Goal: Transaction & Acquisition: Purchase product/service

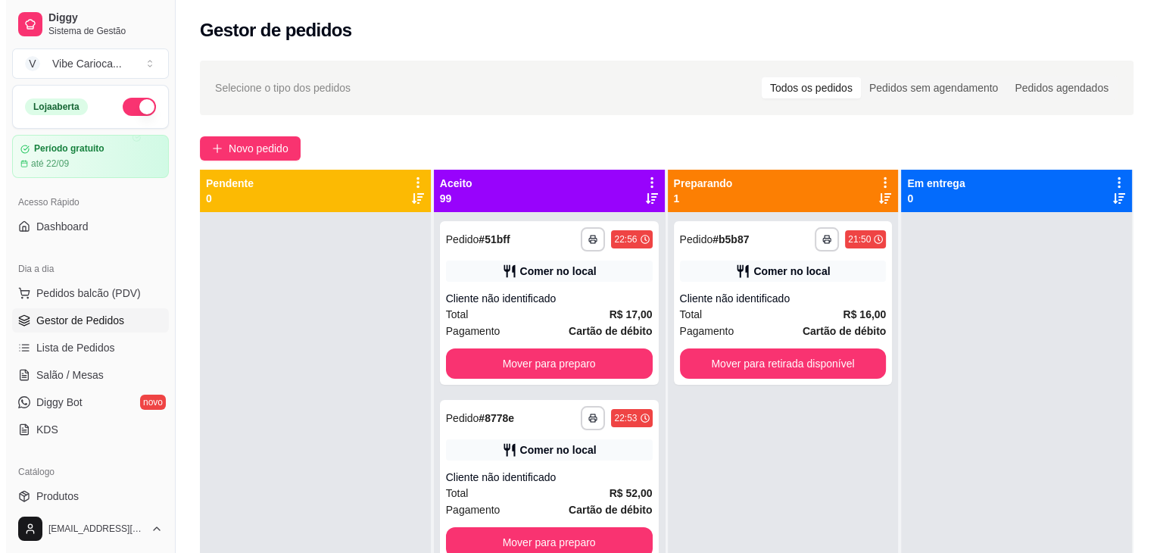
scroll to position [481, 0]
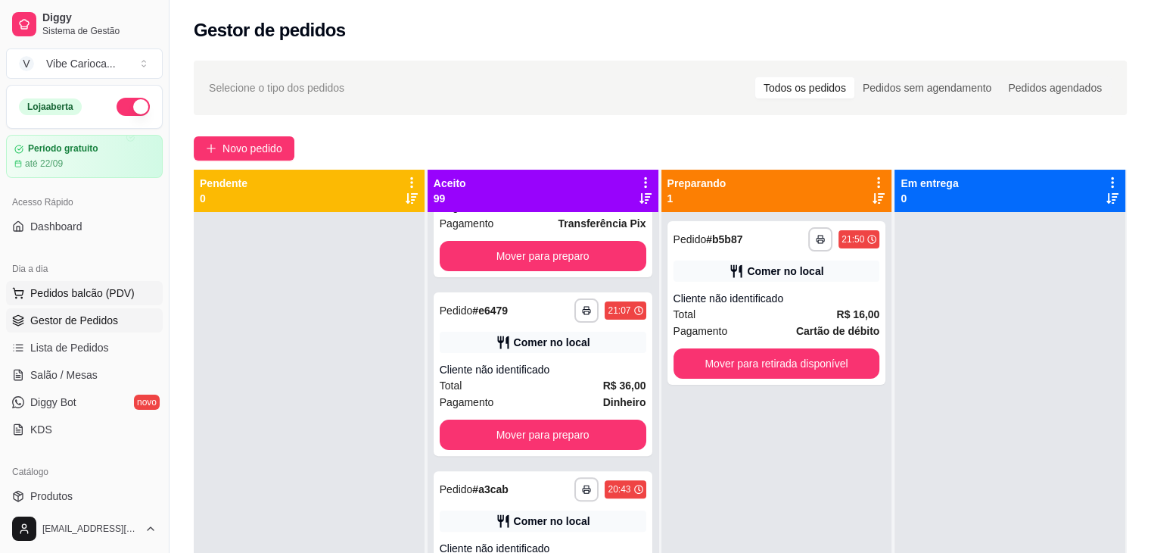
click at [42, 291] on span "Pedidos balcão (PDV)" at bounding box center [82, 292] width 104 height 15
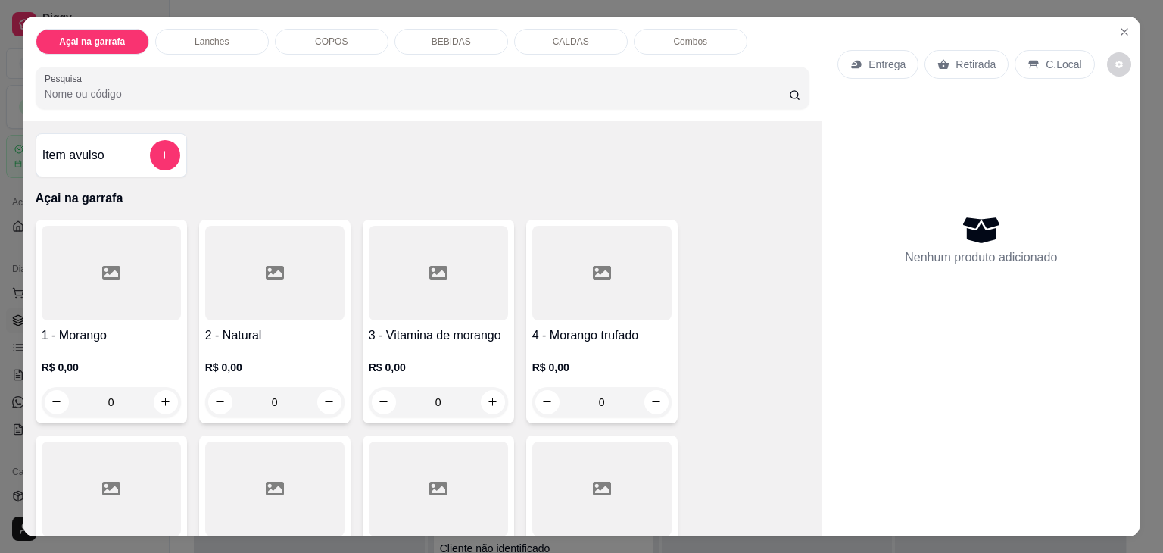
click at [320, 29] on div "COPOS" at bounding box center [332, 42] width 114 height 26
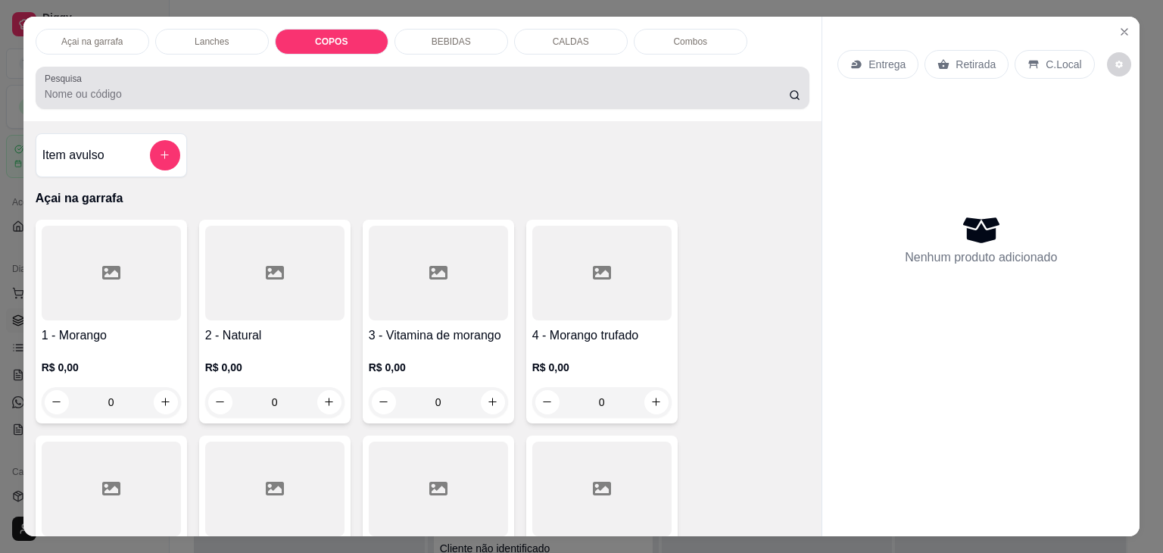
scroll to position [37, 0]
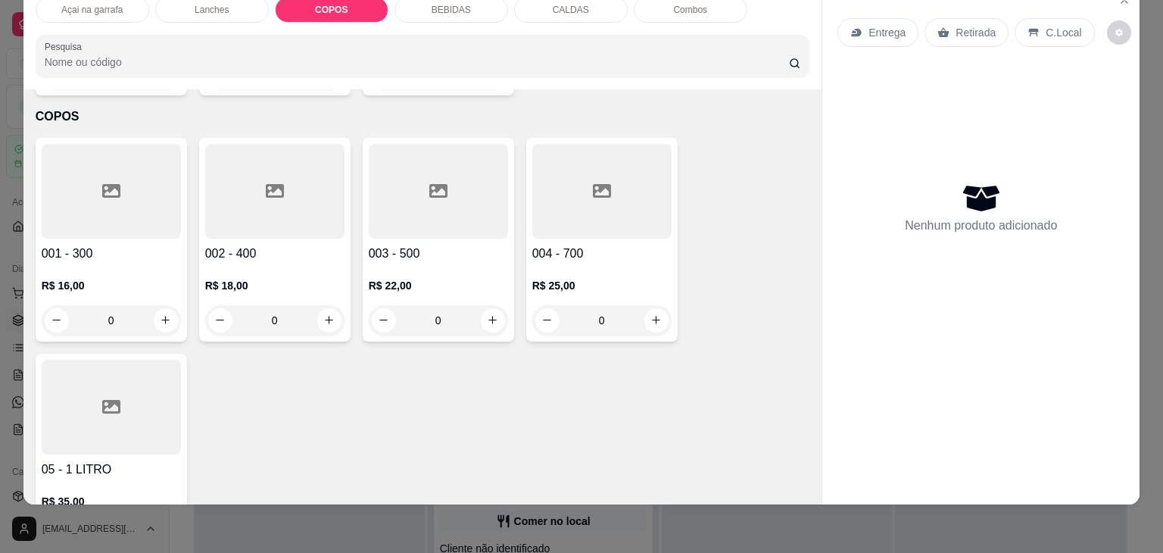
click at [560, 159] on div at bounding box center [601, 191] width 139 height 95
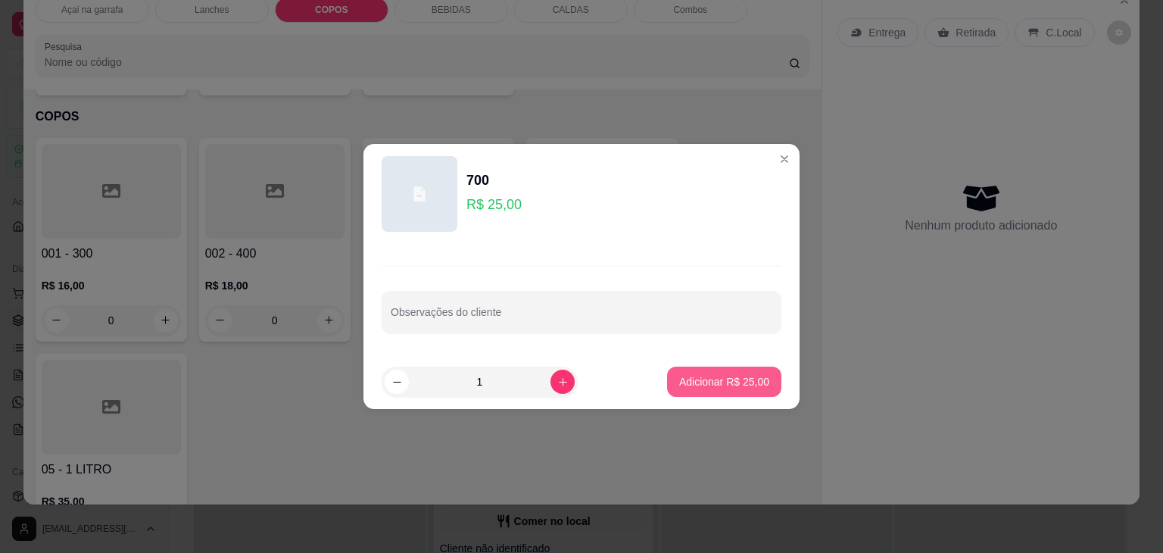
click at [701, 390] on button "Adicionar R$ 25,00" at bounding box center [724, 381] width 114 height 30
type input "1"
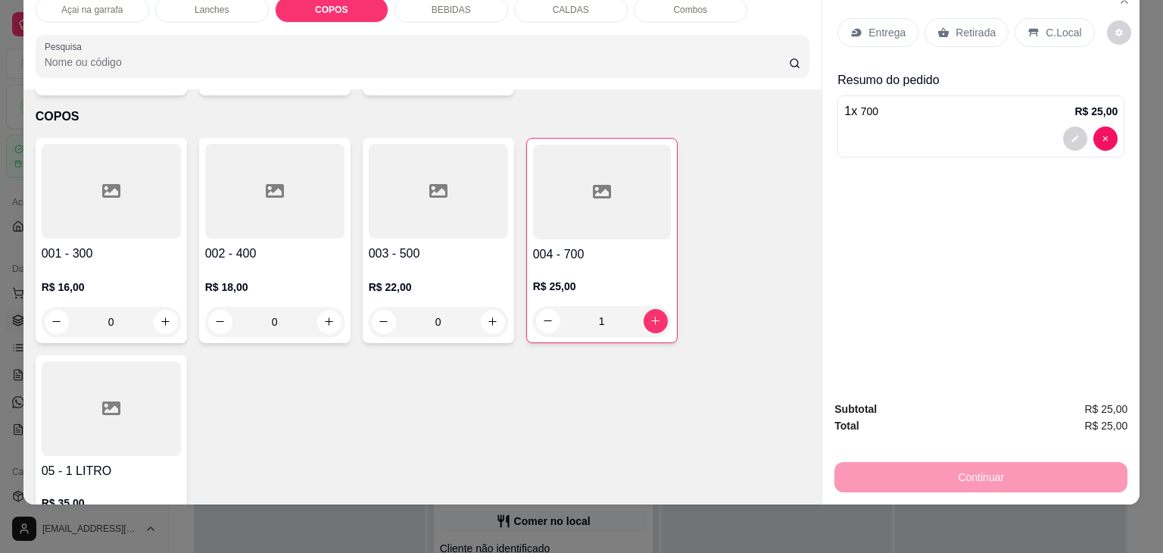
click at [1069, 29] on div "C.Local" at bounding box center [1053, 32] width 79 height 29
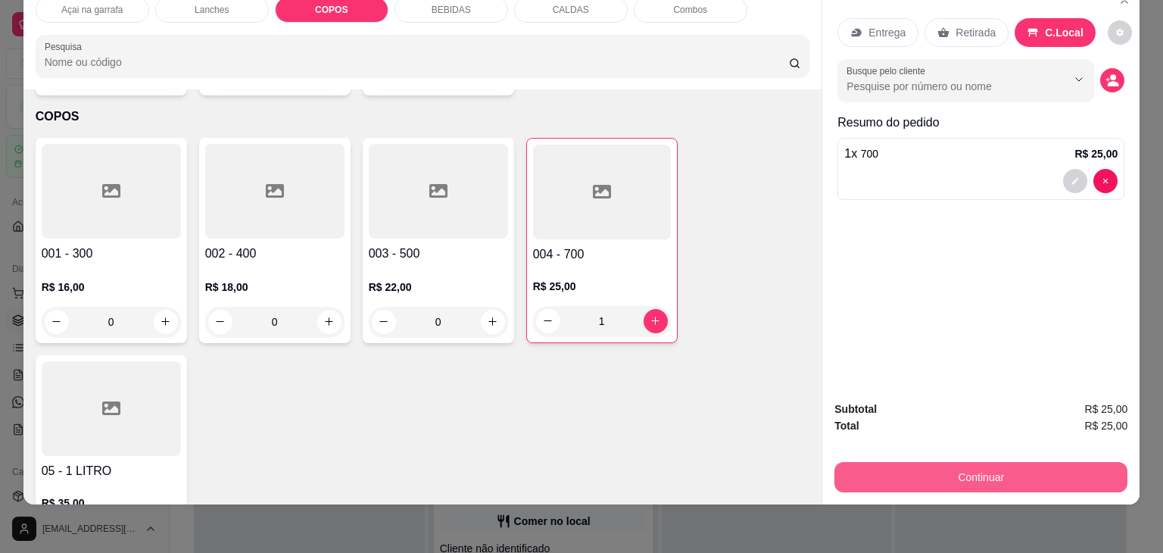
click at [956, 462] on button "Continuar" at bounding box center [980, 477] width 293 height 30
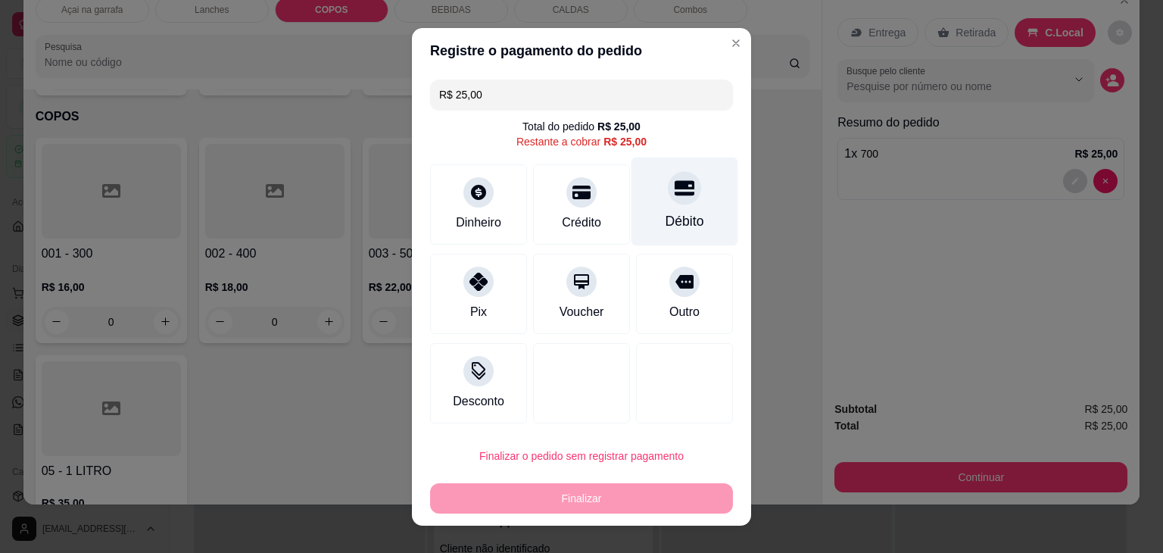
click at [657, 210] on div "Débito" at bounding box center [684, 201] width 107 height 89
type input "R$ 0,00"
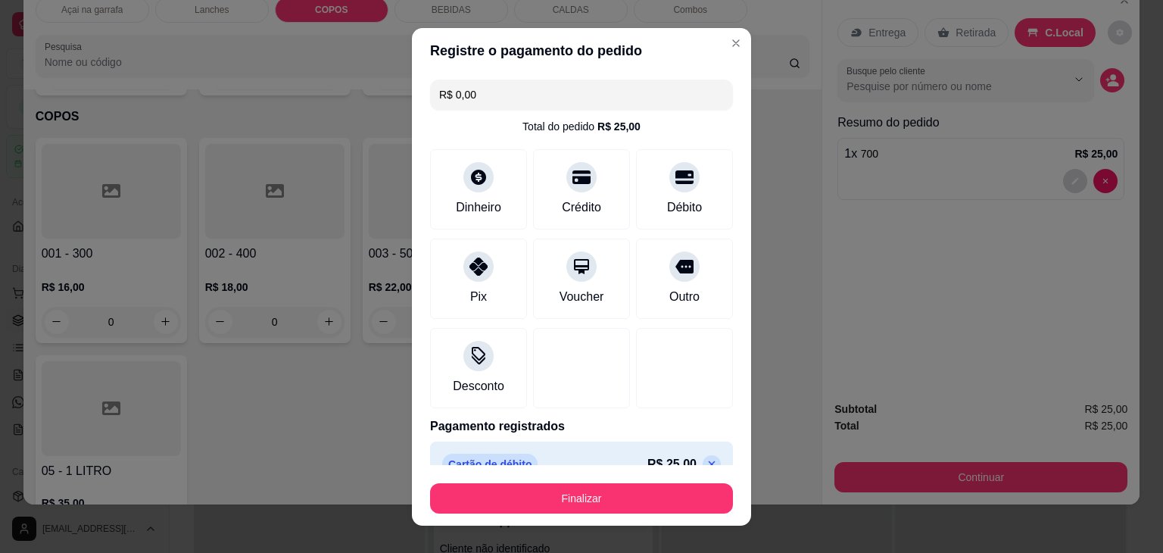
click at [707, 29] on header "Registre o pagamento do pedido" at bounding box center [581, 50] width 339 height 45
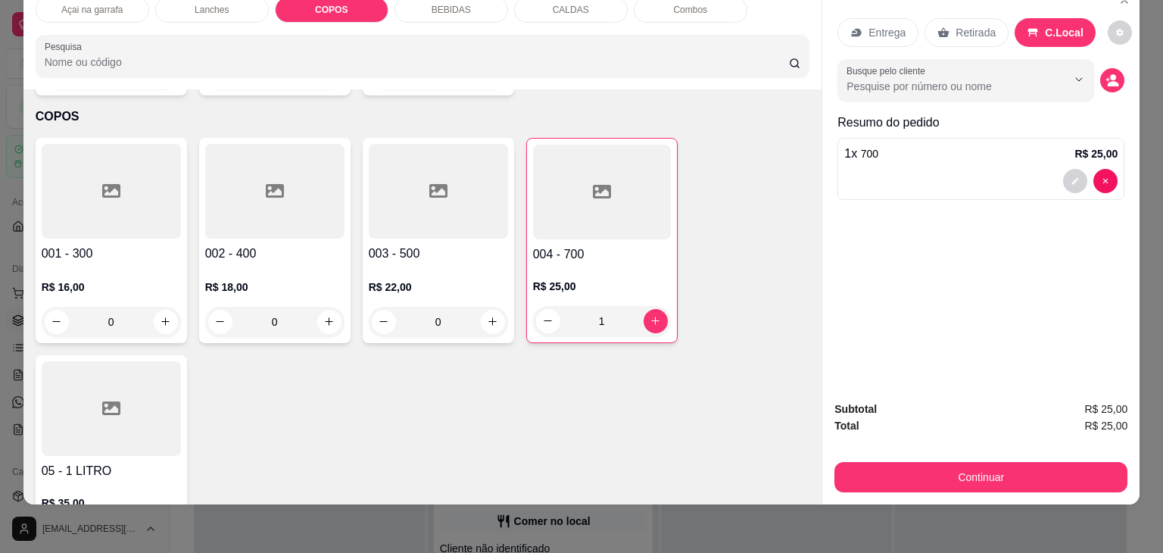
scroll to position [0, 0]
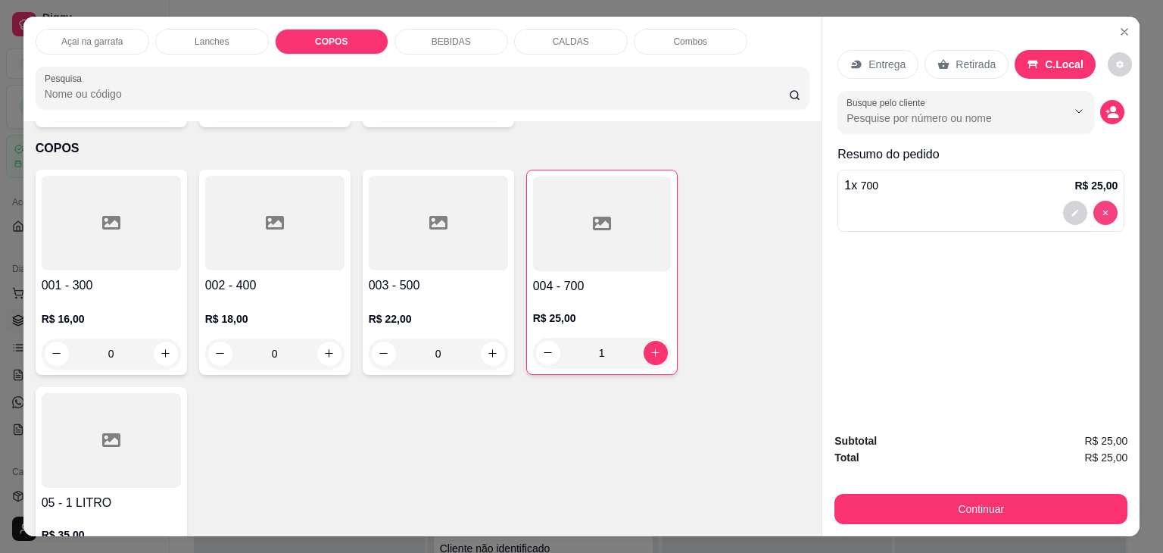
type input "0"
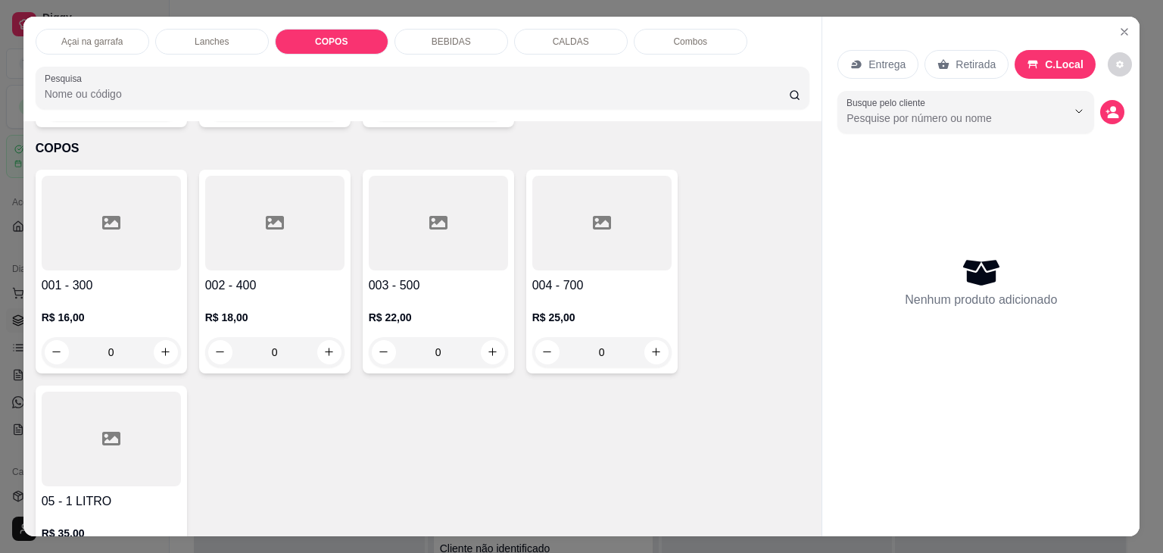
click at [78, 40] on p "Açai na garrafa" at bounding box center [91, 42] width 61 height 12
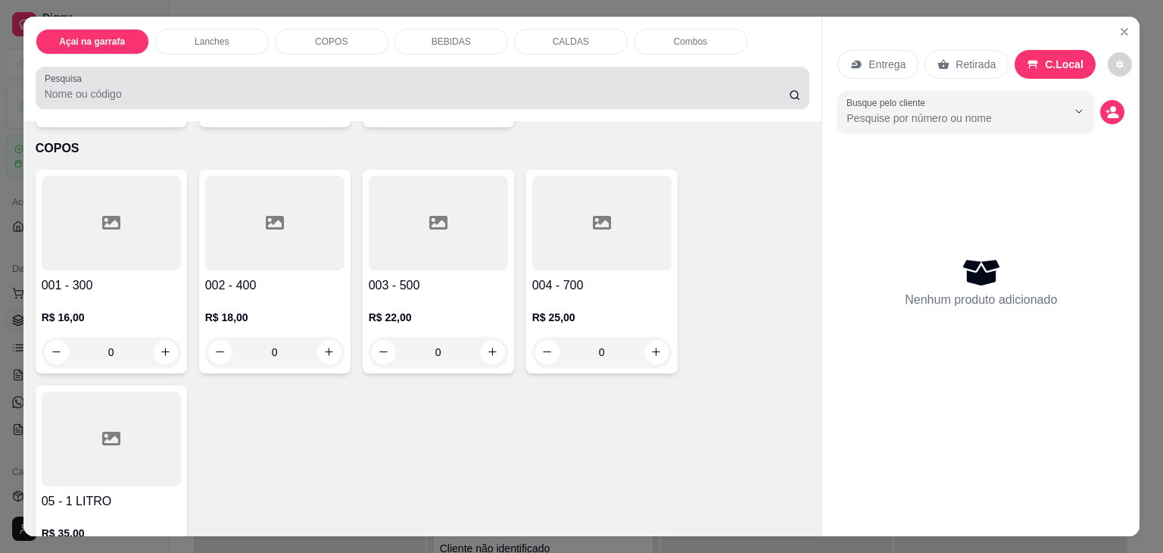
scroll to position [37, 0]
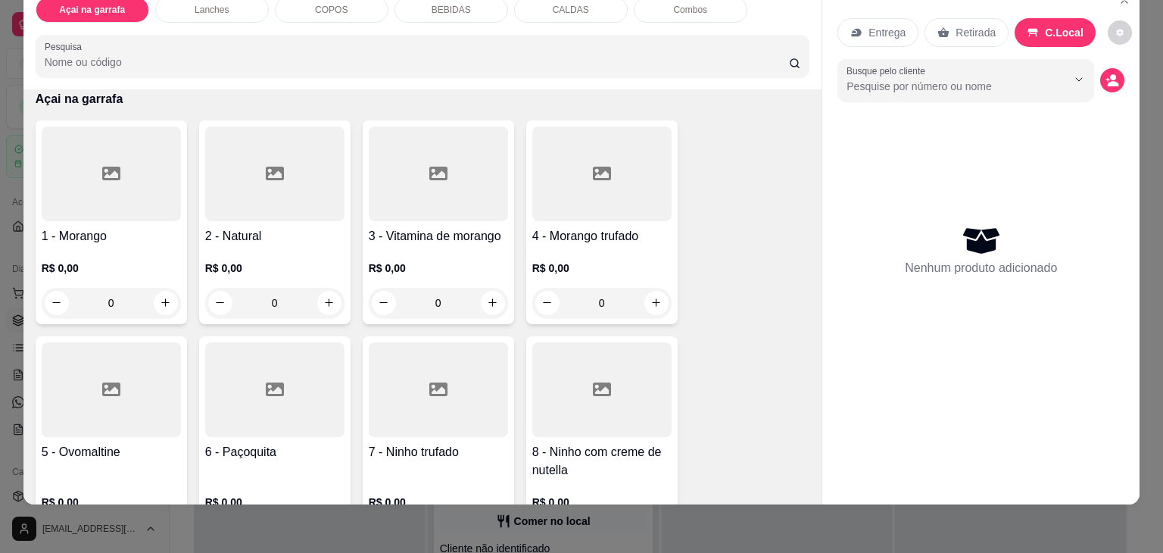
click at [115, 171] on div at bounding box center [111, 173] width 139 height 95
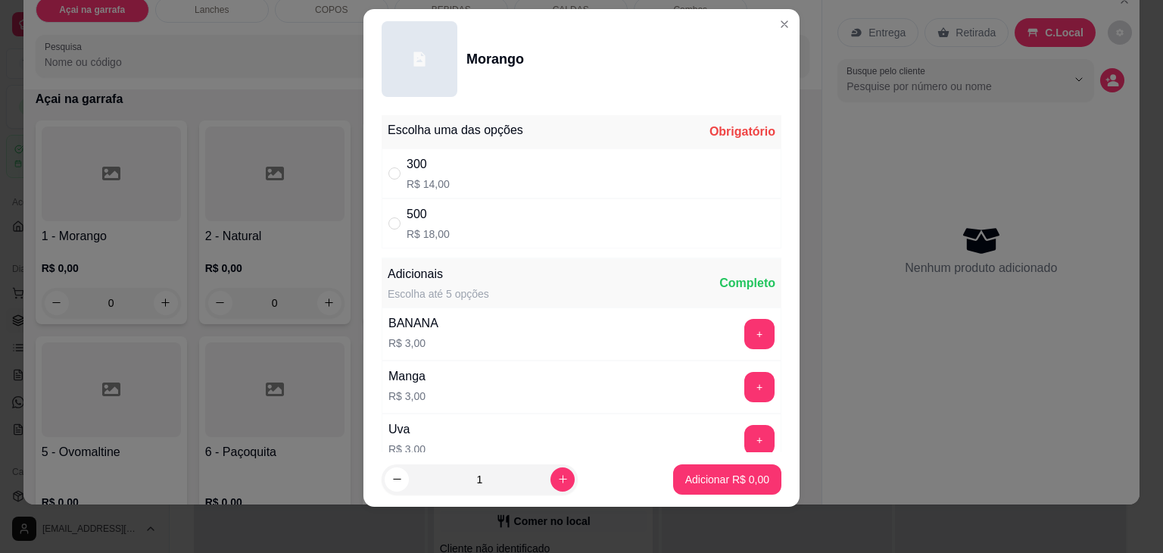
scroll to position [20, 0]
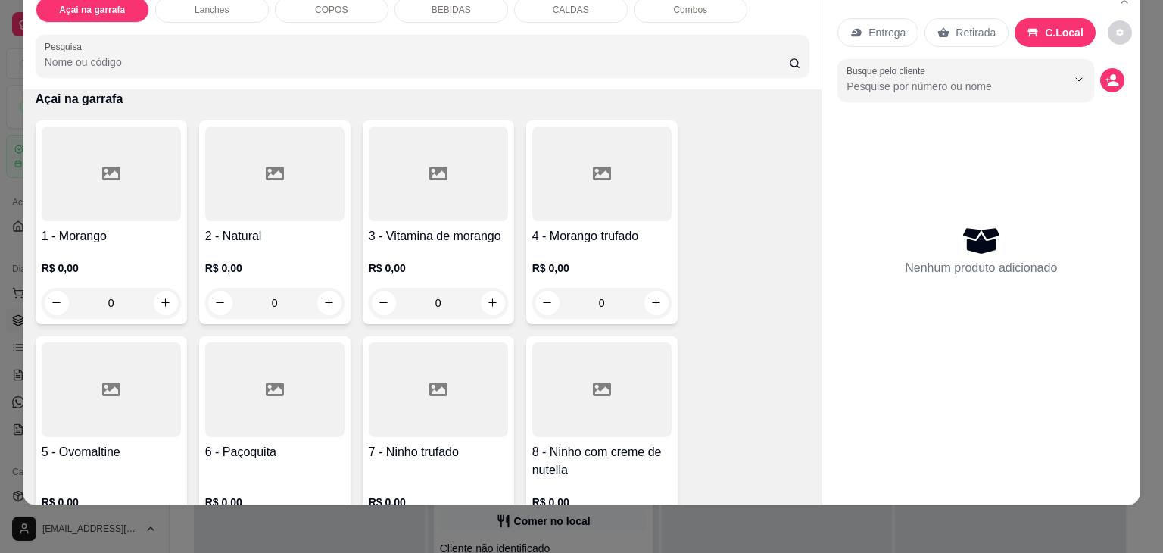
click at [584, 167] on div at bounding box center [601, 173] width 139 height 95
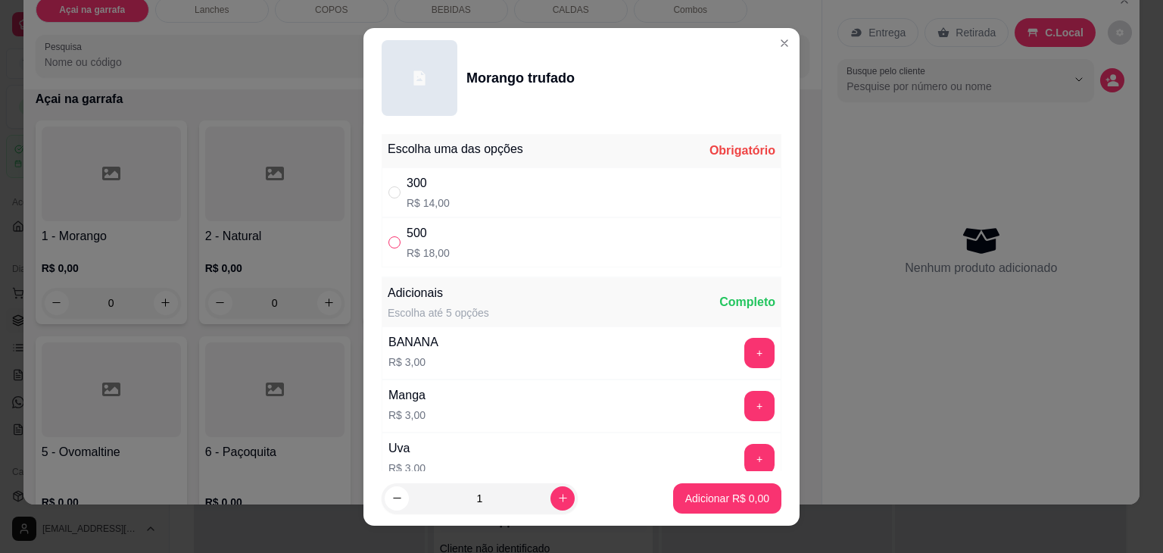
click at [388, 243] on input "" at bounding box center [394, 242] width 12 height 12
radio input "true"
click at [688, 490] on p "Adicionar R$ 18,00" at bounding box center [724, 497] width 90 height 15
type input "1"
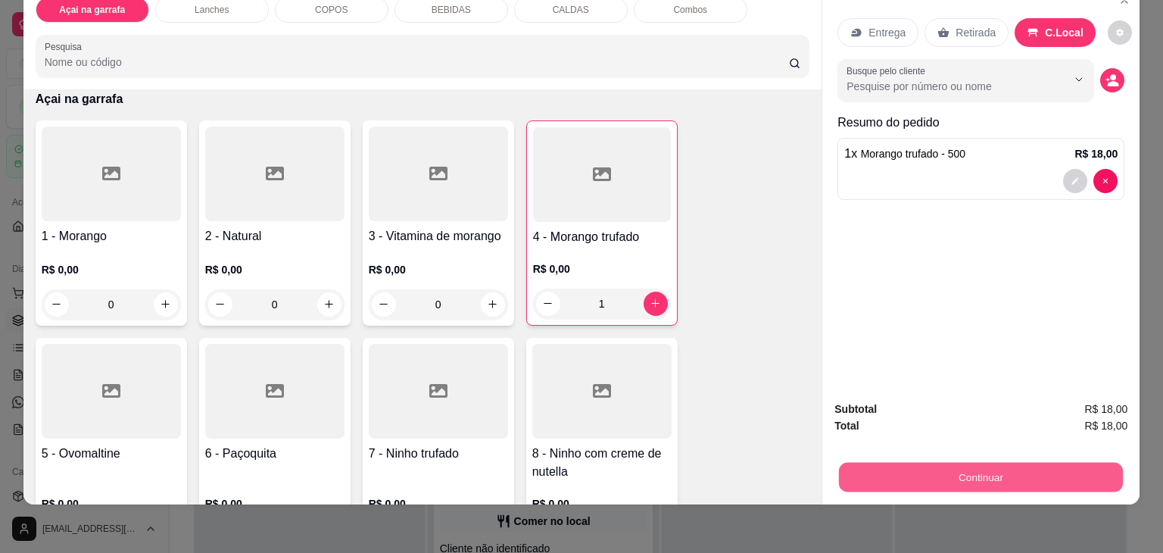
click at [1008, 462] on button "Continuar" at bounding box center [981, 477] width 284 height 30
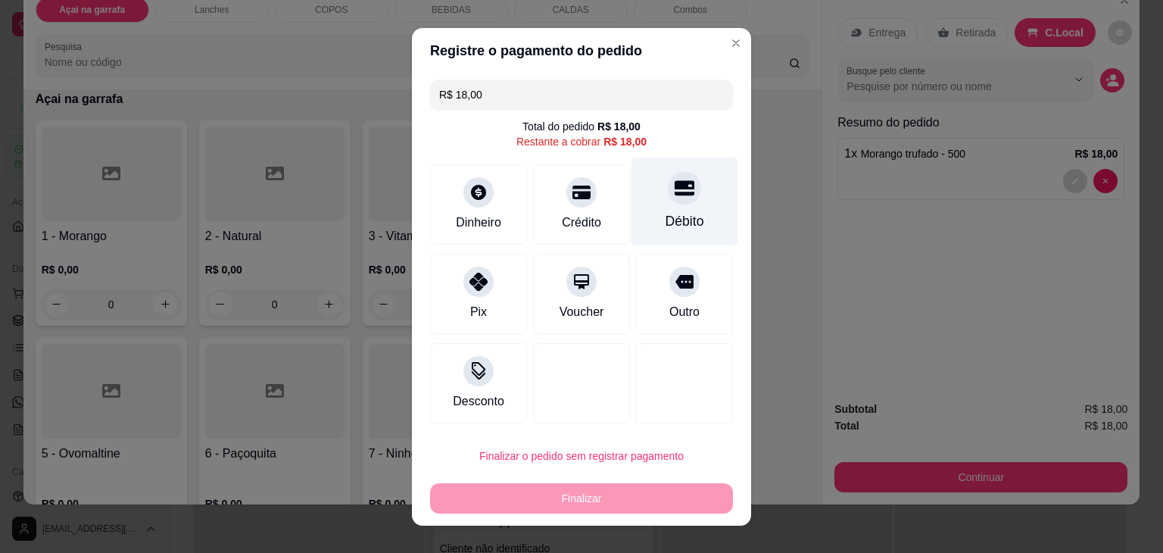
click at [678, 201] on div "Débito" at bounding box center [684, 201] width 107 height 89
type input "R$ 0,00"
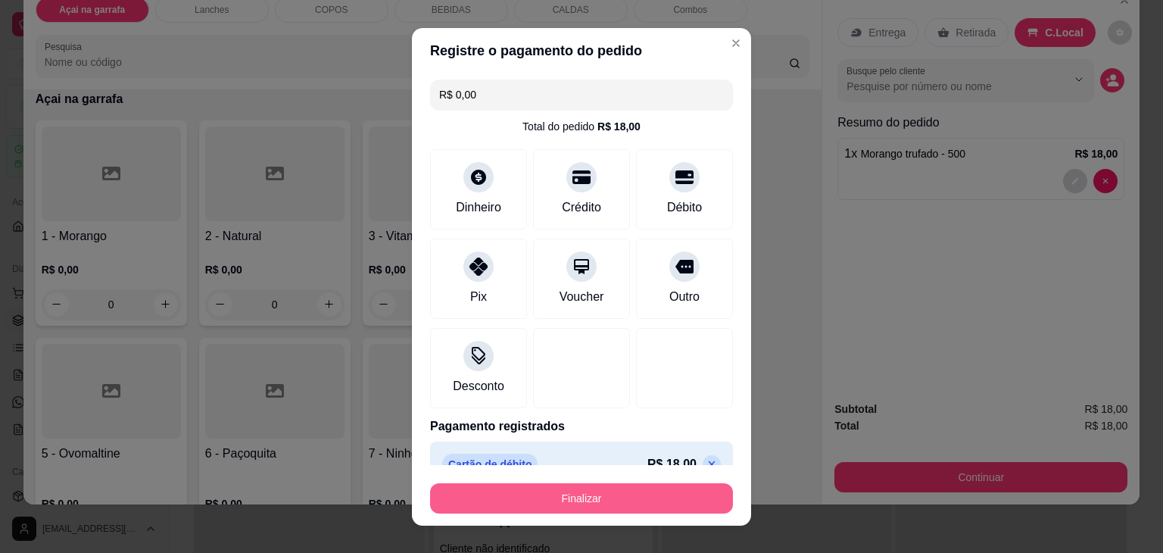
click at [553, 503] on button "Finalizar" at bounding box center [581, 498] width 303 height 30
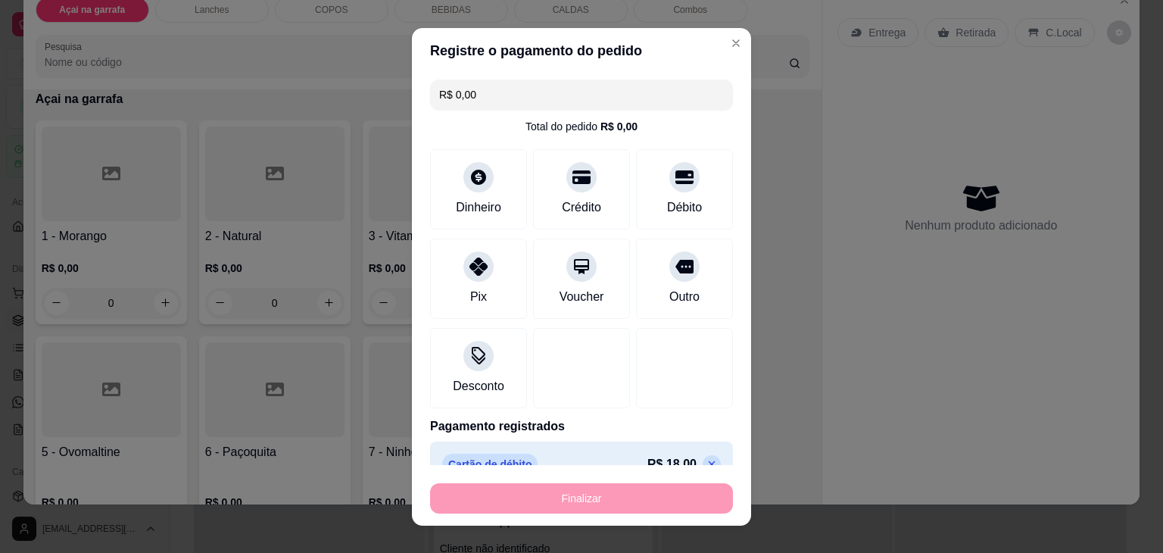
type input "0"
type input "-R$ 18,00"
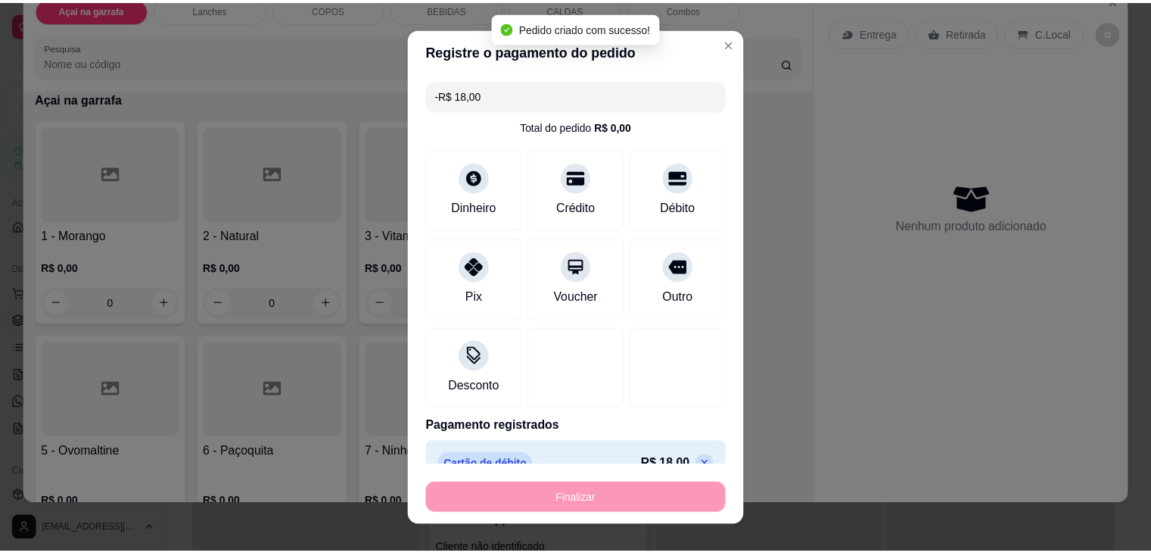
scroll to position [660, 0]
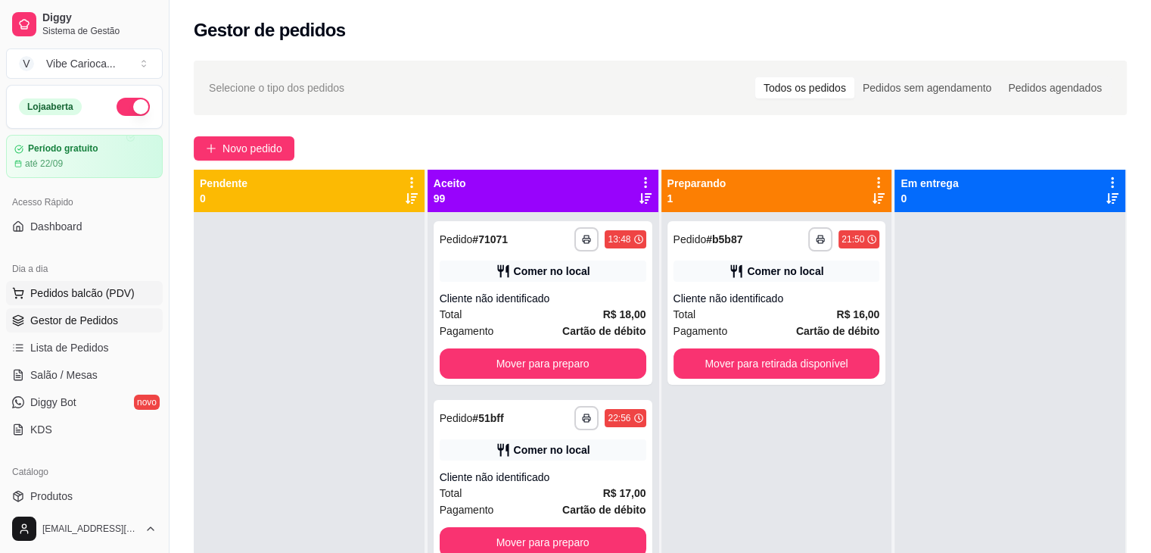
click at [63, 285] on span "Pedidos balcão (PDV)" at bounding box center [82, 292] width 104 height 15
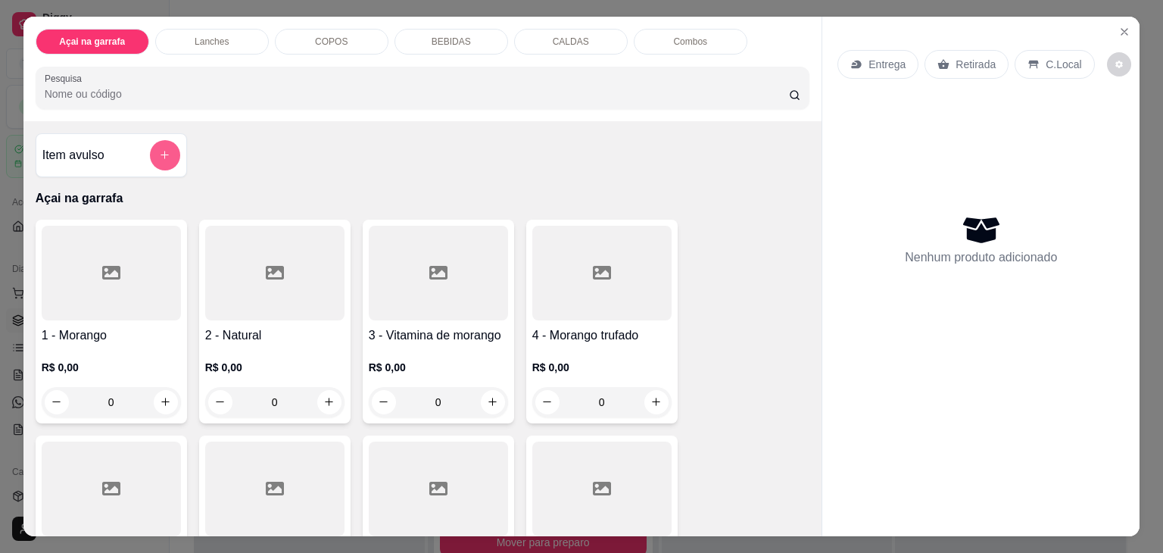
drag, startPoint x: 85, startPoint y: 127, endPoint x: 164, endPoint y: 176, distance: 93.5
drag, startPoint x: 164, startPoint y: 176, endPoint x: 245, endPoint y: 134, distance: 91.4
click at [245, 134] on div "Item avulso Açai na garrafa 1 - Morango R$ 0,00 0 2 - Natural R$ 0,00 0 3 - Vit…" at bounding box center [422, 328] width 799 height 415
click at [783, 145] on div "Item avulso Açai na garrafa 1 - Morango R$ 0,00 0 2 - Natural R$ 0,00 0 3 - Vit…" at bounding box center [422, 328] width 799 height 415
click at [325, 40] on p "COPOS" at bounding box center [331, 42] width 33 height 12
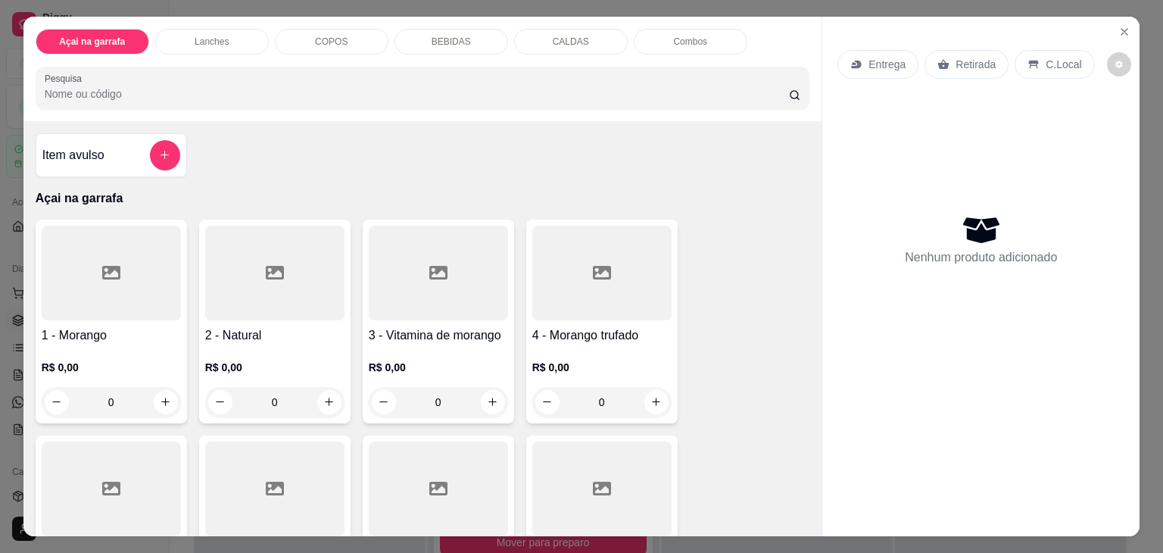
scroll to position [37, 0]
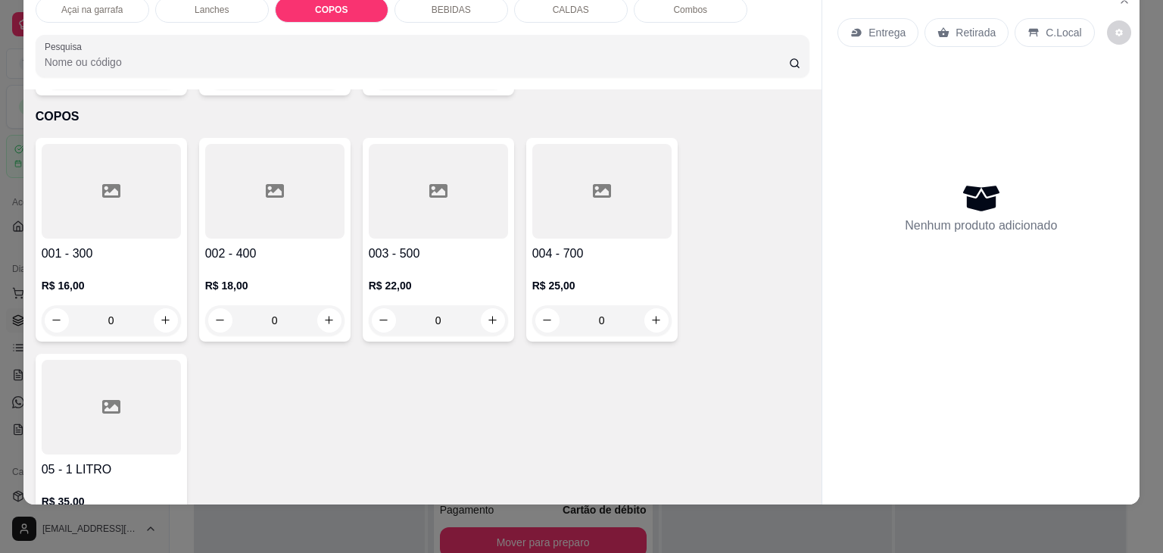
click at [86, 168] on div at bounding box center [111, 191] width 139 height 95
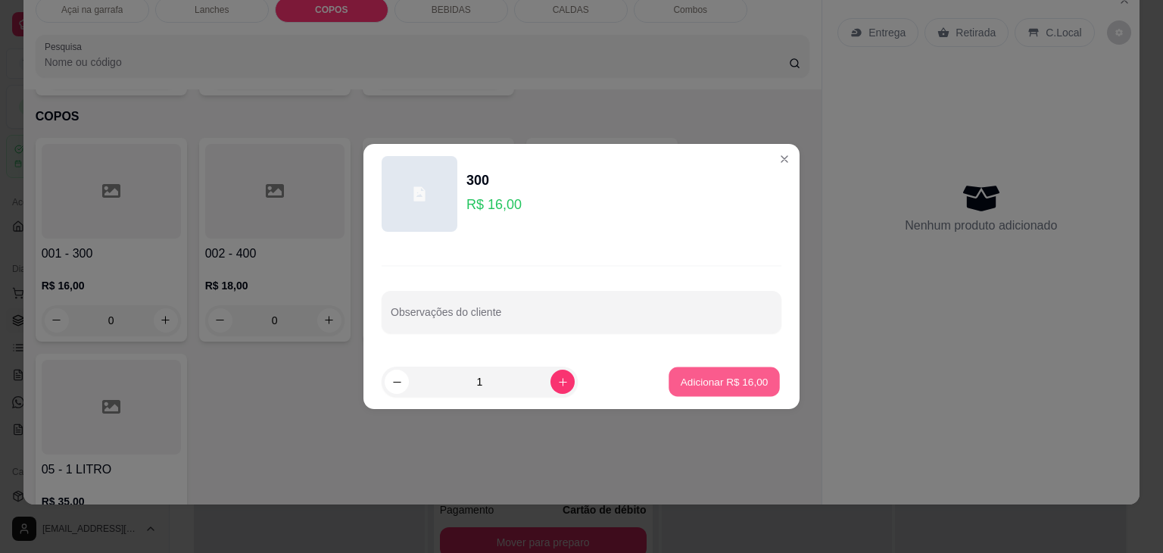
click at [724, 381] on p "Adicionar R$ 16,00" at bounding box center [724, 381] width 88 height 14
type input "1"
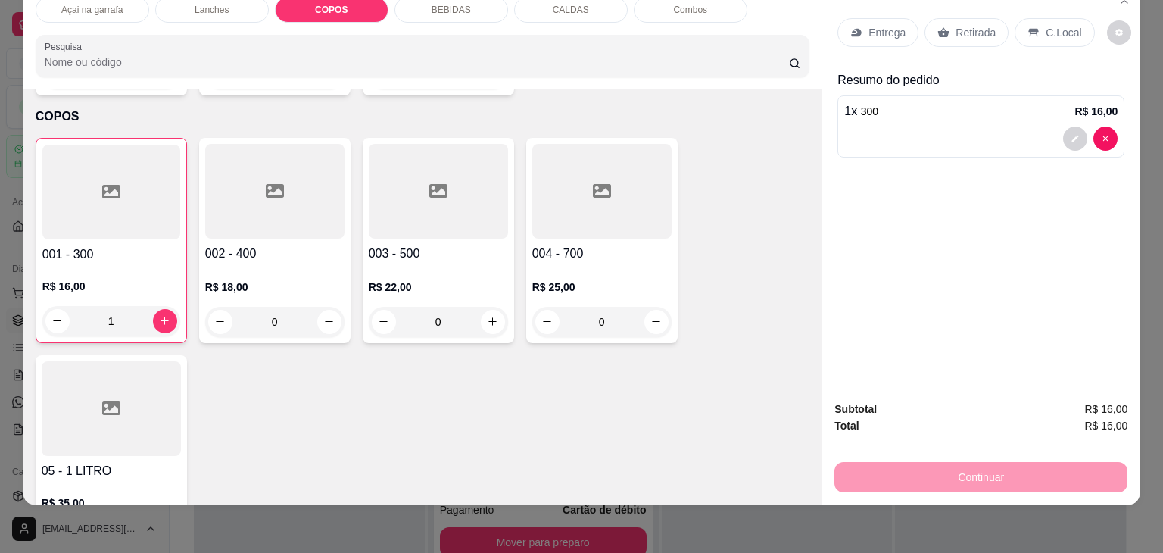
click at [1014, 25] on div "C.Local" at bounding box center [1053, 32] width 79 height 29
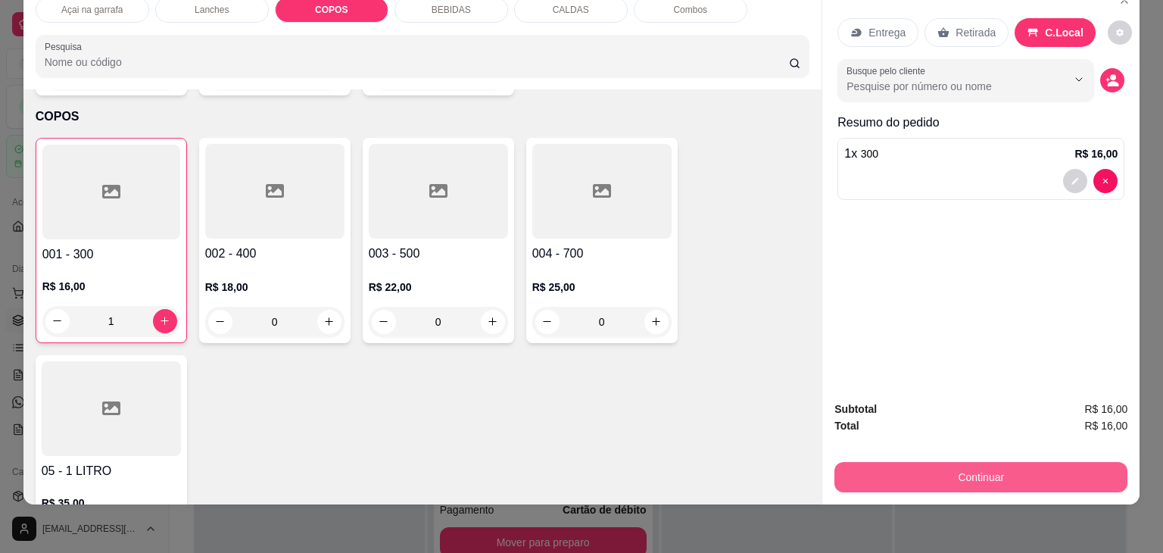
click at [1017, 462] on button "Continuar" at bounding box center [980, 477] width 293 height 30
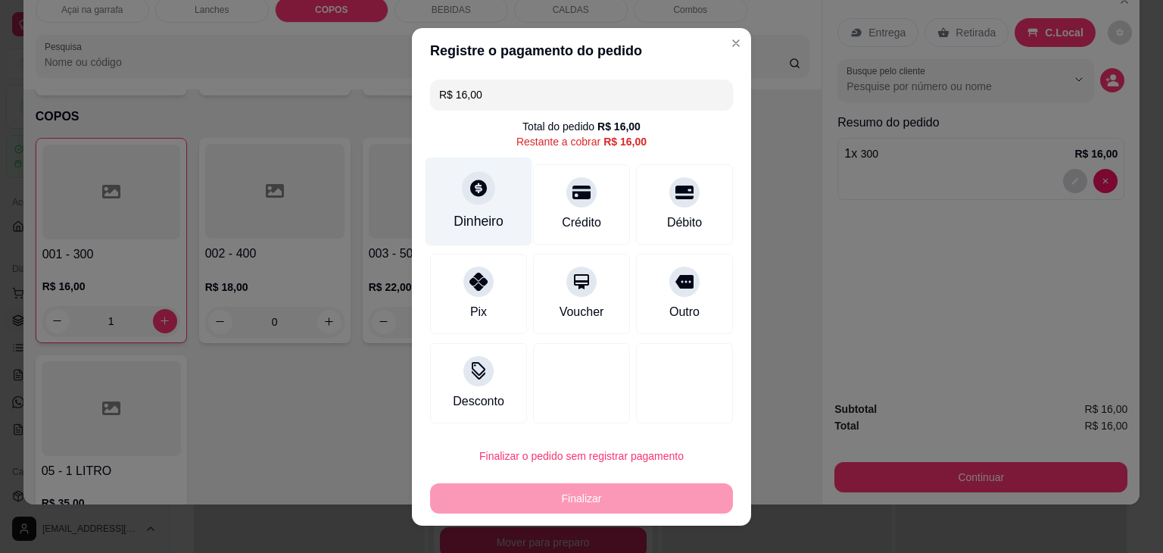
click at [469, 196] on icon at bounding box center [479, 188] width 20 height 20
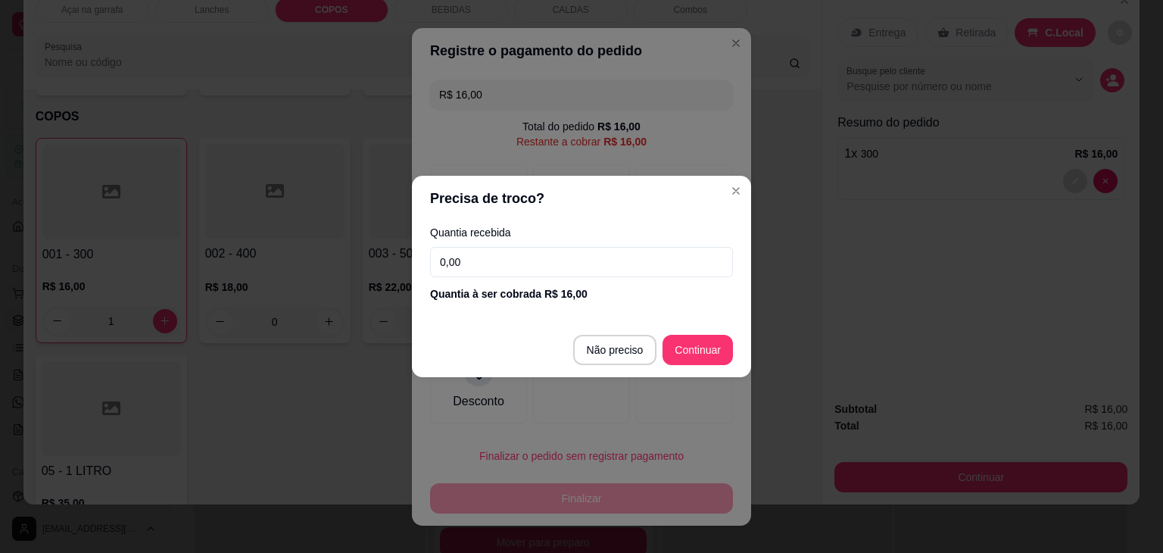
click at [477, 264] on input "0,00" at bounding box center [581, 262] width 303 height 30
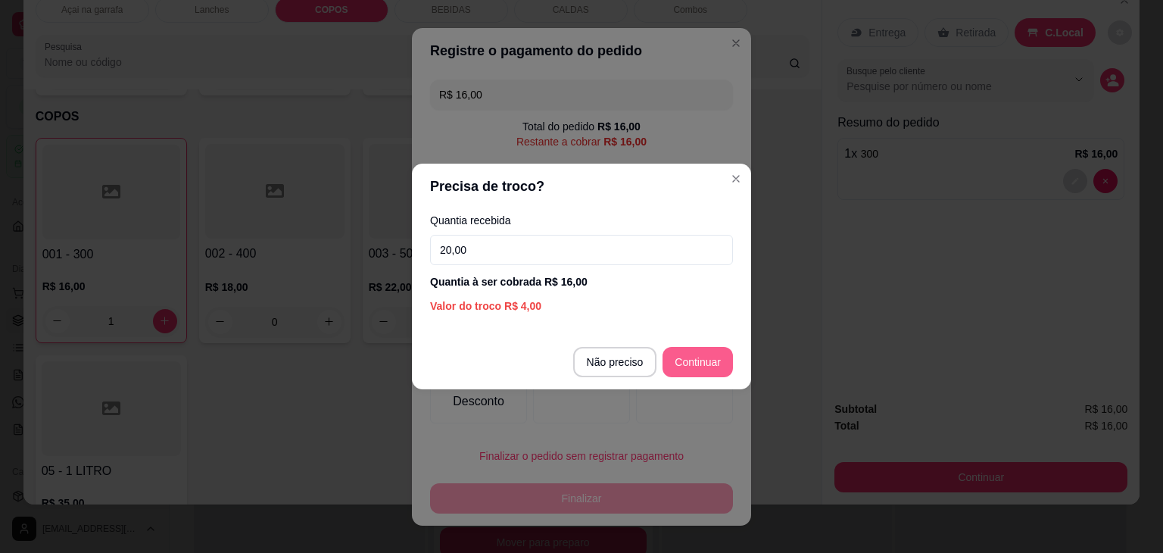
type input "20,00"
type input "R$ 0,00"
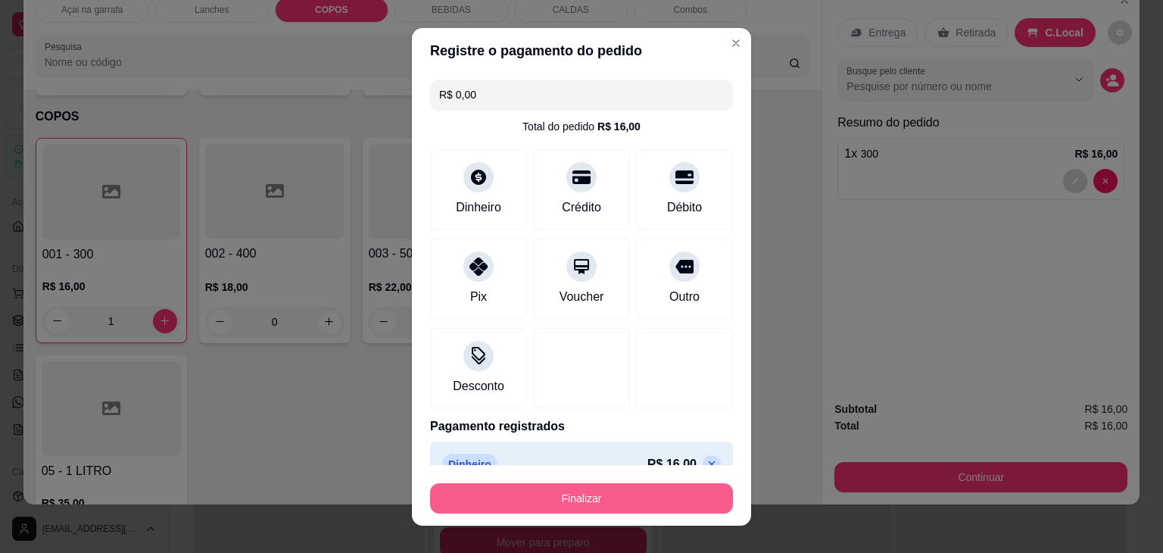
click at [606, 503] on button "Finalizar" at bounding box center [581, 498] width 303 height 30
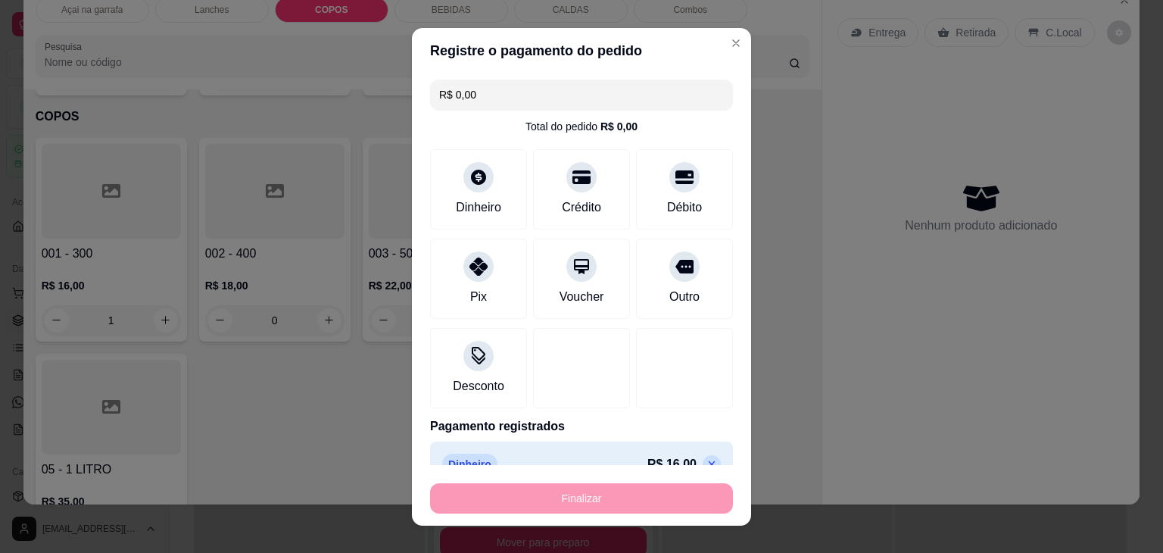
type input "0"
type input "-R$ 16,00"
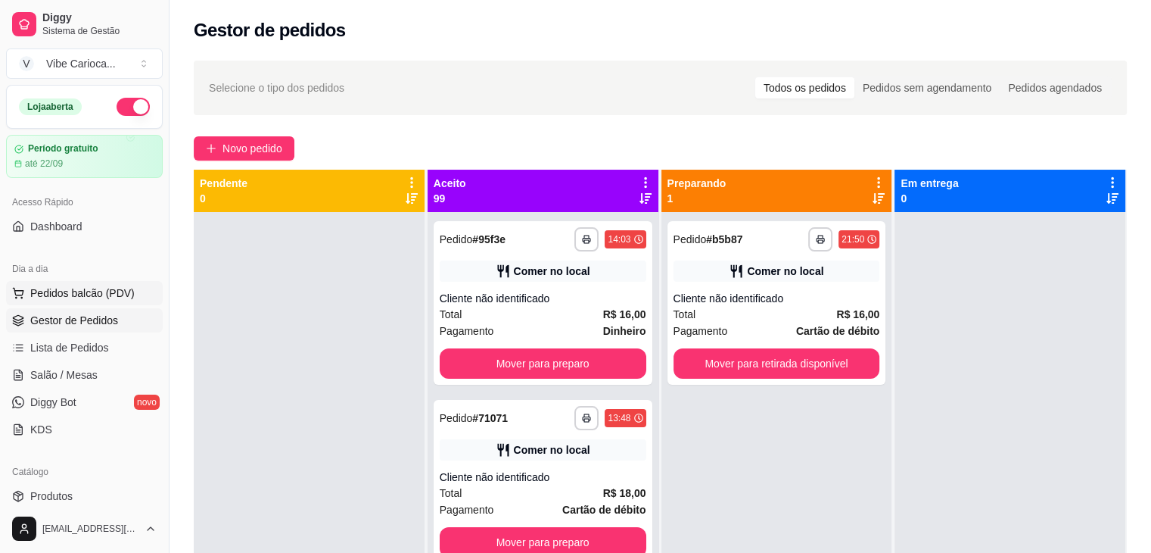
click at [118, 288] on span "Pedidos balcão (PDV)" at bounding box center [82, 292] width 104 height 15
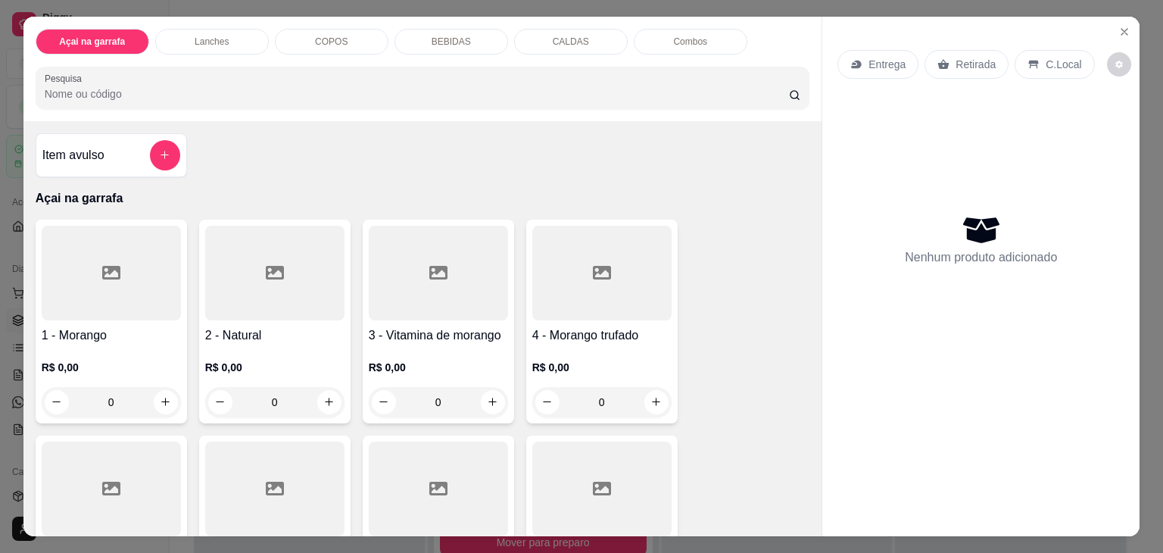
drag, startPoint x: 307, startPoint y: 374, endPoint x: 216, endPoint y: 129, distance: 261.3
click at [216, 129] on div "Item avulso Açai na garrafa 1 - Morango R$ 0,00 0 2 - Natural R$ 0,00 0 3 - Vit…" at bounding box center [422, 328] width 799 height 415
click at [150, 86] on input "Pesquisa" at bounding box center [417, 93] width 744 height 15
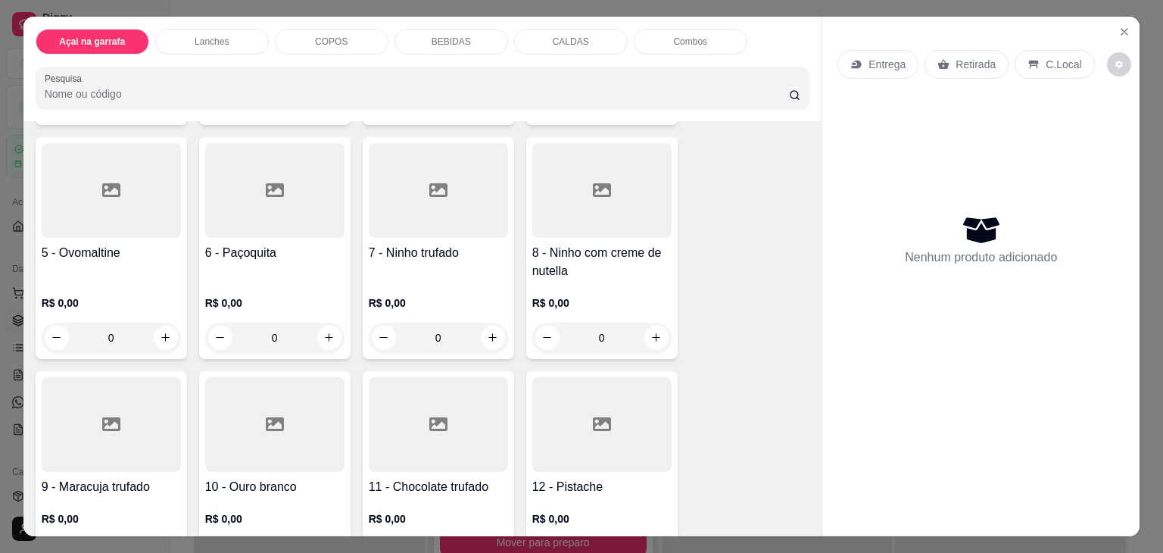
scroll to position [303, 0]
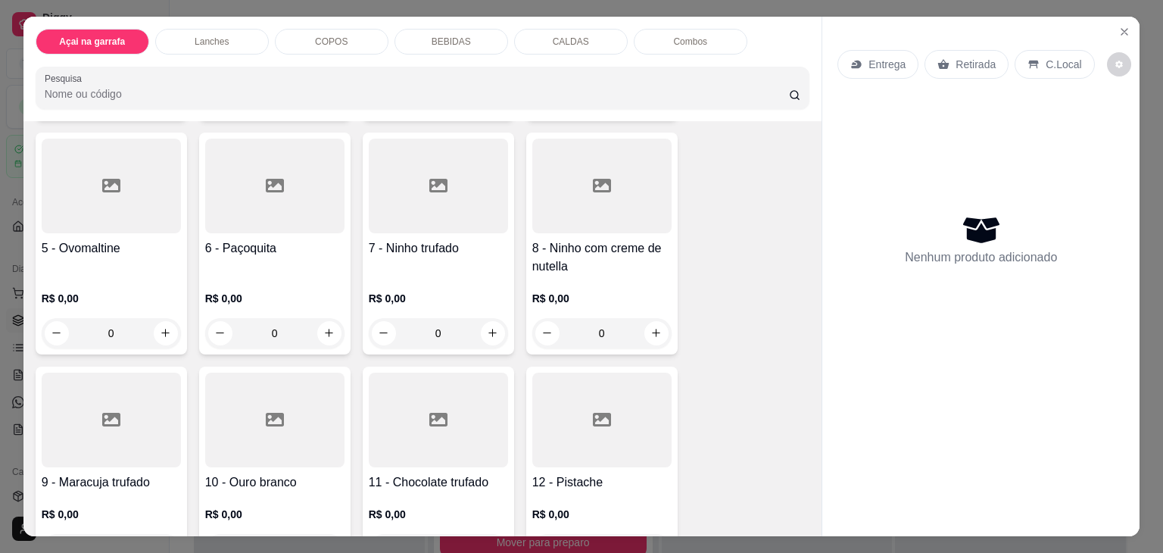
click at [250, 206] on div at bounding box center [274, 186] width 139 height 95
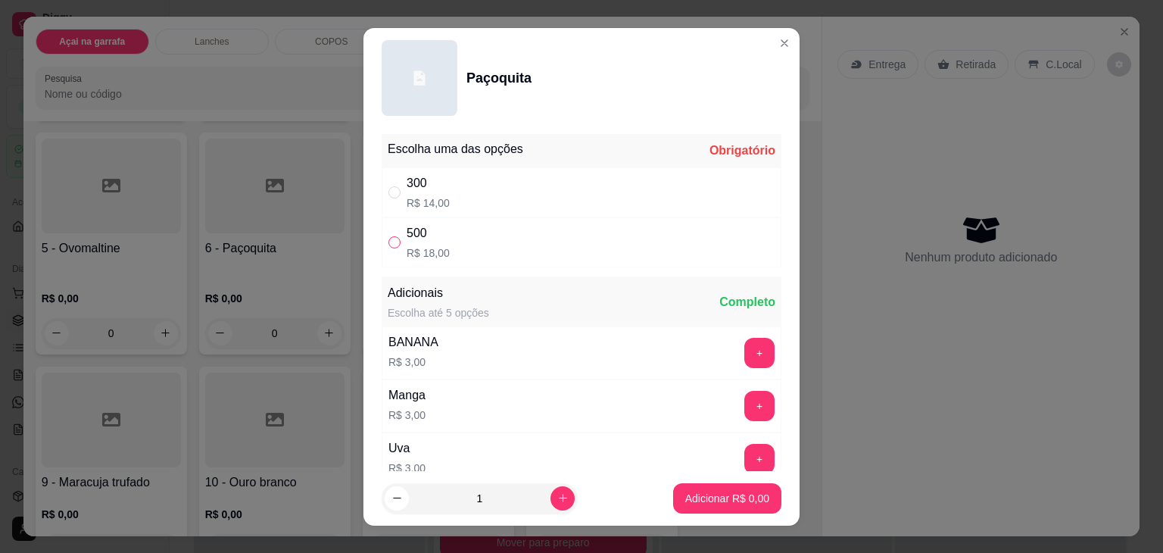
click at [388, 240] on input "" at bounding box center [394, 242] width 12 height 12
radio input "true"
click at [699, 494] on p "Adicionar R$ 18,00" at bounding box center [724, 497] width 90 height 15
type input "1"
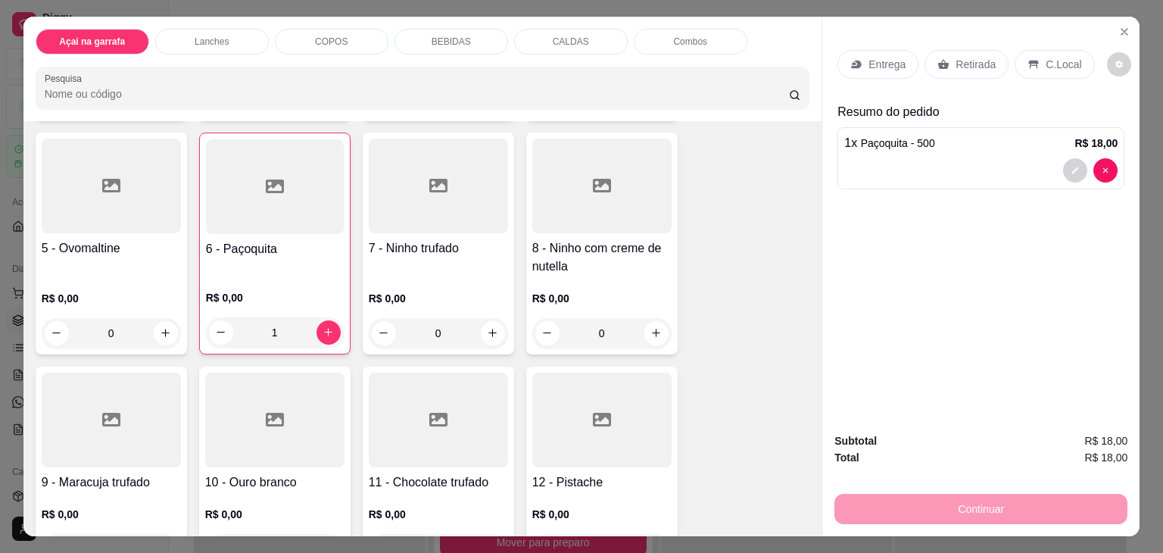
click at [1029, 61] on icon at bounding box center [1034, 65] width 10 height 8
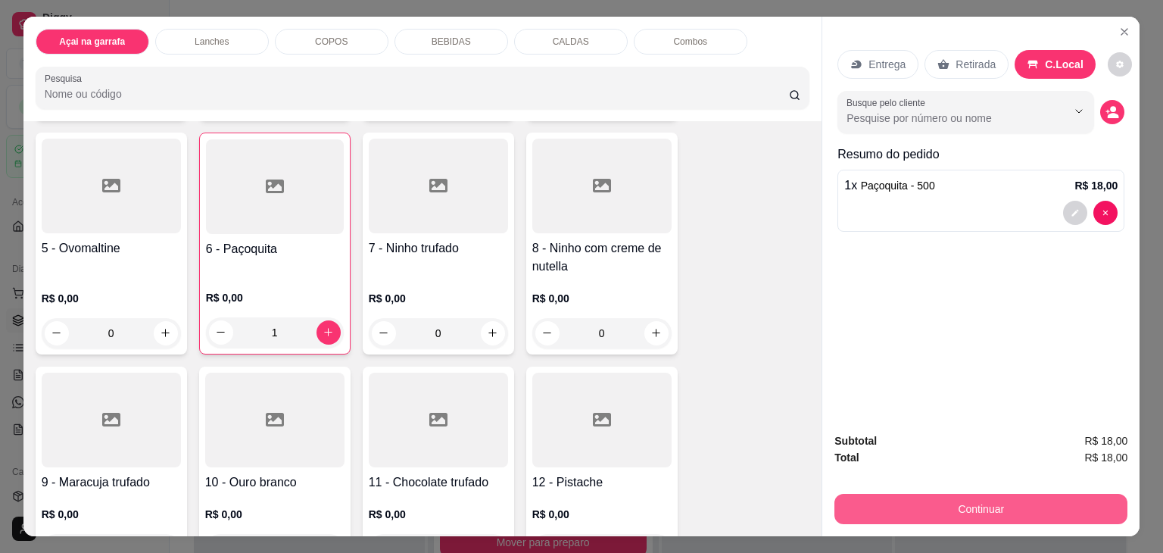
click at [888, 506] on button "Continuar" at bounding box center [980, 509] width 293 height 30
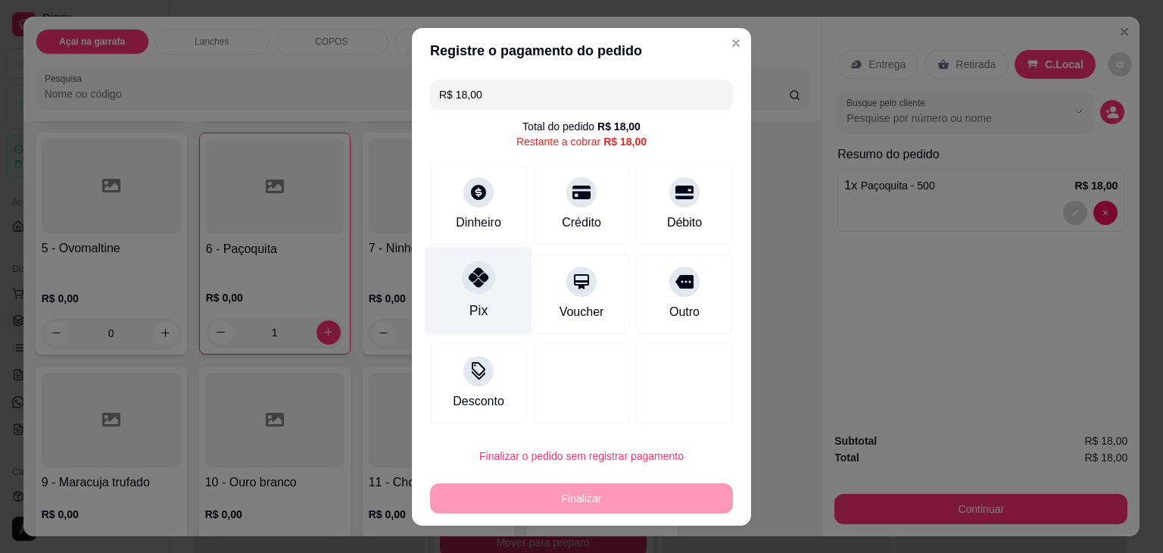
click at [490, 291] on div "Pix" at bounding box center [478, 290] width 107 height 89
type input "R$ 0,00"
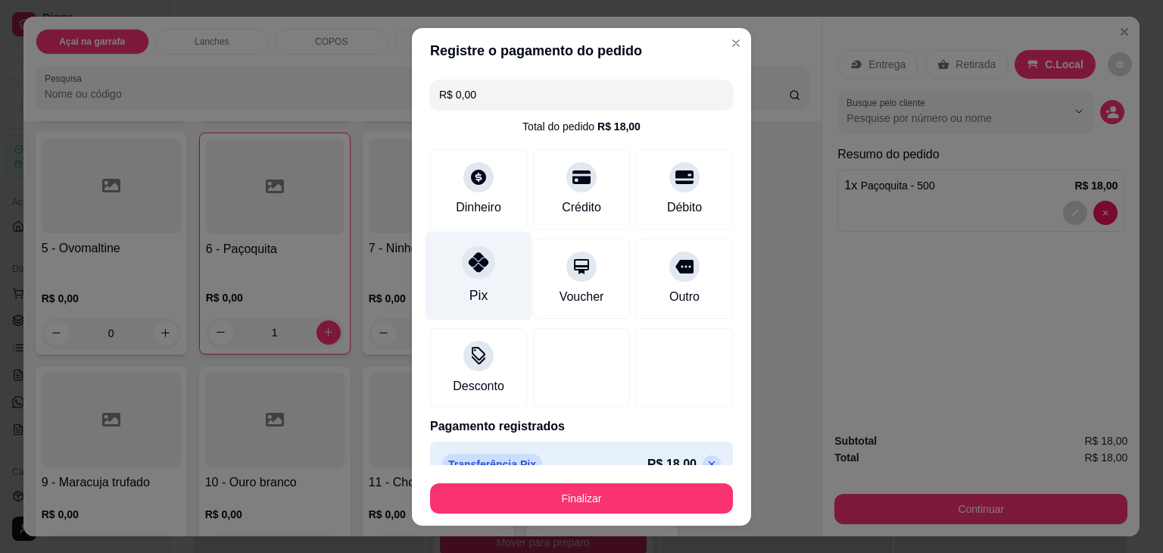
drag, startPoint x: 512, startPoint y: 240, endPoint x: 500, endPoint y: 248, distance: 14.1
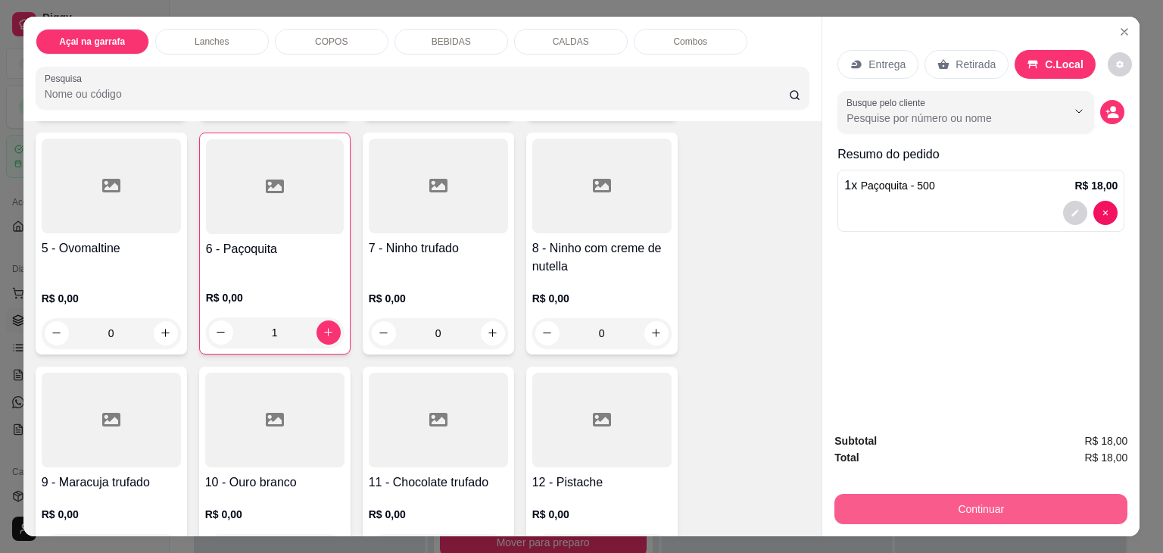
click at [911, 503] on button "Continuar" at bounding box center [980, 509] width 293 height 30
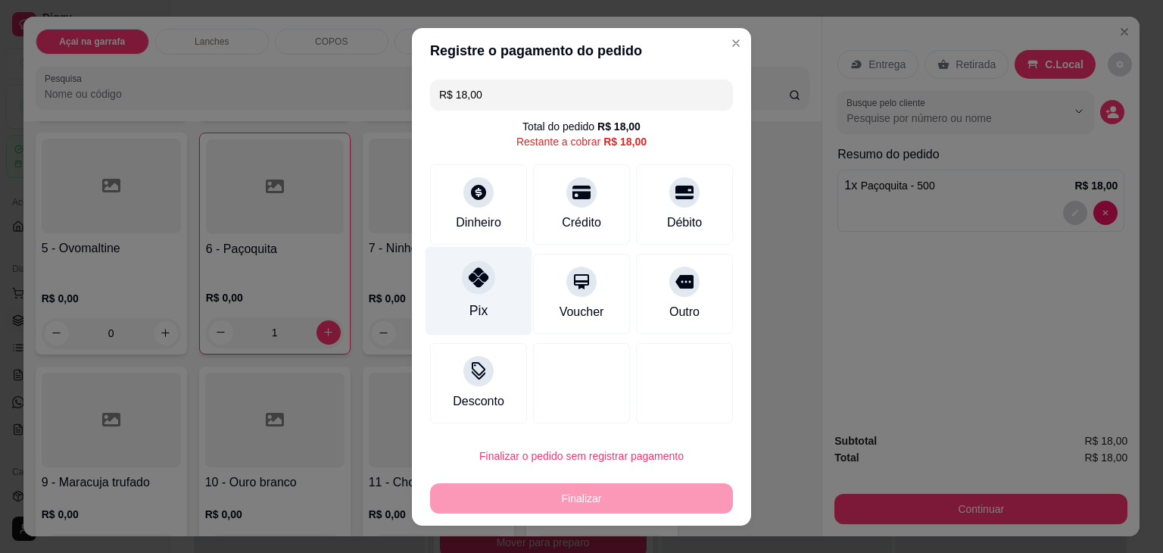
click at [466, 270] on div at bounding box center [478, 276] width 33 height 33
type input "R$ 0,00"
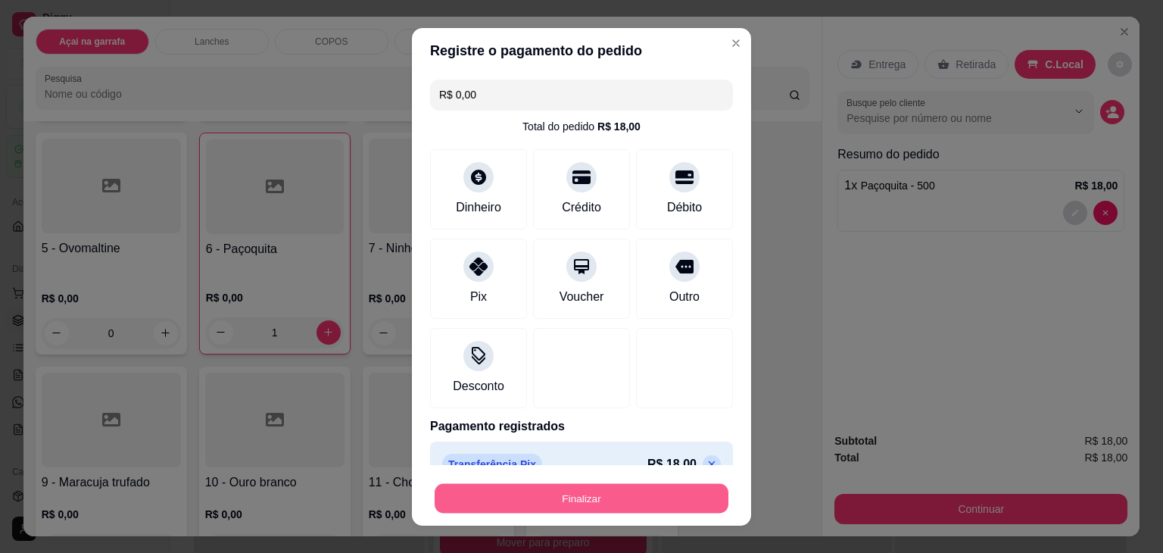
click at [681, 505] on button "Finalizar" at bounding box center [581, 498] width 294 height 30
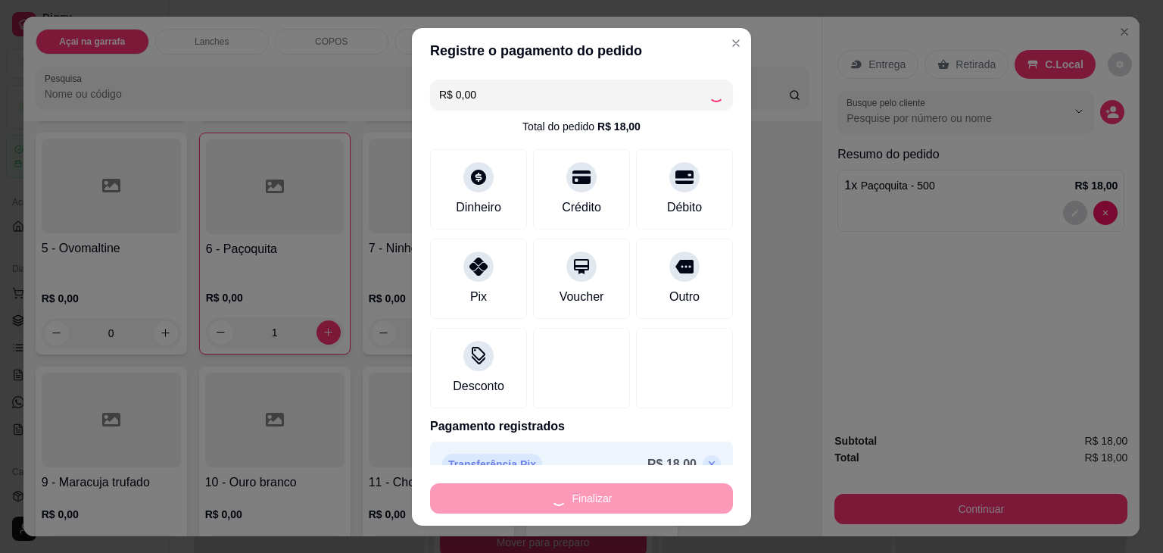
type input "0"
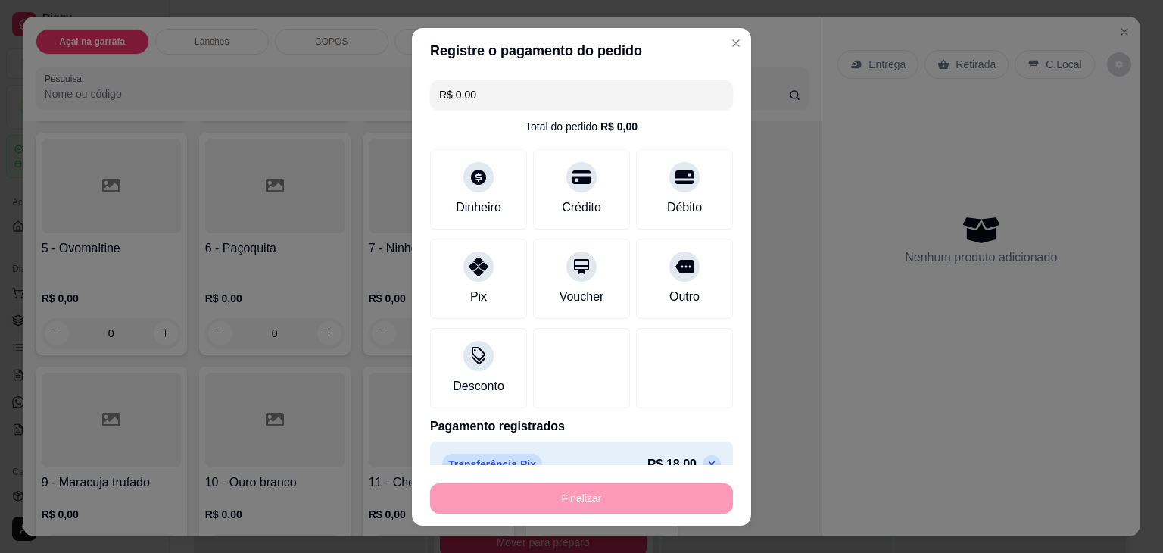
type input "-R$ 18,00"
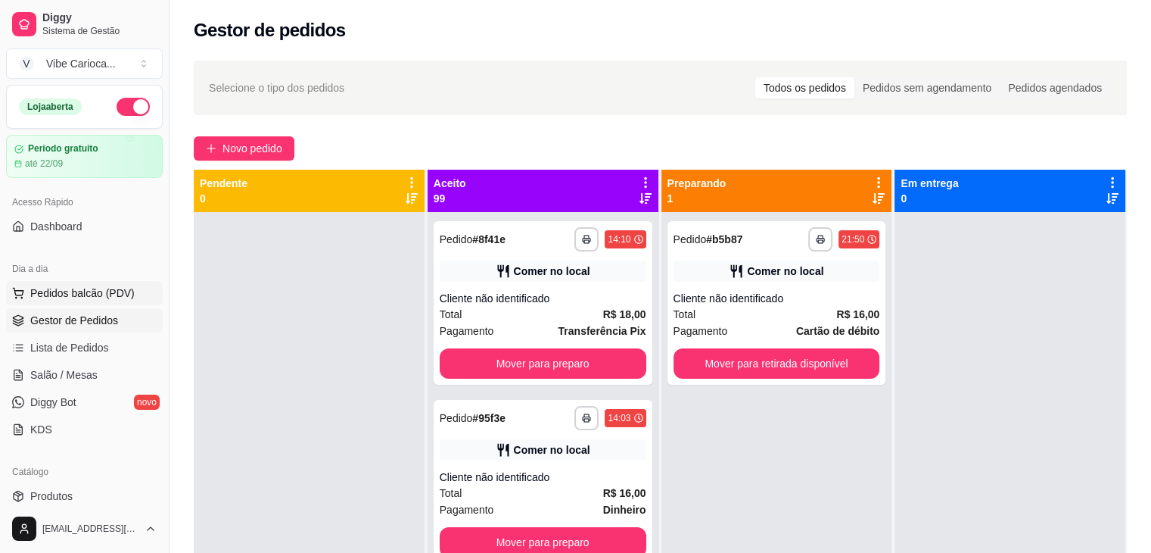
click at [47, 297] on span "Pedidos balcão (PDV)" at bounding box center [82, 292] width 104 height 15
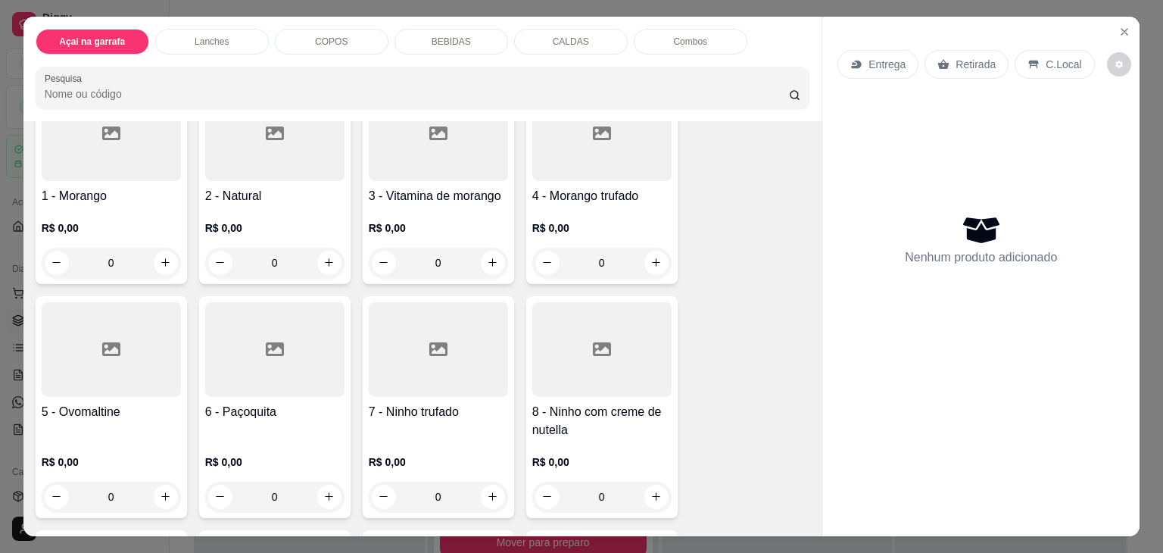
scroll to position [303, 0]
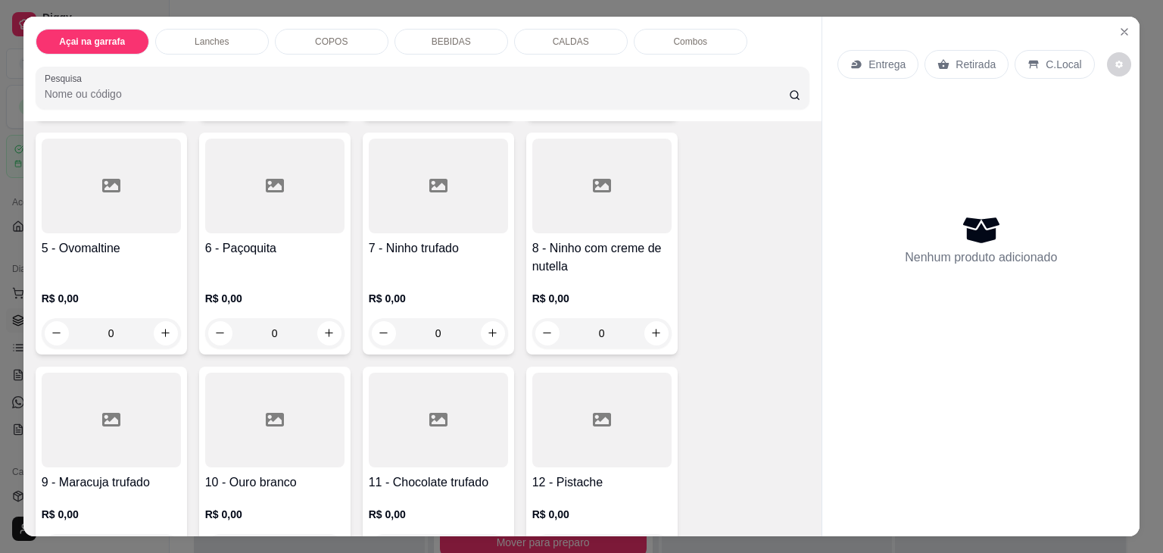
click at [269, 207] on div at bounding box center [274, 186] width 139 height 95
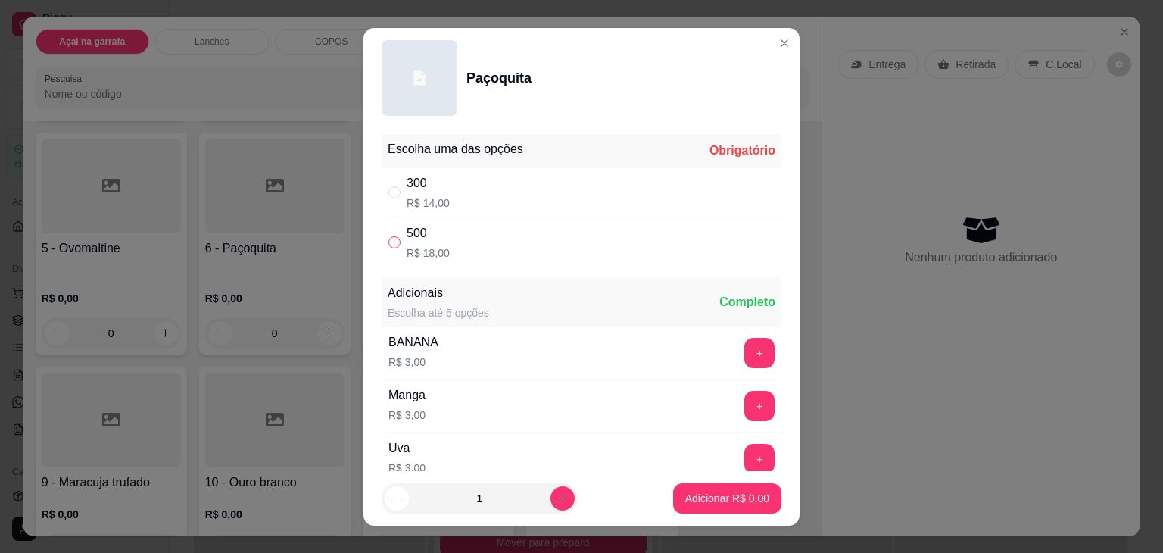
click at [388, 238] on input "" at bounding box center [394, 242] width 12 height 12
radio input "true"
click at [672, 504] on button "Adicionar R$ 18,00" at bounding box center [724, 498] width 114 height 30
type input "1"
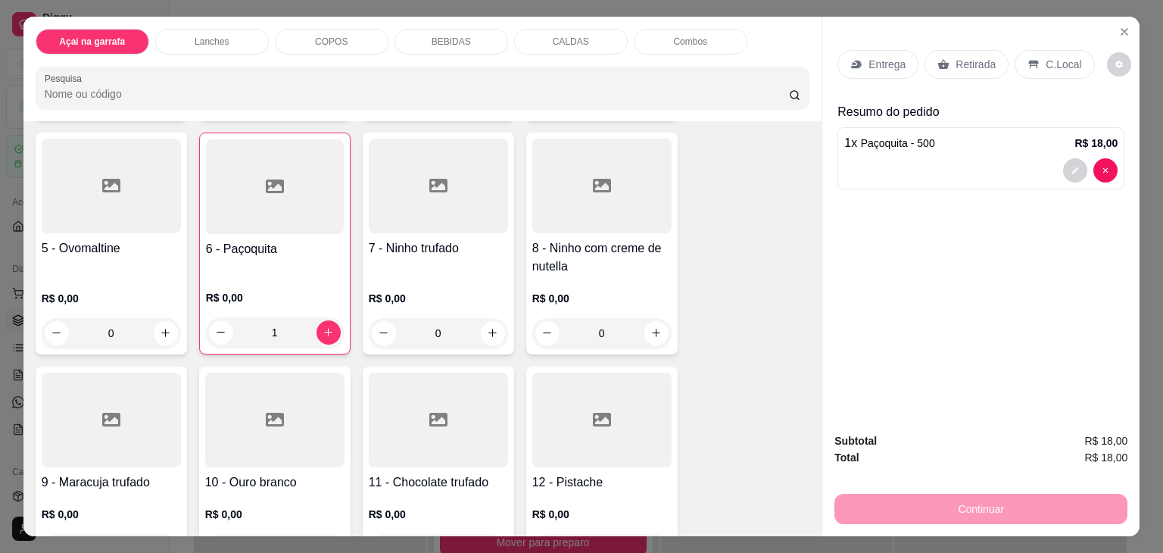
click at [433, 195] on div at bounding box center [438, 186] width 139 height 95
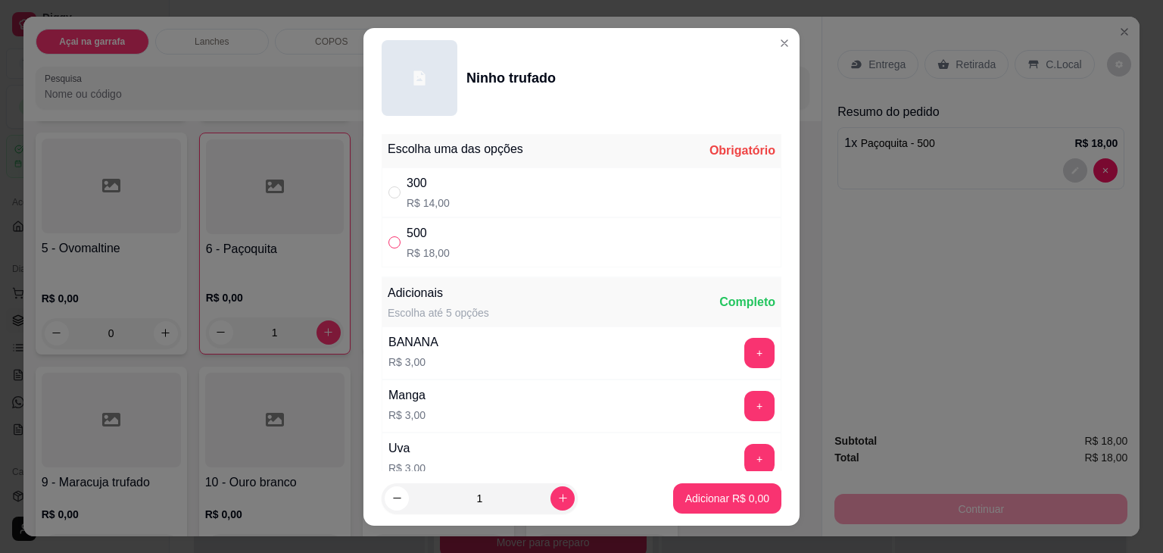
click at [392, 237] on input "" at bounding box center [394, 242] width 12 height 12
radio input "true"
click at [696, 489] on button "Adicionar R$ 18,00" at bounding box center [723, 498] width 111 height 30
type input "1"
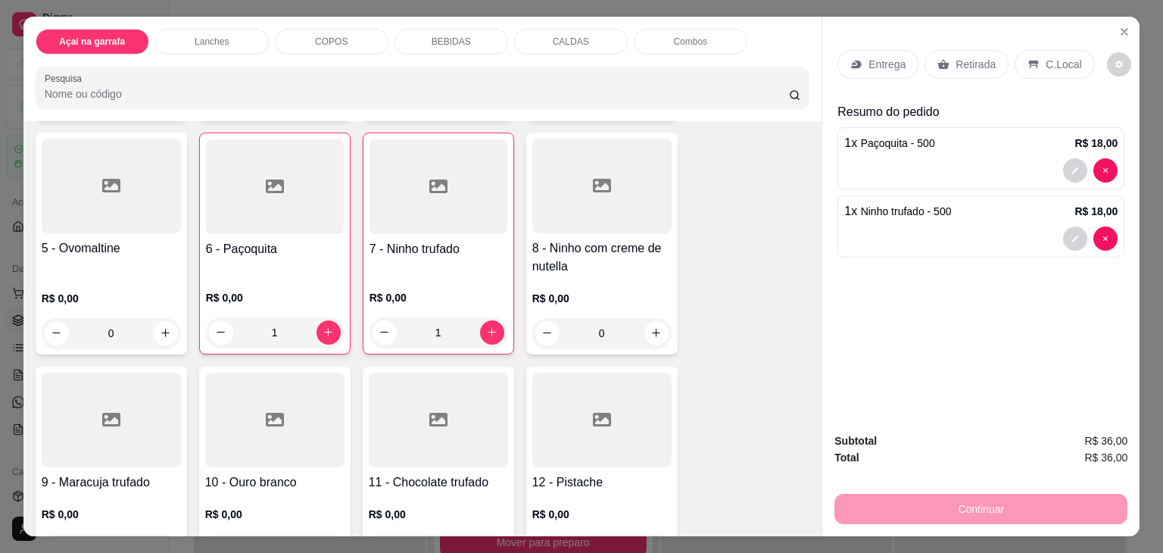
click at [1045, 57] on p "C.Local" at bounding box center [1063, 64] width 36 height 15
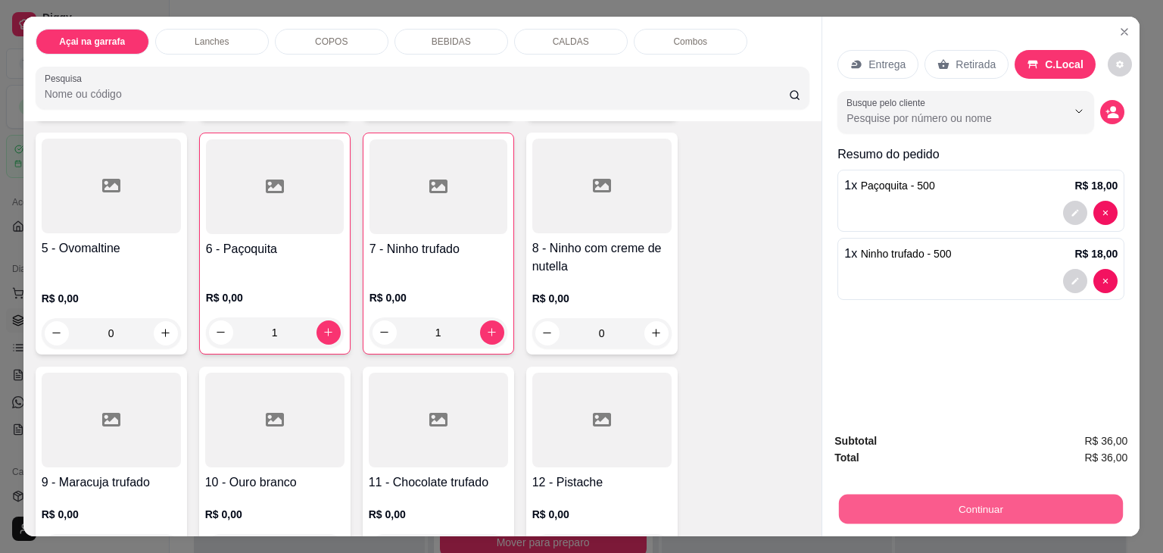
click at [1052, 497] on button "Continuar" at bounding box center [981, 509] width 284 height 30
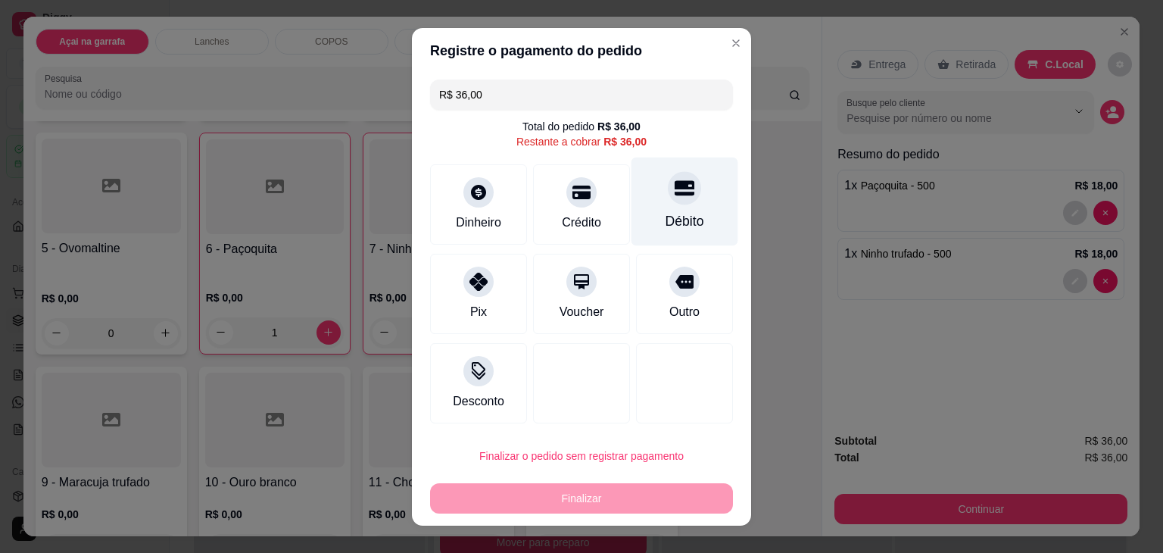
click at [668, 192] on div at bounding box center [684, 187] width 33 height 33
type input "R$ 0,00"
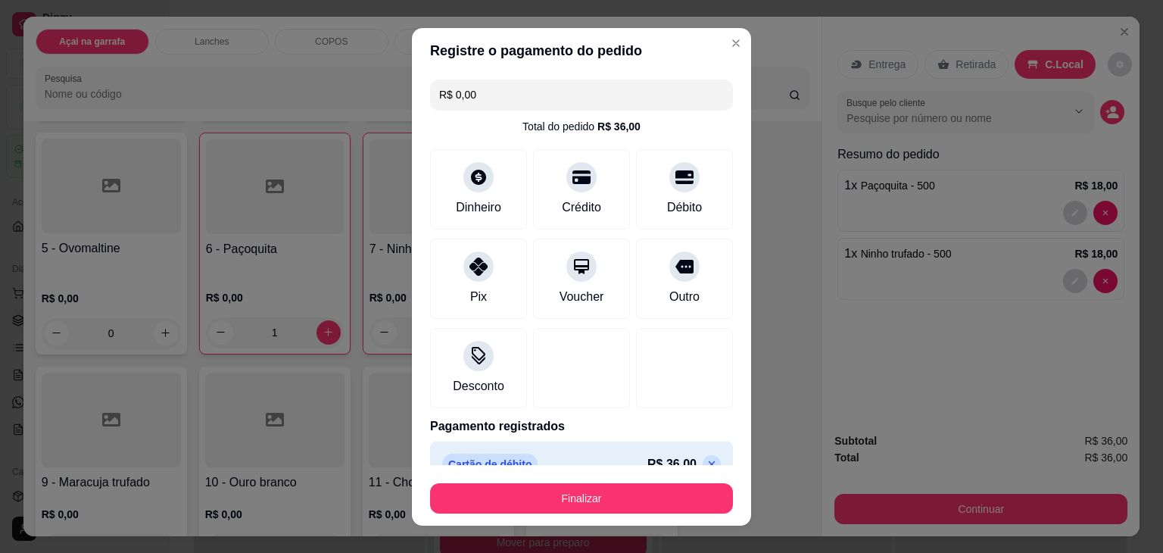
click at [685, 484] on button "Finalizar" at bounding box center [581, 498] width 303 height 30
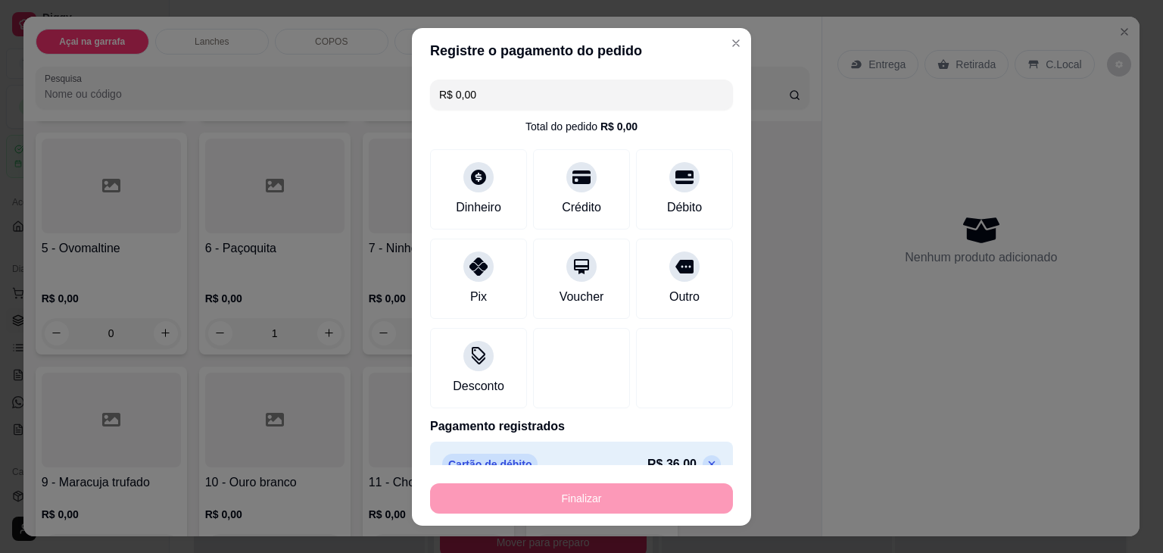
type input "0"
type input "-R$ 36,00"
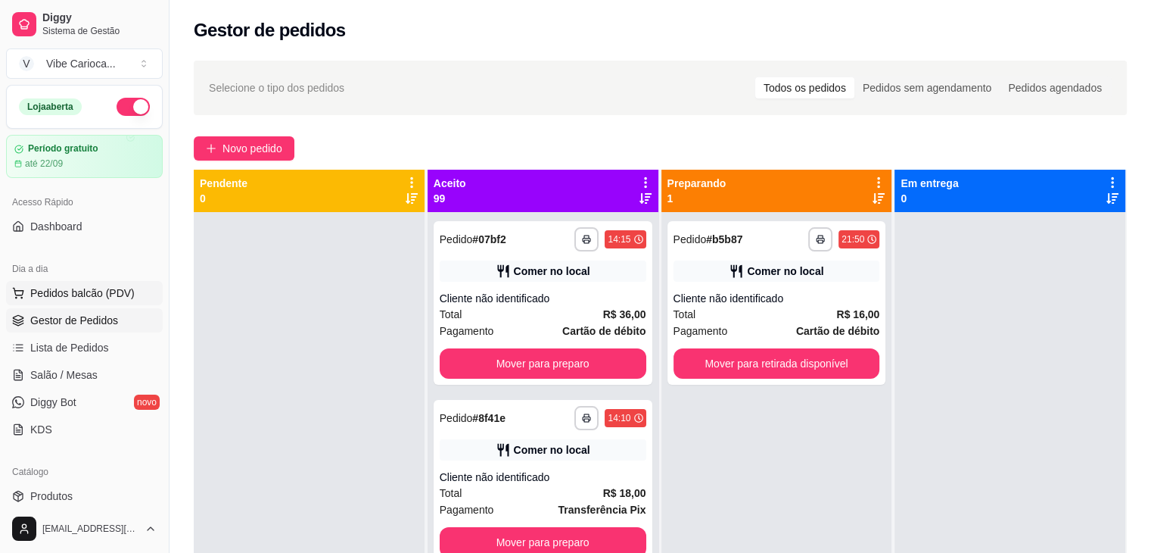
click at [110, 291] on span "Pedidos balcão (PDV)" at bounding box center [82, 292] width 104 height 15
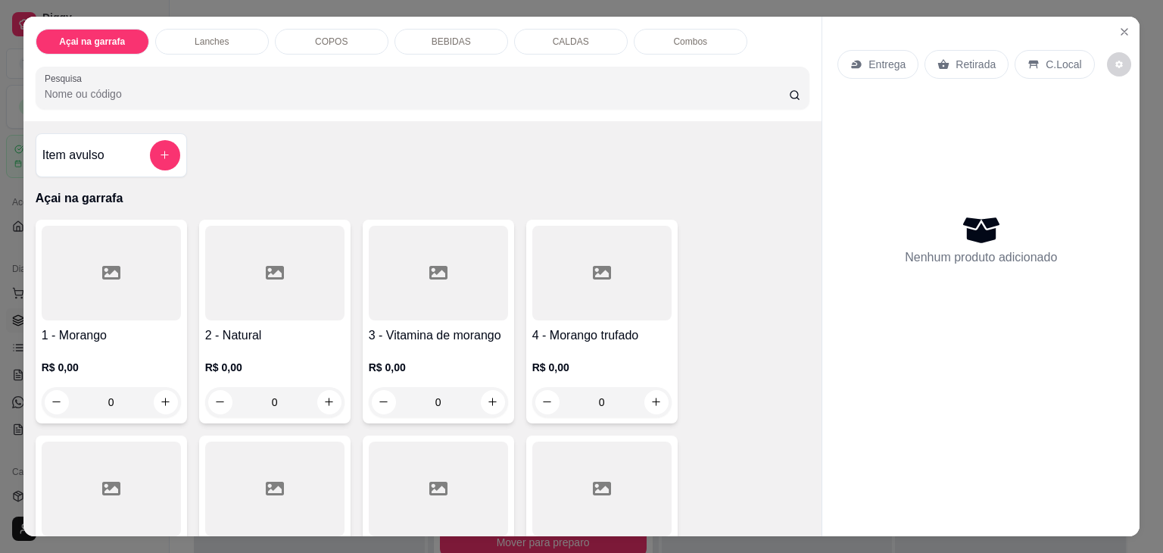
drag, startPoint x: 347, startPoint y: 115, endPoint x: 778, endPoint y: 149, distance: 432.8
click at [778, 149] on div "Item avulso Açai na garrafa 1 - Morango R$ 0,00 0 2 - Natural R$ 0,00 0 3 - Vit…" at bounding box center [422, 328] width 799 height 415
click at [423, 8] on div "Açai na garrafa Lanches COPOS BEBIDAS CALDAS Combos Pesquisa Item avulso Açai n…" at bounding box center [581, 276] width 1163 height 553
click at [333, 43] on div "COPOS" at bounding box center [332, 42] width 114 height 26
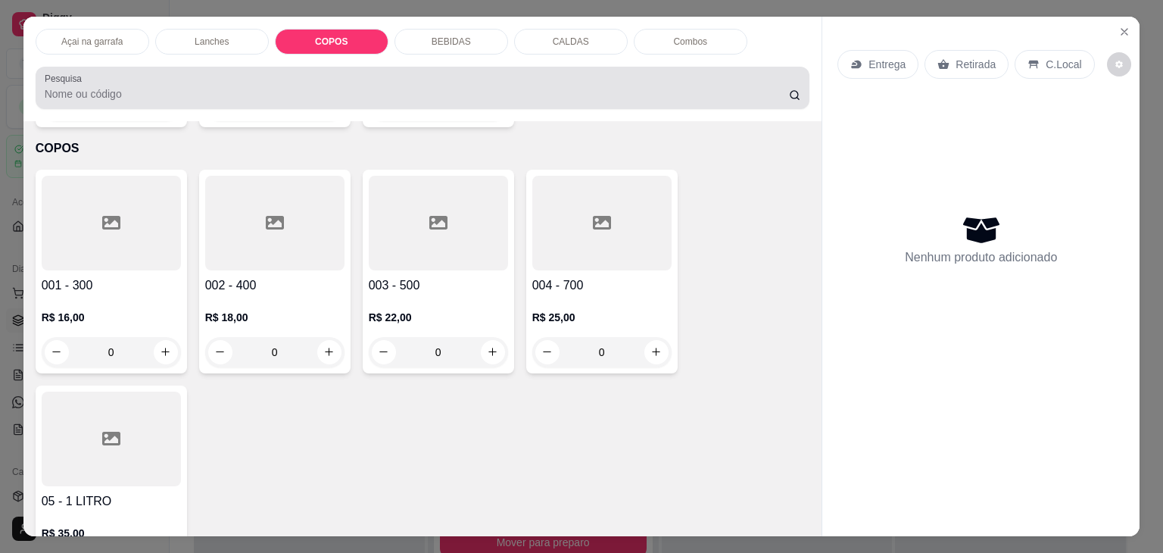
scroll to position [37, 0]
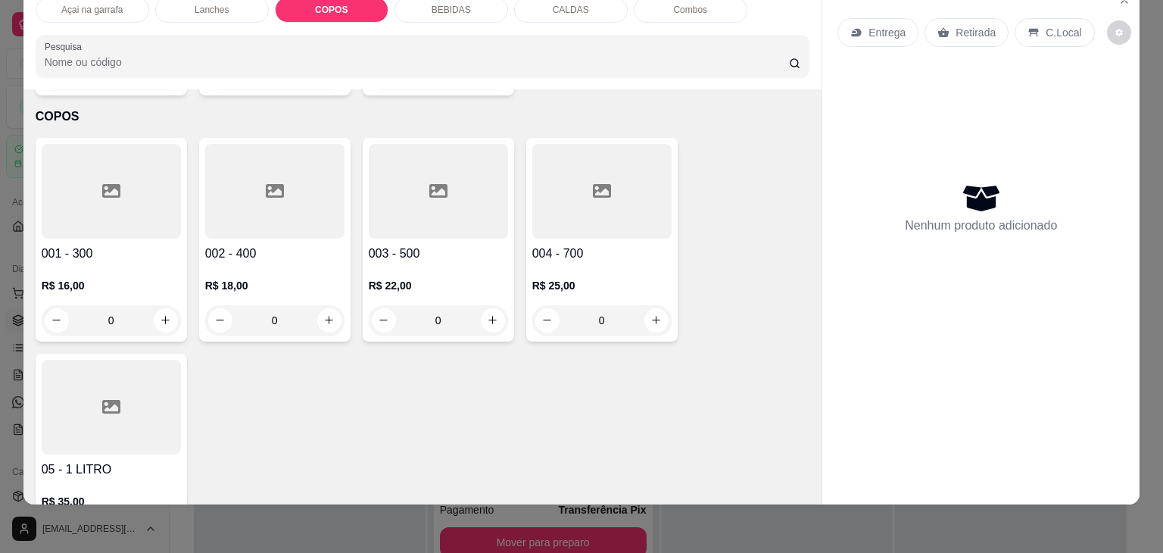
click at [298, 176] on div at bounding box center [274, 191] width 139 height 95
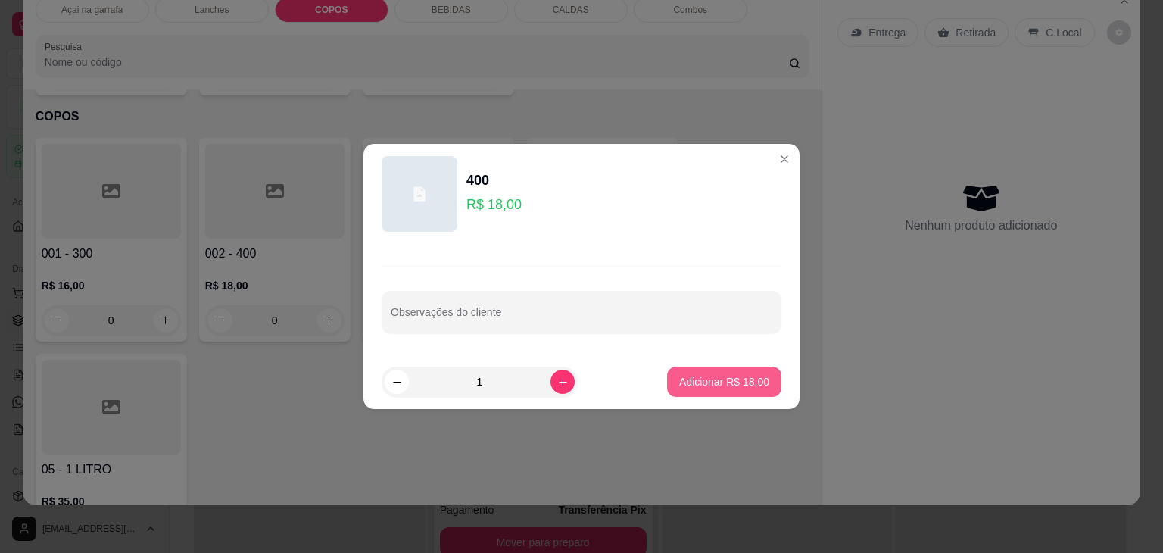
click at [693, 377] on p "Adicionar R$ 18,00" at bounding box center [724, 381] width 90 height 15
type input "1"
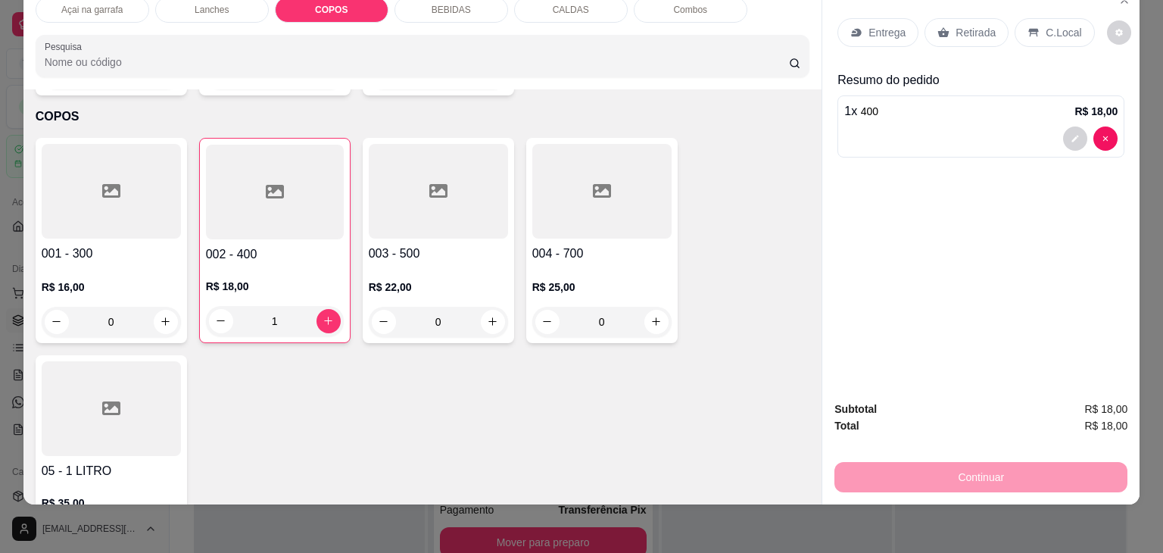
click at [1059, 25] on p "C.Local" at bounding box center [1063, 32] width 36 height 15
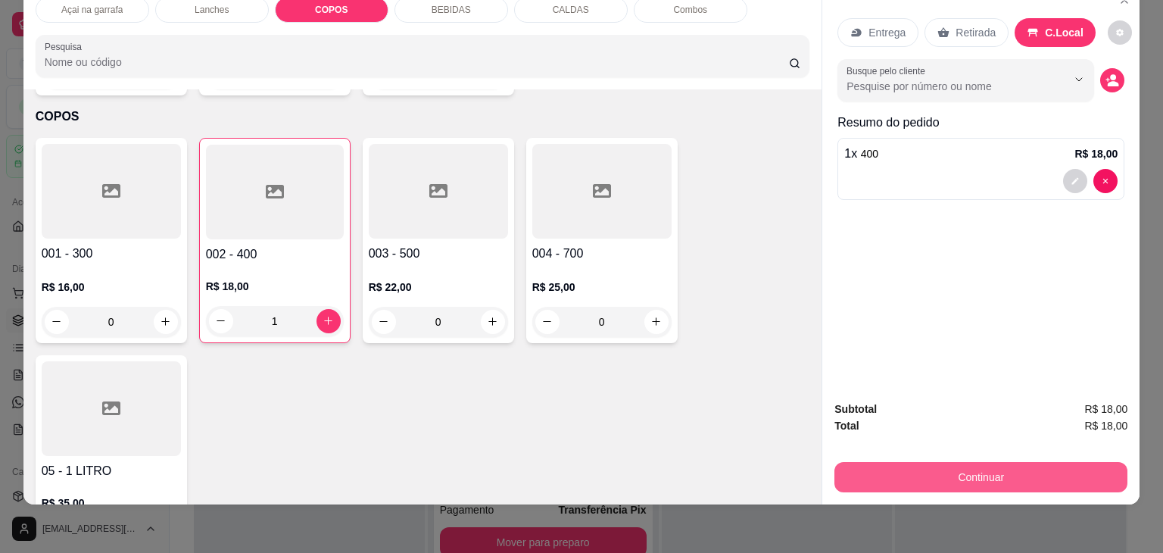
click at [976, 462] on button "Continuar" at bounding box center [980, 477] width 293 height 30
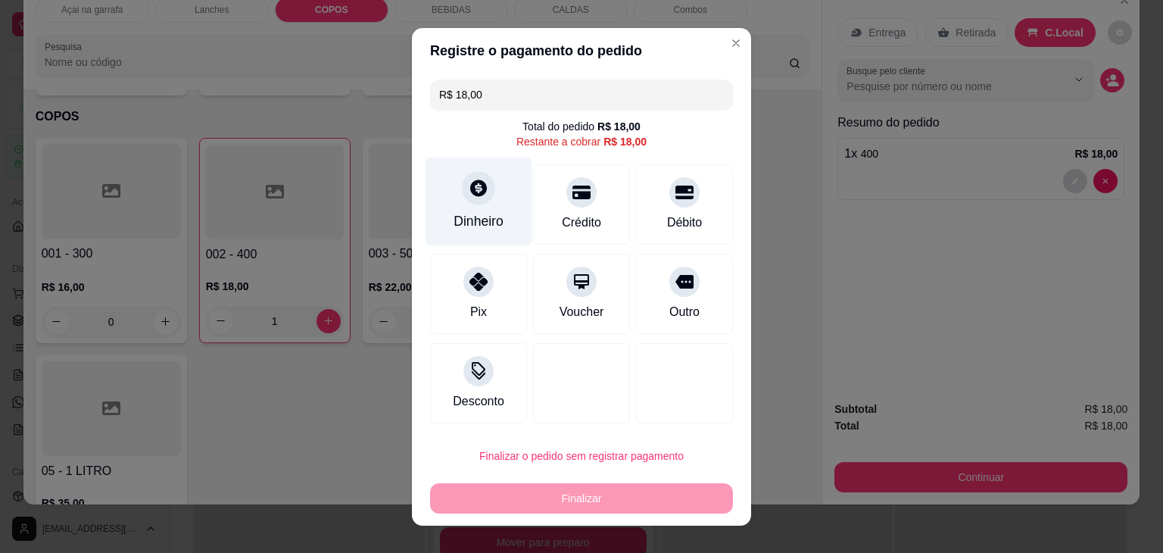
click at [502, 193] on div "Dinheiro" at bounding box center [478, 201] width 107 height 89
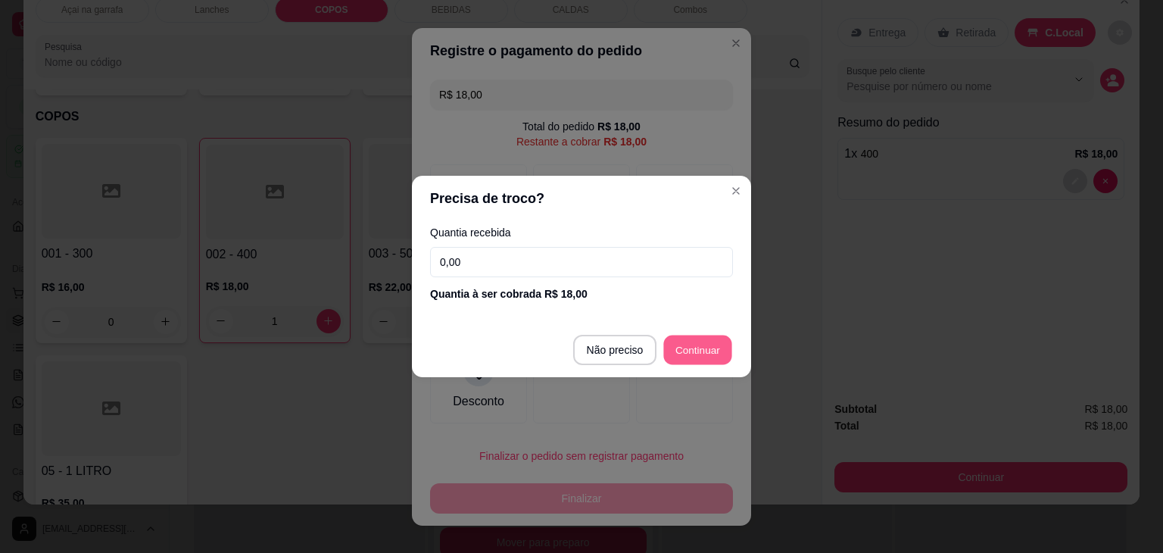
type input "R$ 0,00"
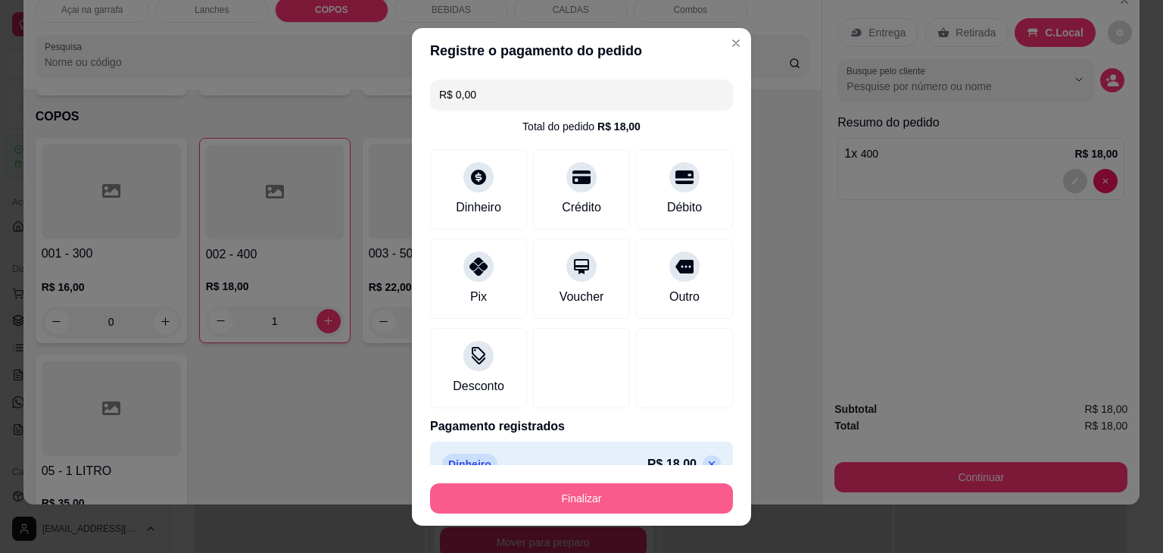
click at [638, 483] on button "Finalizar" at bounding box center [581, 498] width 303 height 30
click at [568, 488] on button "Finalizar" at bounding box center [581, 498] width 294 height 30
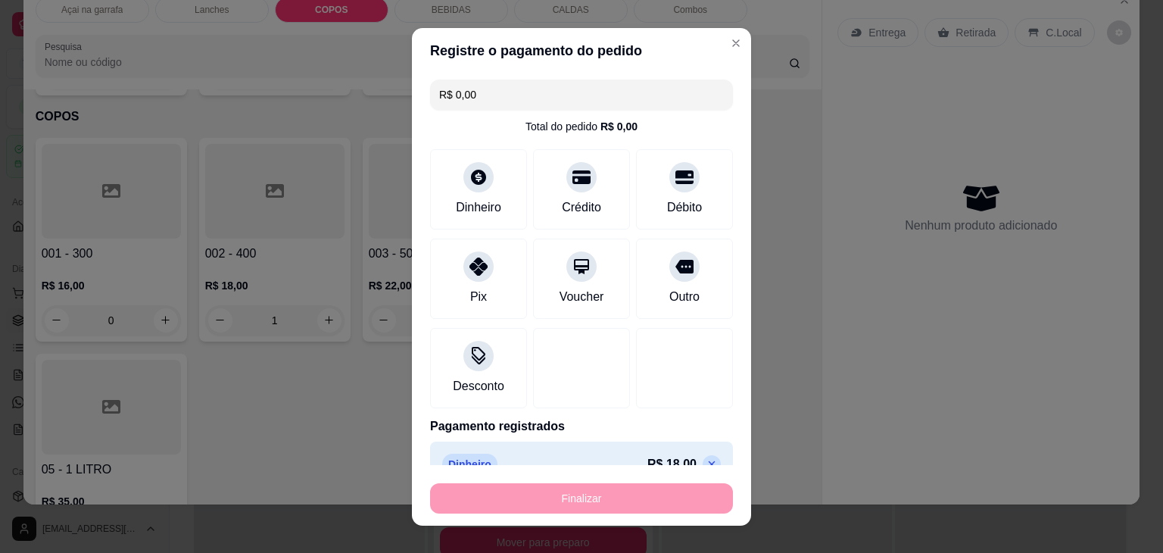
type input "0"
type input "-R$ 18,00"
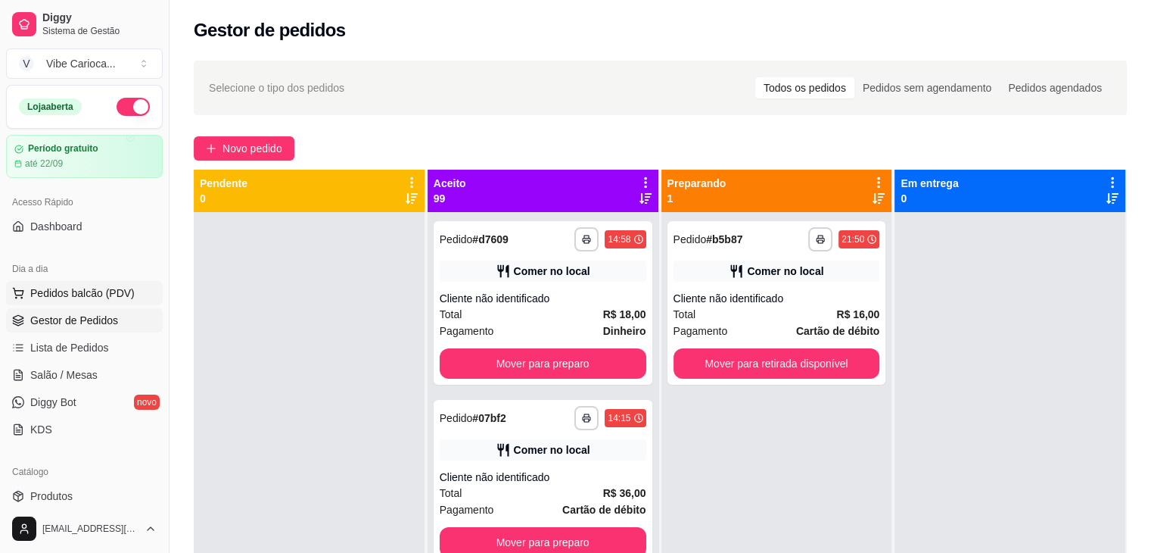
click at [94, 294] on span "Pedidos balcão (PDV)" at bounding box center [82, 292] width 104 height 15
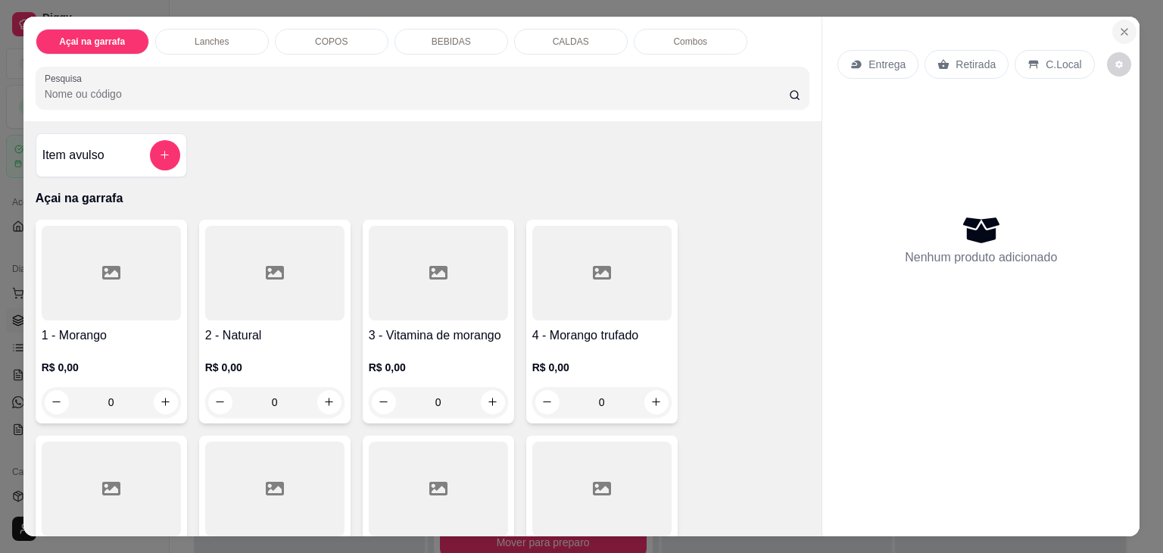
click at [1120, 26] on icon "Close" at bounding box center [1124, 32] width 12 height 12
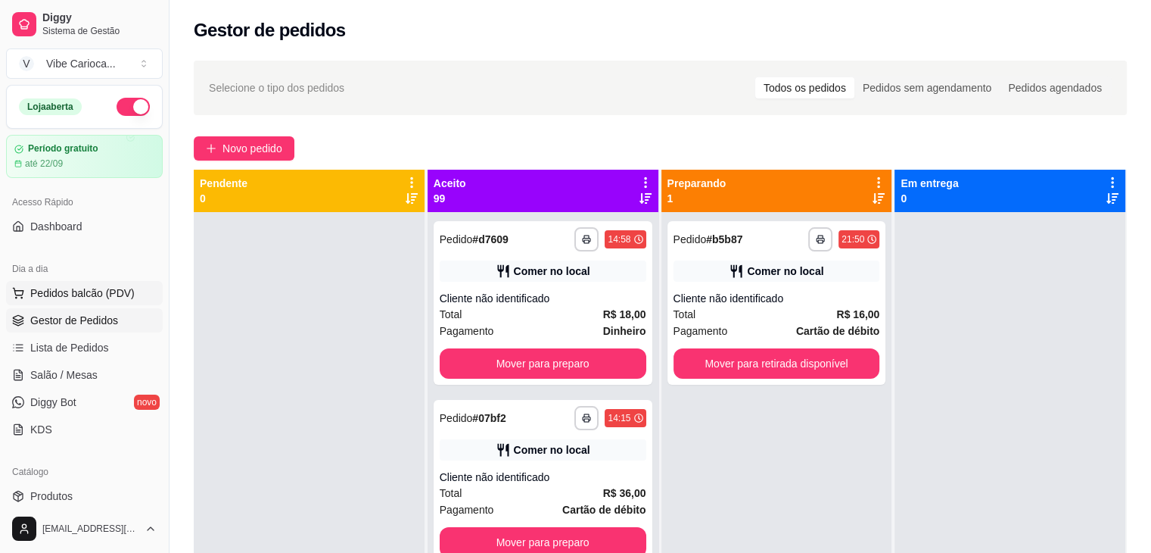
click at [97, 295] on span "Pedidos balcão (PDV)" at bounding box center [82, 292] width 104 height 15
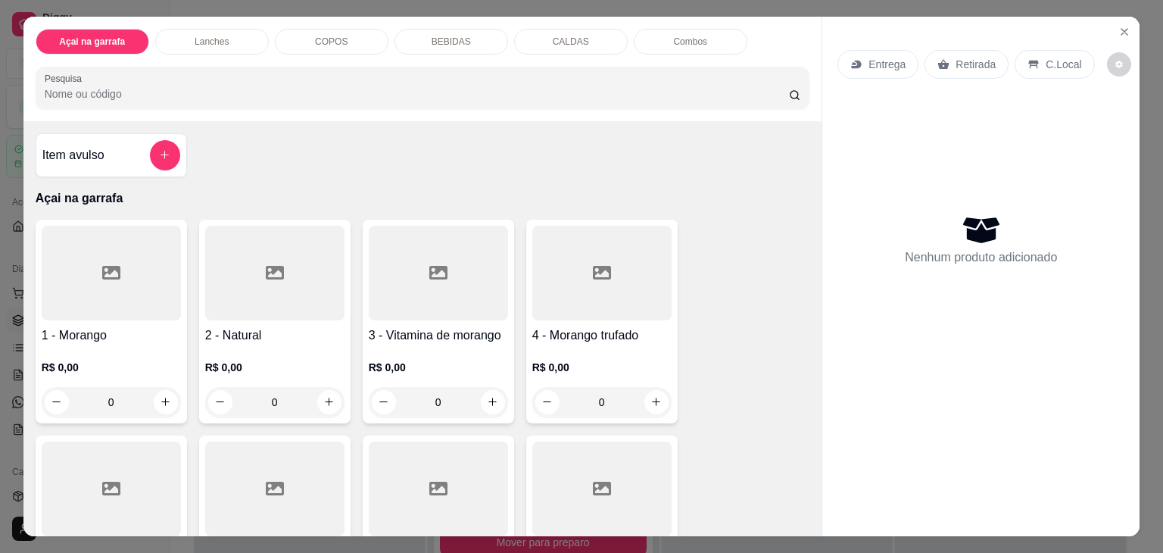
click at [315, 41] on p "COPOS" at bounding box center [331, 42] width 33 height 12
click at [54, 30] on div "Açai na garrafa" at bounding box center [93, 42] width 114 height 26
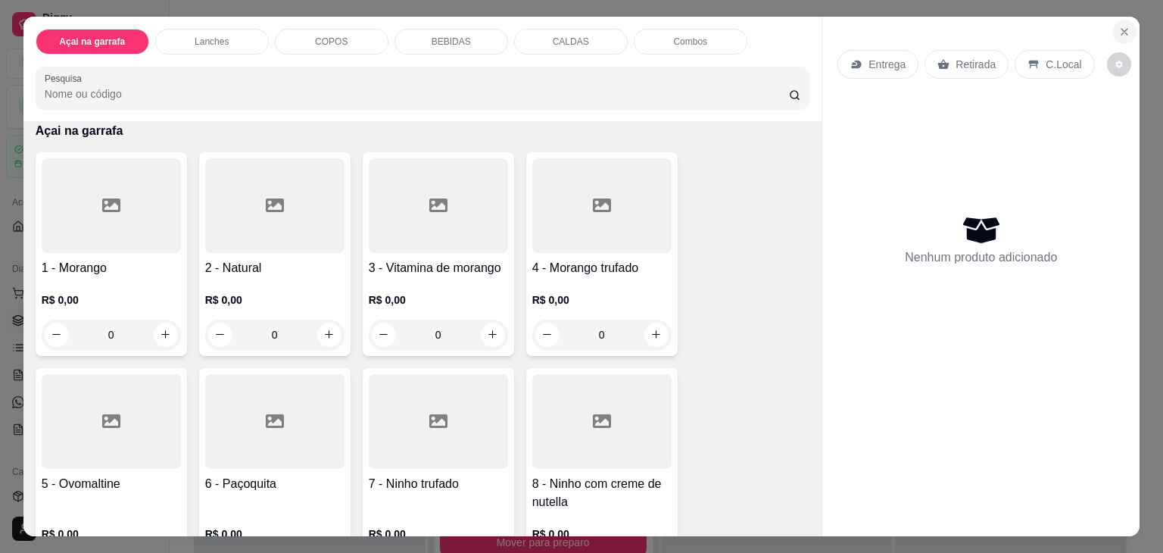
click at [1118, 31] on icon "Close" at bounding box center [1124, 32] width 12 height 12
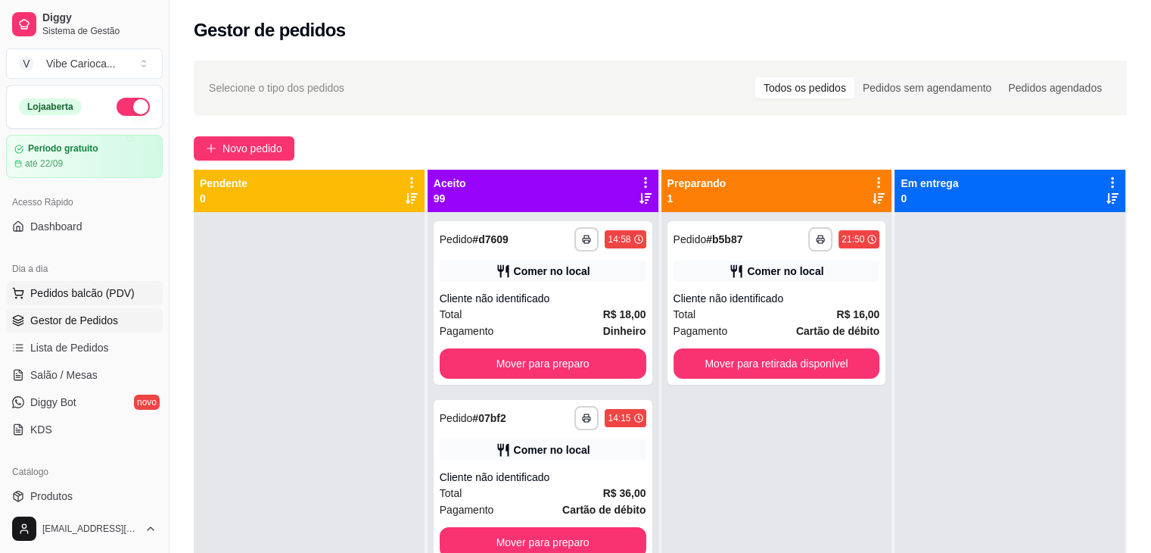
click at [100, 290] on span "Pedidos balcão (PDV)" at bounding box center [82, 292] width 104 height 15
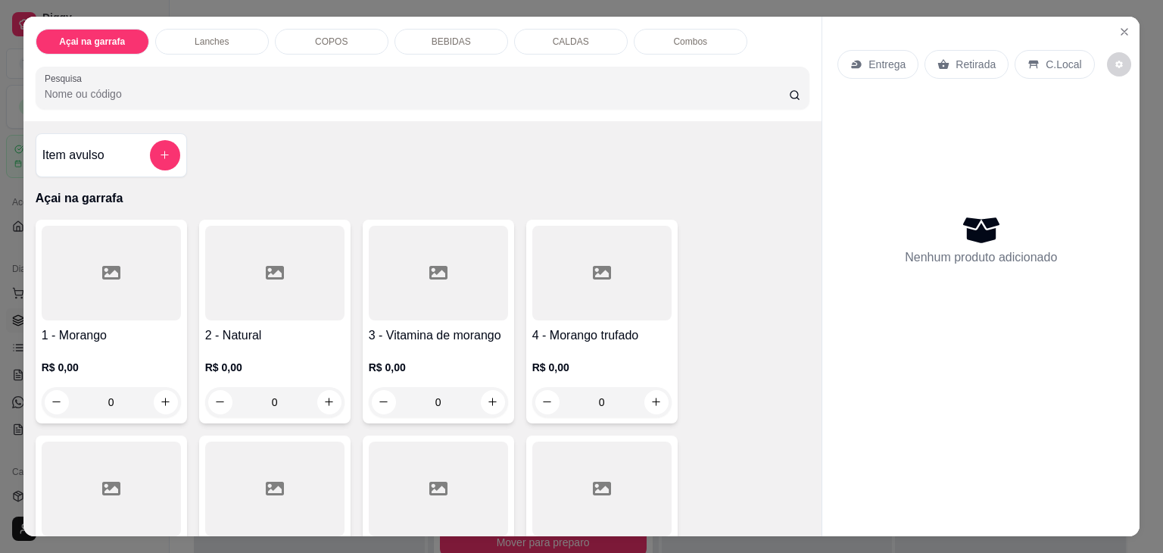
click at [185, 86] on input "Pesquisa" at bounding box center [417, 93] width 744 height 15
click at [183, 86] on input "Pesquisa" at bounding box center [417, 93] width 744 height 15
click at [416, 259] on div at bounding box center [438, 273] width 139 height 95
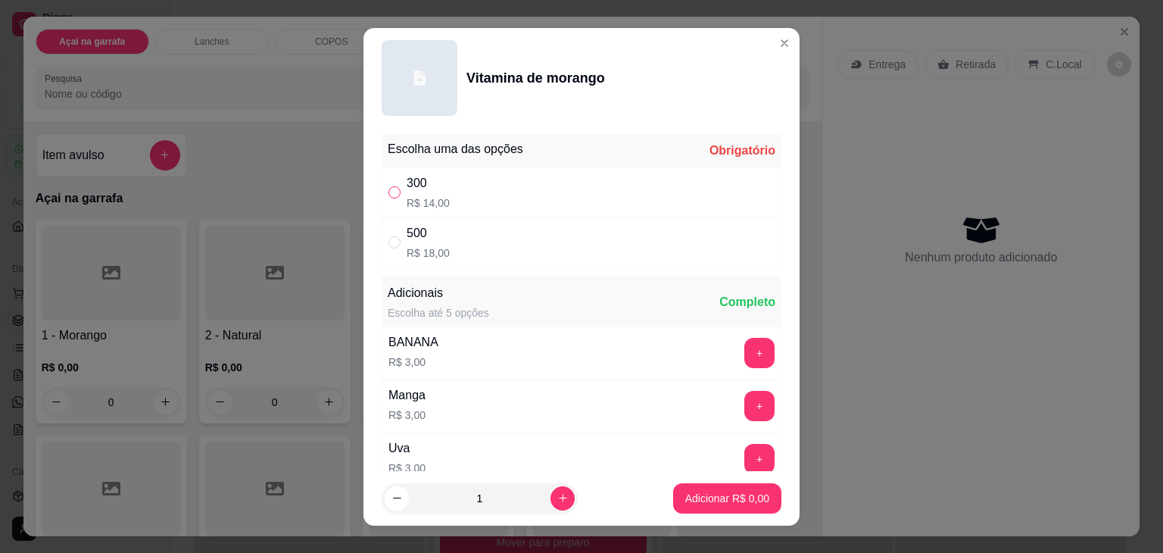
click at [388, 190] on input "" at bounding box center [394, 192] width 12 height 12
radio input "true"
click at [718, 483] on button "Adicionar R$ 14,00" at bounding box center [723, 498] width 111 height 30
type input "1"
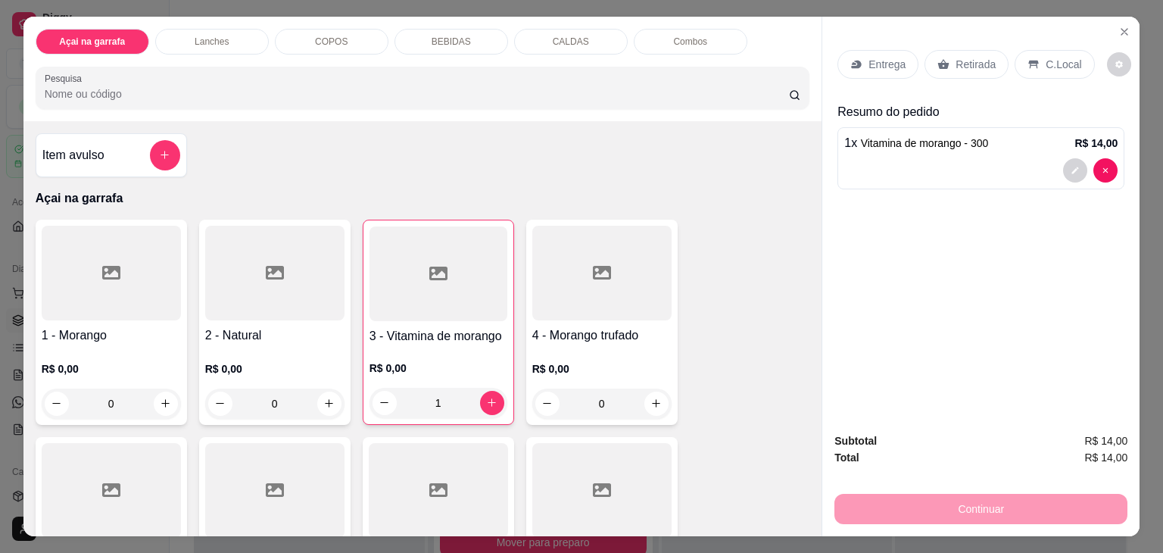
click at [1029, 61] on icon at bounding box center [1034, 65] width 10 height 8
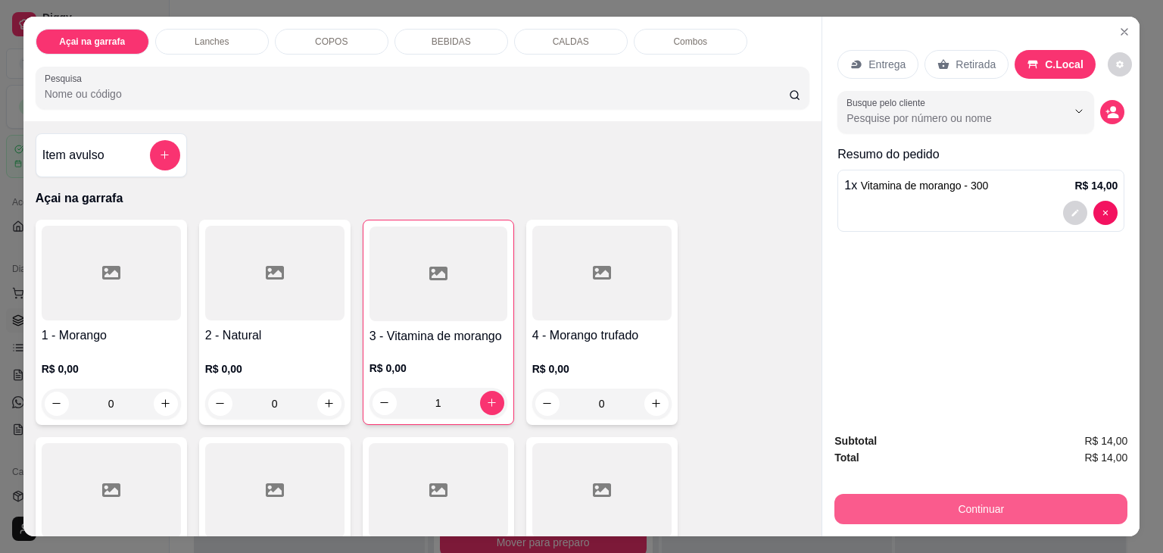
click at [994, 507] on button "Continuar" at bounding box center [980, 509] width 293 height 30
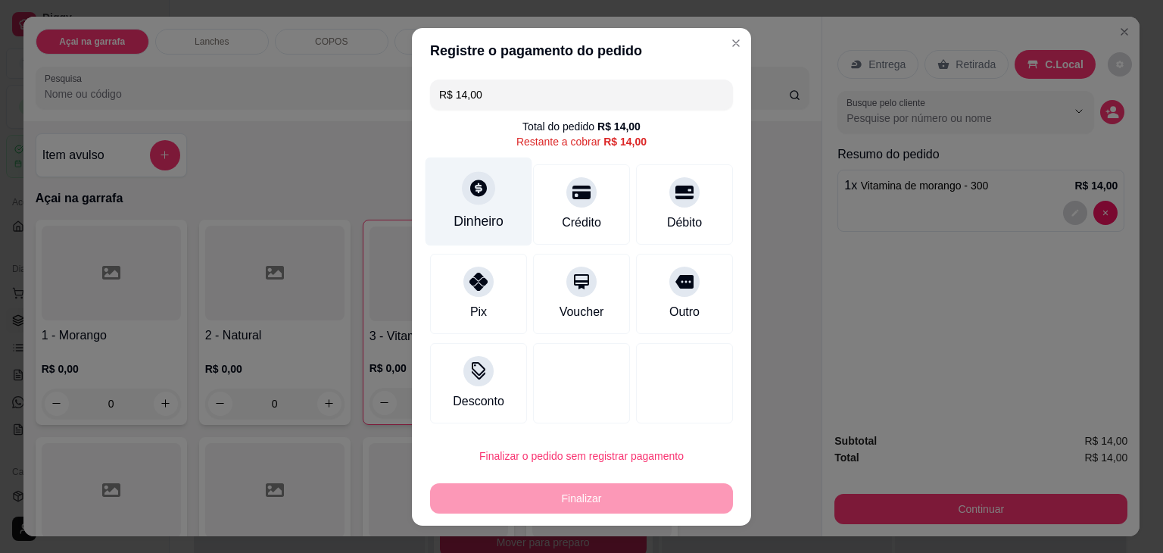
click at [489, 204] on div "Dinheiro" at bounding box center [478, 201] width 107 height 89
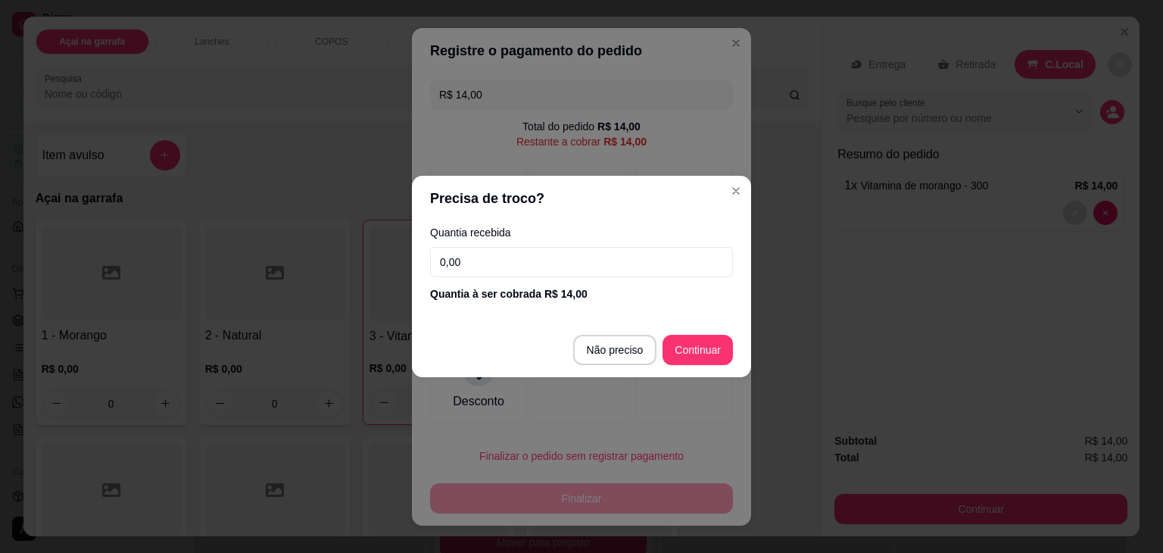
click at [553, 270] on input "0,00" at bounding box center [581, 262] width 303 height 30
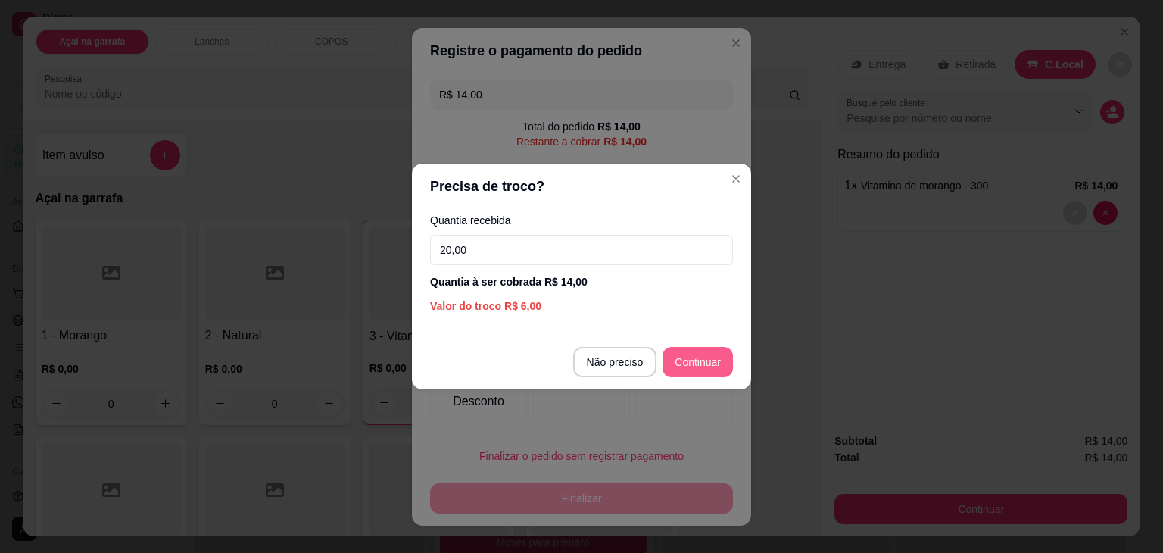
type input "20,00"
type input "R$ 0,00"
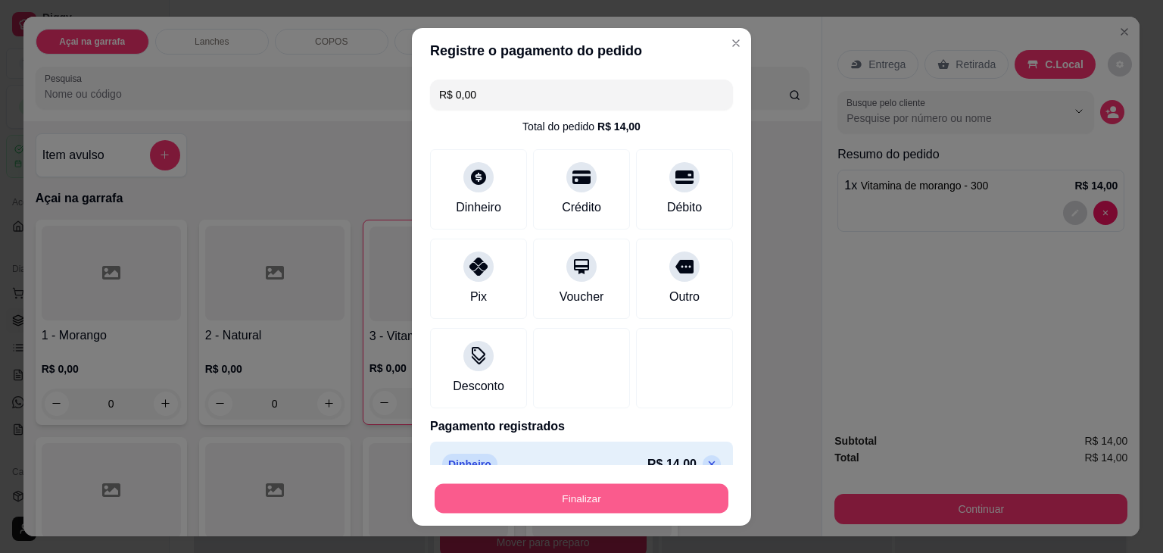
click at [543, 503] on button "Finalizar" at bounding box center [581, 498] width 294 height 30
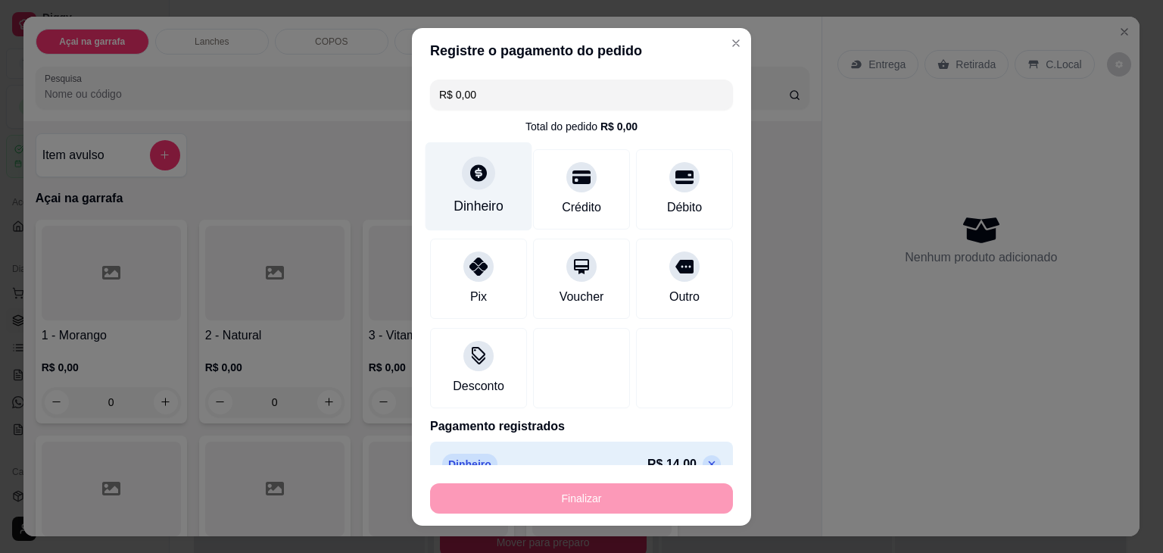
type input "0"
type input "-R$ 14,00"
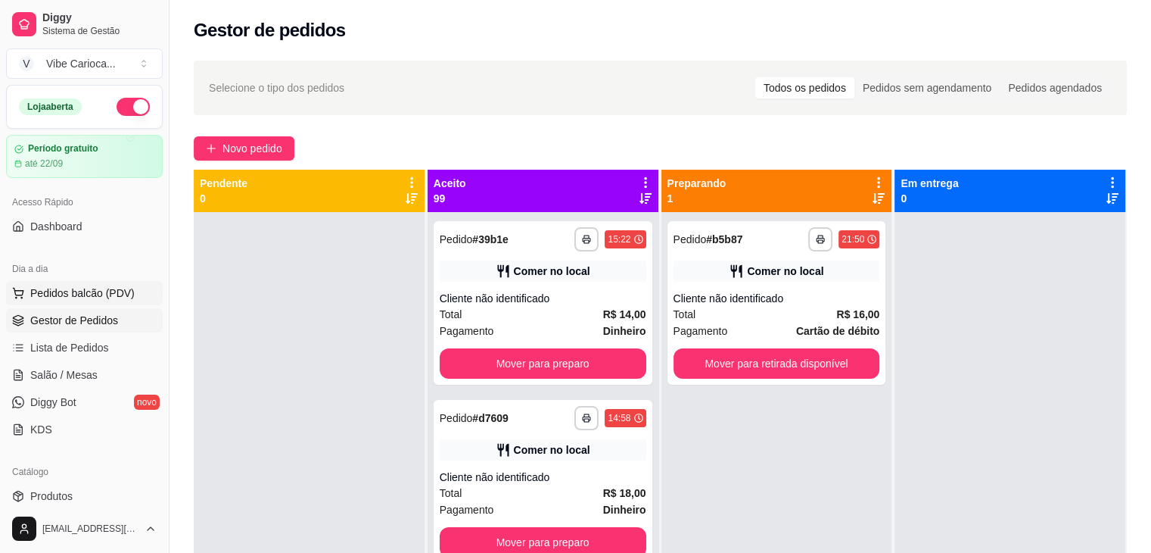
click at [78, 290] on span "Pedidos balcão (PDV)" at bounding box center [82, 292] width 104 height 15
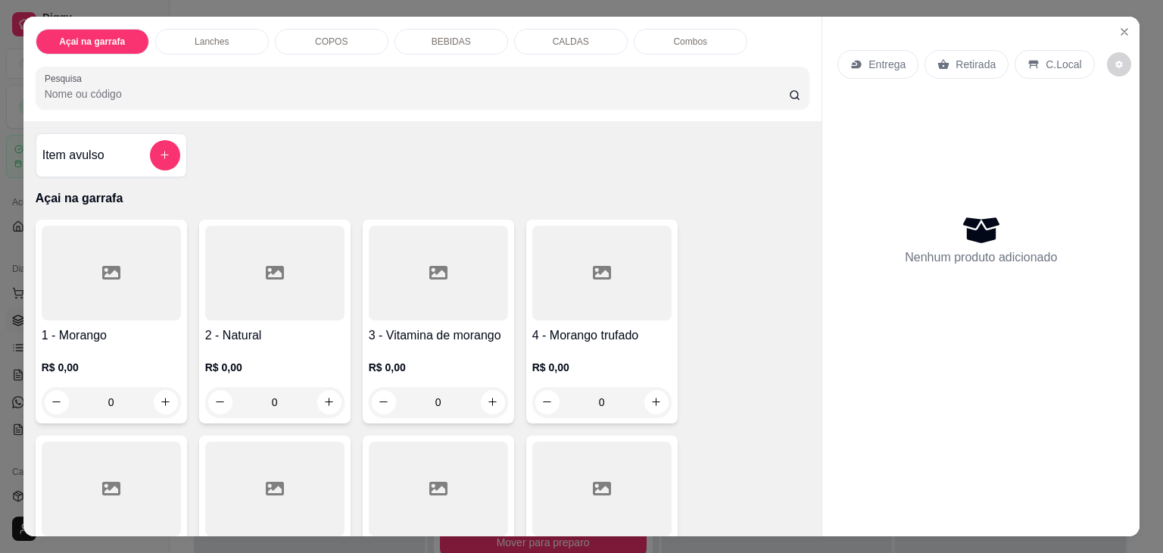
click at [280, 29] on div "COPOS" at bounding box center [332, 42] width 114 height 26
click at [345, 38] on div "COPOS" at bounding box center [332, 42] width 114 height 26
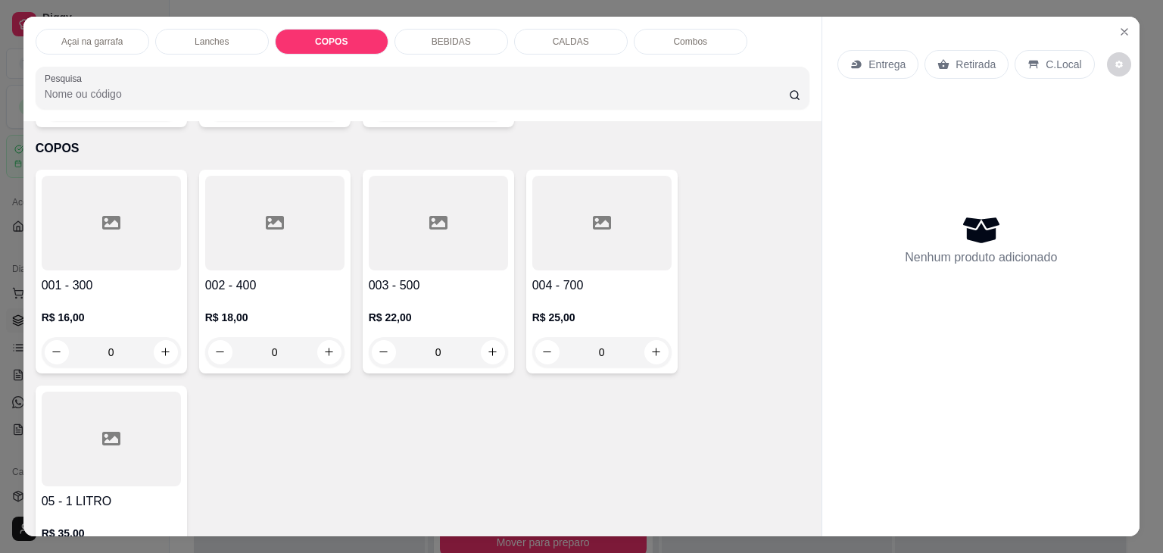
scroll to position [37, 0]
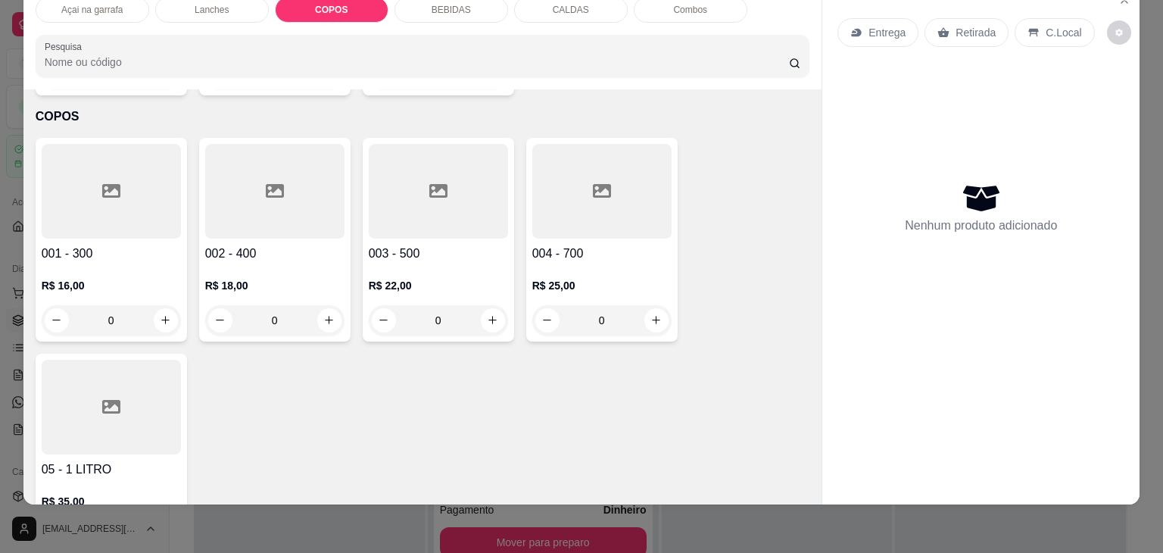
click at [82, 179] on div at bounding box center [111, 191] width 139 height 95
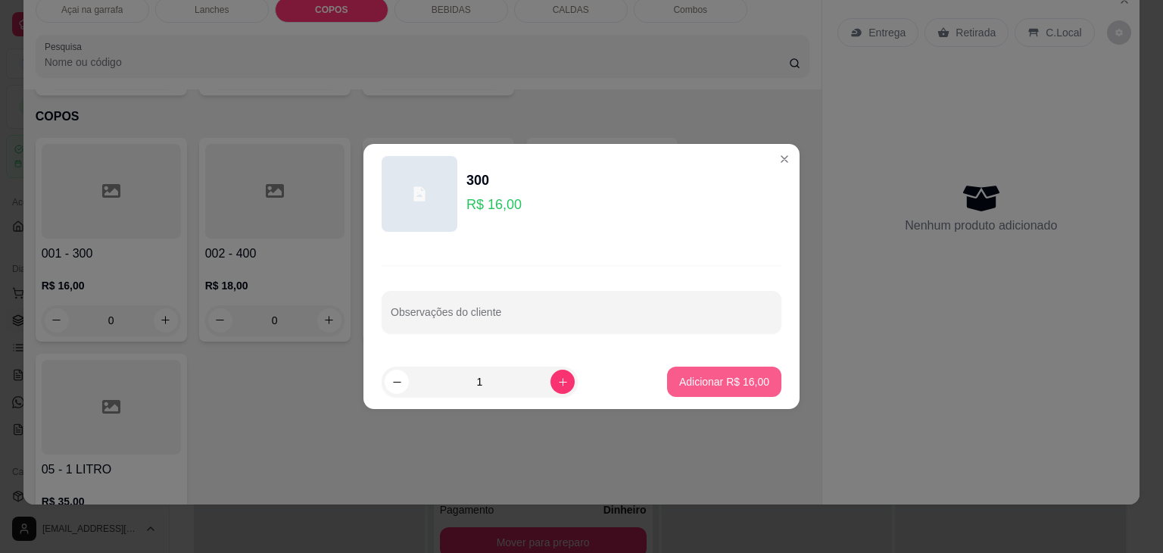
click at [747, 375] on p "Adicionar R$ 16,00" at bounding box center [724, 381] width 90 height 15
type input "1"
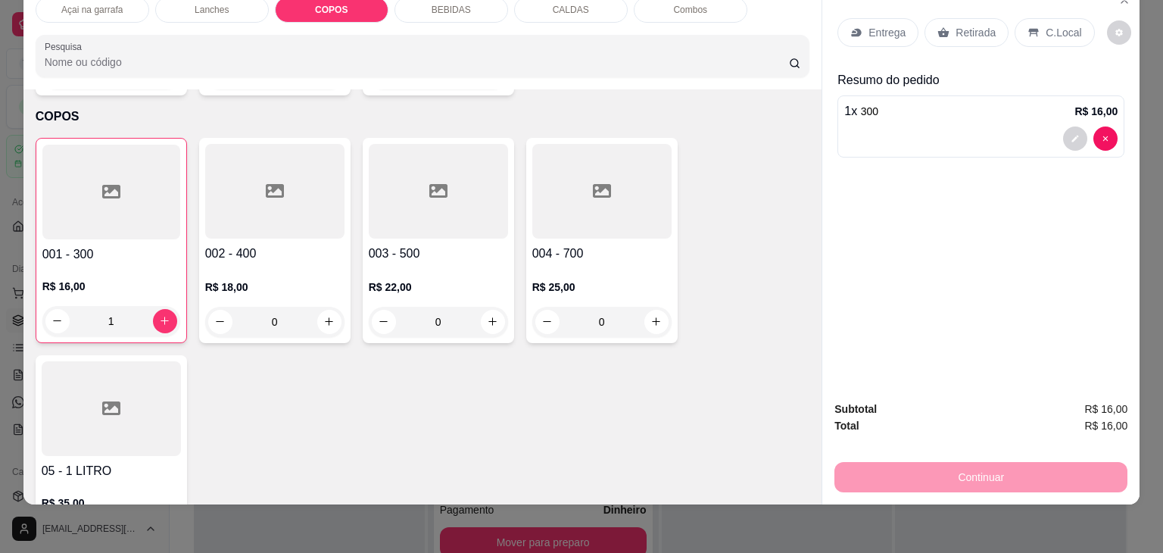
click at [1032, 29] on div "C.Local" at bounding box center [1053, 32] width 79 height 29
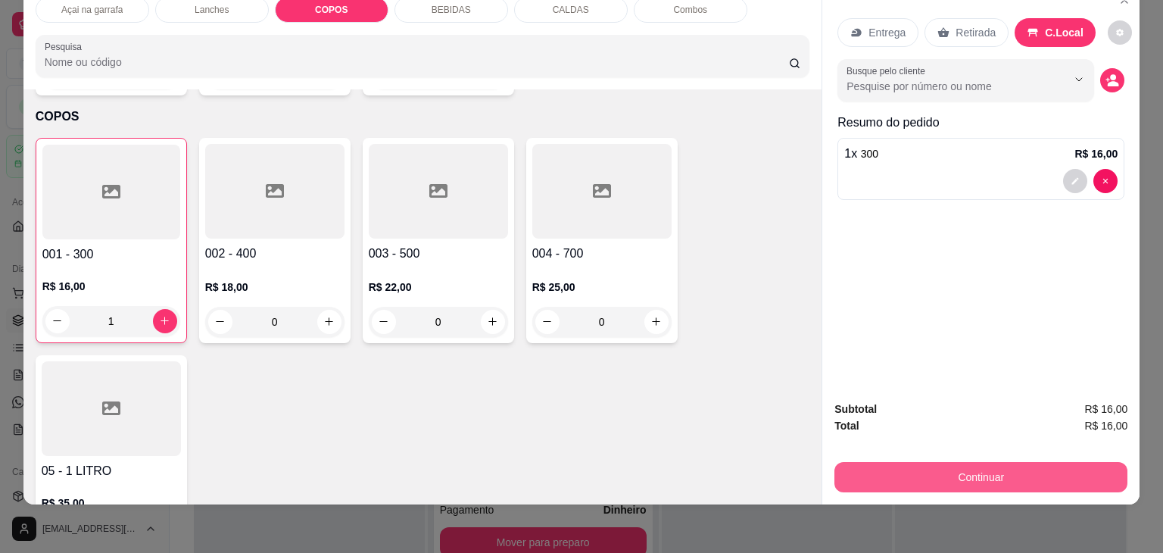
click at [931, 464] on button "Continuar" at bounding box center [980, 477] width 293 height 30
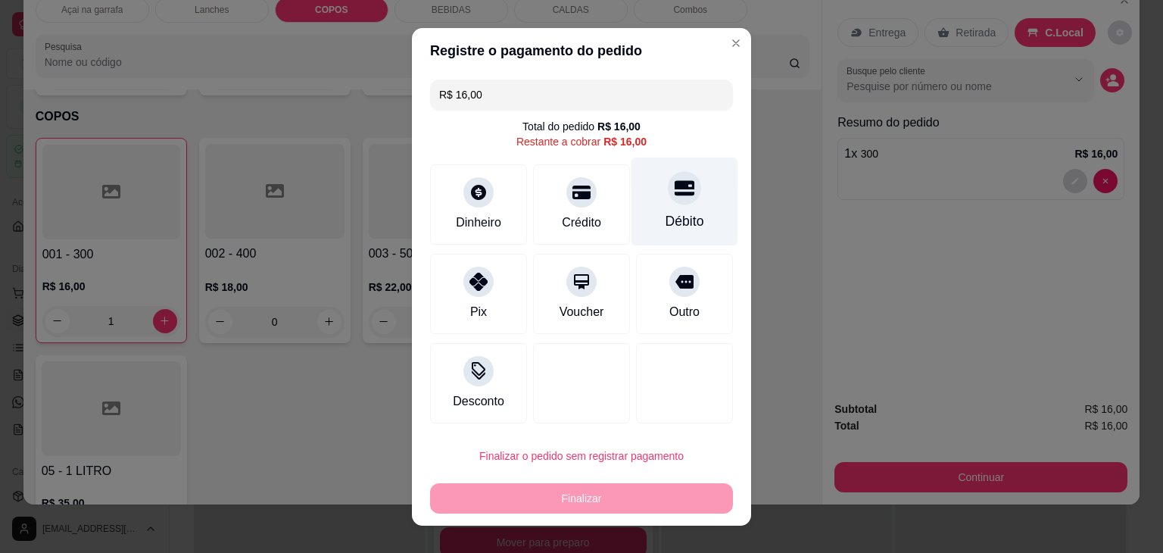
click at [666, 213] on div "Débito" at bounding box center [684, 221] width 39 height 20
type input "R$ 0,00"
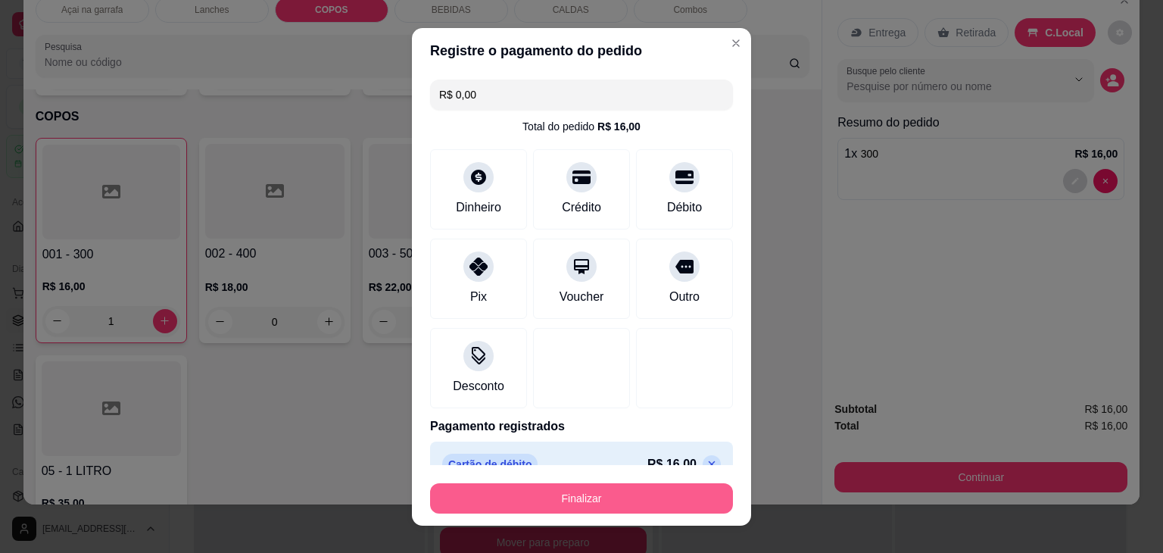
click at [537, 496] on button "Finalizar" at bounding box center [581, 498] width 303 height 30
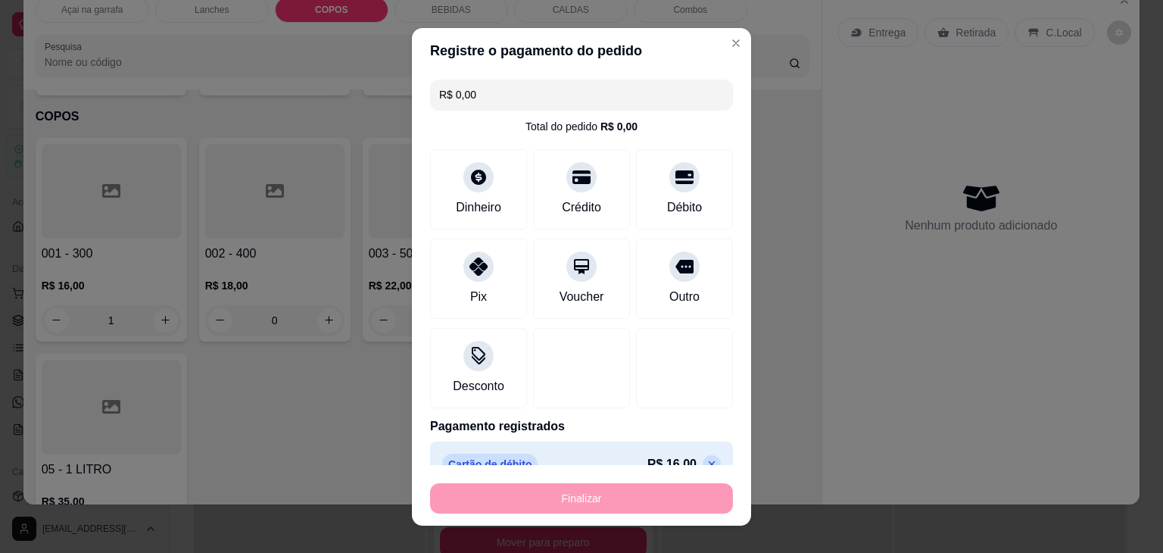
type input "0"
type input "-R$ 16,00"
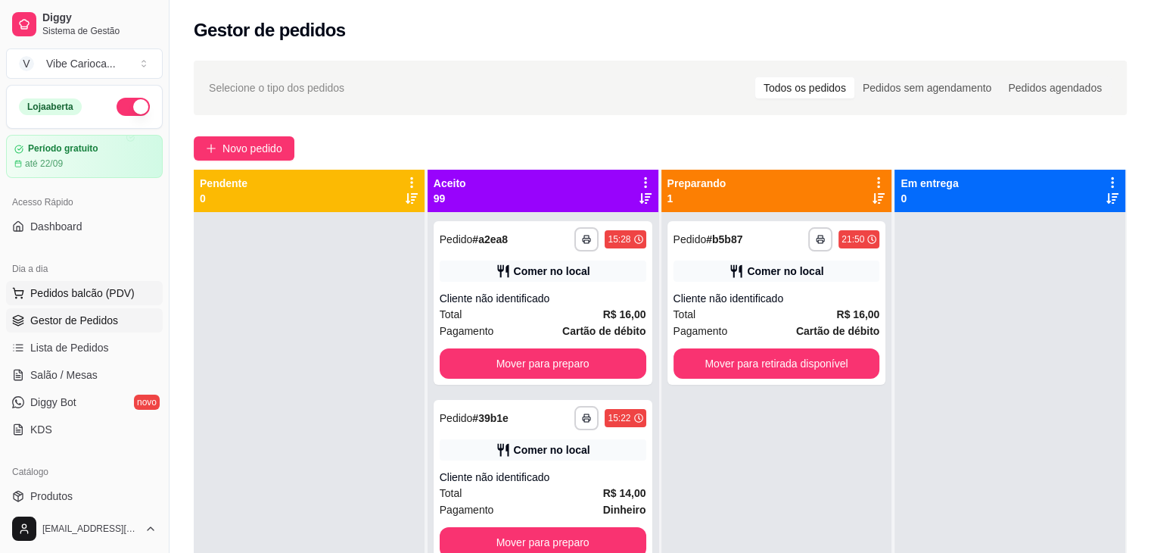
click at [91, 294] on span "Pedidos balcão (PDV)" at bounding box center [82, 292] width 104 height 15
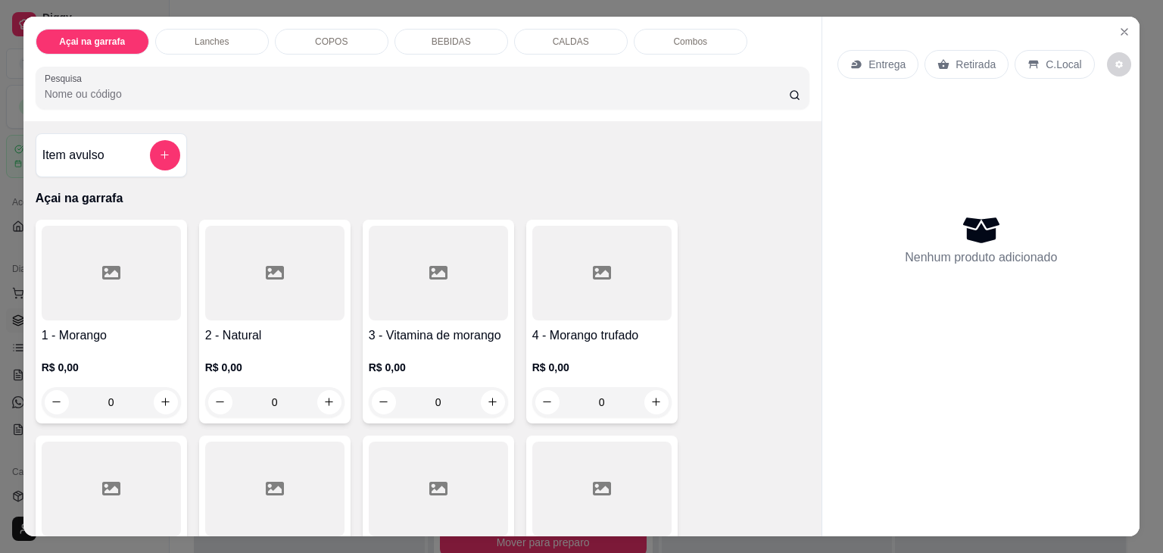
click at [338, 38] on p "COPOS" at bounding box center [331, 42] width 33 height 12
click at [60, 247] on div at bounding box center [111, 273] width 139 height 95
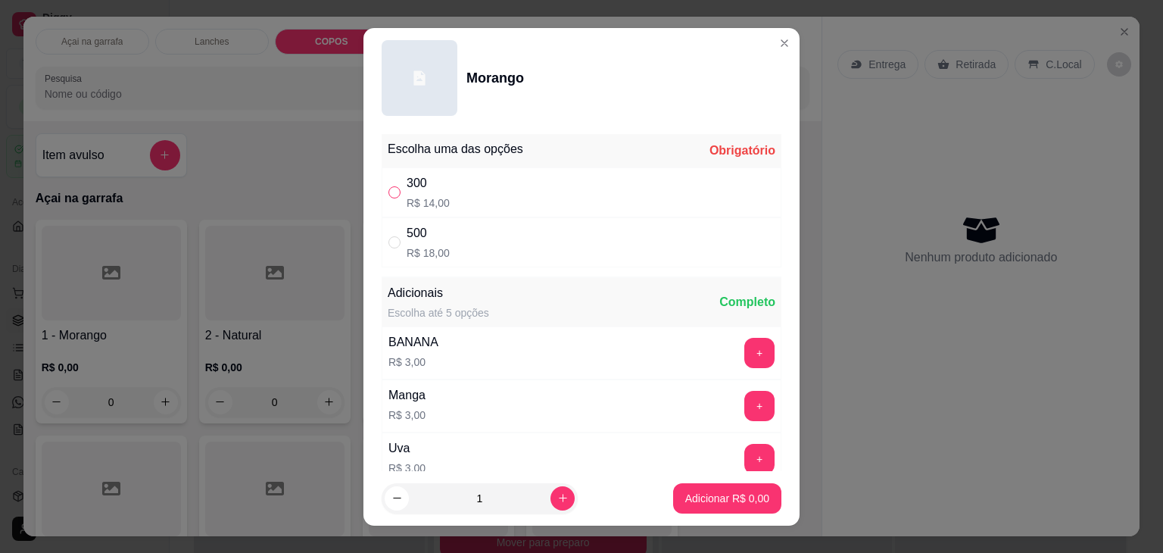
click at [388, 195] on input "" at bounding box center [394, 192] width 12 height 12
radio input "true"
click at [718, 497] on p "Adicionar R$ 14,00" at bounding box center [724, 497] width 90 height 15
type input "1"
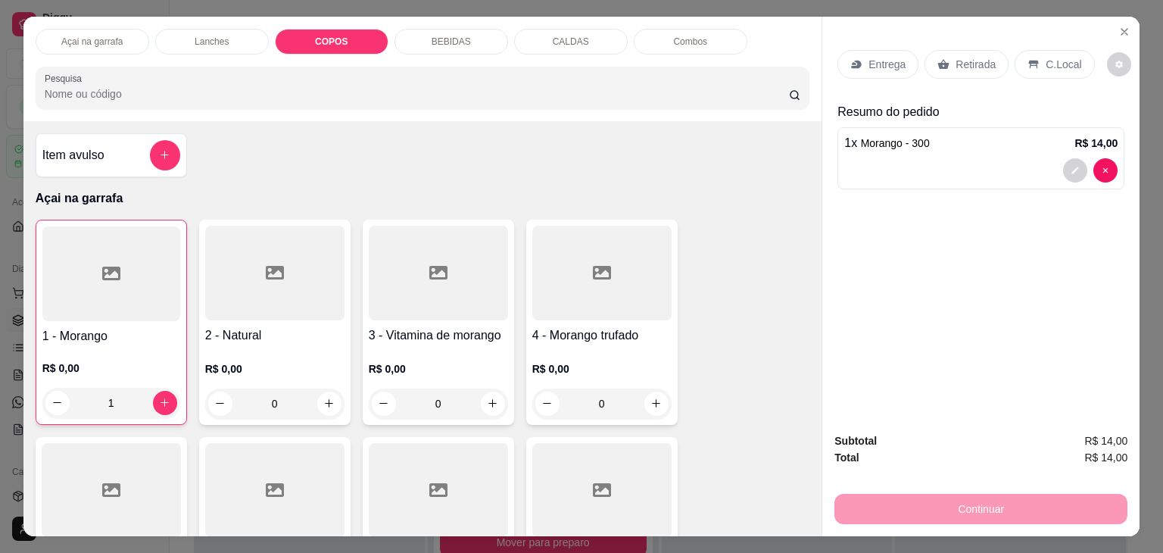
click at [1045, 62] on p "C.Local" at bounding box center [1063, 64] width 36 height 15
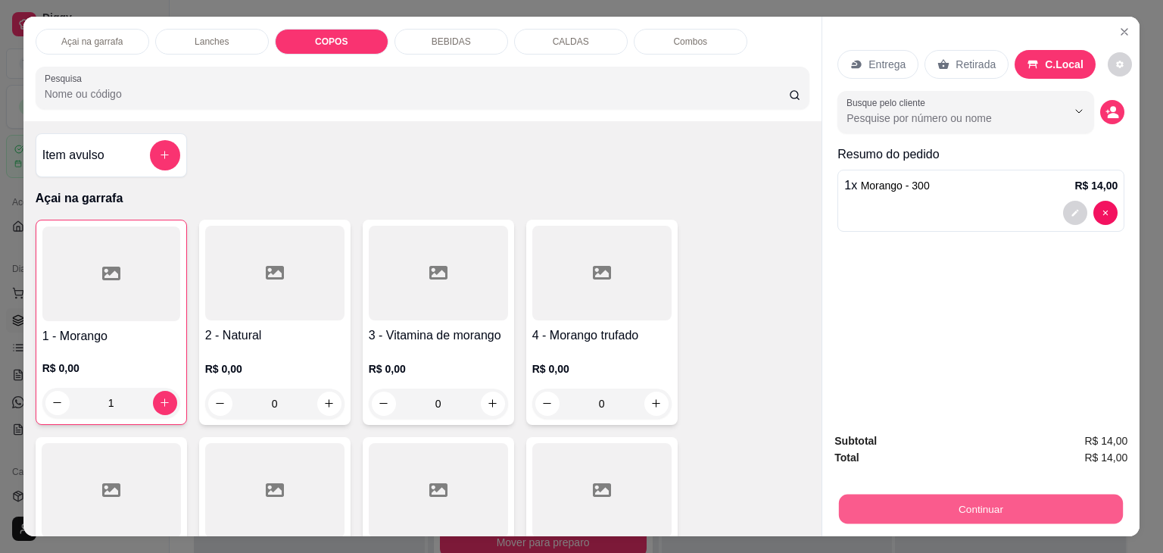
click at [1006, 502] on button "Continuar" at bounding box center [981, 509] width 284 height 30
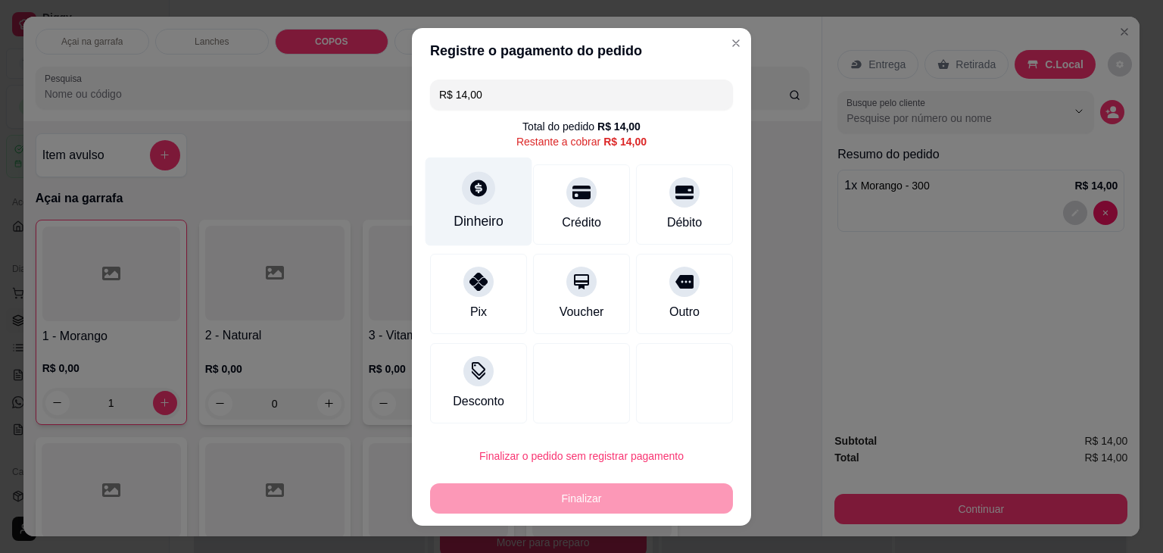
click at [508, 198] on div "Dinheiro" at bounding box center [478, 201] width 107 height 89
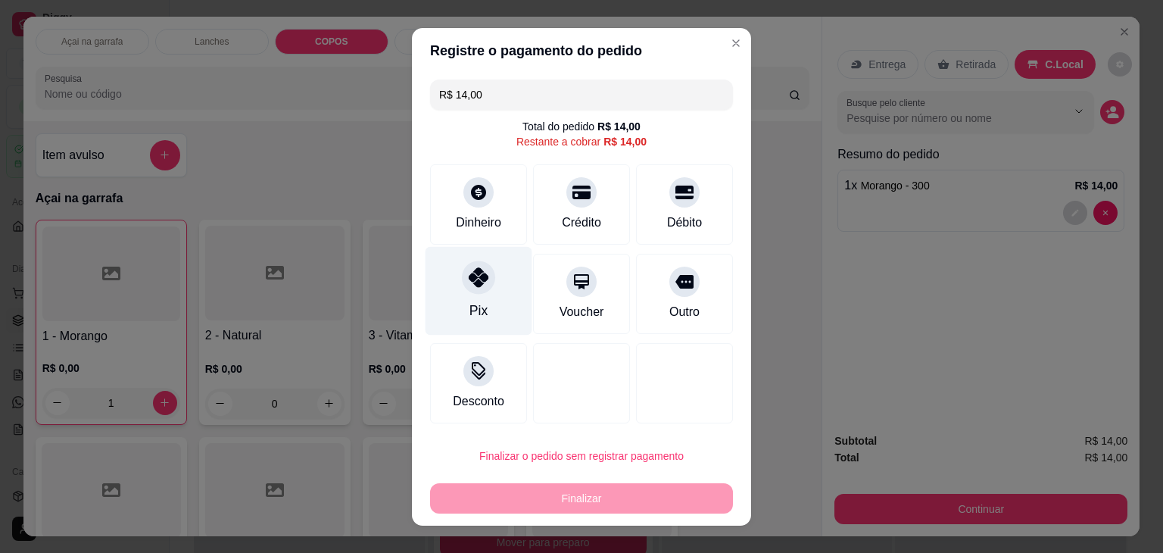
click at [453, 282] on div "Pix" at bounding box center [478, 290] width 107 height 89
type input "R$ 0,00"
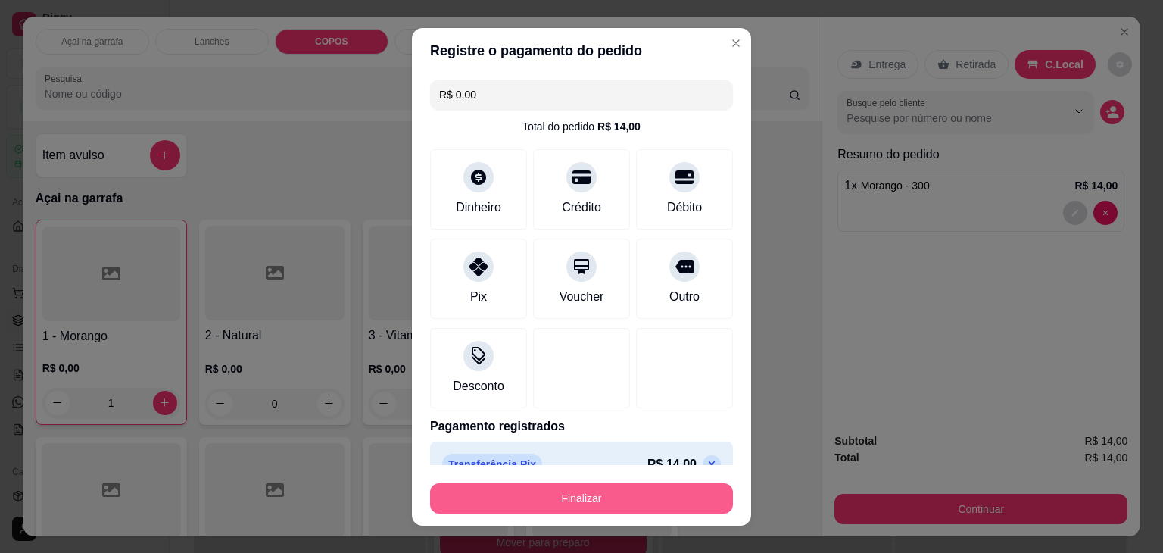
click at [545, 505] on button "Finalizar" at bounding box center [581, 498] width 303 height 30
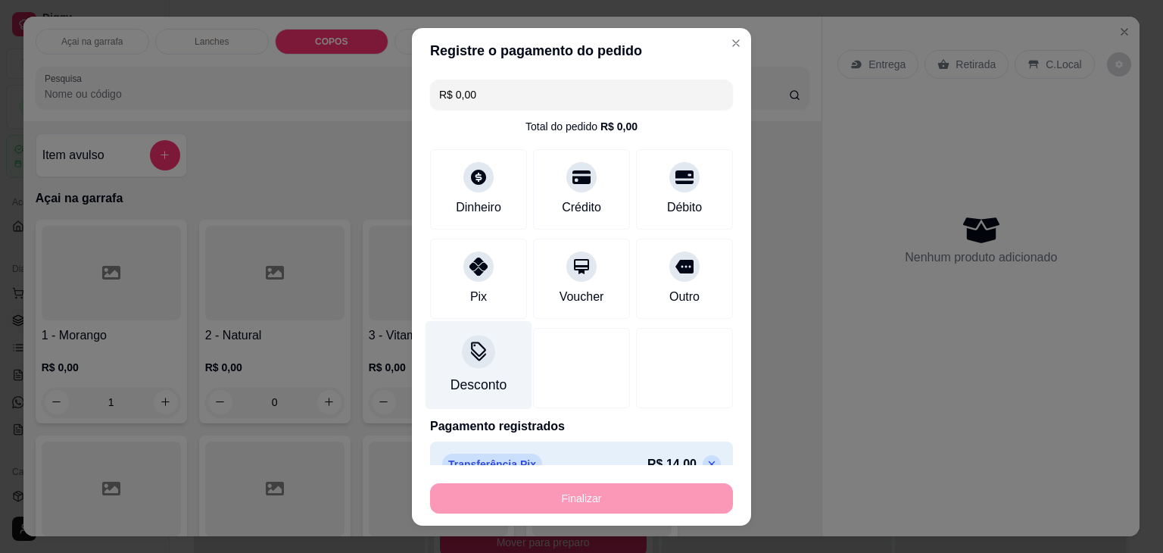
type input "0"
type input "-R$ 14,00"
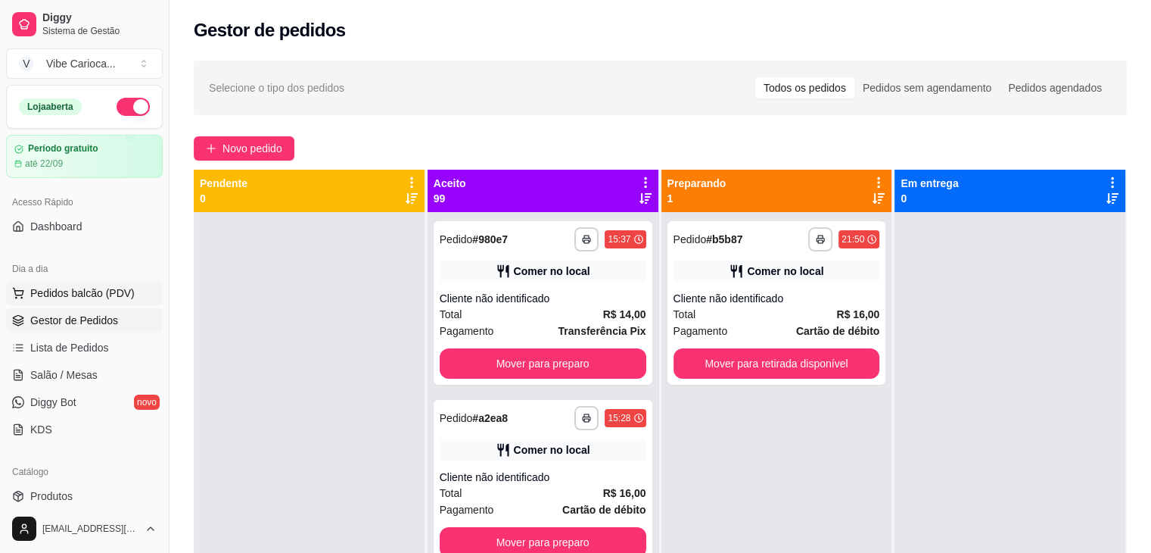
click at [110, 294] on span "Pedidos balcão (PDV)" at bounding box center [82, 292] width 104 height 15
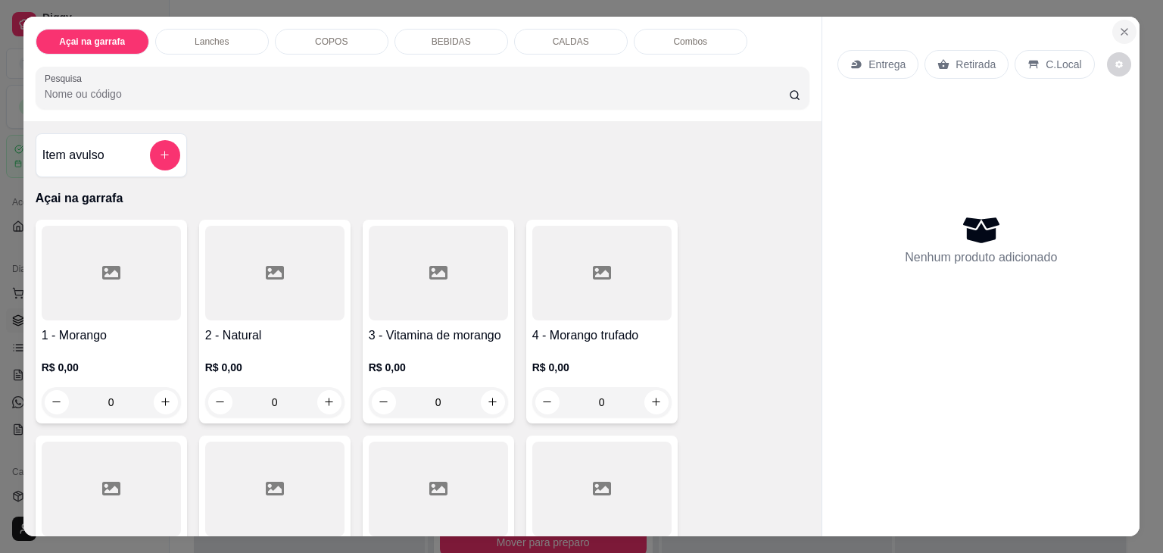
click at [1123, 26] on icon "Close" at bounding box center [1124, 32] width 12 height 12
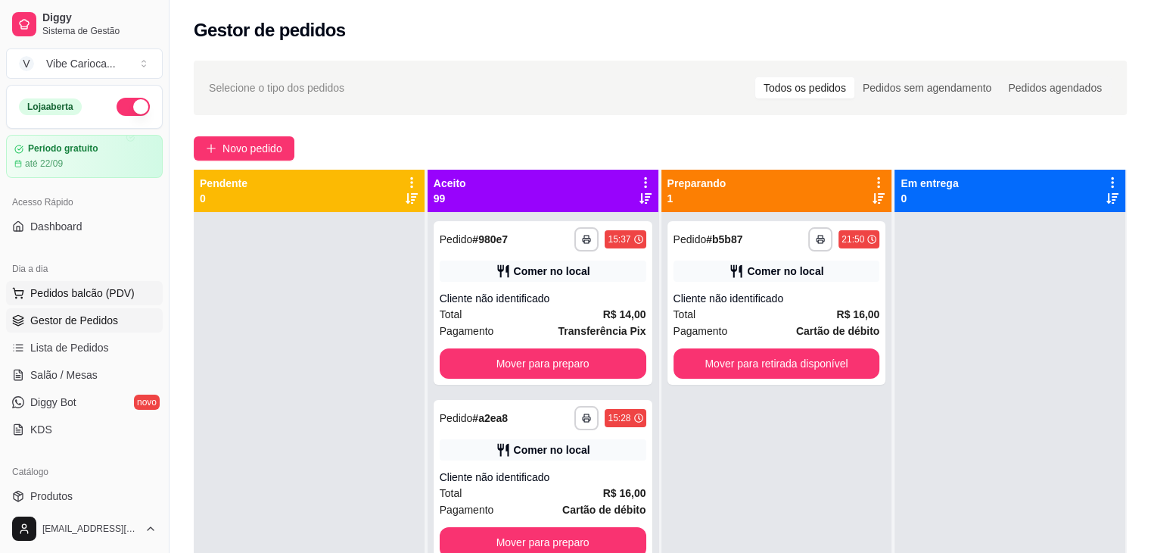
click at [64, 289] on span "Pedidos balcão (PDV)" at bounding box center [82, 292] width 104 height 15
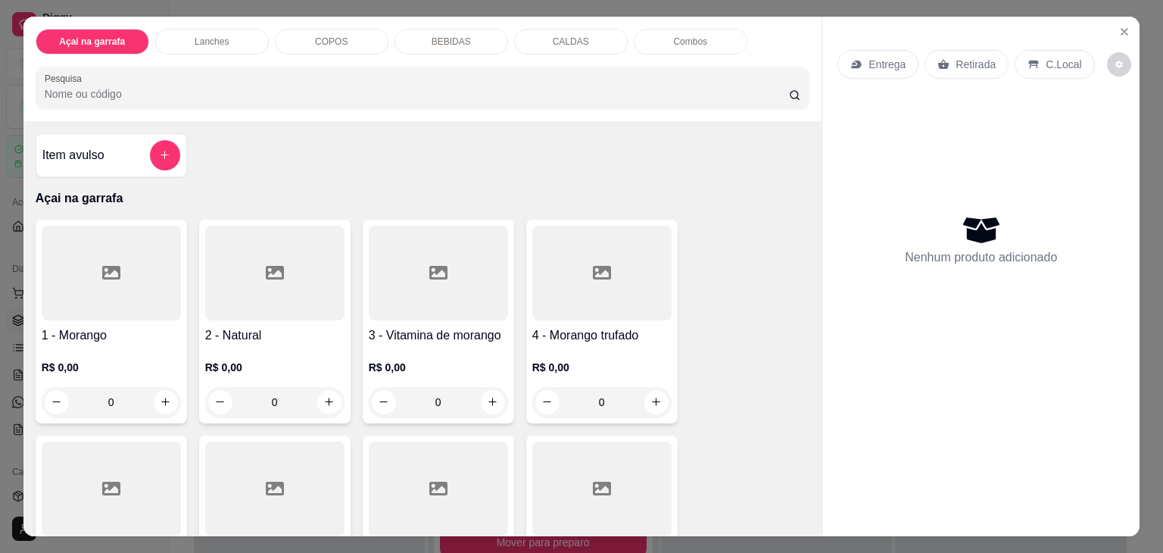
click at [322, 39] on p "COPOS" at bounding box center [331, 42] width 33 height 12
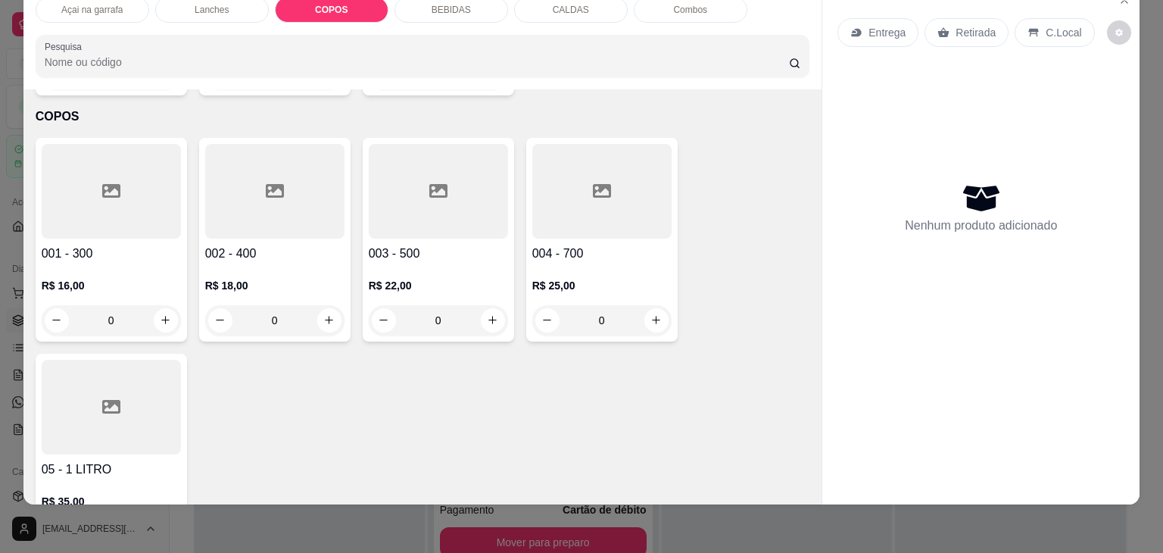
click at [95, 179] on div at bounding box center [111, 191] width 139 height 95
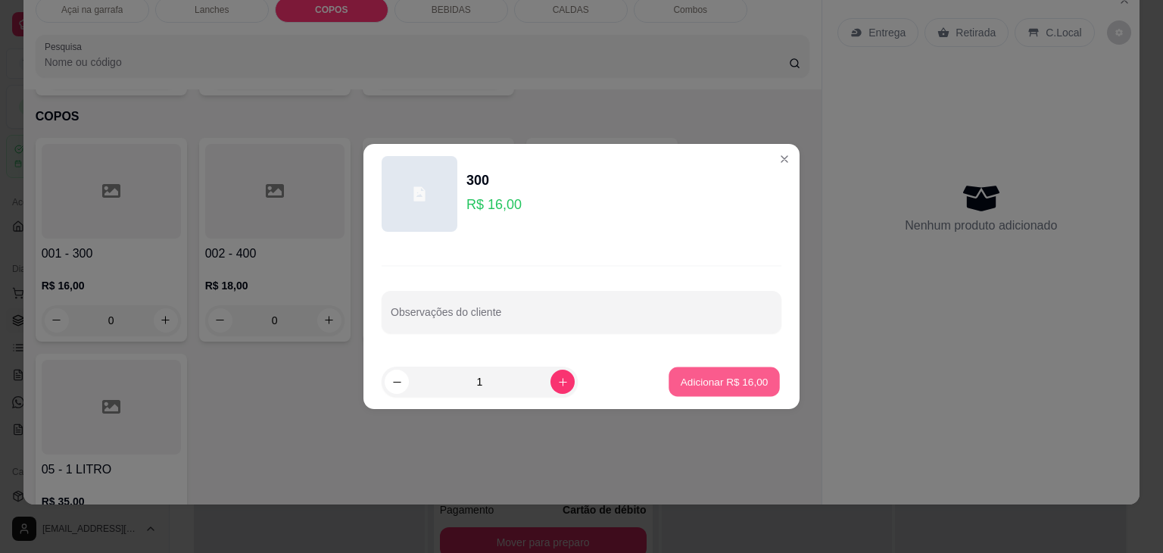
click at [750, 392] on button "Adicionar R$ 16,00" at bounding box center [723, 382] width 111 height 30
type input "1"
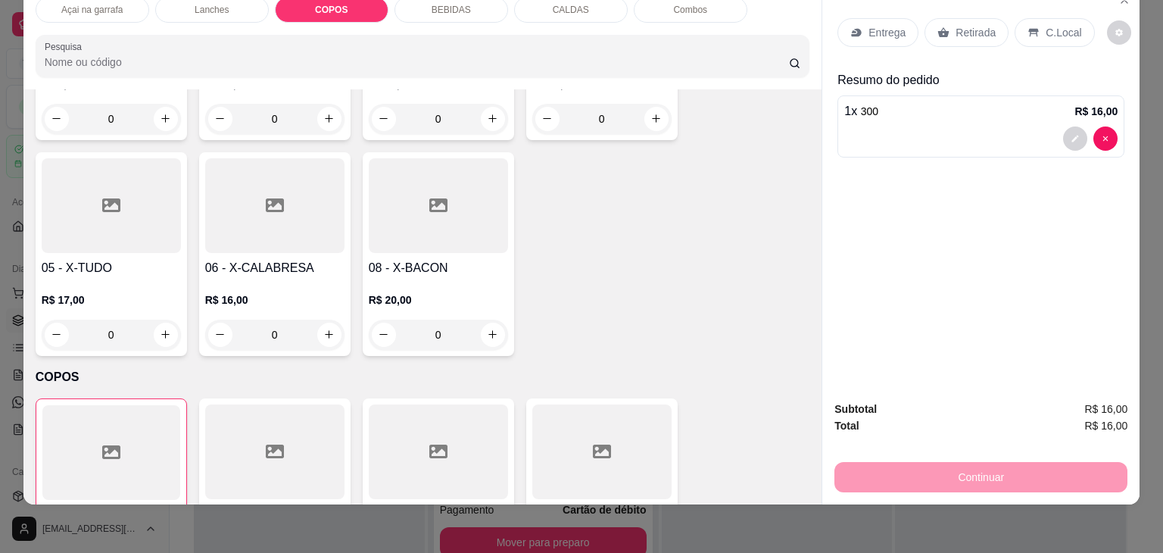
scroll to position [1290, 0]
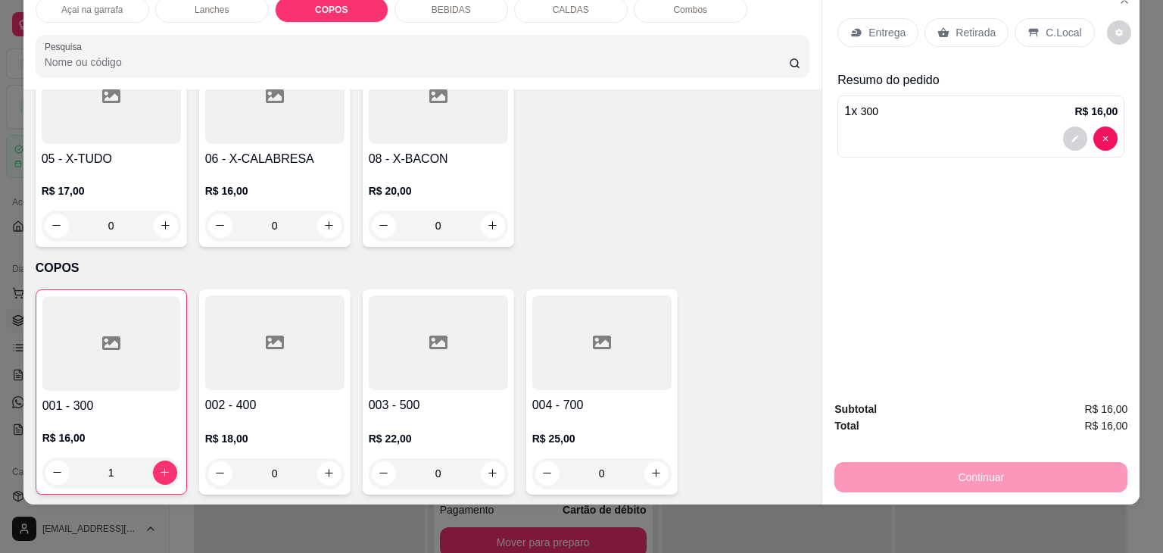
click at [248, 304] on div at bounding box center [274, 342] width 139 height 95
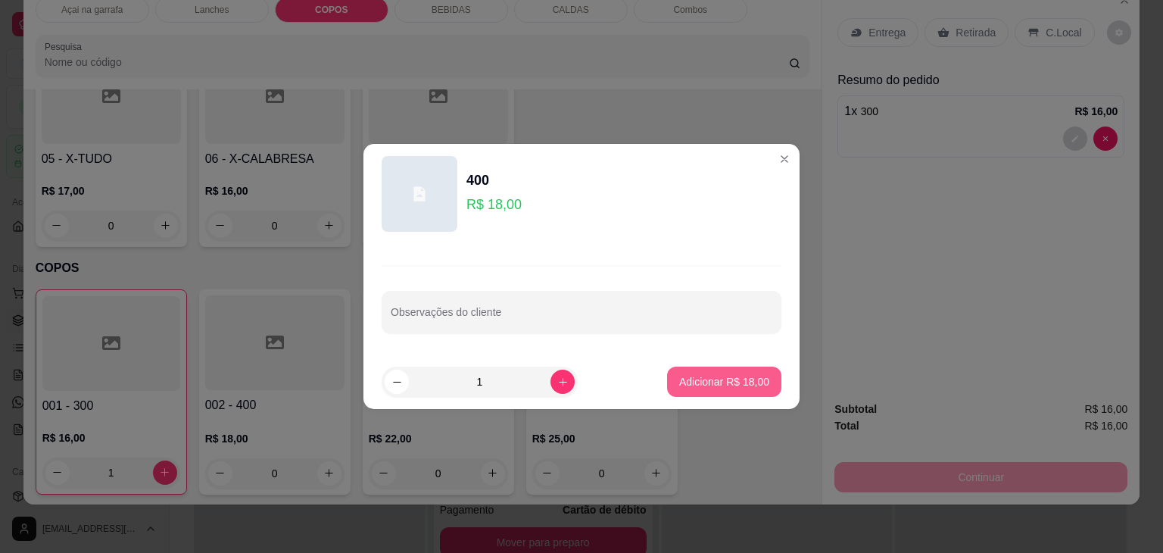
click at [705, 385] on p "Adicionar R$ 18,00" at bounding box center [724, 381] width 90 height 15
type input "1"
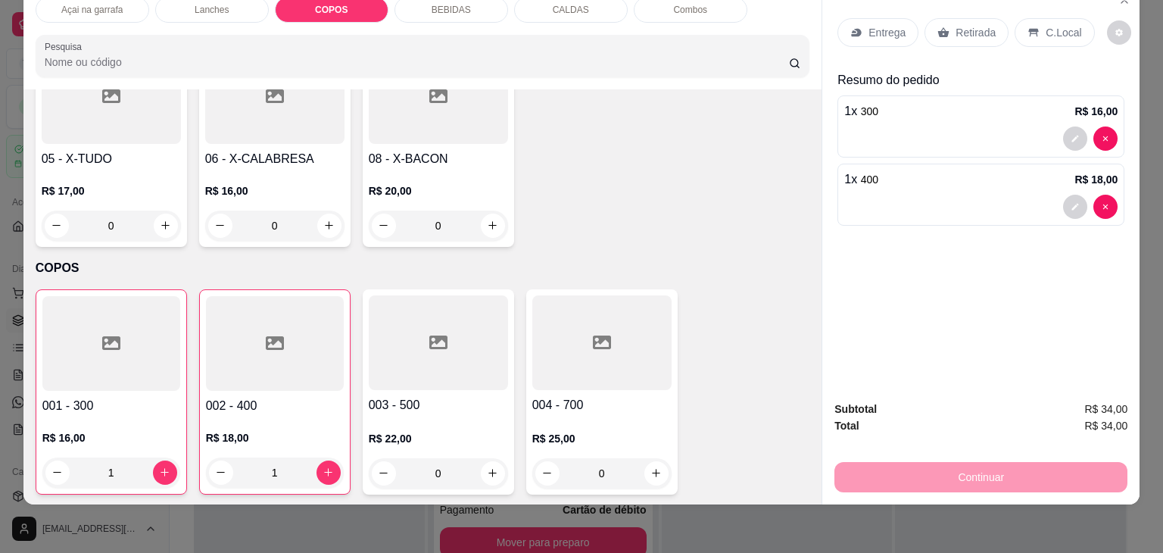
click at [1064, 25] on p "C.Local" at bounding box center [1063, 32] width 36 height 15
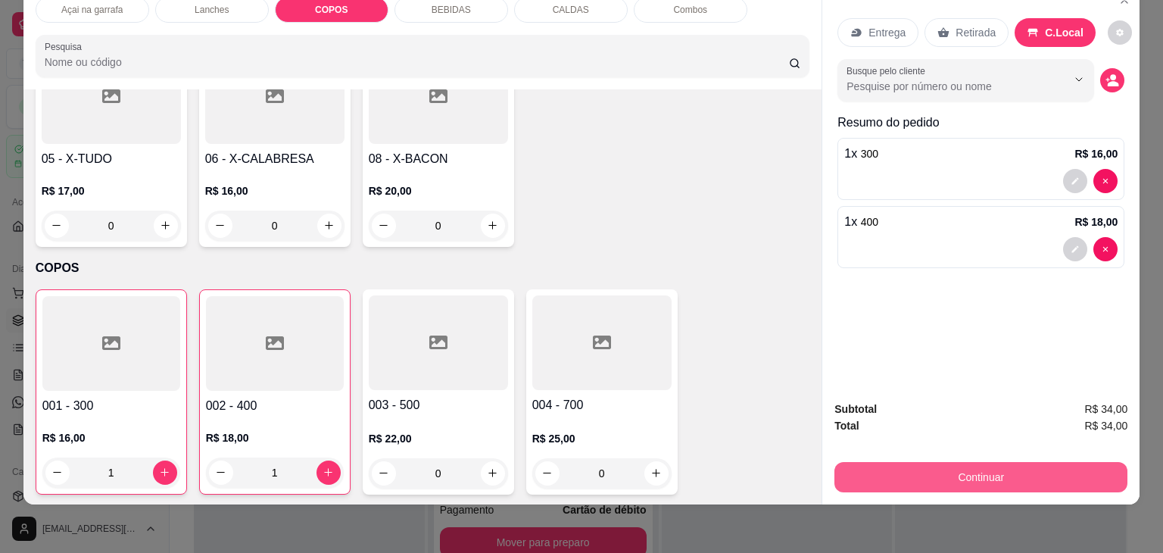
click at [1034, 464] on button "Continuar" at bounding box center [980, 477] width 293 height 30
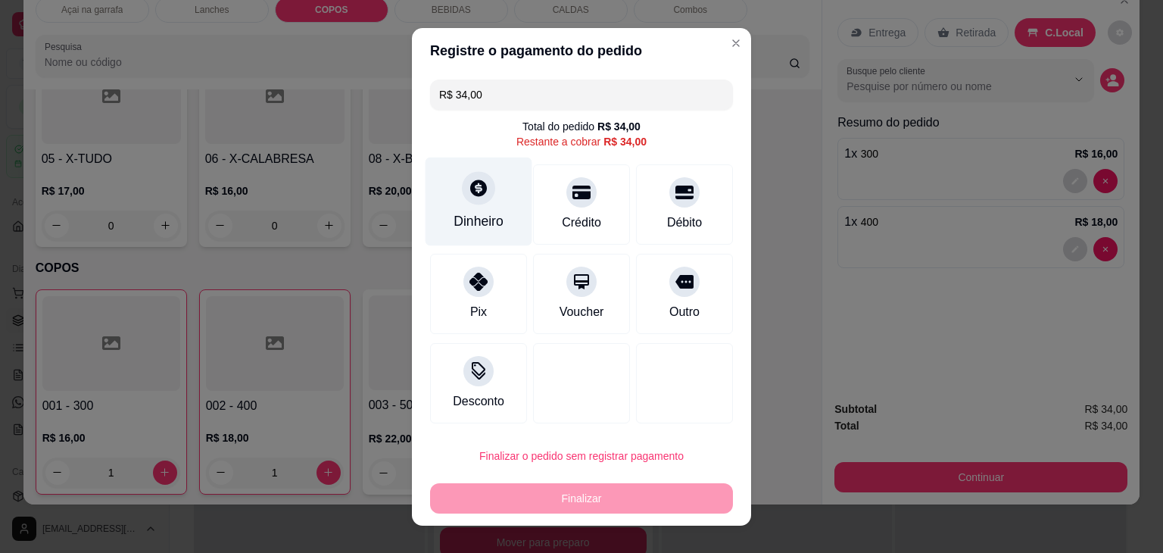
click at [492, 195] on div "Dinheiro" at bounding box center [478, 201] width 107 height 89
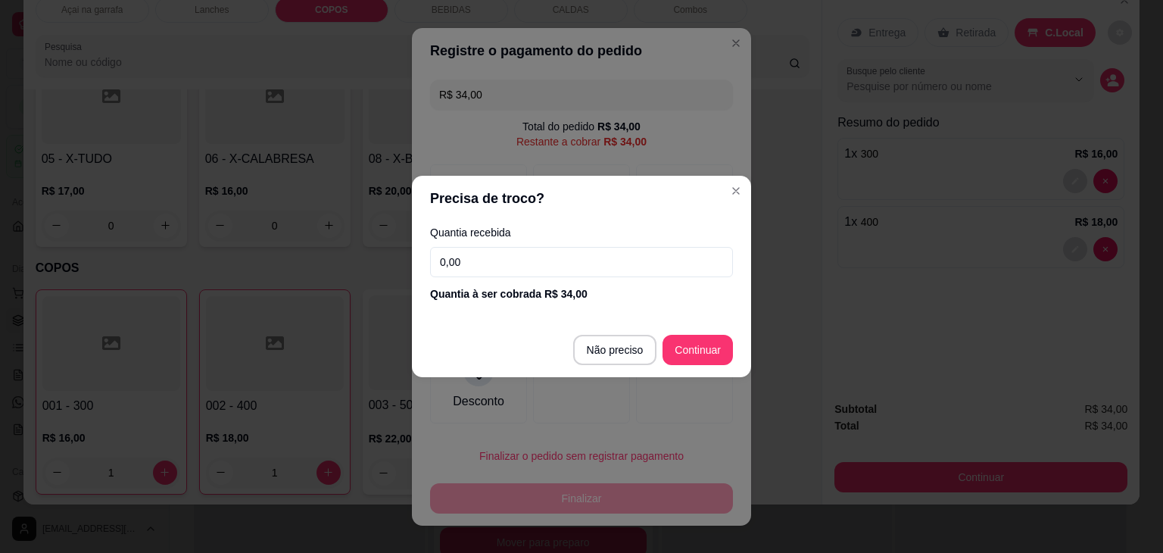
click at [546, 254] on input "0,00" at bounding box center [581, 262] width 303 height 30
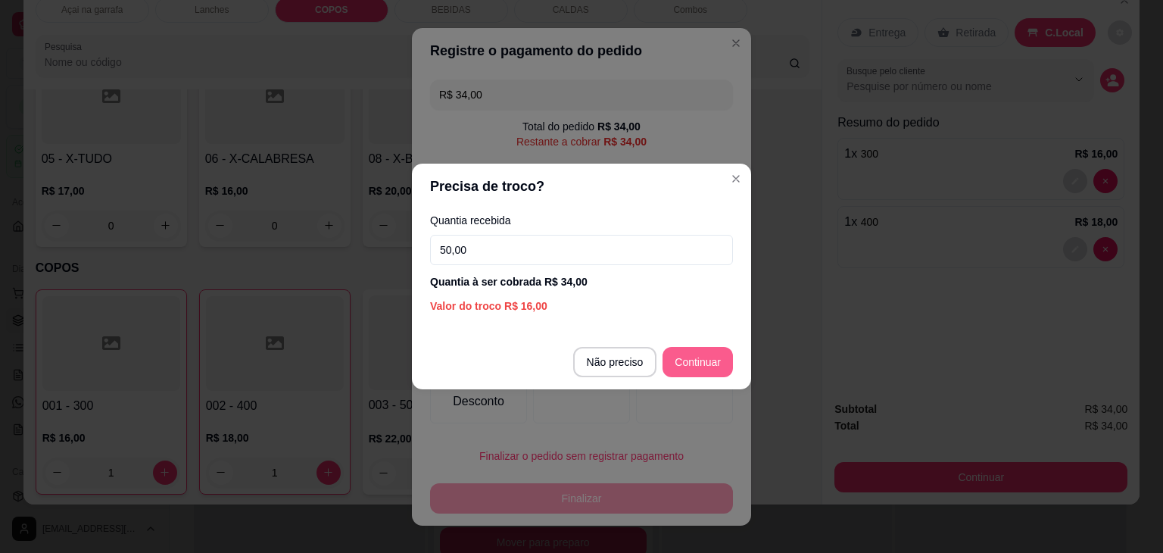
type input "50,00"
type input "R$ 0,00"
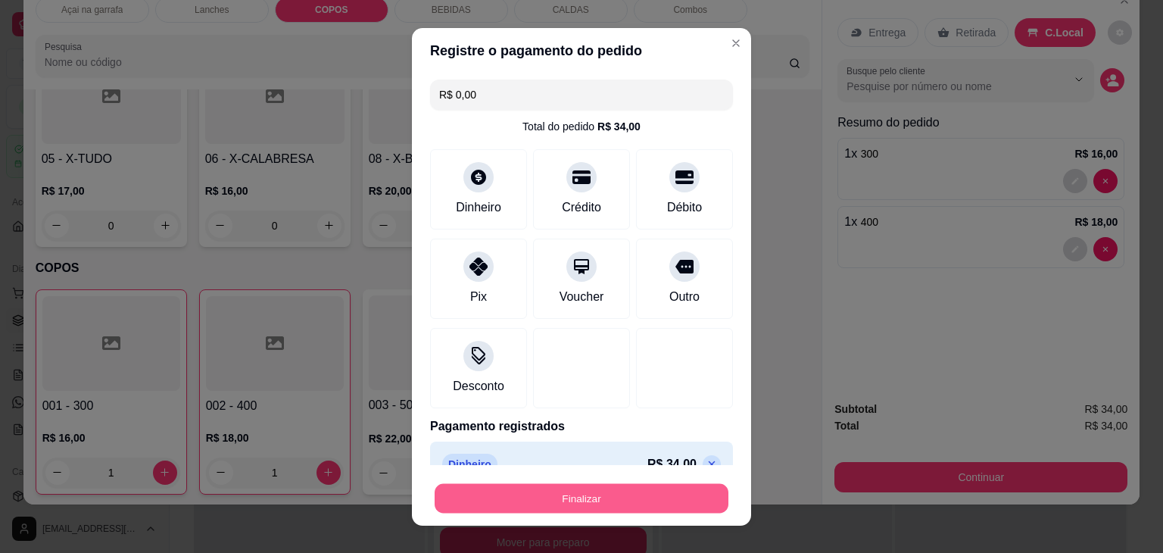
click at [601, 489] on button "Finalizar" at bounding box center [581, 498] width 294 height 30
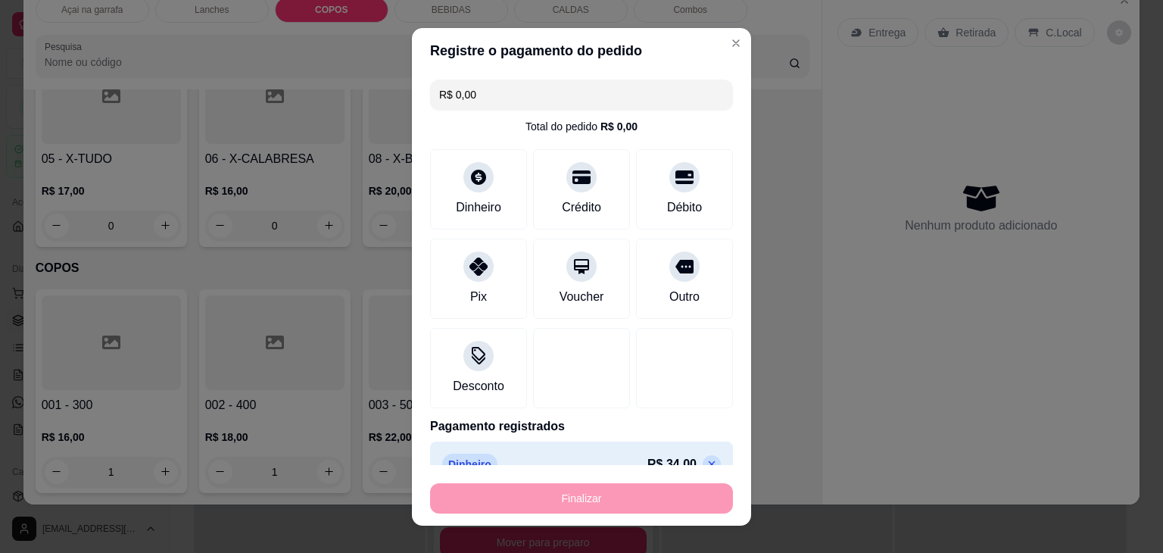
type input "0"
type input "-R$ 34,00"
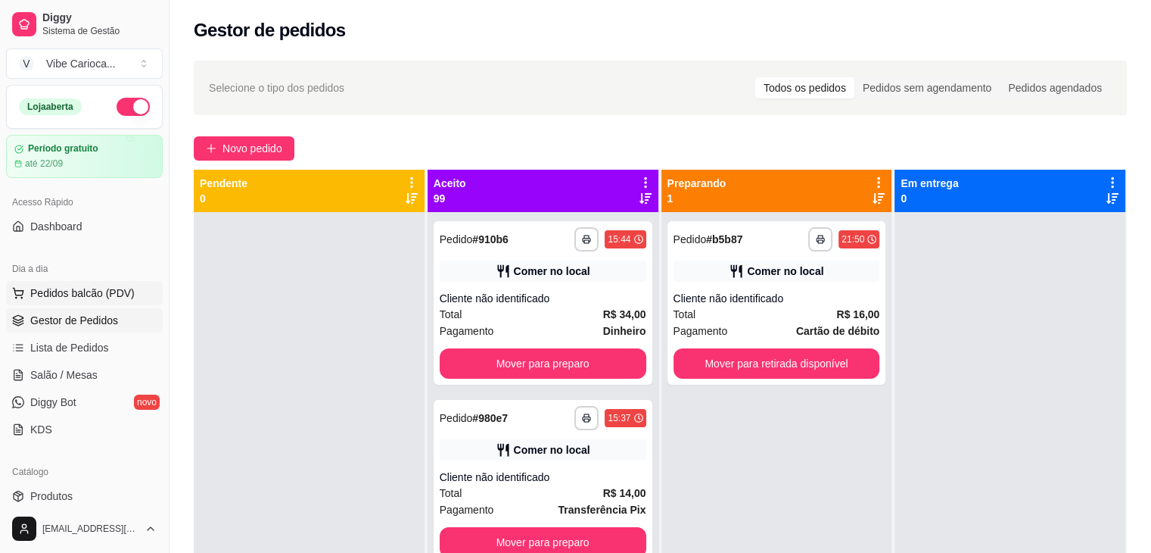
click at [70, 294] on span "Pedidos balcão (PDV)" at bounding box center [82, 292] width 104 height 15
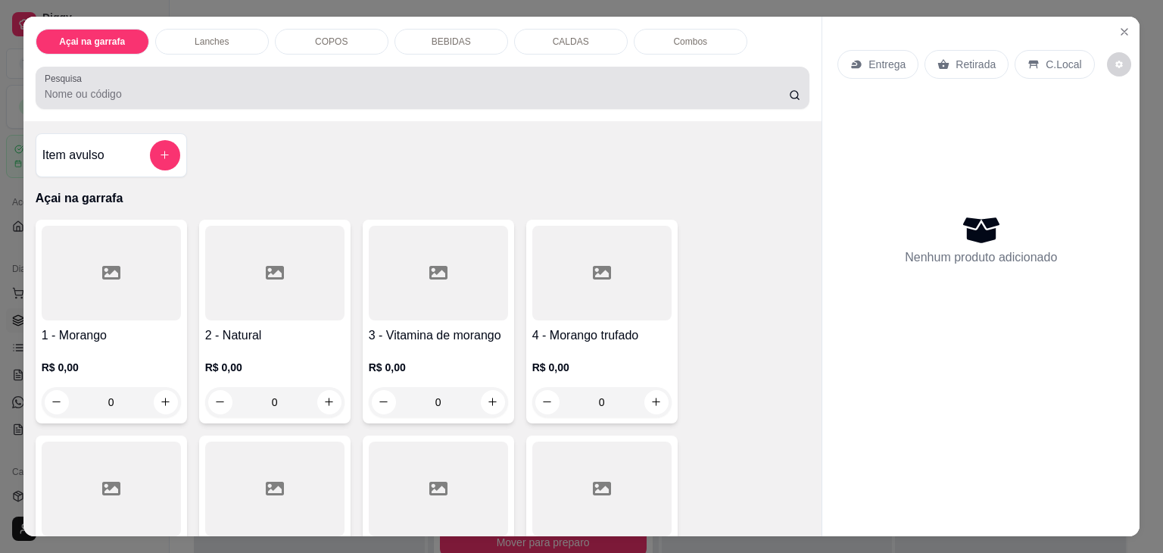
click at [163, 73] on div at bounding box center [423, 88] width 756 height 30
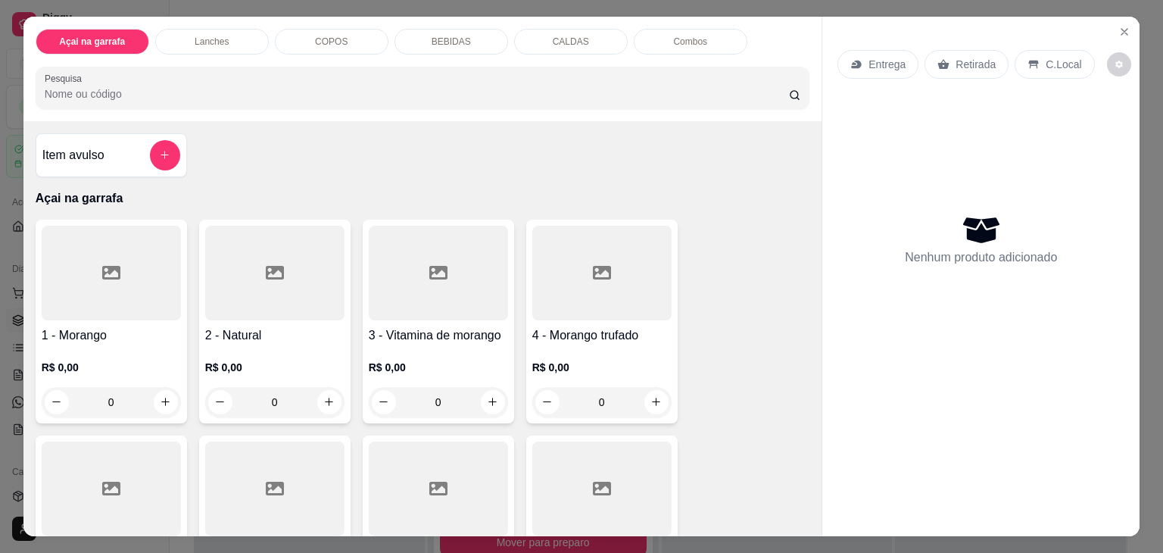
click at [210, 36] on p "Lanches" at bounding box center [212, 42] width 34 height 12
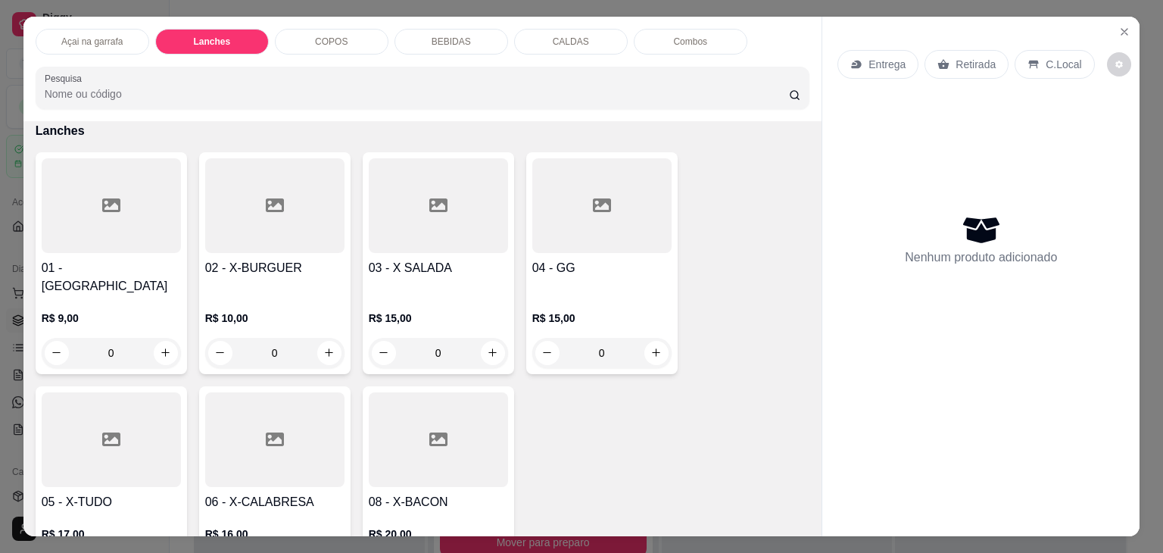
click at [64, 36] on p "Açai na garrafa" at bounding box center [91, 42] width 61 height 12
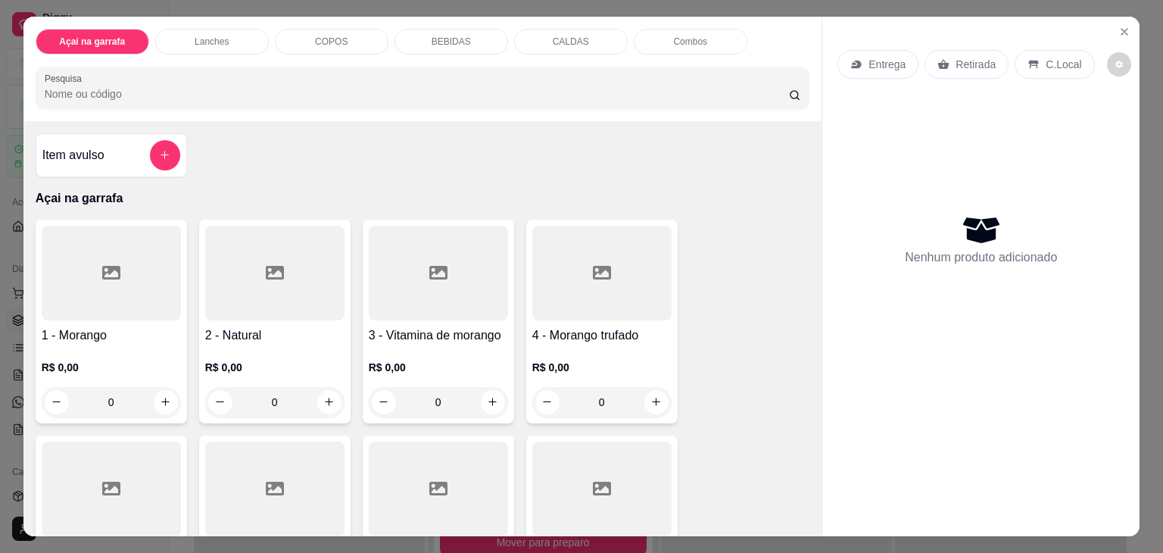
click at [319, 42] on div "COPOS" at bounding box center [332, 42] width 114 height 26
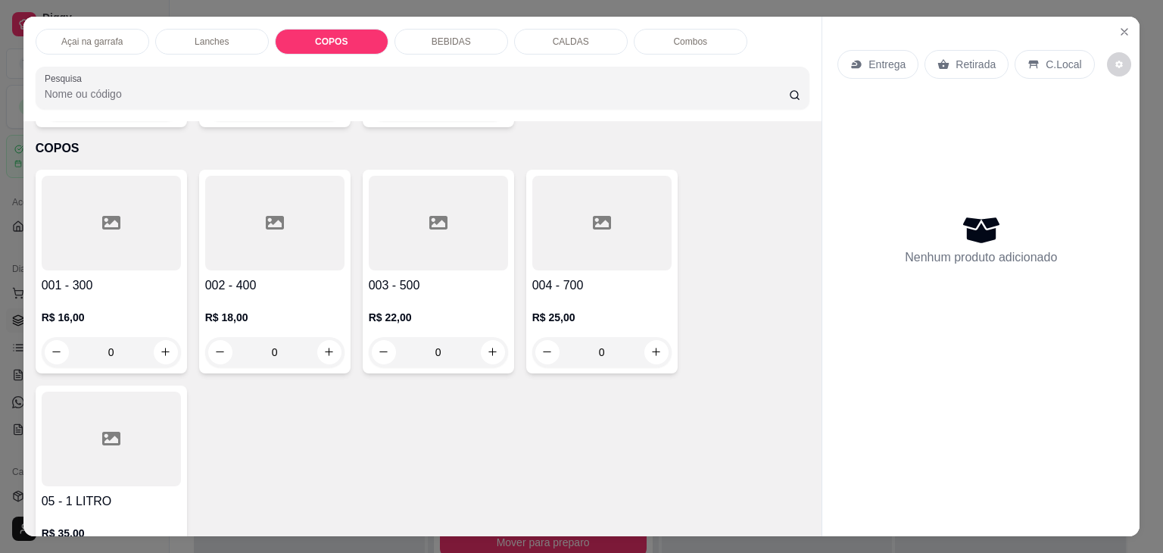
click at [121, 43] on div "Açai na garrafa" at bounding box center [93, 42] width 114 height 26
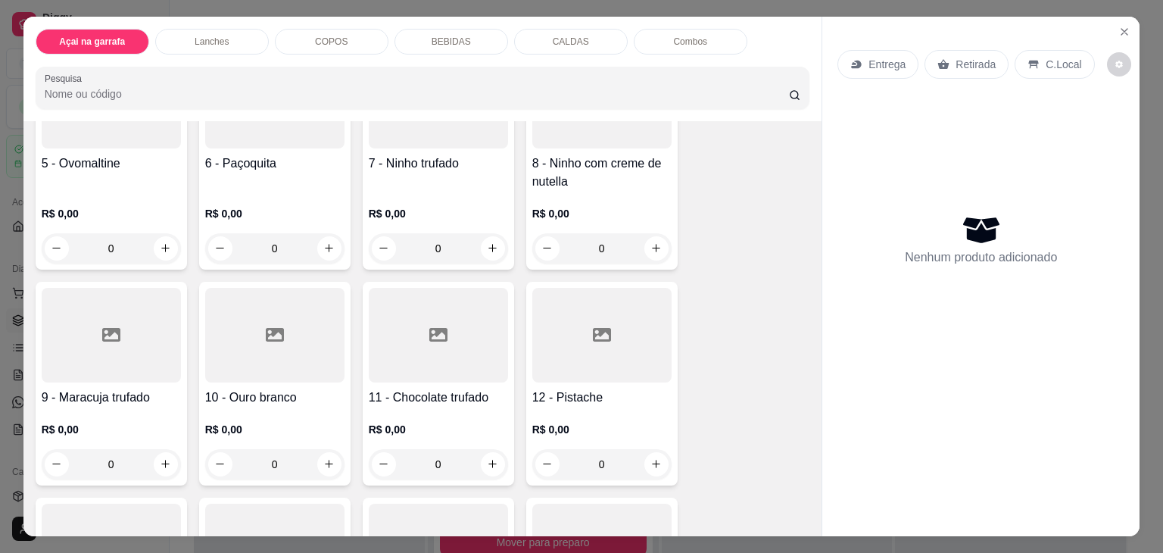
scroll to position [378, 0]
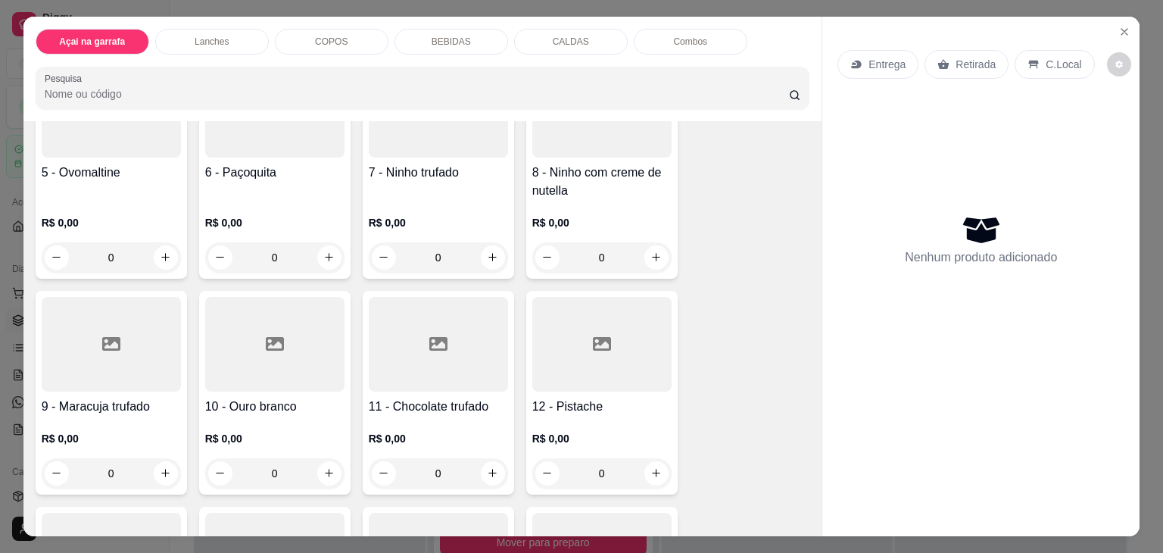
click at [65, 322] on div at bounding box center [111, 344] width 139 height 95
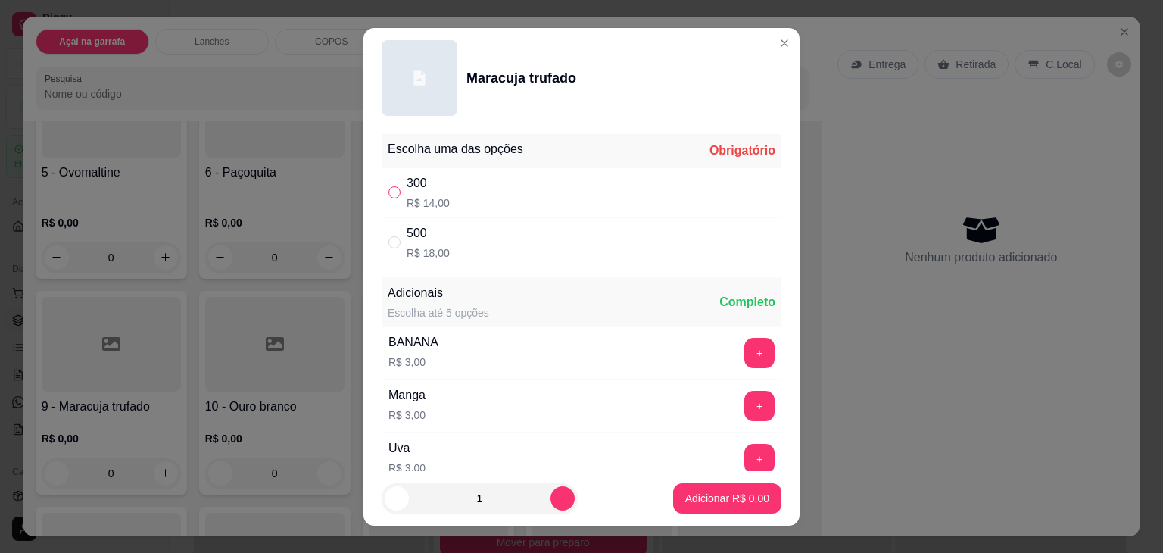
click at [388, 190] on input "" at bounding box center [394, 192] width 12 height 12
radio input "true"
click at [699, 501] on p "Adicionar R$ 14,00" at bounding box center [724, 497] width 90 height 15
type input "1"
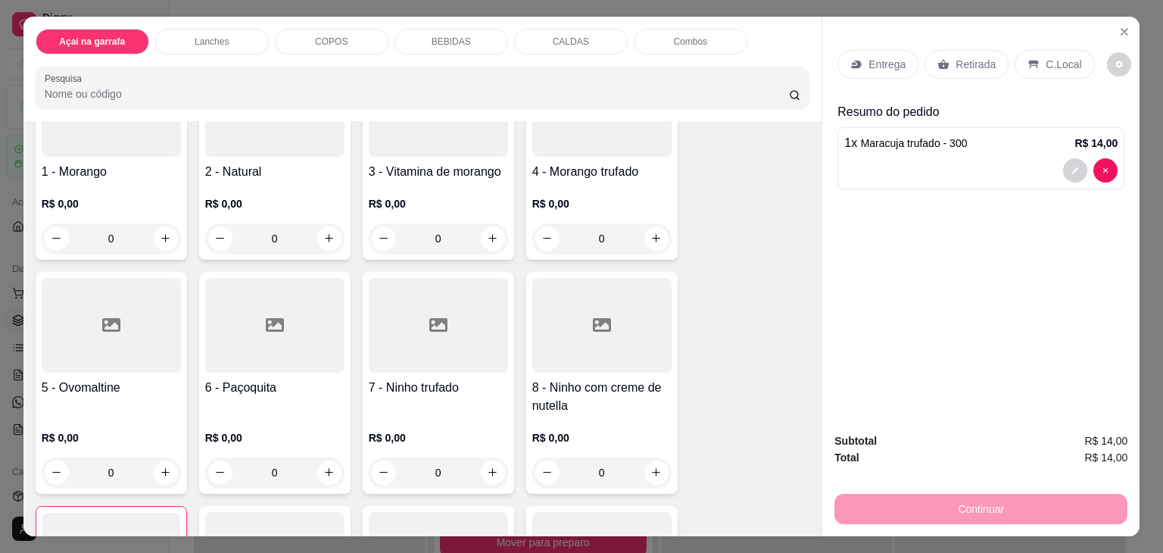
scroll to position [0, 0]
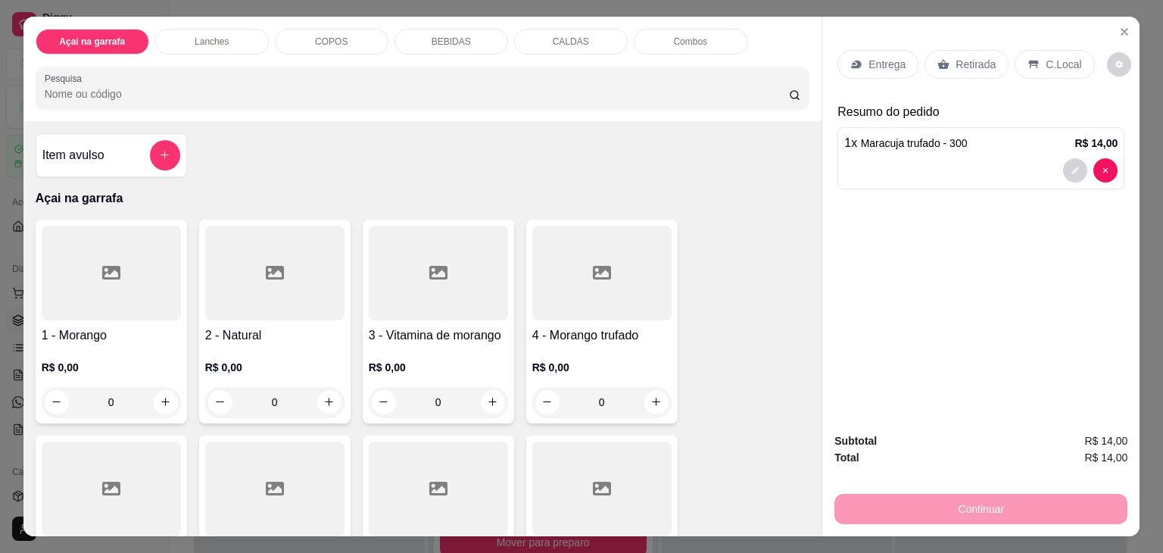
click at [585, 302] on div at bounding box center [601, 273] width 139 height 95
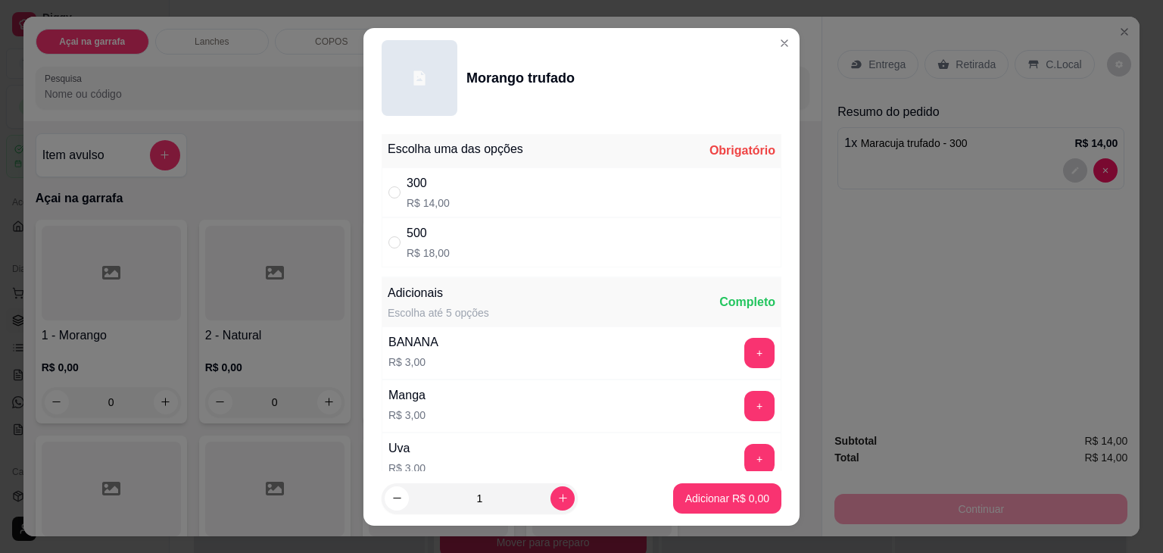
click at [397, 196] on div "" at bounding box center [397, 192] width 18 height 17
radio input "true"
click at [694, 506] on button "Adicionar R$ 14,00" at bounding box center [724, 498] width 114 height 30
type input "1"
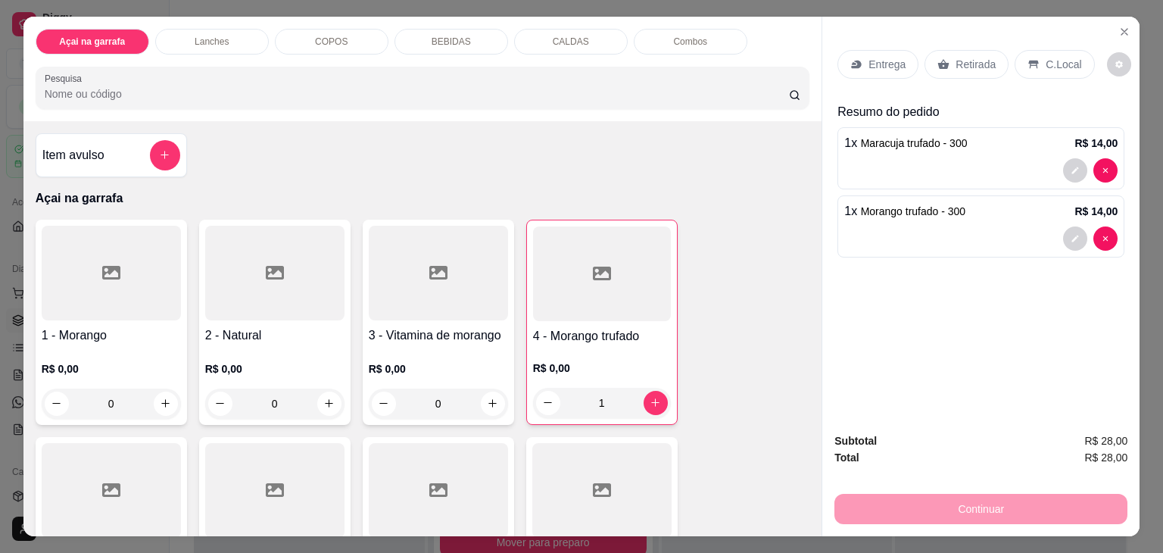
click at [1045, 58] on p "C.Local" at bounding box center [1063, 64] width 36 height 15
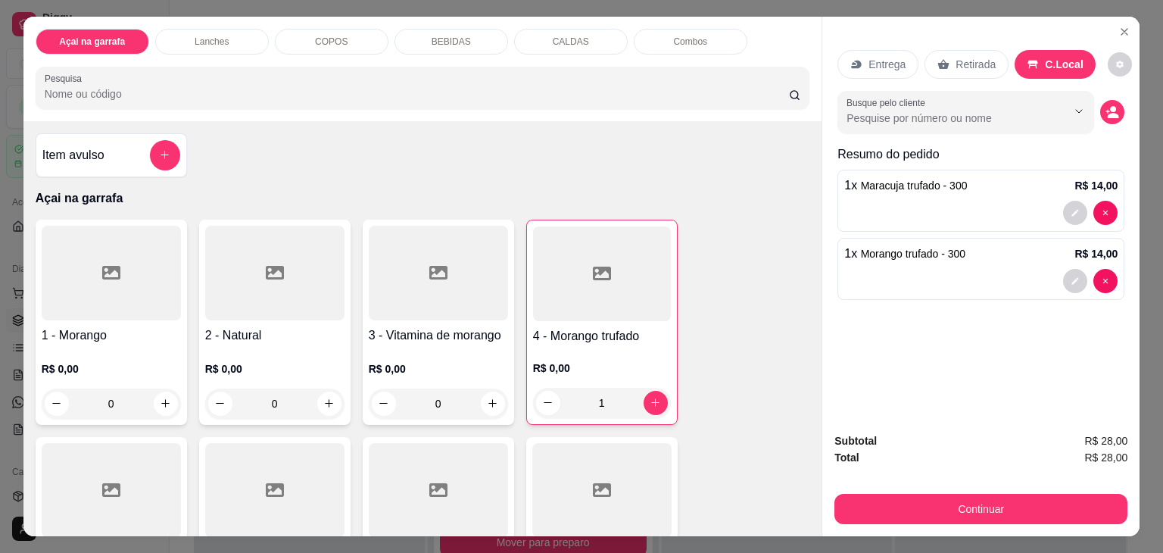
click at [230, 33] on div "Lanches" at bounding box center [212, 42] width 114 height 26
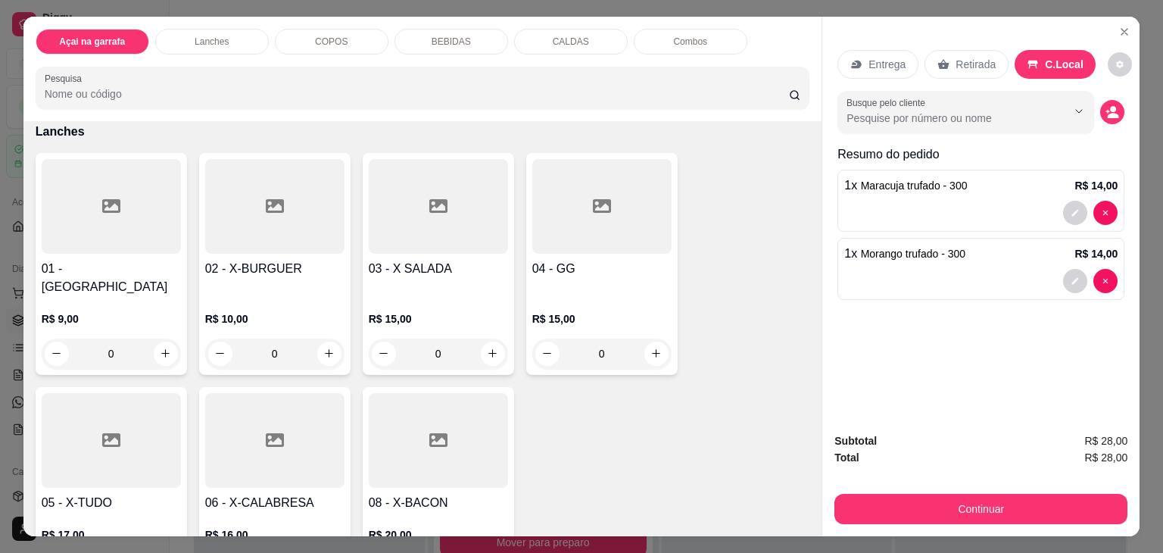
scroll to position [37, 0]
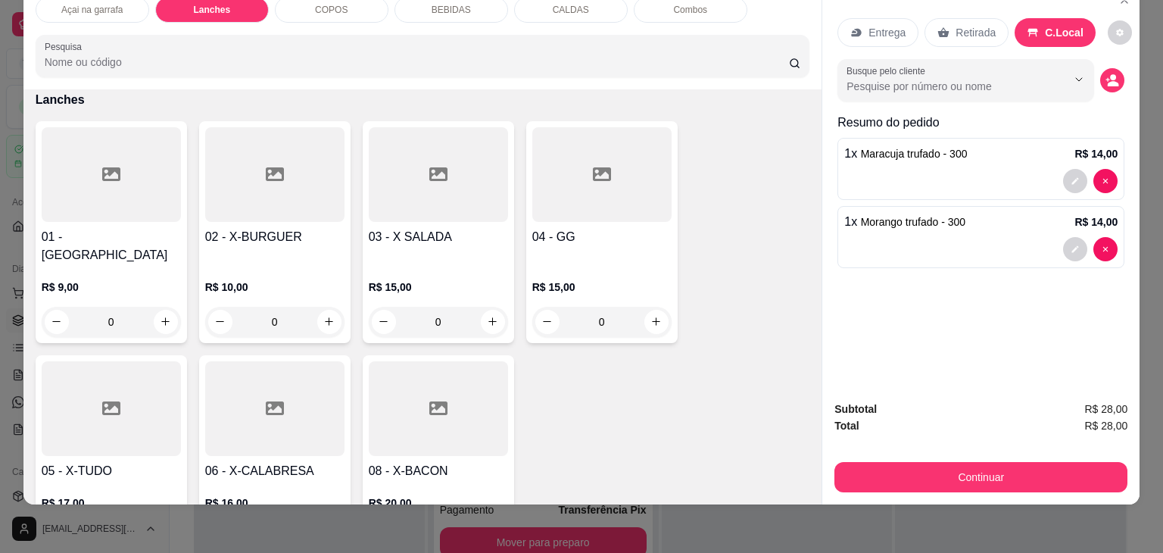
click at [63, 370] on div at bounding box center [111, 408] width 139 height 95
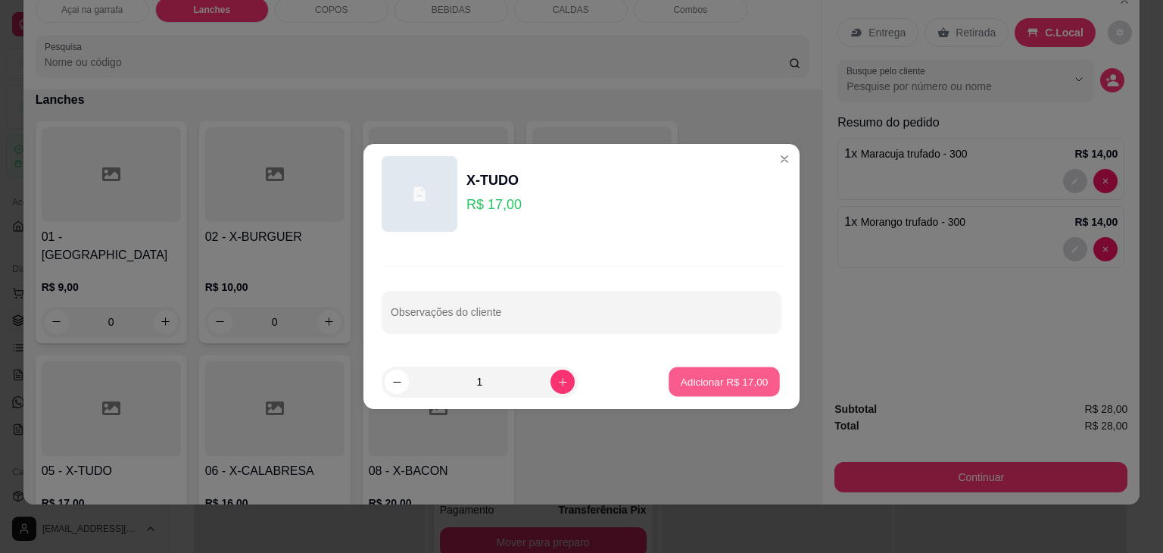
click at [721, 390] on button "Adicionar R$ 17,00" at bounding box center [723, 382] width 111 height 30
type input "1"
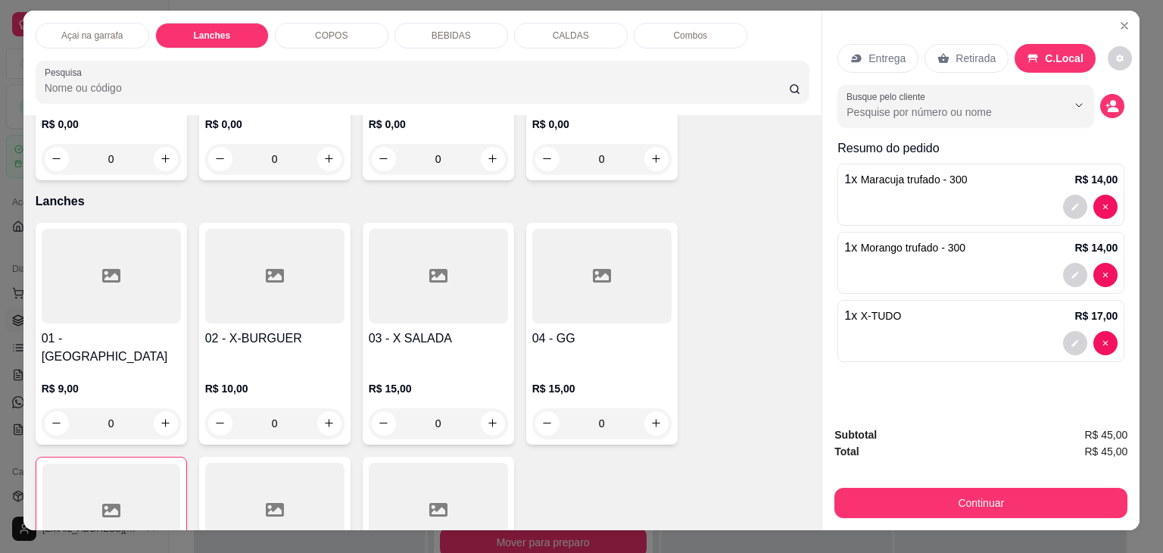
scroll to position [0, 0]
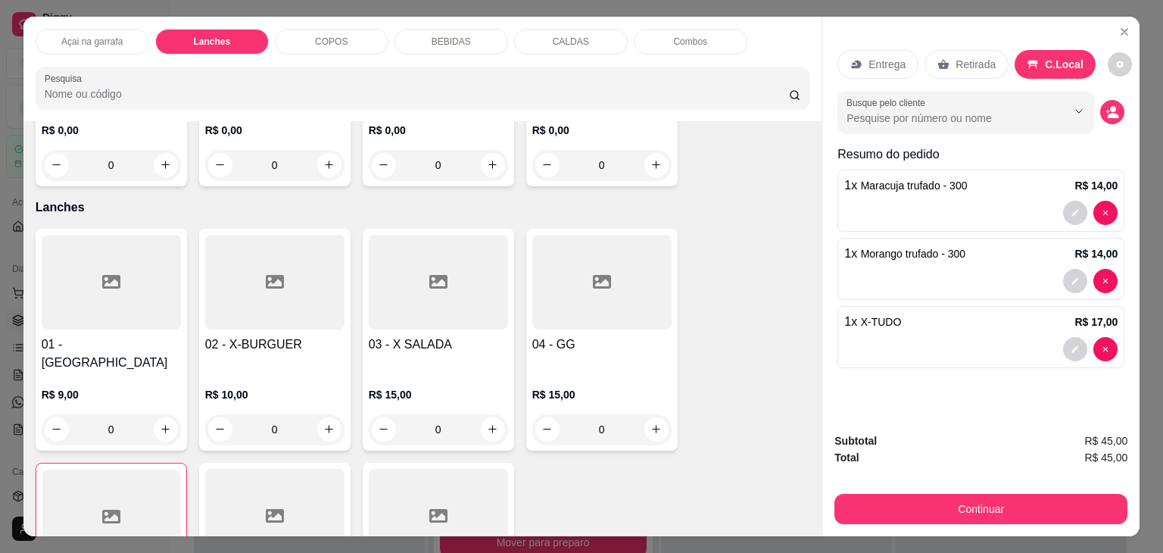
click at [236, 31] on div "Lanches" at bounding box center [212, 42] width 114 height 26
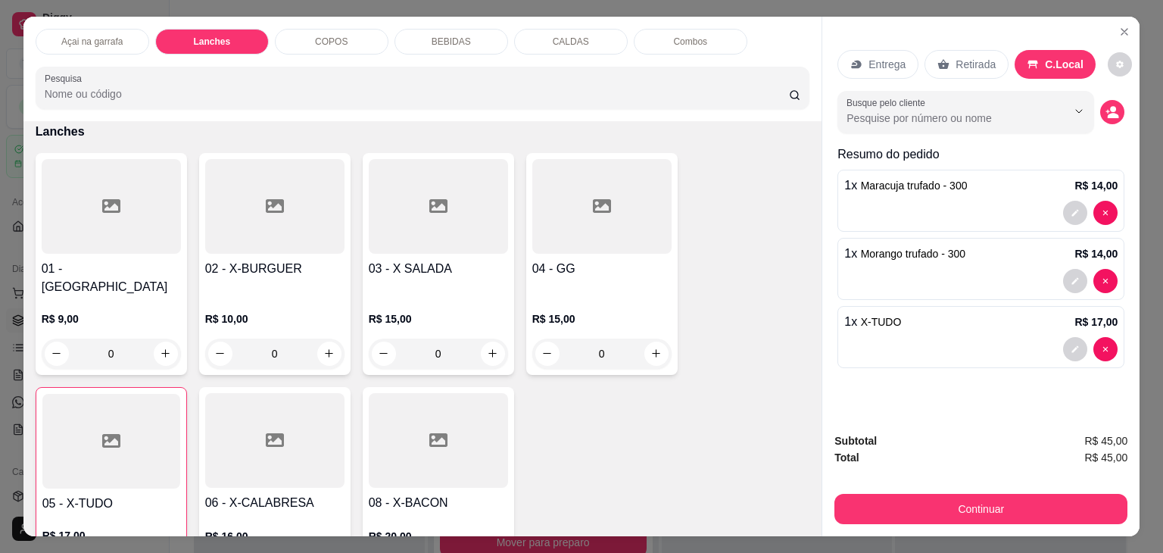
click at [418, 38] on div "BEBIDAS" at bounding box center [451, 42] width 114 height 26
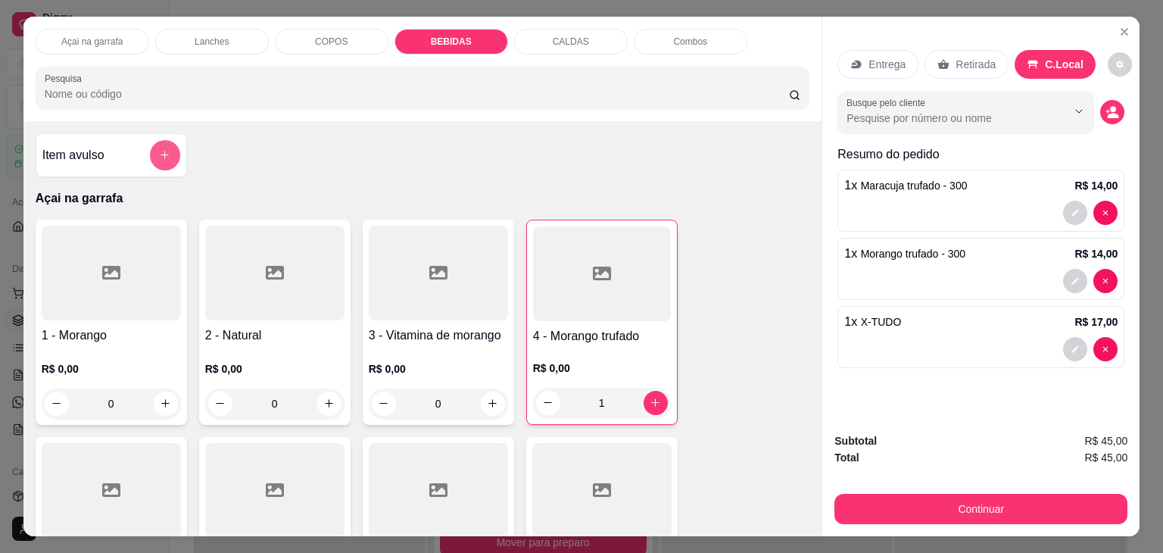
click at [159, 152] on icon "add-separate-item" at bounding box center [164, 154] width 11 height 11
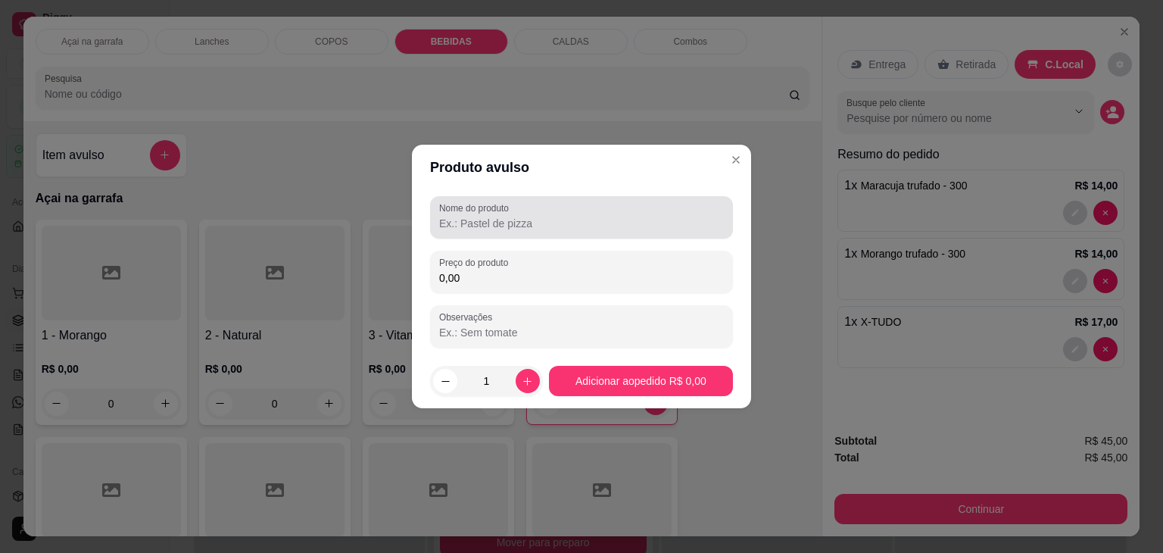
click at [543, 225] on input "Nome do produto" at bounding box center [581, 223] width 285 height 15
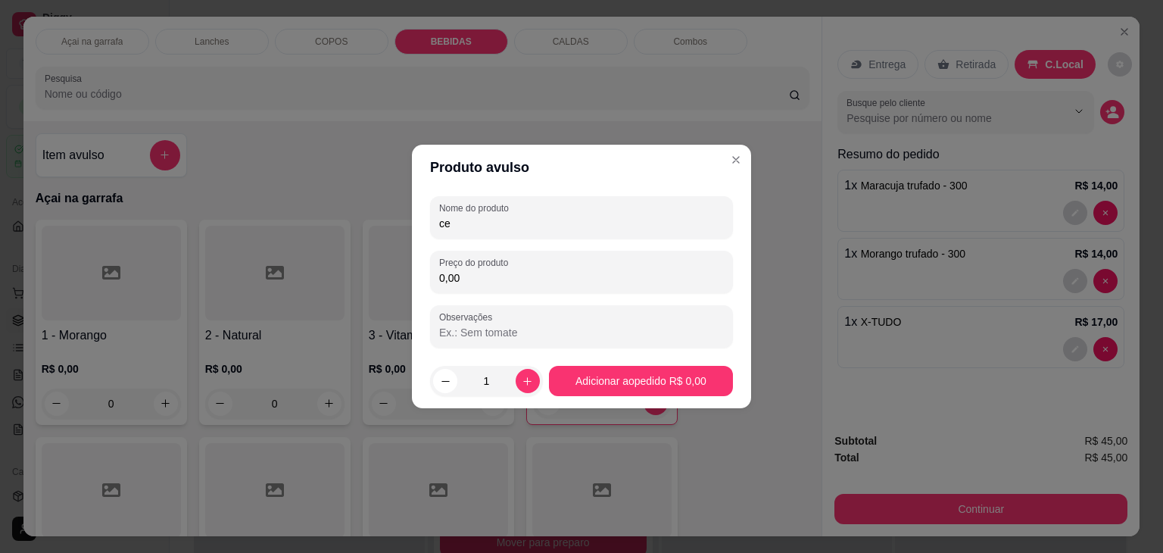
type input "c"
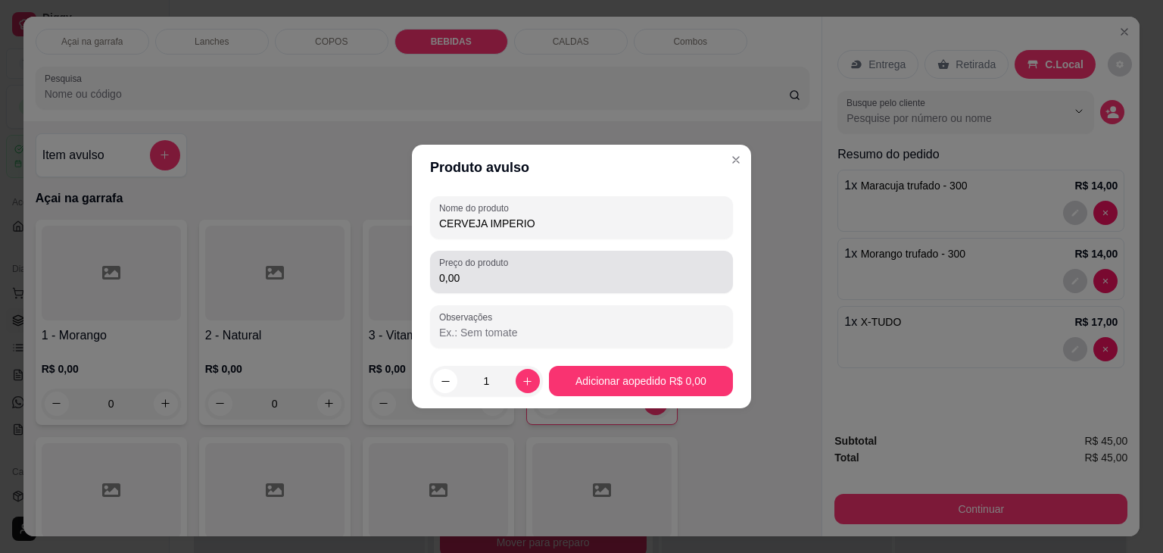
type input "CERVEJA IMPERIO"
click at [544, 259] on div "0,00" at bounding box center [581, 272] width 285 height 30
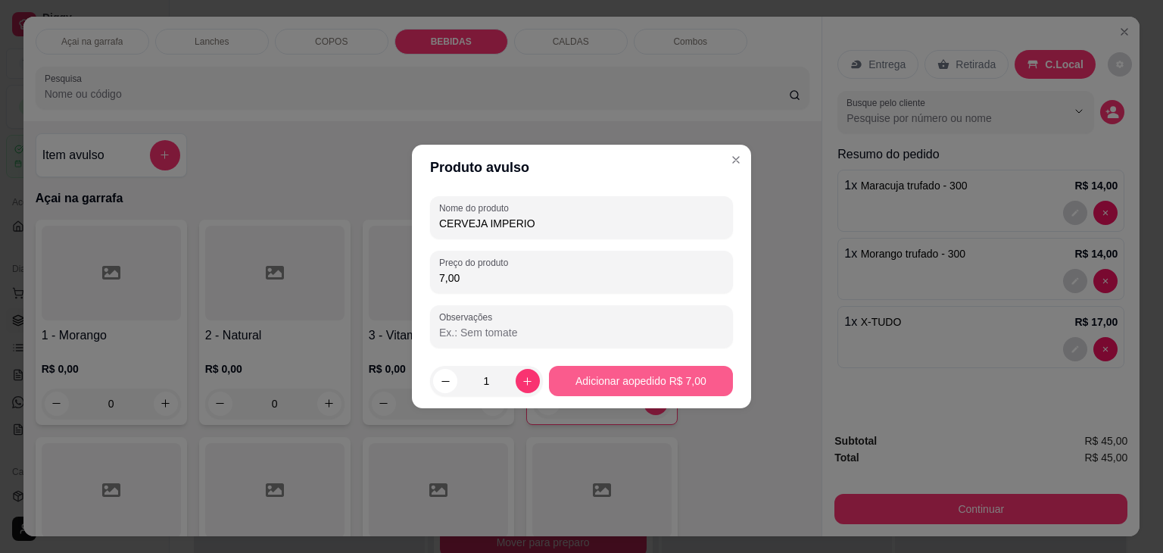
type input "7,00"
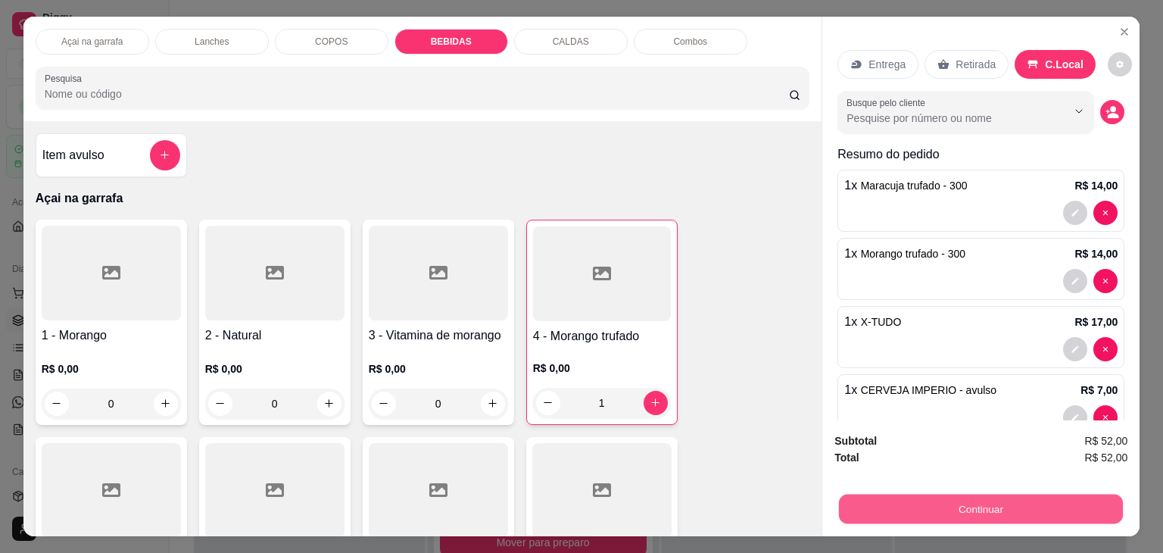
click at [920, 507] on button "Continuar" at bounding box center [981, 509] width 284 height 30
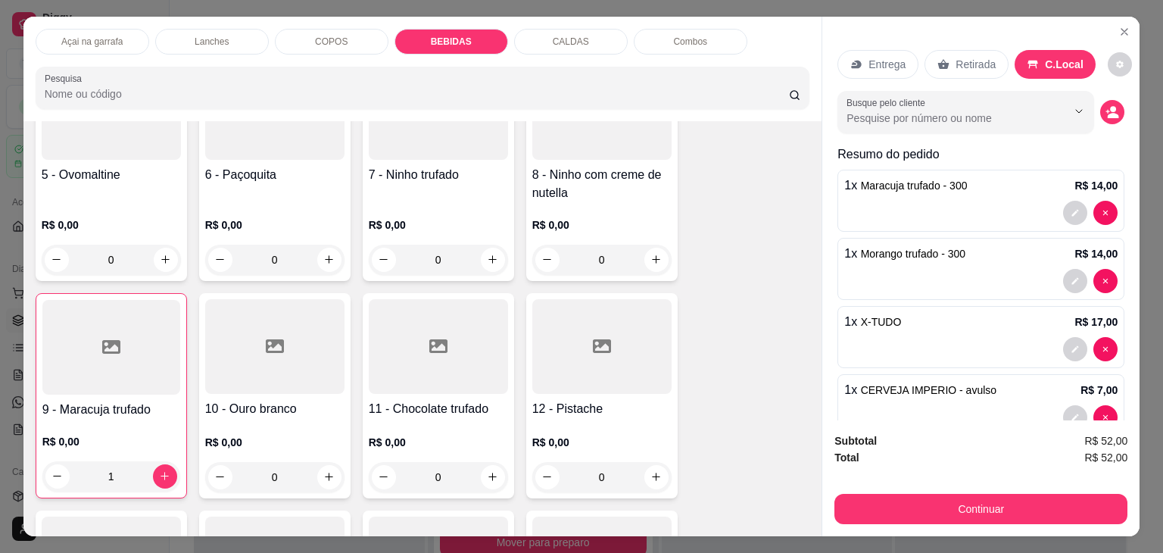
scroll to position [378, 0]
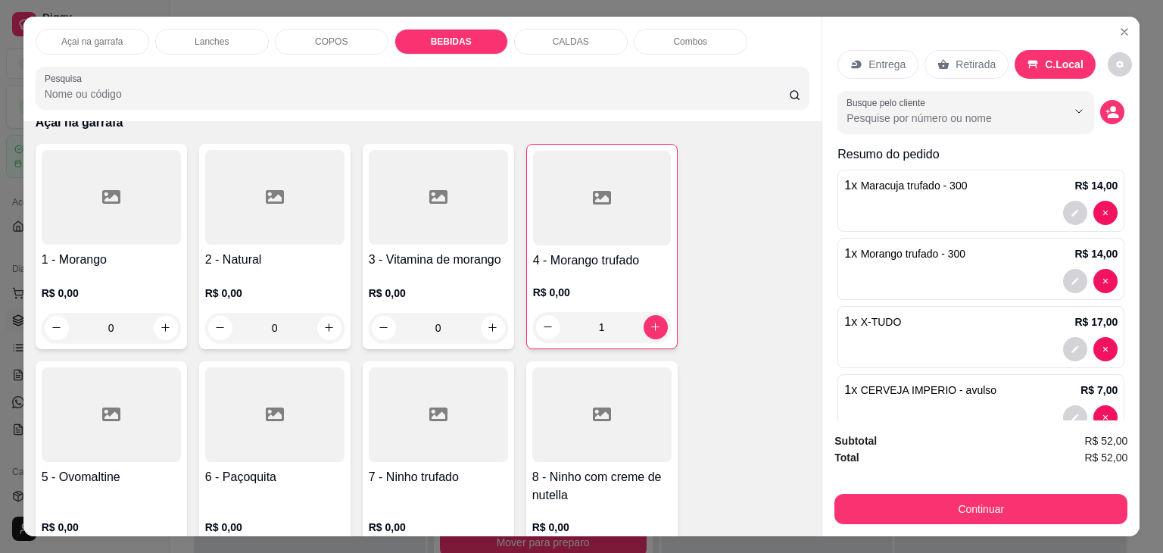
click at [450, 36] on p "BEBIDAS" at bounding box center [451, 42] width 41 height 12
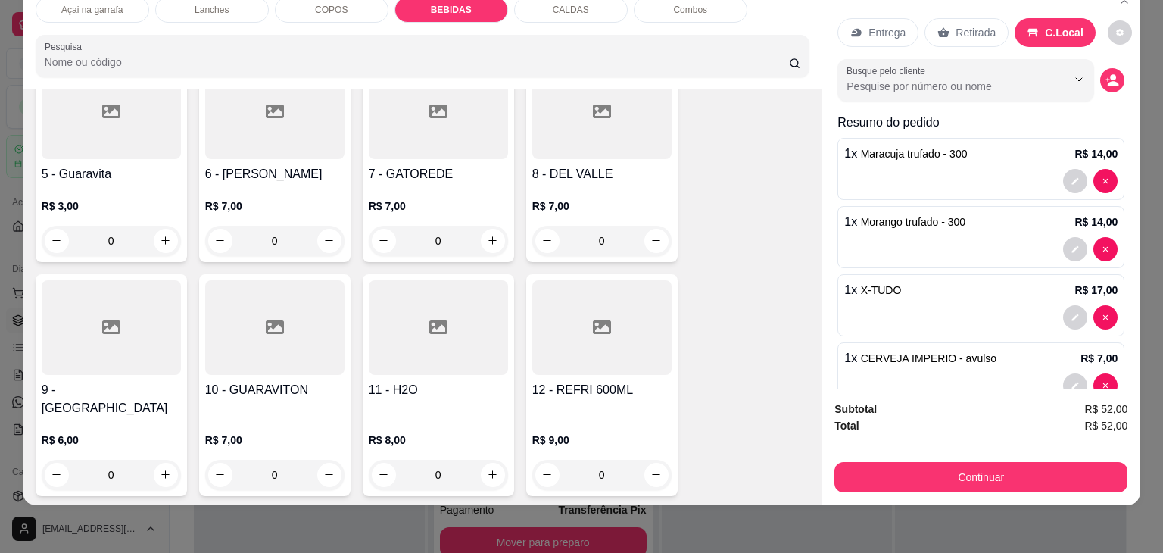
scroll to position [2209, 0]
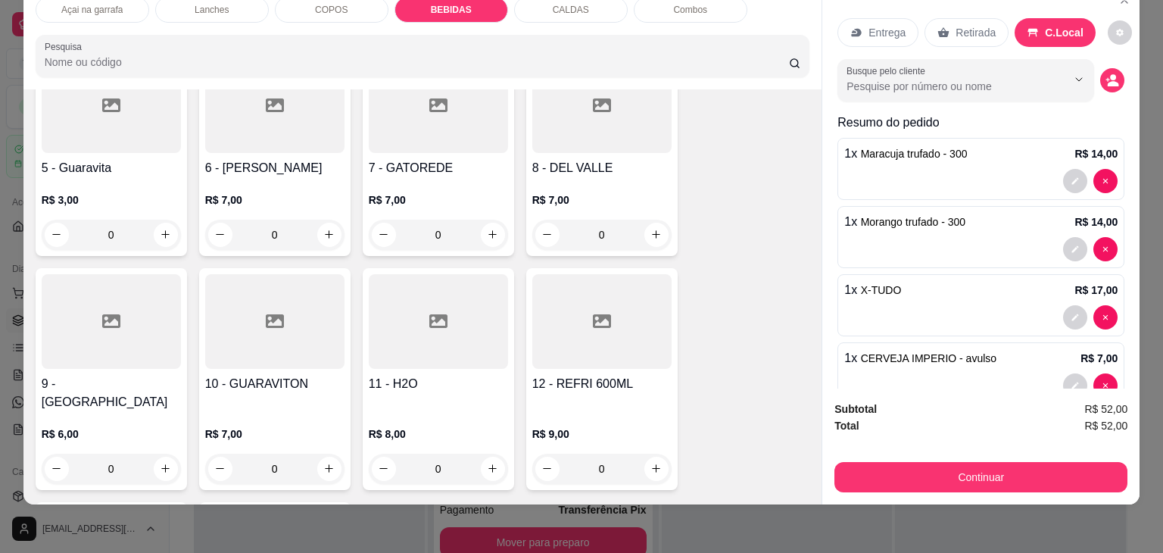
click at [583, 298] on div at bounding box center [601, 321] width 139 height 95
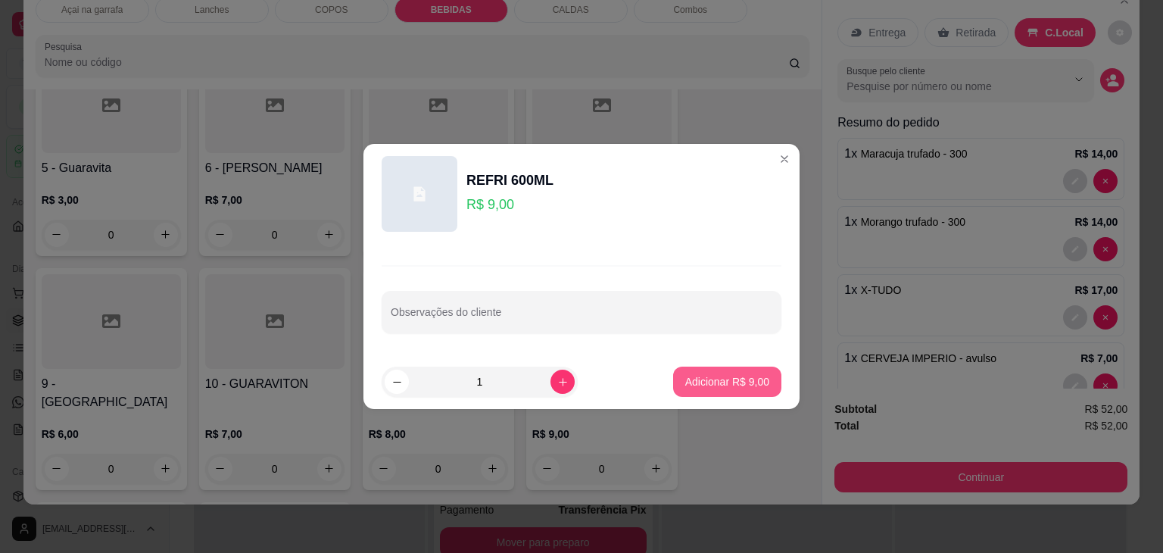
click at [677, 370] on button "Adicionar R$ 9,00" at bounding box center [727, 381] width 108 height 30
type input "1"
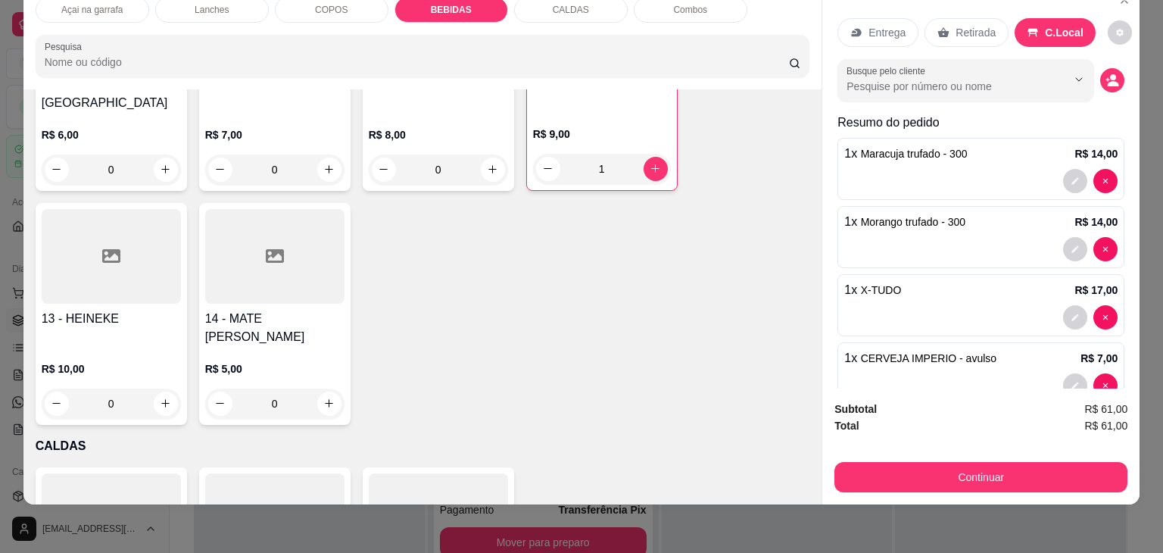
scroll to position [2511, 0]
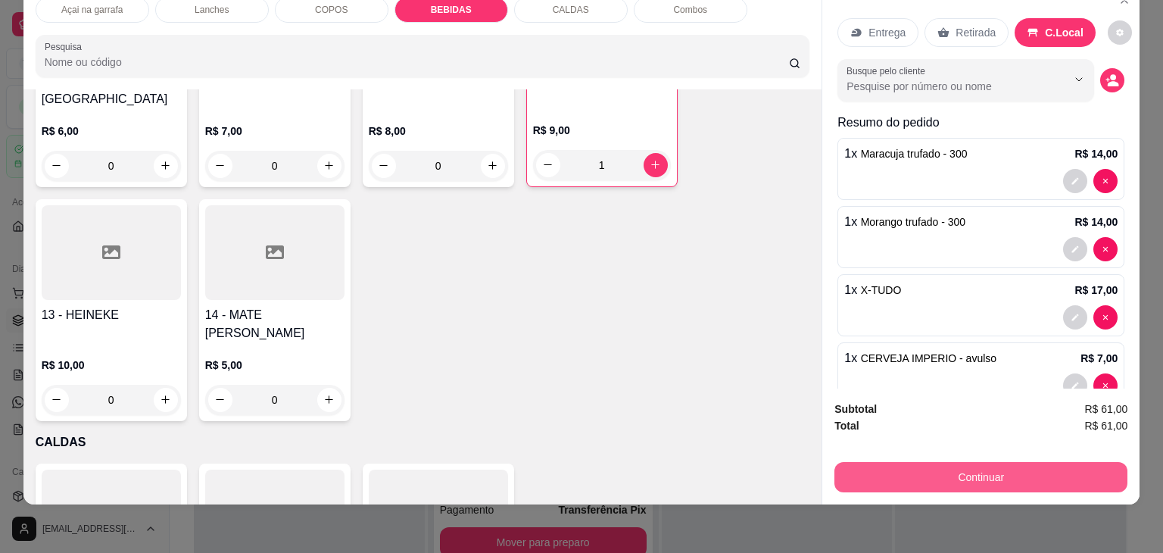
click at [994, 462] on button "Continuar" at bounding box center [980, 477] width 293 height 30
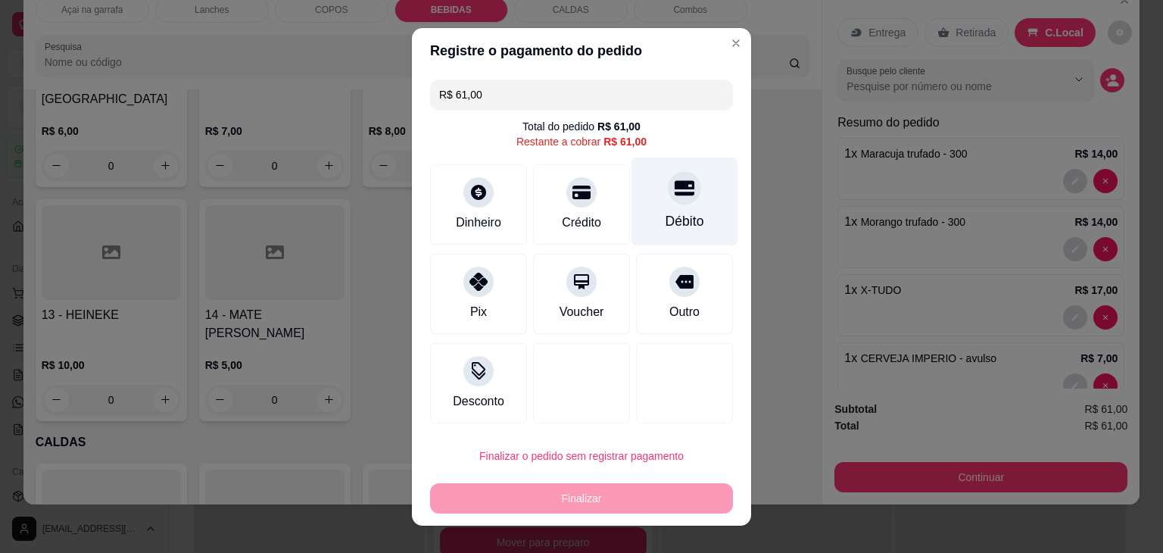
click at [674, 190] on icon at bounding box center [684, 188] width 20 height 20
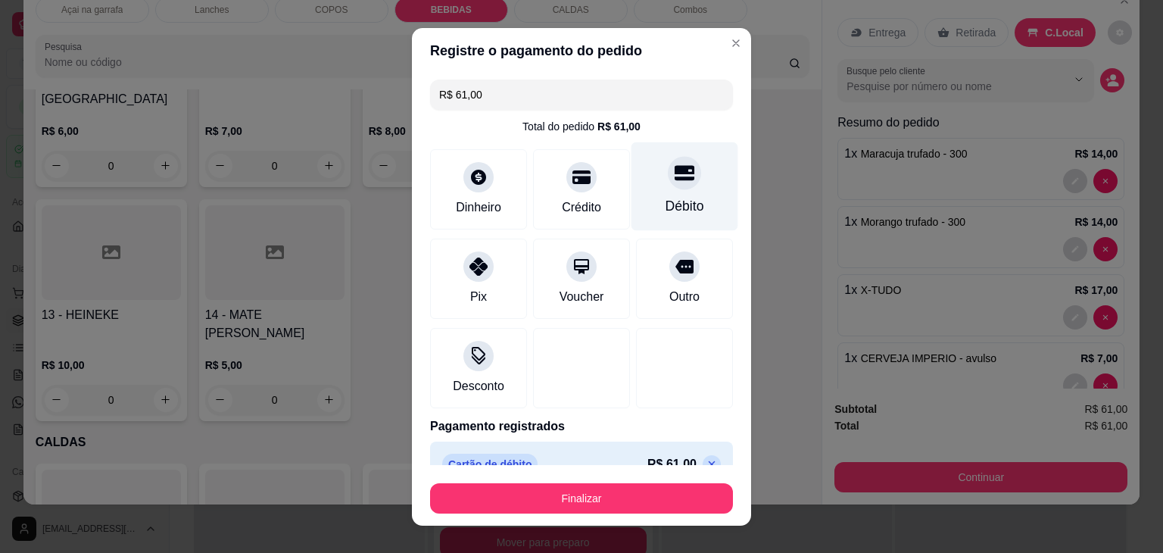
type input "R$ 0,00"
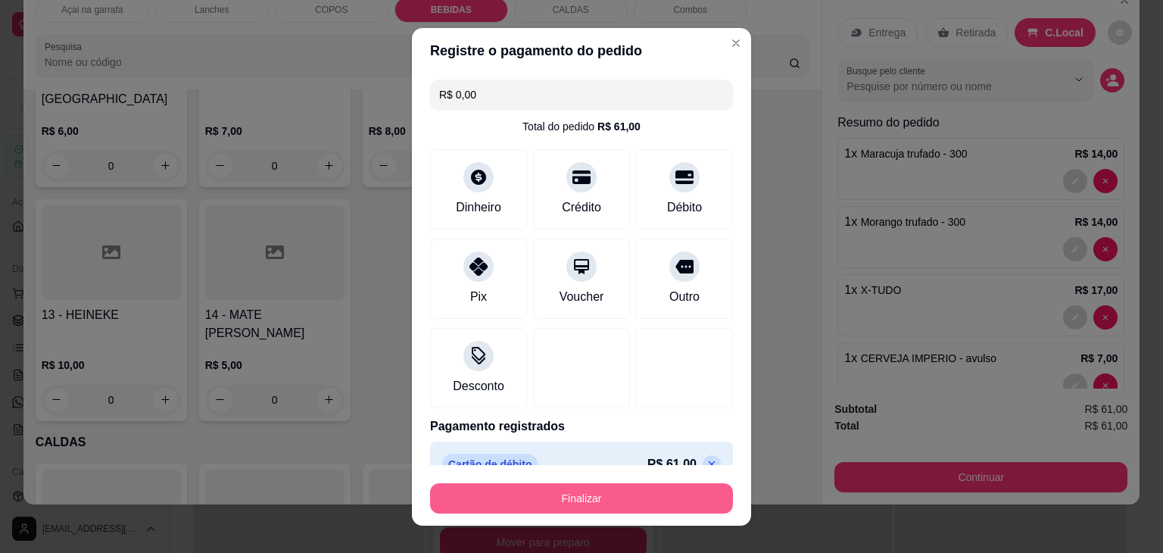
click at [619, 497] on button "Finalizar" at bounding box center [581, 498] width 303 height 30
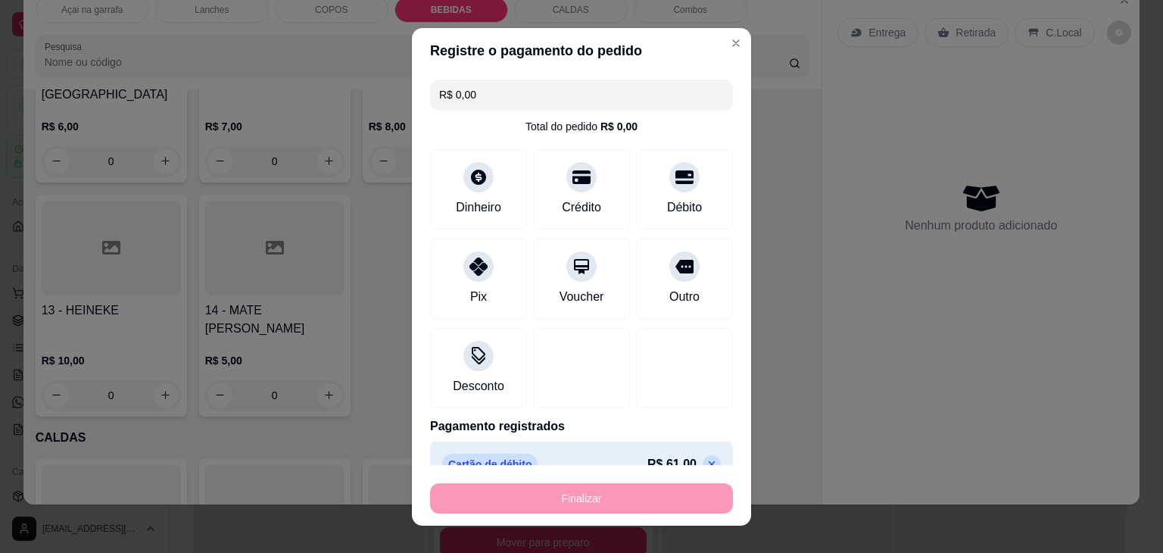
type input "0"
type input "-R$ 61,00"
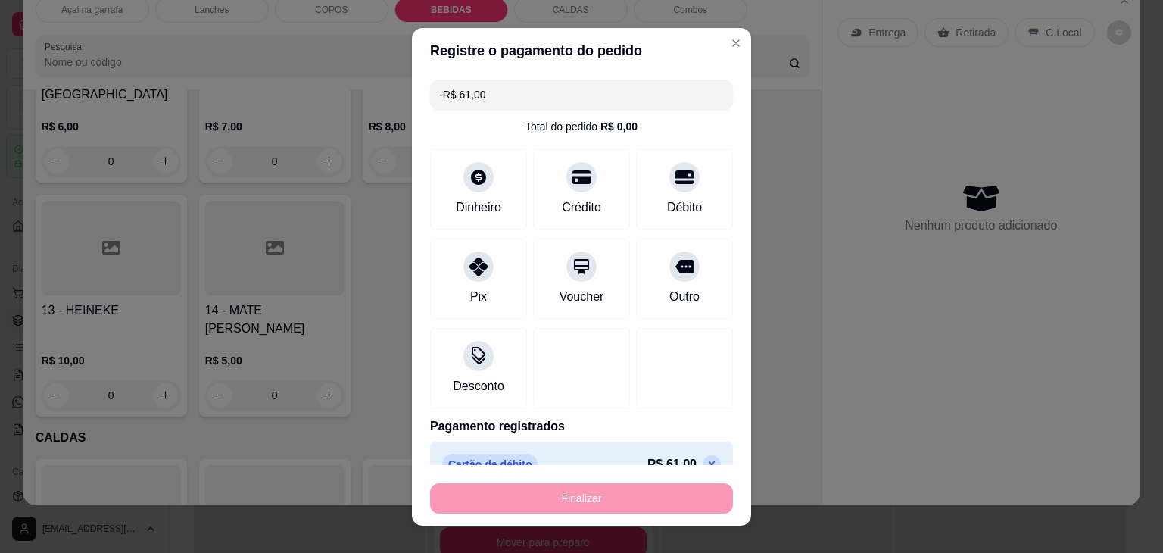
scroll to position [2507, 0]
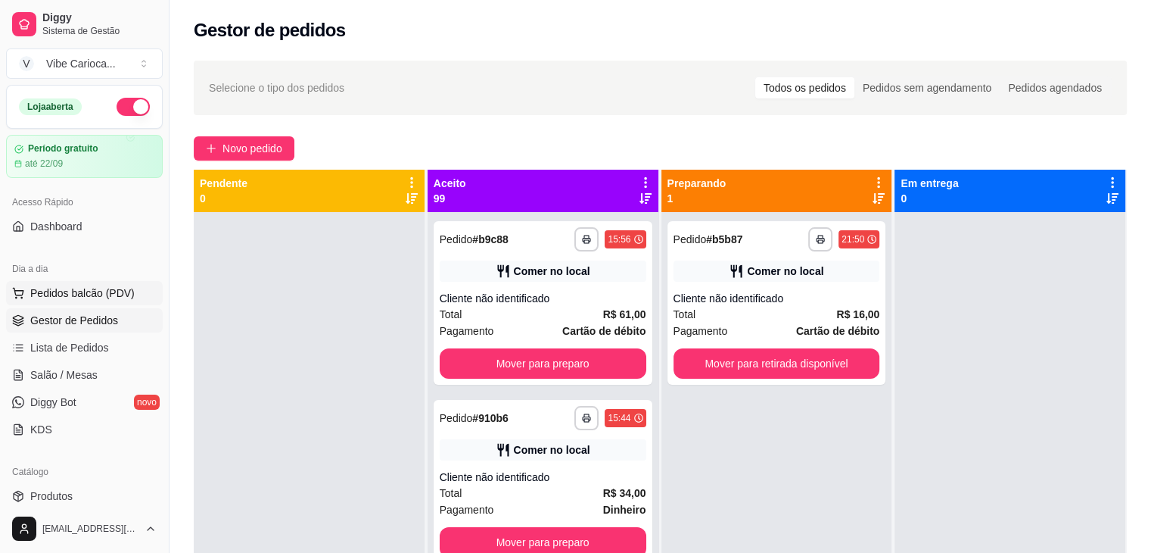
click at [101, 286] on span "Pedidos balcão (PDV)" at bounding box center [82, 292] width 104 height 15
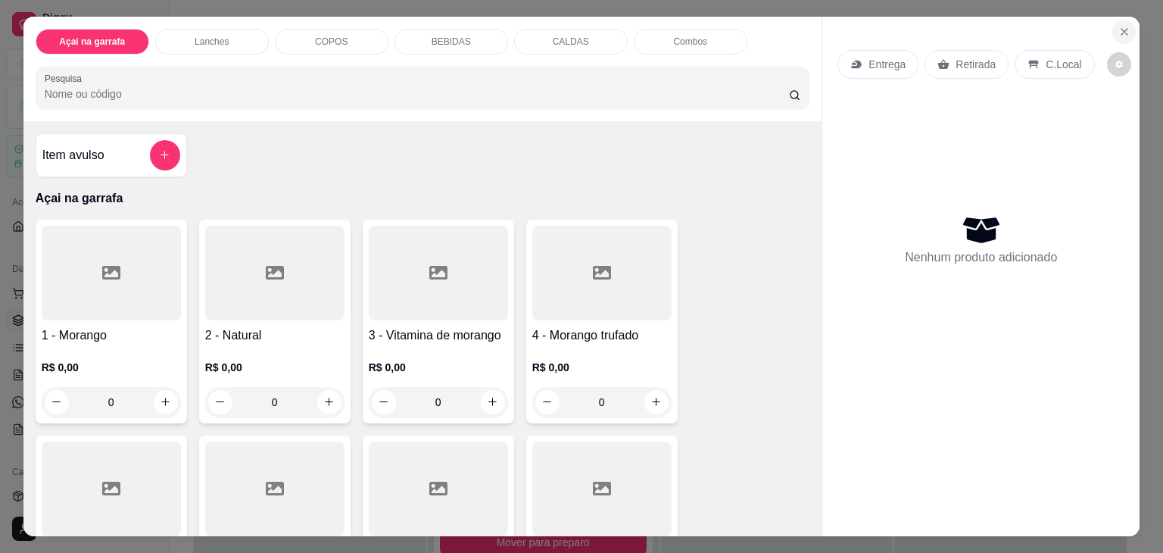
click at [1121, 29] on icon "Close" at bounding box center [1124, 32] width 6 height 6
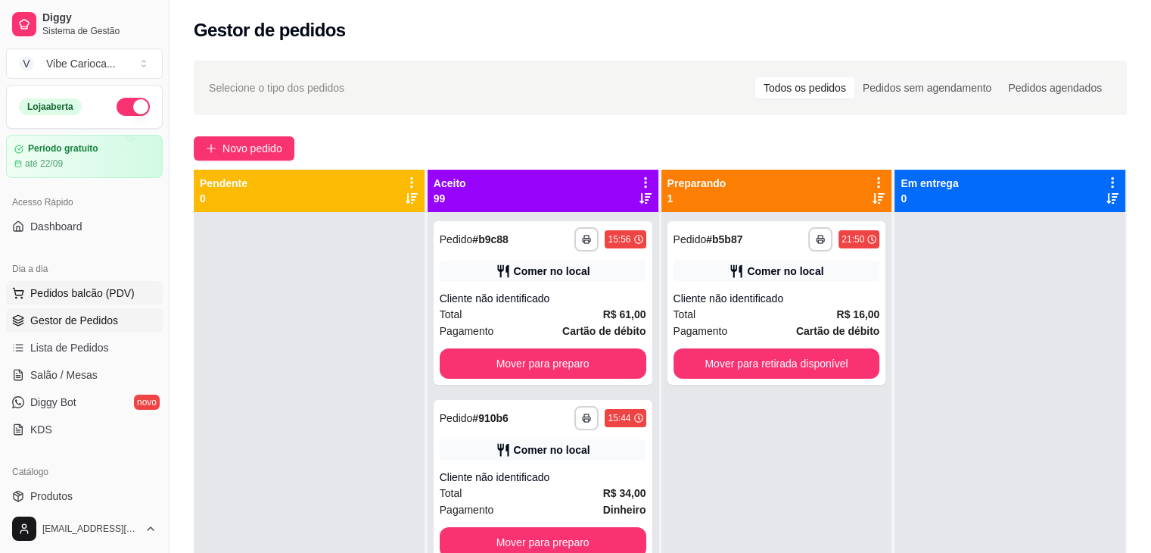
click at [60, 297] on span "Pedidos balcão (PDV)" at bounding box center [82, 292] width 104 height 15
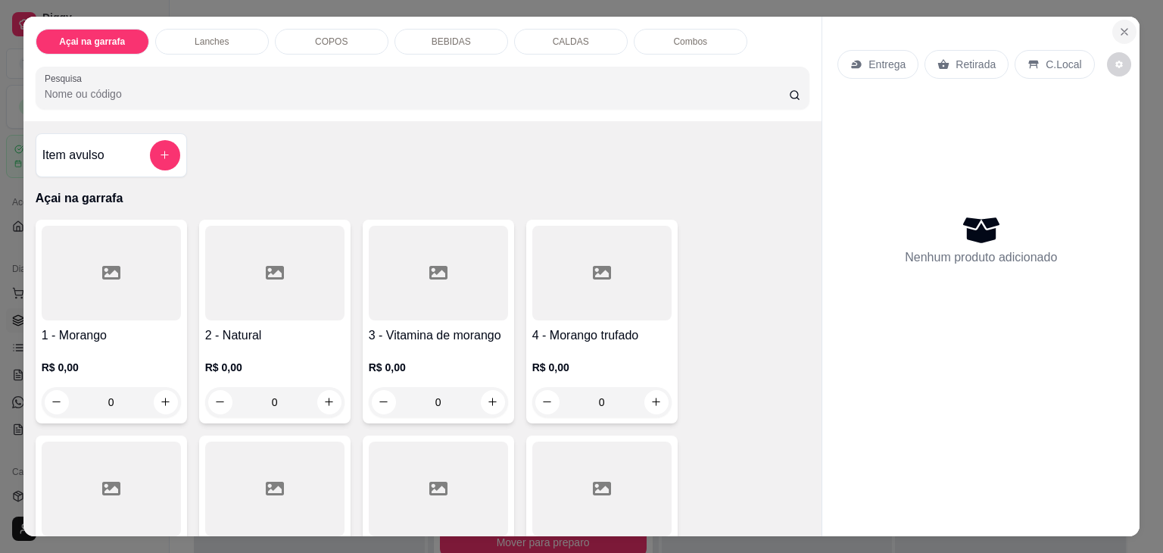
click at [1121, 29] on icon "Close" at bounding box center [1124, 32] width 6 height 6
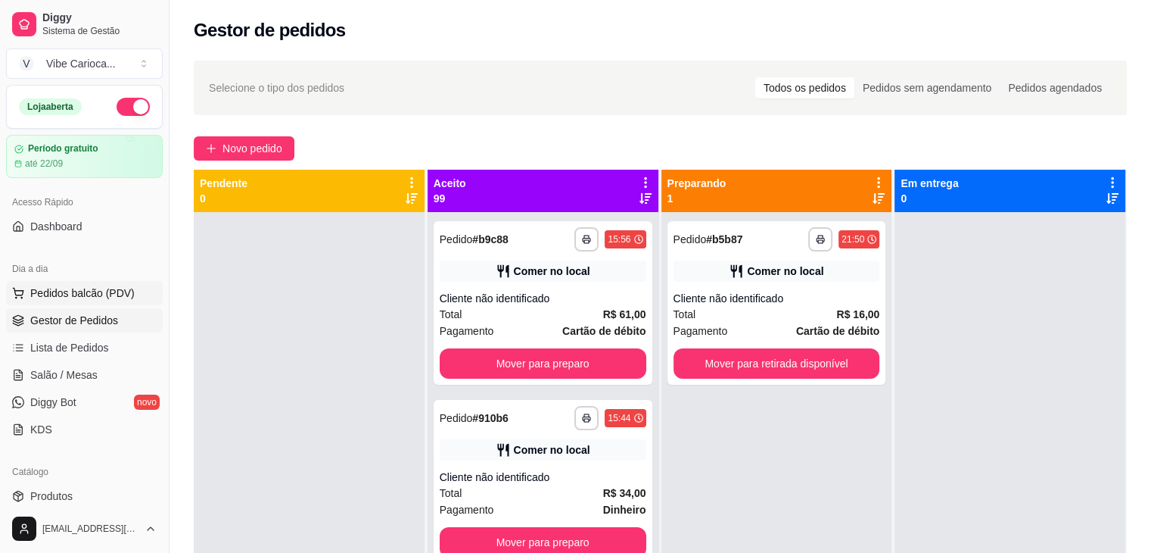
click at [86, 291] on span "Pedidos balcão (PDV)" at bounding box center [82, 292] width 104 height 15
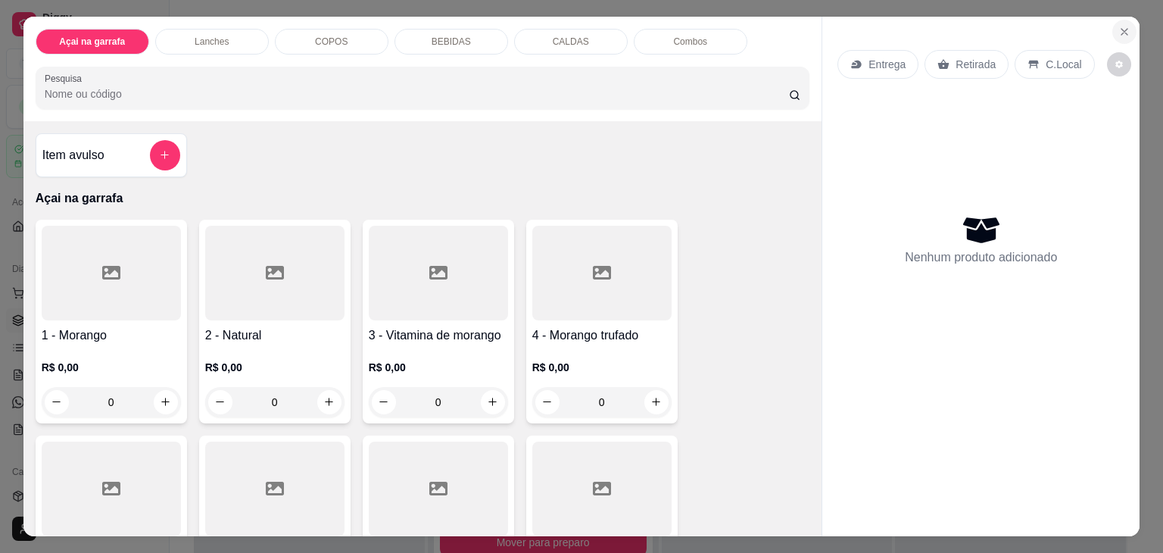
click at [1125, 26] on button "Close" at bounding box center [1124, 32] width 24 height 24
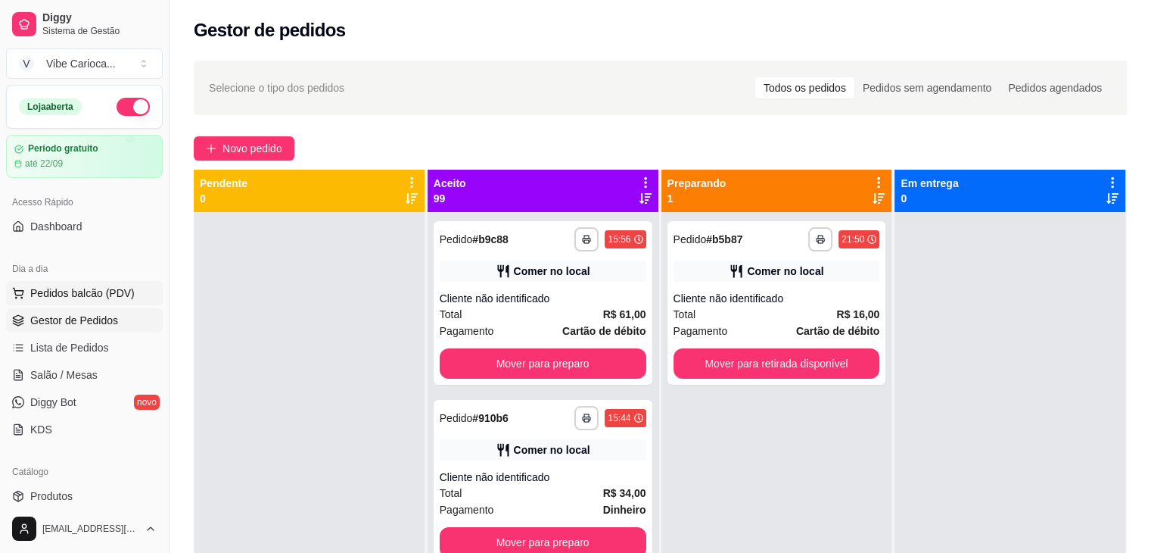
click at [107, 291] on span "Pedidos balcão (PDV)" at bounding box center [82, 292] width 104 height 15
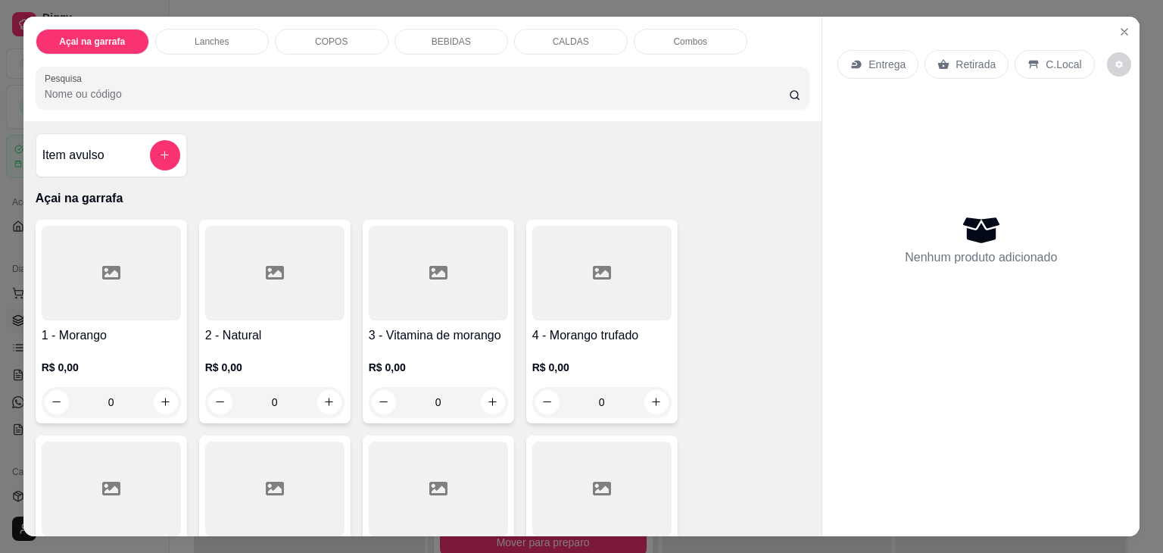
click at [309, 35] on div "COPOS" at bounding box center [332, 42] width 114 height 26
click at [1121, 26] on icon "Close" at bounding box center [1124, 32] width 12 height 12
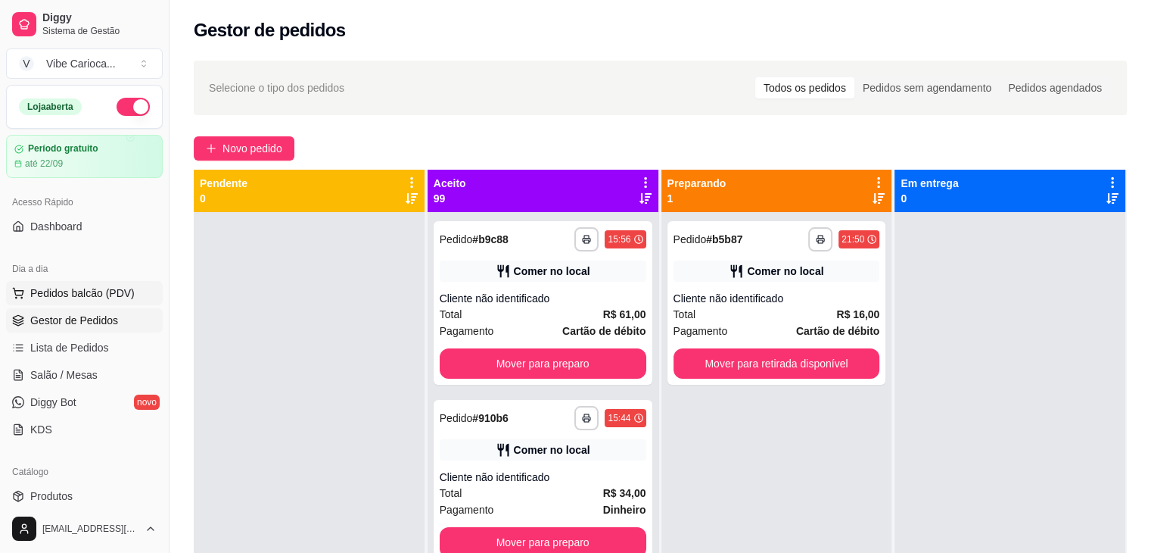
click at [48, 295] on span "Pedidos balcão (PDV)" at bounding box center [82, 292] width 104 height 15
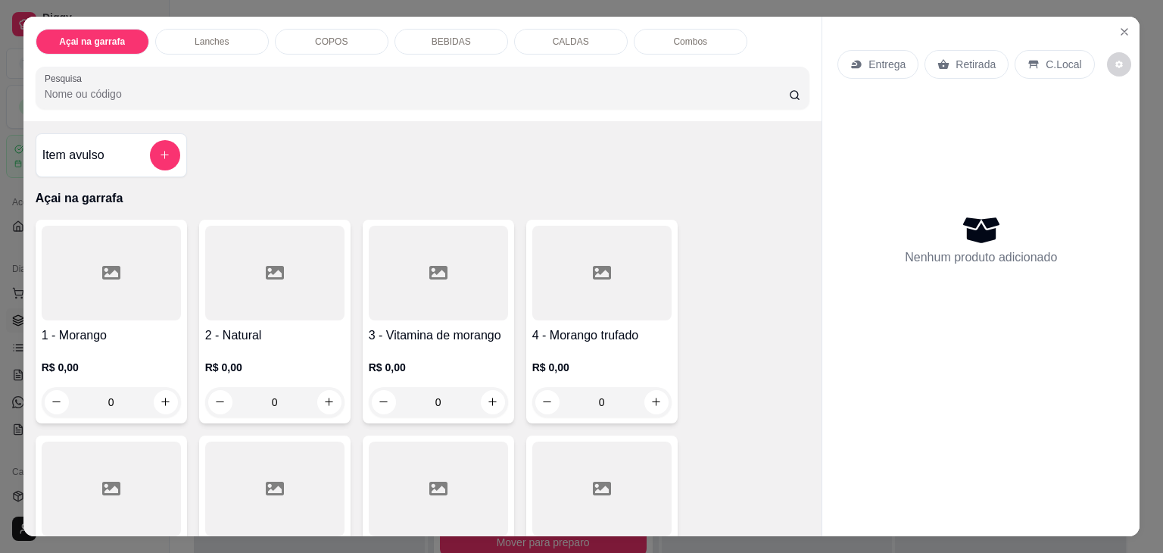
click at [229, 45] on div "Lanches" at bounding box center [212, 42] width 114 height 26
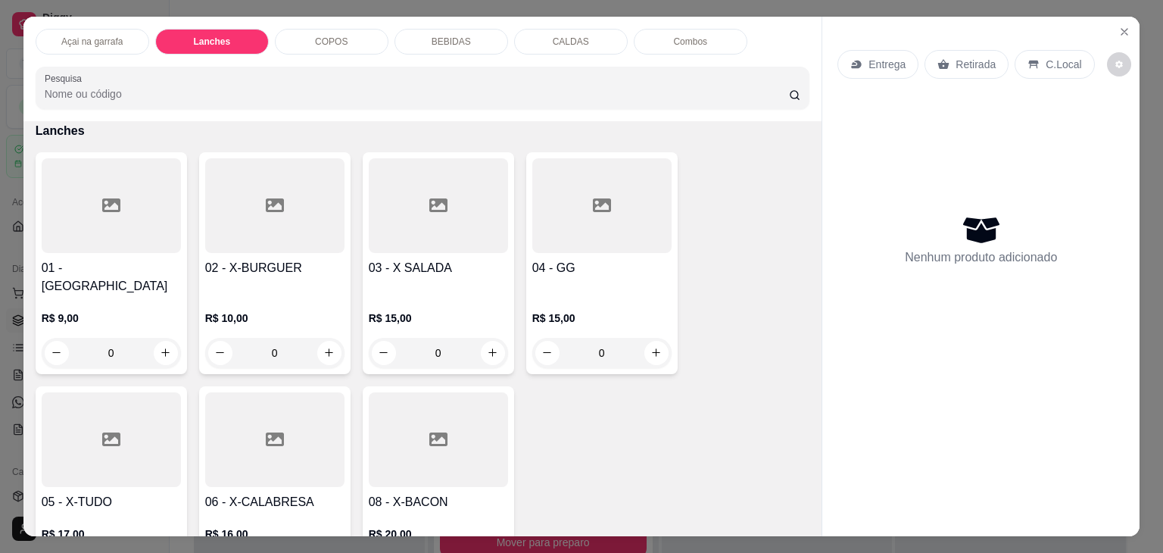
click at [316, 29] on div "COPOS" at bounding box center [332, 42] width 114 height 26
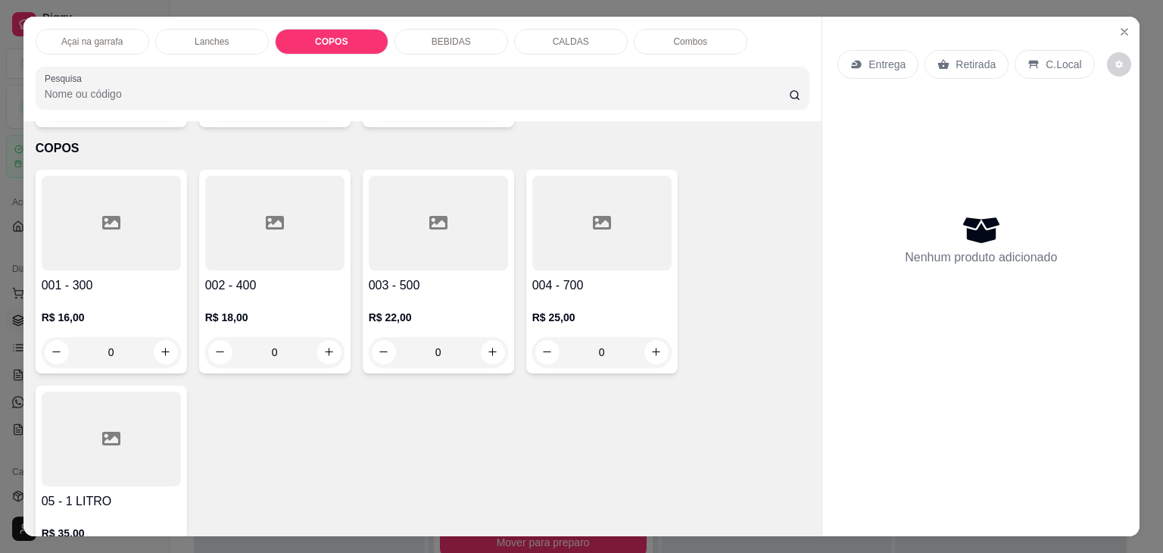
click at [124, 44] on div "Açai na garrafa" at bounding box center [93, 42] width 114 height 26
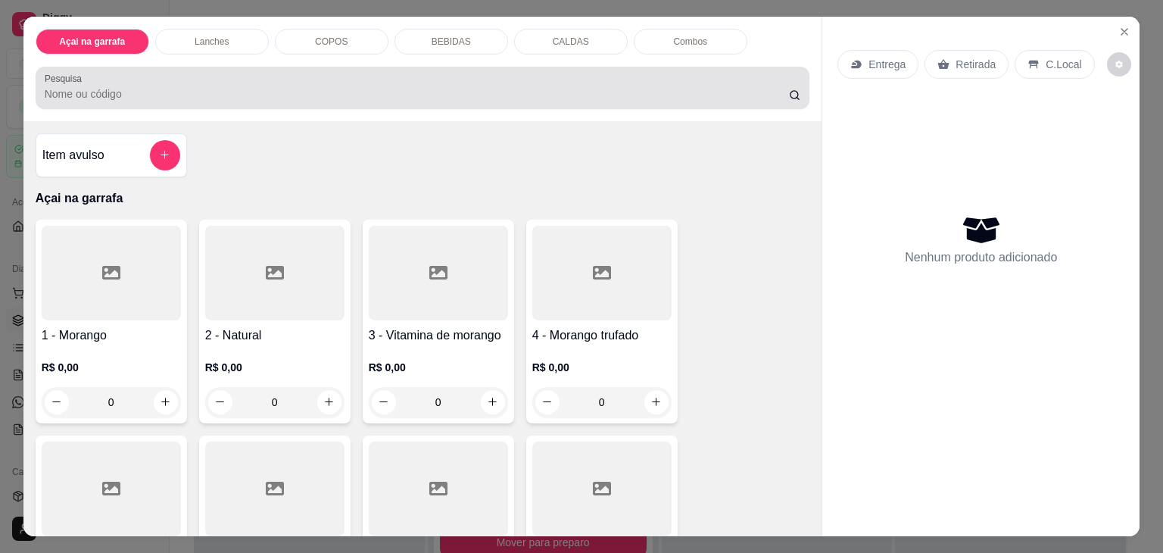
click at [112, 86] on input "Pesquisa" at bounding box center [417, 93] width 744 height 15
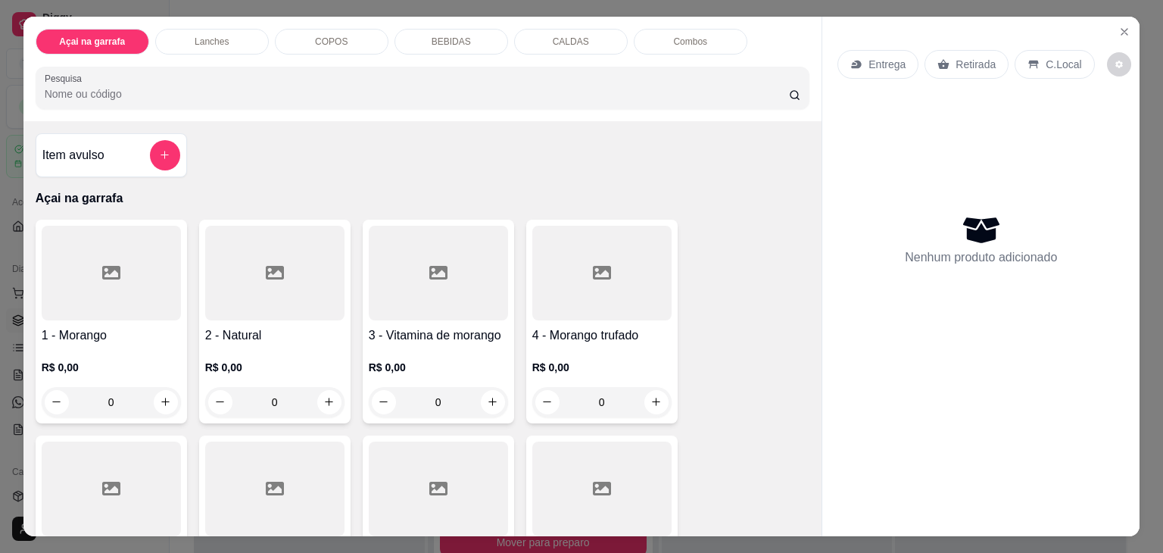
click at [135, 86] on input "Pesquisa" at bounding box center [417, 93] width 744 height 15
click at [294, 32] on div "COPOS" at bounding box center [332, 42] width 114 height 26
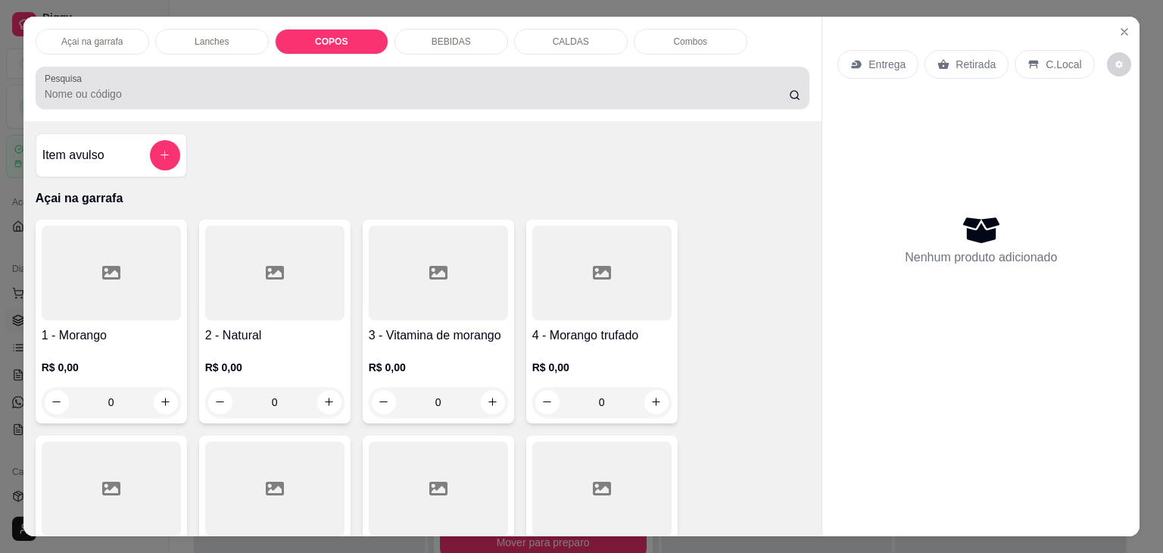
click at [188, 77] on div at bounding box center [423, 88] width 756 height 30
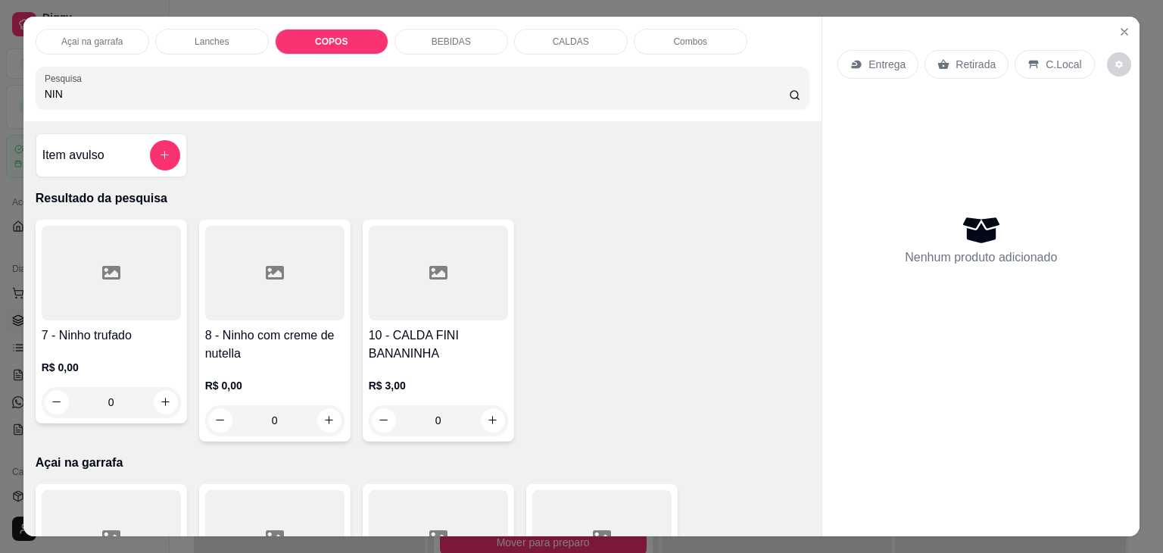
type input "NIN"
click at [129, 277] on div at bounding box center [111, 273] width 139 height 95
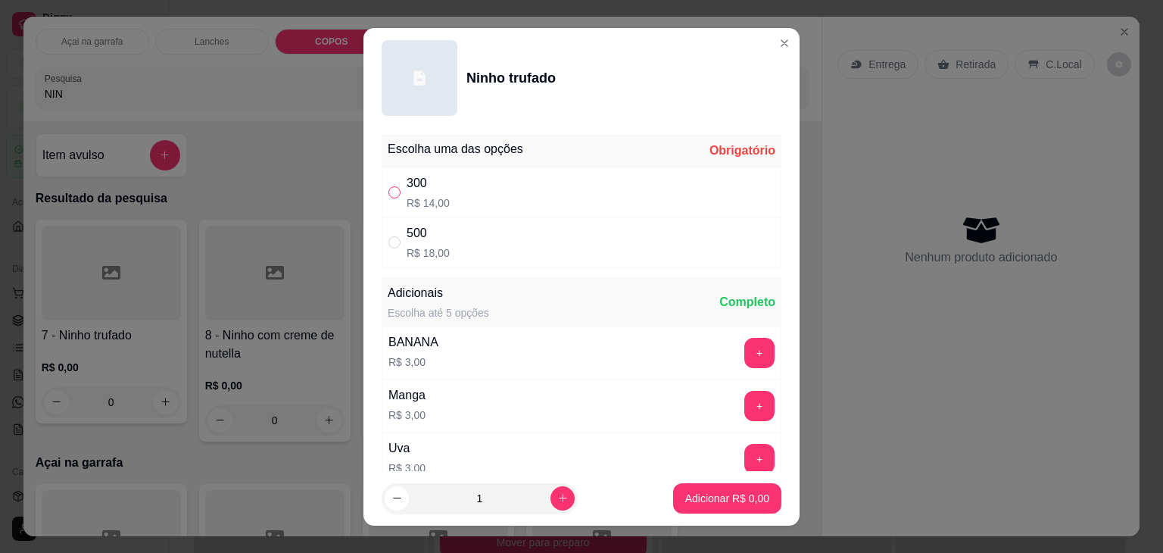
click at [390, 191] on input "" at bounding box center [394, 192] width 12 height 12
radio input "true"
click at [687, 500] on p "Adicionar R$ 14,00" at bounding box center [724, 497] width 88 height 14
type input "1"
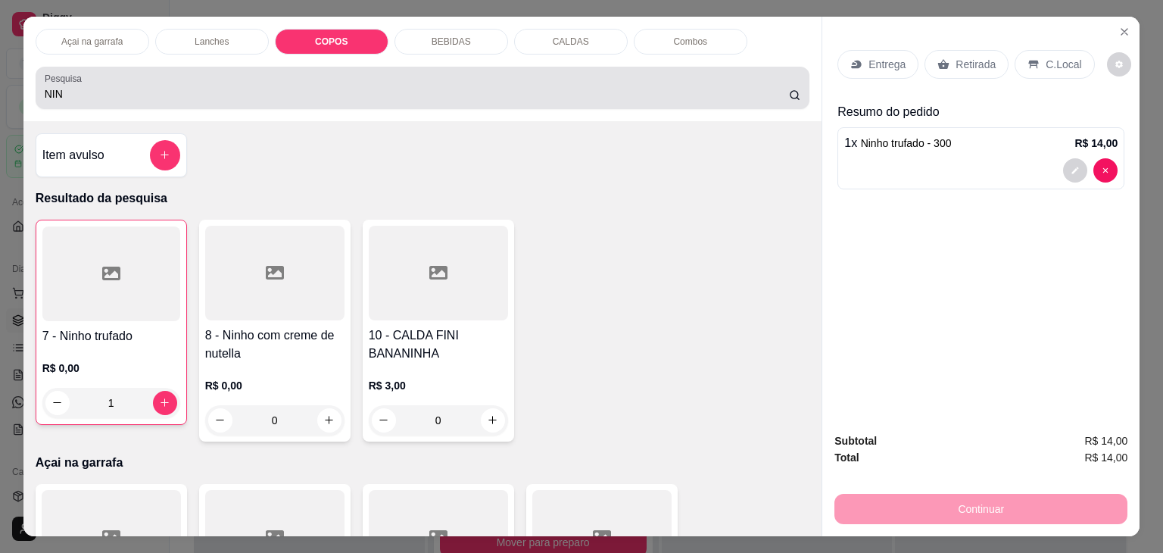
click at [78, 80] on div "NIN" at bounding box center [423, 88] width 756 height 30
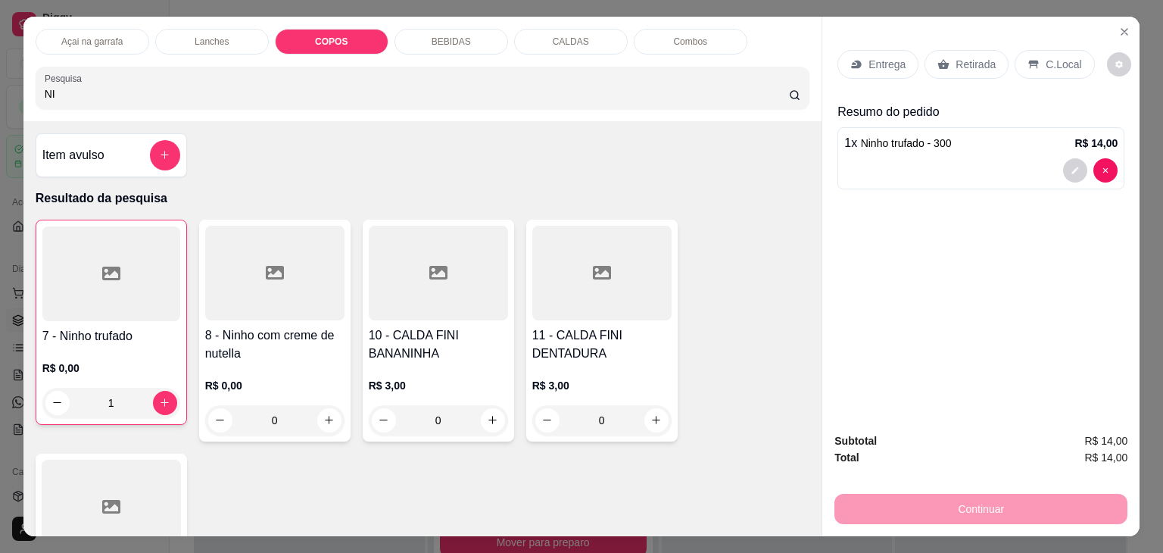
type input "N"
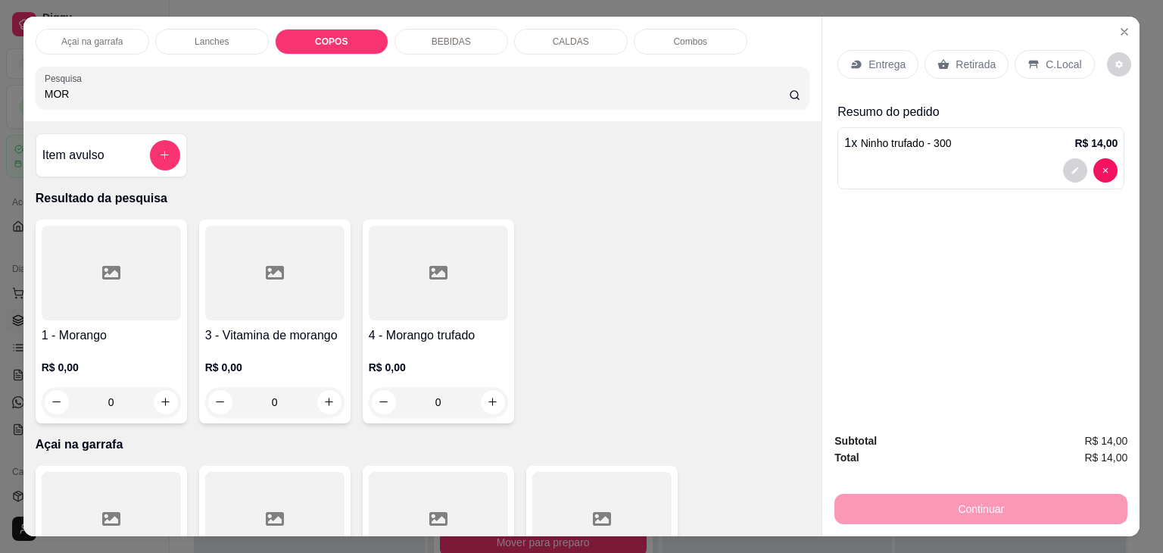
type input "MOR"
click at [67, 254] on div at bounding box center [111, 273] width 139 height 95
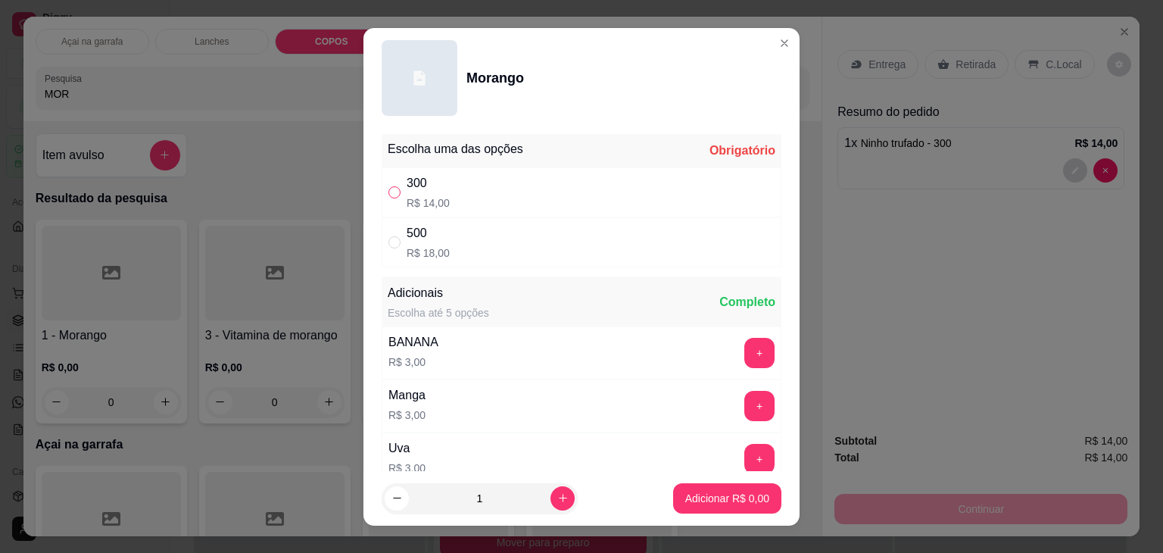
click at [392, 191] on input "" at bounding box center [394, 192] width 12 height 12
radio input "true"
click at [714, 498] on p "Adicionar R$ 14,00" at bounding box center [724, 497] width 88 height 14
type input "1"
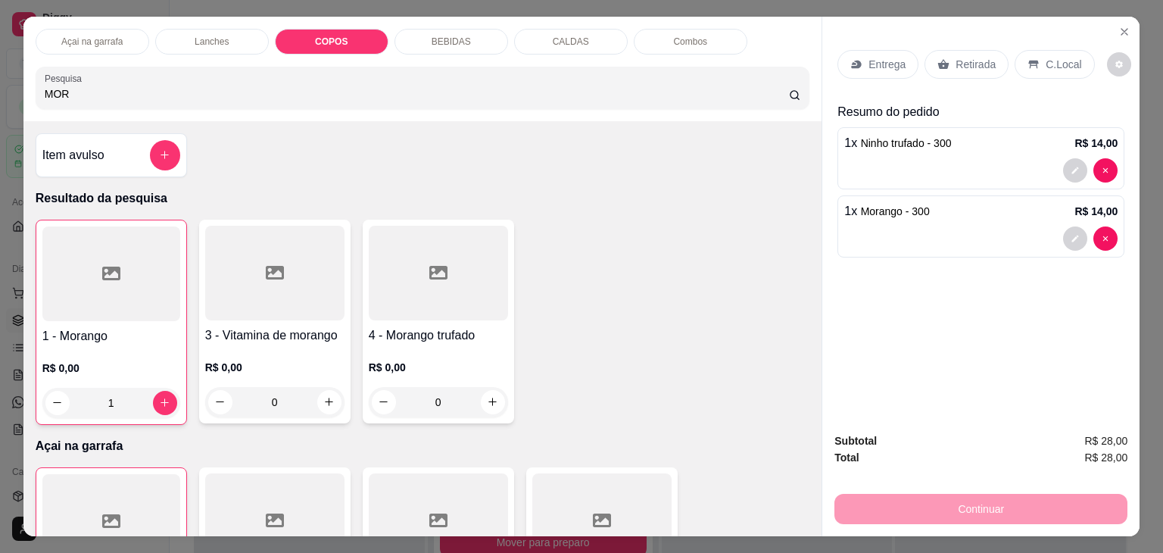
click at [1028, 59] on icon at bounding box center [1033, 64] width 12 height 12
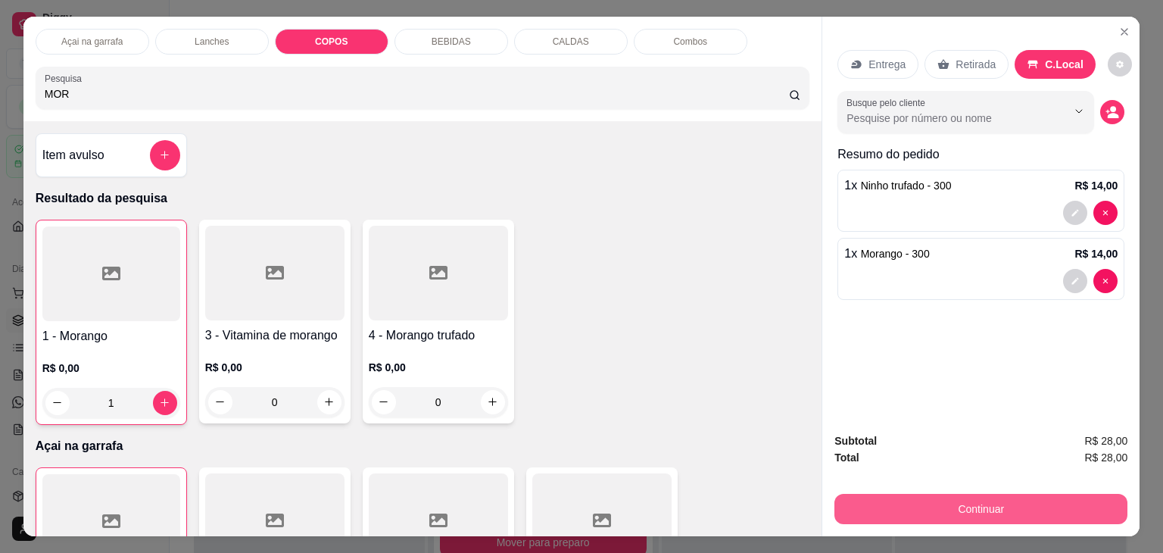
click at [980, 503] on button "Continuar" at bounding box center [980, 509] width 293 height 30
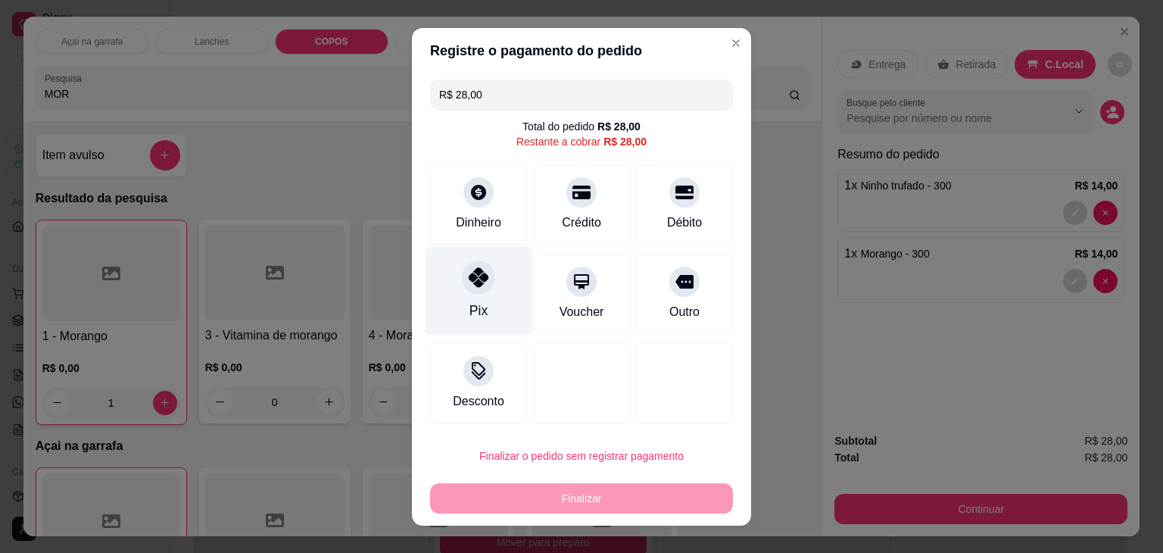
click at [460, 297] on div "Pix" at bounding box center [478, 290] width 107 height 89
type input "R$ 0,00"
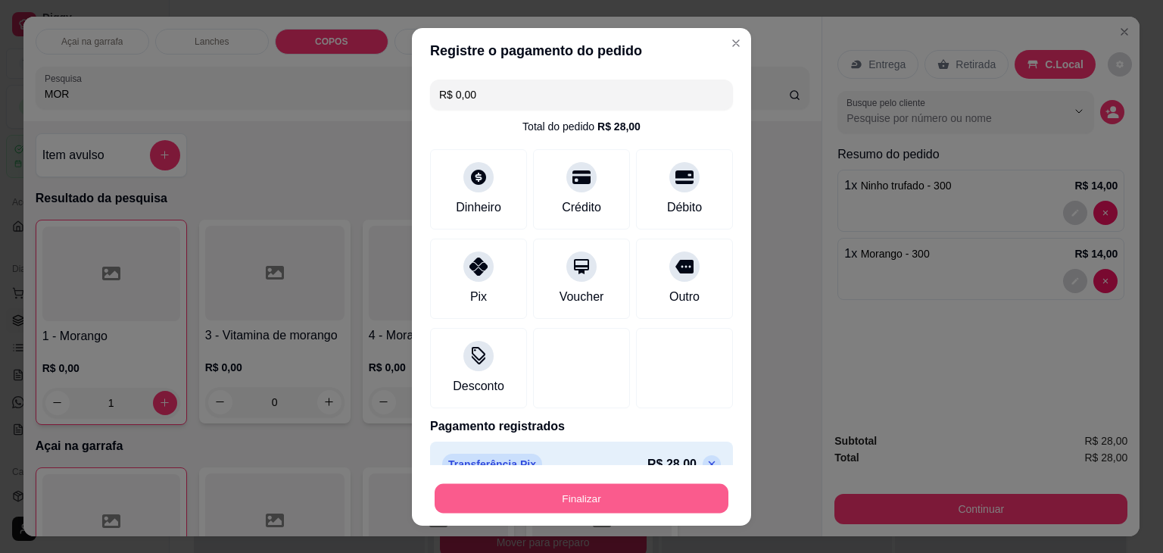
click at [615, 506] on button "Finalizar" at bounding box center [581, 498] width 294 height 30
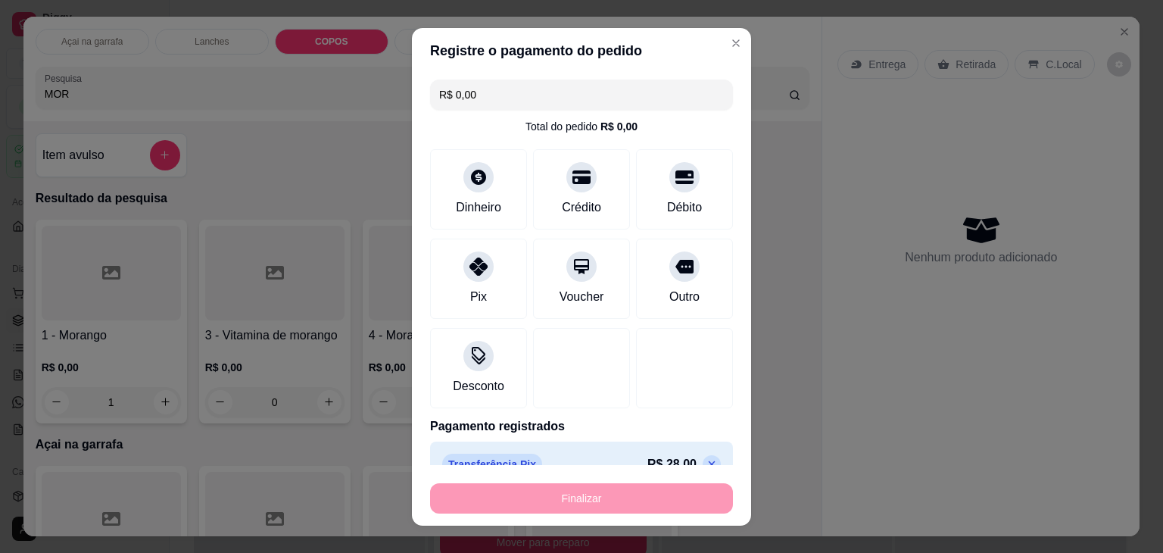
type input "0"
type input "-R$ 28,00"
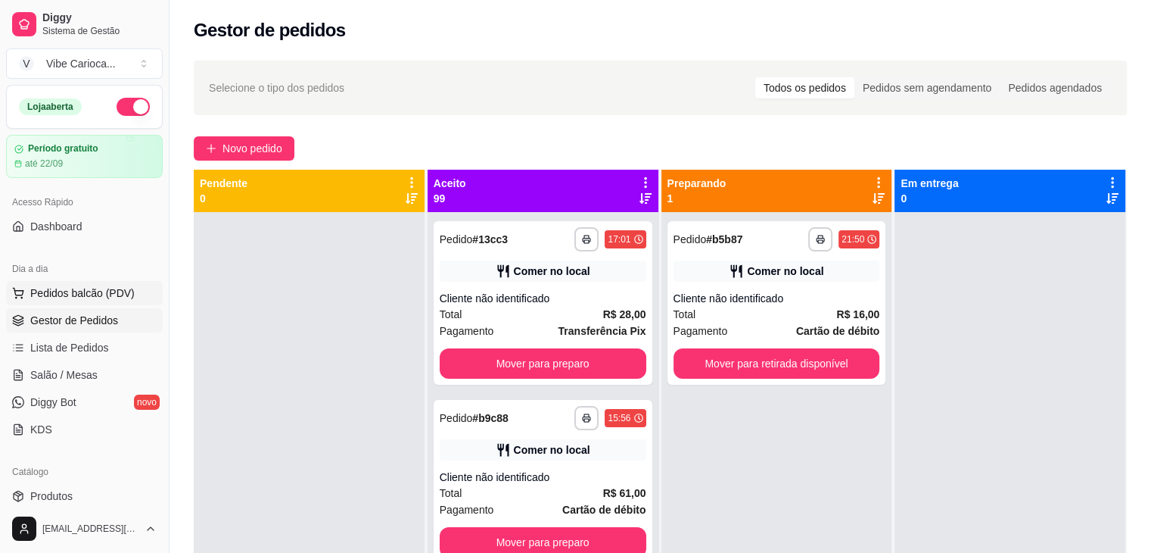
click at [88, 292] on span "Pedidos balcão (PDV)" at bounding box center [82, 292] width 104 height 15
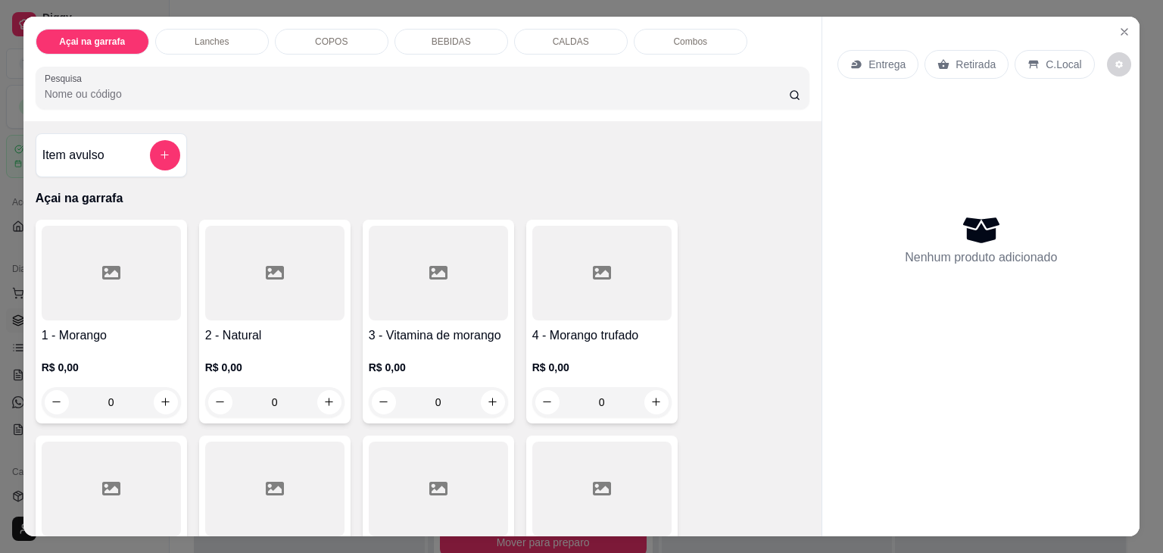
click at [275, 34] on div "COPOS" at bounding box center [332, 42] width 114 height 26
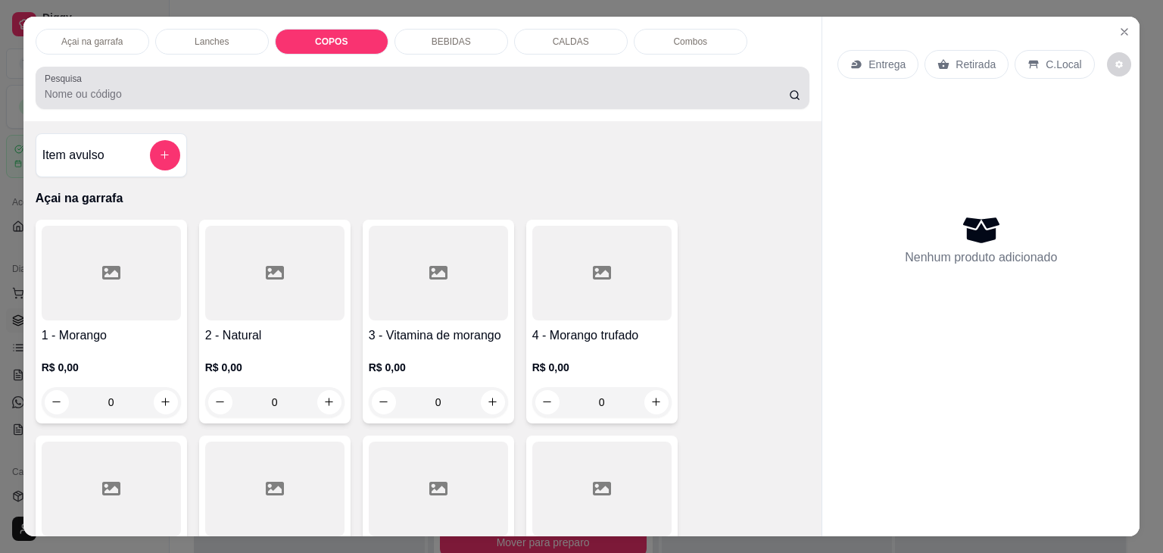
scroll to position [37, 0]
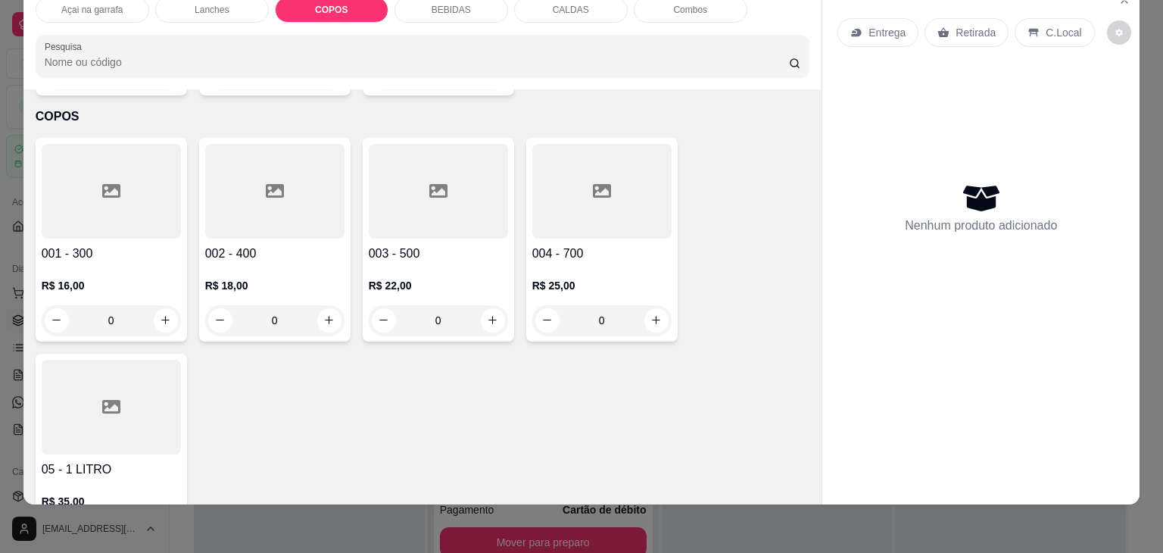
click at [88, 173] on div at bounding box center [111, 191] width 139 height 95
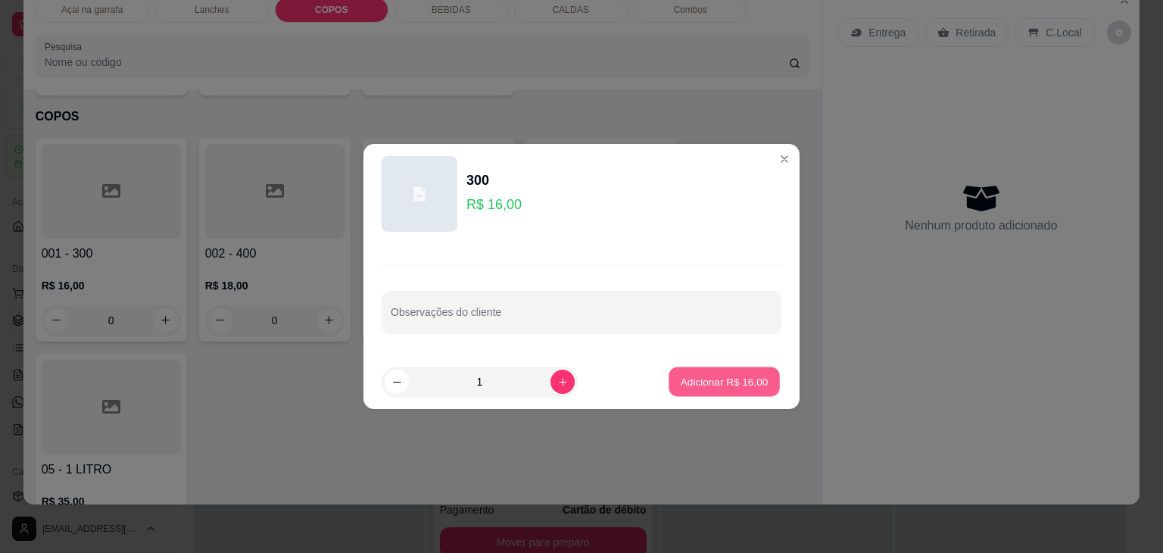
click at [690, 373] on button "Adicionar R$ 16,00" at bounding box center [723, 382] width 111 height 30
type input "1"
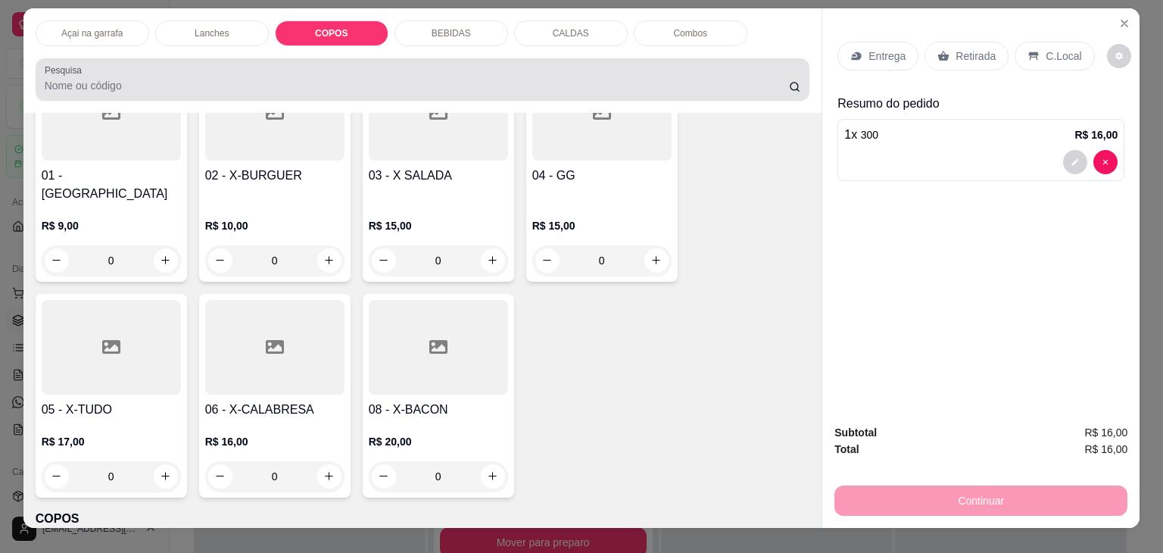
scroll to position [0, 0]
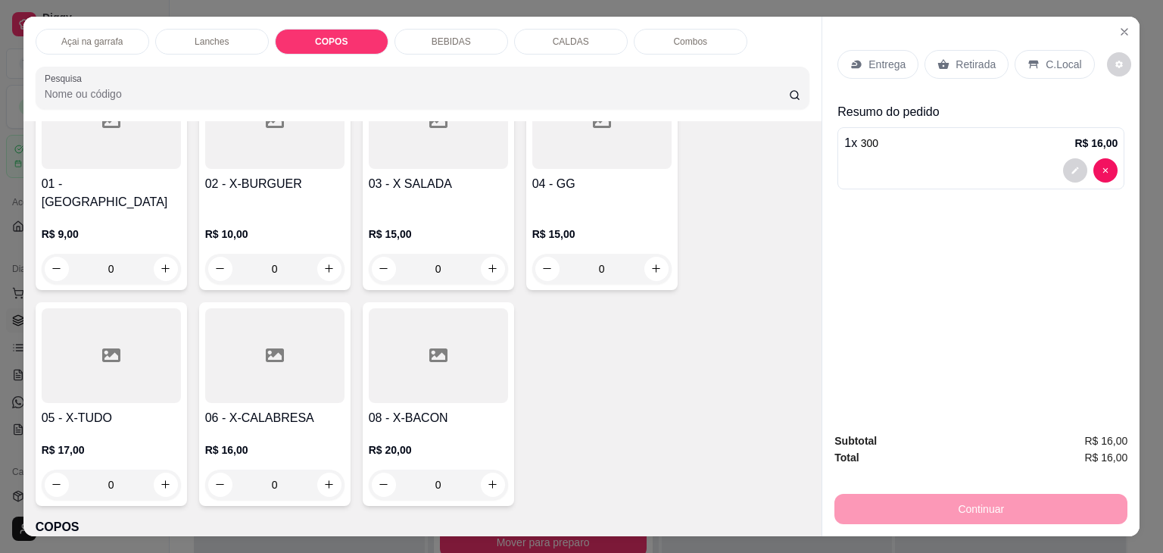
click at [1045, 58] on p "C.Local" at bounding box center [1063, 64] width 36 height 15
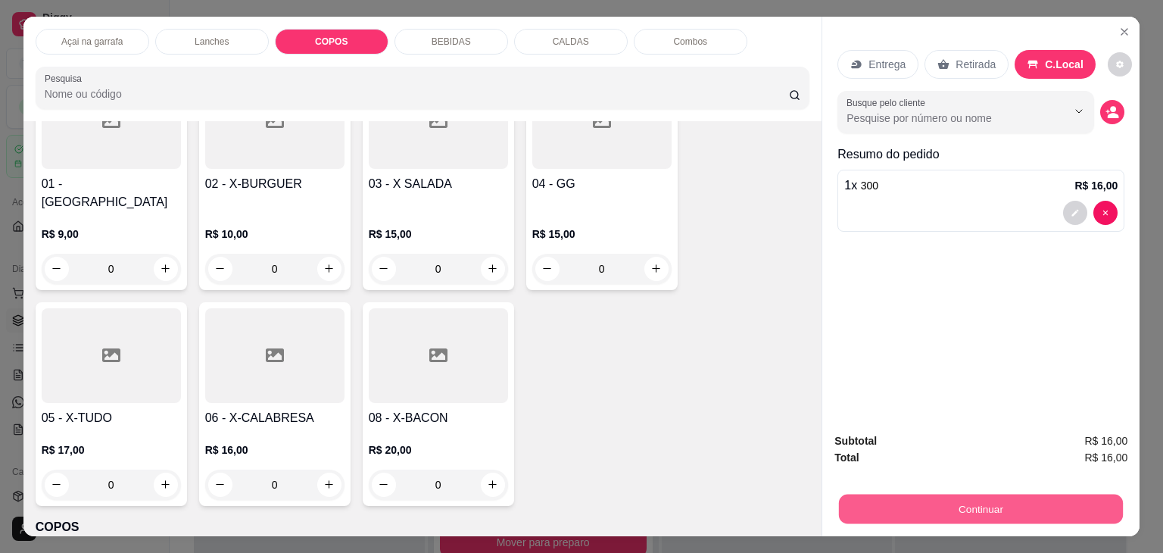
click at [1004, 507] on button "Continuar" at bounding box center [981, 509] width 284 height 30
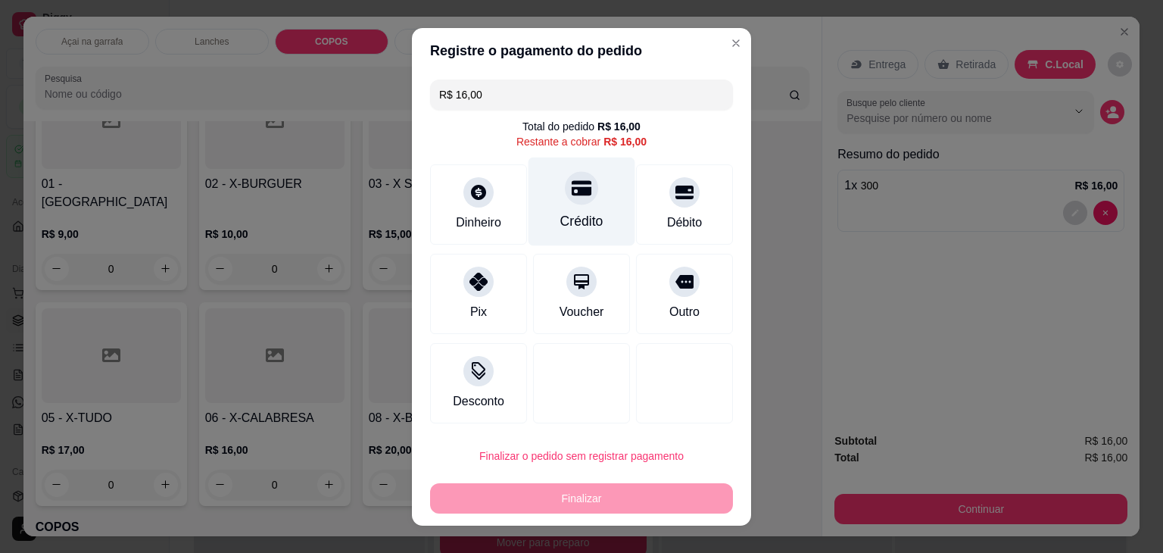
click at [565, 202] on div at bounding box center [581, 187] width 33 height 33
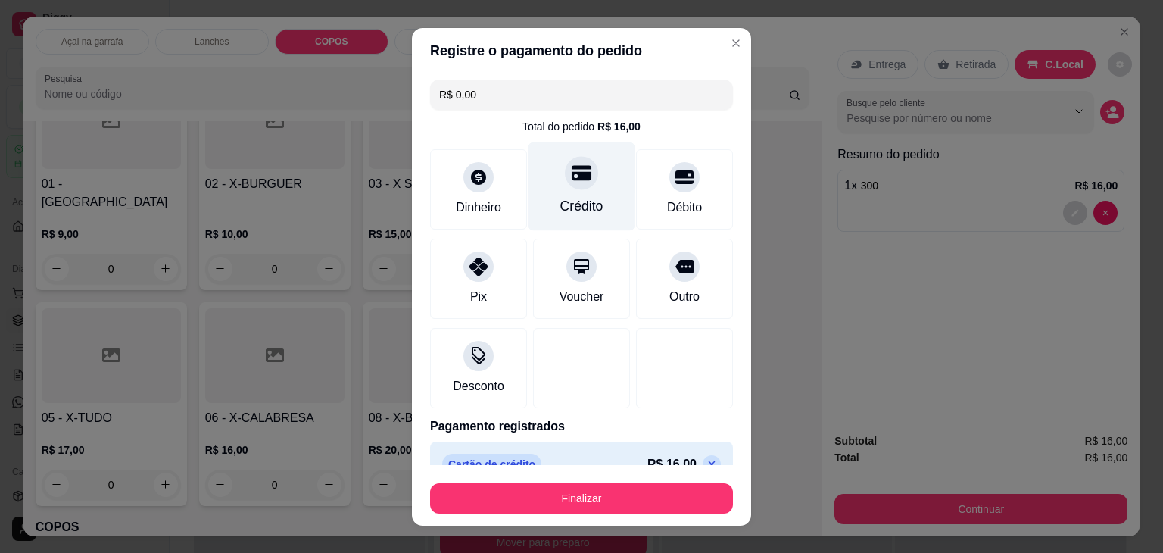
type input "R$ 0,00"
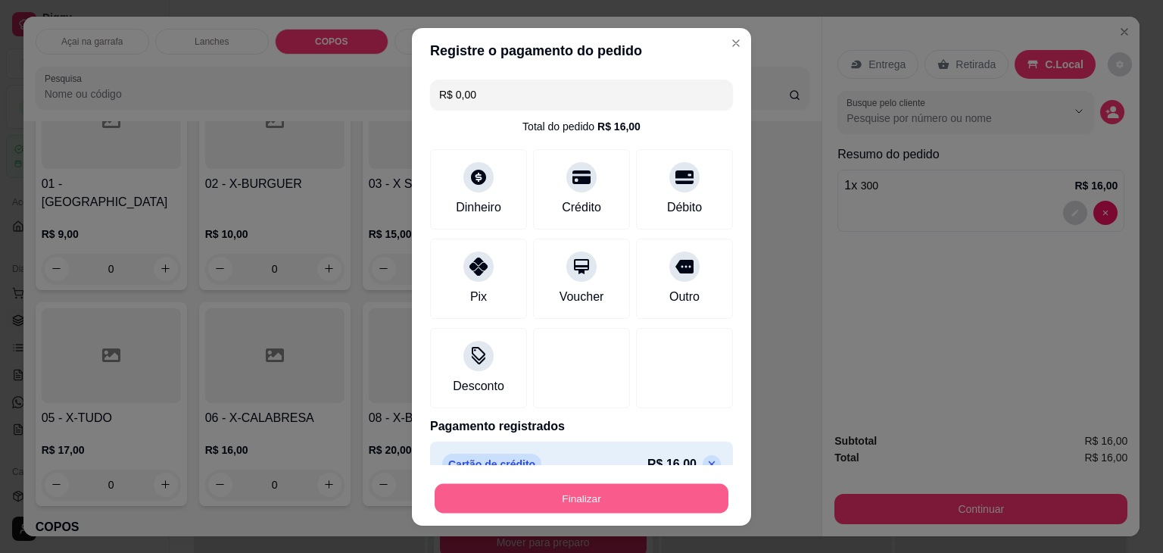
click at [564, 496] on button "Finalizar" at bounding box center [581, 498] width 294 height 30
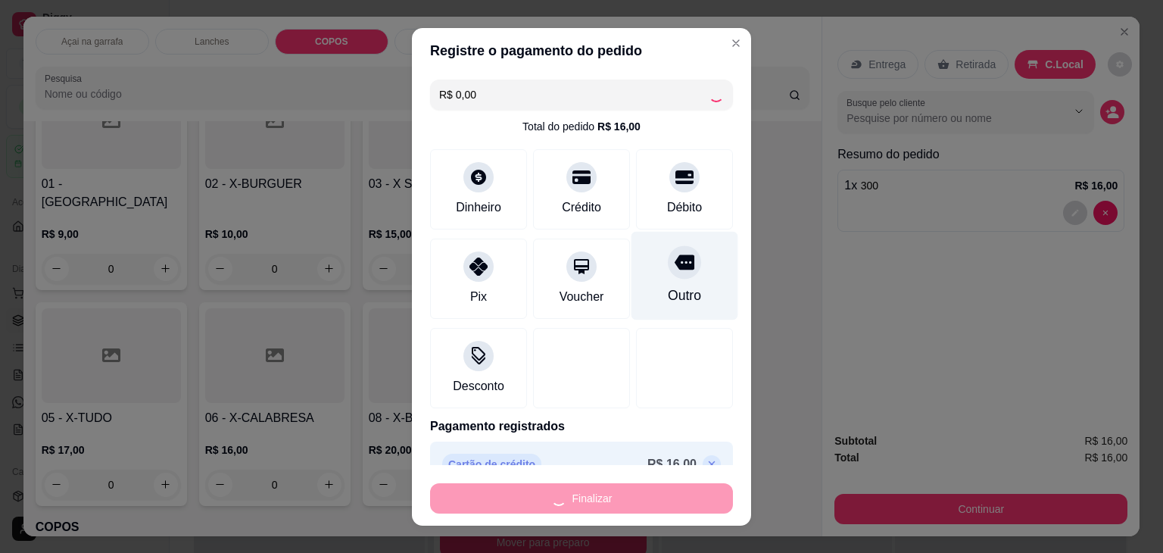
type input "0"
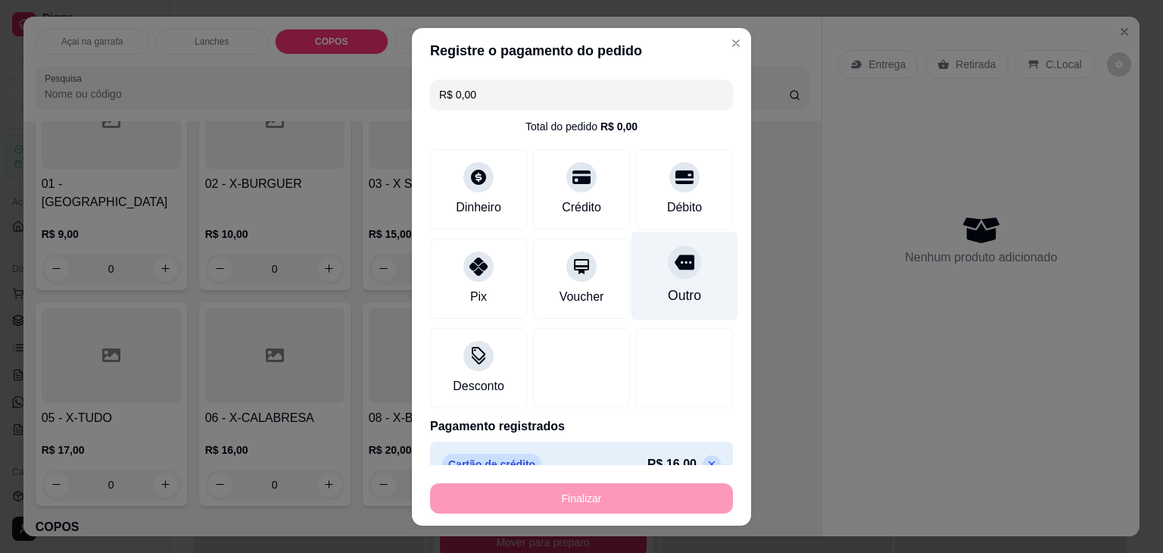
type input "-R$ 16,00"
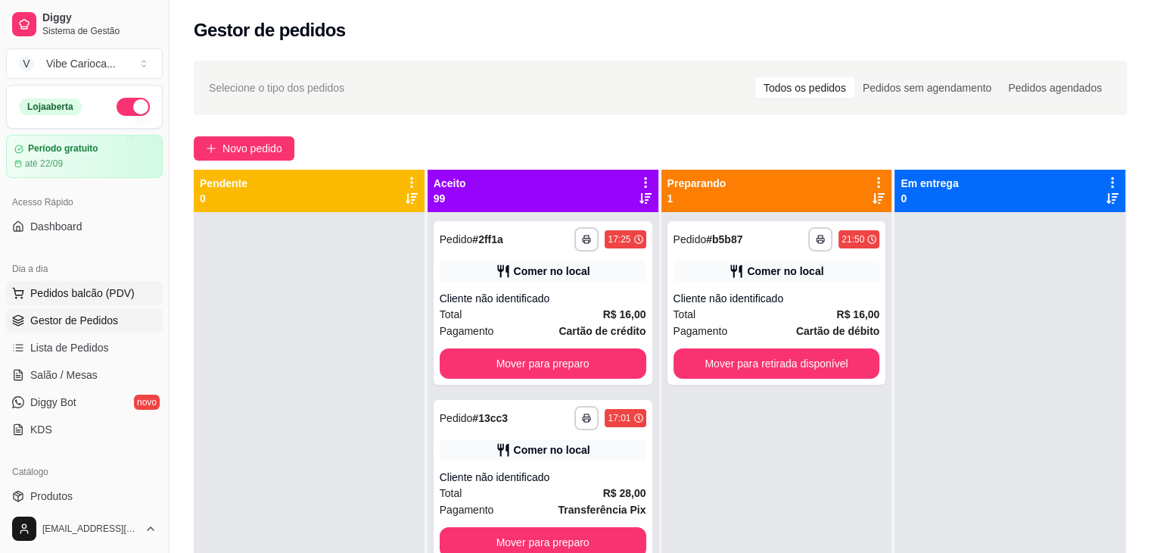
click at [114, 292] on span "Pedidos balcão (PDV)" at bounding box center [82, 292] width 104 height 15
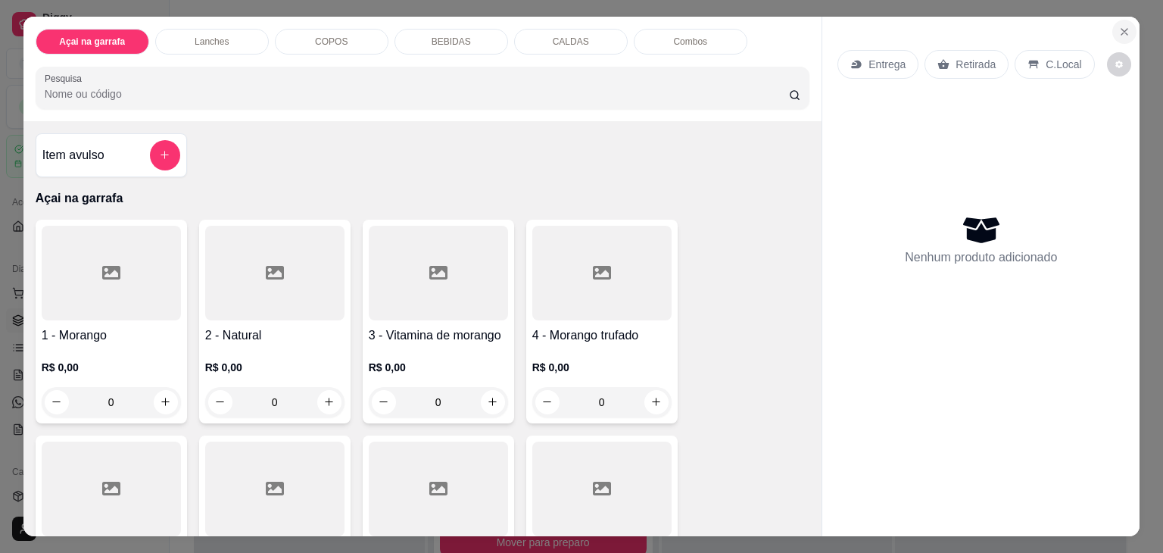
click at [1123, 26] on icon "Close" at bounding box center [1124, 32] width 12 height 12
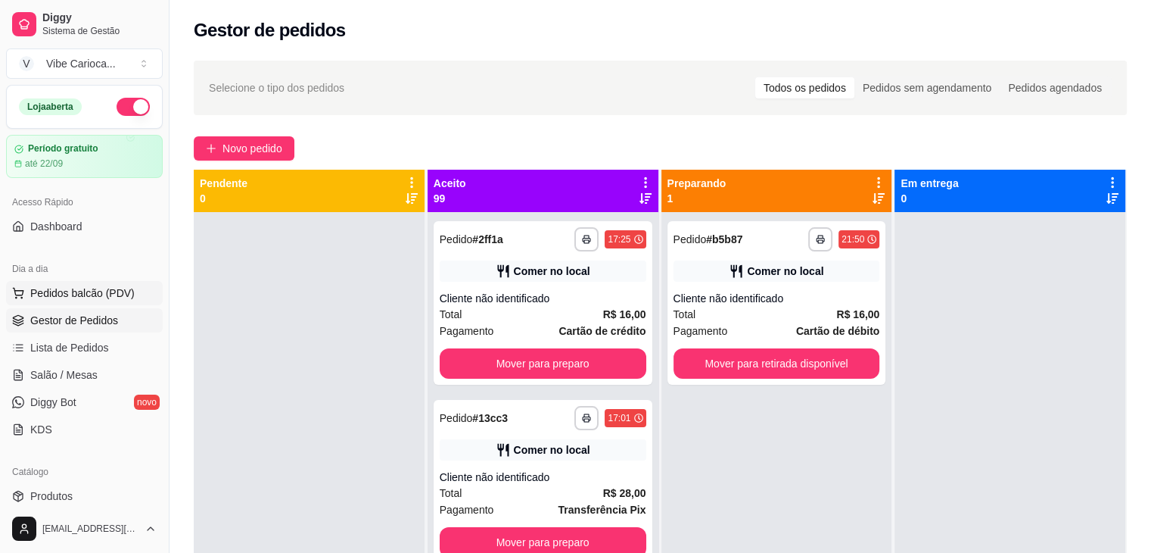
click at [100, 298] on span "Pedidos balcão (PDV)" at bounding box center [82, 292] width 104 height 15
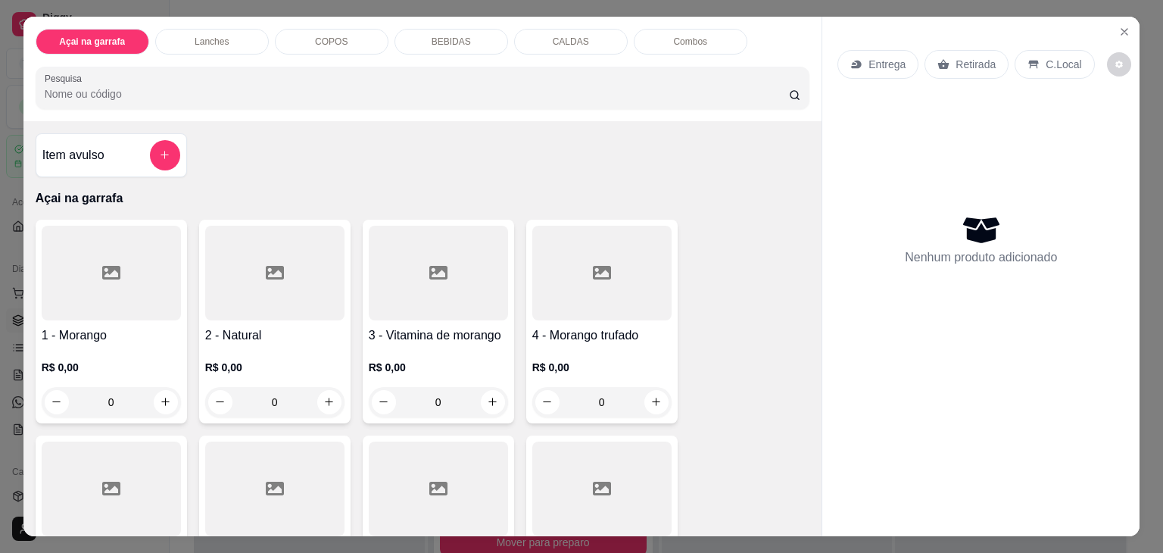
click at [204, 36] on p "Lanches" at bounding box center [212, 42] width 34 height 12
click at [347, 40] on div "COPOS" at bounding box center [332, 42] width 114 height 26
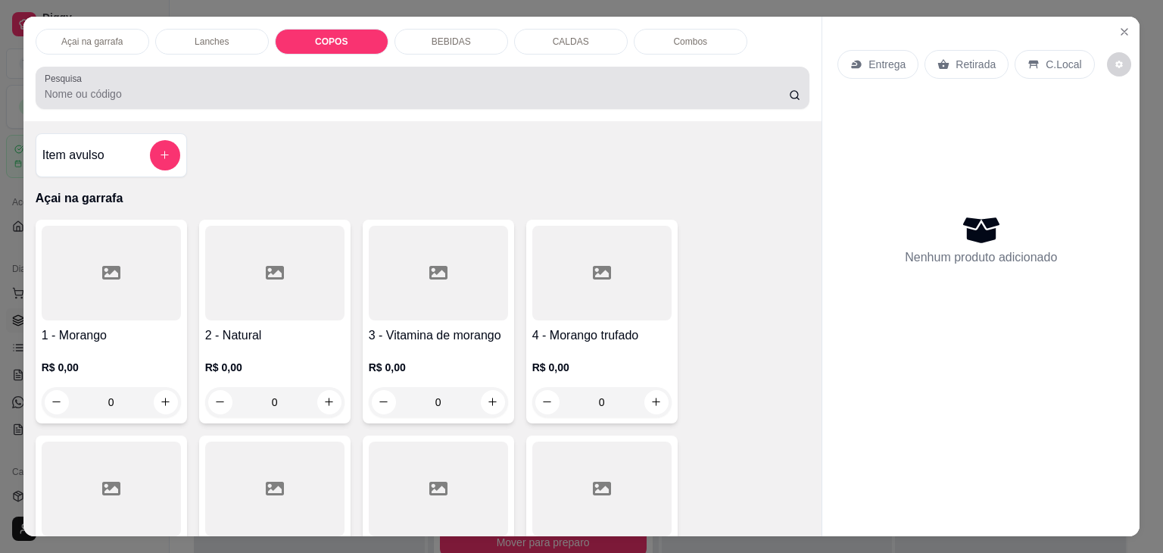
scroll to position [37, 0]
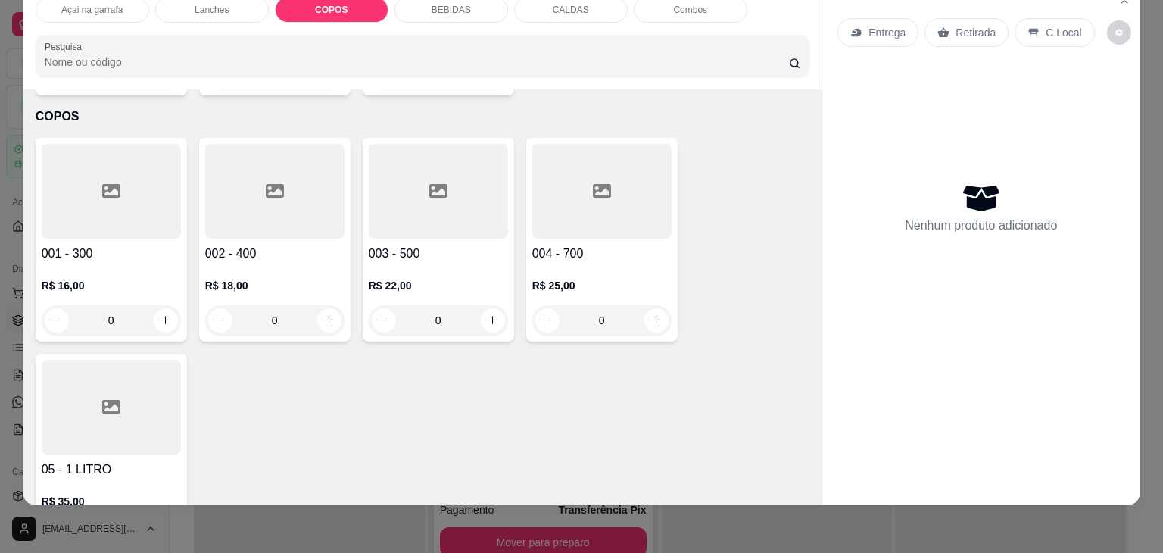
click at [391, 195] on div at bounding box center [438, 191] width 139 height 95
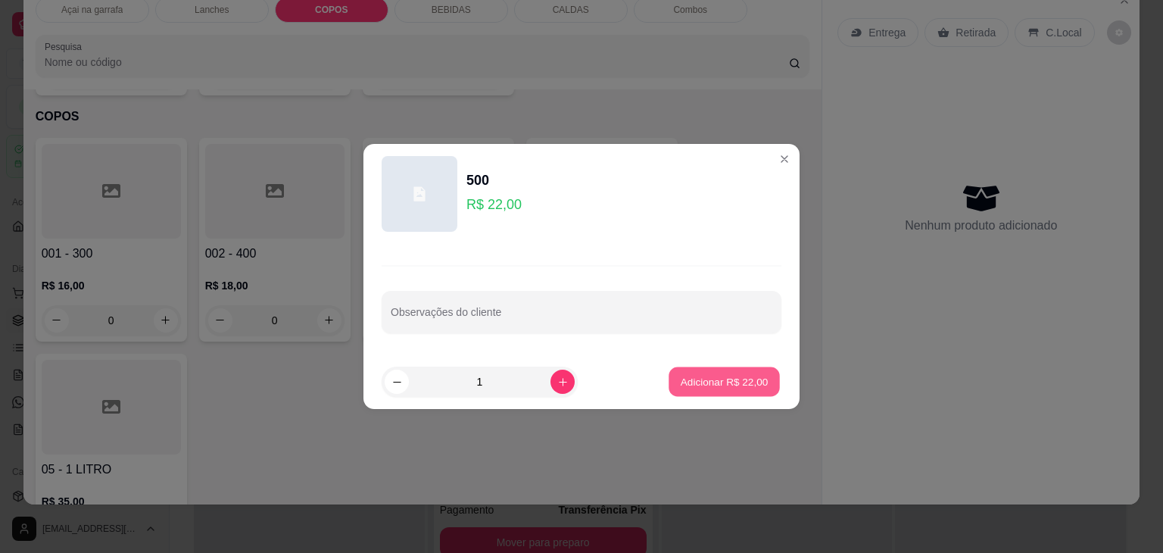
click at [729, 385] on p "Adicionar R$ 22,00" at bounding box center [724, 381] width 88 height 14
type input "1"
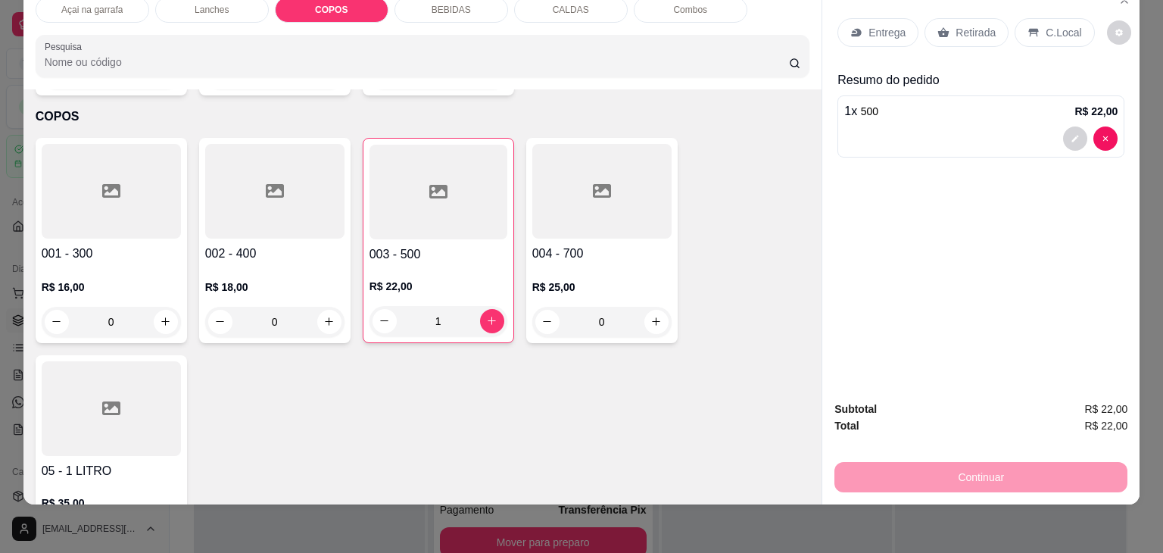
click at [1045, 25] on p "C.Local" at bounding box center [1063, 32] width 36 height 15
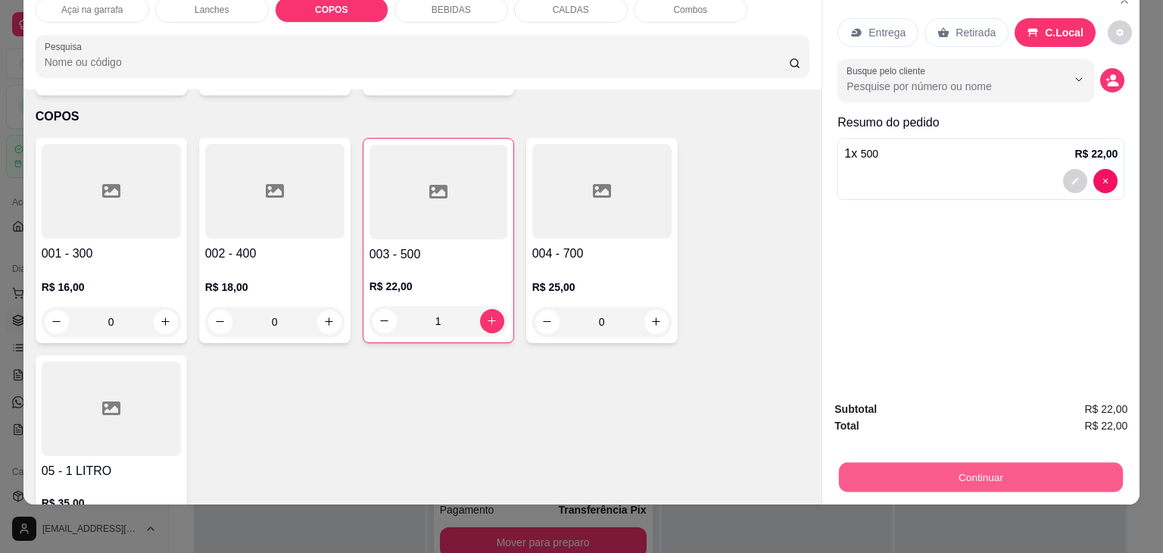
click at [948, 469] on button "Continuar" at bounding box center [981, 477] width 284 height 30
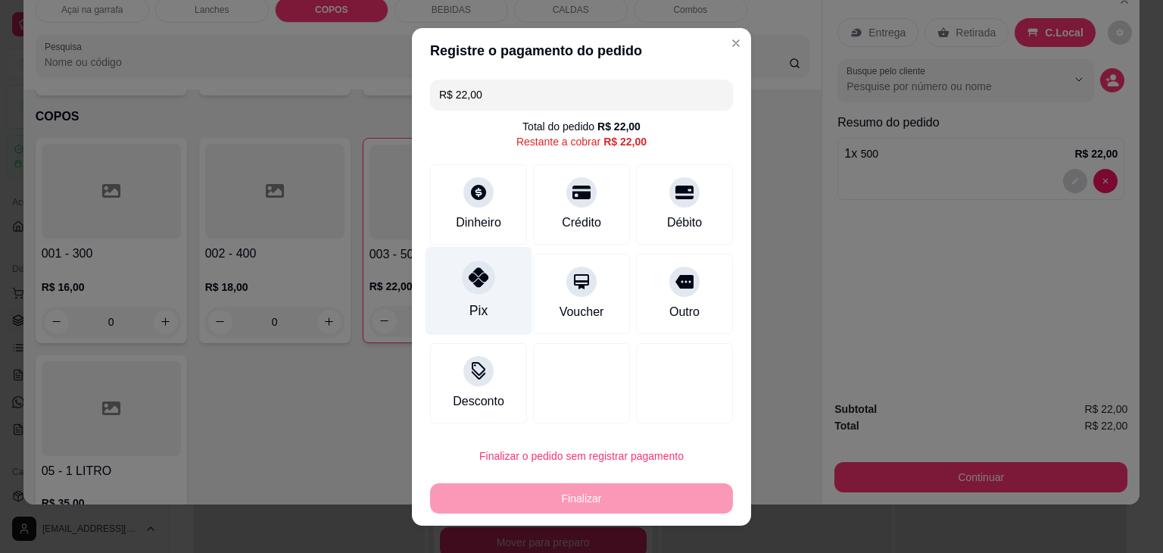
click at [478, 279] on icon at bounding box center [479, 277] width 20 height 20
type input "R$ 0,00"
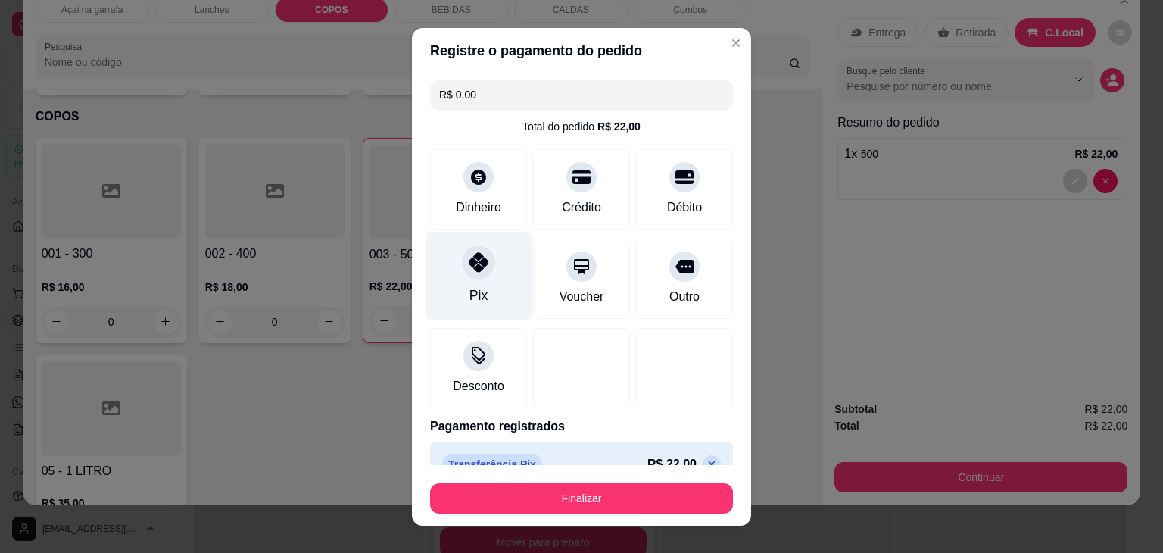
drag, startPoint x: 472, startPoint y: 248, endPoint x: 477, endPoint y: 263, distance: 15.3
click at [472, 249] on div at bounding box center [478, 261] width 33 height 33
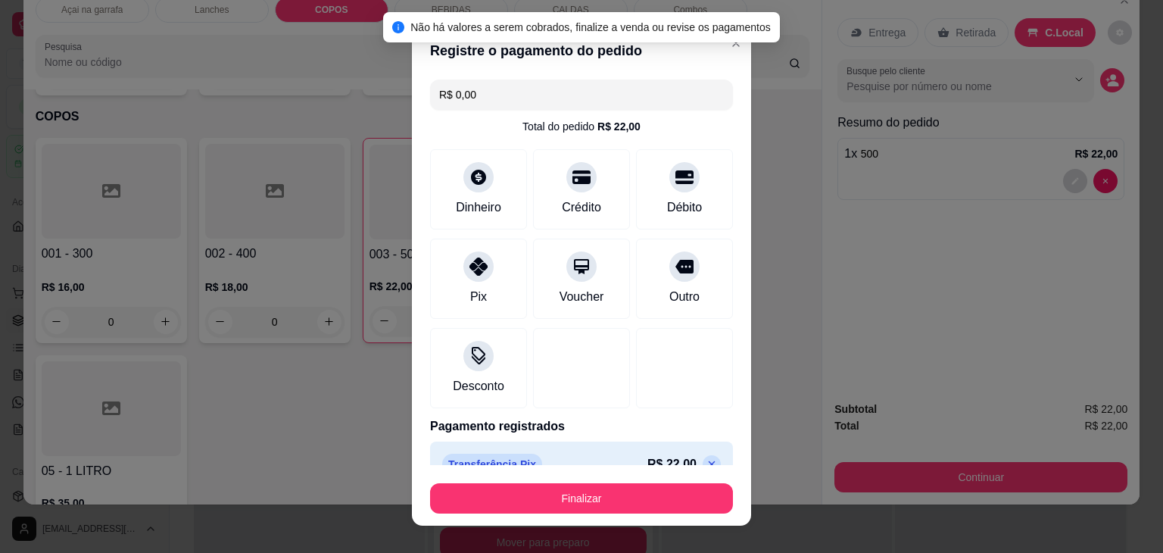
click at [605, 515] on footer "Finalizar" at bounding box center [581, 495] width 339 height 61
click at [618, 506] on button "Finalizar" at bounding box center [581, 498] width 303 height 30
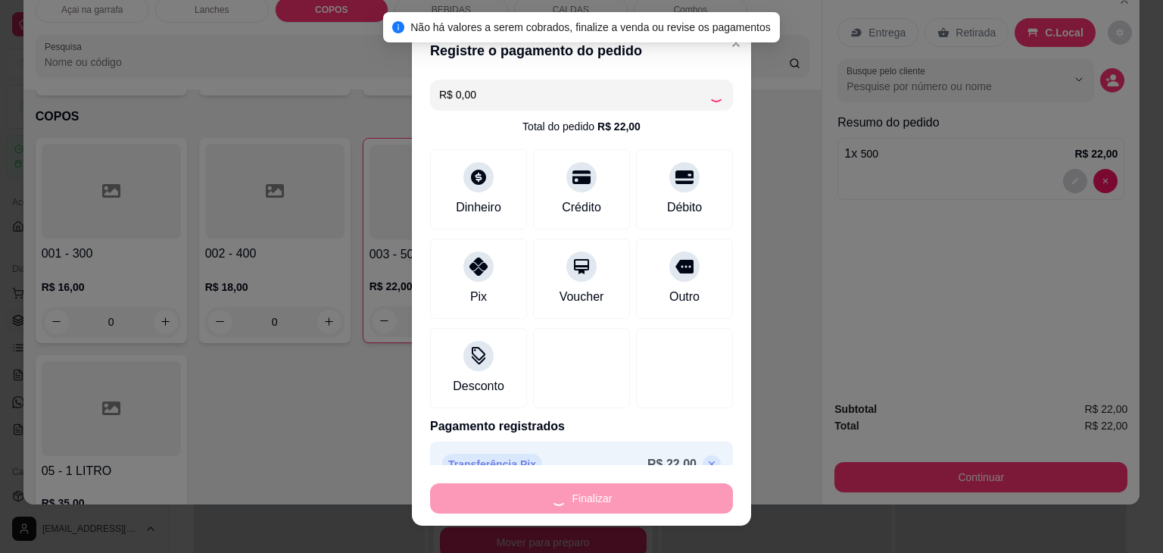
type input "0"
type input "-R$ 22,00"
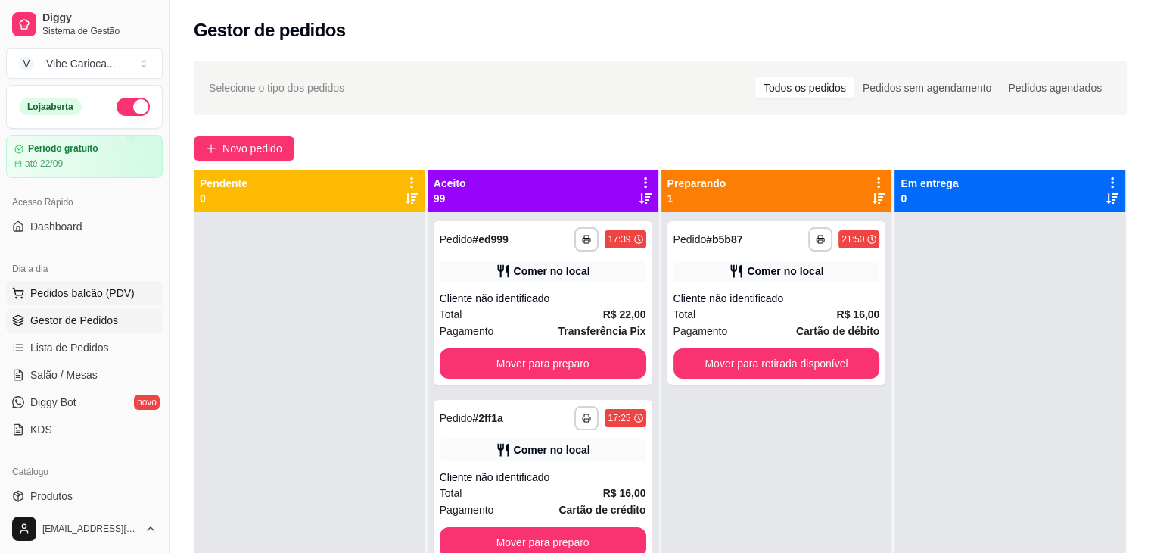
click at [67, 294] on span "Pedidos balcão (PDV)" at bounding box center [82, 292] width 104 height 15
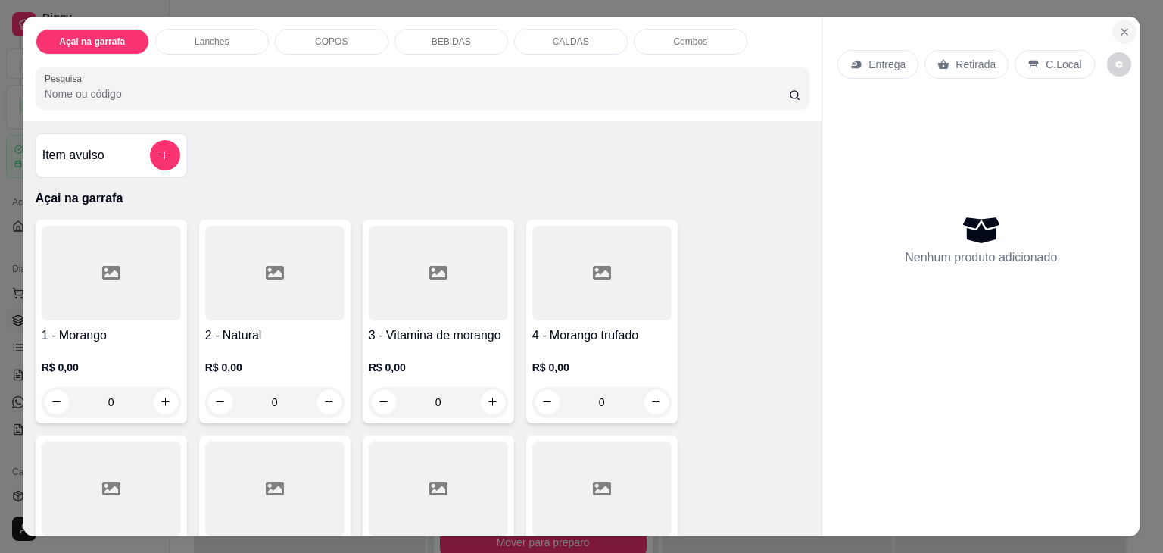
click at [1121, 29] on icon "Close" at bounding box center [1124, 32] width 6 height 6
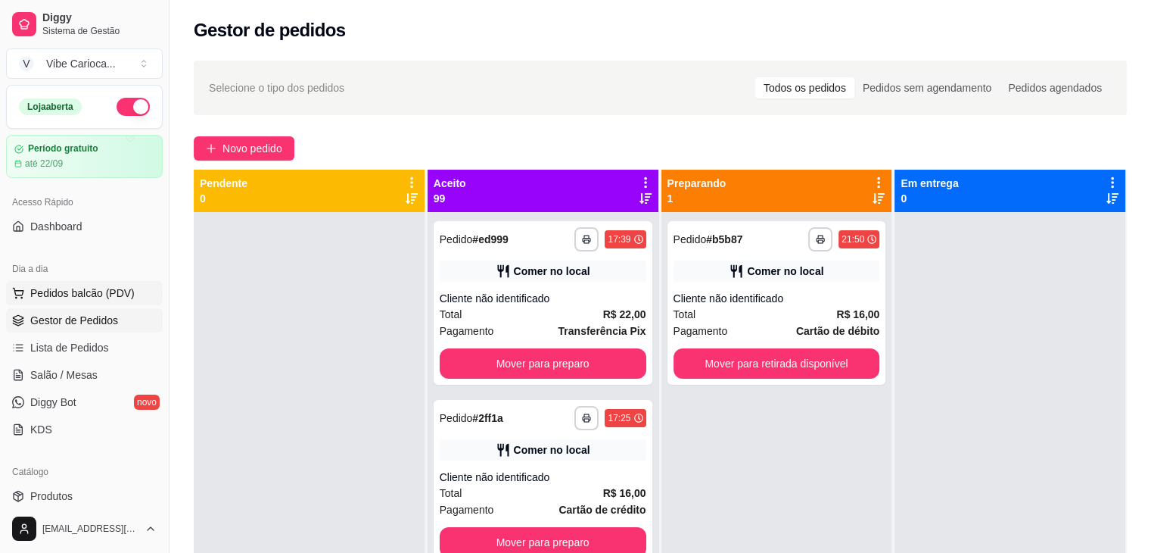
click at [83, 288] on span "Pedidos balcão (PDV)" at bounding box center [82, 292] width 104 height 15
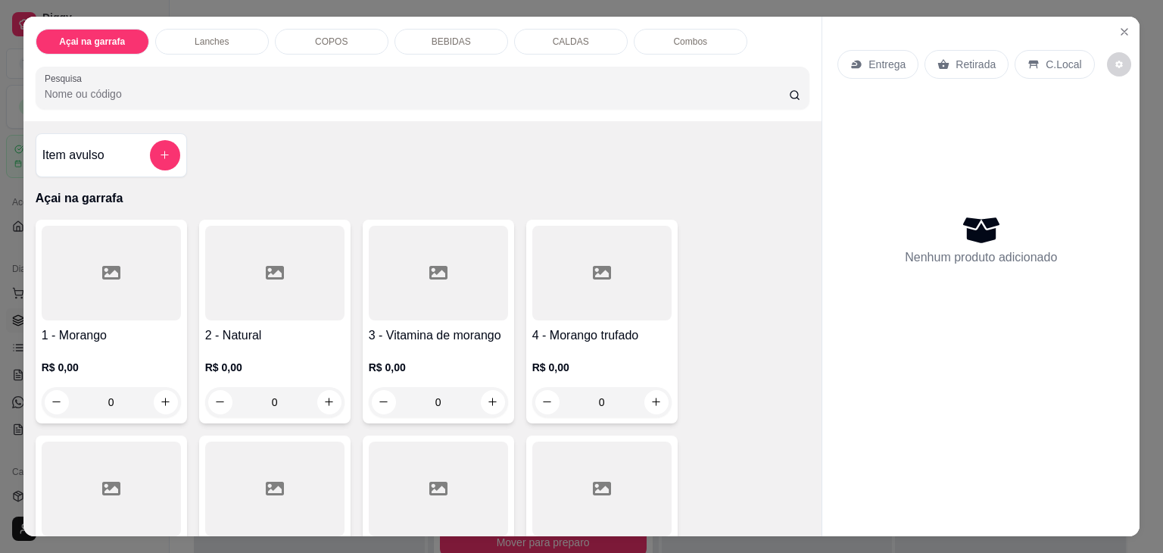
click at [350, 34] on div "COPOS" at bounding box center [332, 42] width 114 height 26
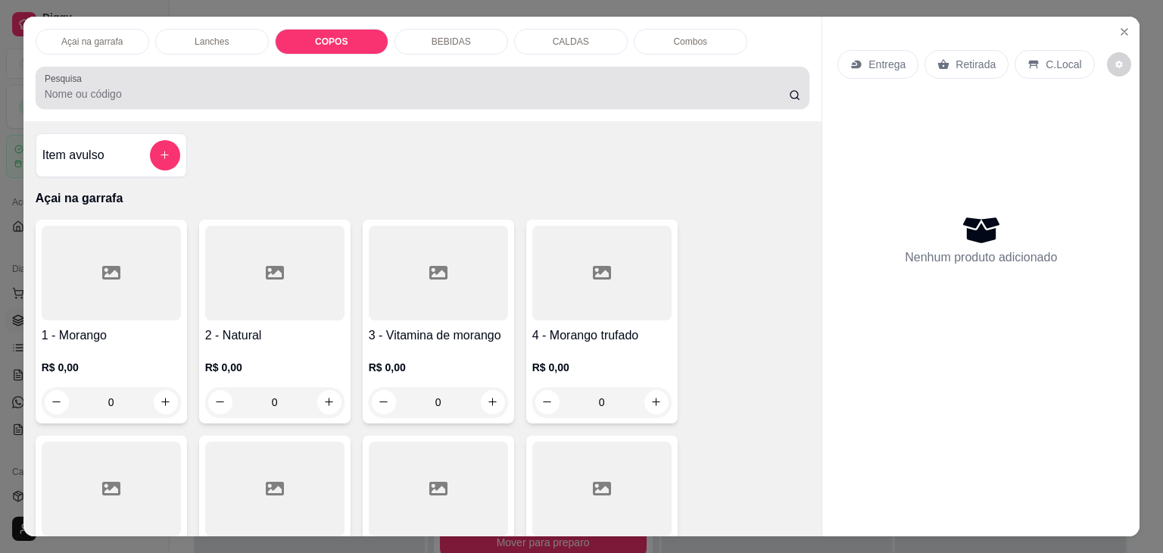
scroll to position [37, 0]
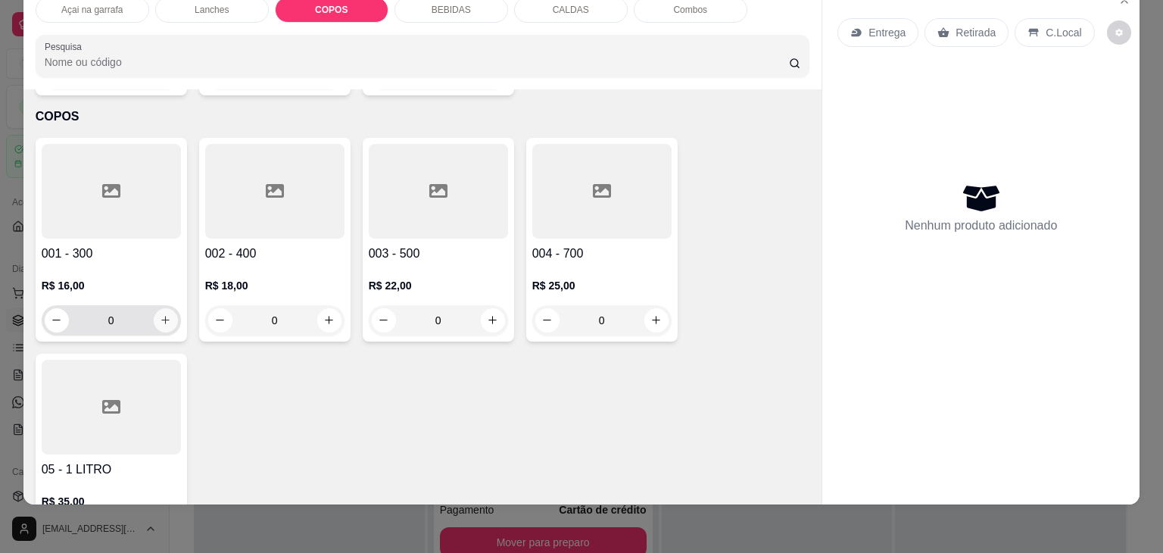
click at [154, 308] on button "increase-product-quantity" at bounding box center [166, 320] width 24 height 24
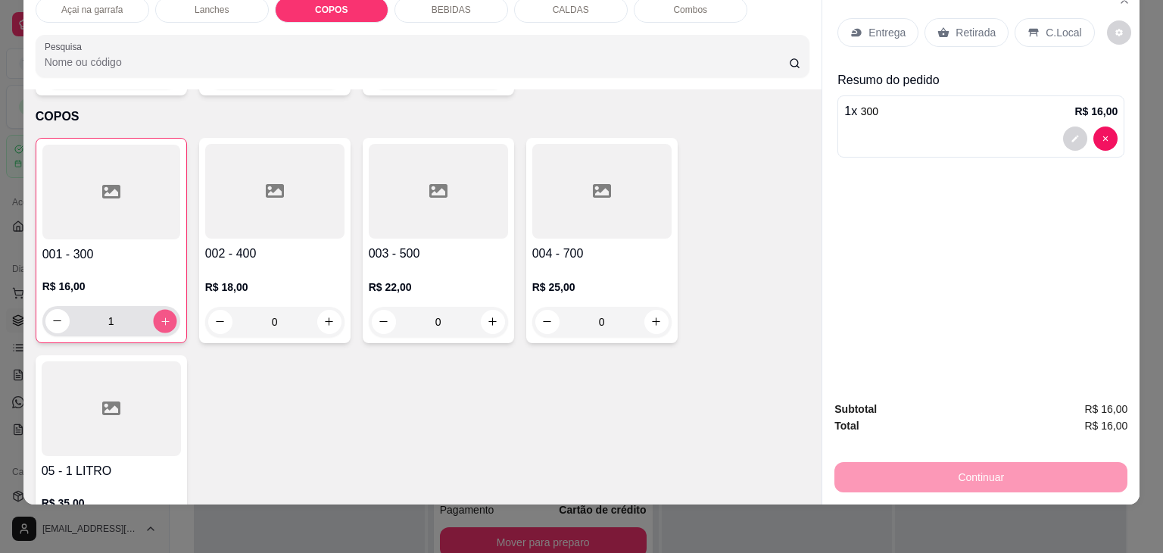
click at [159, 316] on icon "increase-product-quantity" at bounding box center [164, 321] width 11 height 11
type input "2"
click at [1032, 18] on div "C.Local" at bounding box center [1053, 32] width 79 height 29
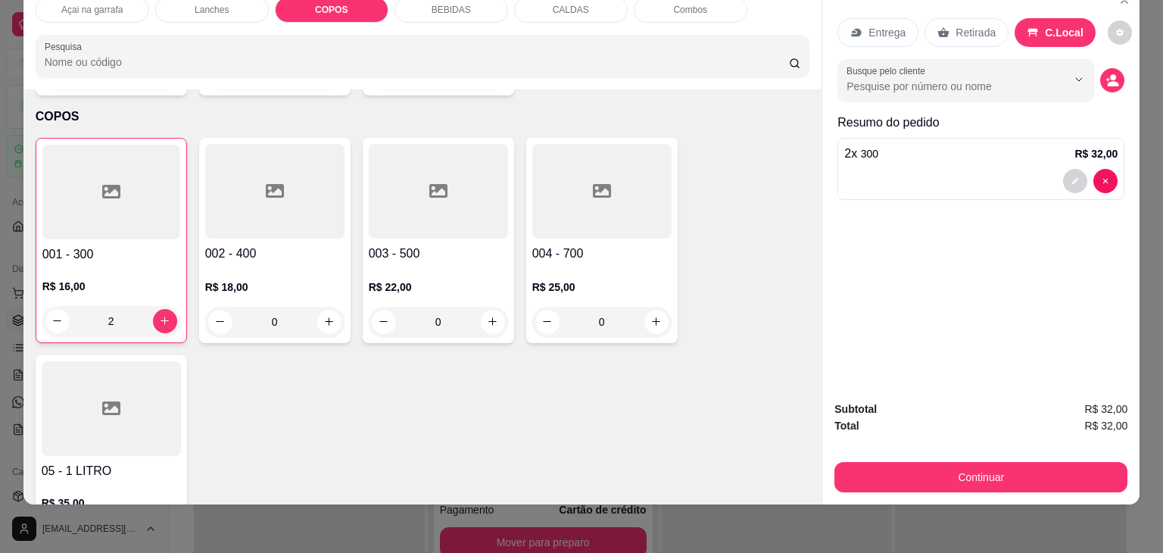
click at [961, 482] on div "Subtotal R$ 32,00 Total R$ 32,00 Continuar" at bounding box center [980, 446] width 317 height 116
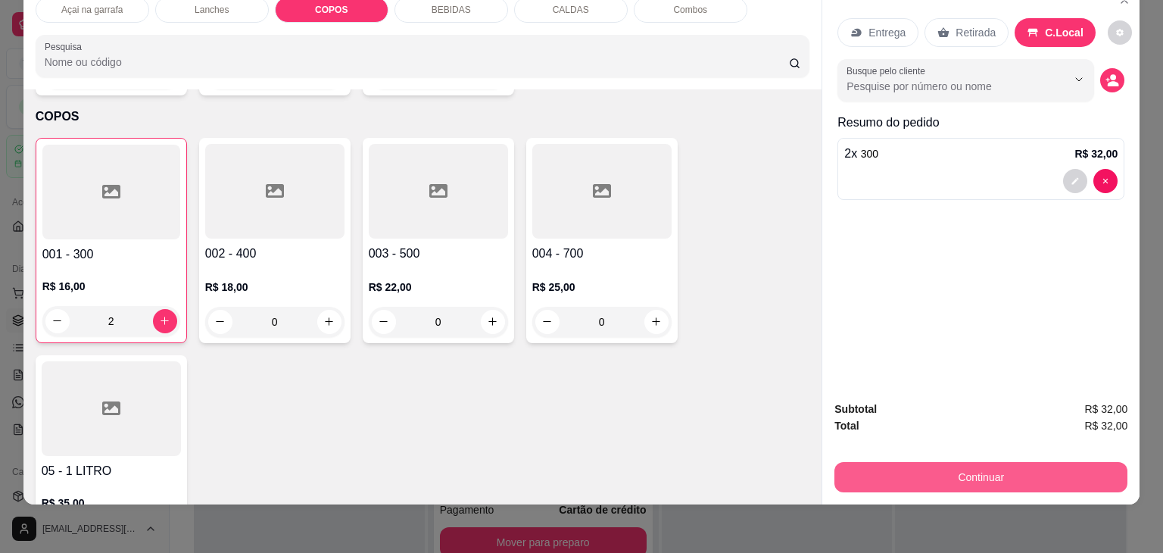
click at [982, 475] on button "Continuar" at bounding box center [980, 477] width 293 height 30
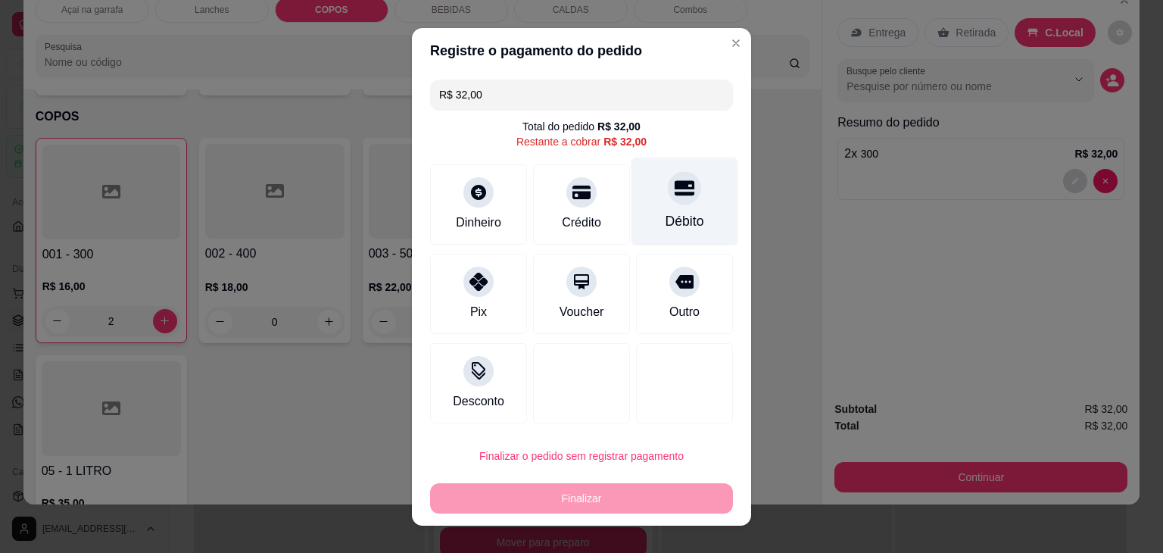
click at [667, 209] on div "Débito" at bounding box center [684, 201] width 107 height 89
type input "R$ 0,00"
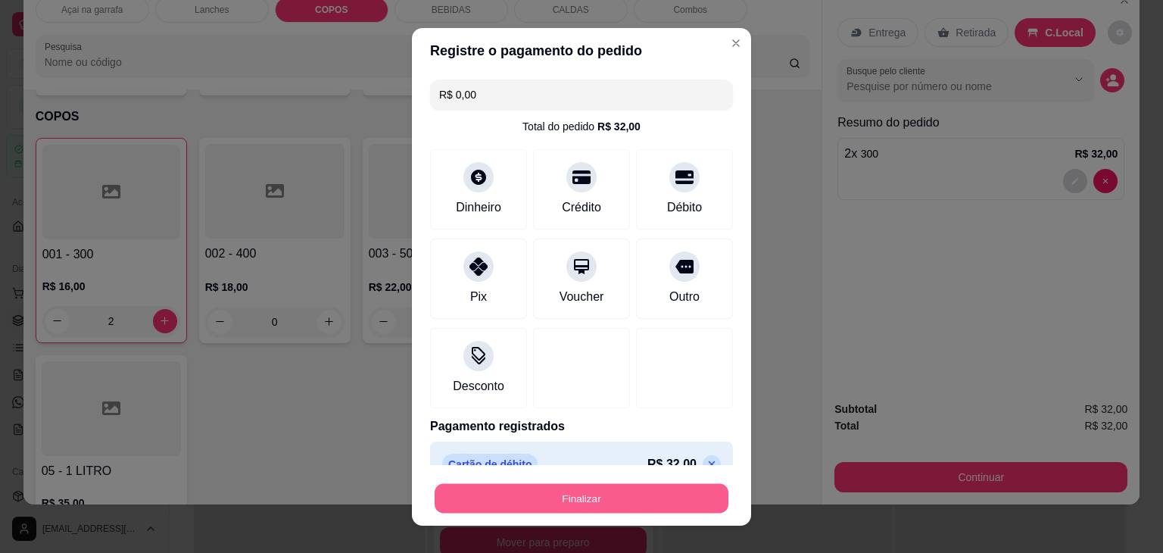
click at [580, 499] on button "Finalizar" at bounding box center [581, 498] width 294 height 30
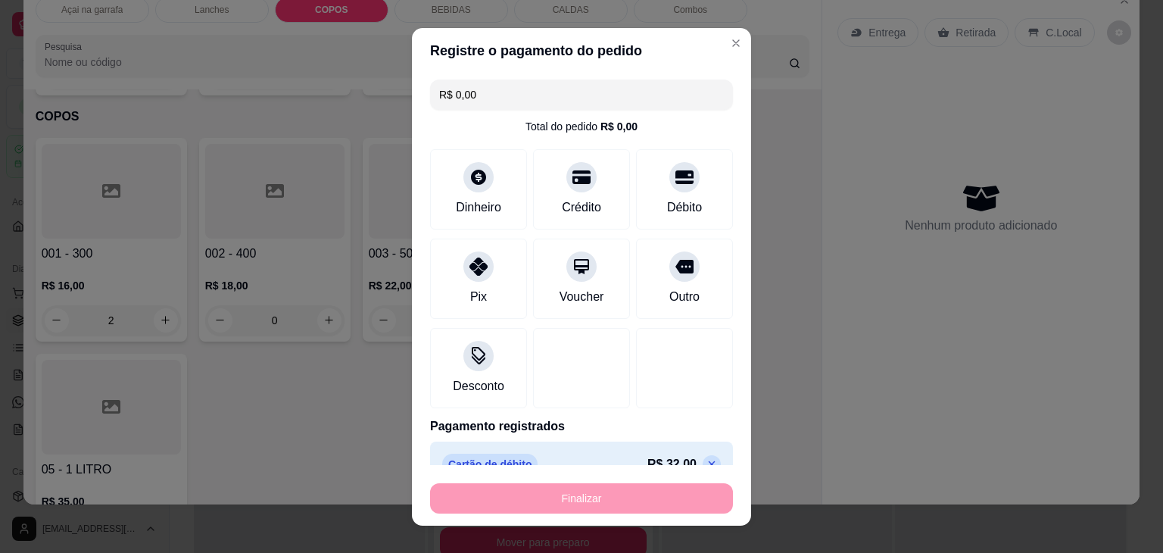
type input "0"
type input "-R$ 32,00"
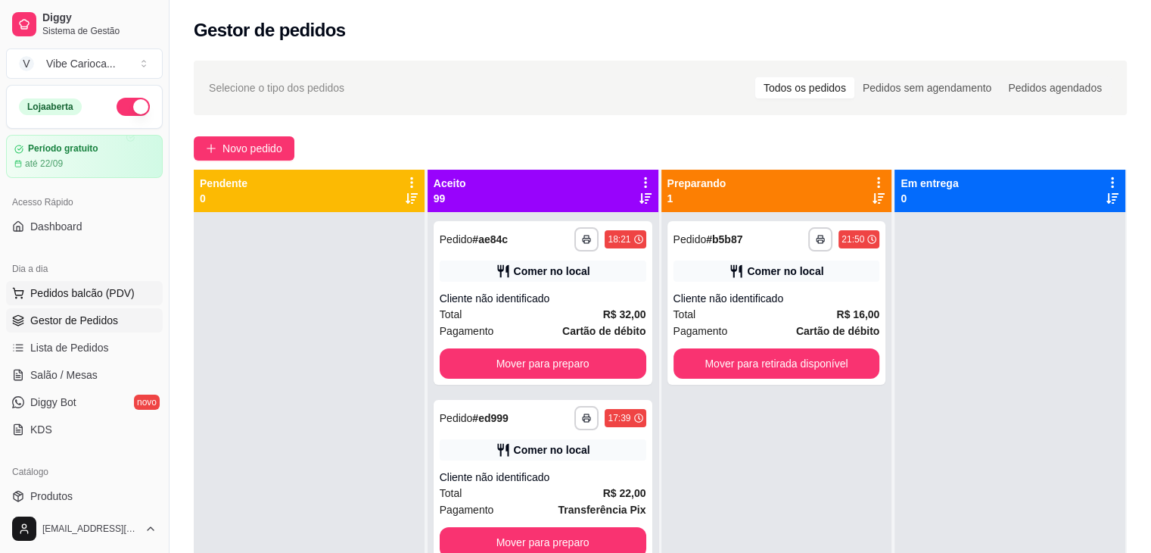
click at [65, 282] on button "Pedidos balcão (PDV)" at bounding box center [84, 293] width 157 height 24
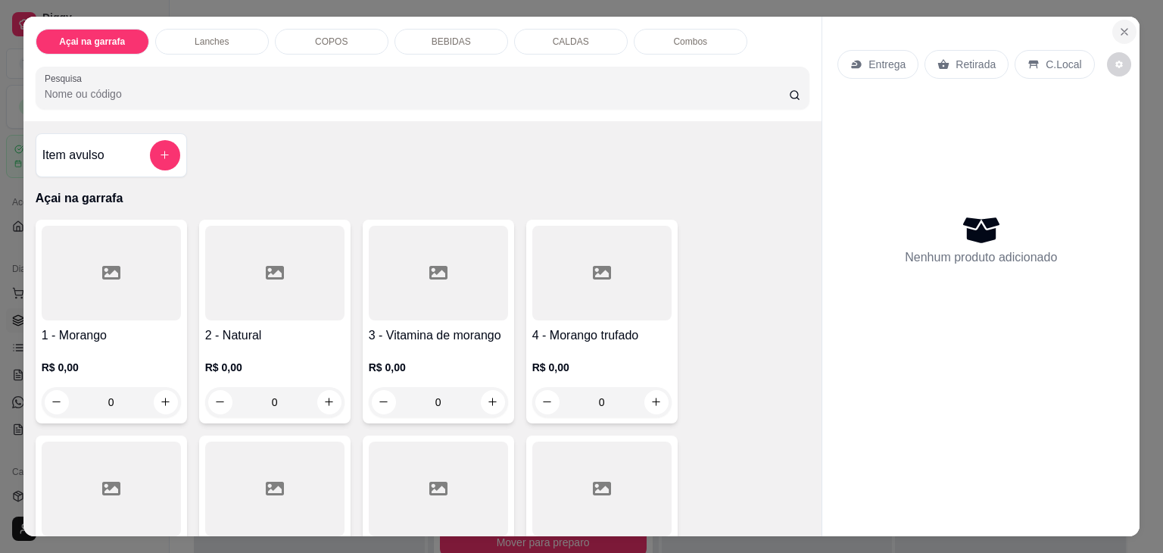
click at [1118, 26] on icon "Close" at bounding box center [1124, 32] width 12 height 12
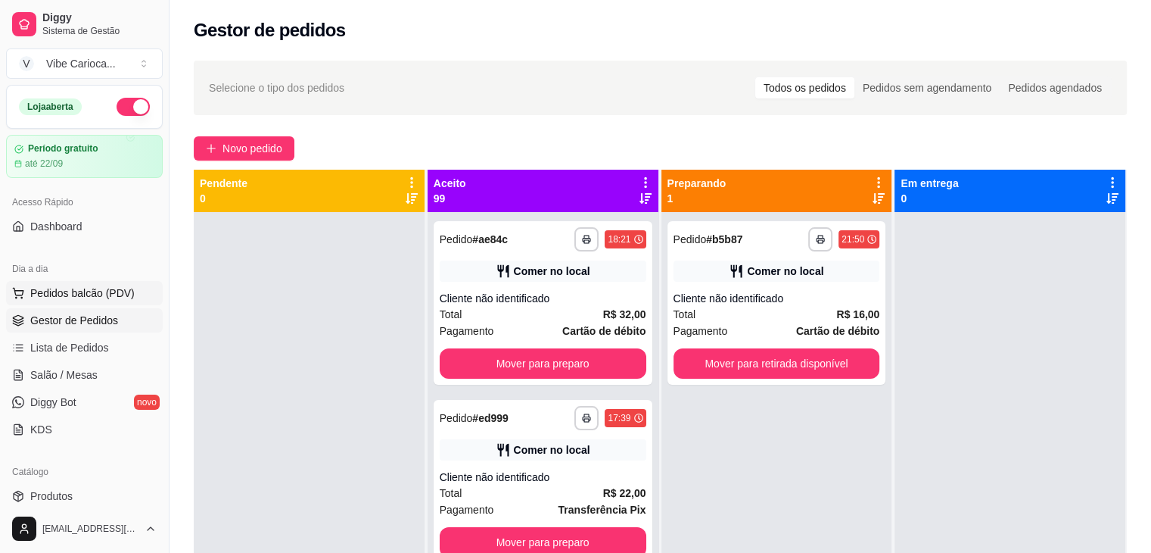
click at [88, 290] on span "Pedidos balcão (PDV)" at bounding box center [82, 292] width 104 height 15
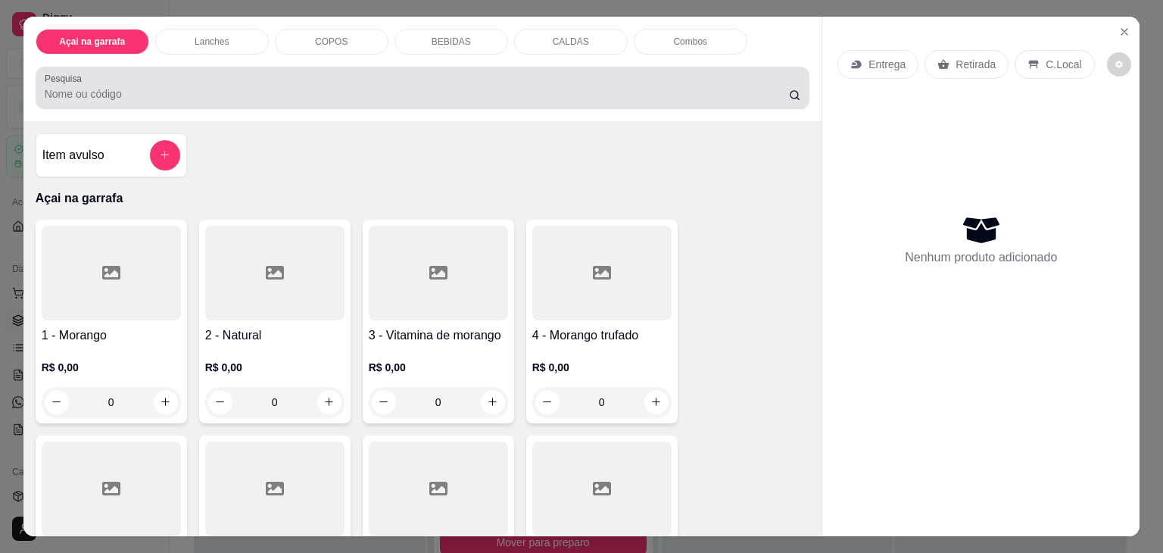
click at [582, 98] on div "Pesquisa" at bounding box center [423, 88] width 774 height 42
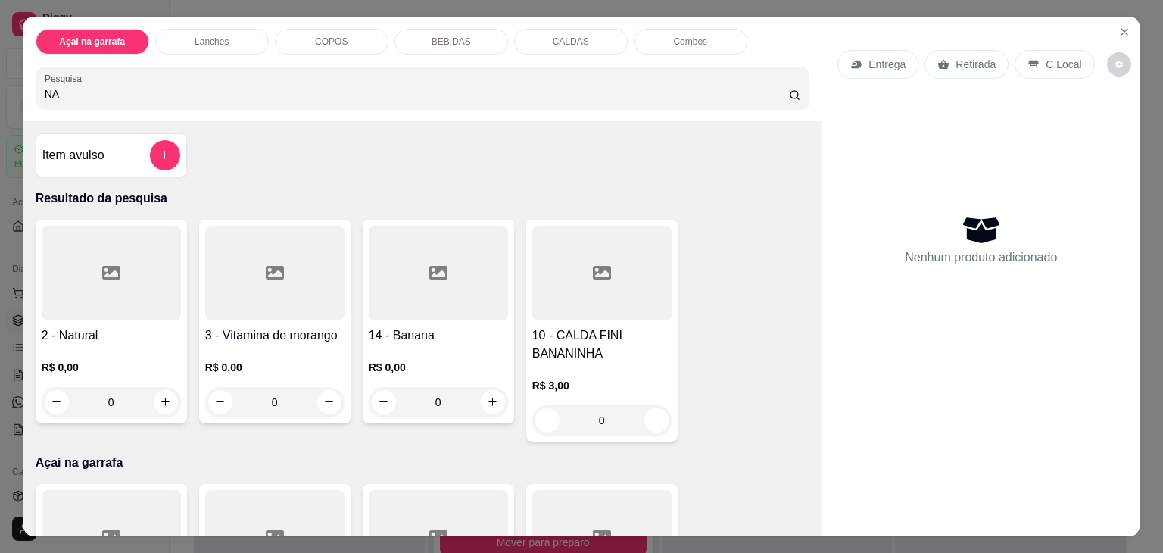
type input "N"
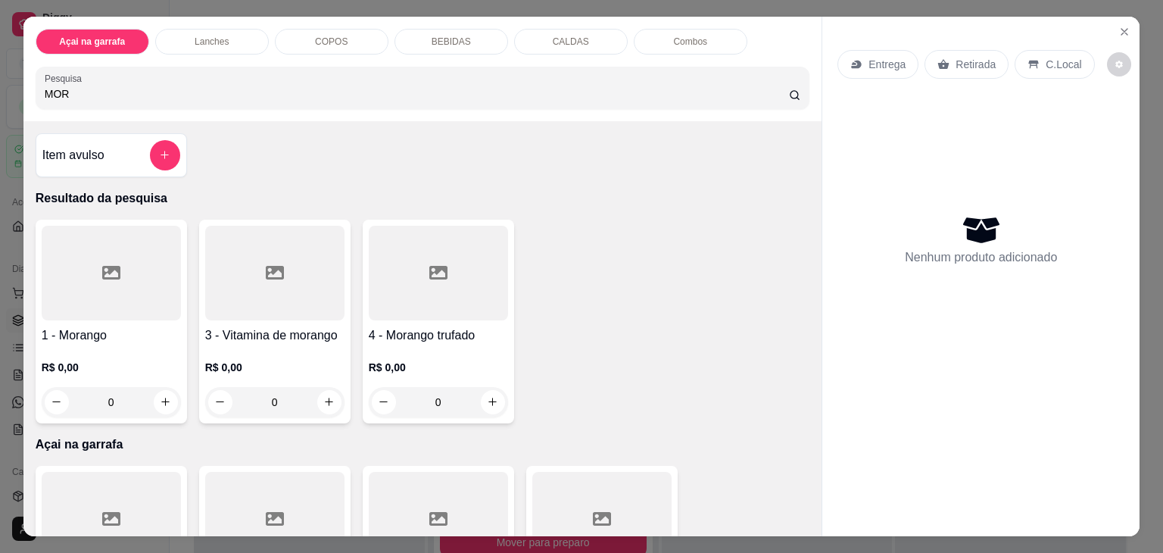
type input "MOR"
click at [124, 281] on div at bounding box center [111, 273] width 139 height 95
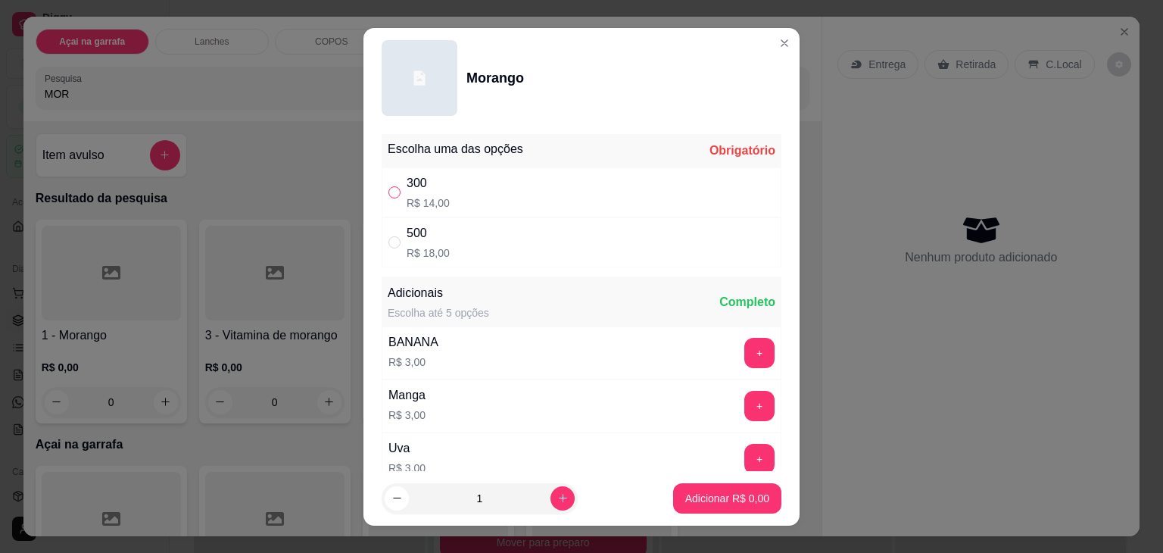
click at [388, 193] on input "" at bounding box center [394, 192] width 12 height 12
radio input "true"
click at [715, 490] on p "Adicionar R$ 14,00" at bounding box center [724, 497] width 90 height 15
type input "1"
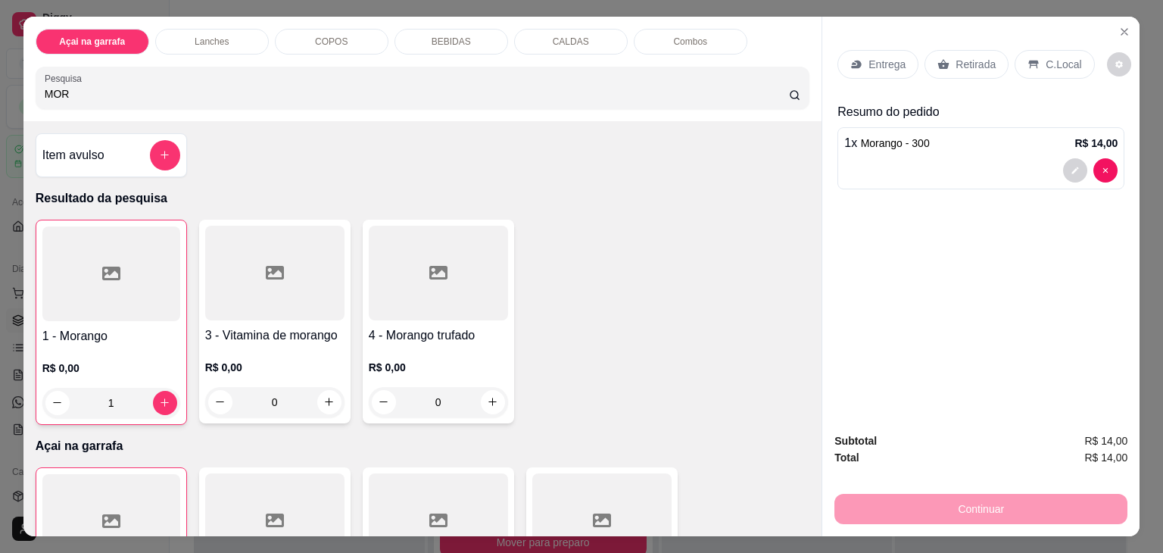
click at [1027, 64] on icon at bounding box center [1033, 64] width 12 height 12
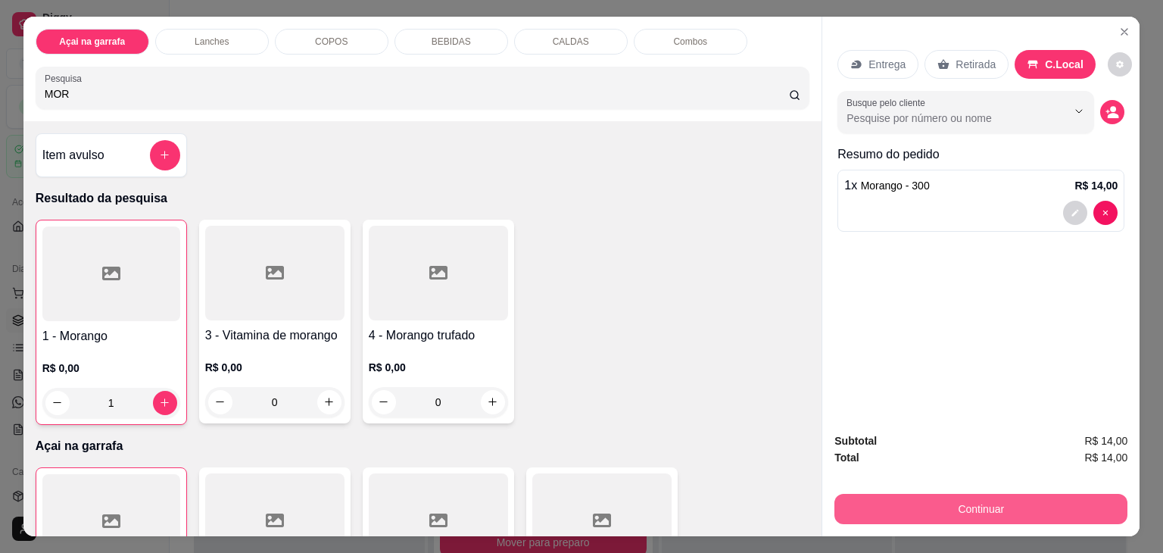
click at [942, 503] on button "Continuar" at bounding box center [980, 509] width 293 height 30
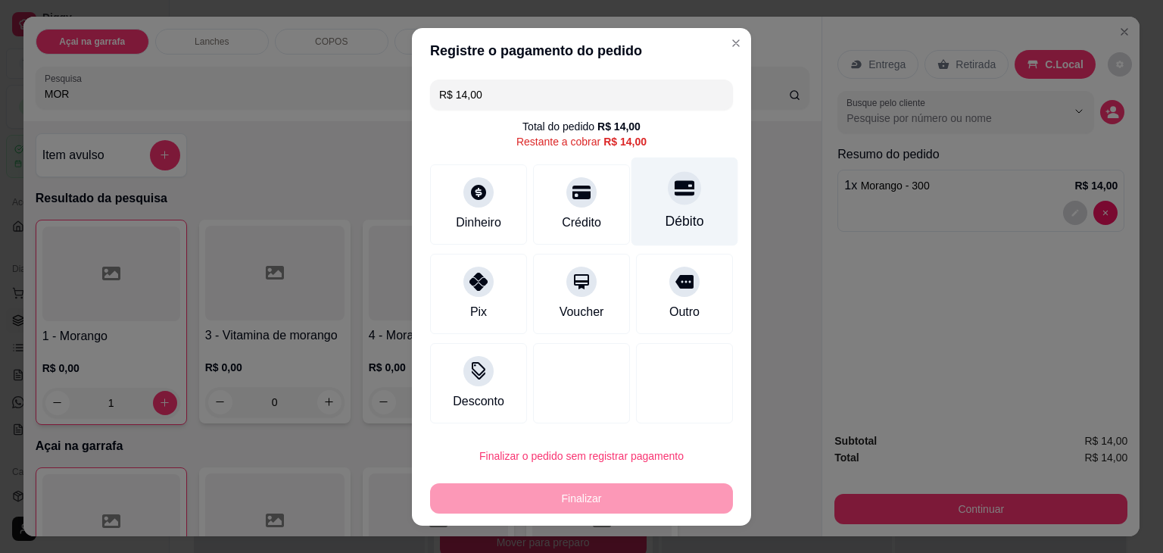
click at [668, 190] on div at bounding box center [684, 187] width 33 height 33
type input "R$ 0,00"
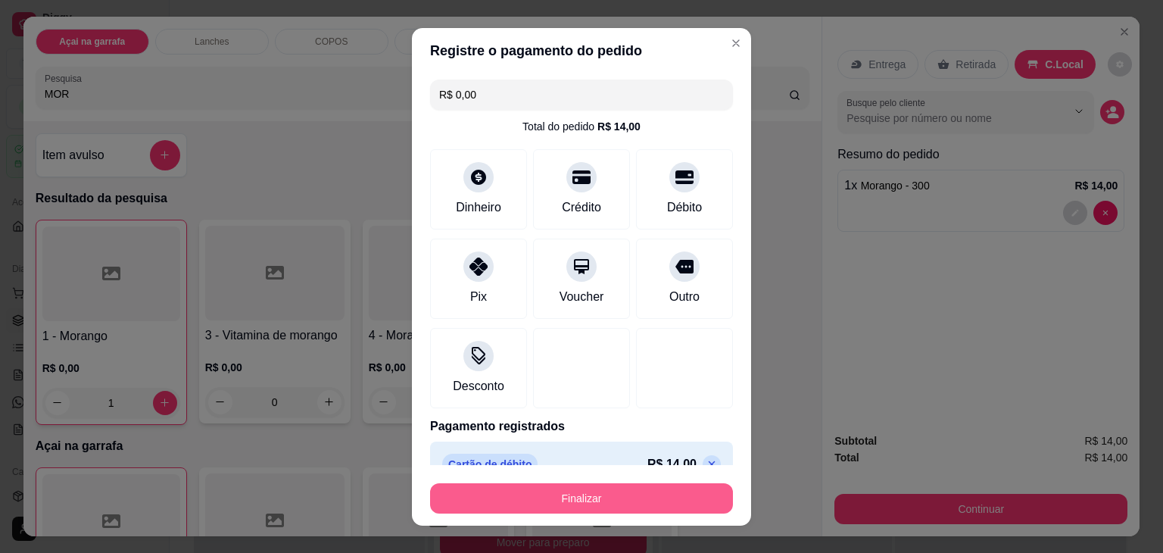
click at [562, 503] on button "Finalizar" at bounding box center [581, 498] width 303 height 30
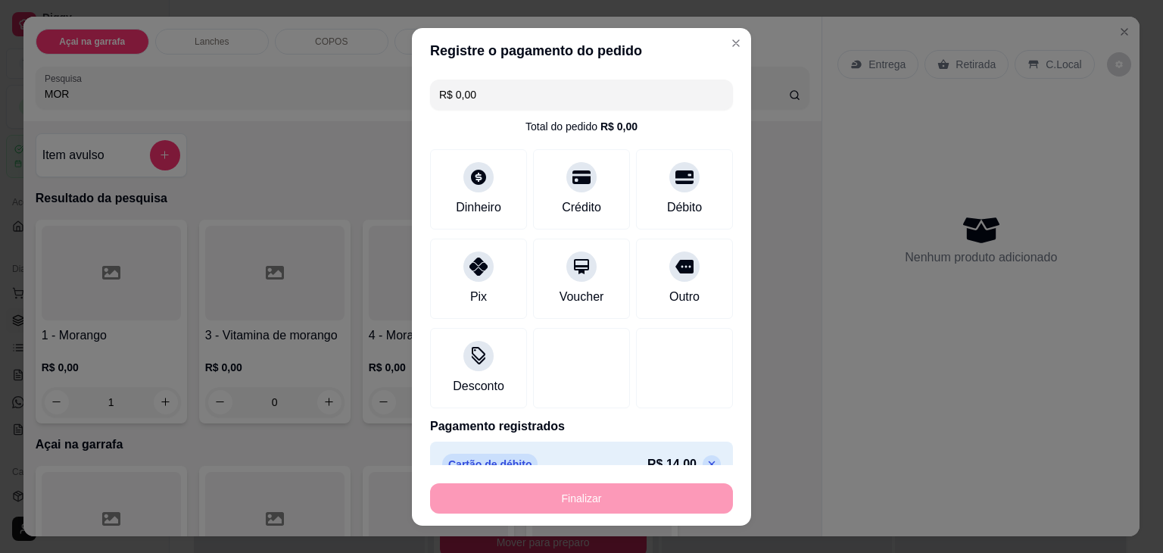
type input "0"
type input "-R$ 14,00"
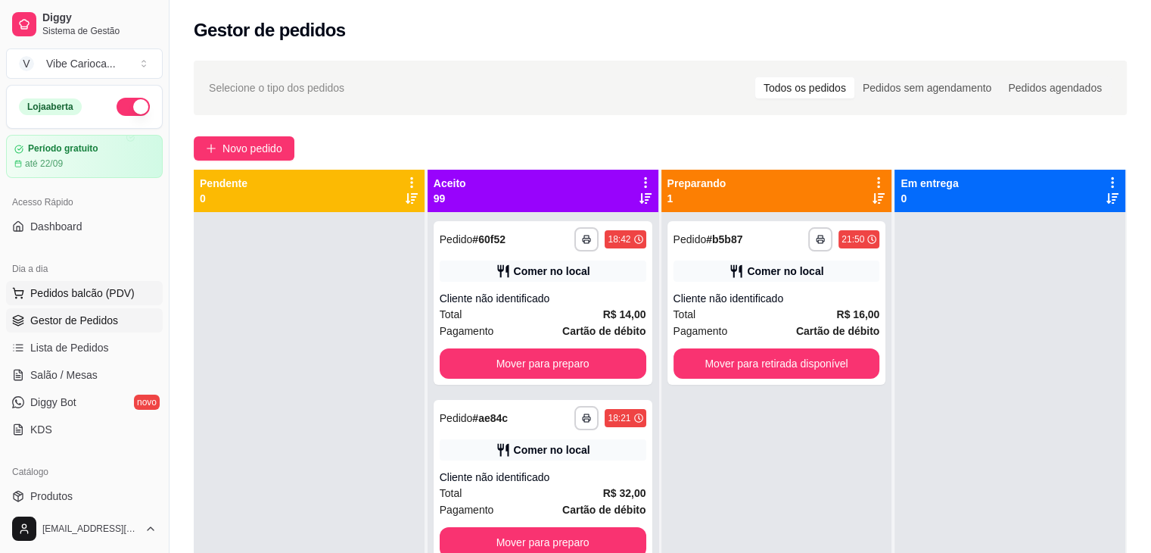
click at [67, 288] on span "Pedidos balcão (PDV)" at bounding box center [82, 292] width 104 height 15
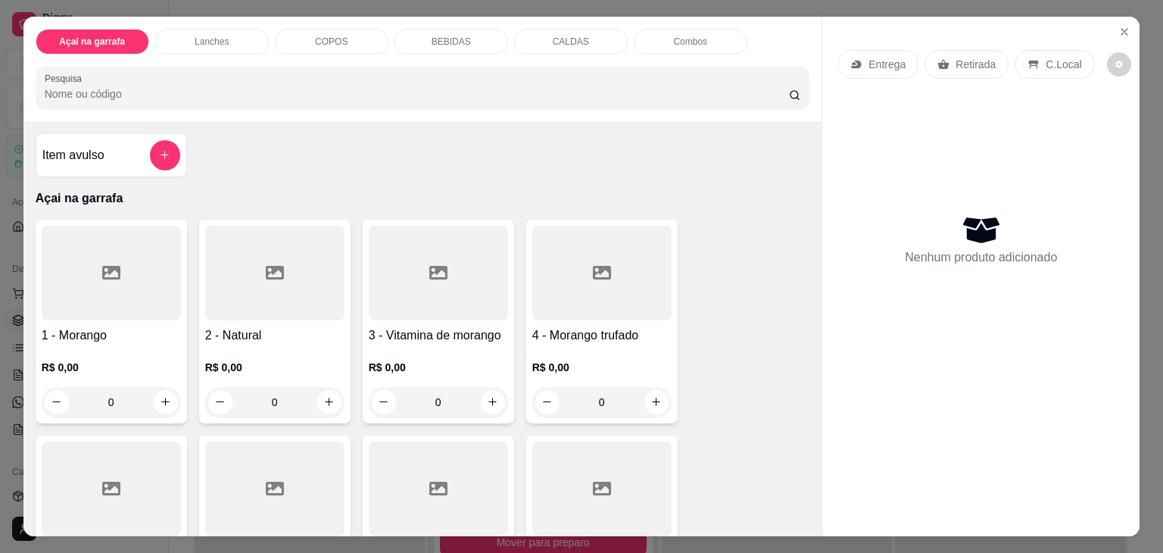
click at [295, 33] on div "COPOS" at bounding box center [332, 42] width 114 height 26
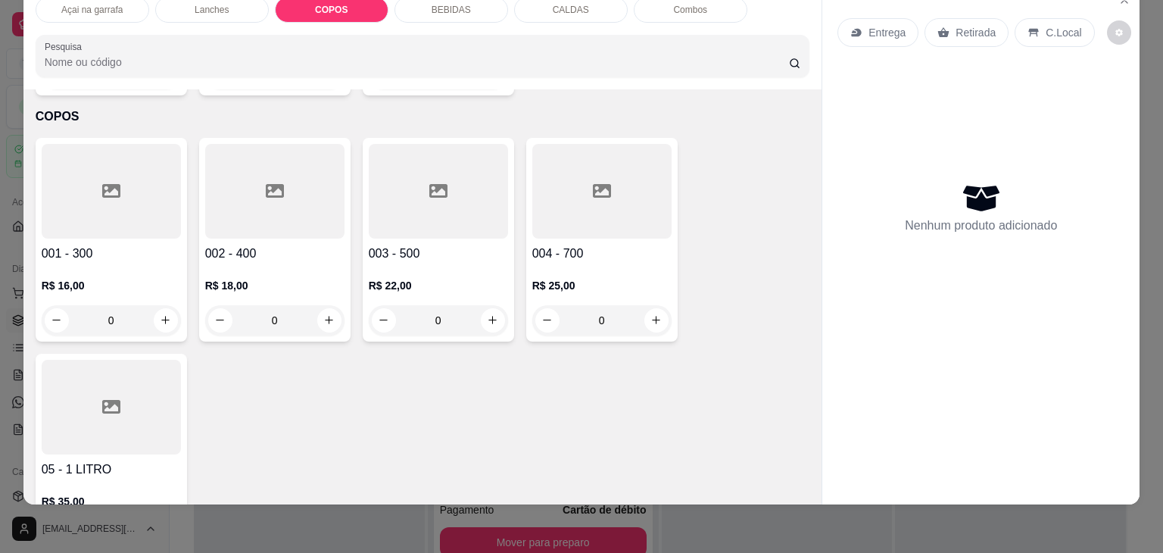
click at [603, 183] on div at bounding box center [601, 191] width 139 height 95
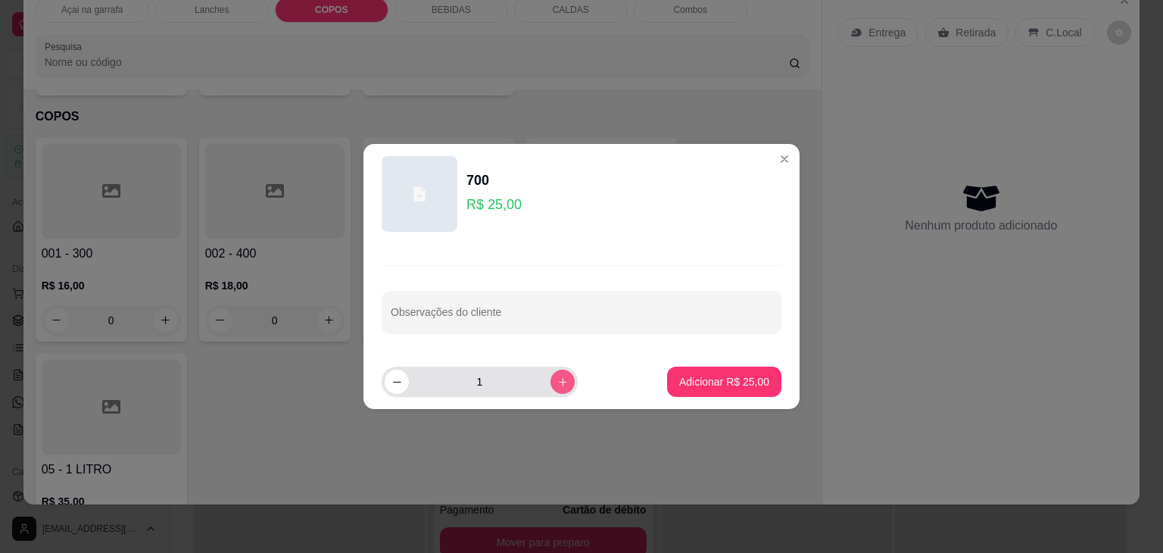
click at [557, 382] on icon "increase-product-quantity" at bounding box center [562, 381] width 11 height 11
type input "2"
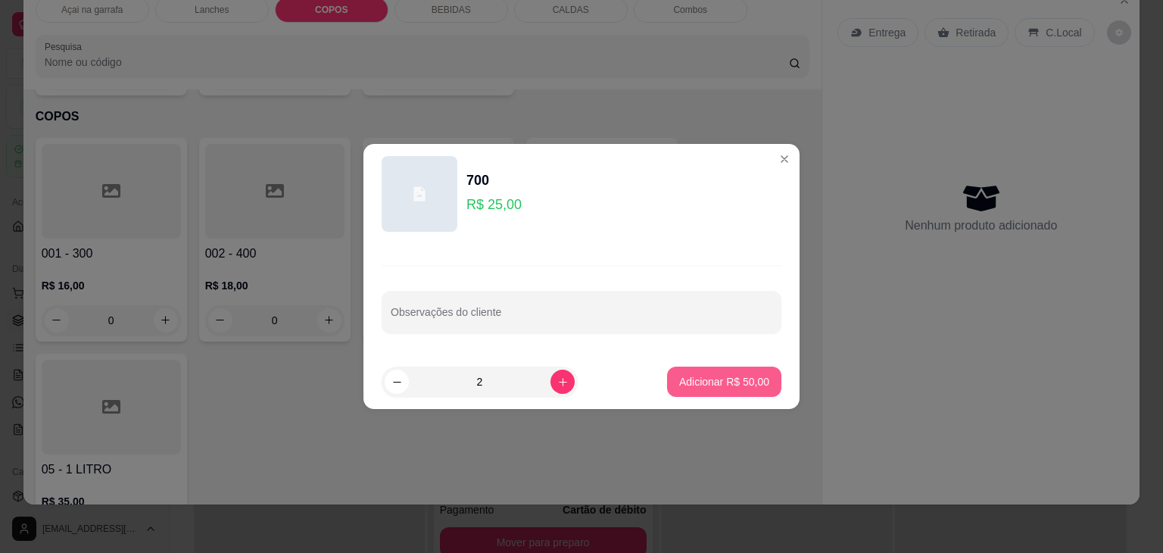
click at [721, 382] on p "Adicionar R$ 50,00" at bounding box center [724, 381] width 90 height 15
type input "2"
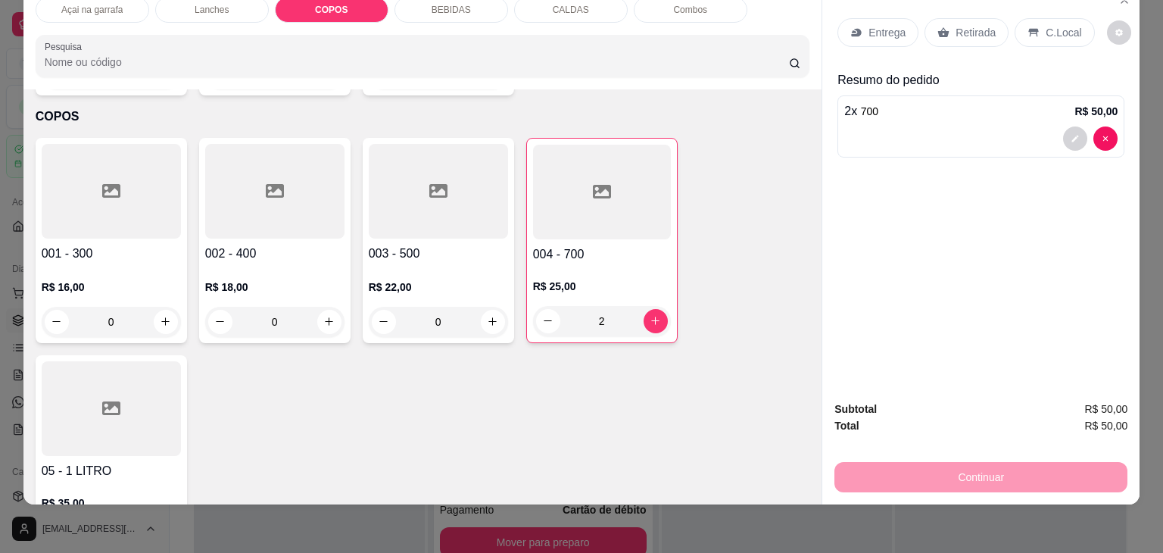
click at [1049, 25] on p "C.Local" at bounding box center [1063, 32] width 36 height 15
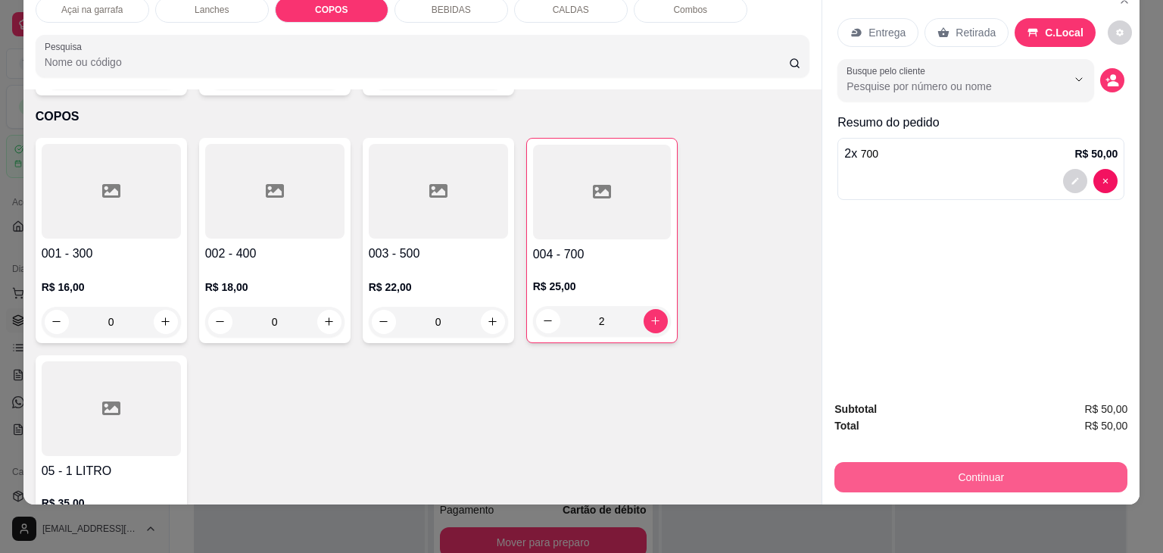
click at [984, 462] on button "Continuar" at bounding box center [980, 477] width 293 height 30
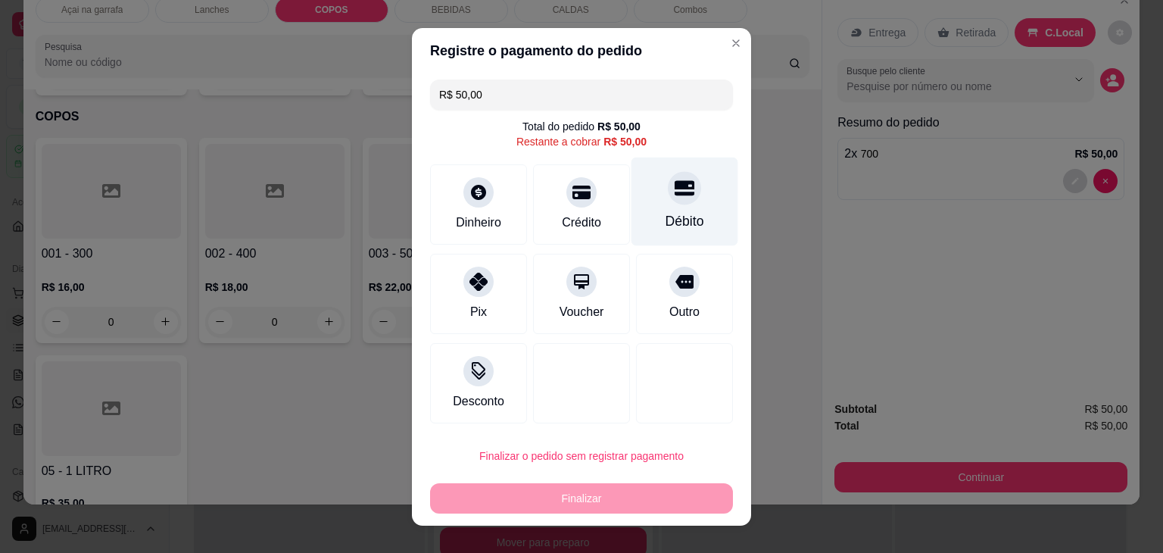
click at [674, 194] on icon at bounding box center [684, 187] width 20 height 15
type input "R$ 0,00"
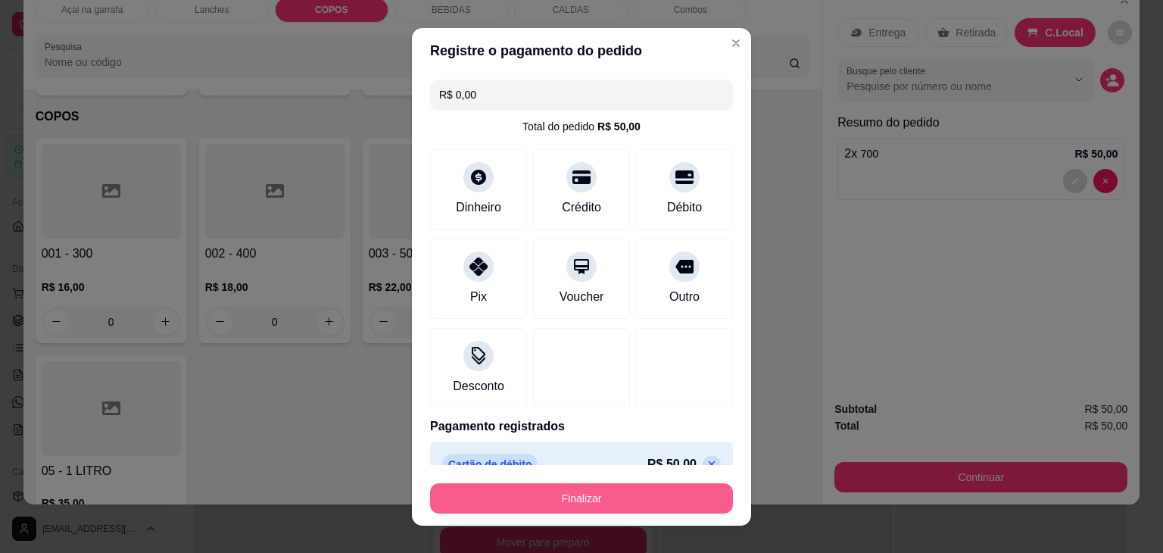
click at [655, 497] on button "Finalizar" at bounding box center [581, 498] width 303 height 30
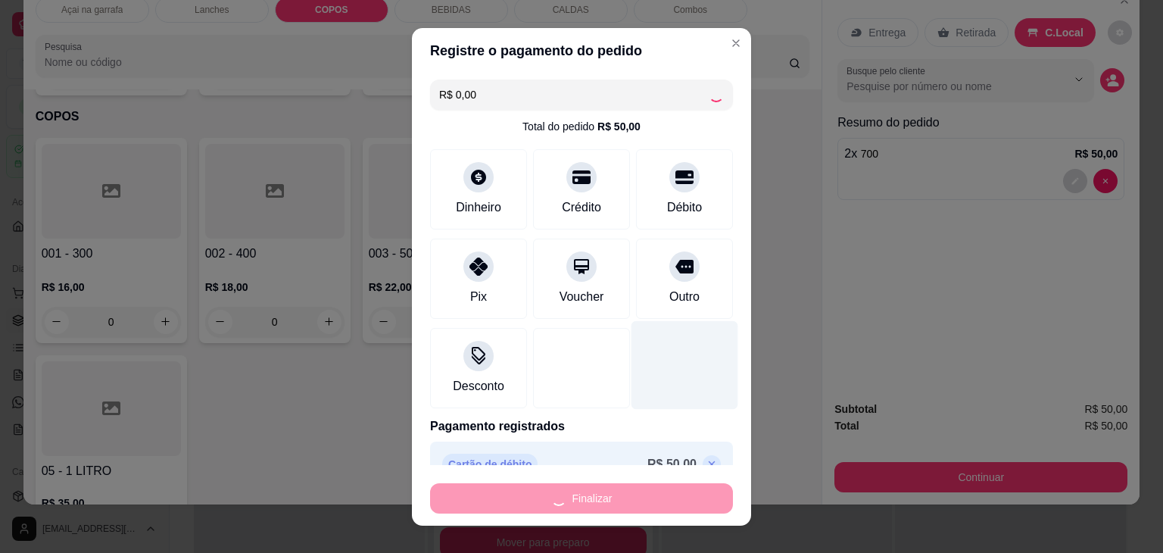
type input "0"
type input "-R$ 50,00"
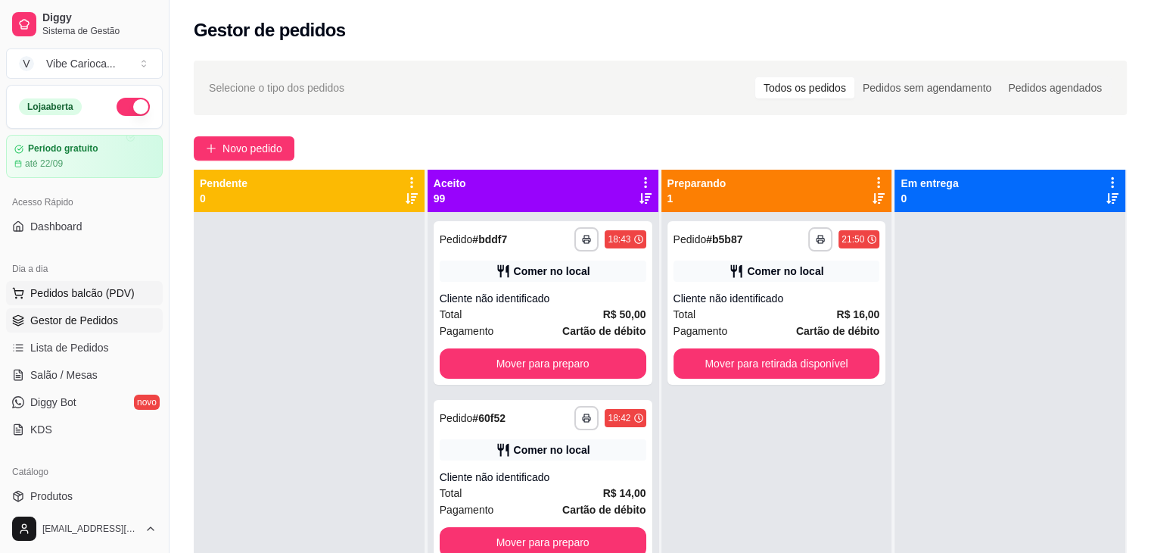
click at [91, 302] on button "Pedidos balcão (PDV)" at bounding box center [84, 293] width 157 height 24
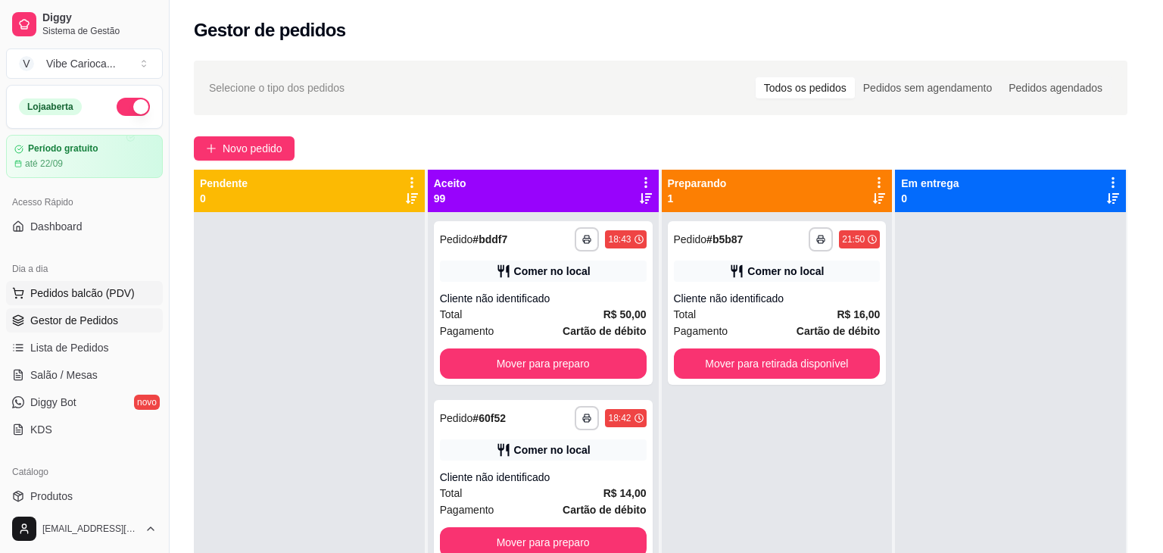
click at [91, 302] on div at bounding box center [111, 273] width 139 height 95
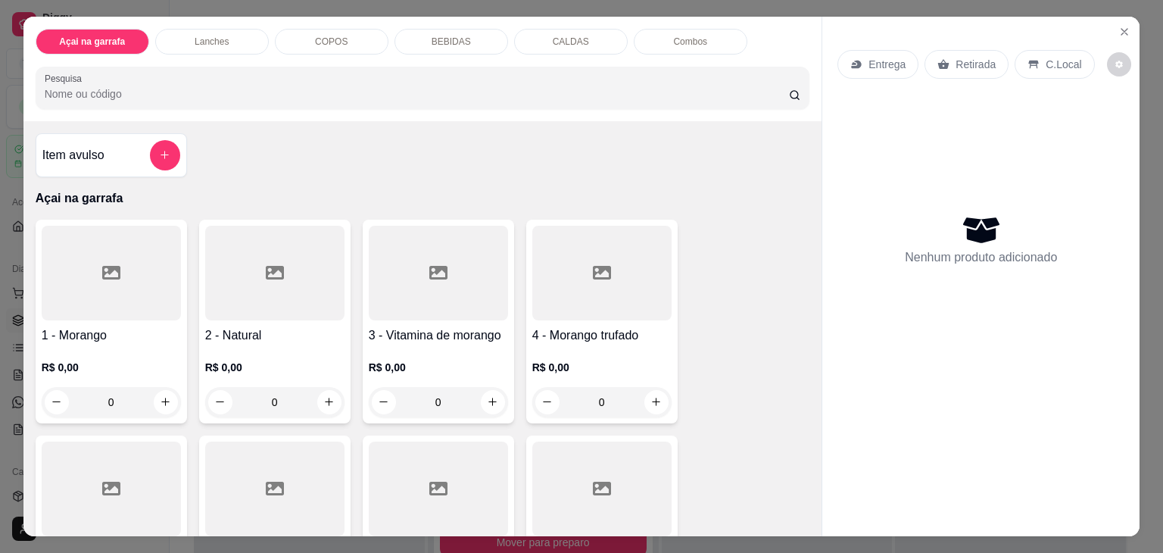
click at [301, 31] on div "COPOS" at bounding box center [332, 42] width 114 height 26
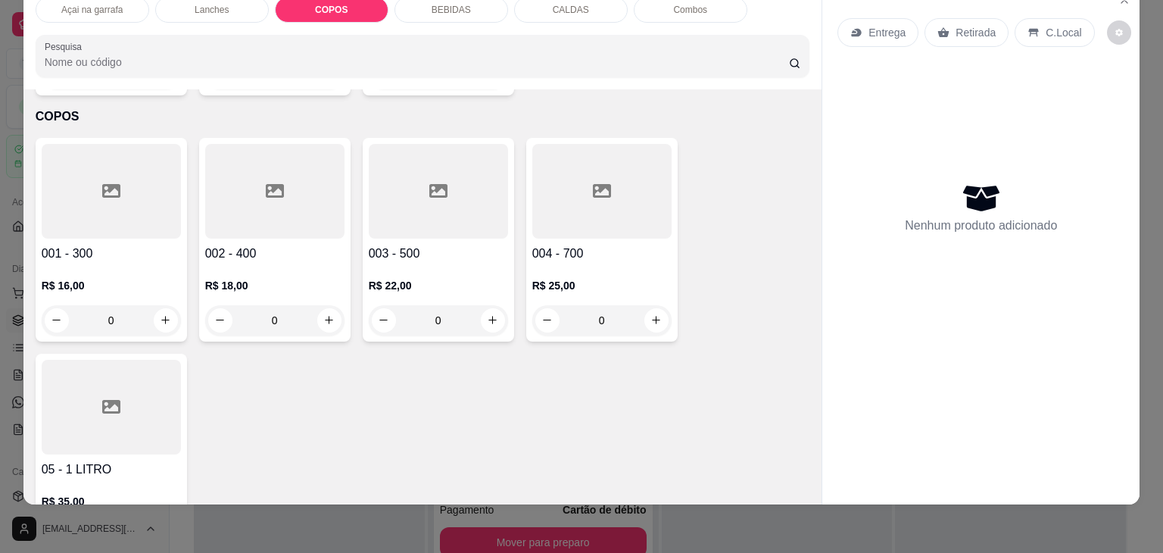
click at [428, 173] on div at bounding box center [438, 191] width 139 height 95
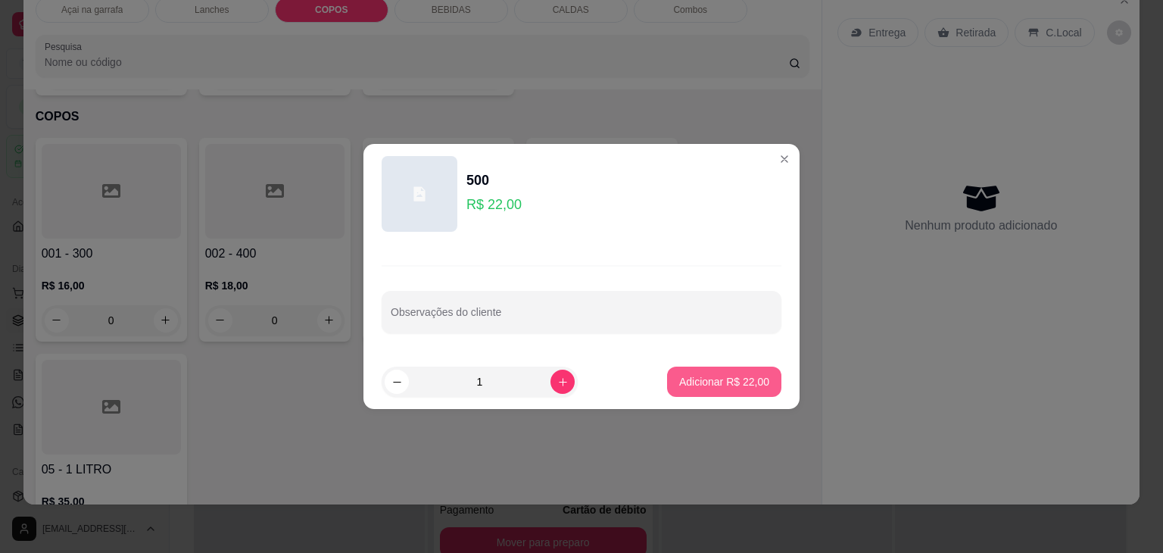
click at [721, 376] on p "Adicionar R$ 22,00" at bounding box center [724, 381] width 90 height 15
type input "1"
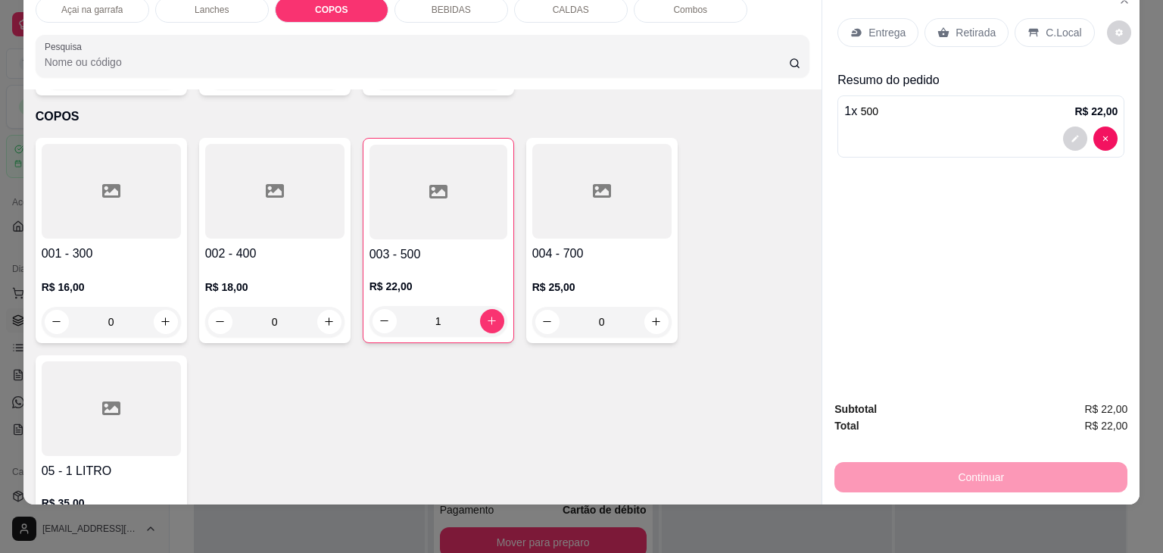
click at [1039, 18] on div "C.Local" at bounding box center [1053, 32] width 79 height 29
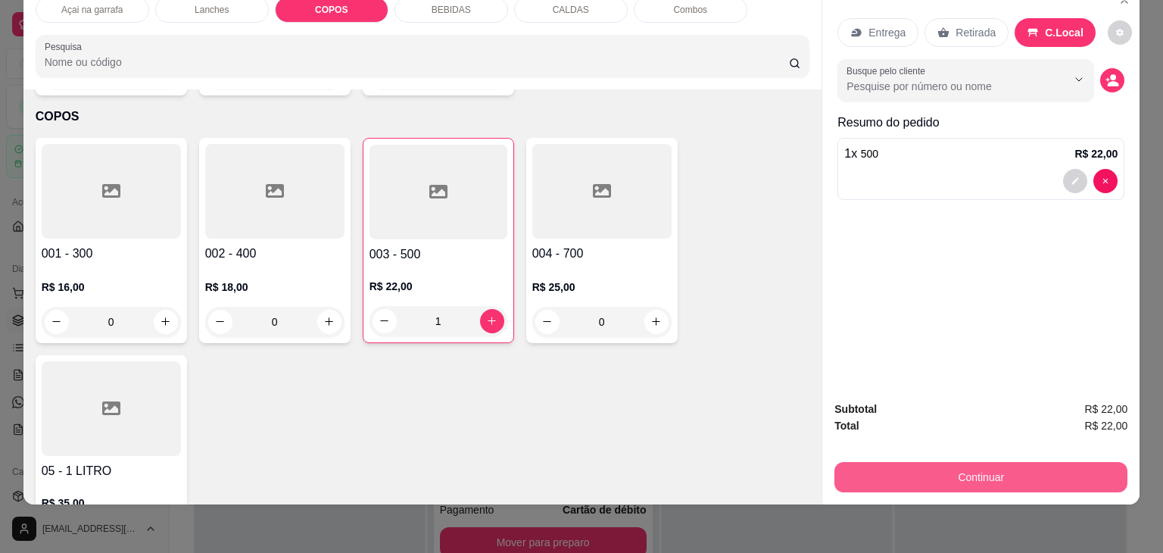
click at [946, 462] on button "Continuar" at bounding box center [980, 477] width 293 height 30
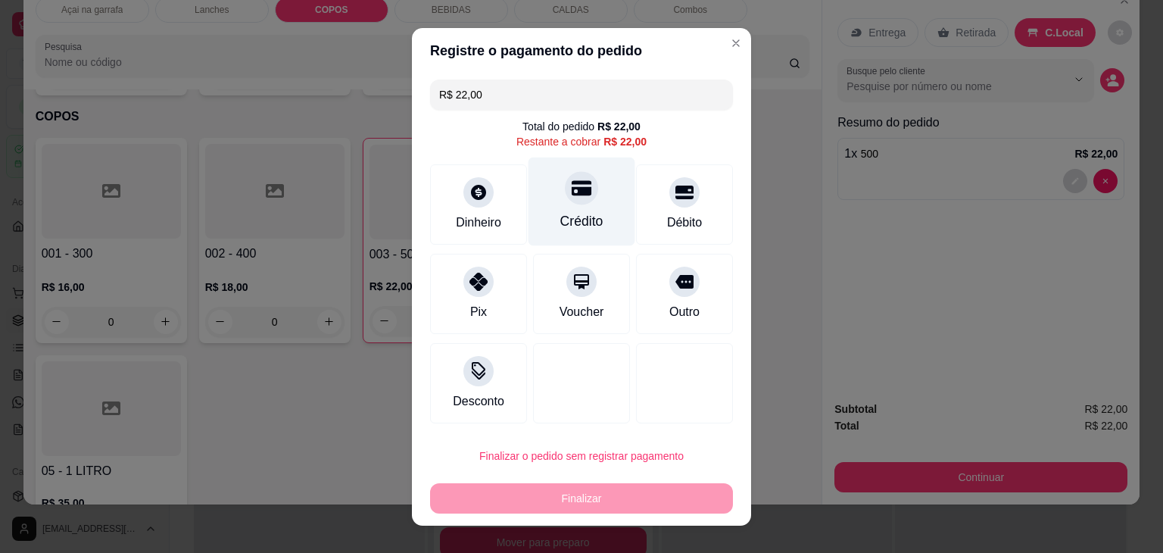
click at [587, 202] on div "Crédito" at bounding box center [581, 201] width 107 height 89
type input "R$ 0,00"
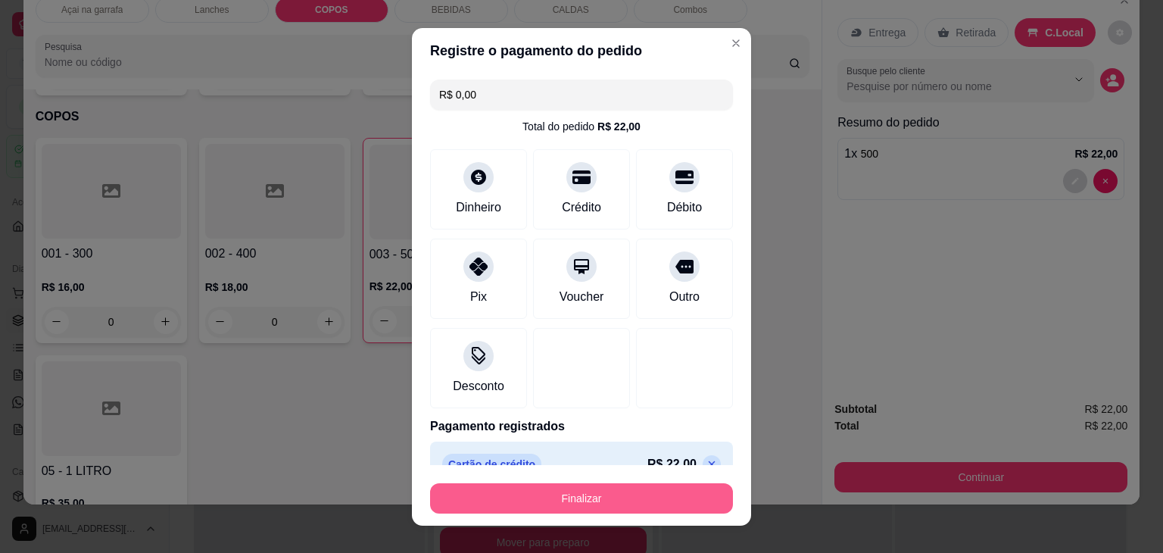
click at [562, 500] on button "Finalizar" at bounding box center [581, 498] width 303 height 30
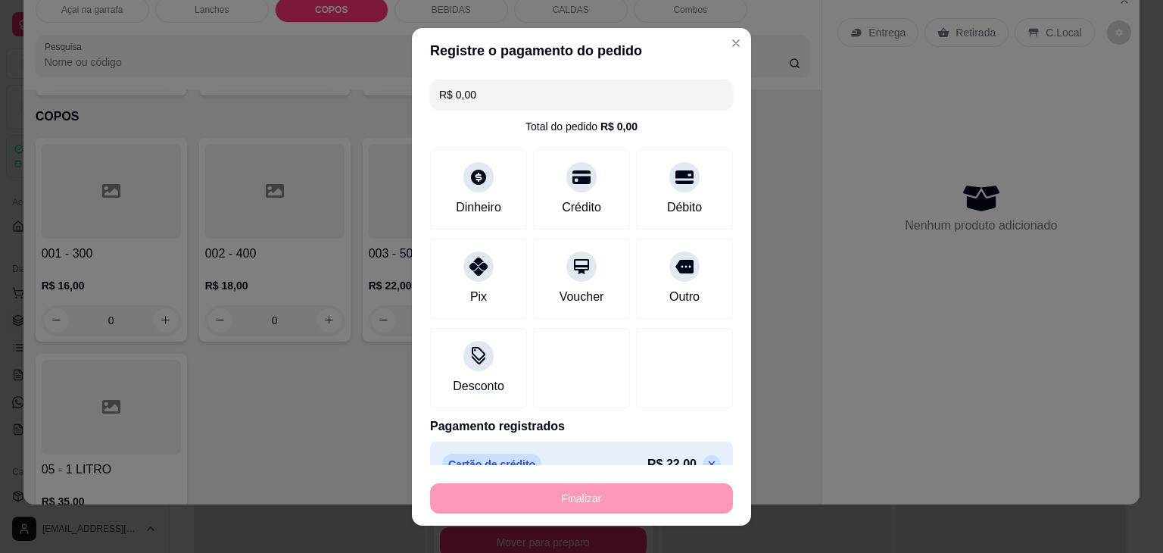
type input "0"
type input "-R$ 22,00"
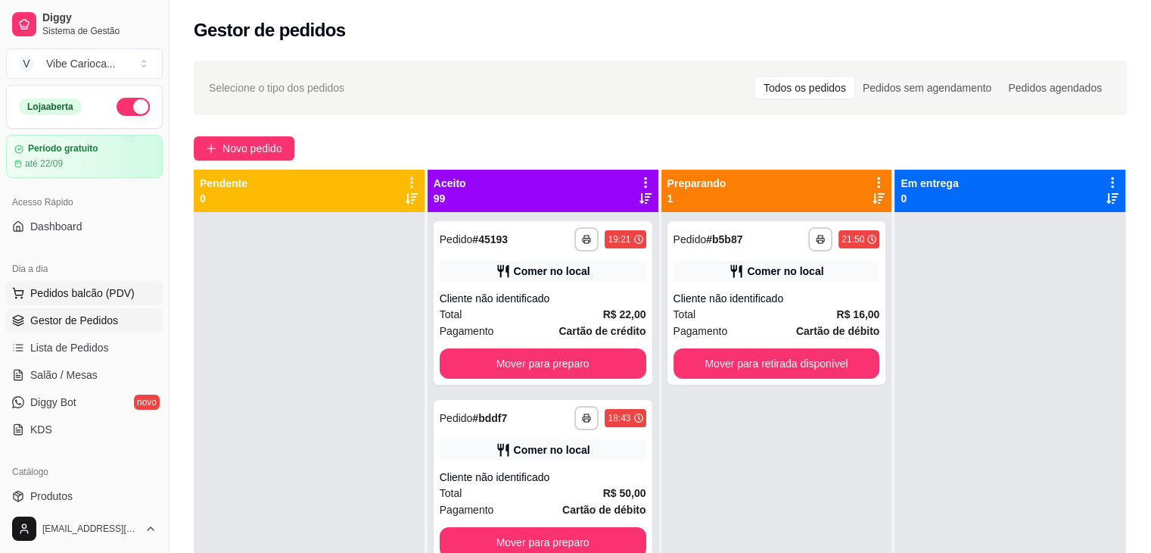
click at [117, 296] on span "Pedidos balcão (PDV)" at bounding box center [82, 292] width 104 height 15
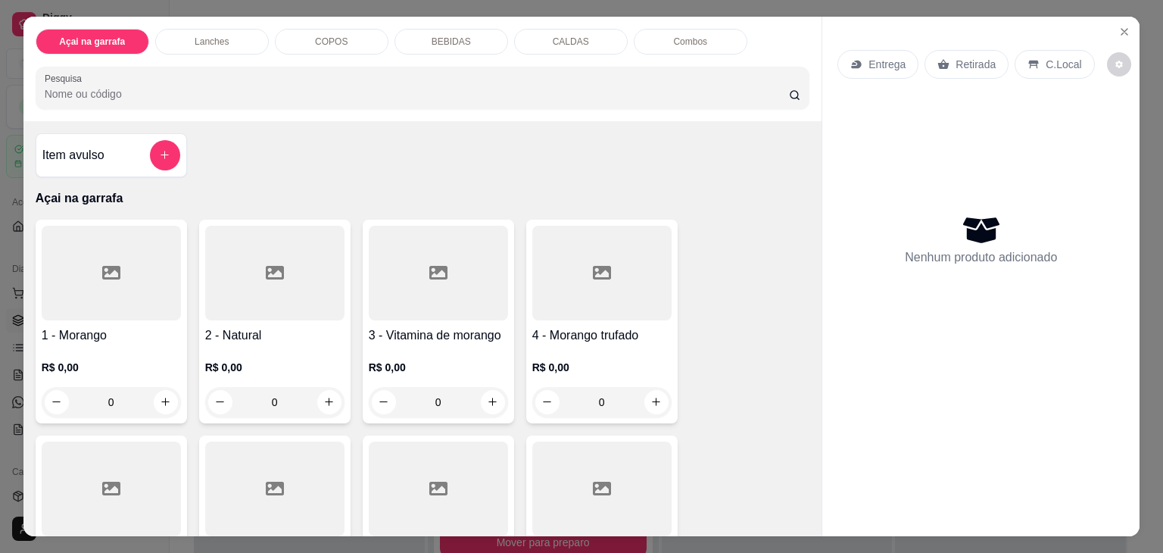
click at [312, 29] on div "COPOS" at bounding box center [332, 42] width 114 height 26
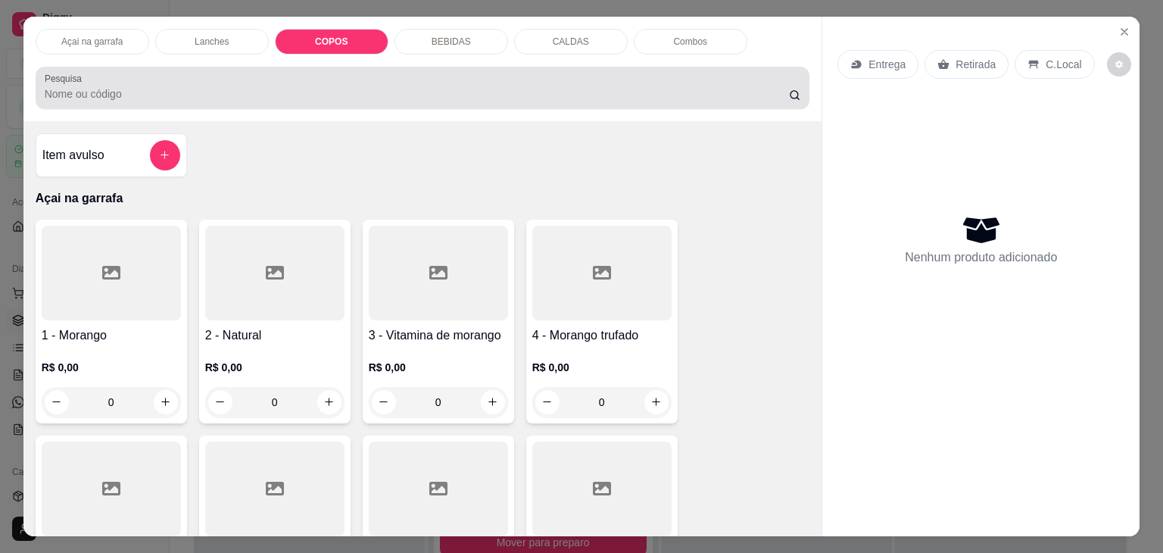
scroll to position [37, 0]
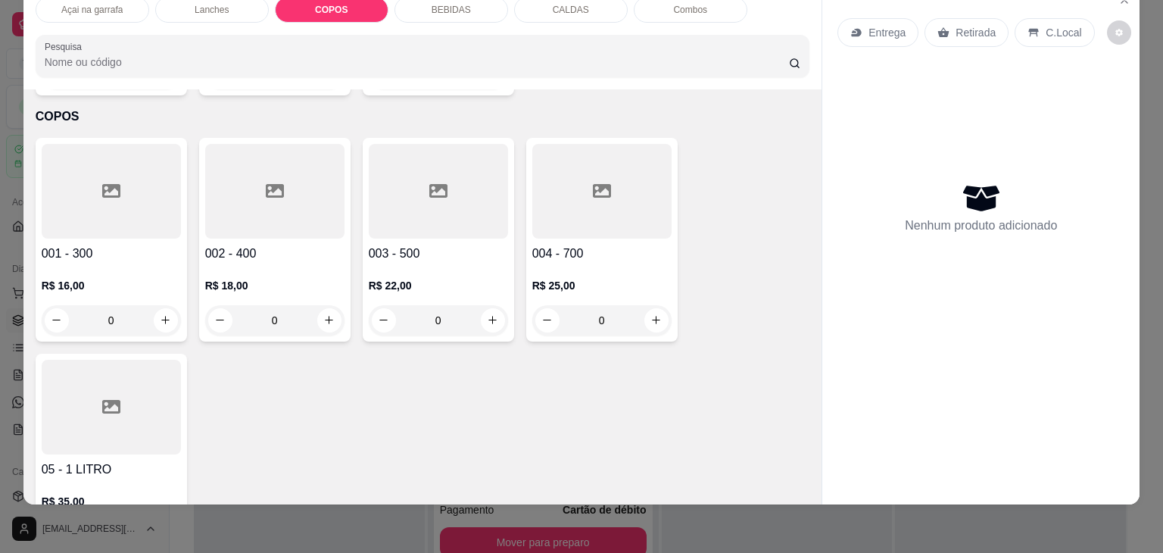
click at [254, 173] on div at bounding box center [274, 191] width 139 height 95
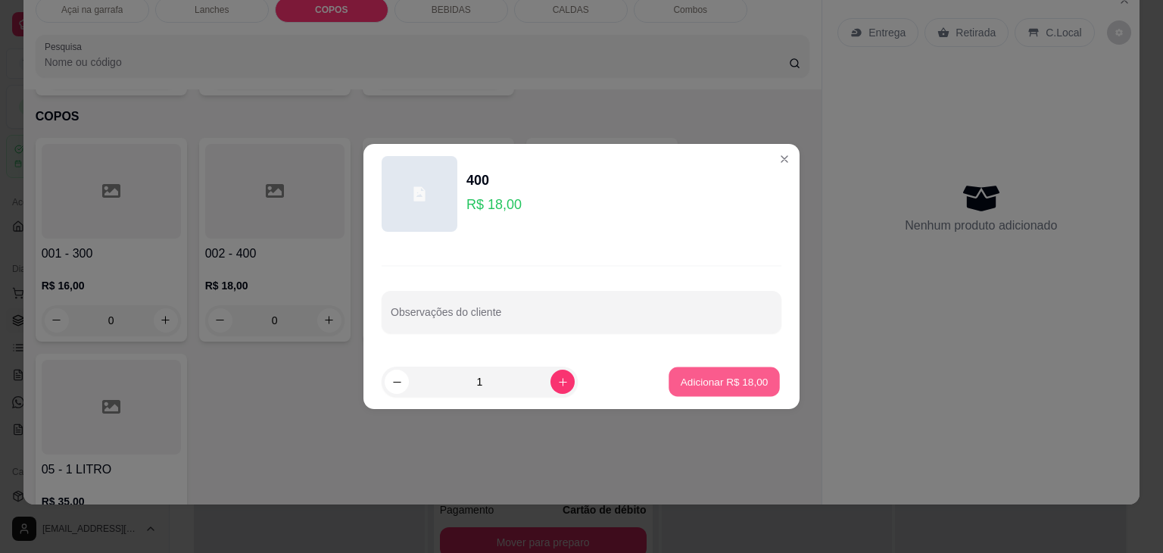
click at [736, 378] on p "Adicionar R$ 18,00" at bounding box center [724, 381] width 88 height 14
type input "1"
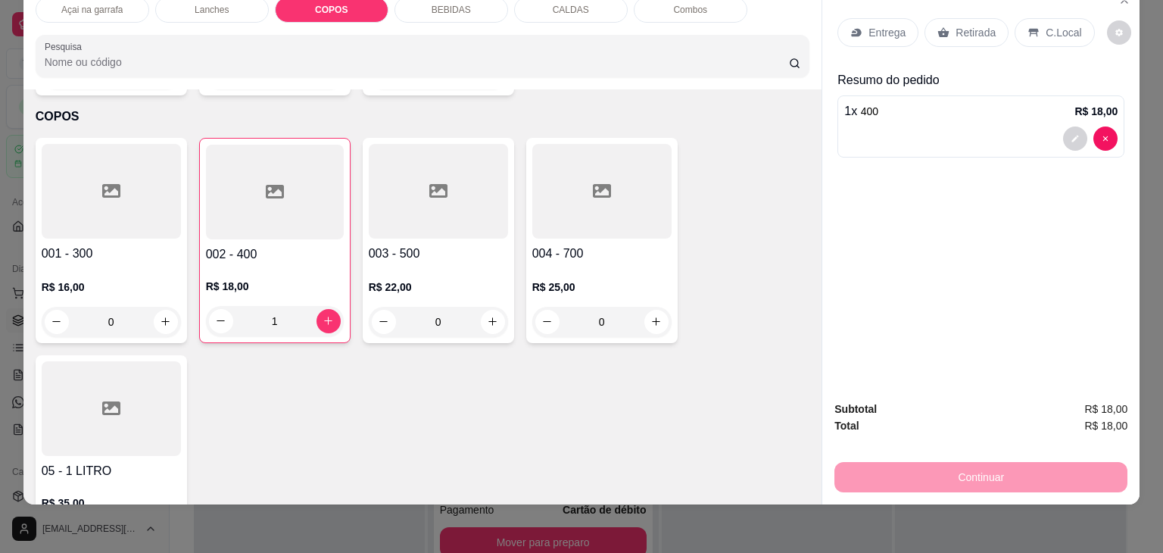
click at [1029, 29] on icon at bounding box center [1034, 33] width 10 height 8
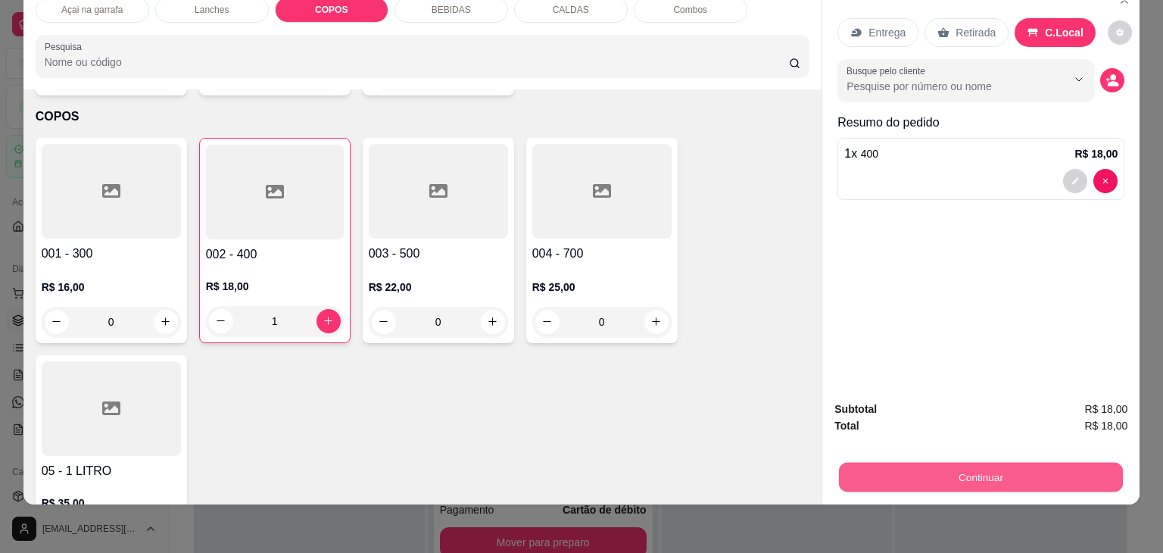
click at [885, 464] on button "Continuar" at bounding box center [981, 477] width 284 height 30
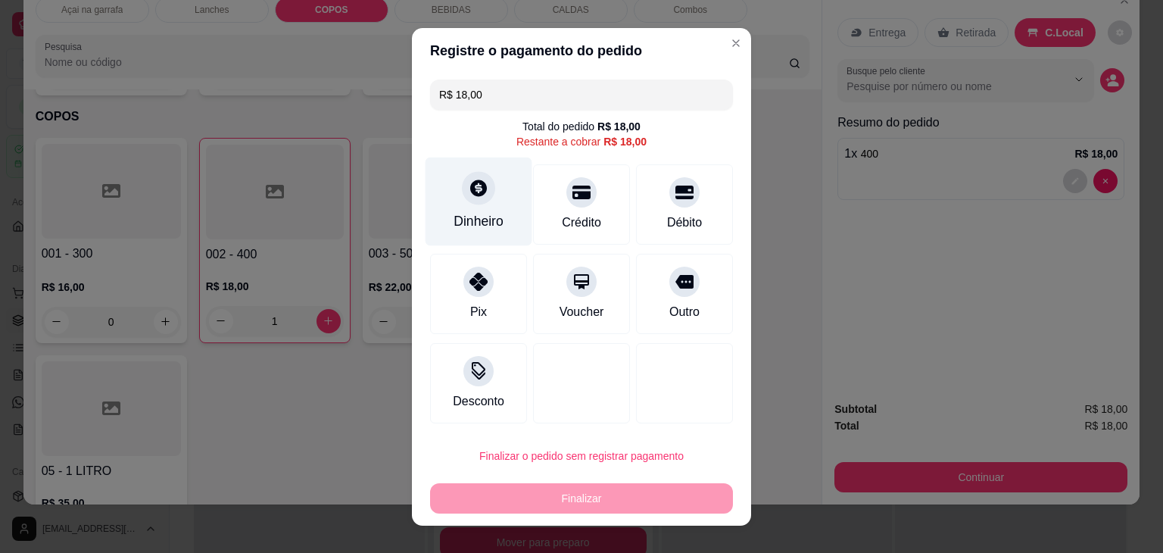
click at [479, 206] on div "Dinheiro" at bounding box center [478, 201] width 107 height 89
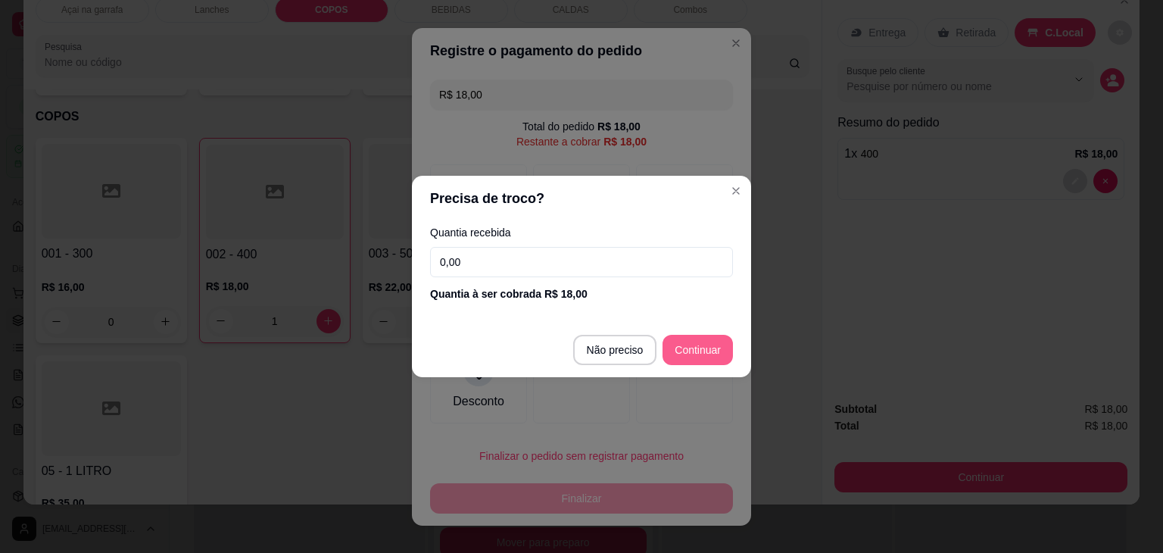
type input "R$ 0,00"
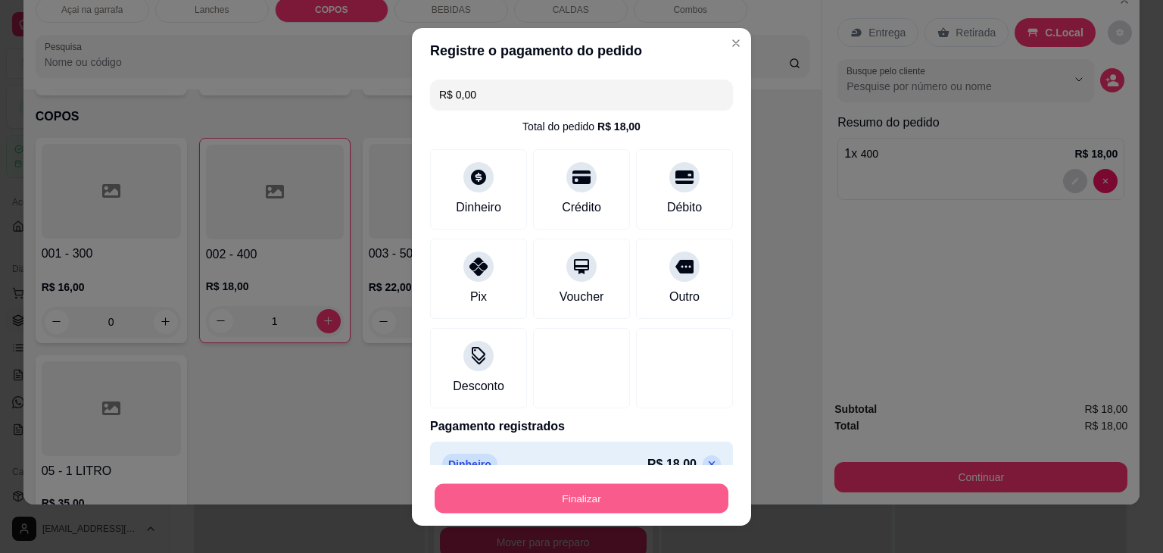
click at [606, 500] on button "Finalizar" at bounding box center [581, 498] width 294 height 30
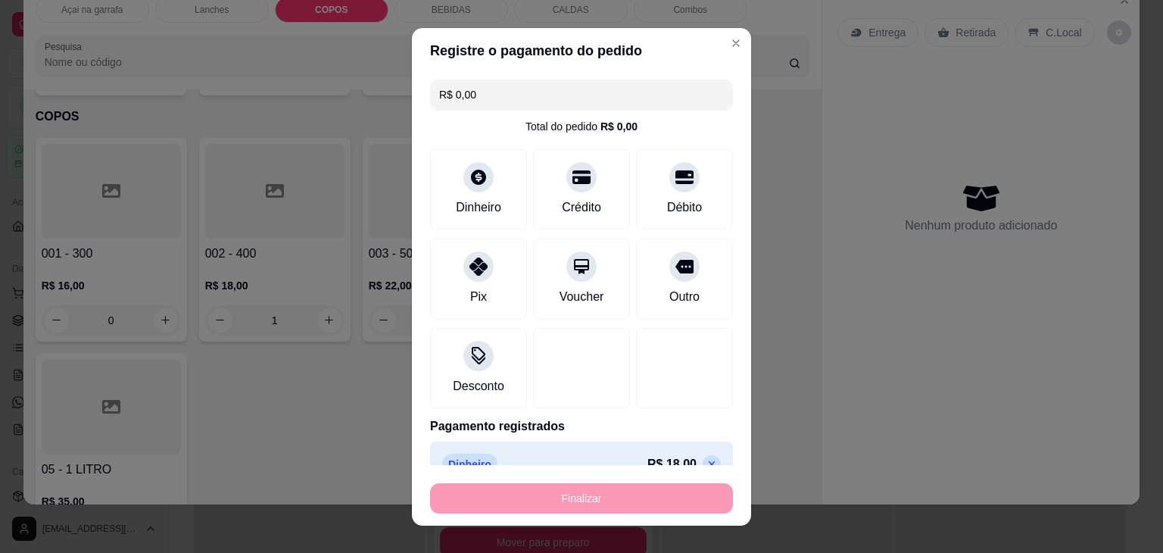
type input "0"
type input "-R$ 18,00"
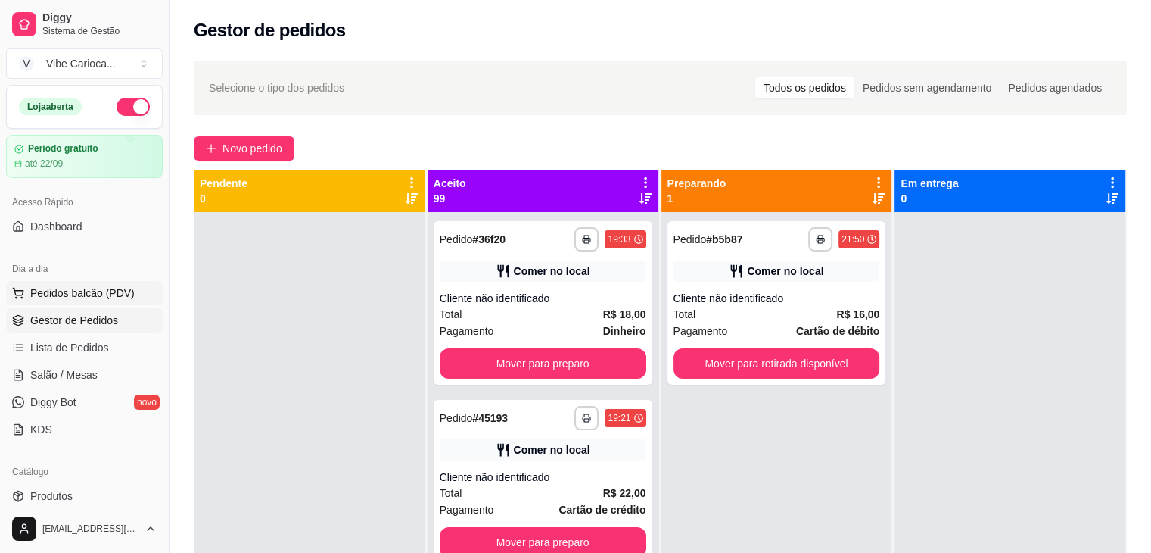
click at [108, 300] on button "Pedidos balcão (PDV)" at bounding box center [84, 293] width 157 height 24
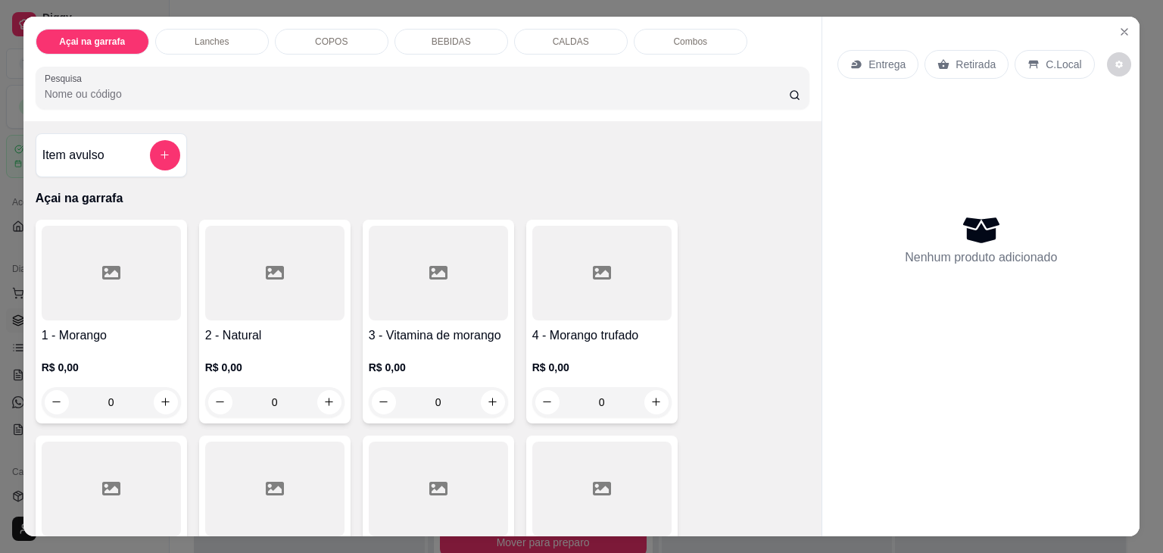
click at [340, 39] on div "COPOS" at bounding box center [332, 42] width 114 height 26
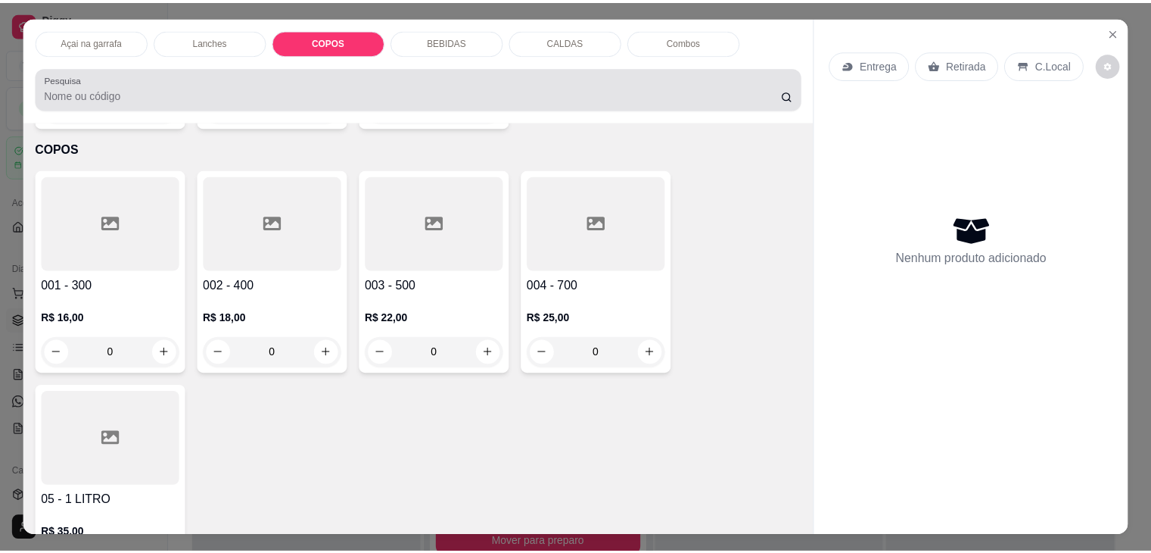
scroll to position [37, 0]
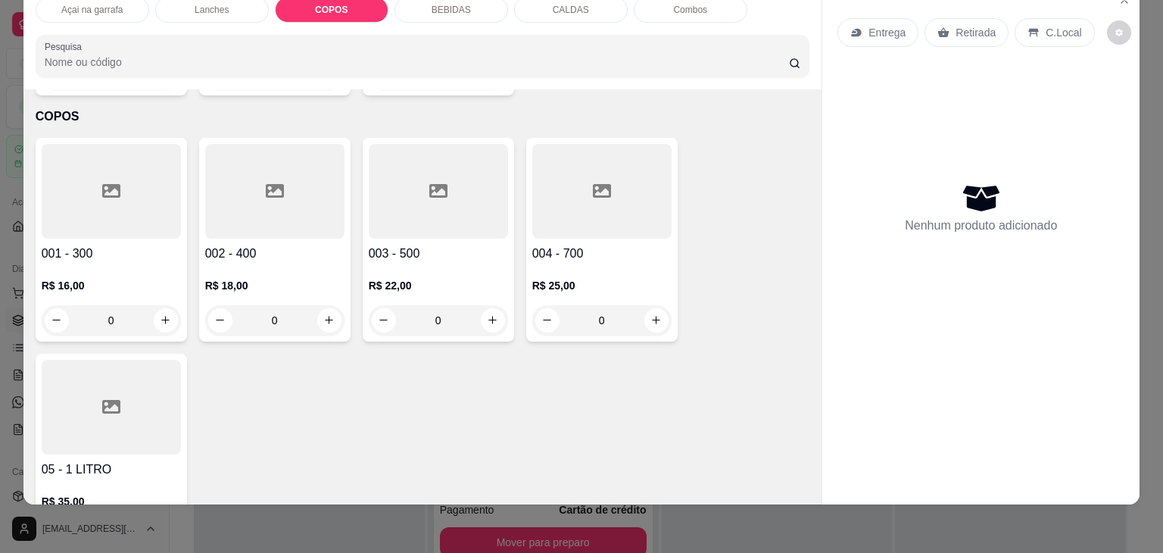
click at [106, 182] on icon at bounding box center [111, 191] width 18 height 18
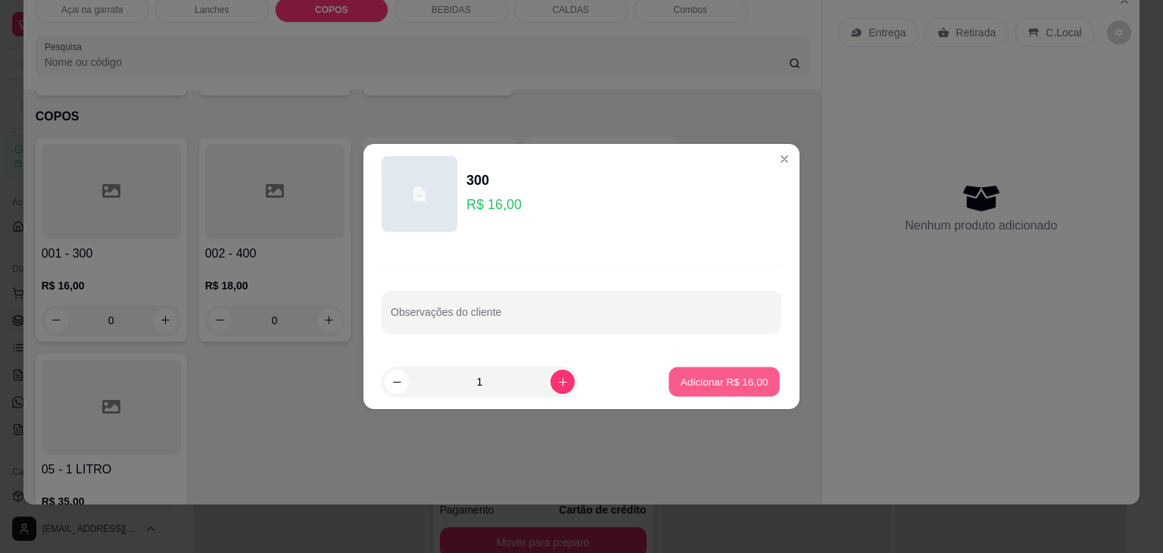
click at [696, 391] on button "Adicionar R$ 16,00" at bounding box center [723, 382] width 111 height 30
type input "1"
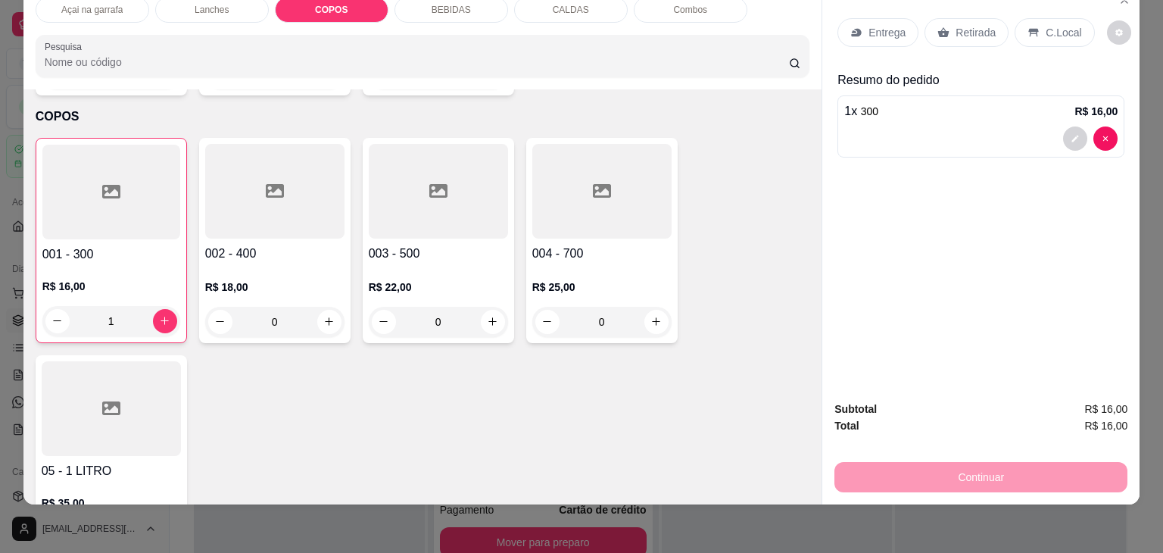
click at [263, 175] on div at bounding box center [274, 191] width 139 height 95
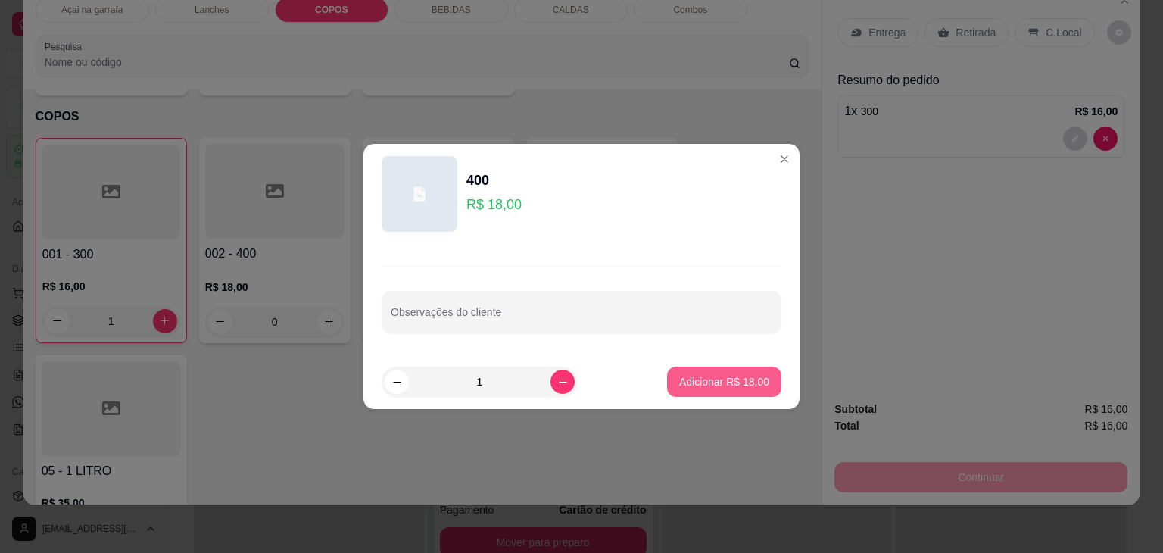
click at [680, 385] on p "Adicionar R$ 18,00" at bounding box center [724, 381] width 90 height 15
type input "1"
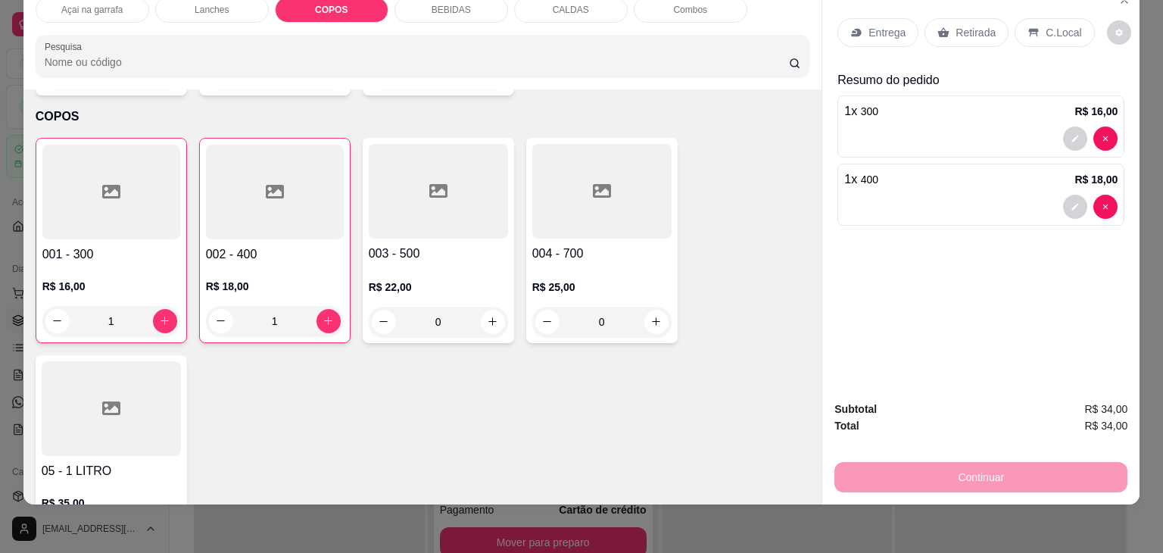
click at [1014, 20] on div "C.Local" at bounding box center [1053, 32] width 79 height 29
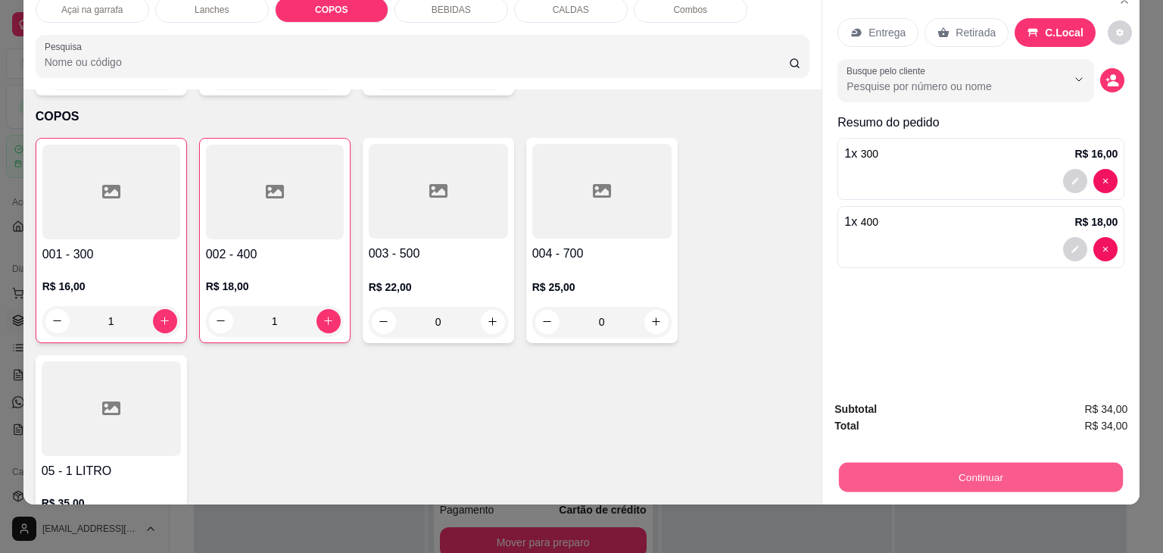
click at [869, 467] on button "Continuar" at bounding box center [981, 477] width 284 height 30
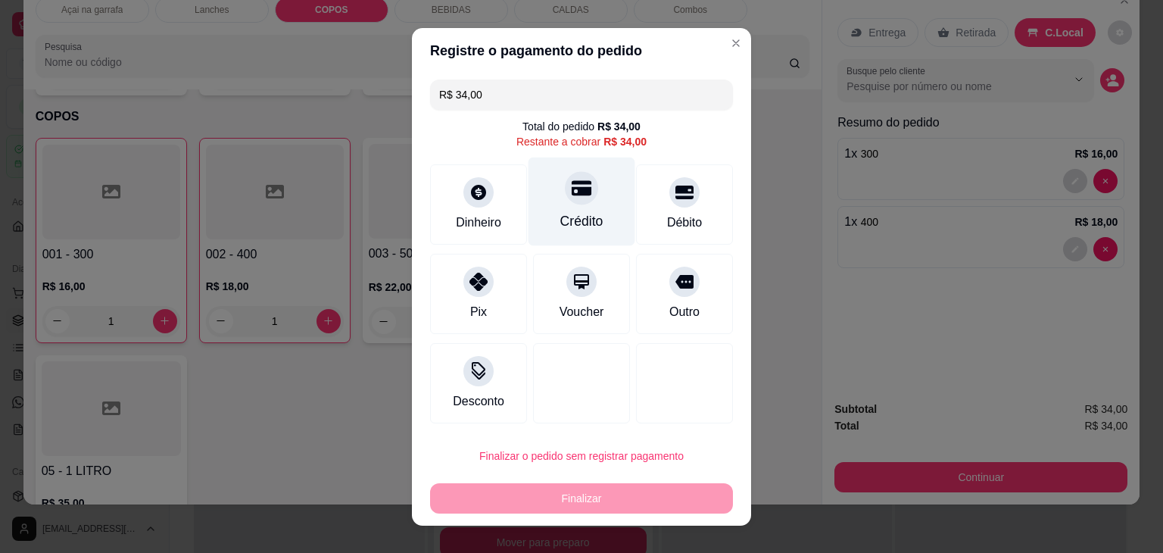
click at [590, 210] on div "Crédito" at bounding box center [581, 201] width 107 height 89
type input "R$ 0,00"
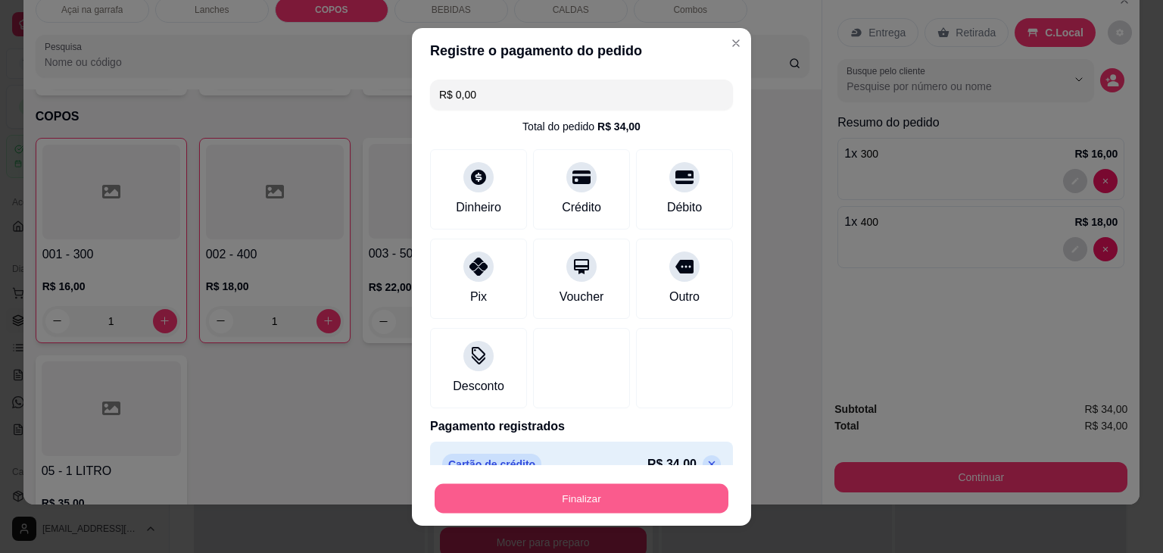
click at [562, 503] on button "Finalizar" at bounding box center [581, 498] width 294 height 30
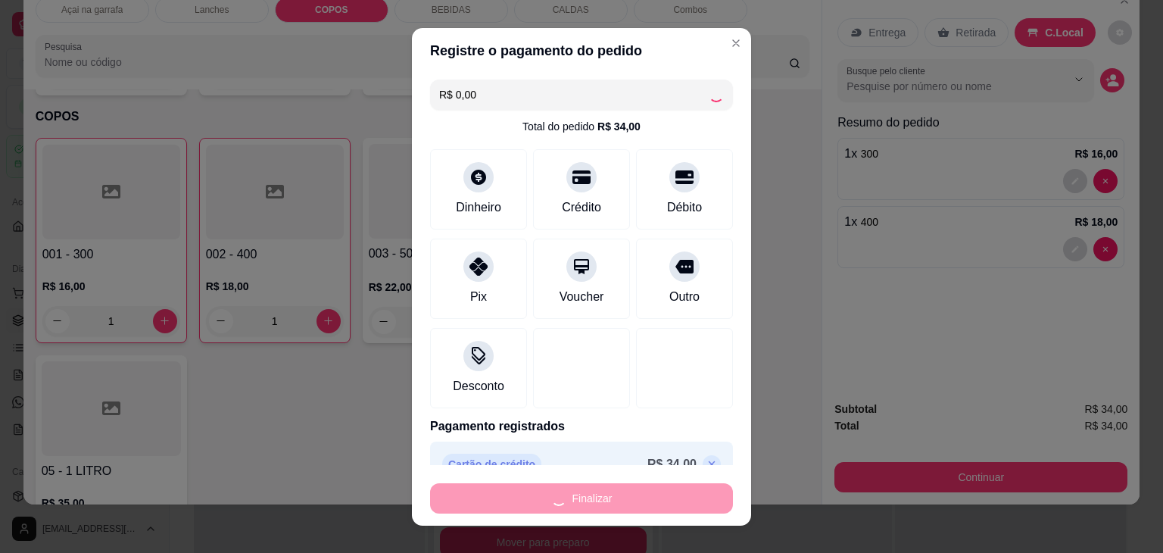
type input "0"
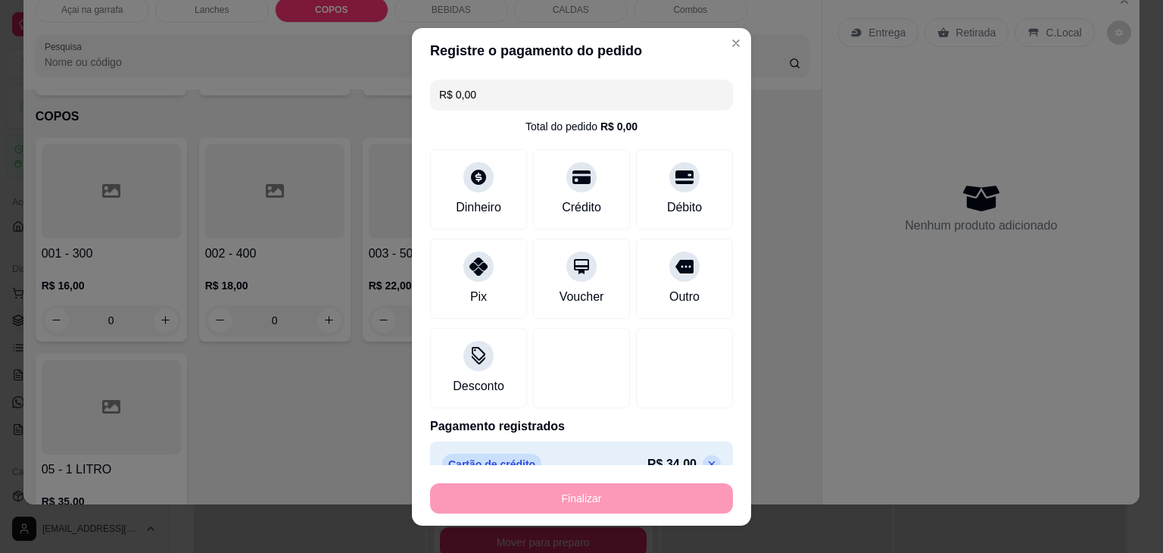
type input "-R$ 34,00"
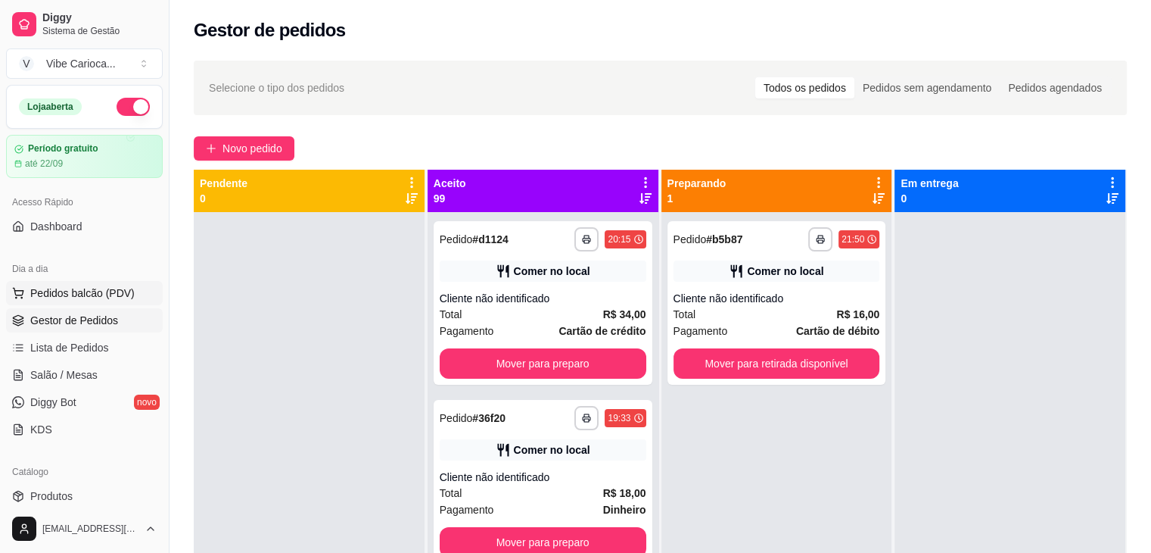
click at [64, 288] on span "Pedidos balcão (PDV)" at bounding box center [82, 292] width 104 height 15
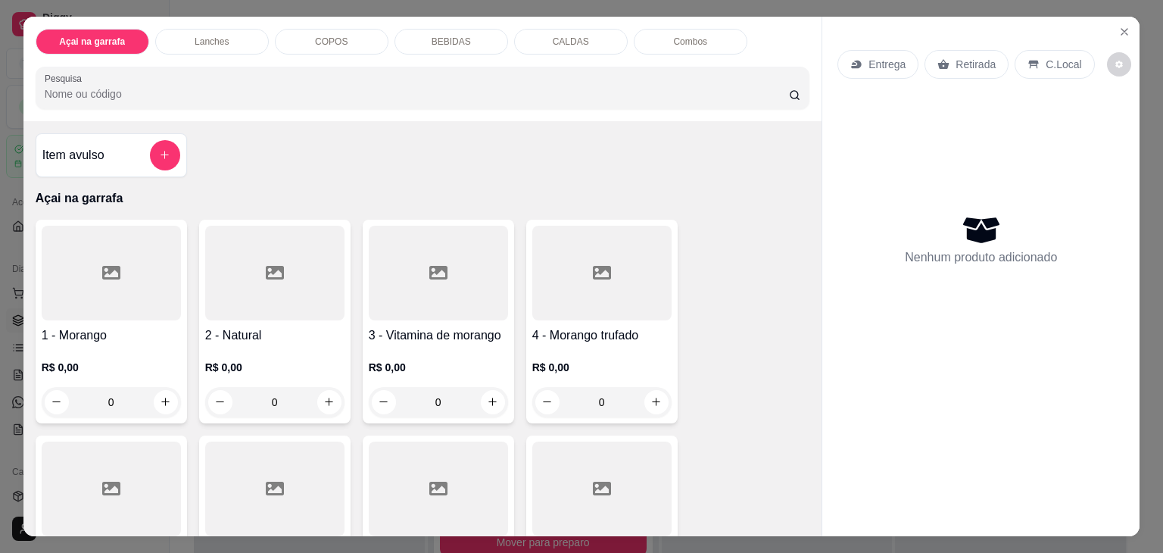
click at [315, 86] on input "Pesquisa" at bounding box center [417, 93] width 744 height 15
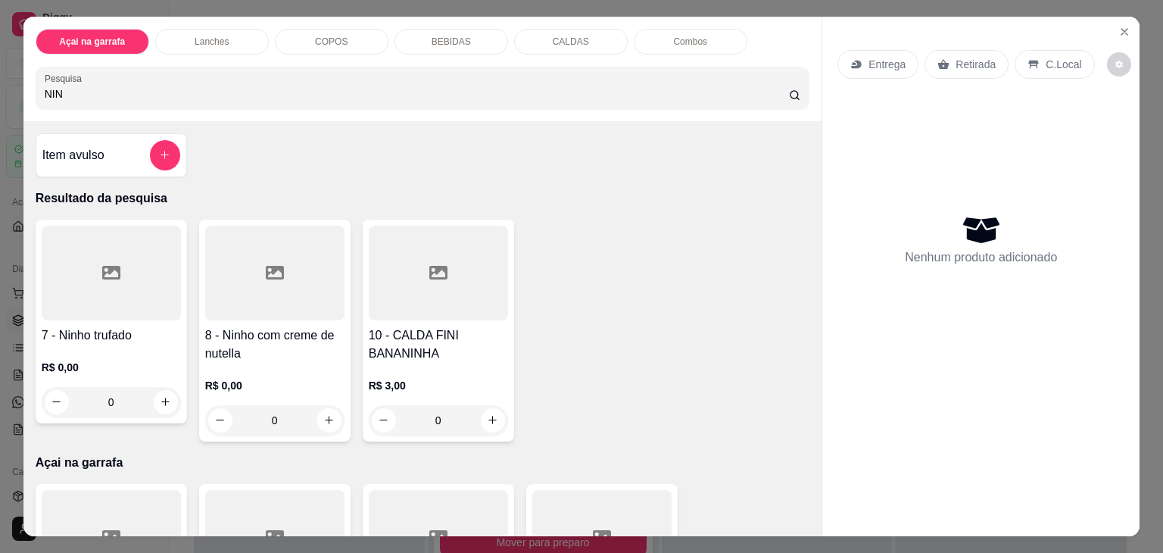
type input "NIN"
click at [269, 266] on icon at bounding box center [275, 273] width 18 height 14
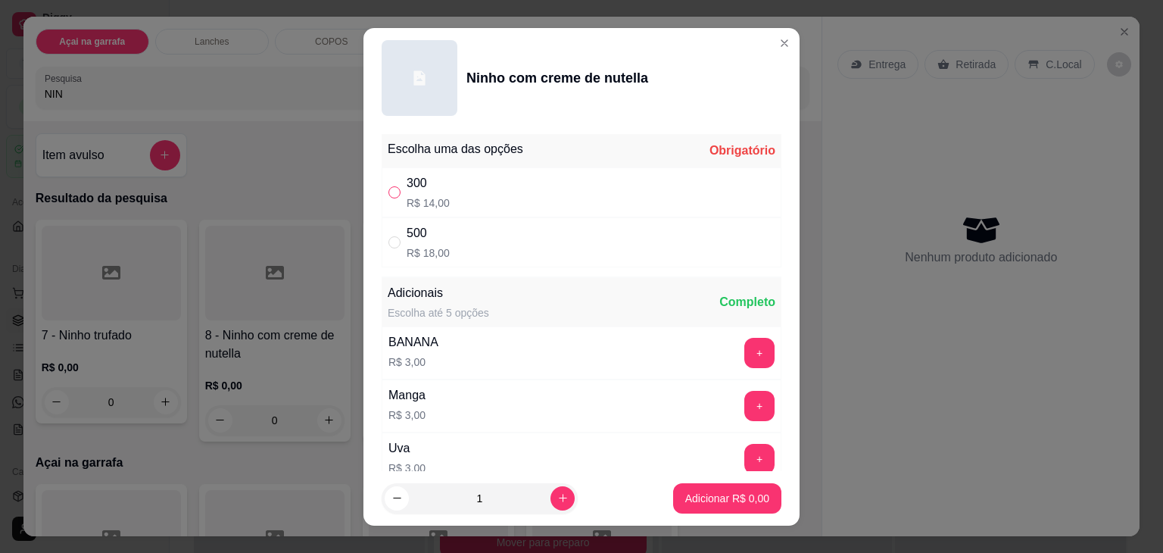
click at [391, 191] on input "" at bounding box center [394, 192] width 12 height 12
radio input "true"
click at [718, 500] on p "Adicionar R$ 14,00" at bounding box center [724, 497] width 88 height 14
type input "1"
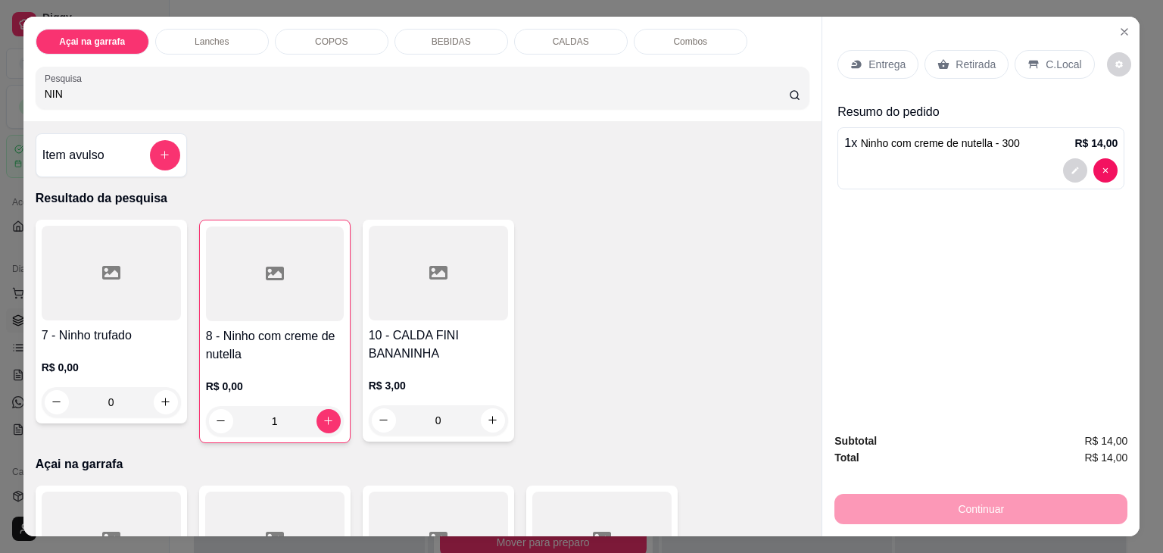
click at [1015, 55] on div "C.Local" at bounding box center [1053, 64] width 79 height 29
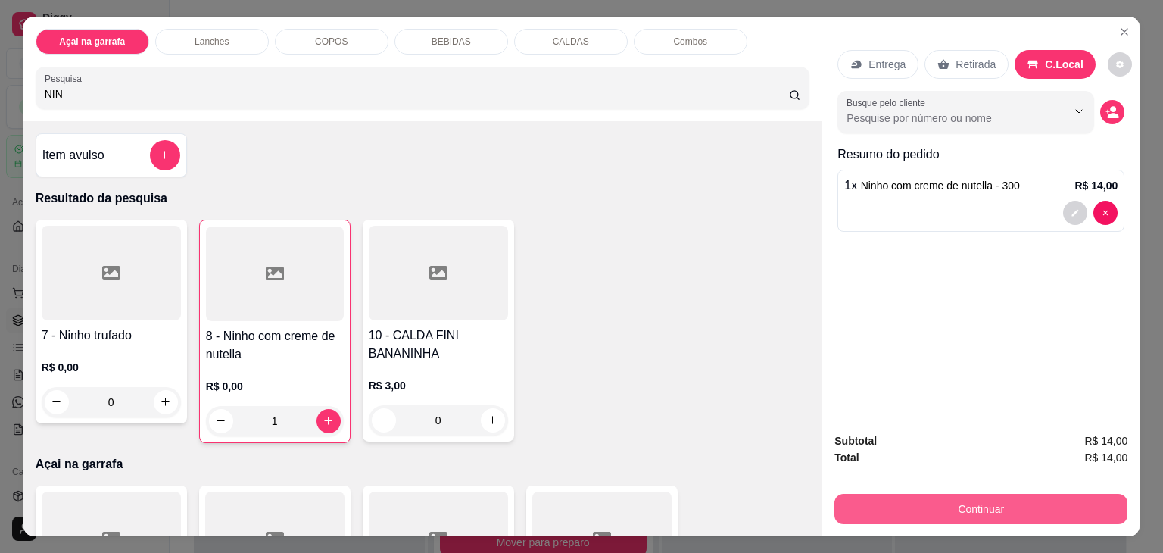
click at [933, 495] on button "Continuar" at bounding box center [980, 509] width 293 height 30
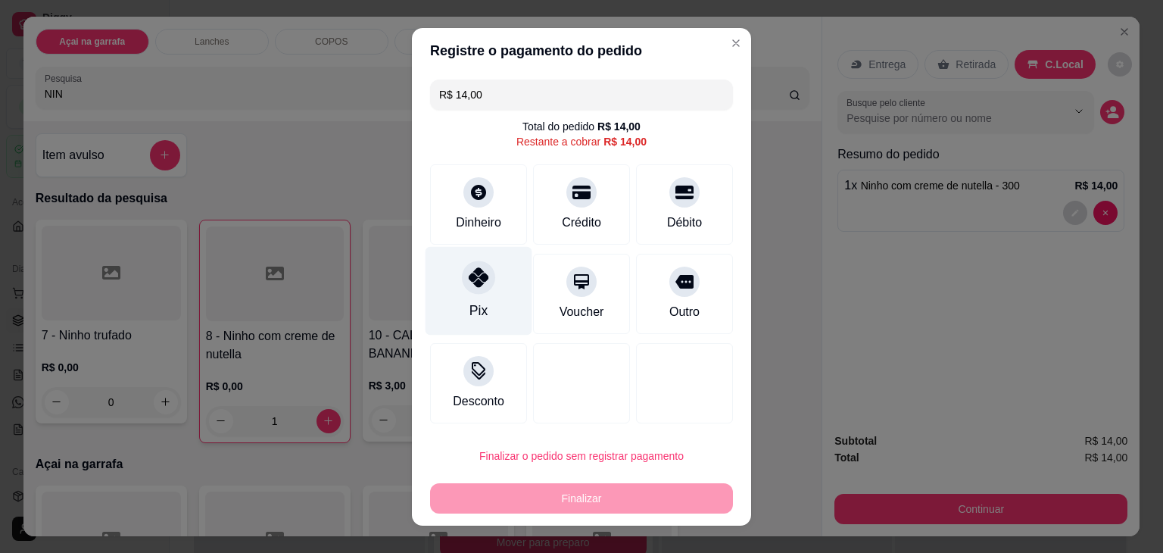
click at [469, 277] on icon at bounding box center [479, 277] width 20 height 20
type input "R$ 0,00"
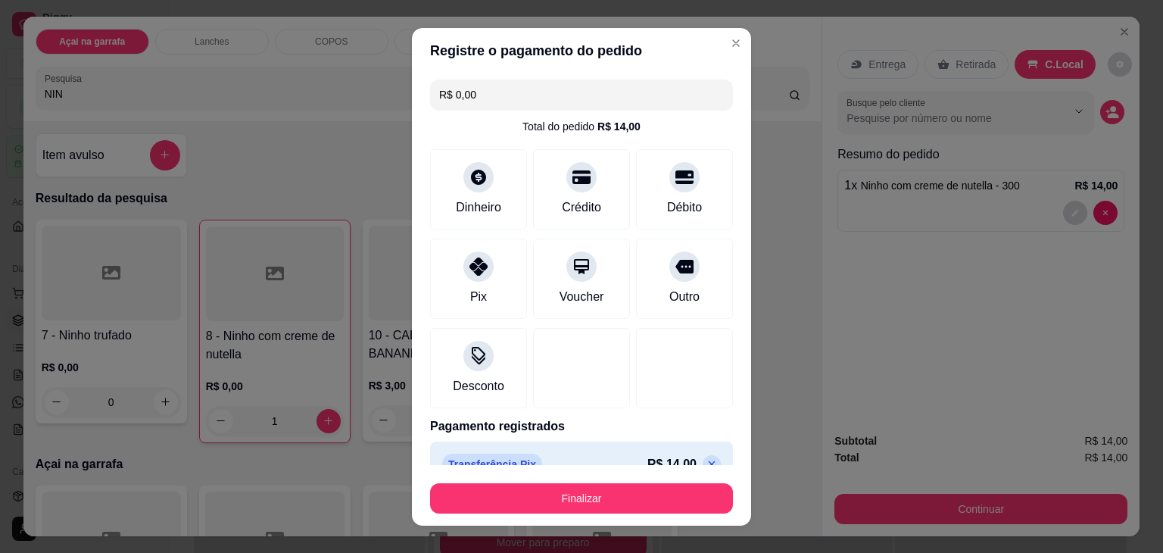
click at [551, 491] on button "Finalizar" at bounding box center [581, 498] width 303 height 30
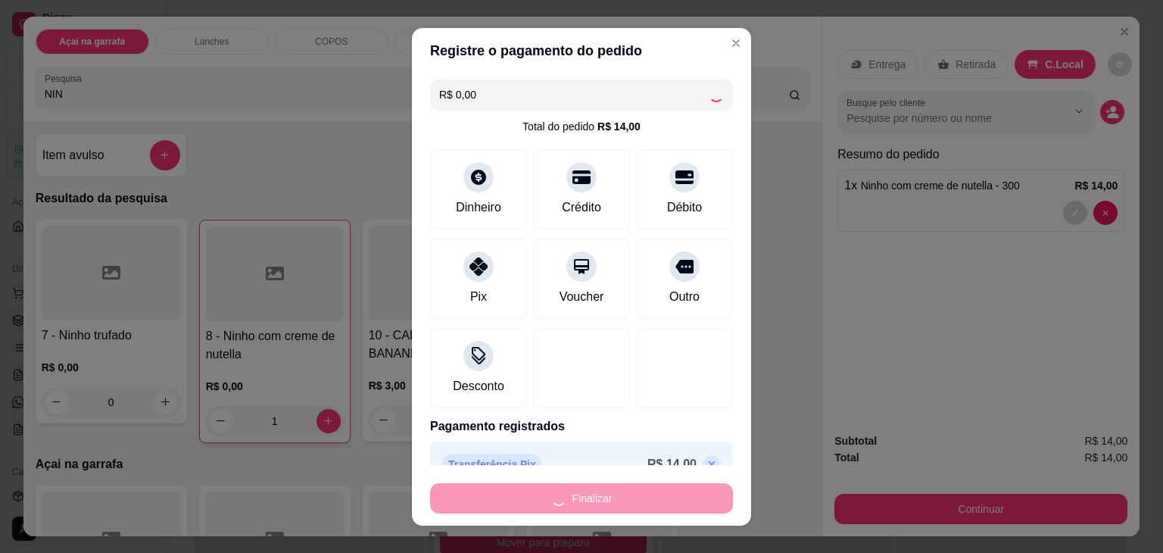
type input "0"
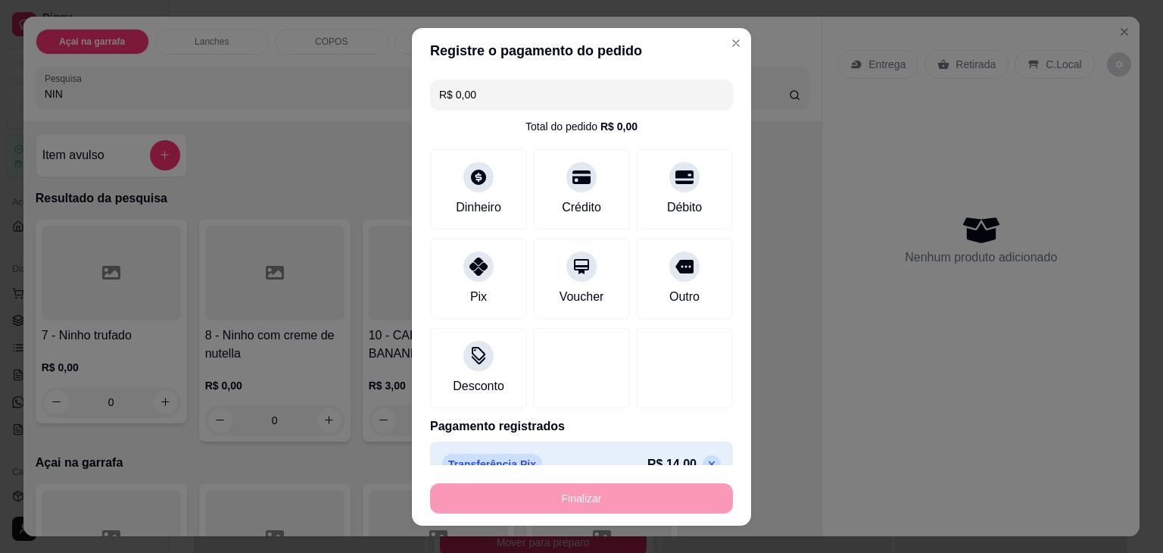
type input "-R$ 14,00"
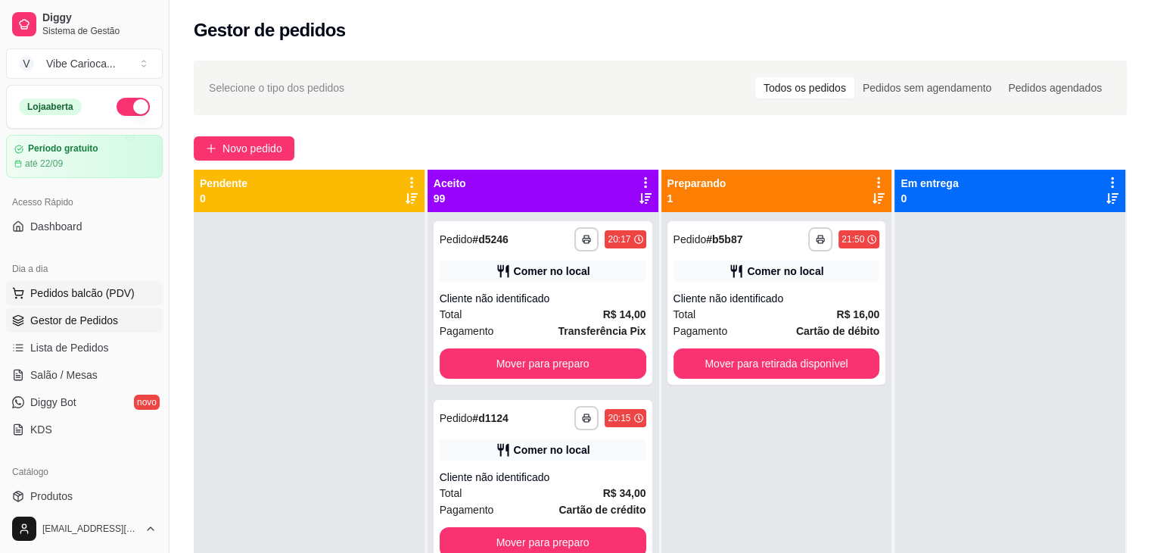
click at [48, 281] on button "Pedidos balcão (PDV)" at bounding box center [84, 293] width 157 height 24
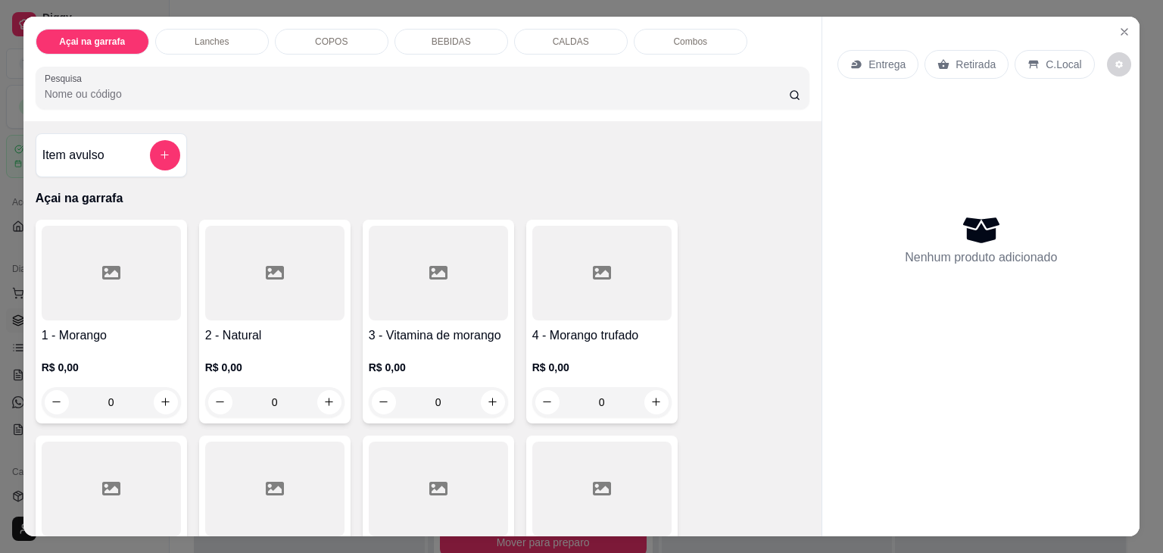
click at [310, 36] on div "COPOS" at bounding box center [332, 42] width 114 height 26
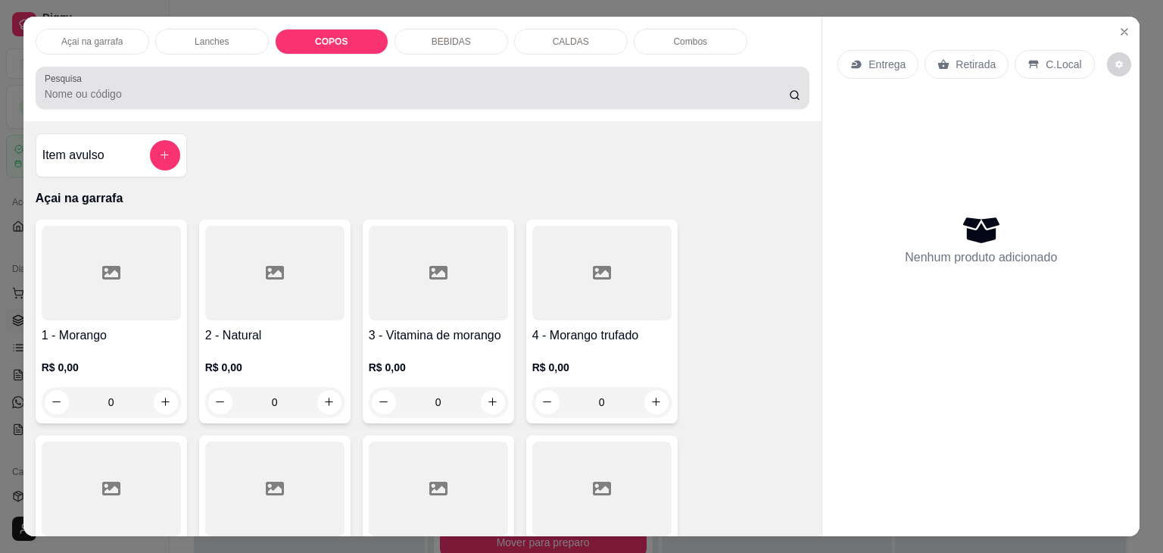
scroll to position [37, 0]
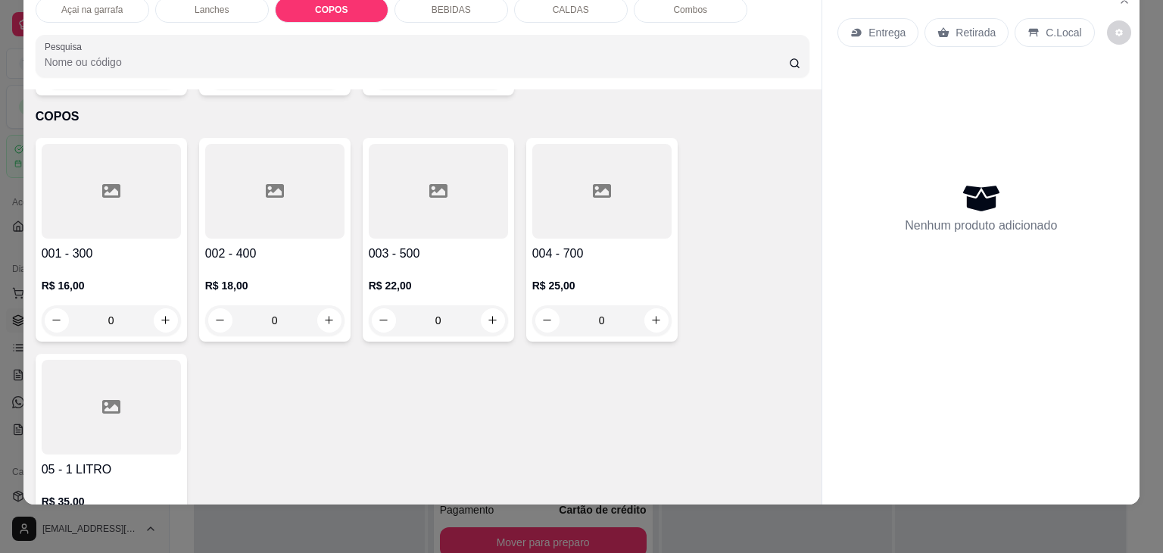
click at [254, 144] on div at bounding box center [274, 191] width 139 height 95
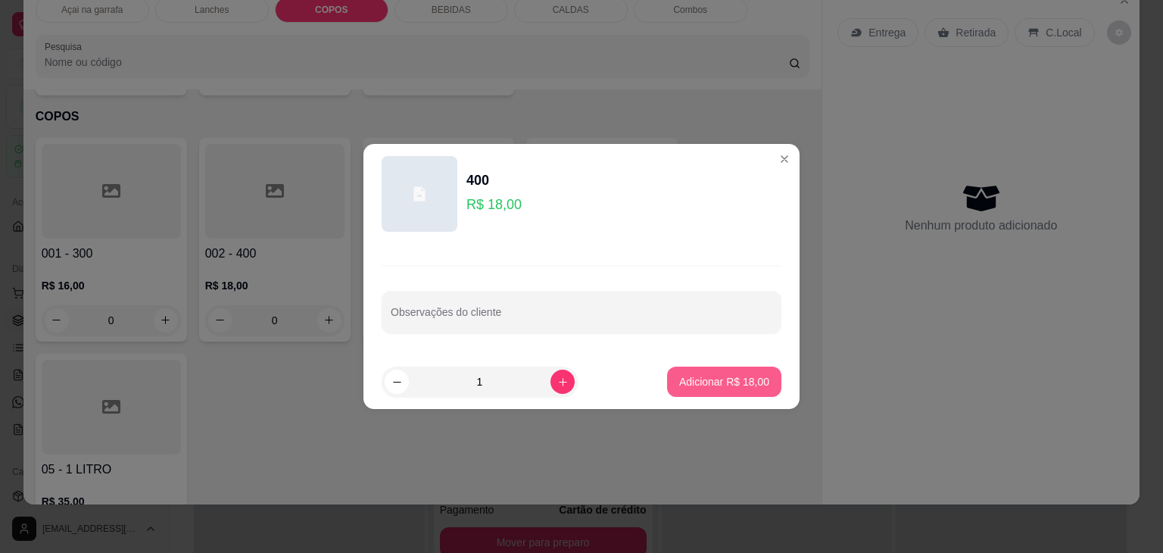
click at [718, 391] on button "Adicionar R$ 18,00" at bounding box center [724, 381] width 114 height 30
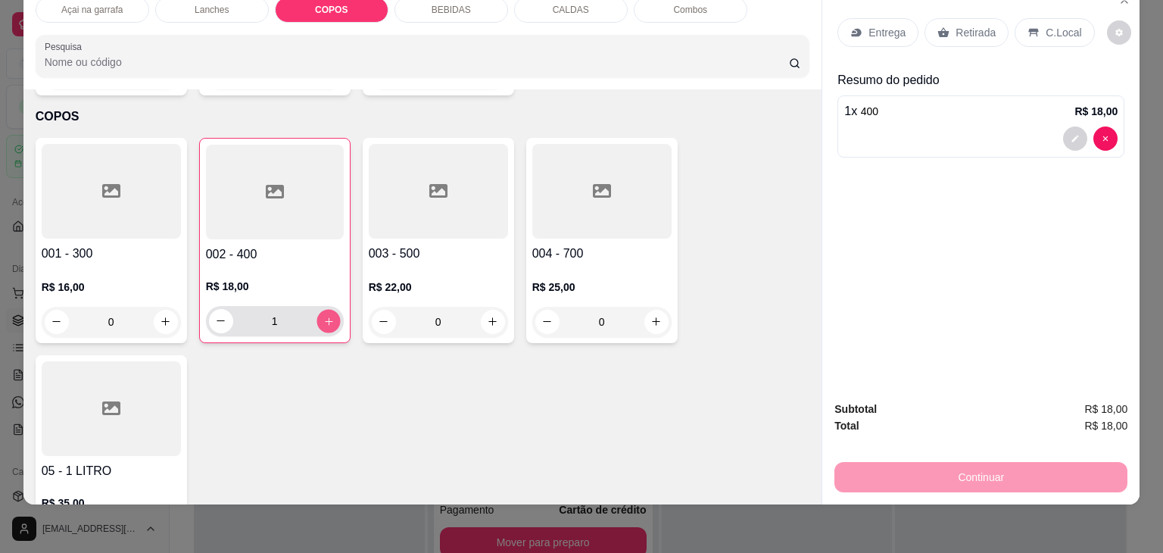
click at [322, 316] on icon "increase-product-quantity" at bounding box center [327, 321] width 11 height 11
click at [322, 315] on icon "increase-product-quantity" at bounding box center [327, 320] width 11 height 11
type input "3"
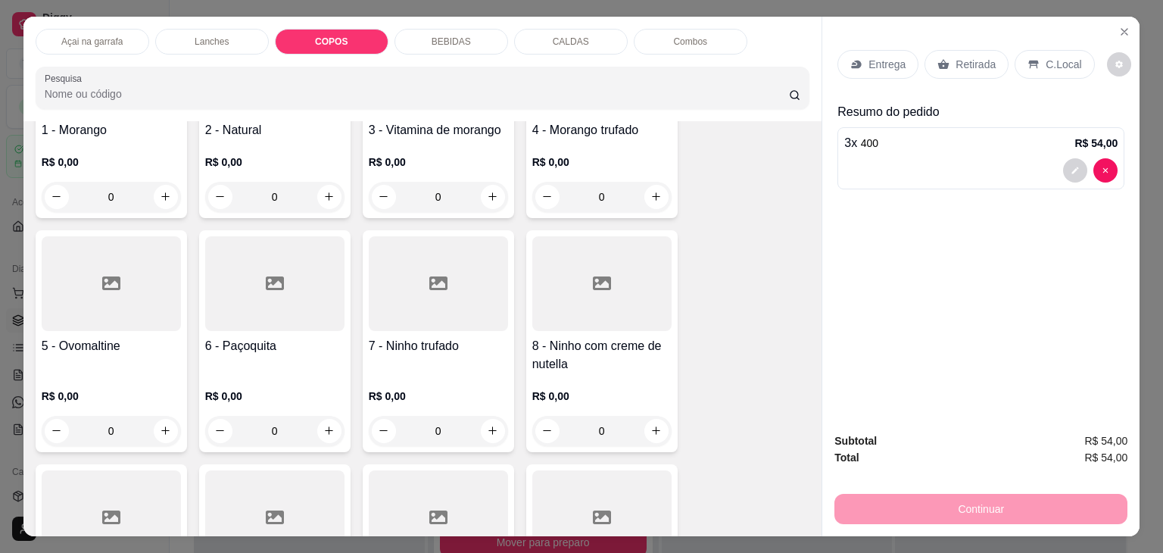
scroll to position [0, 0]
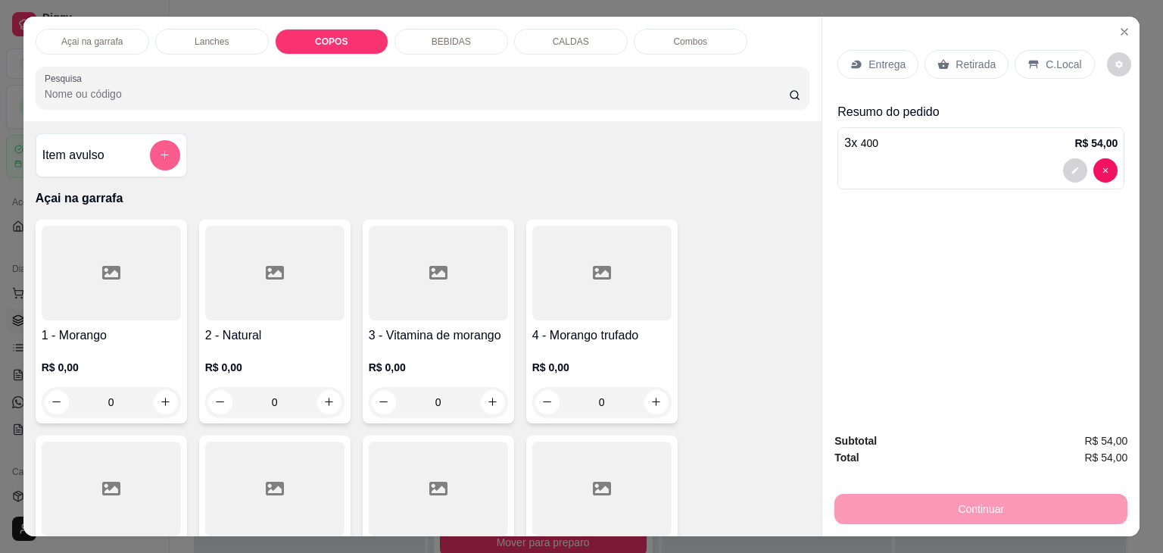
click at [157, 142] on button "add-separate-item" at bounding box center [165, 155] width 30 height 30
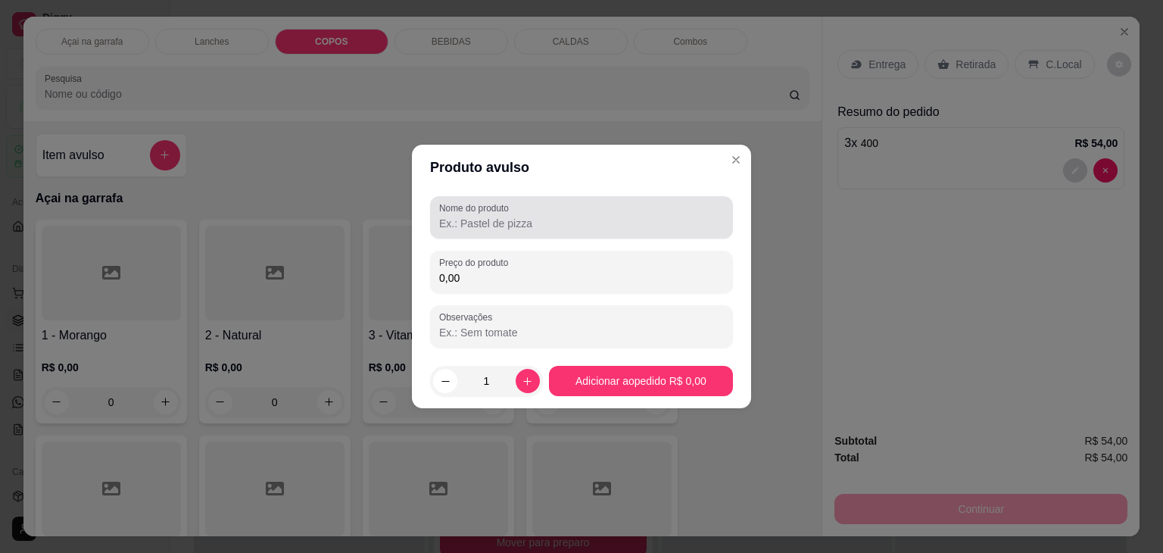
click at [560, 232] on div "Nome do produto" at bounding box center [581, 217] width 303 height 42
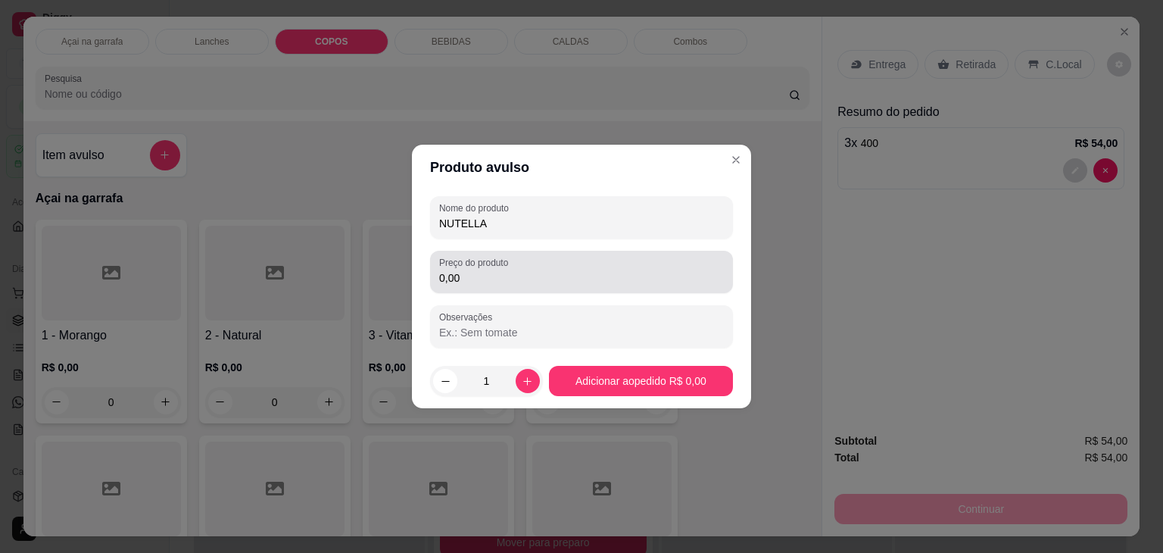
type input "NUTELLA"
click at [565, 270] on input "0,00" at bounding box center [581, 277] width 285 height 15
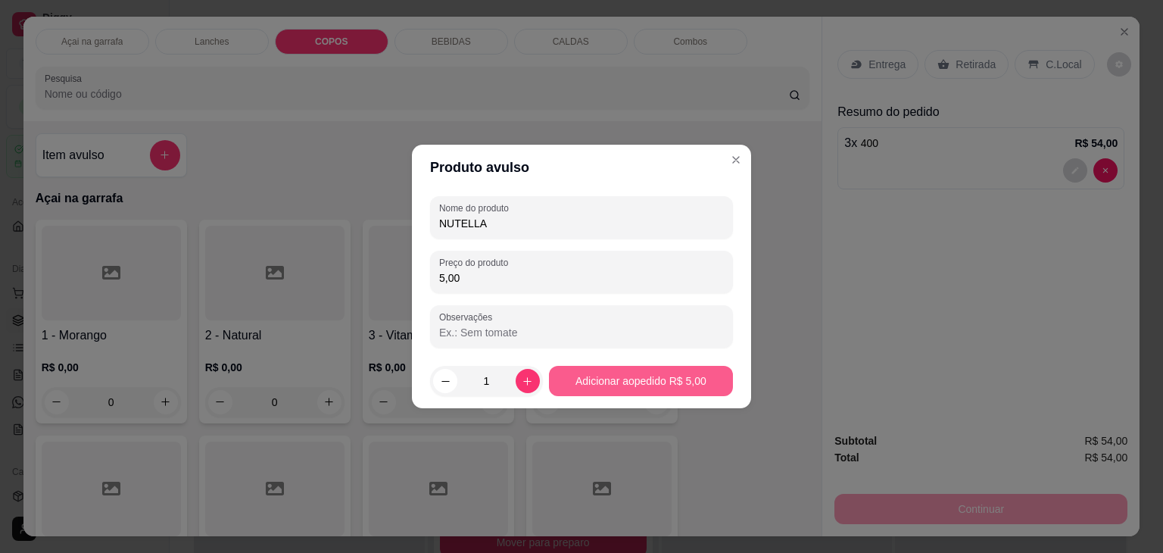
type input "5,00"
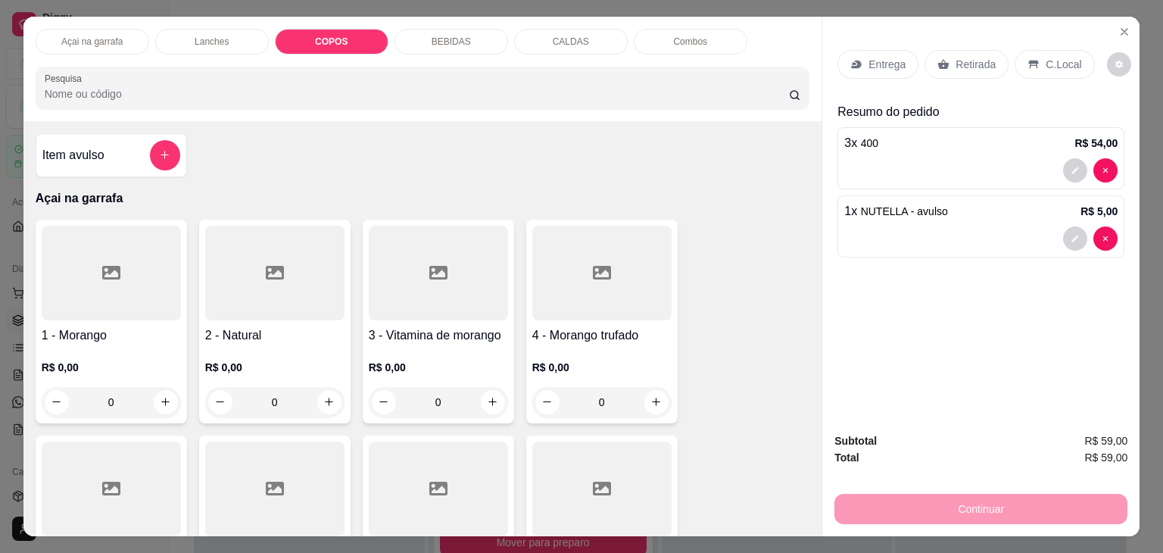
click at [1027, 60] on icon at bounding box center [1033, 64] width 12 height 12
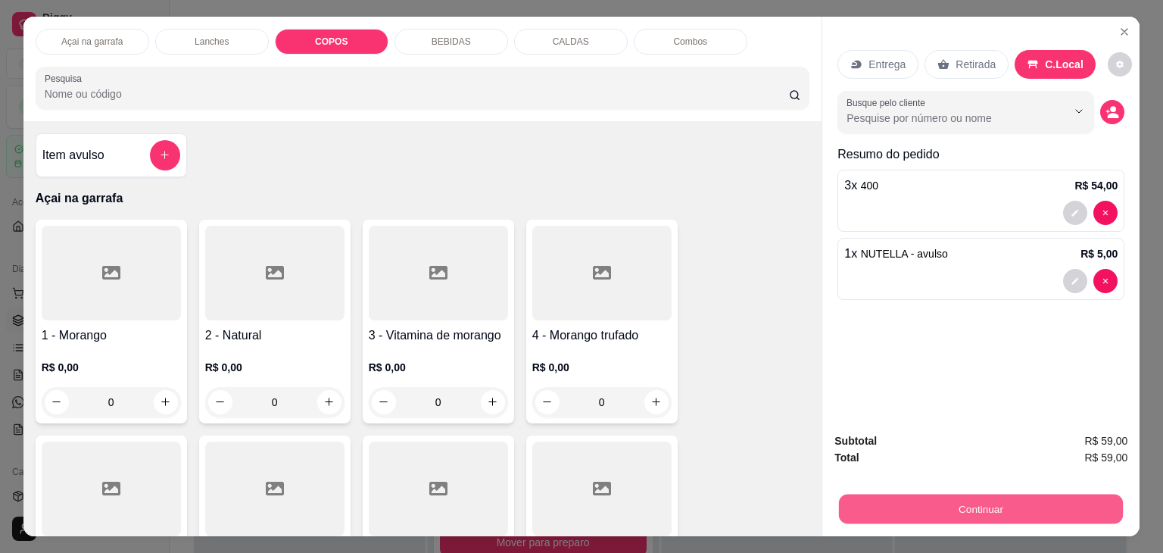
click at [899, 494] on button "Continuar" at bounding box center [981, 509] width 284 height 30
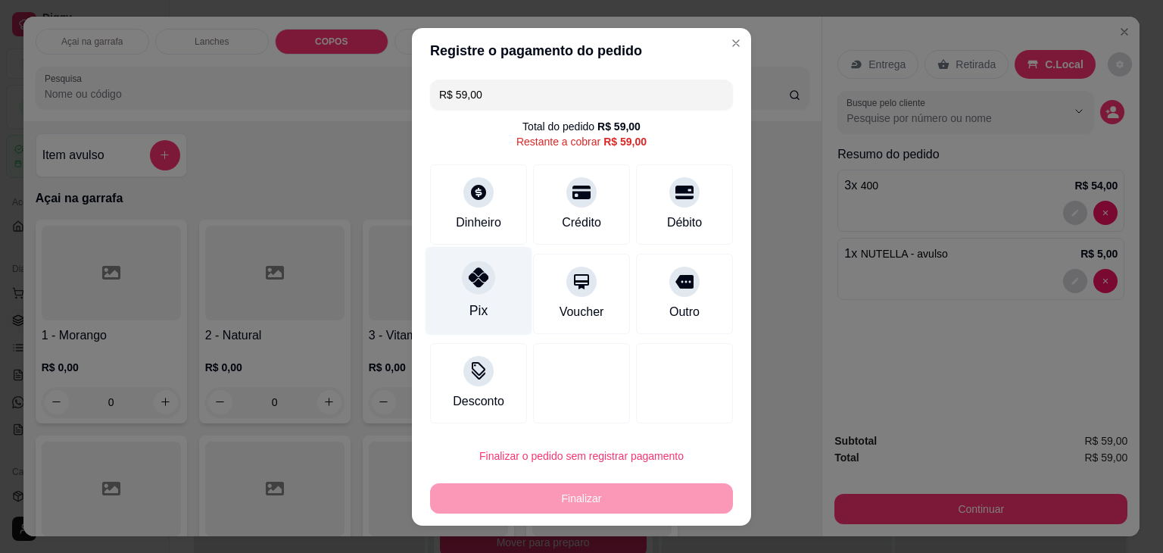
click at [448, 285] on div "Pix" at bounding box center [478, 290] width 107 height 89
type input "R$ 0,00"
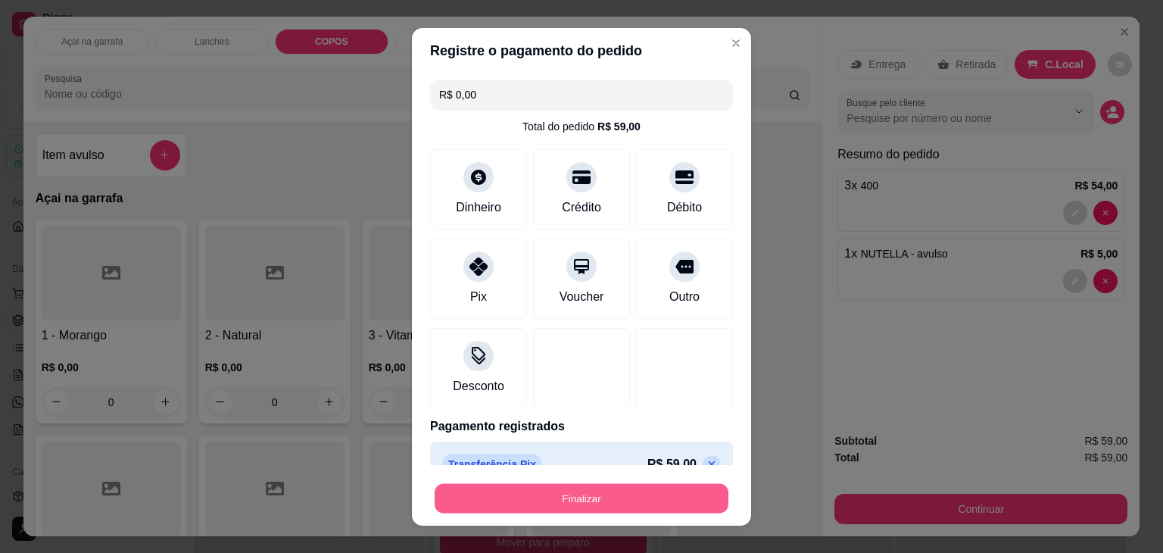
click at [554, 503] on button "Finalizar" at bounding box center [581, 498] width 294 height 30
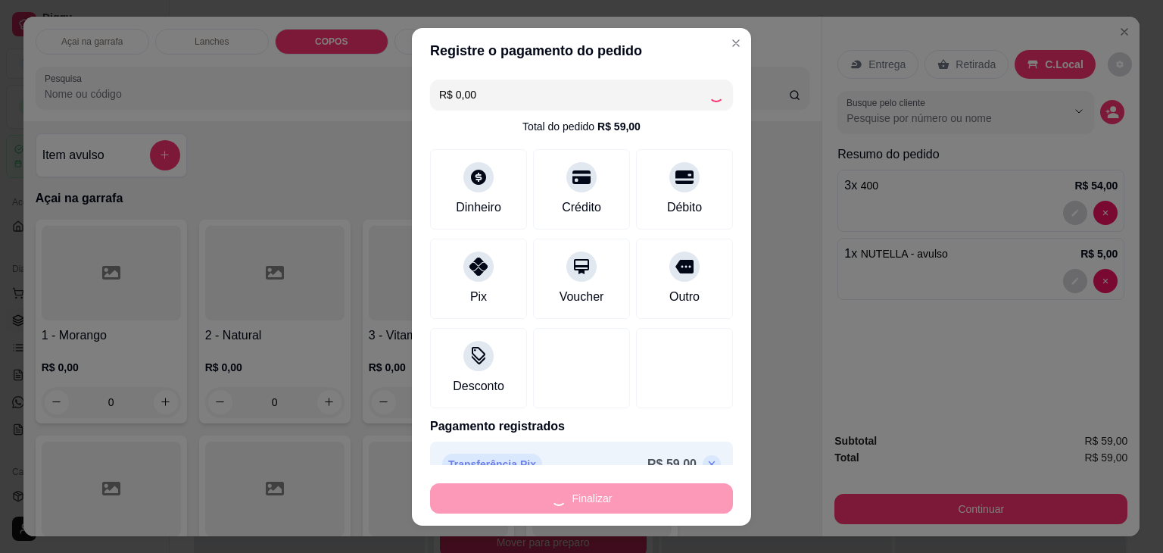
type input "0"
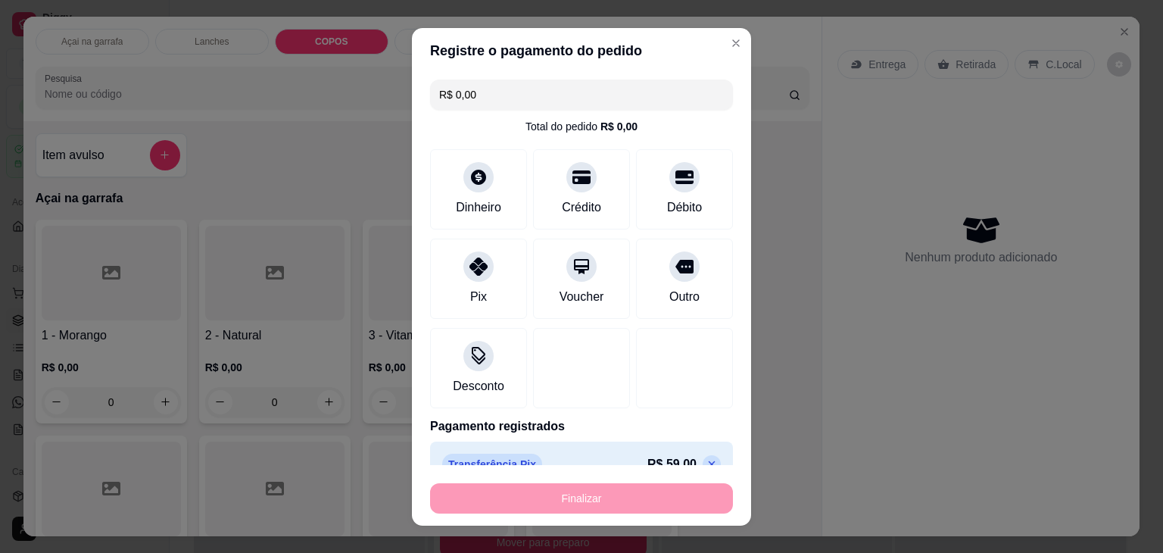
type input "-R$ 59,00"
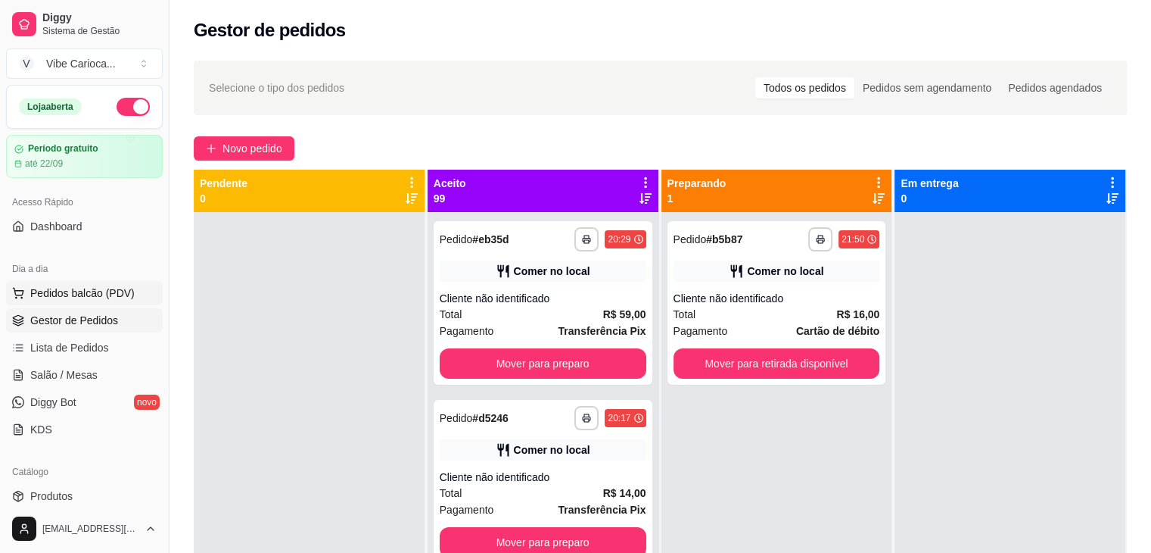
click at [103, 291] on span "Pedidos balcão (PDV)" at bounding box center [82, 292] width 104 height 15
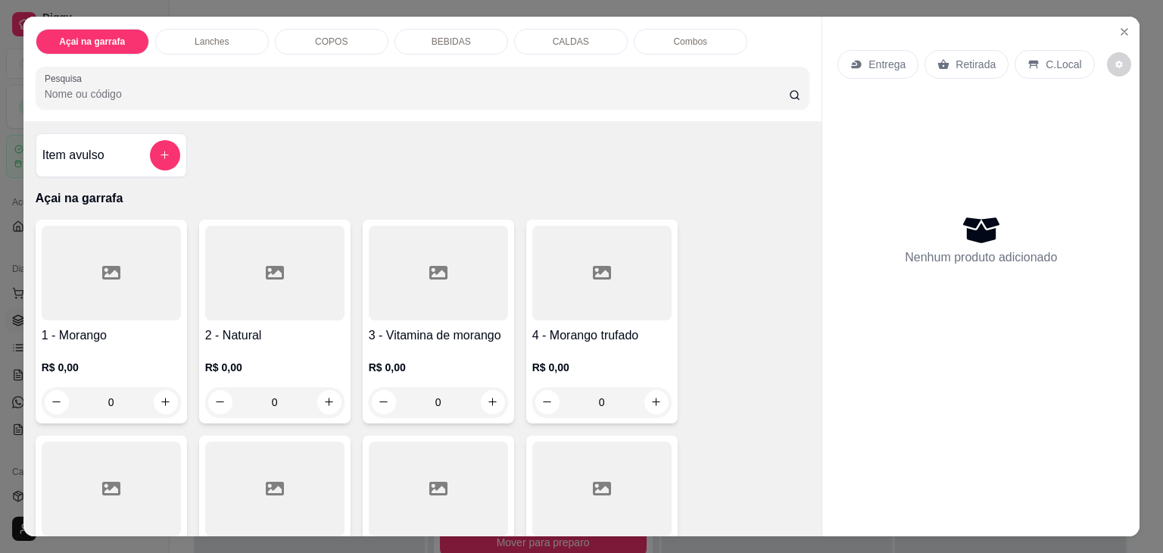
click at [357, 40] on div "COPOS" at bounding box center [332, 42] width 114 height 26
click at [307, 92] on input "Pesquisa" at bounding box center [417, 93] width 744 height 15
click at [237, 264] on div at bounding box center [274, 273] width 139 height 95
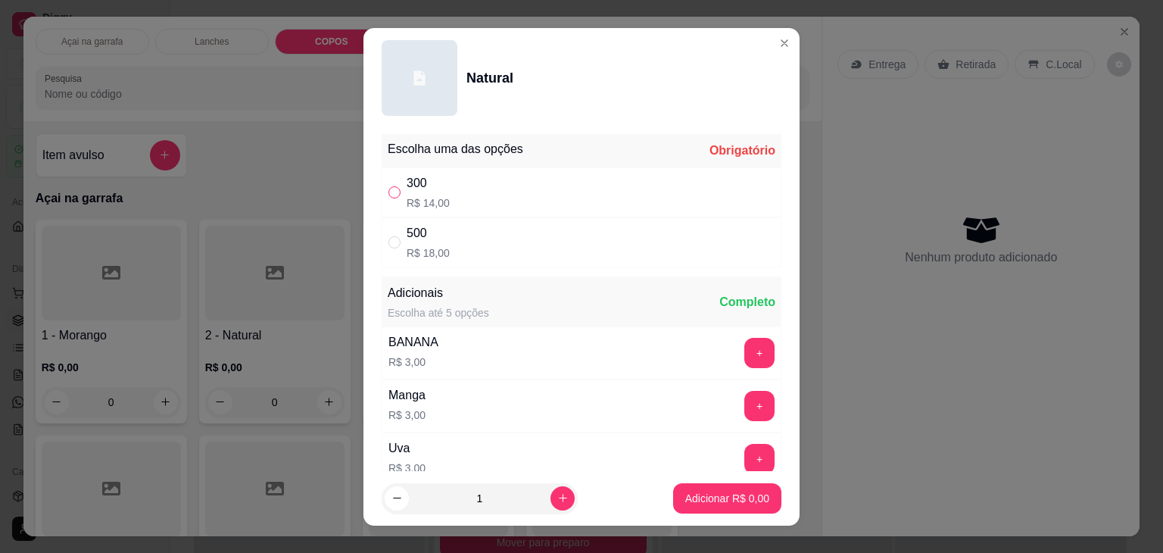
click at [388, 193] on input "" at bounding box center [394, 192] width 12 height 12
radio input "true"
click at [559, 497] on icon "increase-product-quantity" at bounding box center [563, 498] width 8 height 8
type input "2"
click at [708, 484] on button "Adicionar R$ 28,00" at bounding box center [723, 498] width 111 height 30
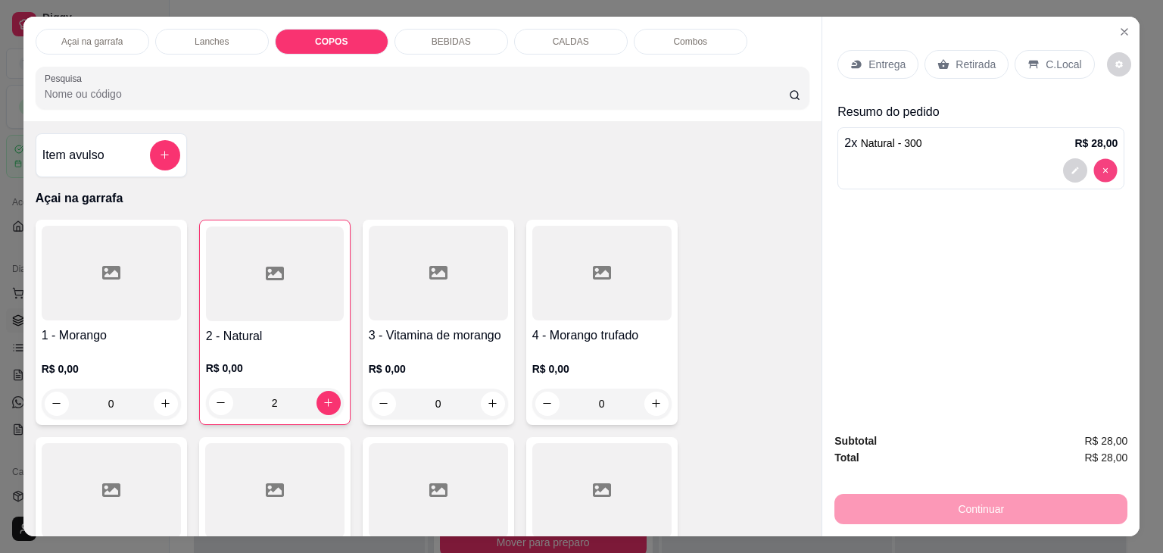
type input "0"
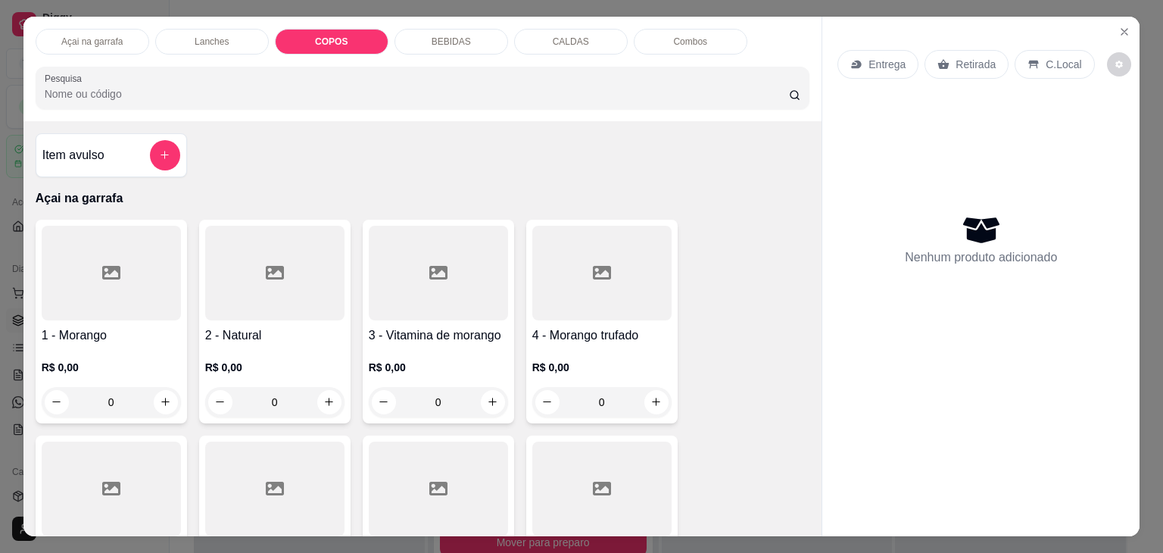
click at [252, 297] on div at bounding box center [274, 273] width 139 height 95
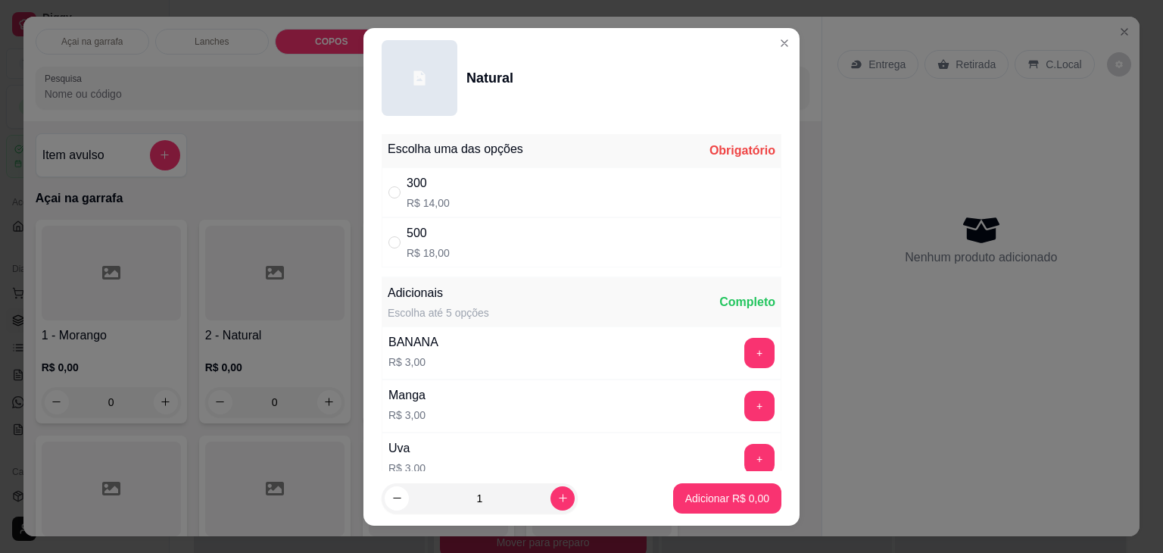
click at [390, 189] on input "" at bounding box center [394, 192] width 12 height 12
radio input "true"
click at [727, 503] on p "Adicionar R$ 14,00" at bounding box center [724, 497] width 90 height 15
type input "1"
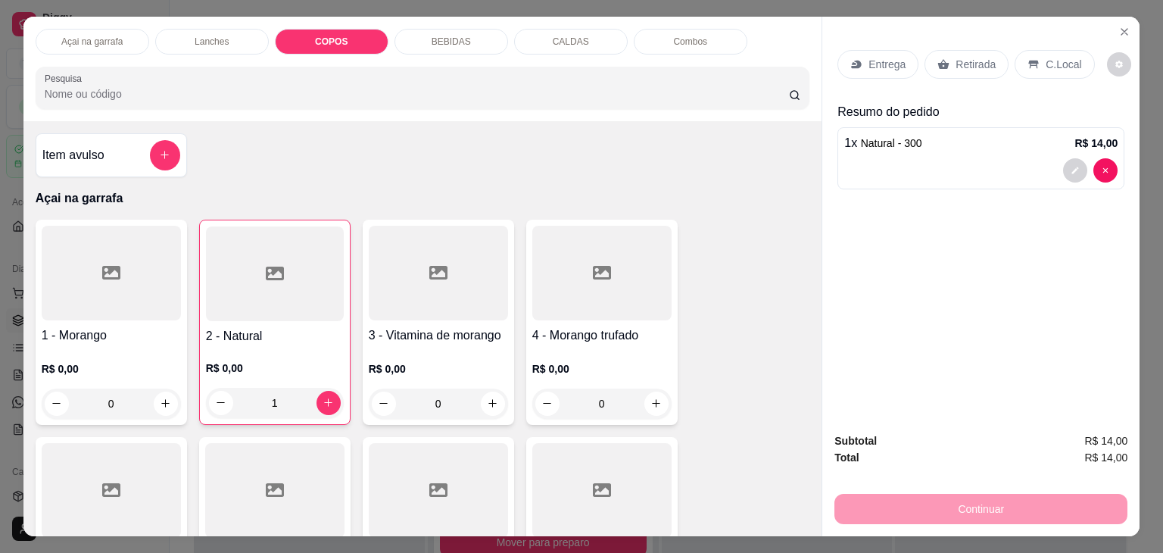
click at [269, 297] on div at bounding box center [275, 273] width 138 height 95
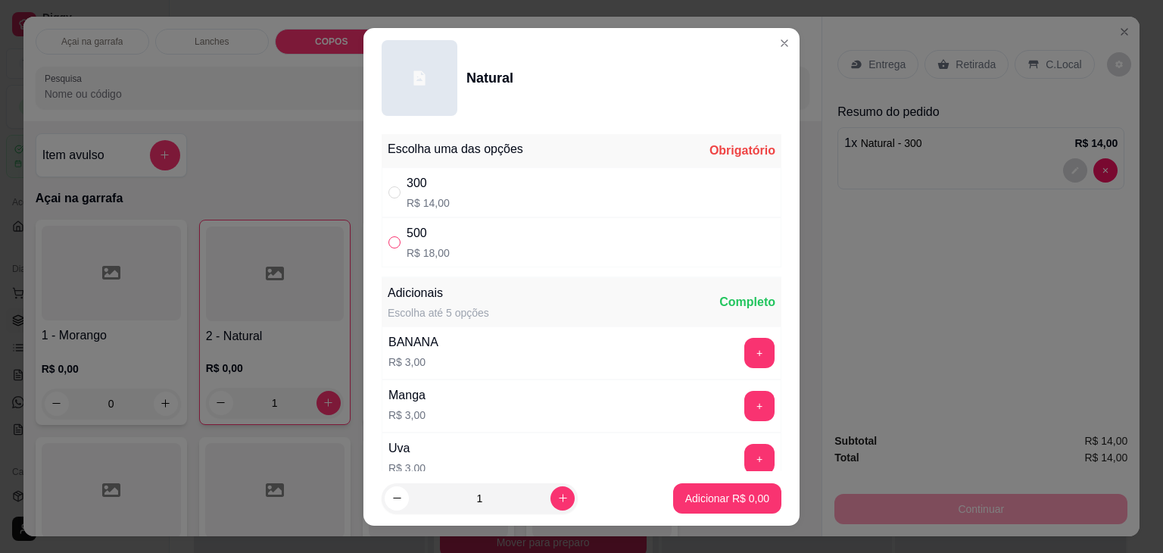
click at [388, 241] on input "" at bounding box center [394, 242] width 12 height 12
radio input "true"
click at [694, 500] on p "Adicionar R$ 18,00" at bounding box center [724, 497] width 88 height 14
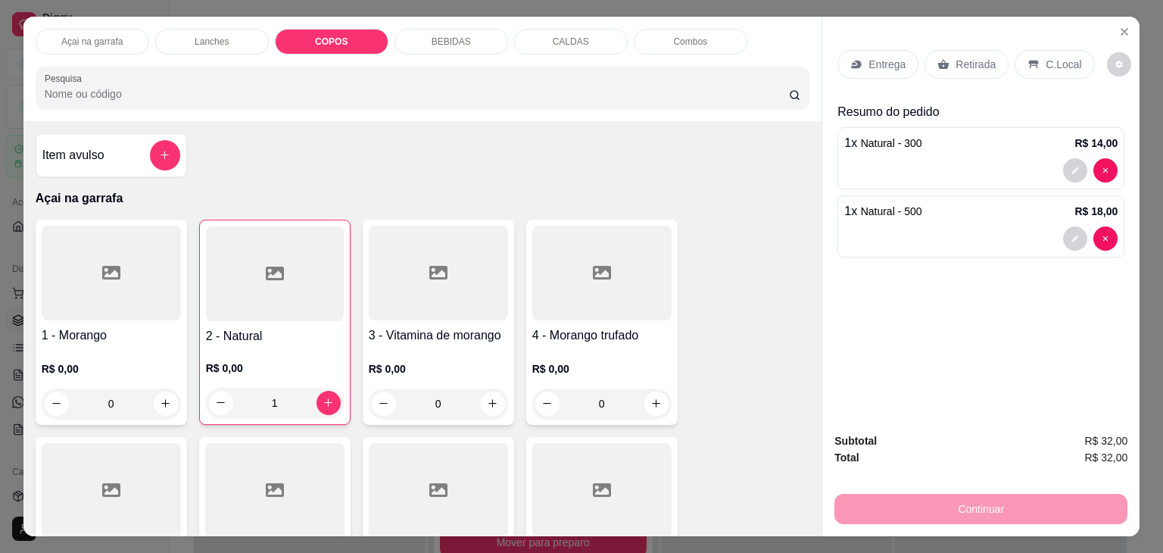
click at [333, 36] on p "COPOS" at bounding box center [331, 42] width 33 height 12
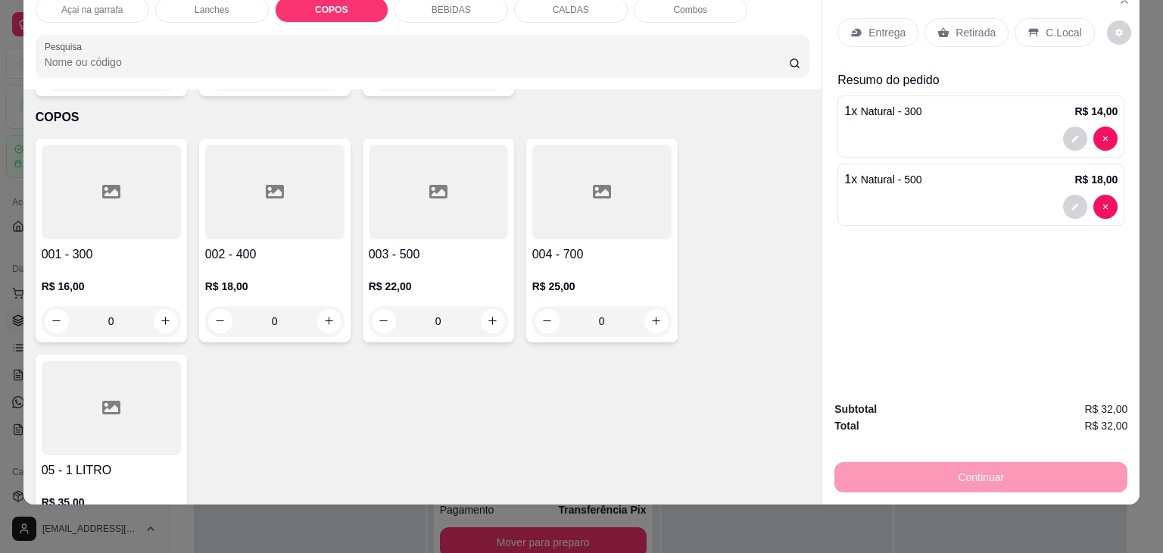
click at [411, 154] on div at bounding box center [438, 192] width 139 height 95
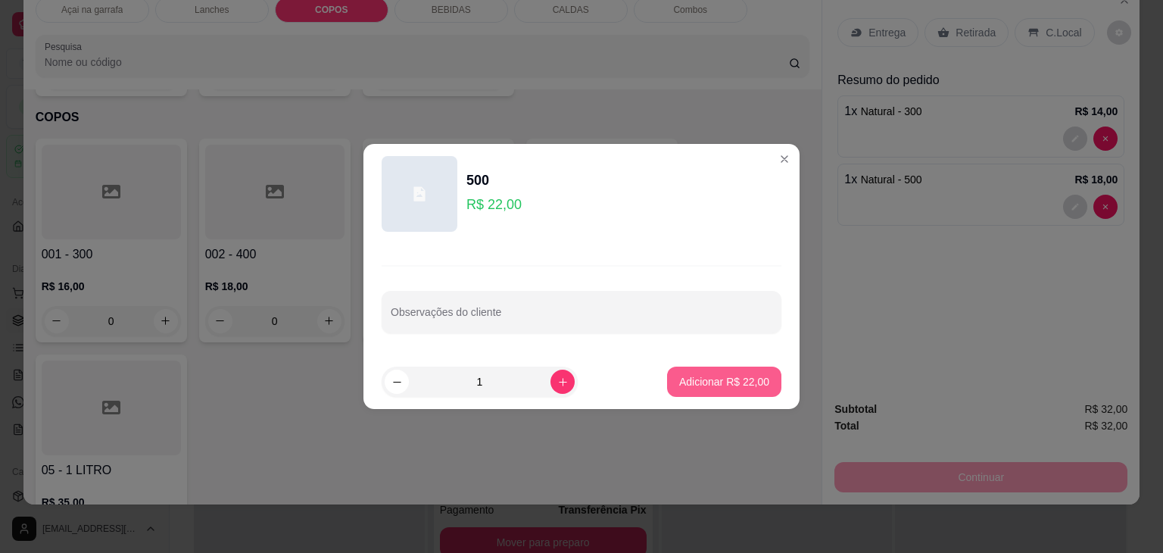
click at [685, 378] on p "Adicionar R$ 22,00" at bounding box center [724, 381] width 90 height 15
type input "1"
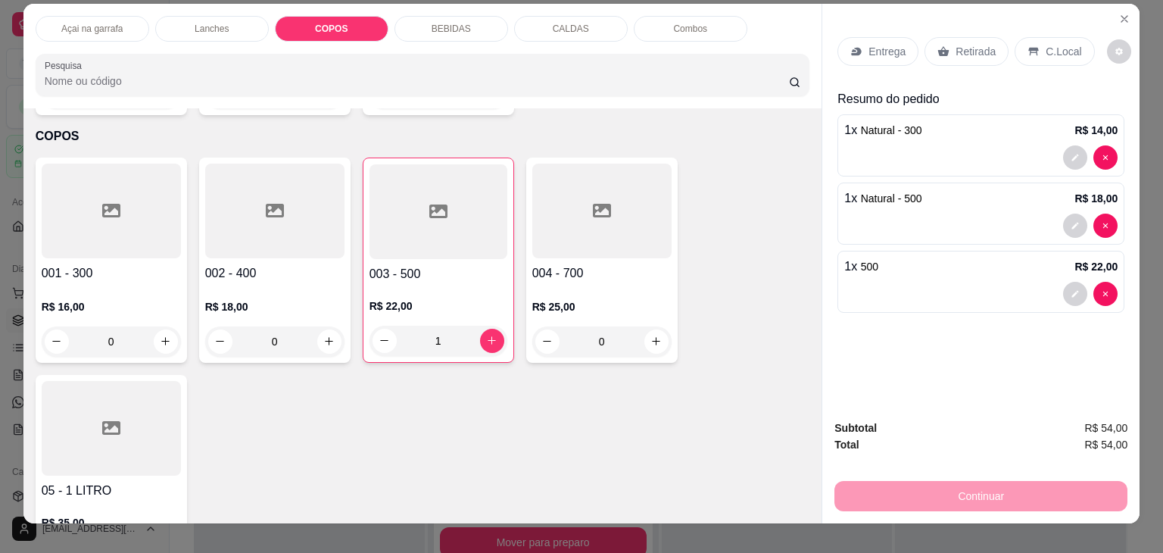
scroll to position [0, 0]
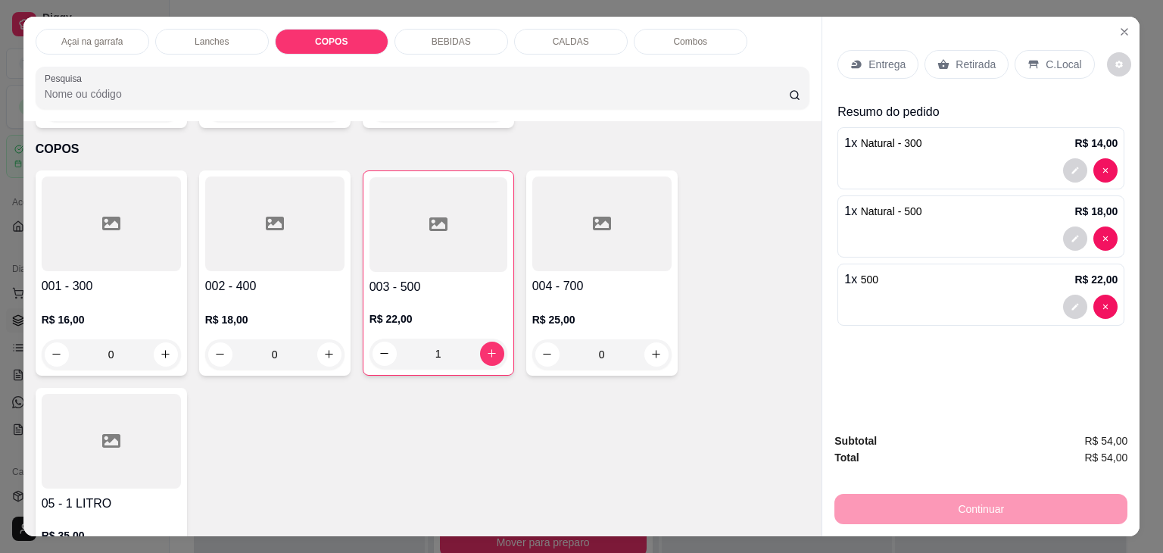
click at [1047, 64] on p "C.Local" at bounding box center [1063, 64] width 36 height 15
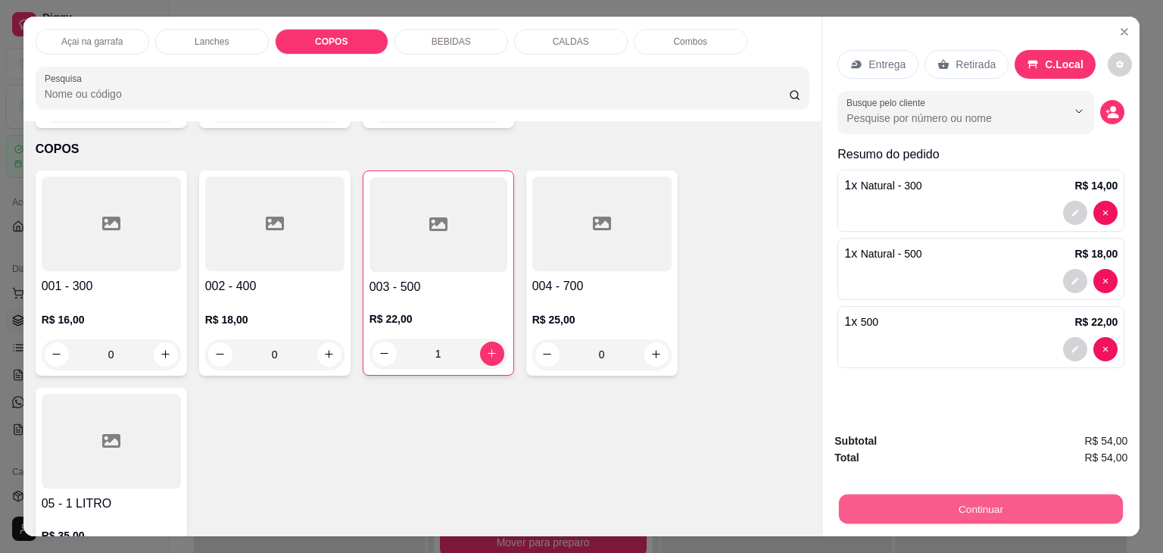
click at [945, 504] on button "Continuar" at bounding box center [981, 509] width 284 height 30
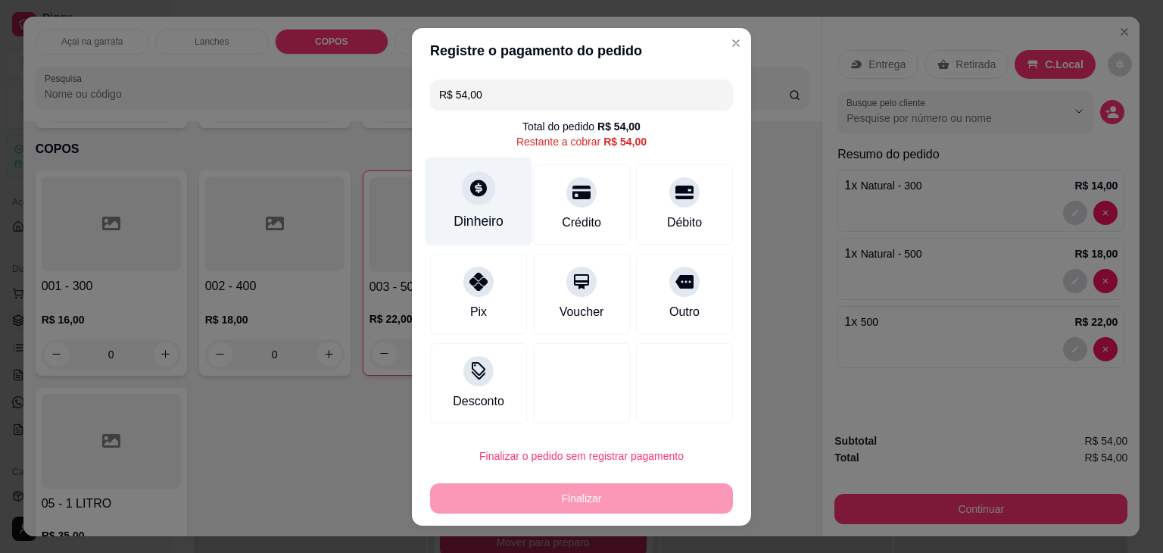
click at [486, 212] on div "Dinheiro" at bounding box center [478, 221] width 50 height 20
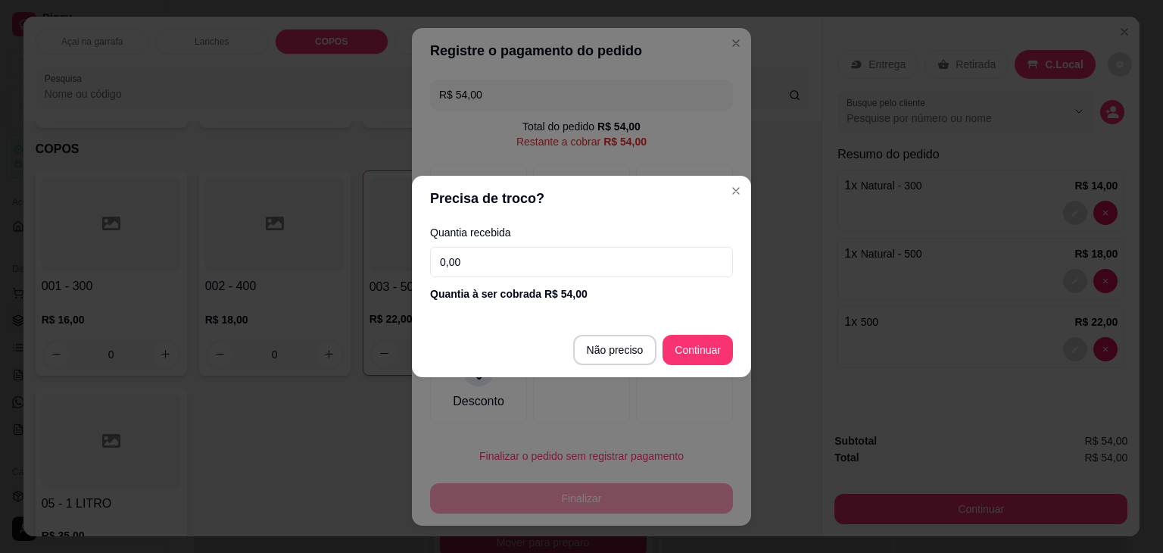
click at [471, 248] on input "0,00" at bounding box center [581, 262] width 303 height 30
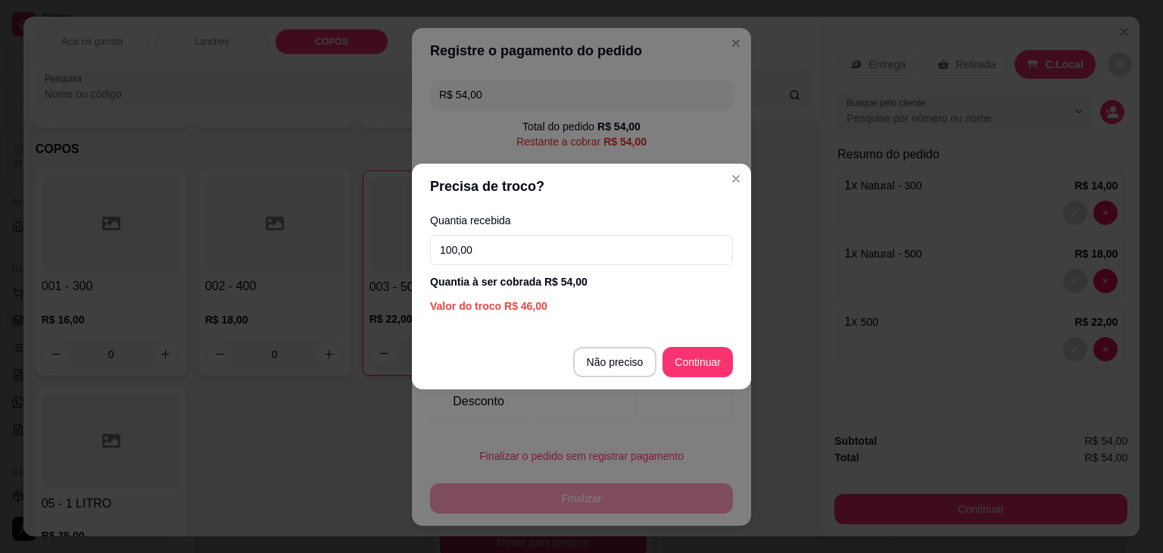
type input "100,00"
type input "R$ 0,00"
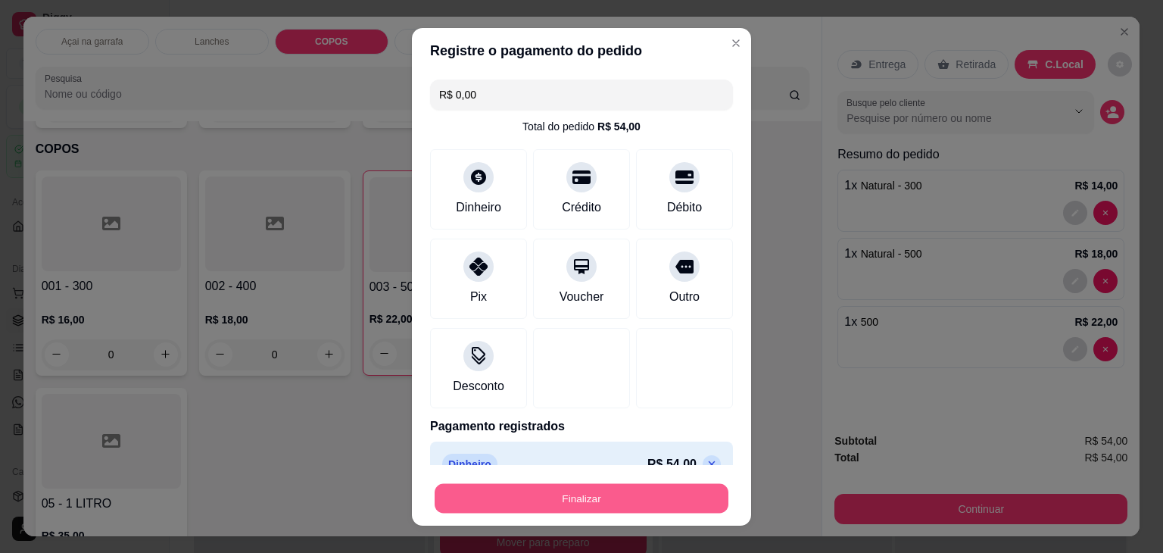
click at [642, 487] on button "Finalizar" at bounding box center [581, 498] width 294 height 30
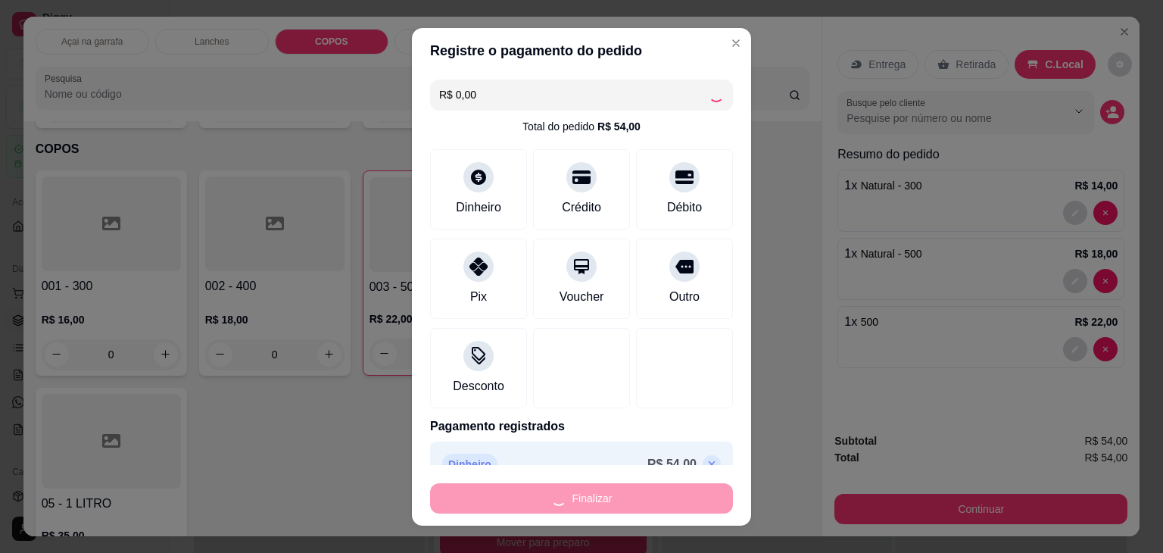
type input "0"
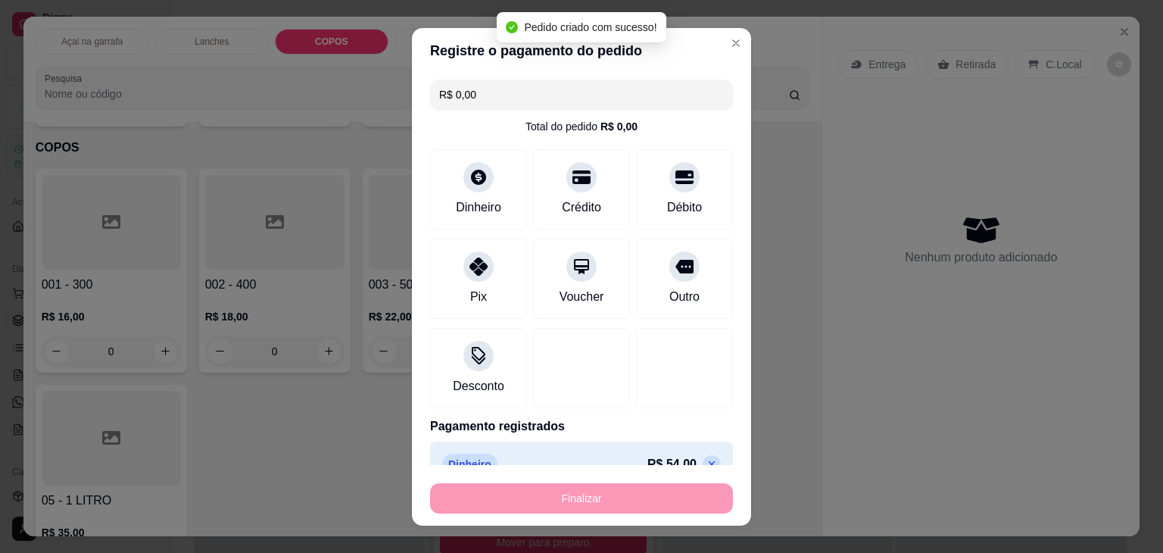
type input "-R$ 54,00"
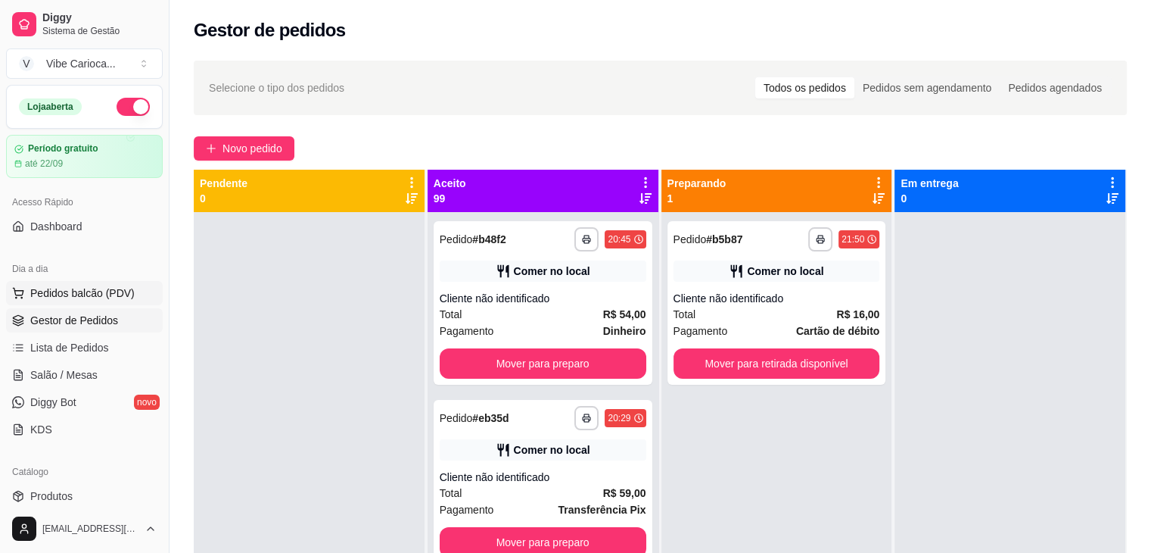
click at [88, 291] on span "Pedidos balcão (PDV)" at bounding box center [82, 292] width 104 height 15
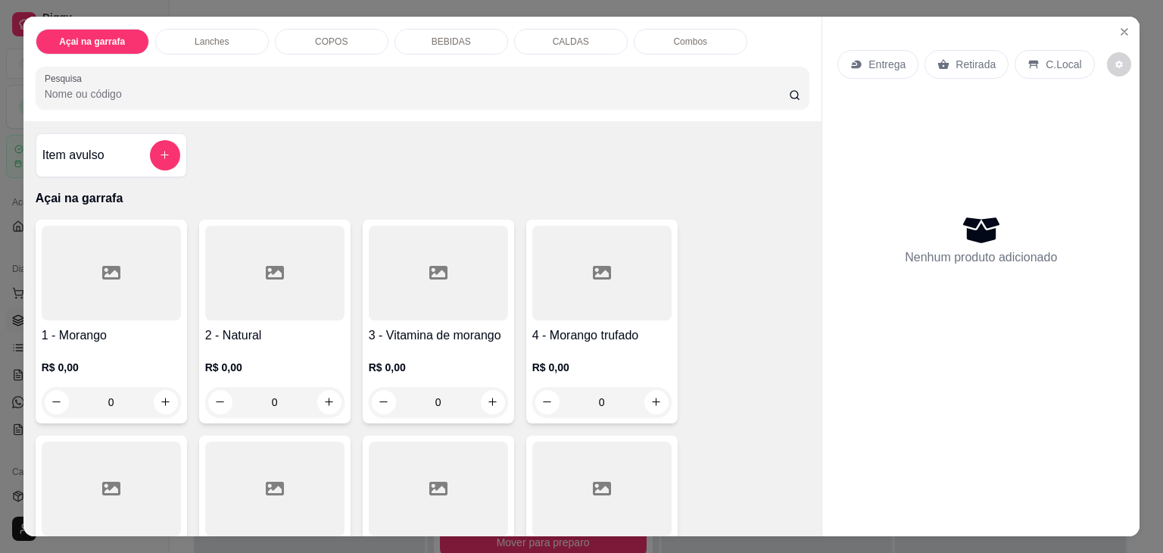
click at [318, 36] on p "COPOS" at bounding box center [331, 42] width 33 height 12
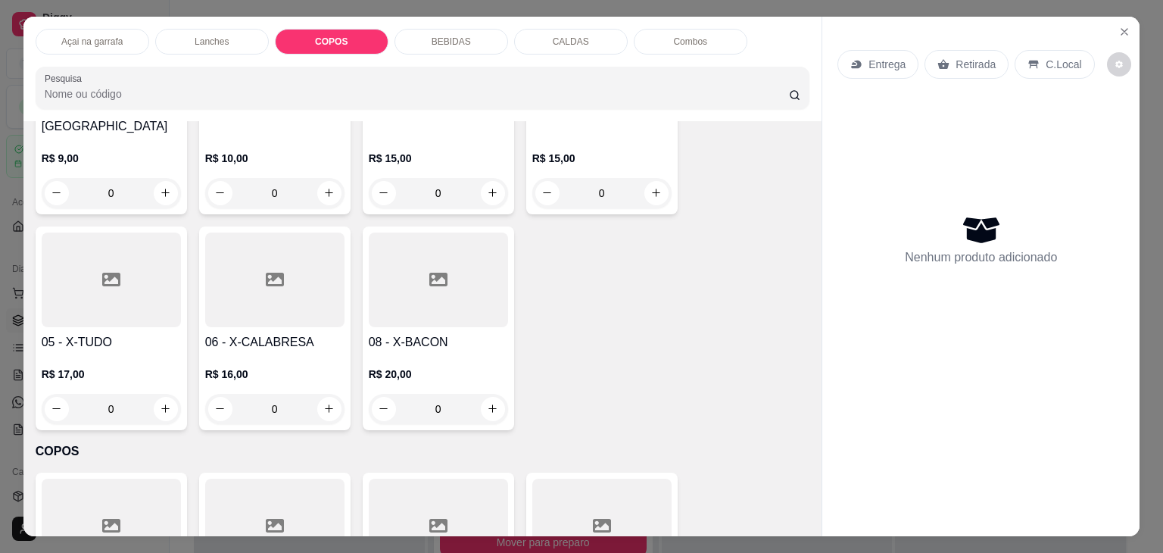
click at [315, 36] on p "COPOS" at bounding box center [331, 42] width 33 height 12
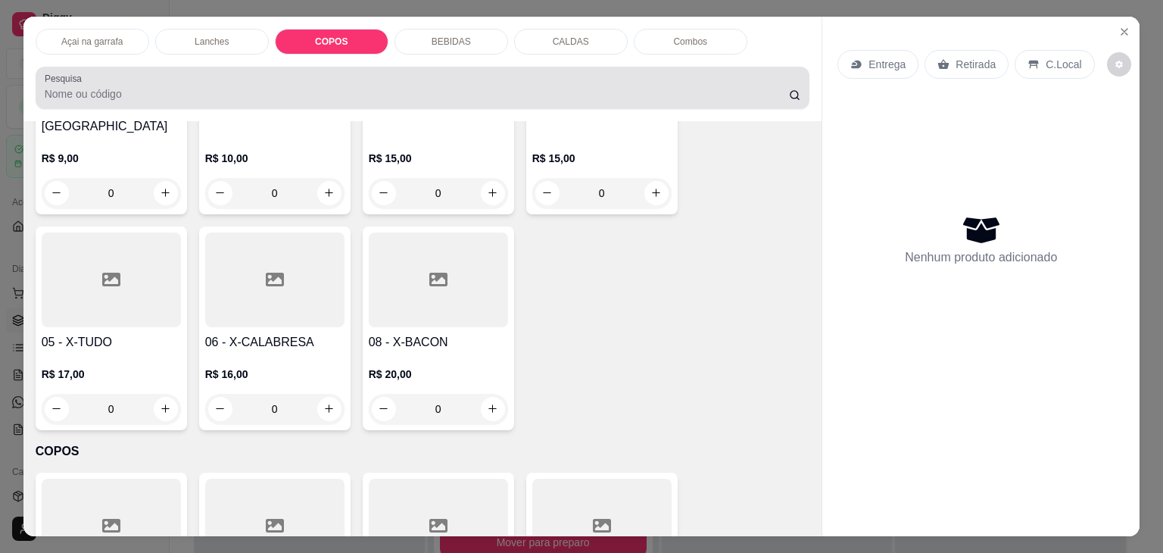
scroll to position [37, 0]
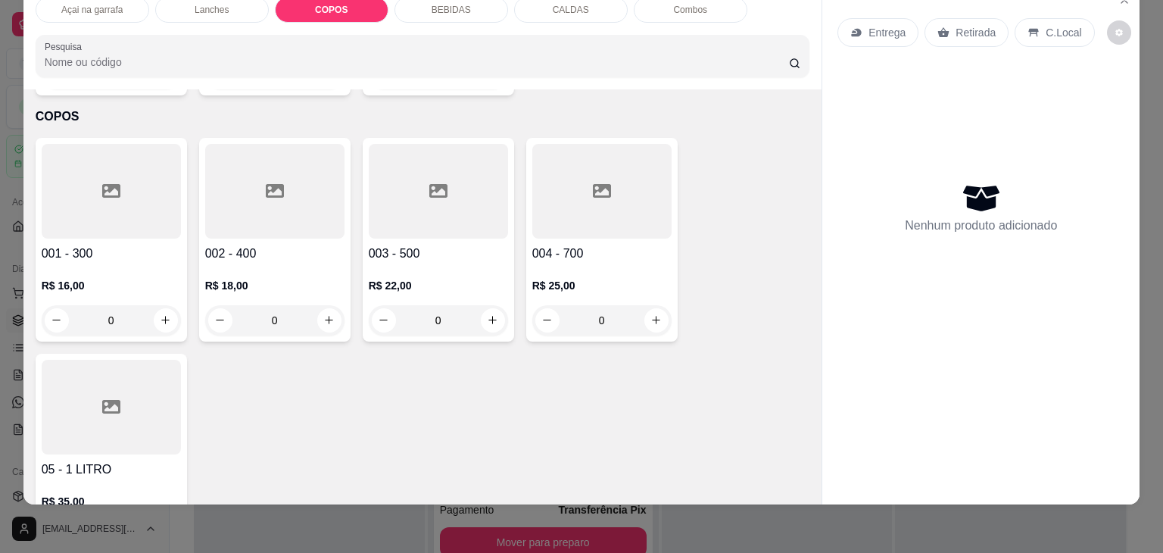
click at [263, 207] on div at bounding box center [274, 191] width 139 height 95
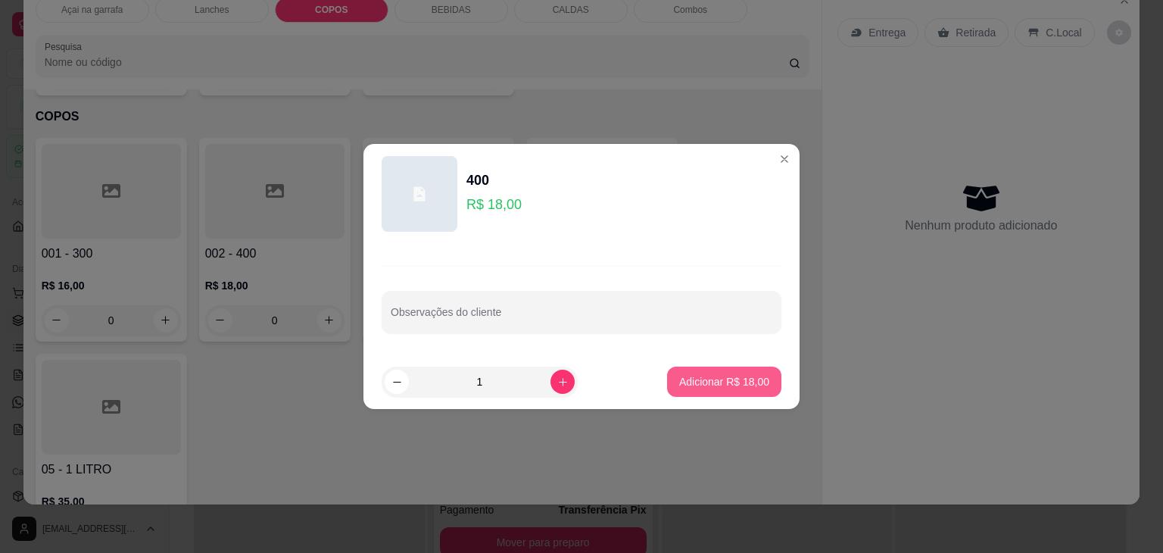
click at [733, 394] on button "Adicionar R$ 18,00" at bounding box center [724, 381] width 114 height 30
type input "1"
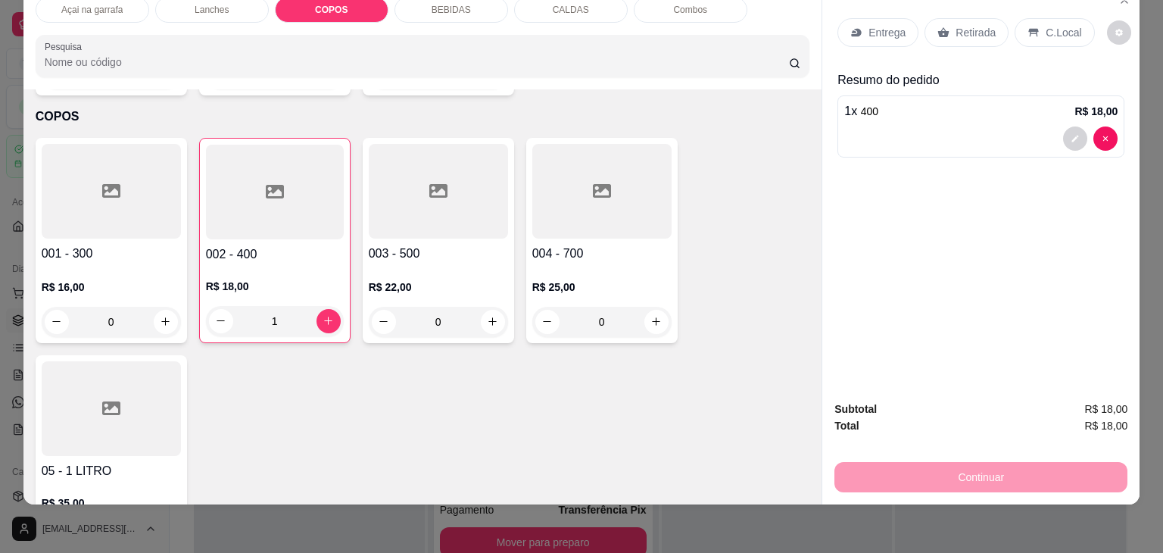
click at [1060, 28] on div "C.Local" at bounding box center [1053, 32] width 79 height 29
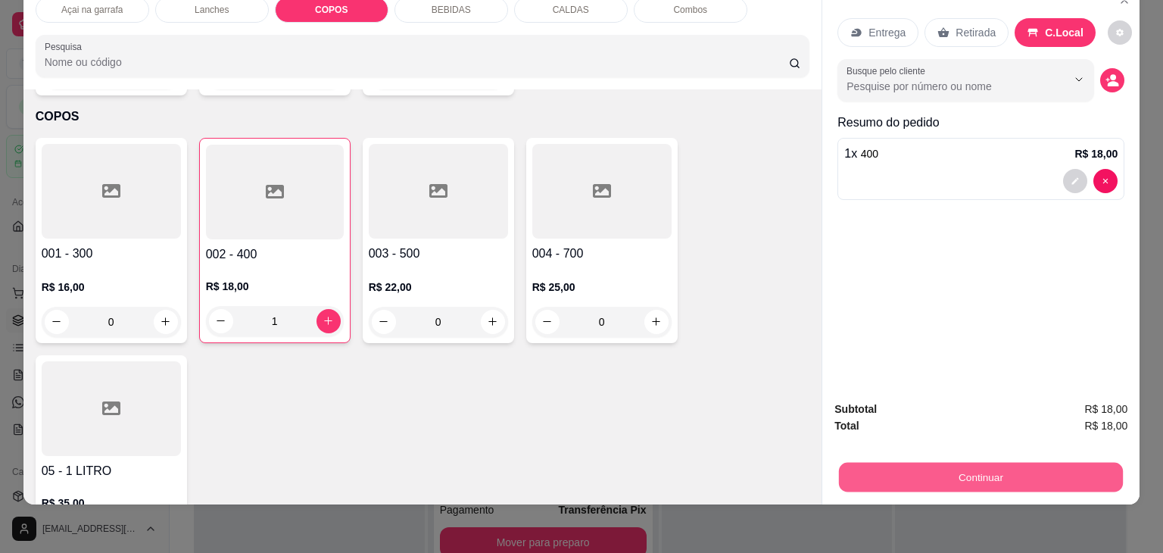
click at [979, 465] on button "Continuar" at bounding box center [981, 477] width 284 height 30
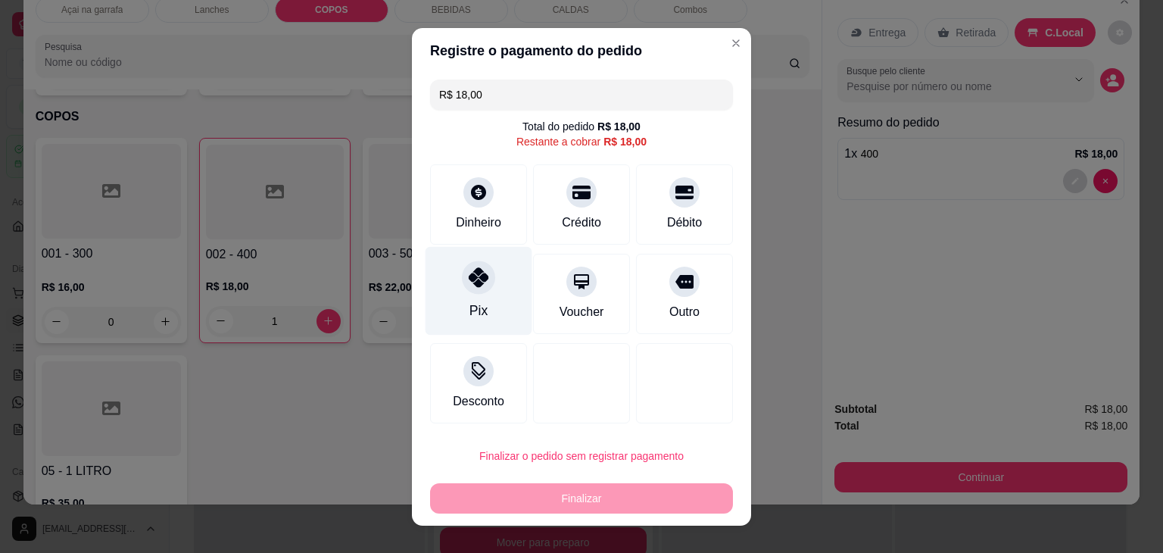
click at [457, 290] on div "Pix" at bounding box center [478, 290] width 107 height 89
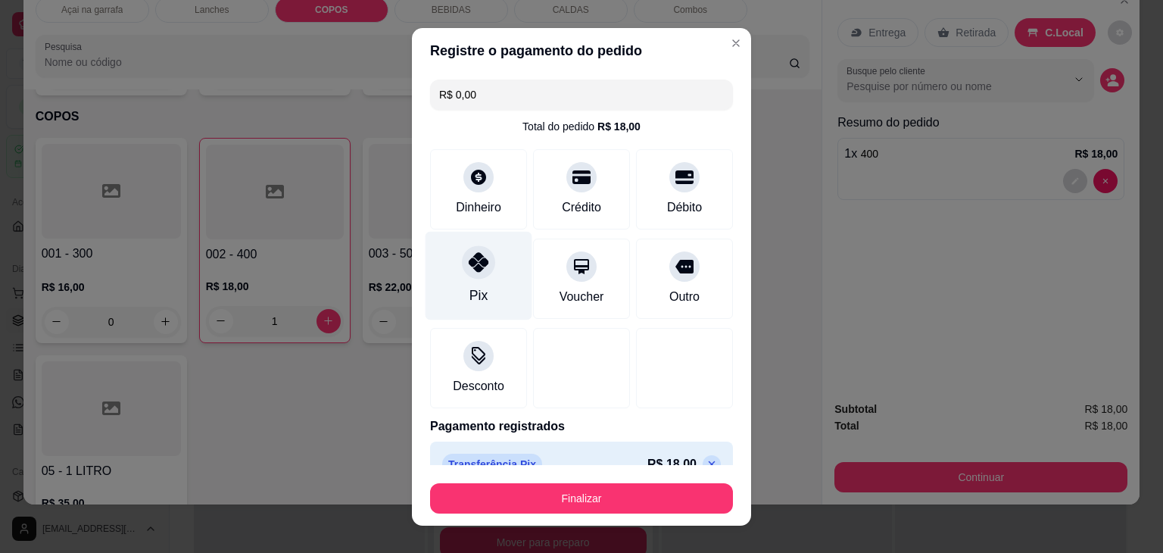
type input "R$ 0,00"
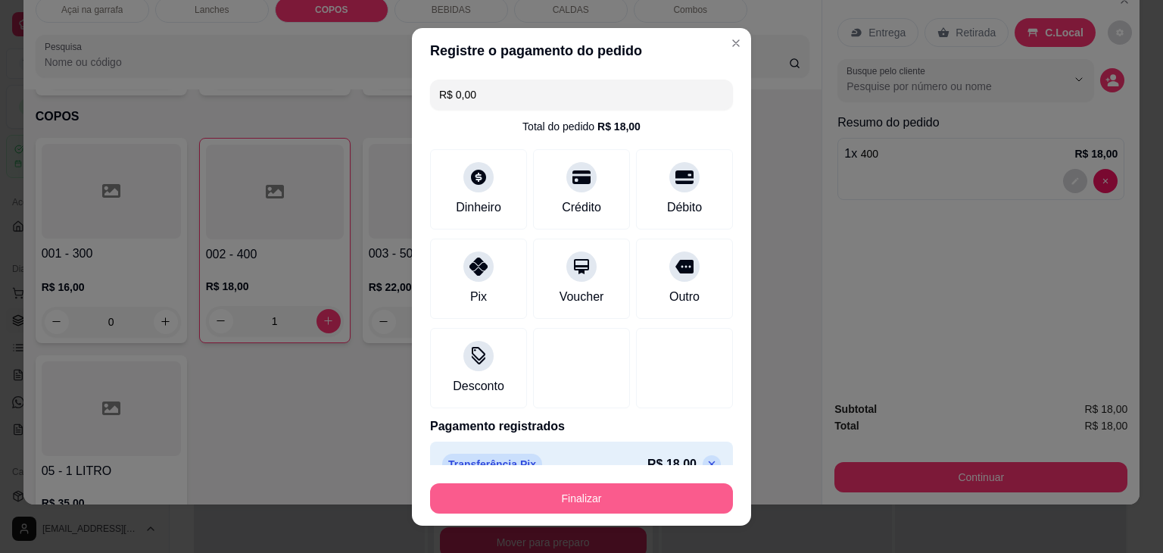
click at [627, 500] on button "Finalizar" at bounding box center [581, 498] width 303 height 30
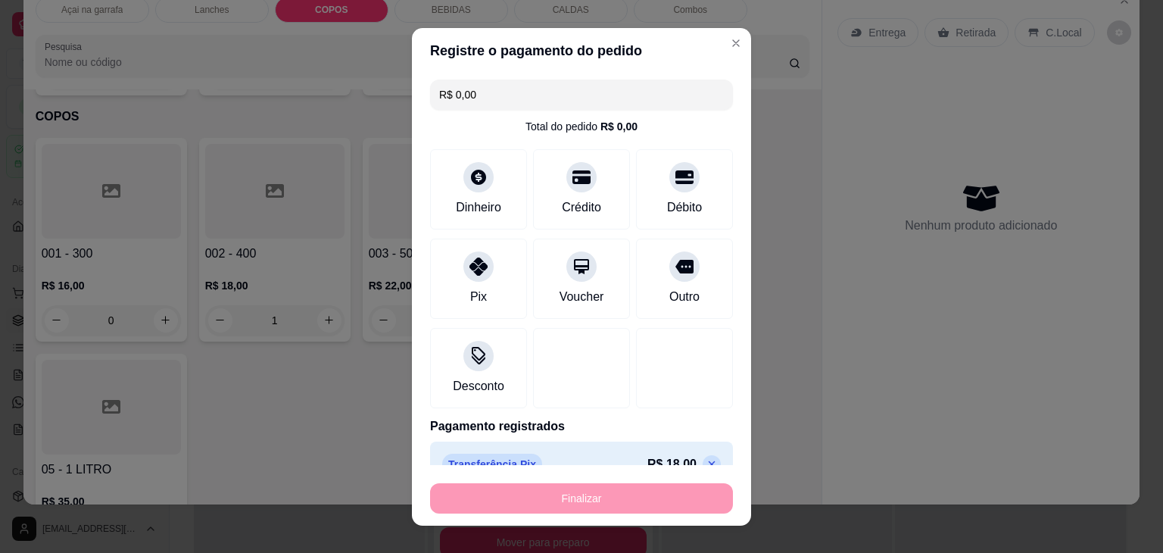
type input "0"
type input "-R$ 18,00"
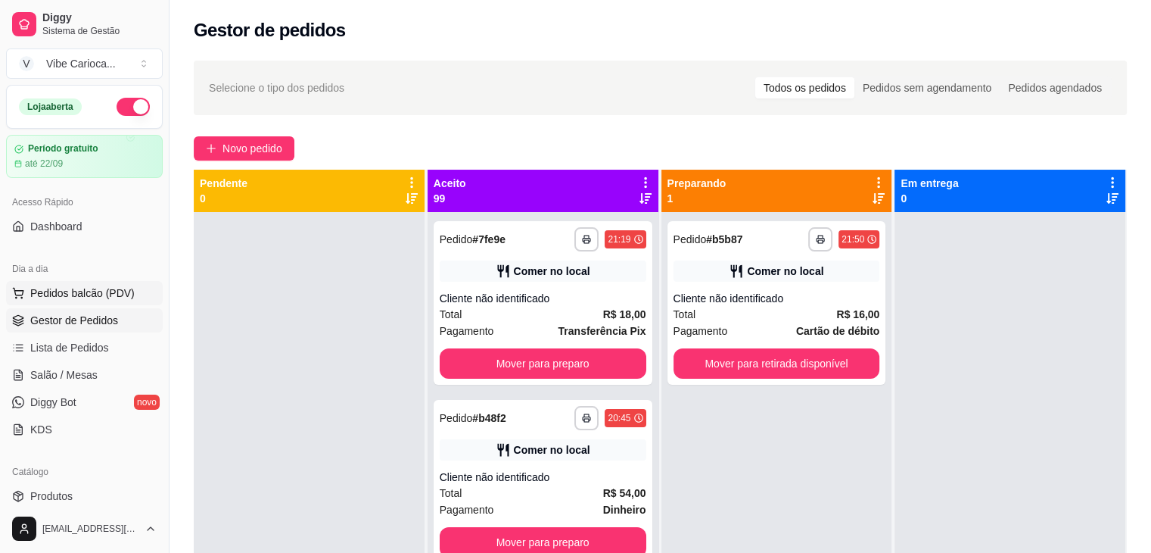
click at [101, 291] on span "Pedidos balcão (PDV)" at bounding box center [82, 292] width 104 height 15
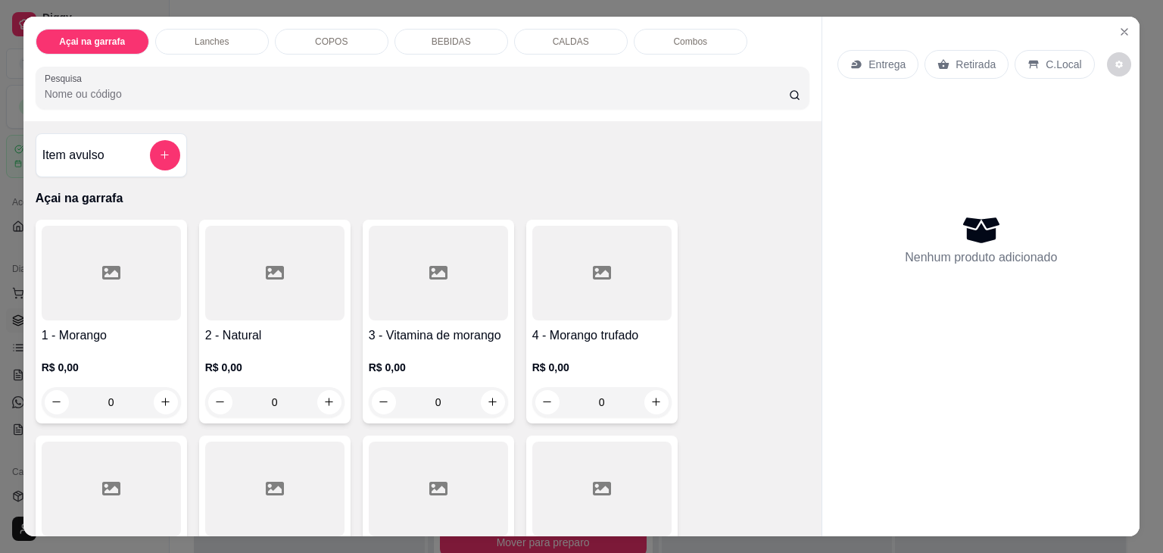
click at [309, 86] on input "Pesquisa" at bounding box center [417, 93] width 744 height 15
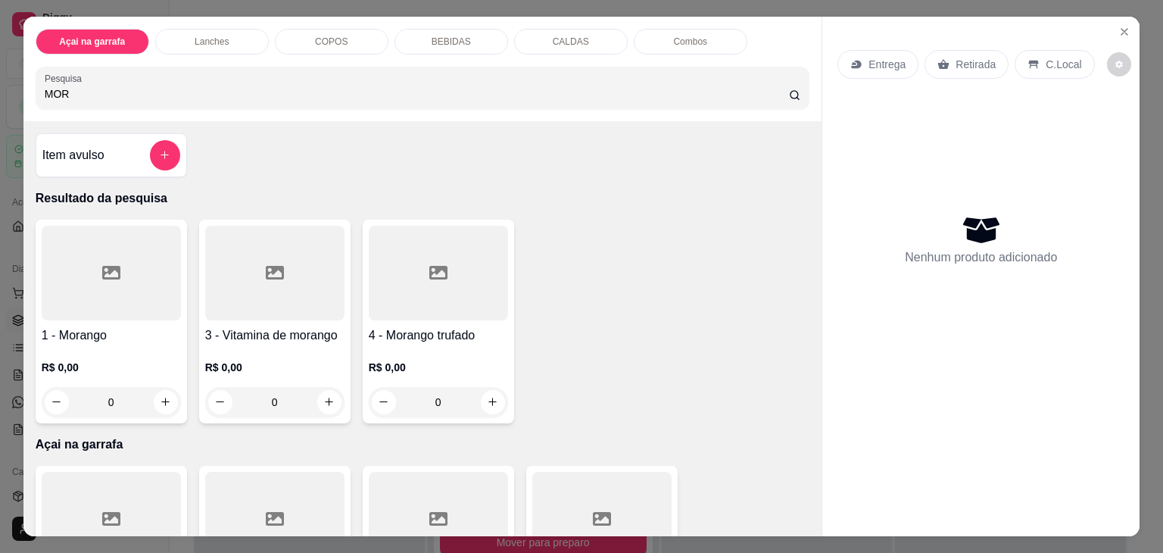
type input "MOR"
click at [102, 266] on icon at bounding box center [111, 273] width 18 height 14
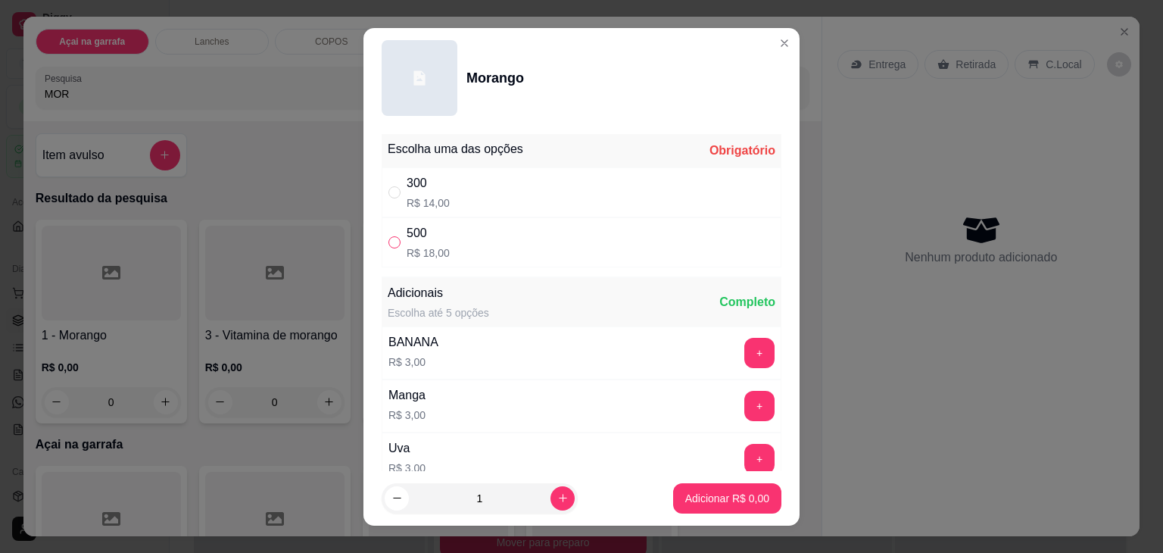
click at [388, 241] on input "" at bounding box center [394, 242] width 12 height 12
radio input "true"
click at [680, 494] on p "Adicionar R$ 18,00" at bounding box center [724, 497] width 88 height 14
type input "1"
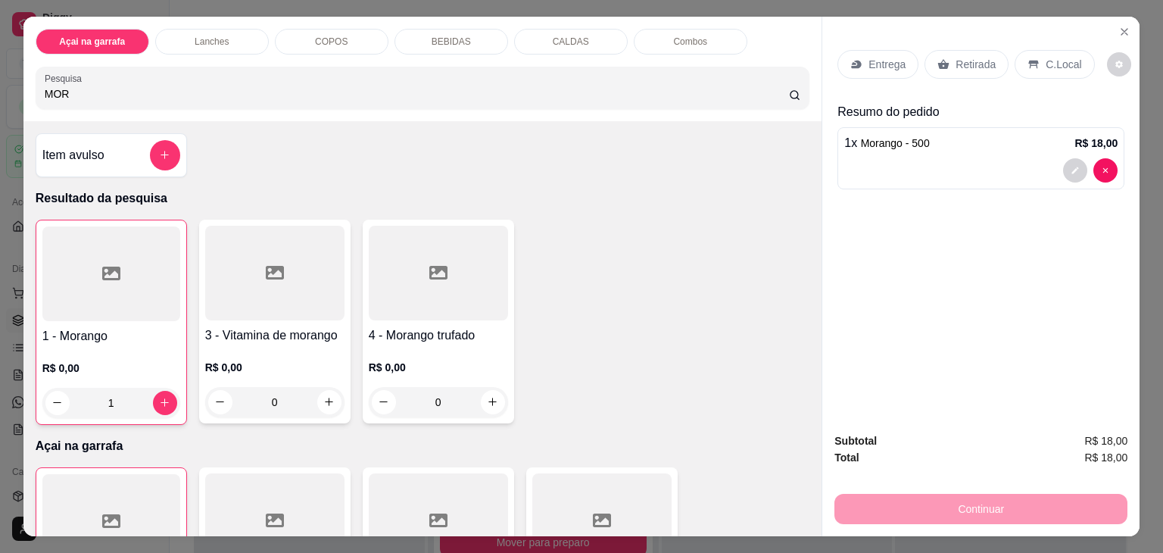
click at [1062, 57] on p "C.Local" at bounding box center [1063, 64] width 36 height 15
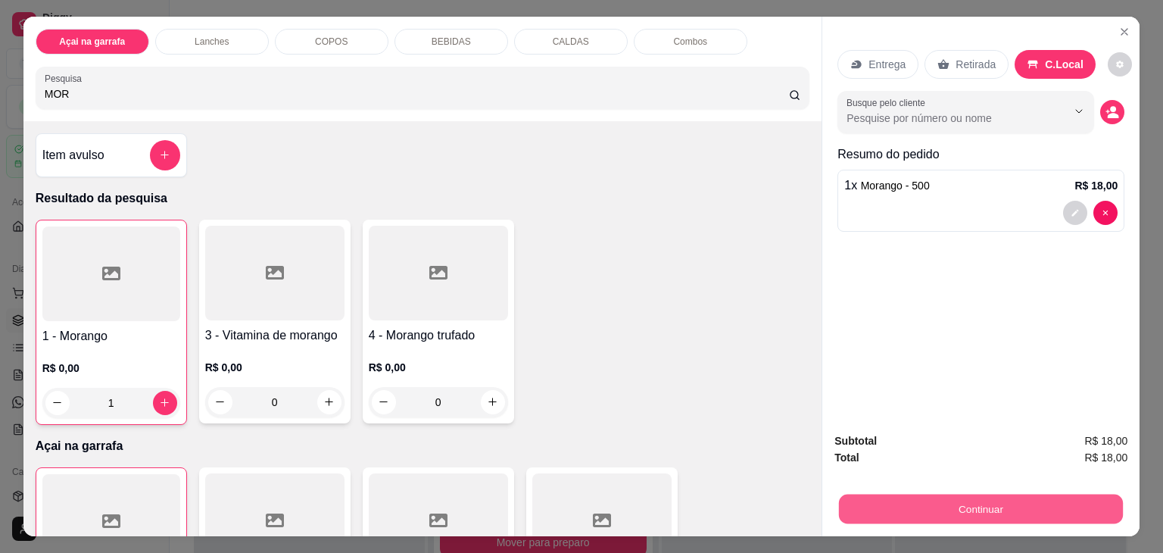
click at [902, 494] on button "Continuar" at bounding box center [981, 509] width 284 height 30
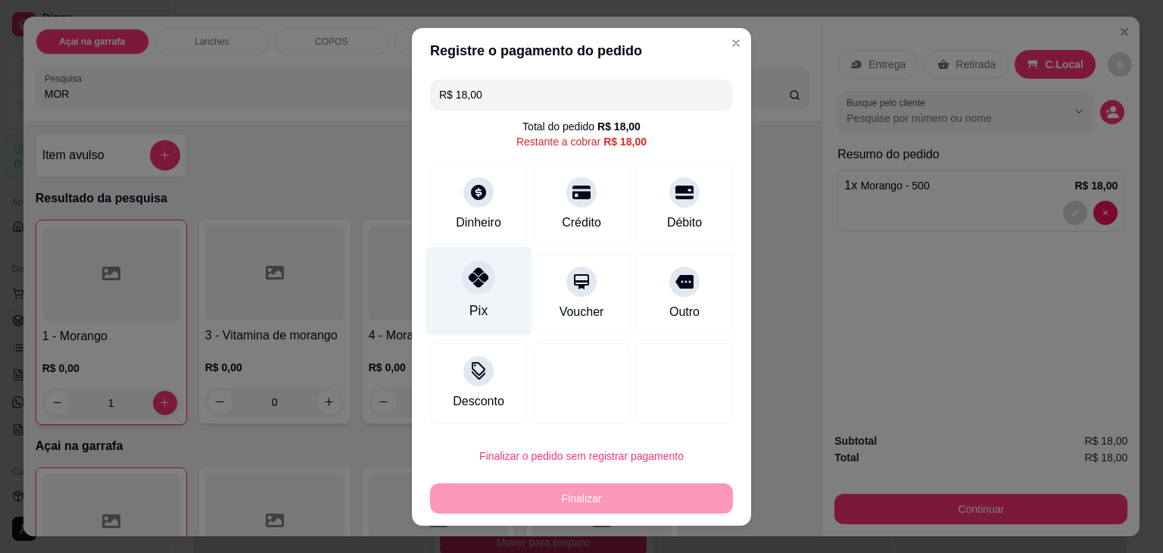
click at [469, 269] on icon at bounding box center [479, 277] width 20 height 20
type input "R$ 0,00"
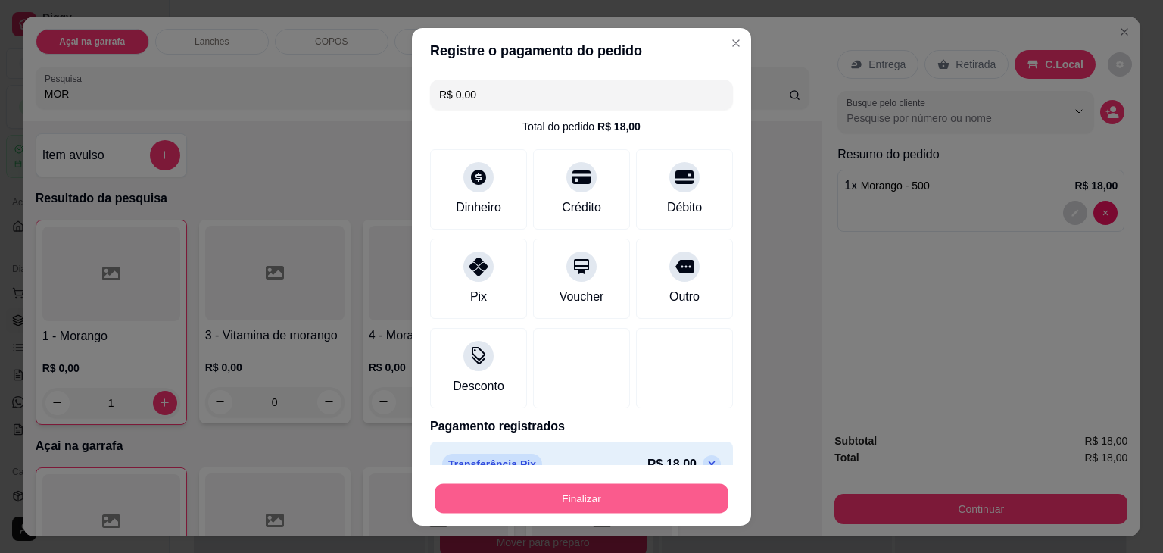
click at [584, 494] on button "Finalizar" at bounding box center [581, 498] width 294 height 30
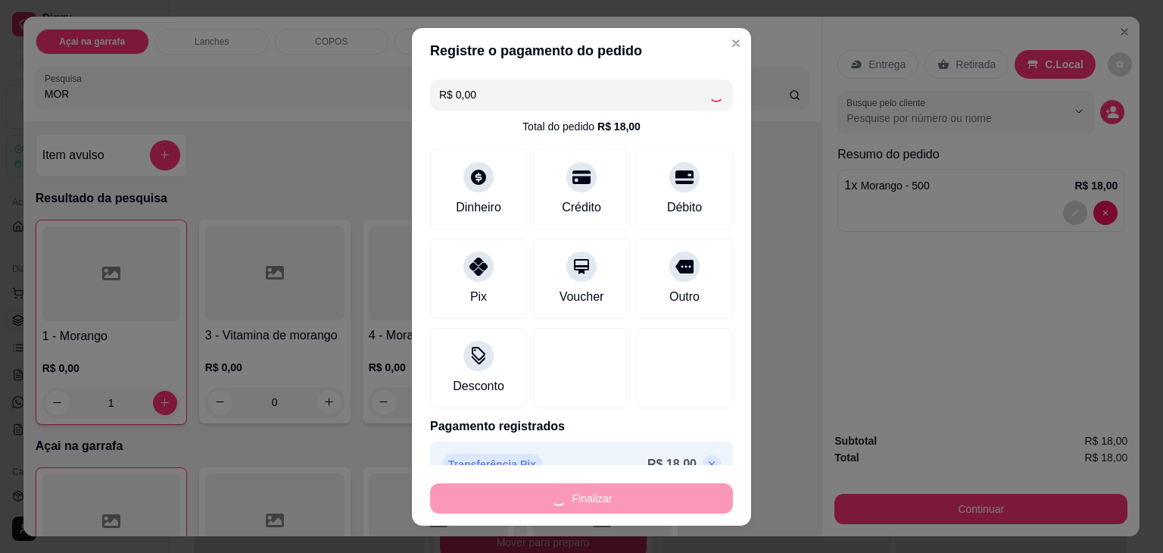
type input "0"
type input "-R$ 18,00"
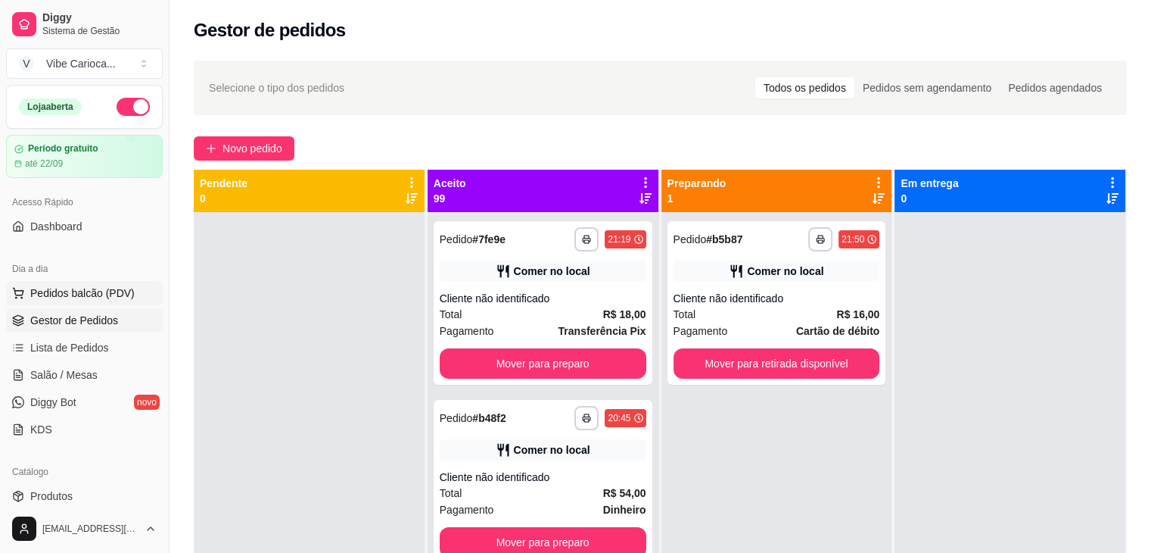
click at [58, 300] on button "Pedidos balcão (PDV)" at bounding box center [84, 293] width 157 height 24
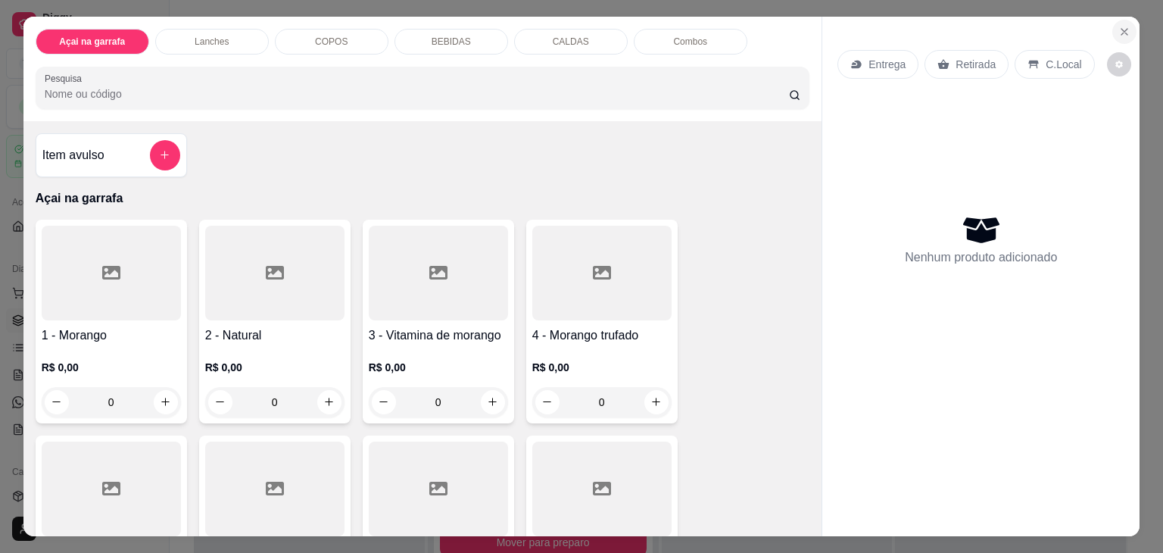
click at [1119, 20] on button "Close" at bounding box center [1124, 32] width 24 height 24
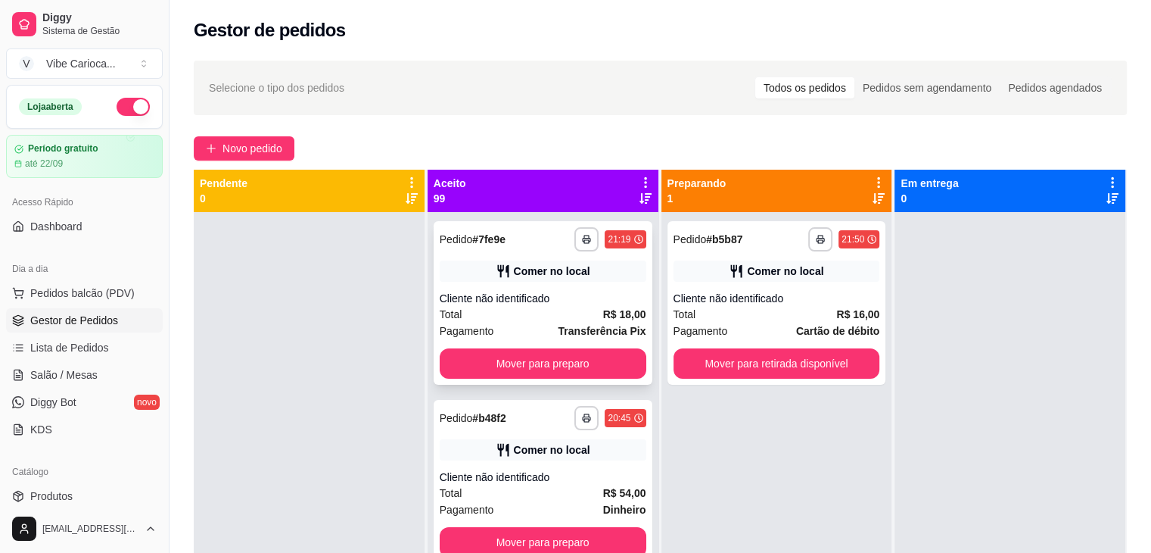
click at [557, 291] on div "Cliente não identificado" at bounding box center [543, 298] width 207 height 15
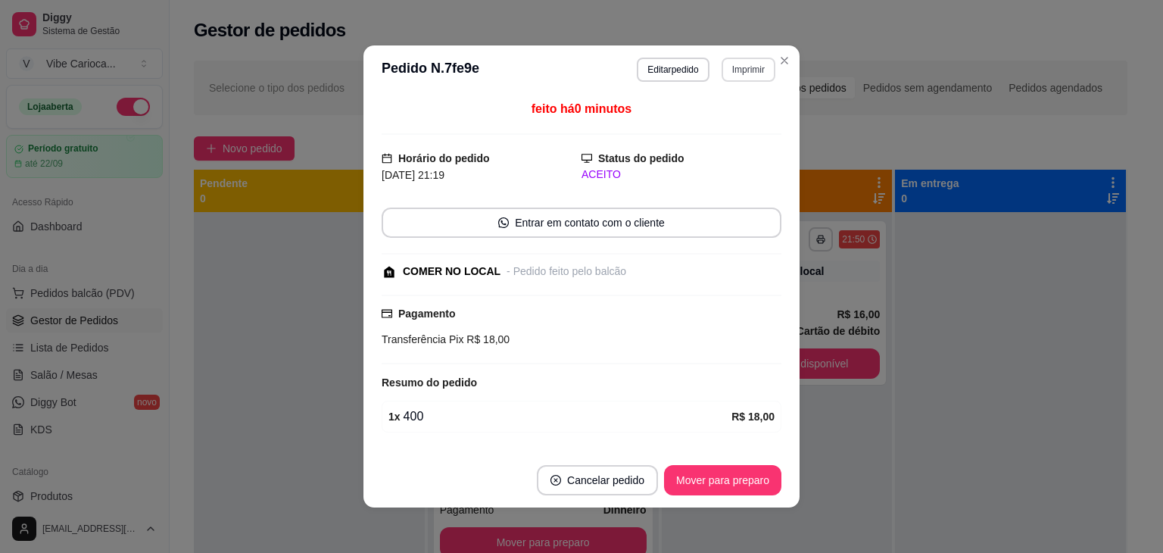
click at [730, 72] on button "Imprimir" at bounding box center [748, 70] width 54 height 24
click at [732, 122] on button "IMPRESSORA" at bounding box center [716, 123] width 110 height 24
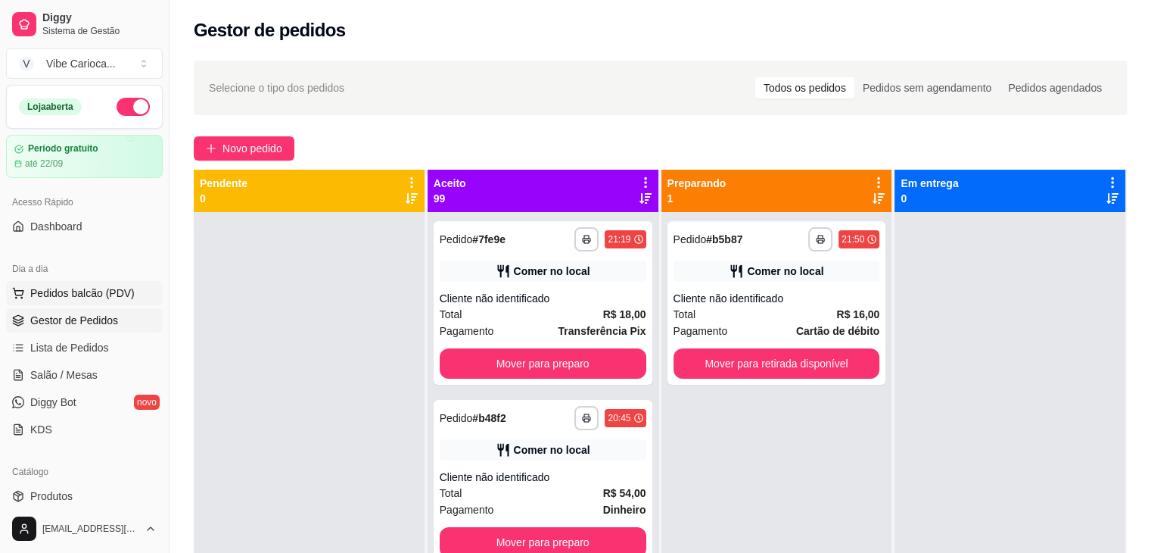
click at [54, 291] on span "Pedidos balcão (PDV)" at bounding box center [82, 292] width 104 height 15
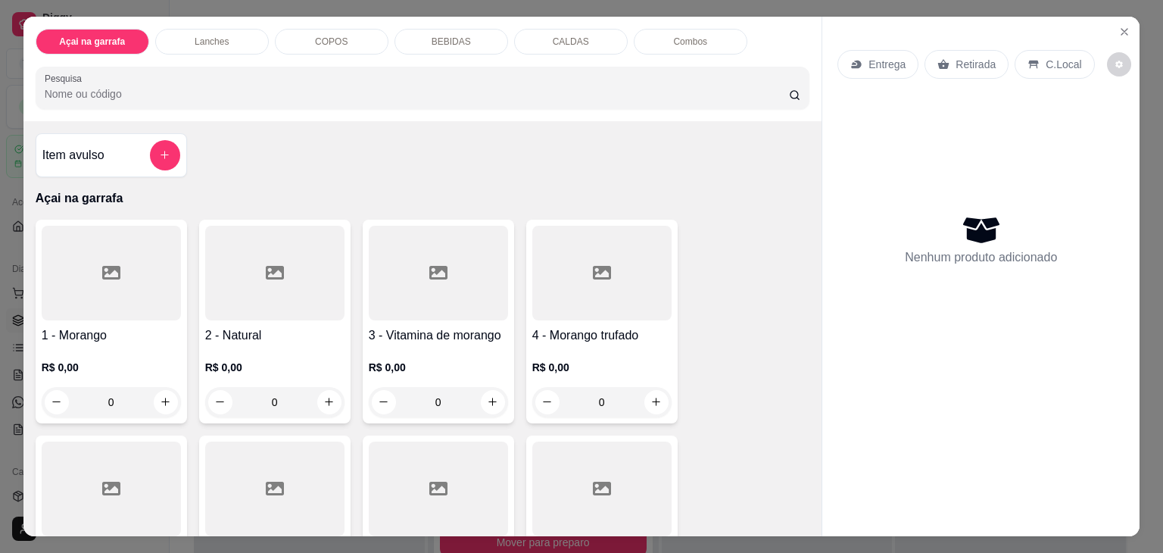
click at [107, 282] on div at bounding box center [111, 273] width 139 height 95
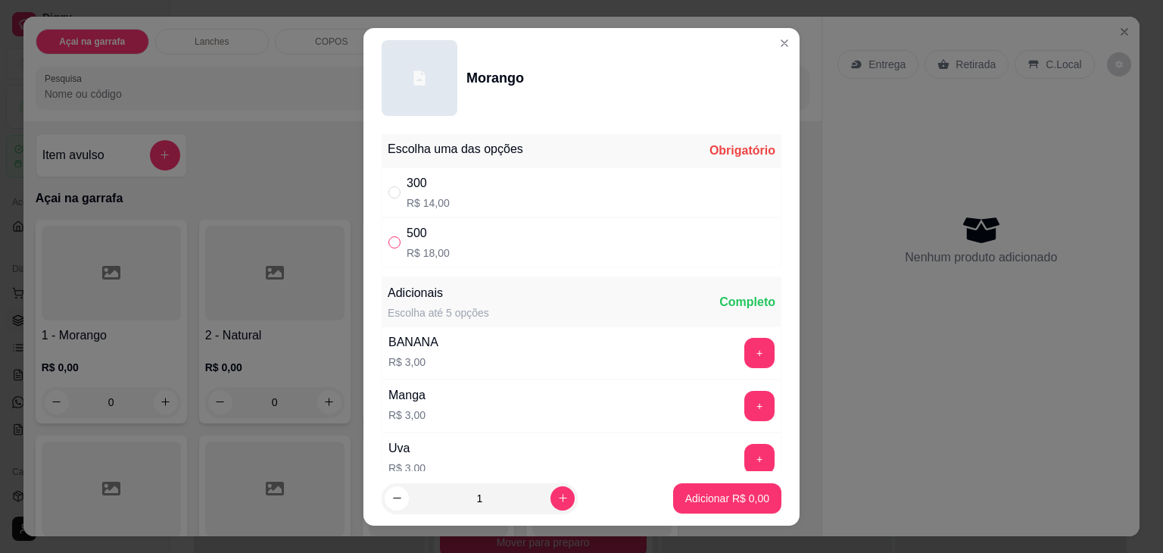
click at [388, 237] on input "" at bounding box center [394, 242] width 12 height 12
radio input "true"
click at [699, 494] on p "Adicionar R$ 18,00" at bounding box center [724, 497] width 90 height 15
type input "1"
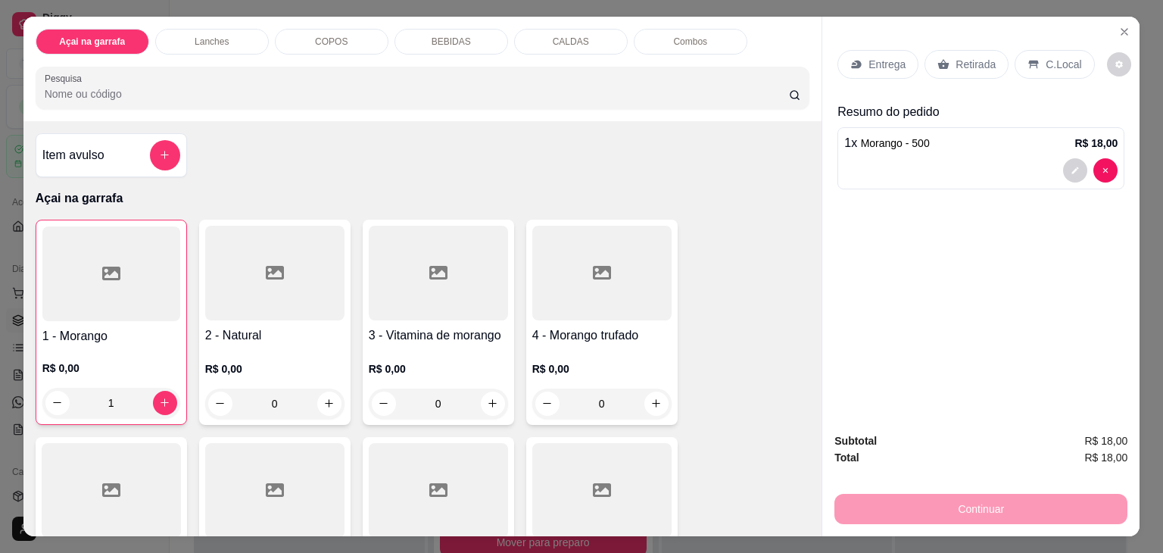
click at [1057, 64] on p "C.Local" at bounding box center [1063, 64] width 36 height 15
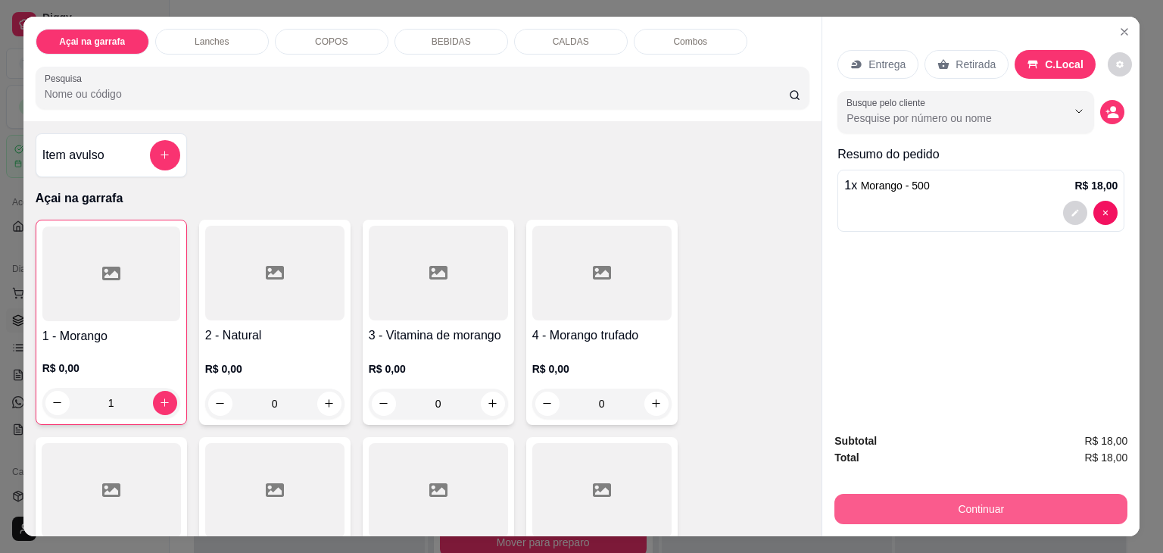
click at [982, 500] on button "Continuar" at bounding box center [980, 509] width 293 height 30
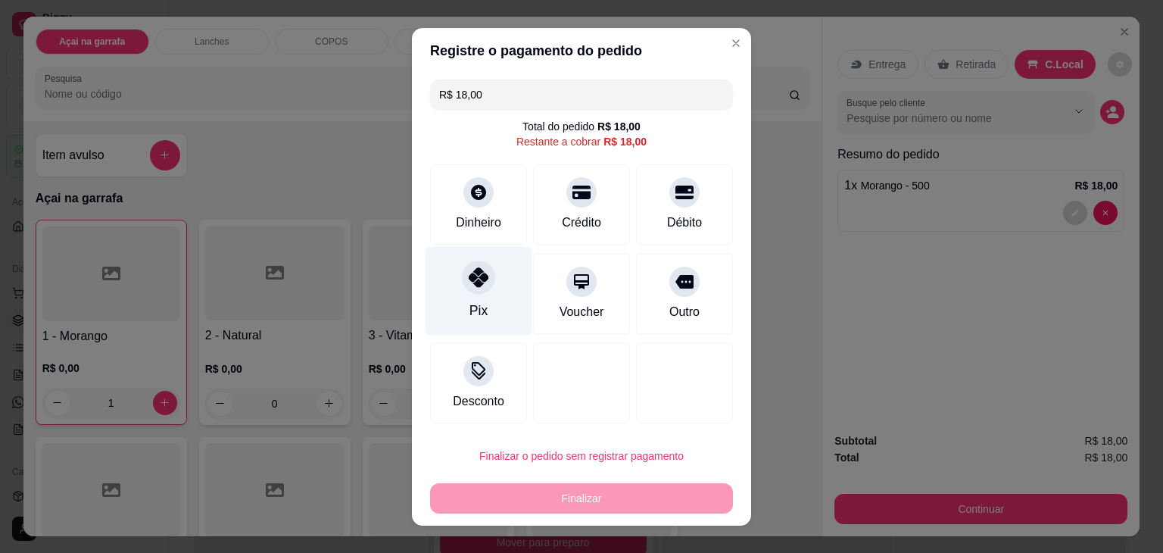
click at [485, 304] on div "Pix" at bounding box center [478, 290] width 107 height 89
type input "R$ 0,00"
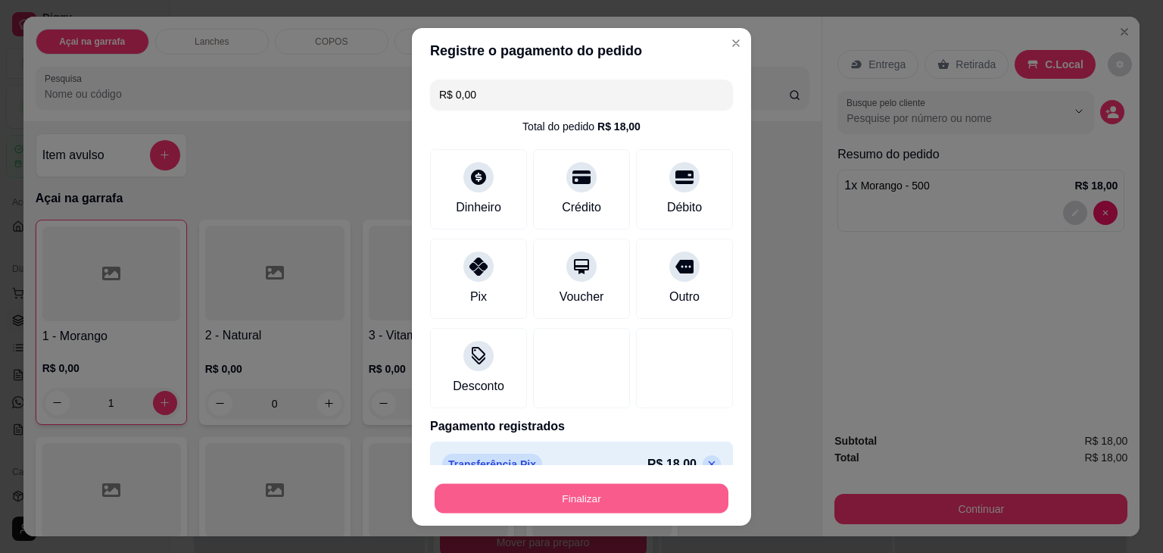
click at [628, 494] on button "Finalizar" at bounding box center [581, 498] width 294 height 30
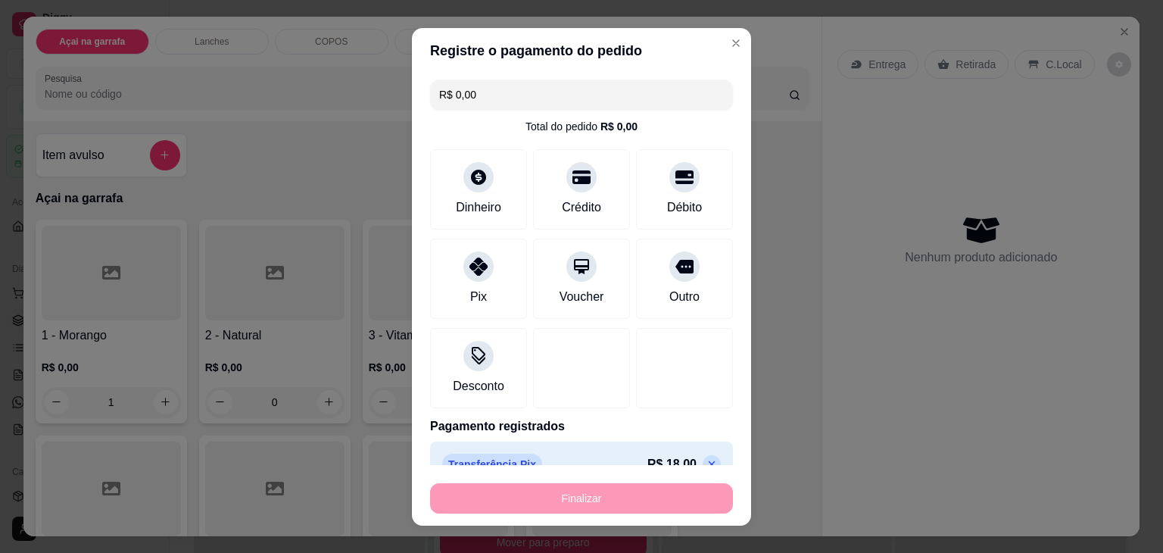
type input "0"
type input "-R$ 18,00"
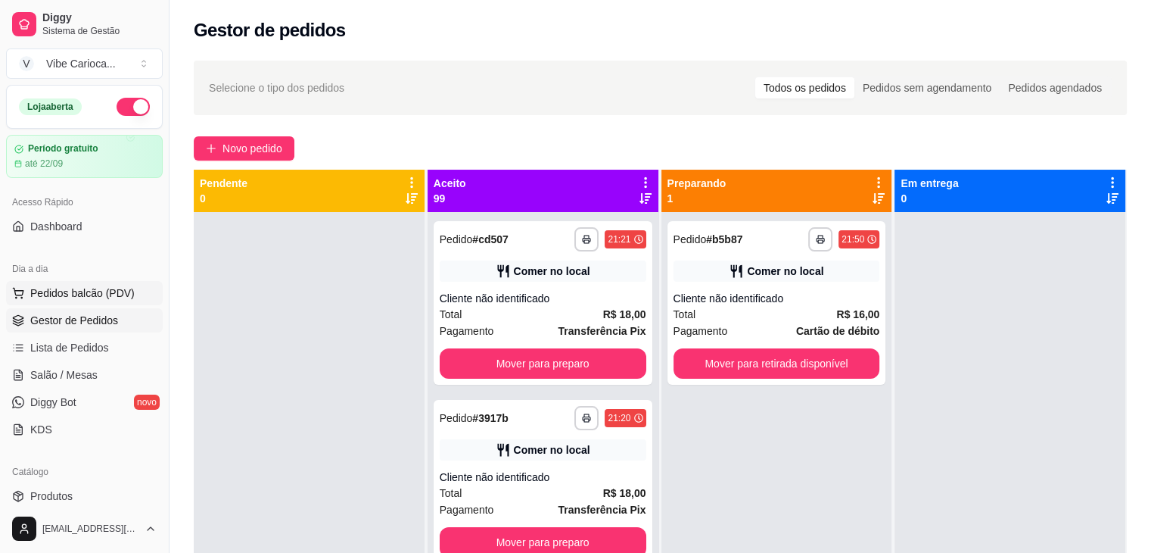
click at [120, 297] on span "Pedidos balcão (PDV)" at bounding box center [82, 292] width 104 height 15
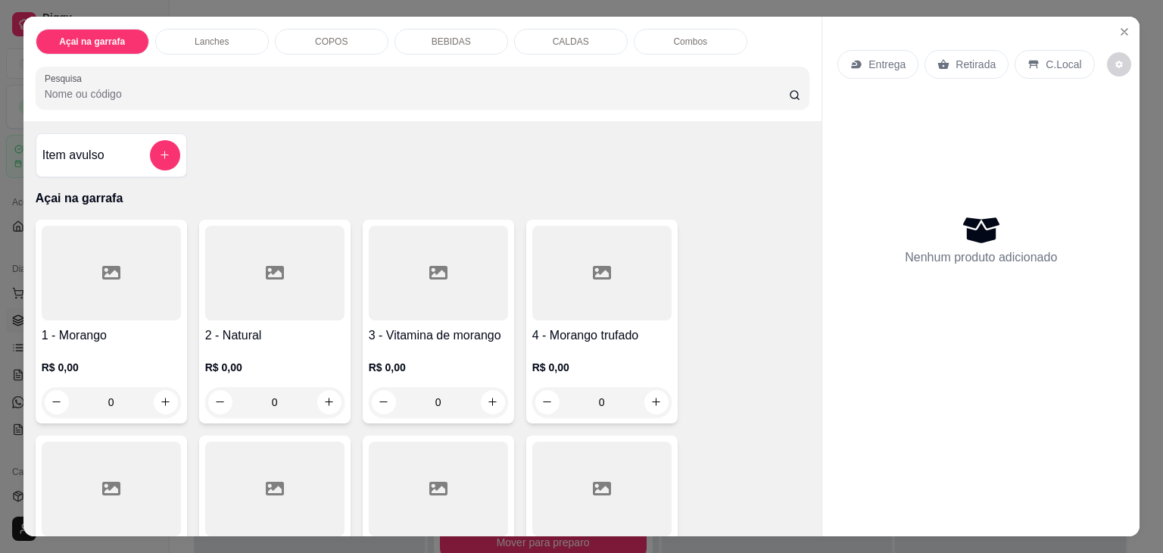
click at [227, 42] on div "Lanches" at bounding box center [212, 42] width 114 height 26
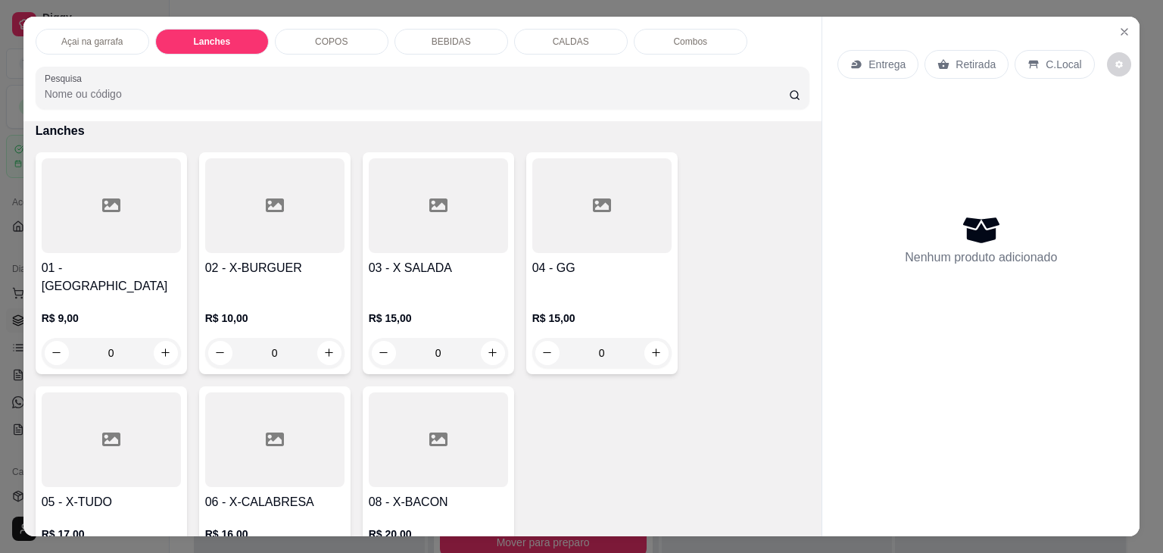
click at [336, 37] on p "COPOS" at bounding box center [331, 42] width 33 height 12
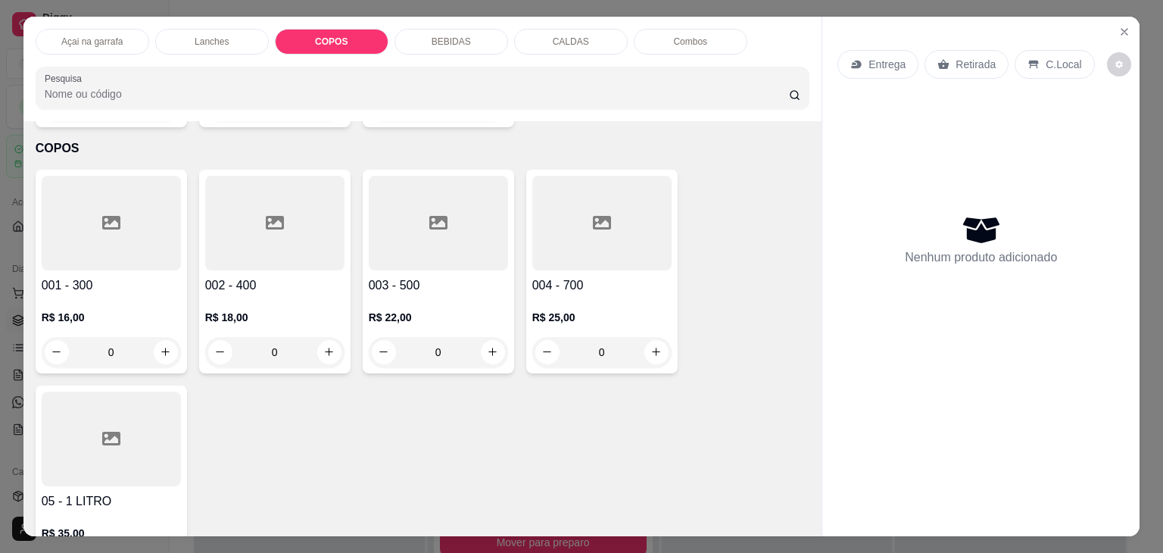
click at [86, 39] on p "Açai na garrafa" at bounding box center [91, 42] width 61 height 12
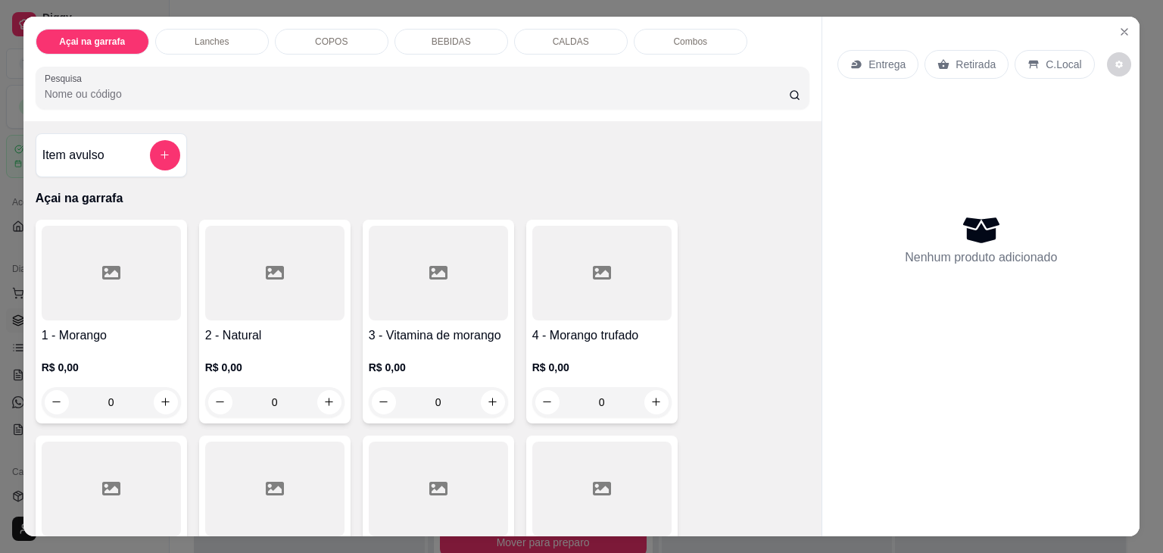
click at [358, 37] on div "COPOS" at bounding box center [332, 42] width 114 height 26
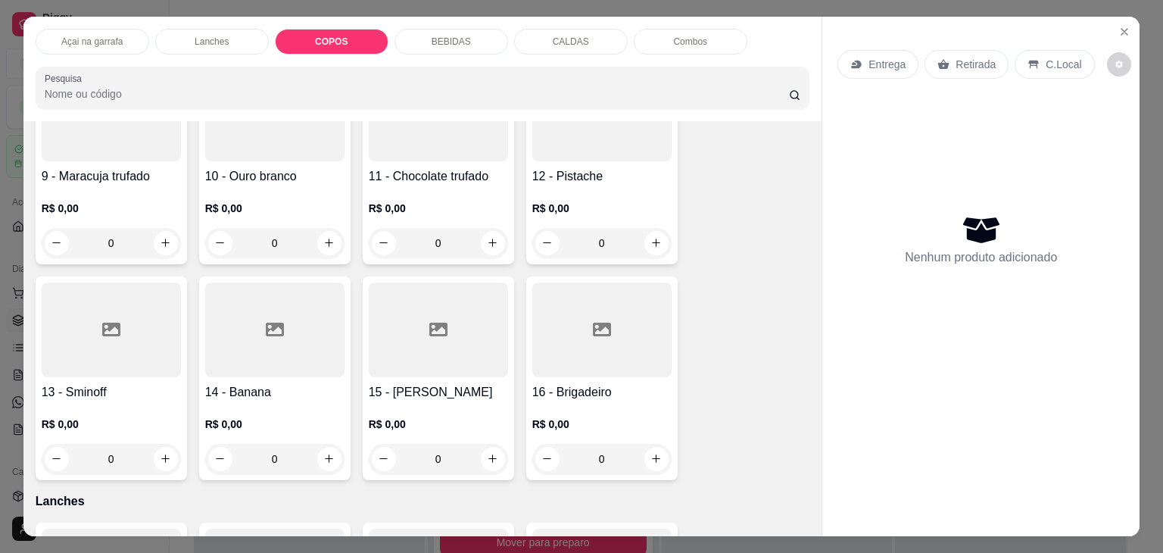
click at [288, 36] on div "COPOS" at bounding box center [332, 42] width 114 height 26
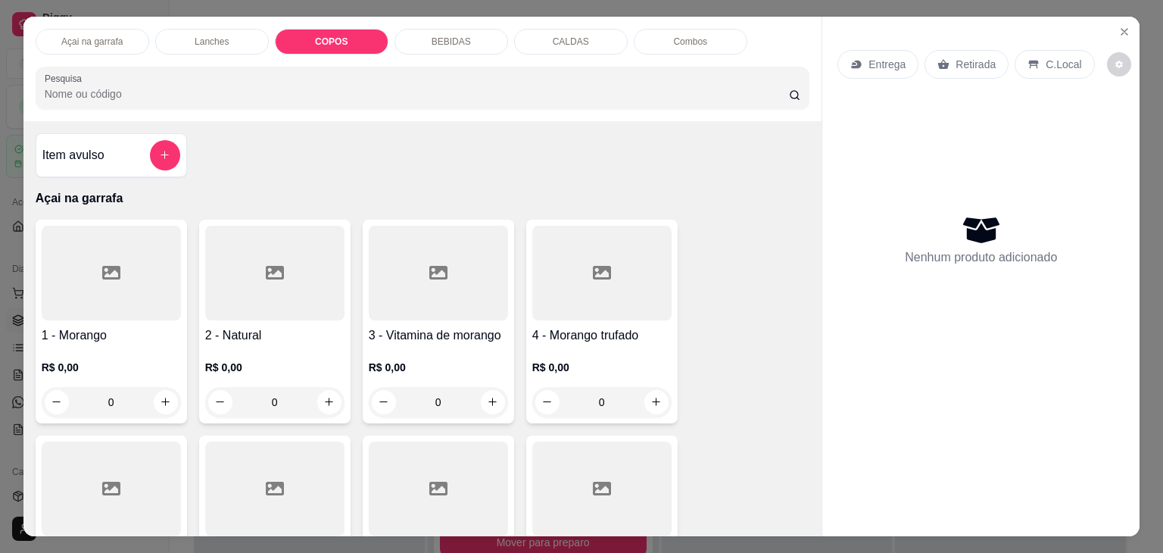
click at [195, 36] on p "Lanches" at bounding box center [212, 42] width 34 height 12
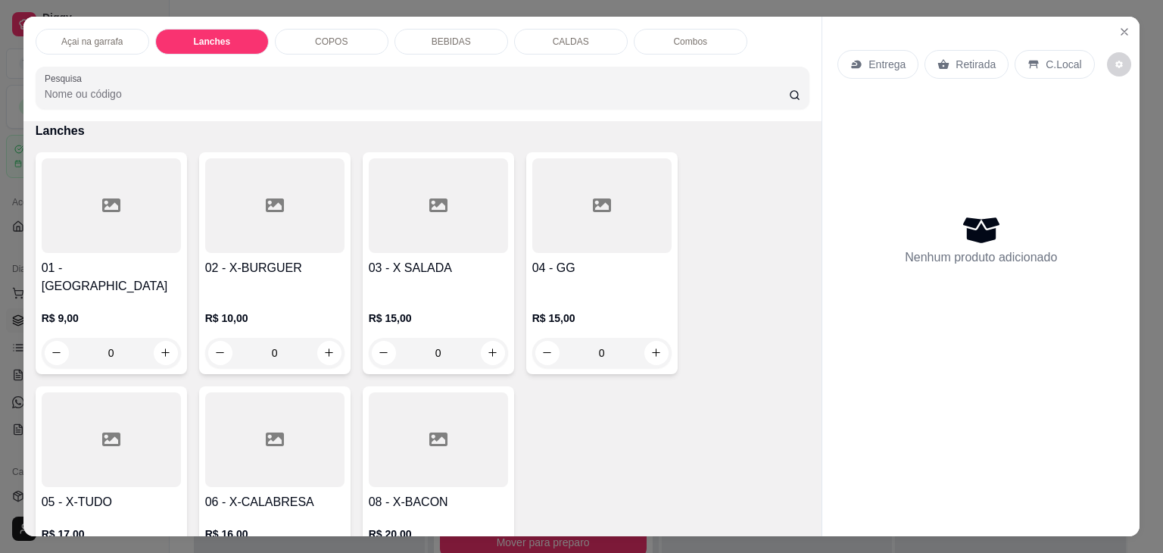
click at [96, 37] on p "Açai na garrafa" at bounding box center [91, 42] width 61 height 12
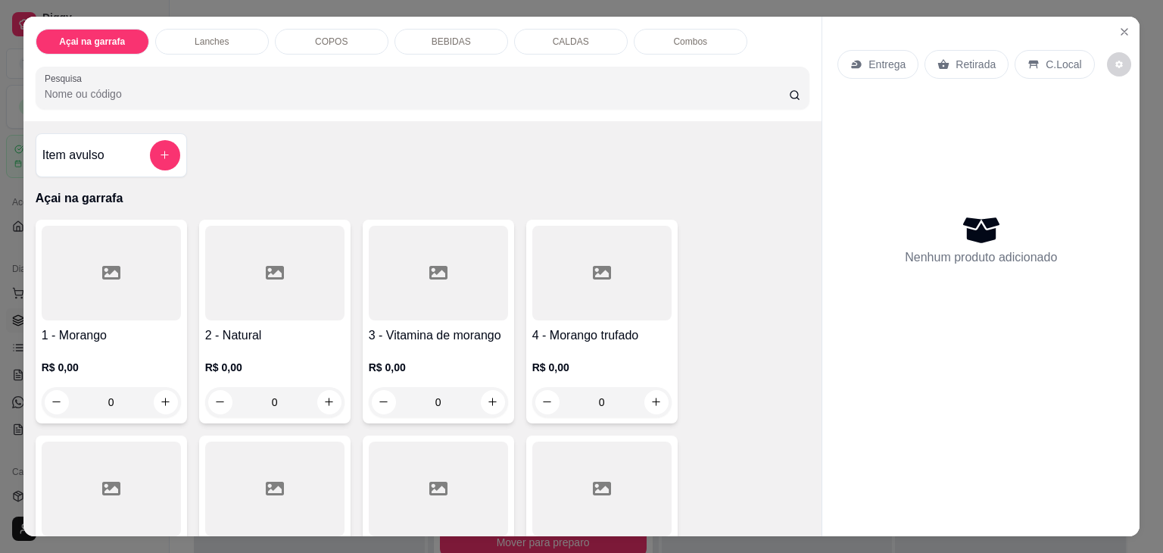
click at [244, 93] on input "Pesquisa" at bounding box center [417, 93] width 744 height 15
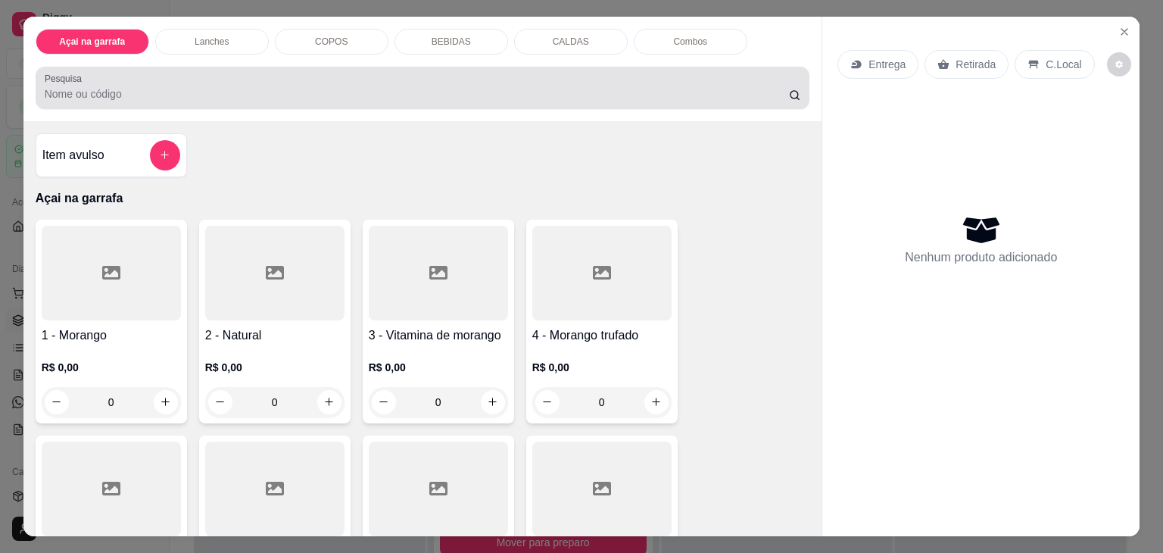
click at [144, 76] on div at bounding box center [423, 88] width 756 height 30
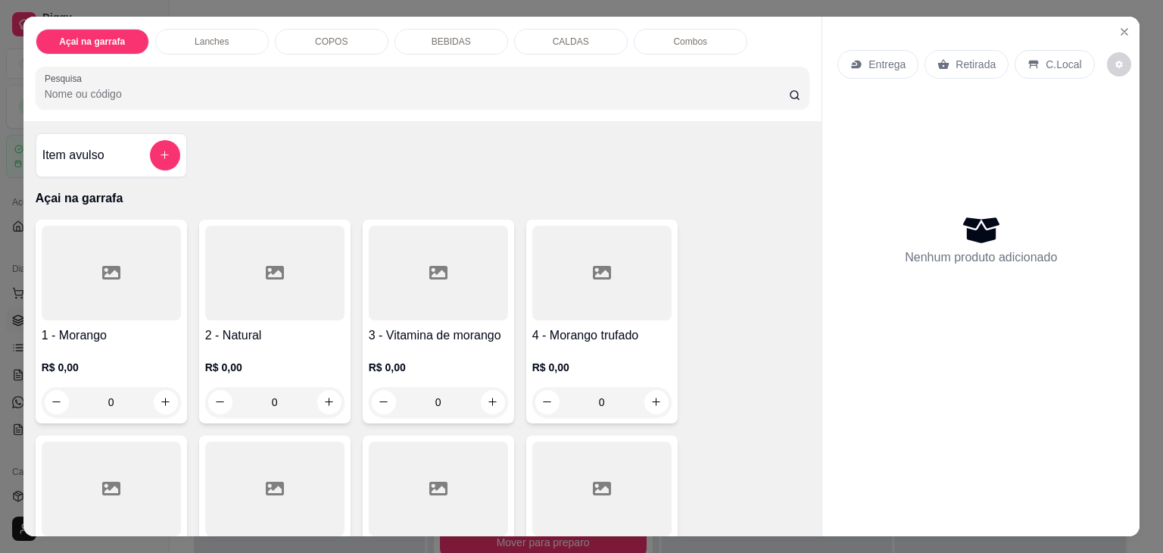
scroll to position [303, 0]
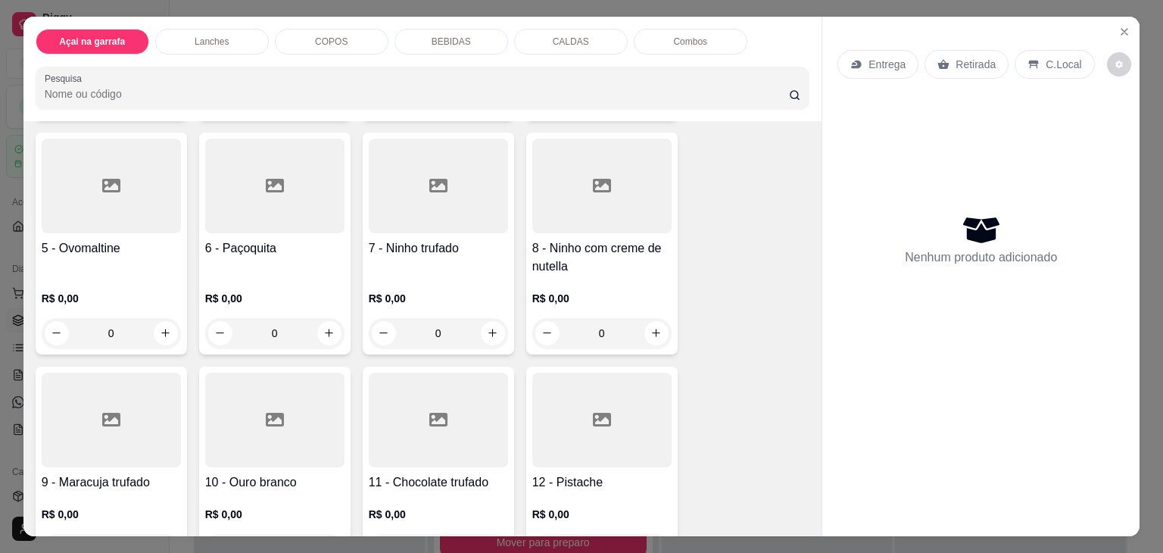
click at [318, 328] on div "0" at bounding box center [274, 333] width 139 height 30
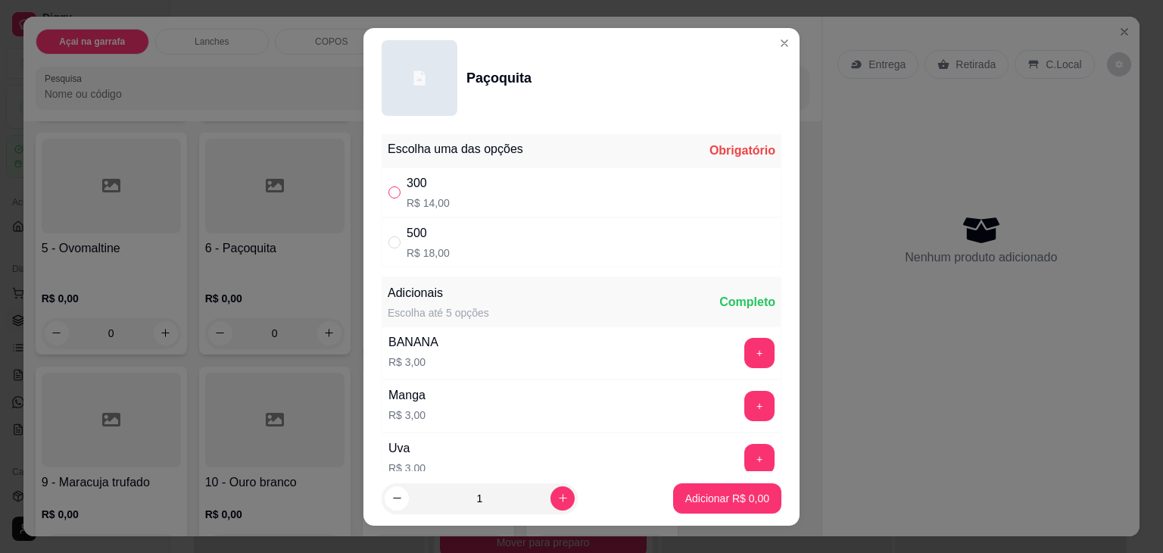
click at [388, 191] on input "" at bounding box center [394, 192] width 12 height 12
radio input "true"
click at [693, 500] on p "Adicionar R$ 14,00" at bounding box center [724, 497] width 90 height 15
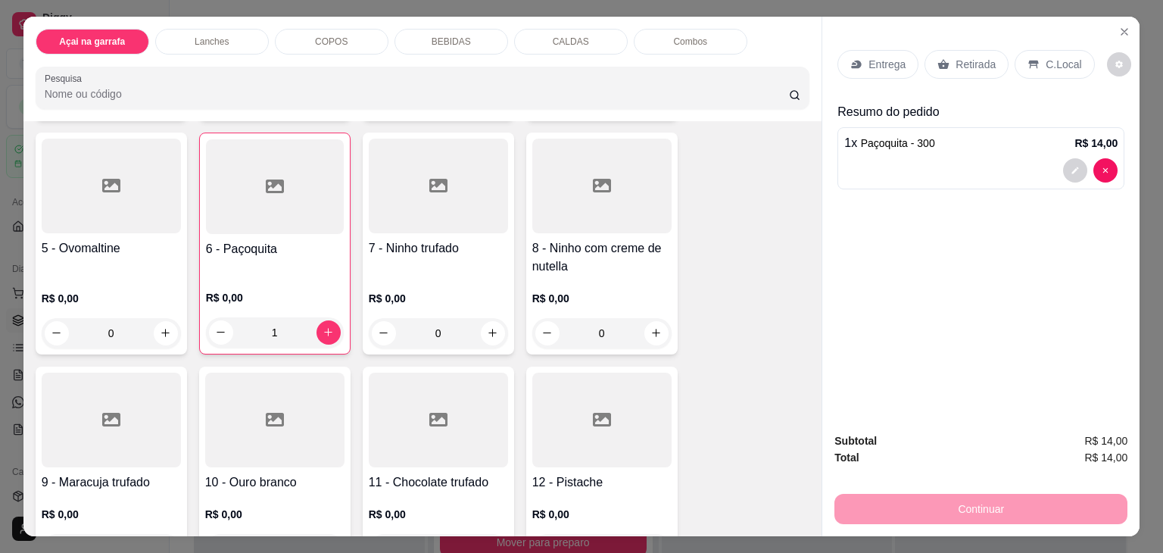
type input "1"
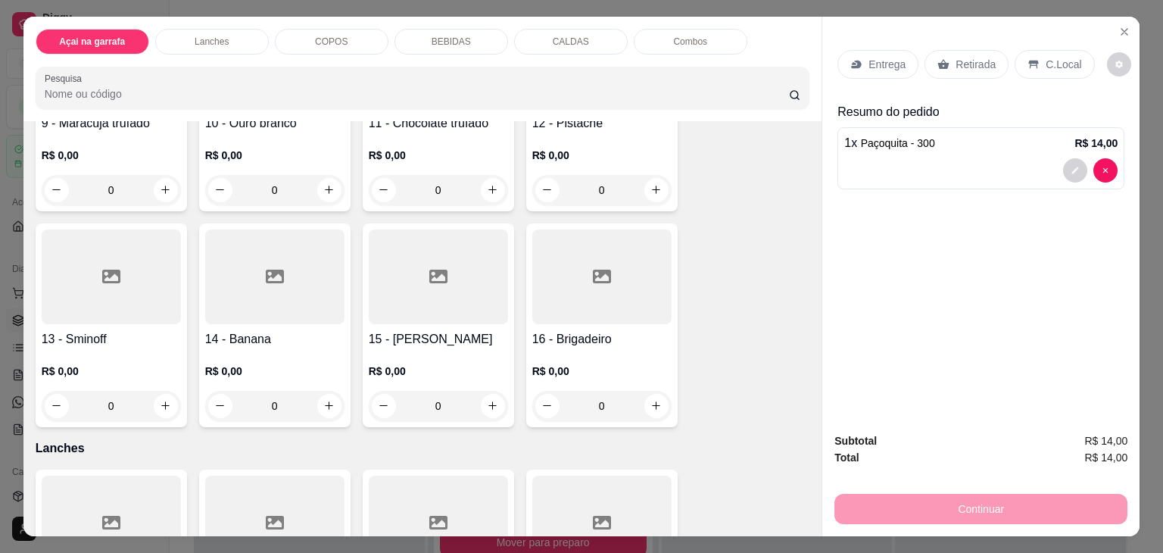
scroll to position [681, 0]
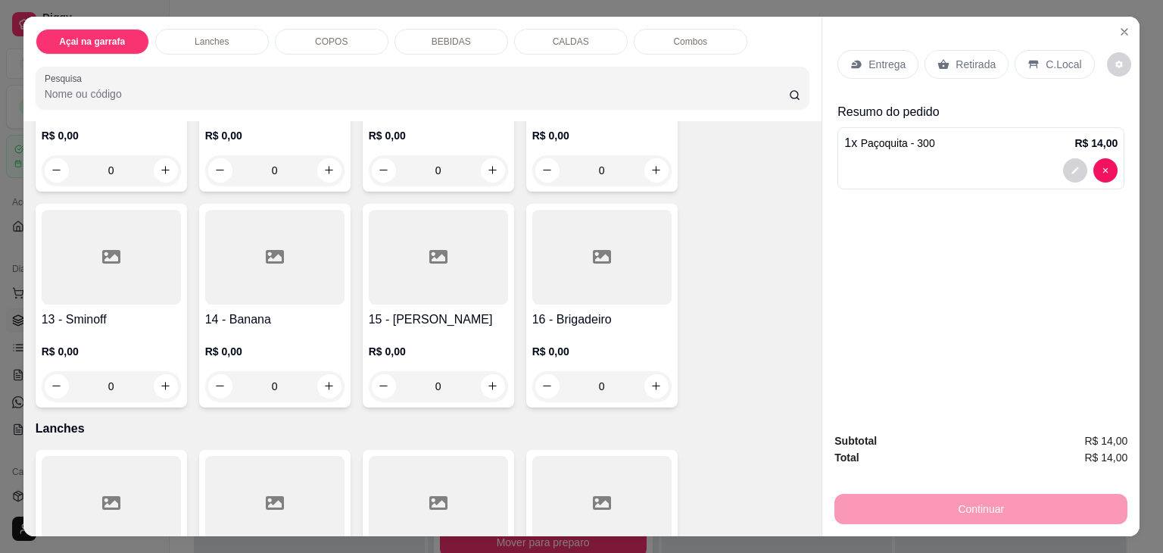
click at [413, 268] on div at bounding box center [438, 257] width 139 height 95
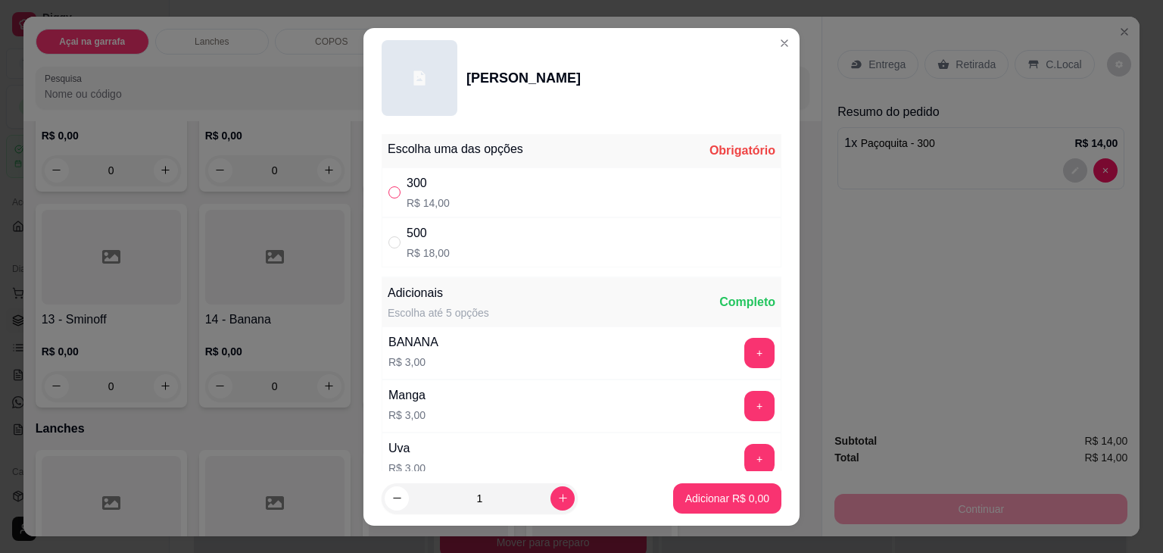
click at [391, 196] on input "" at bounding box center [394, 192] width 12 height 12
radio input "true"
click at [688, 496] on p "Adicionar R$ 14,00" at bounding box center [724, 497] width 90 height 15
type input "1"
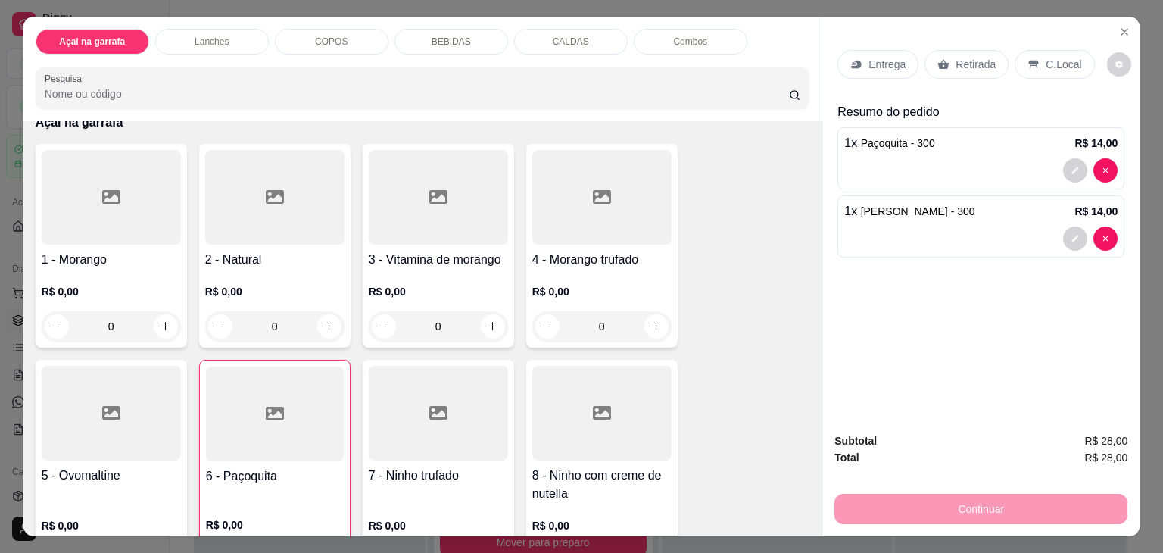
scroll to position [76, 0]
click at [91, 203] on div at bounding box center [111, 197] width 139 height 95
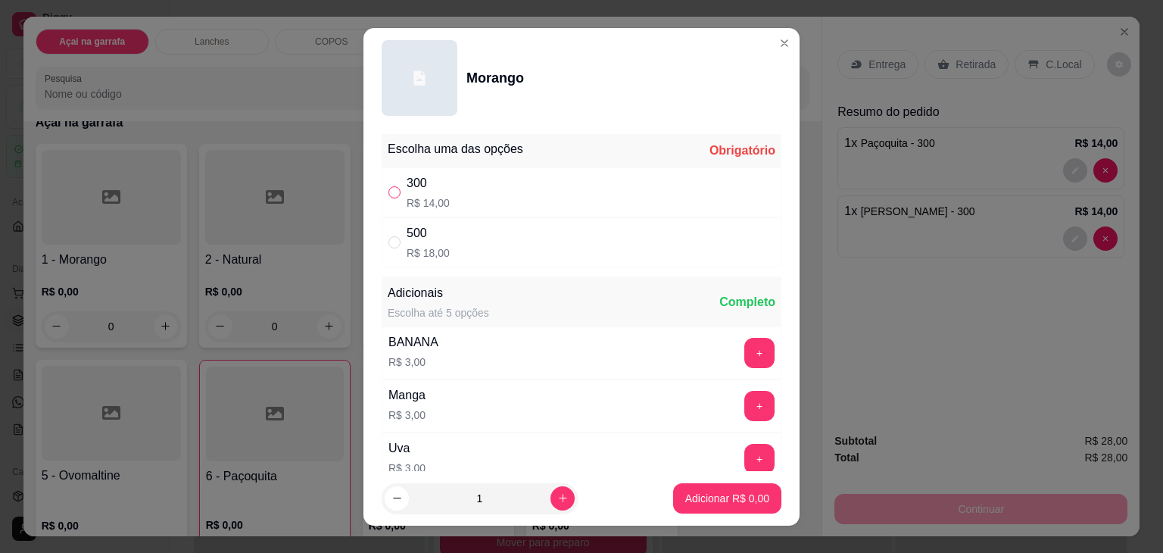
click at [393, 191] on input "" at bounding box center [394, 192] width 12 height 12
radio input "true"
click at [684, 499] on p "Adicionar R$ 14,00" at bounding box center [724, 497] width 88 height 14
type input "1"
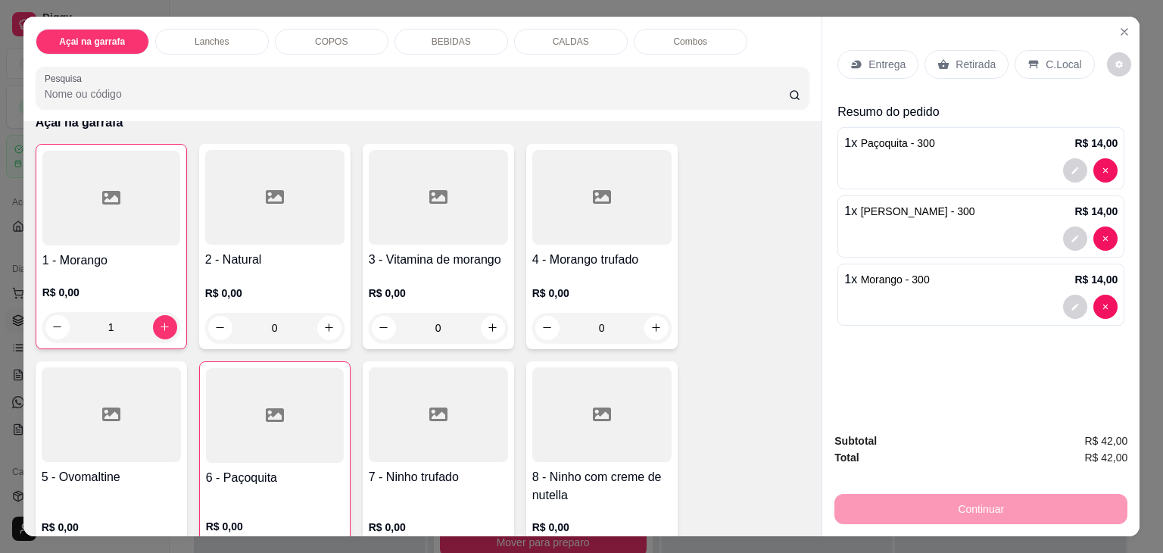
click at [1045, 58] on p "C.Local" at bounding box center [1063, 64] width 36 height 15
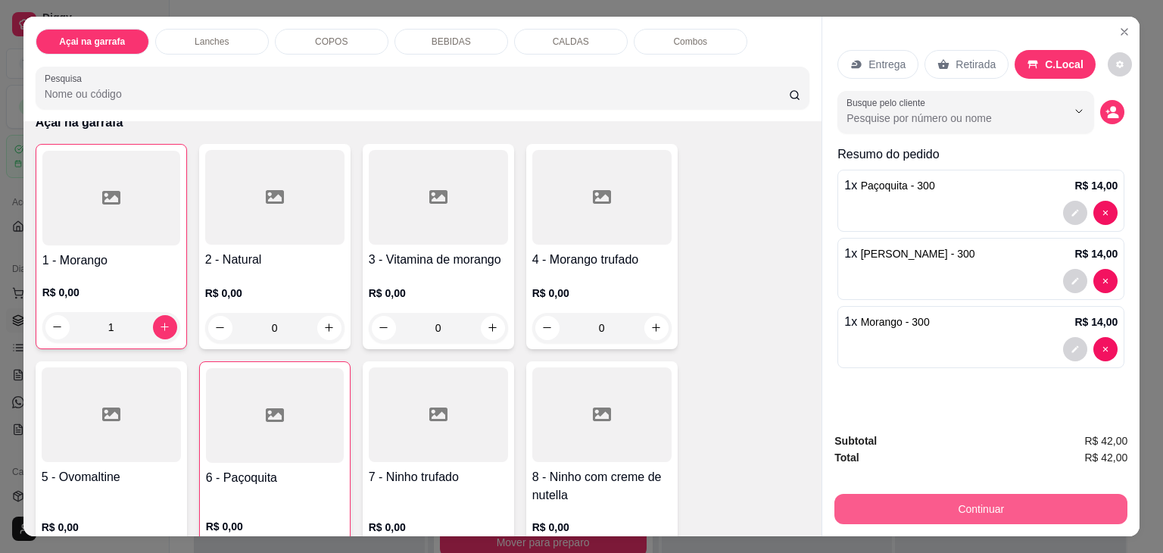
click at [1029, 510] on button "Continuar" at bounding box center [980, 509] width 293 height 30
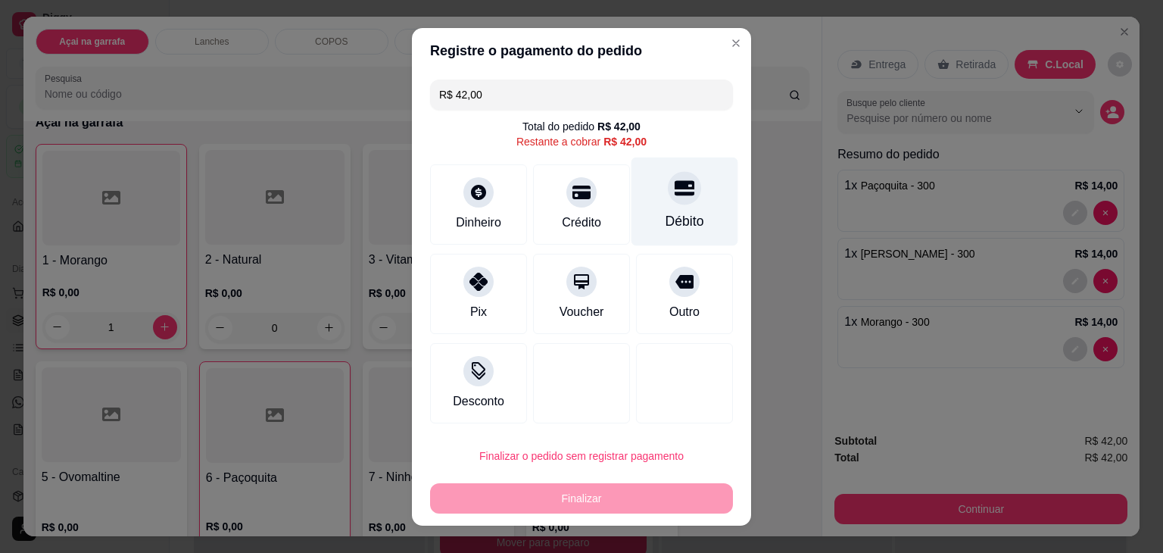
click at [668, 193] on div at bounding box center [684, 187] width 33 height 33
type input "R$ 0,00"
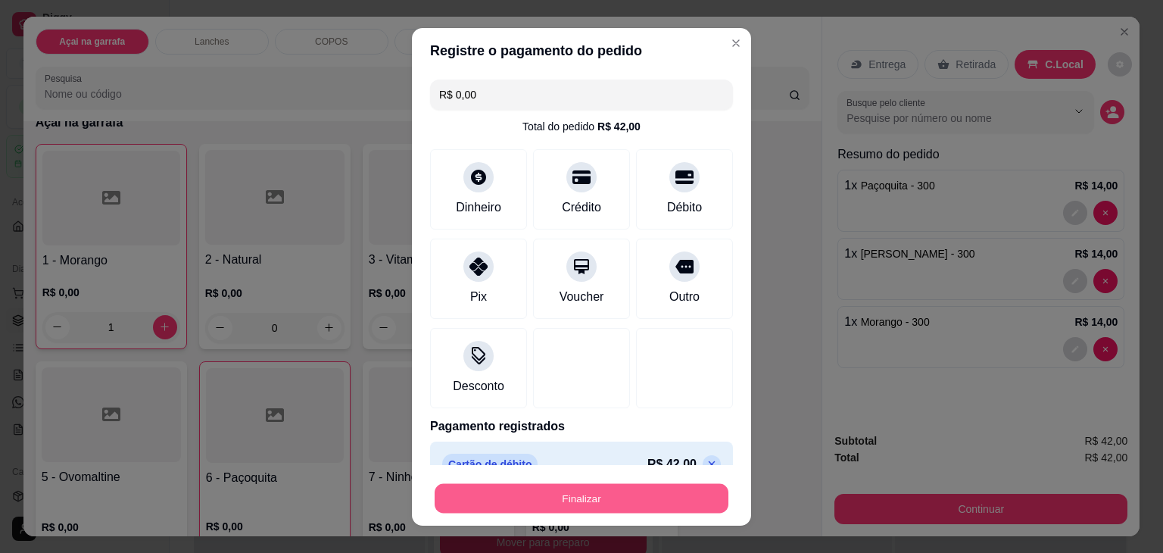
click at [590, 501] on button "Finalizar" at bounding box center [581, 498] width 294 height 30
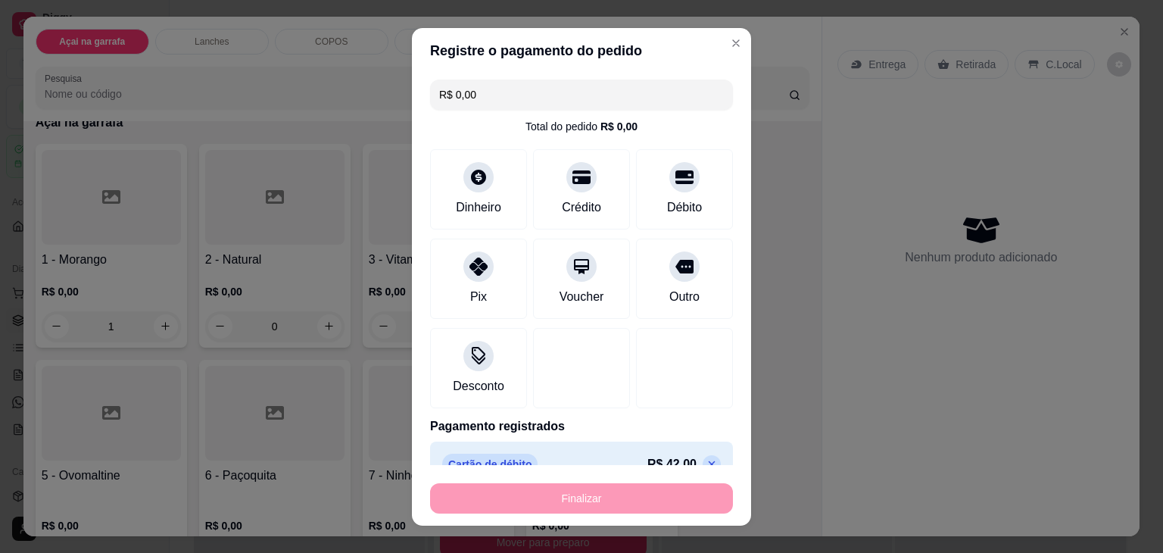
type input "0"
type input "-R$ 42,00"
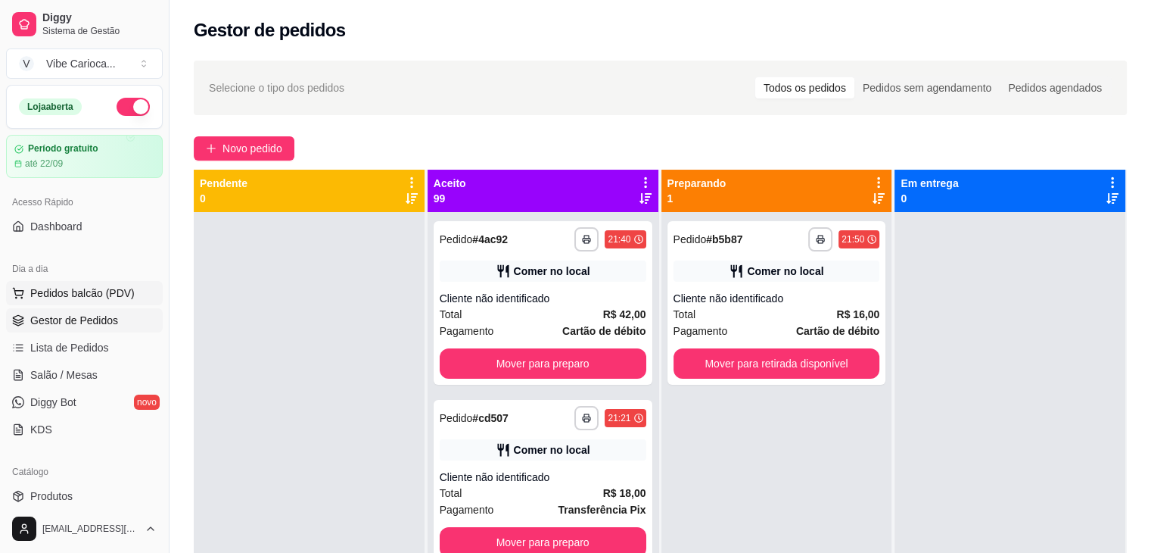
click at [94, 291] on span "Pedidos balcão (PDV)" at bounding box center [82, 292] width 104 height 15
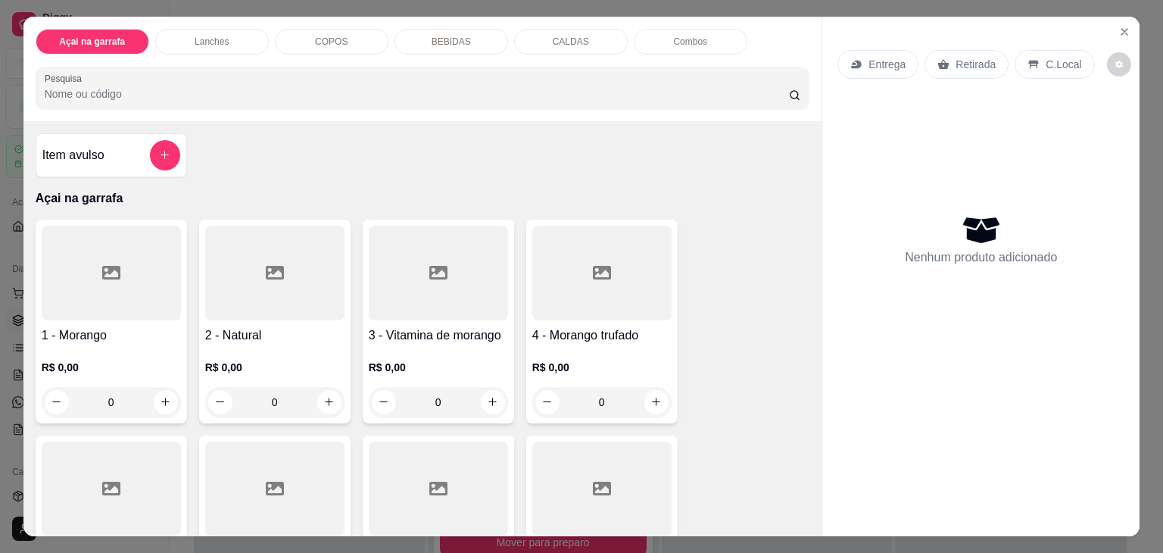
click at [325, 41] on p "COPOS" at bounding box center [331, 42] width 33 height 12
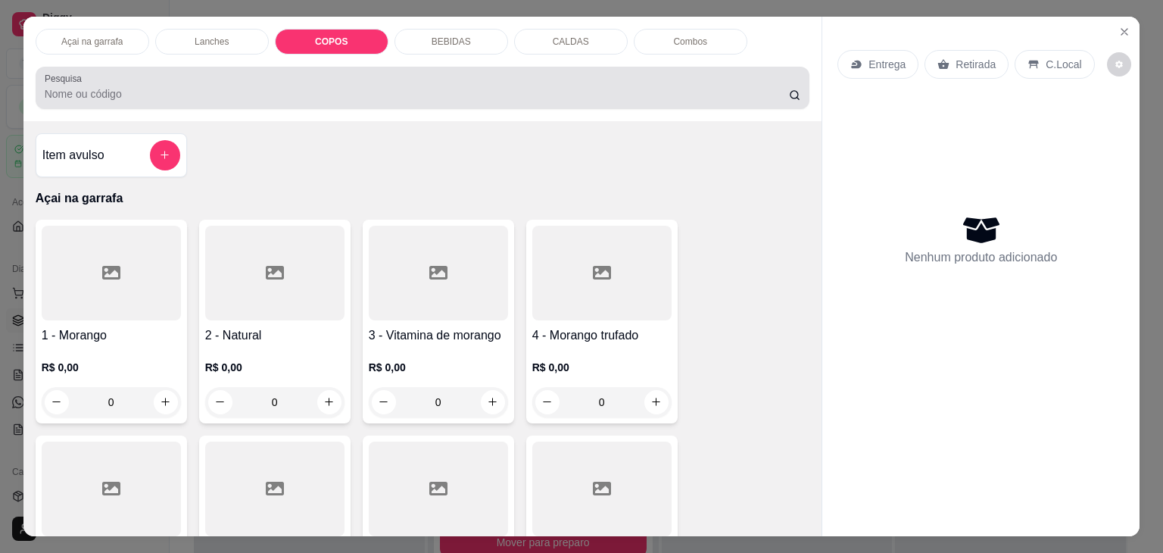
scroll to position [37, 0]
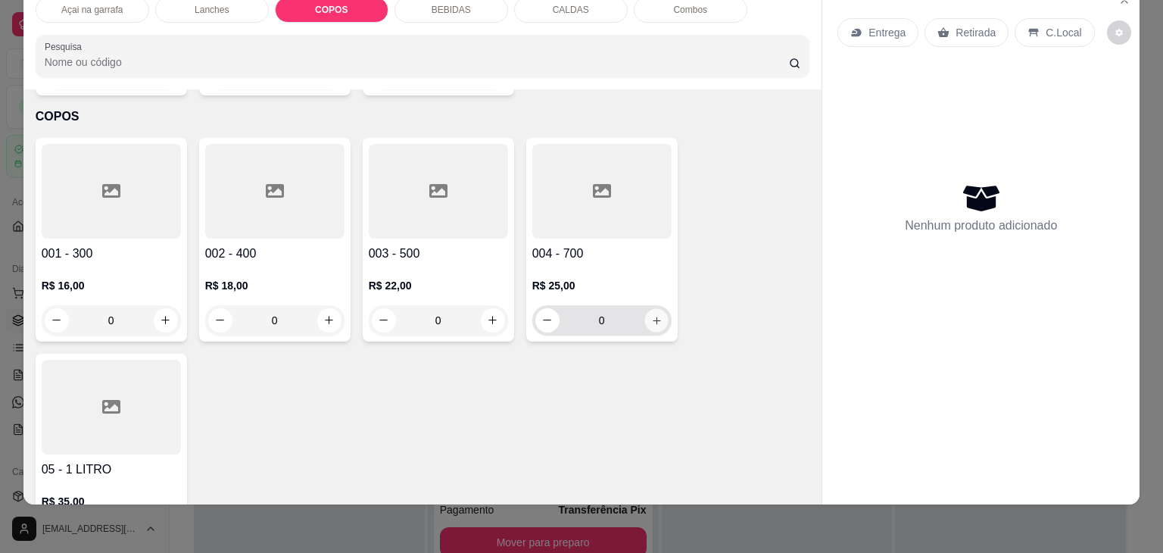
click at [657, 308] on button "increase-product-quantity" at bounding box center [655, 319] width 23 height 23
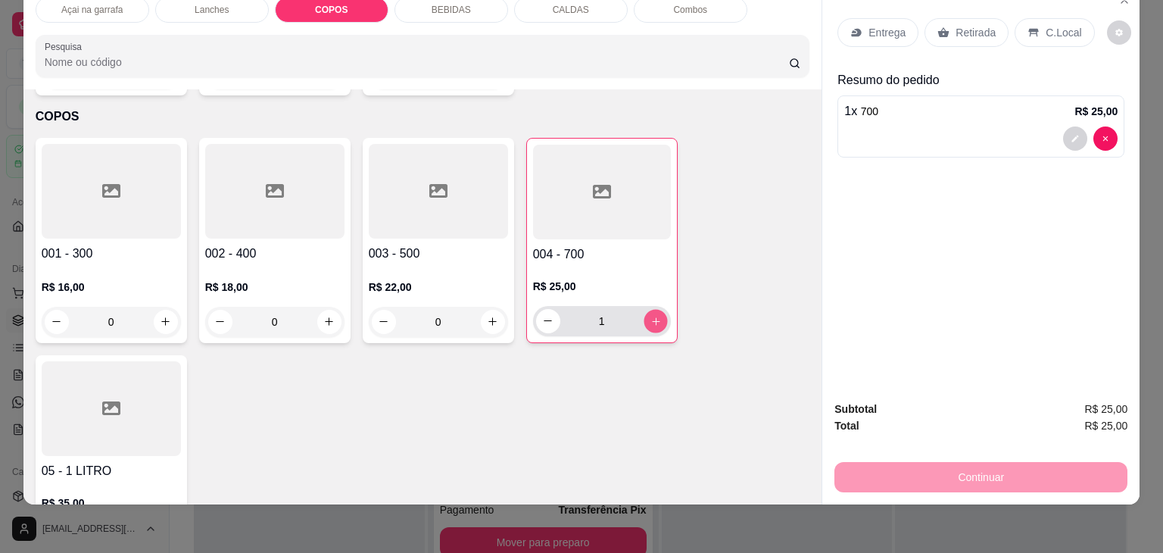
click at [657, 309] on button "increase-product-quantity" at bounding box center [654, 320] width 23 height 23
type input "2"
click at [1070, 24] on div "C.Local" at bounding box center [1053, 32] width 79 height 29
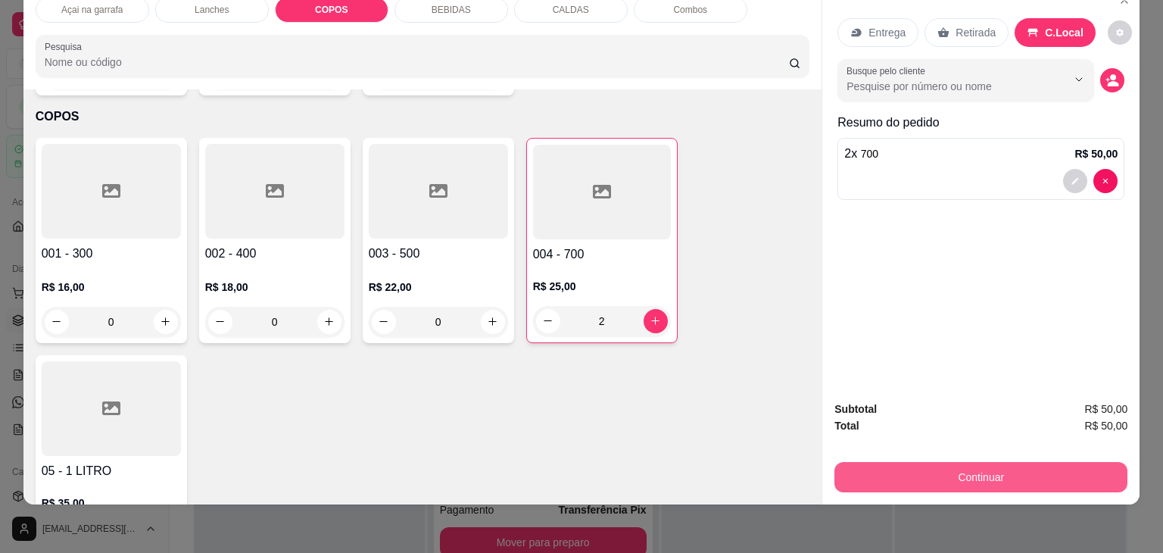
click at [1039, 466] on button "Continuar" at bounding box center [980, 477] width 293 height 30
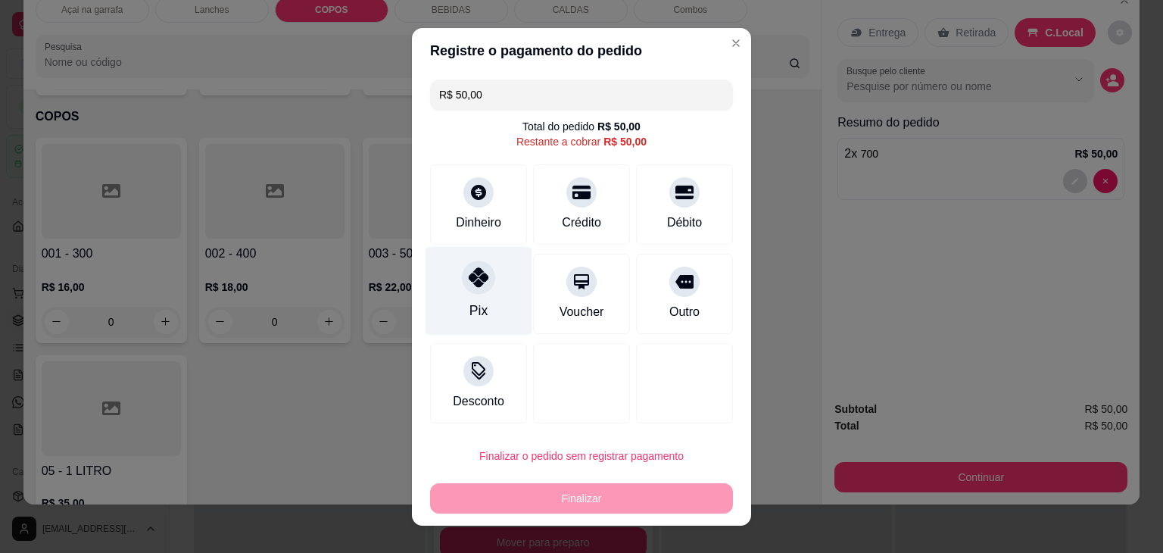
click at [456, 291] on div "Pix" at bounding box center [478, 290] width 107 height 89
type input "R$ 0,00"
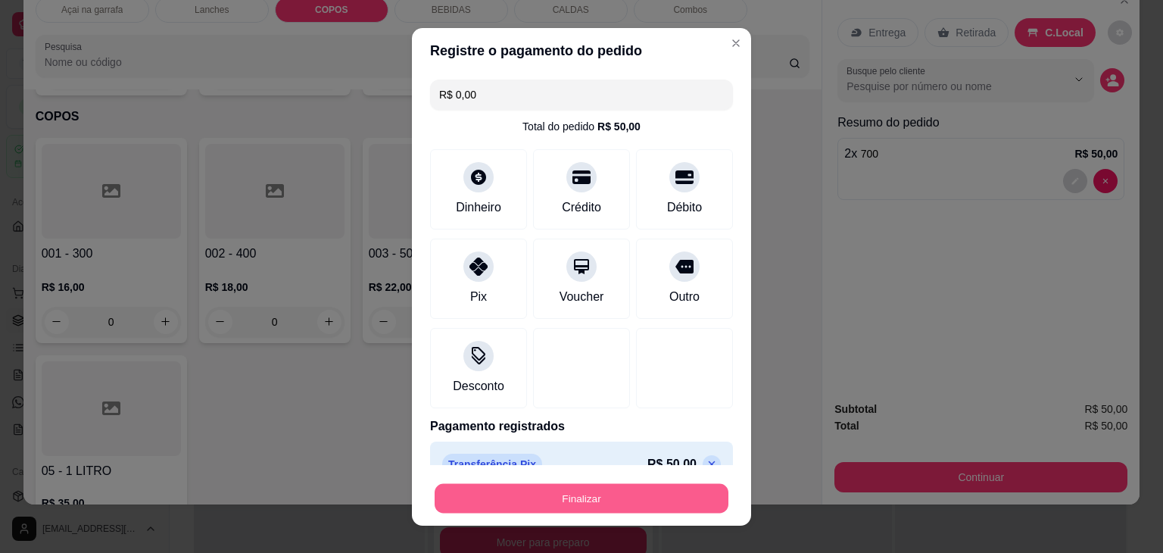
click at [533, 500] on button "Finalizar" at bounding box center [581, 498] width 294 height 30
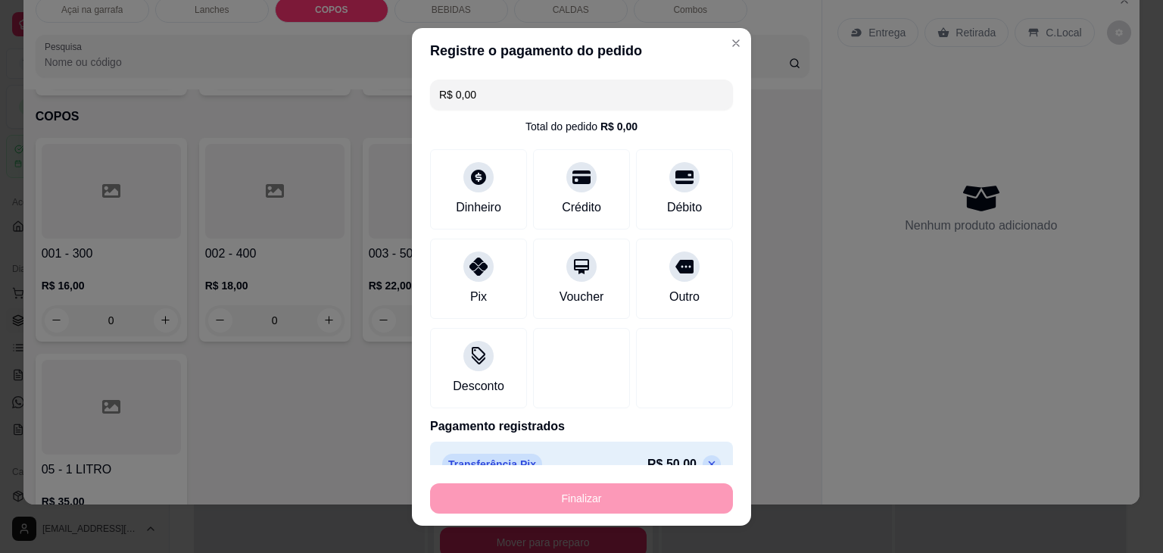
type input "0"
type input "-R$ 50,00"
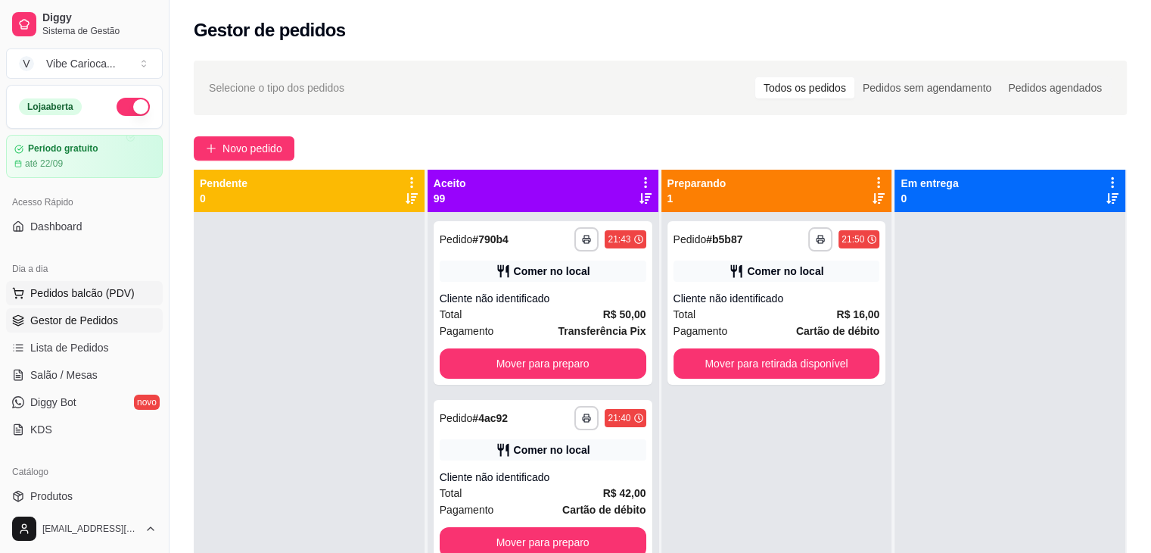
click at [124, 294] on span "Pedidos balcão (PDV)" at bounding box center [82, 292] width 104 height 15
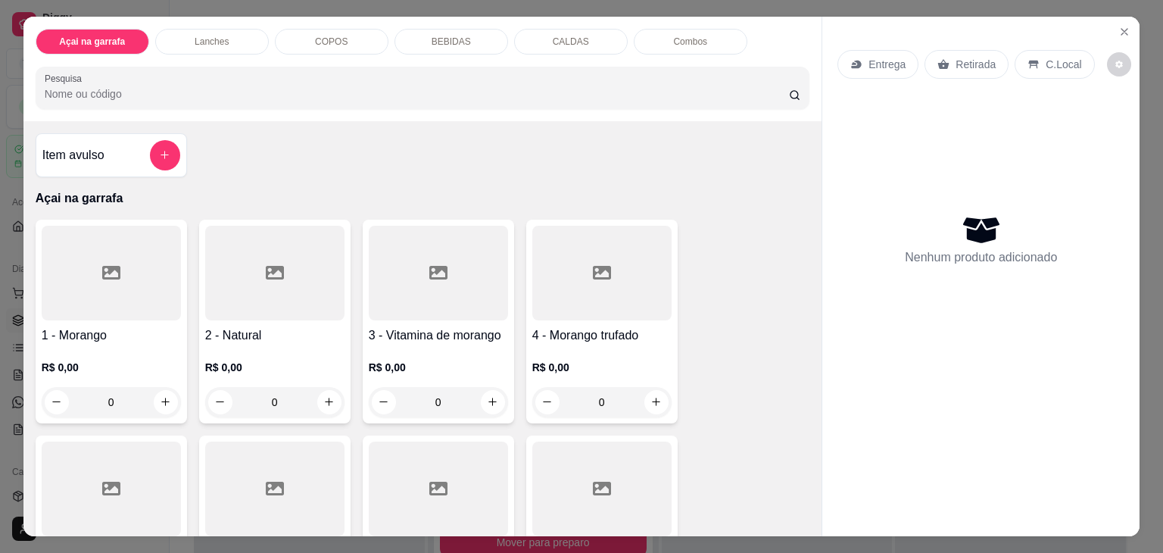
click at [348, 31] on div "COPOS" at bounding box center [332, 42] width 114 height 26
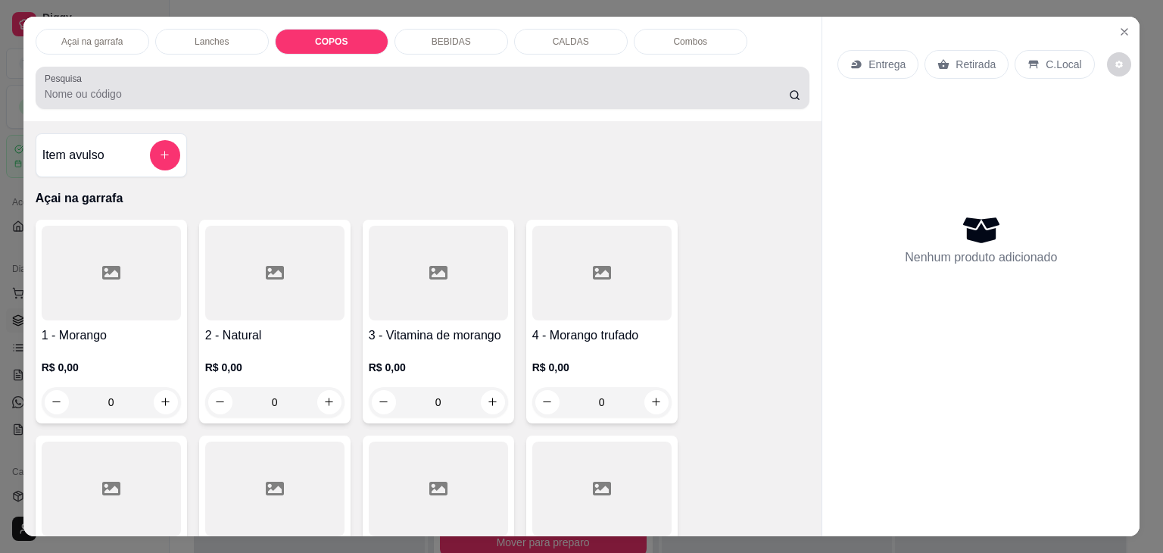
scroll to position [37, 0]
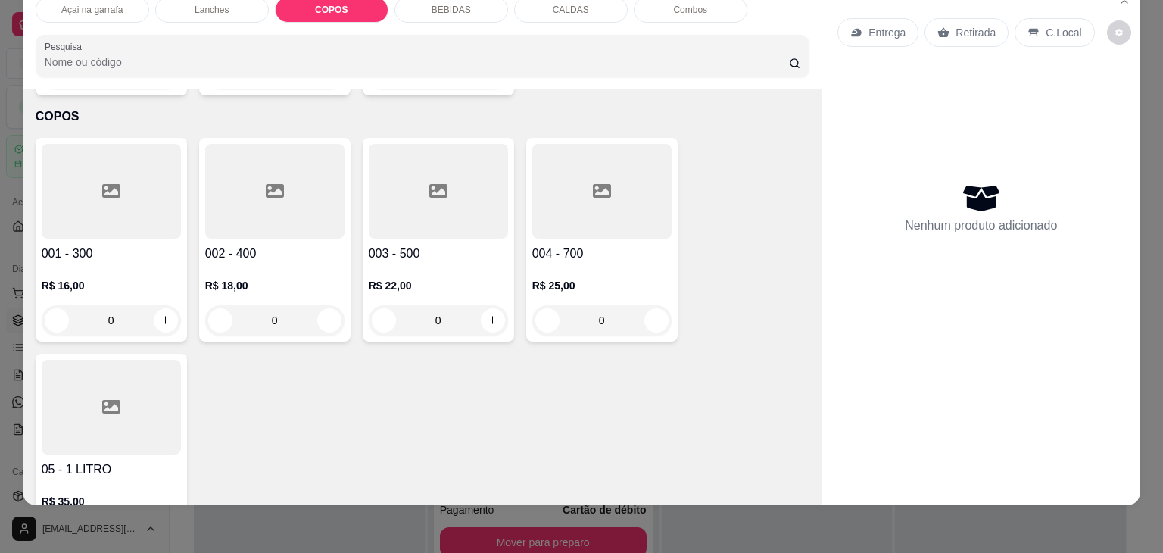
click at [581, 154] on div at bounding box center [601, 191] width 139 height 95
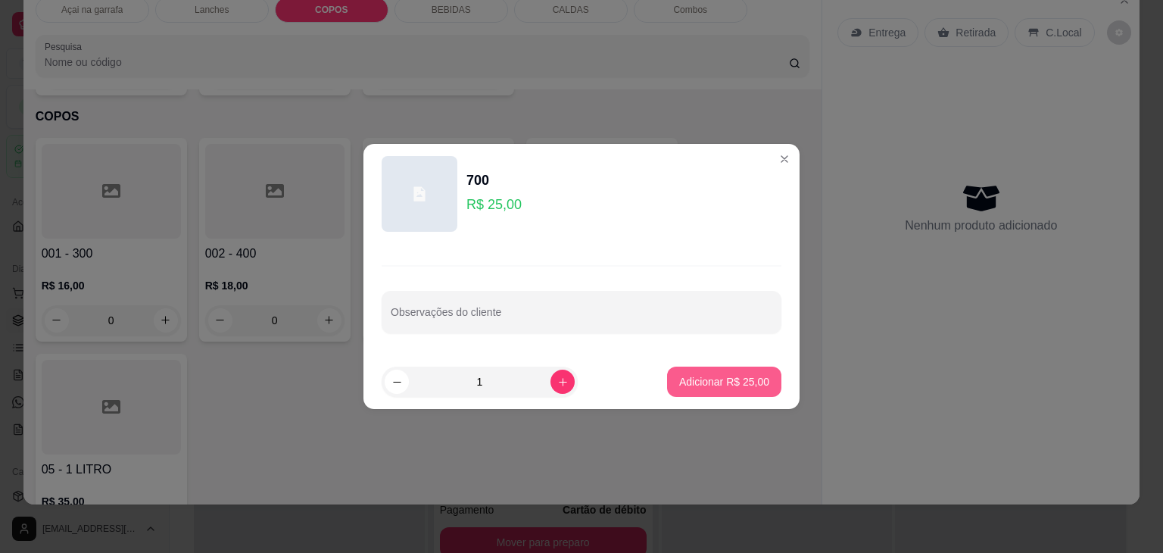
click at [691, 381] on p "Adicionar R$ 25,00" at bounding box center [724, 381] width 90 height 15
type input "1"
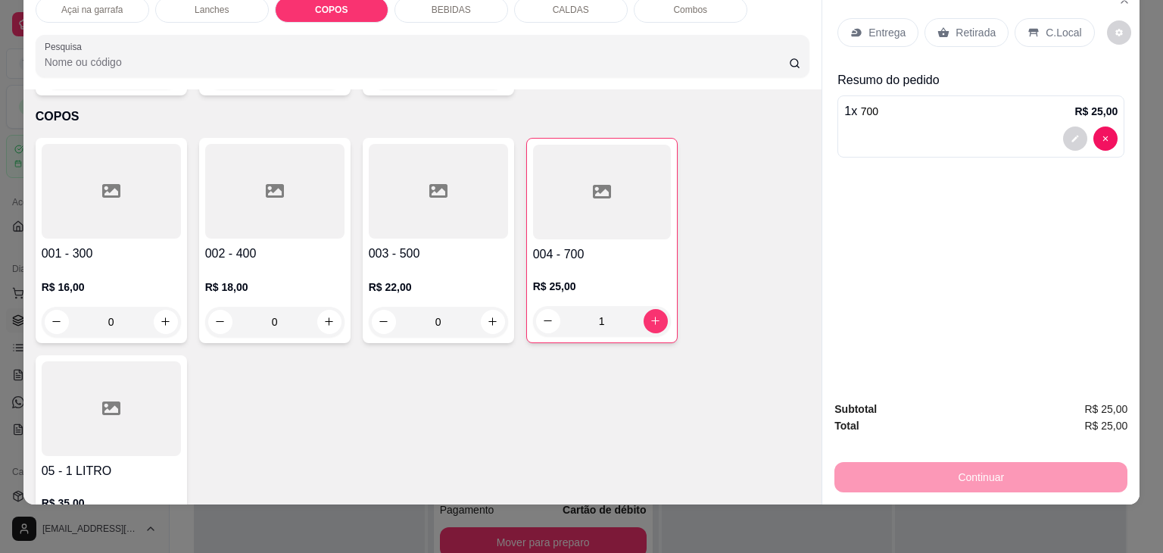
click at [1031, 20] on div "C.Local" at bounding box center [1053, 32] width 79 height 29
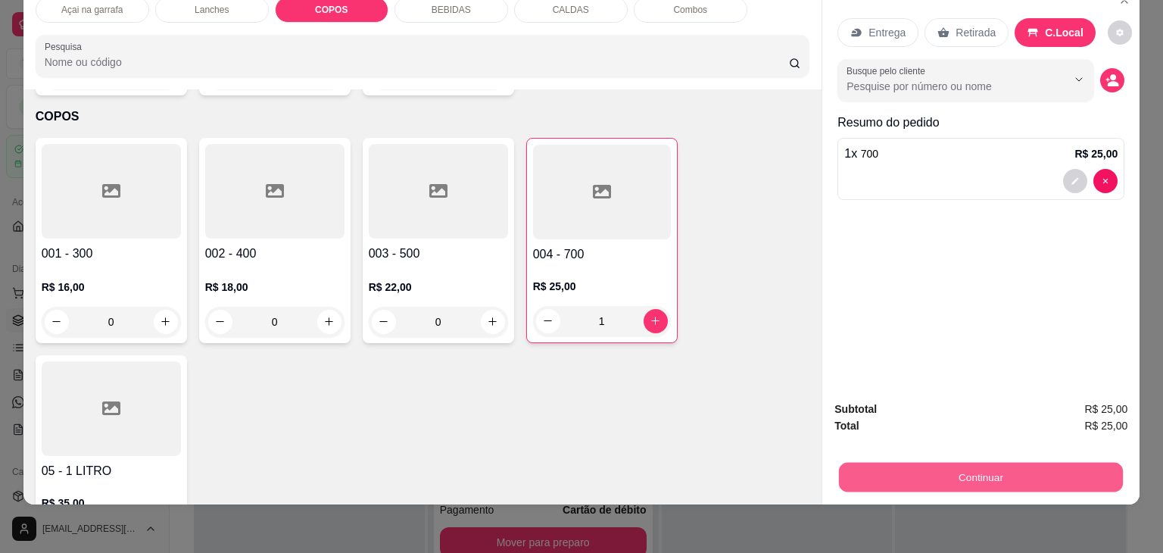
click at [957, 466] on button "Continuar" at bounding box center [981, 477] width 284 height 30
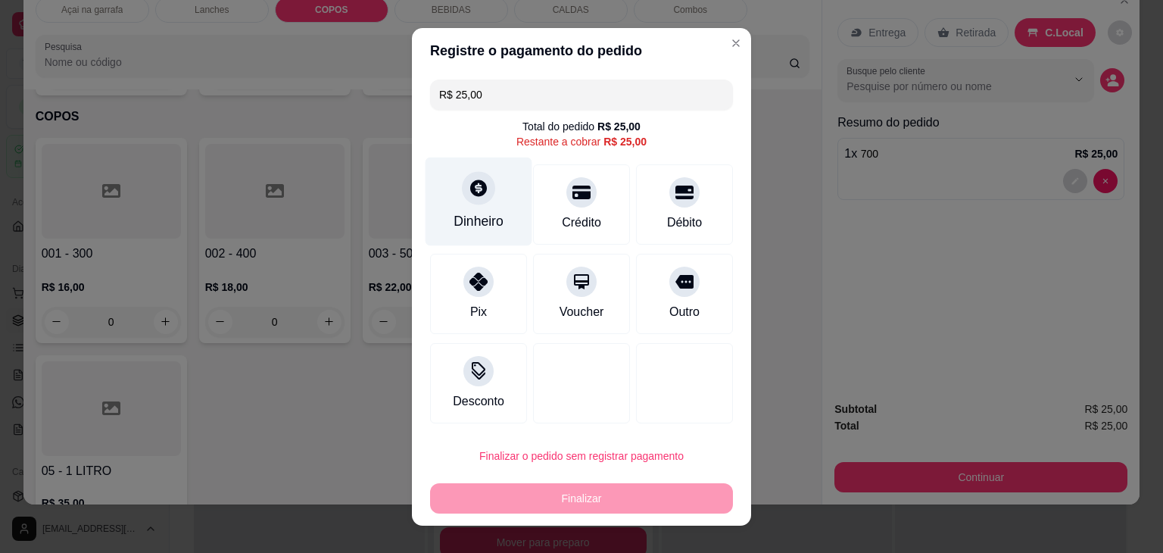
click at [485, 204] on div "Dinheiro" at bounding box center [478, 201] width 107 height 89
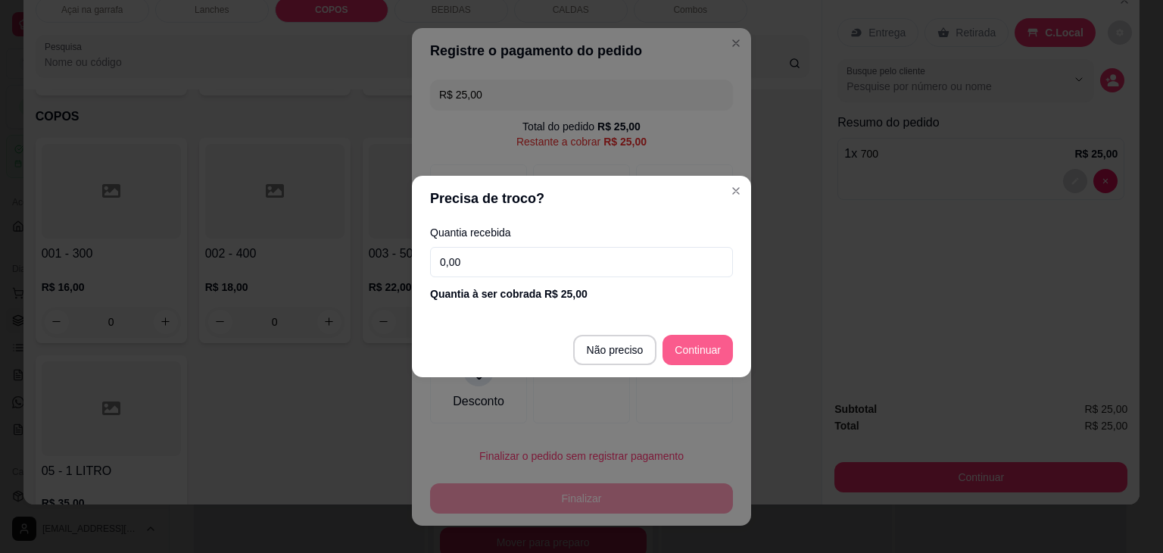
type input "R$ 0,00"
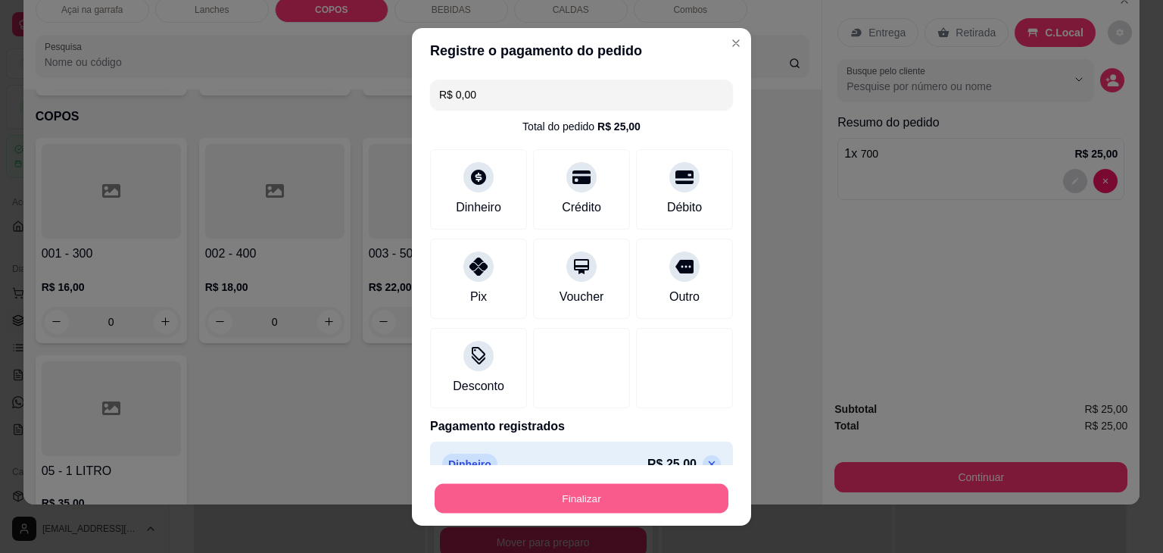
click at [627, 501] on button "Finalizar" at bounding box center [581, 498] width 294 height 30
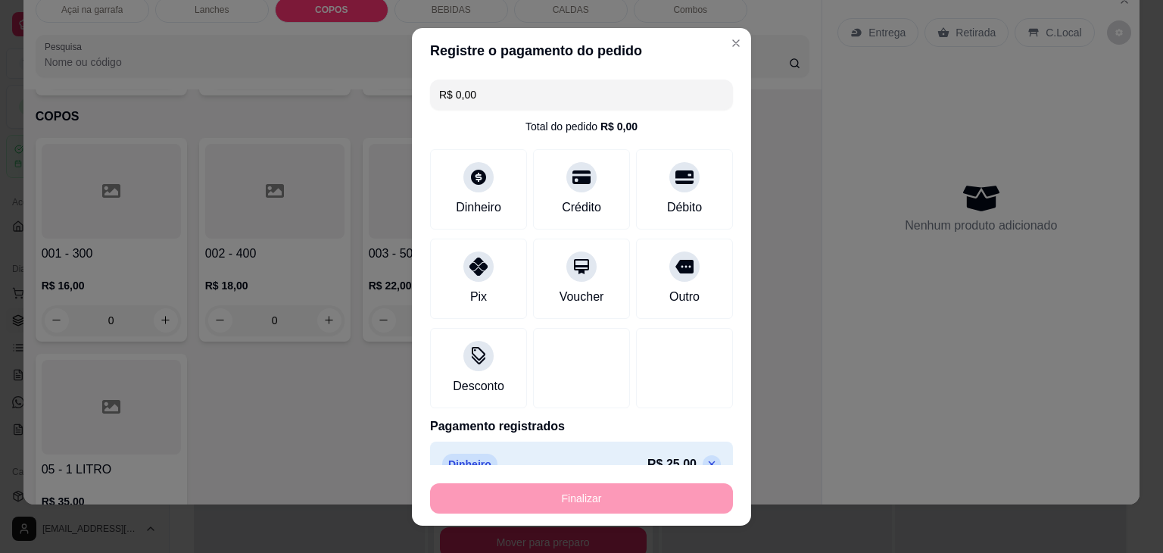
type input "0"
type input "-R$ 25,00"
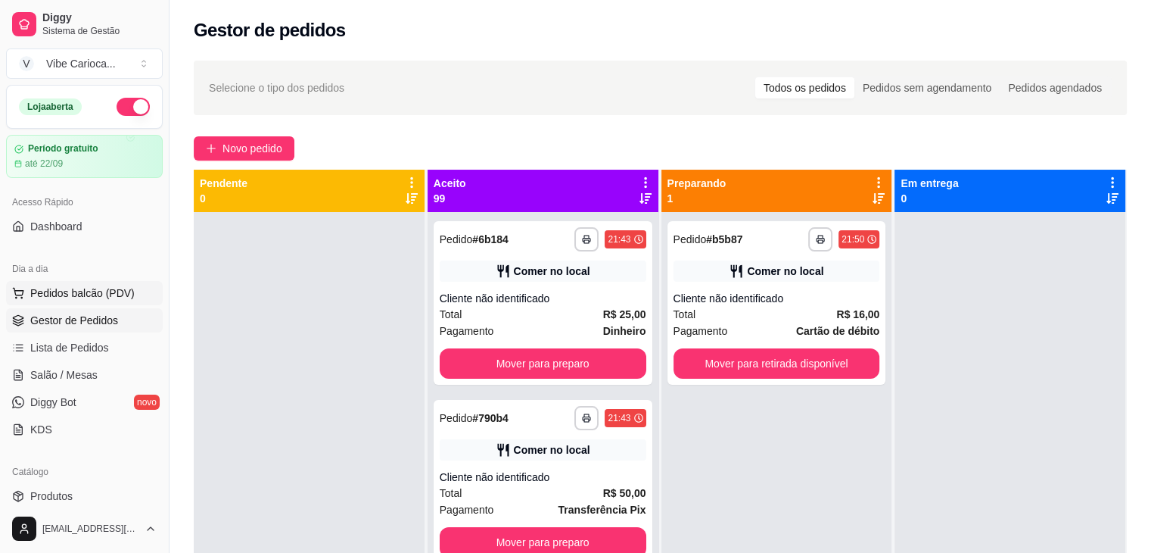
click at [96, 290] on span "Pedidos balcão (PDV)" at bounding box center [82, 292] width 104 height 15
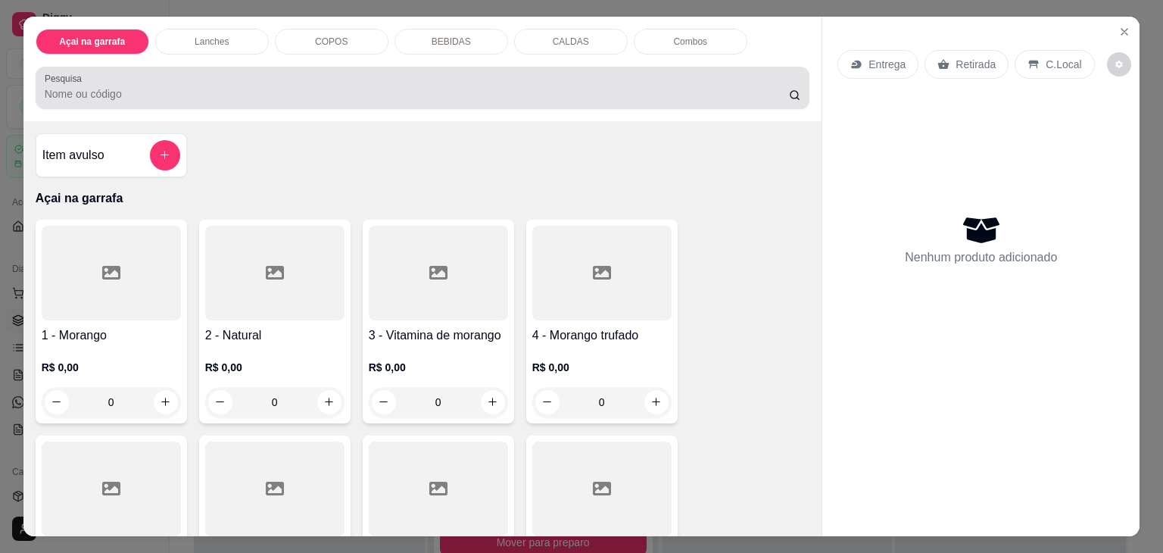
click at [333, 67] on div "Pesquisa" at bounding box center [423, 88] width 774 height 42
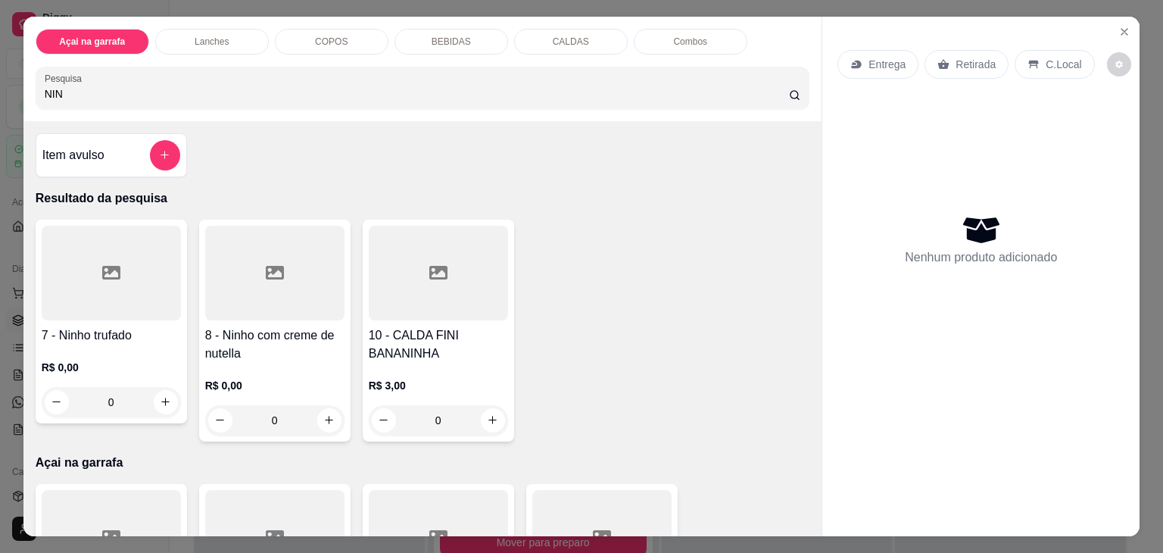
type input "NIN"
click at [90, 289] on div at bounding box center [111, 273] width 139 height 95
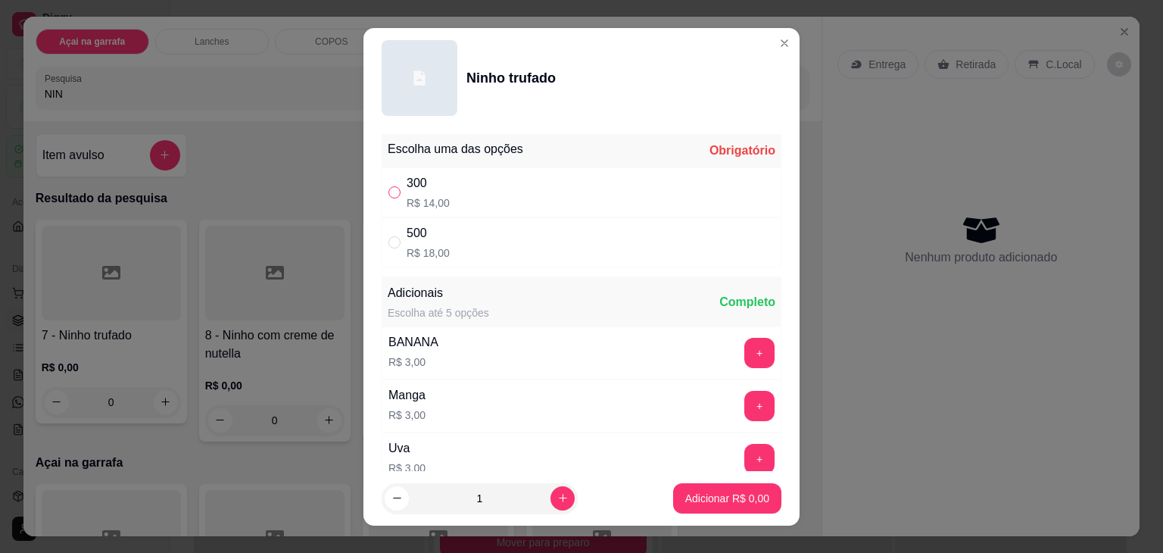
click at [392, 193] on input "" at bounding box center [394, 192] width 12 height 12
radio input "true"
click at [702, 499] on p "Adicionar R$ 14,00" at bounding box center [724, 497] width 88 height 14
type input "1"
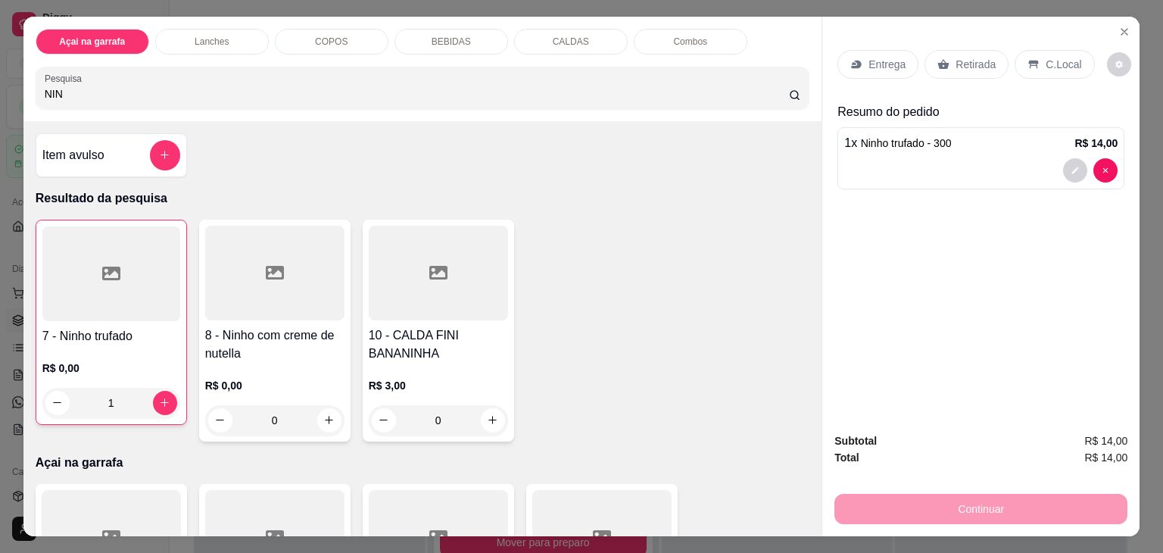
click at [1026, 50] on div "C.Local" at bounding box center [1053, 64] width 79 height 29
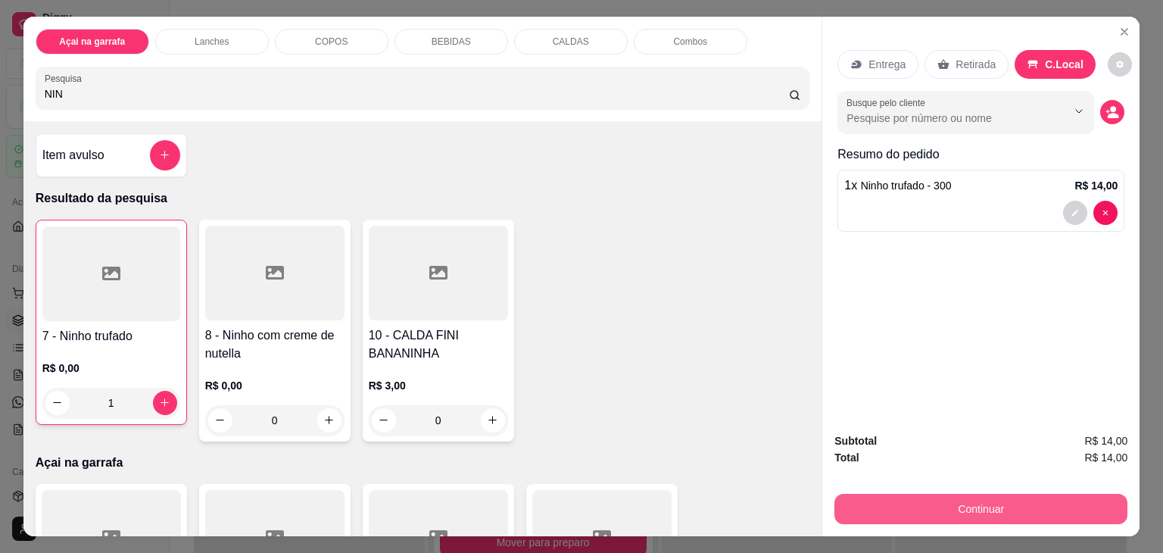
click at [945, 509] on button "Continuar" at bounding box center [980, 509] width 293 height 30
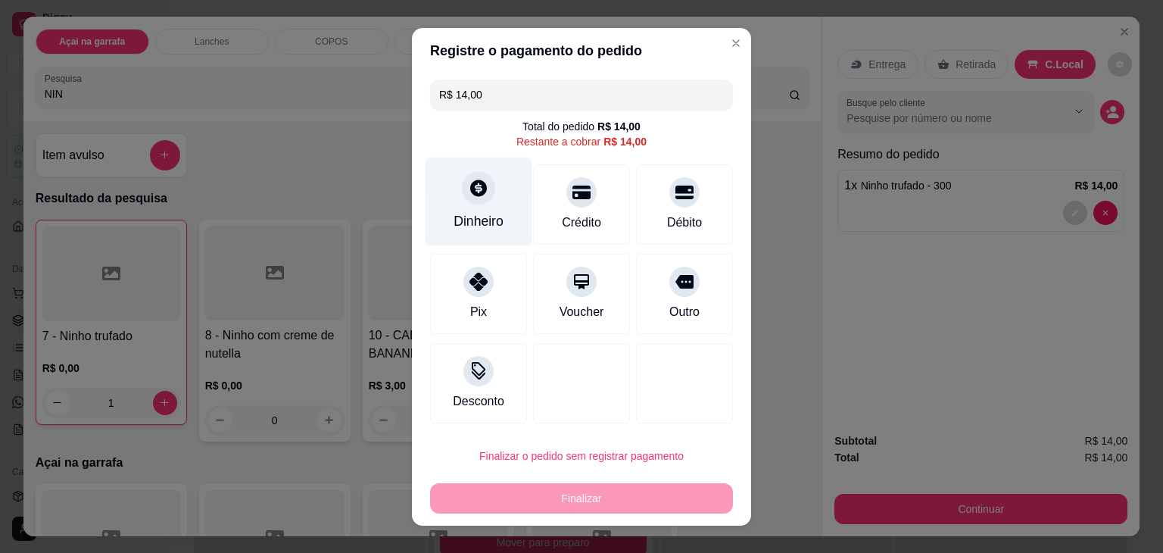
click at [467, 201] on div at bounding box center [478, 187] width 33 height 33
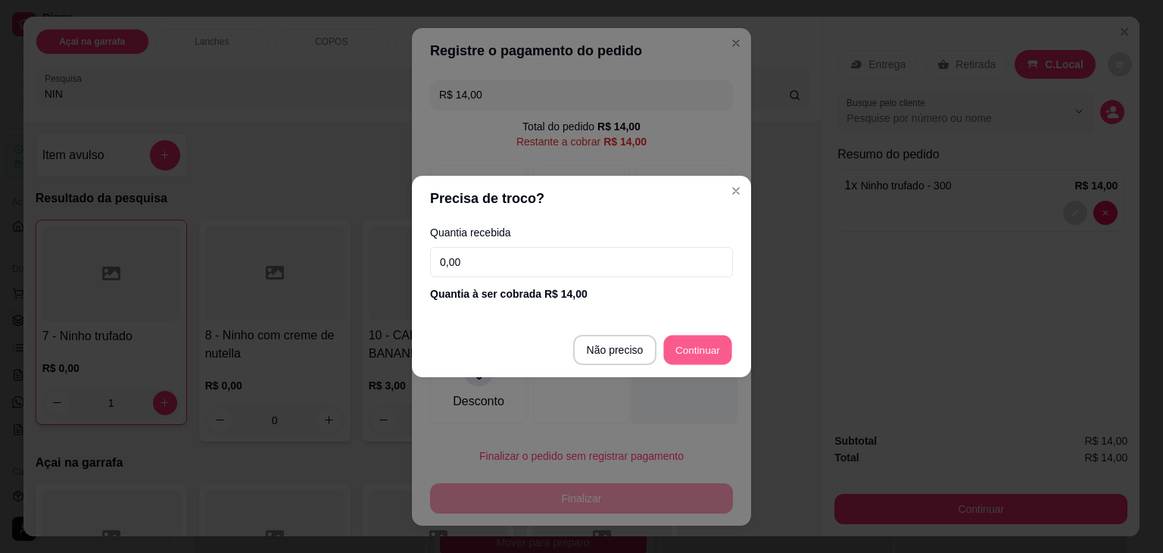
type input "R$ 0,00"
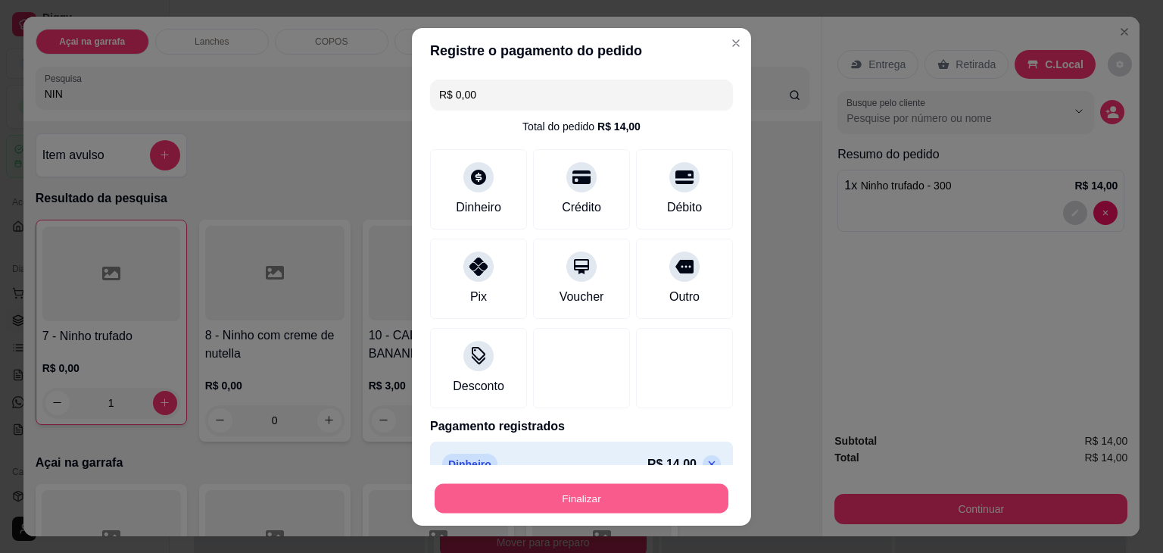
click at [679, 496] on button "Finalizar" at bounding box center [581, 498] width 294 height 30
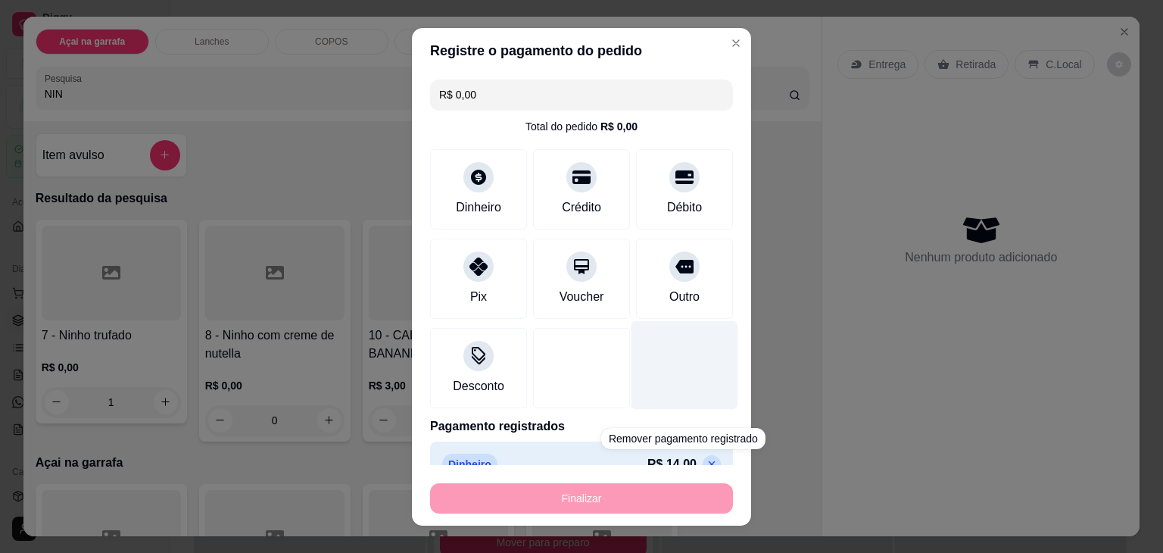
type input "0"
type input "-R$ 14,00"
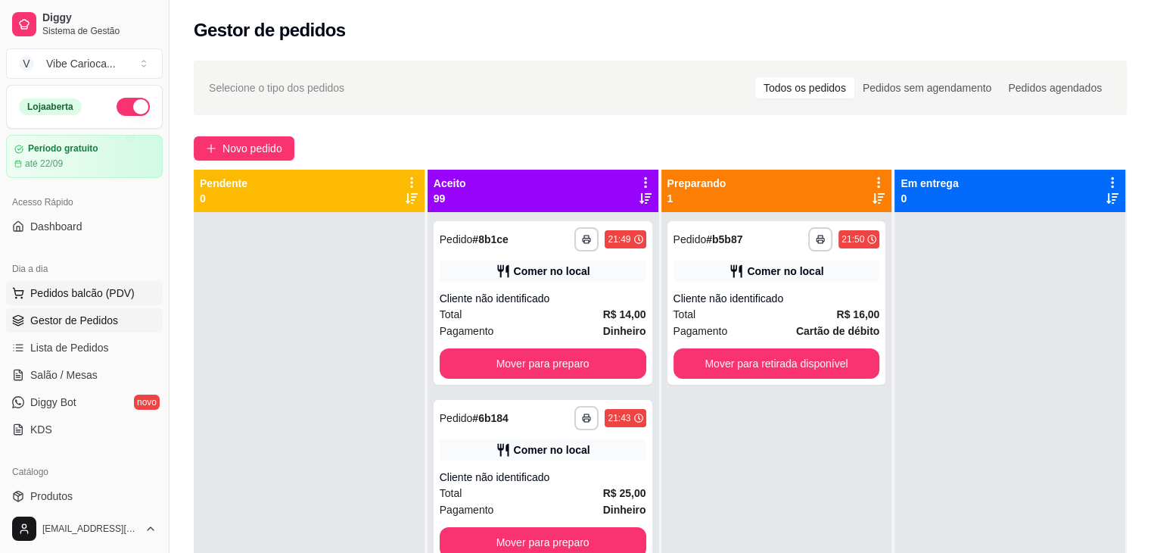
click at [136, 286] on button "Pedidos balcão (PDV)" at bounding box center [84, 293] width 157 height 24
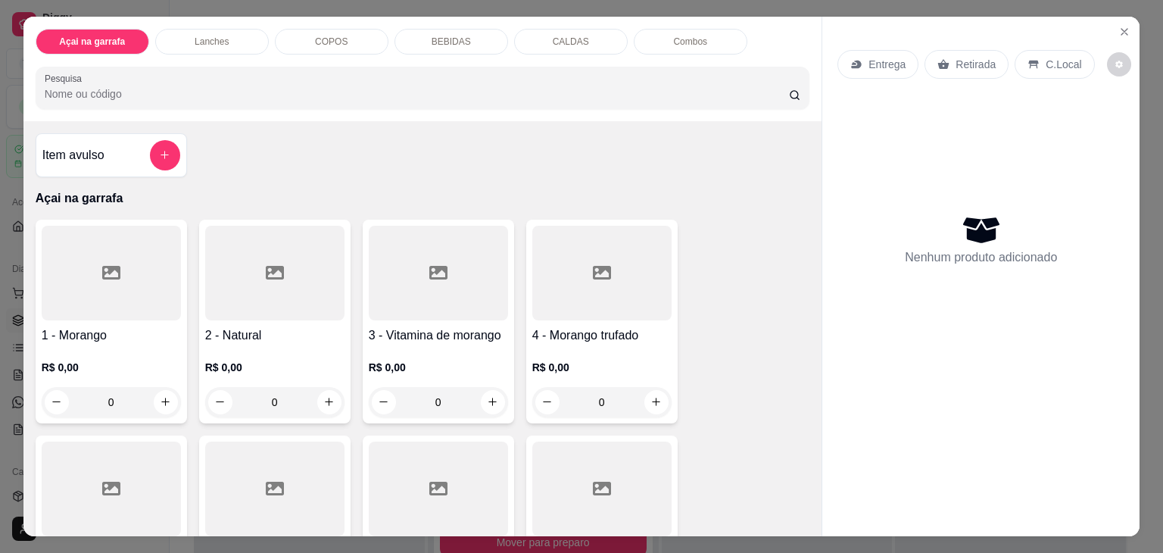
click at [195, 36] on p "Lanches" at bounding box center [212, 42] width 34 height 12
click at [324, 29] on div "COPOS" at bounding box center [332, 42] width 114 height 26
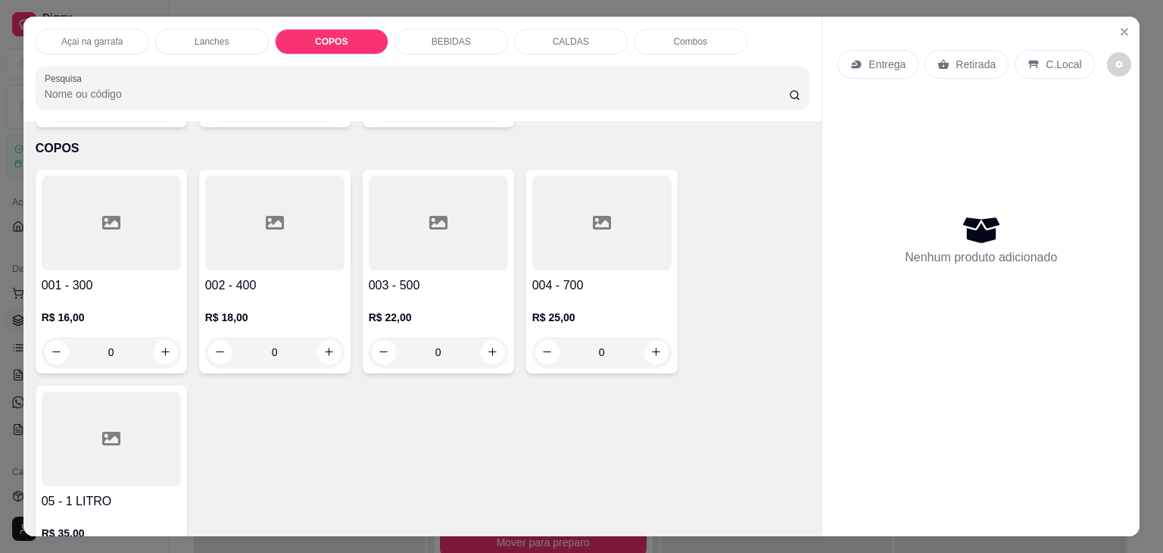
click at [100, 43] on div "Açai na garrafa" at bounding box center [93, 42] width 114 height 26
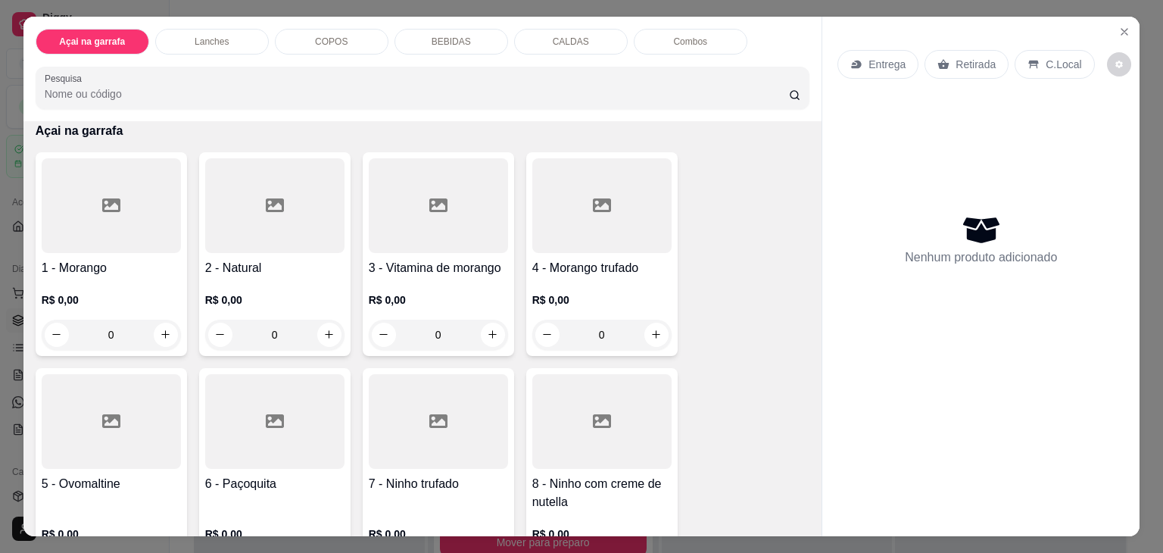
click at [191, 45] on div "Lanches" at bounding box center [212, 42] width 114 height 26
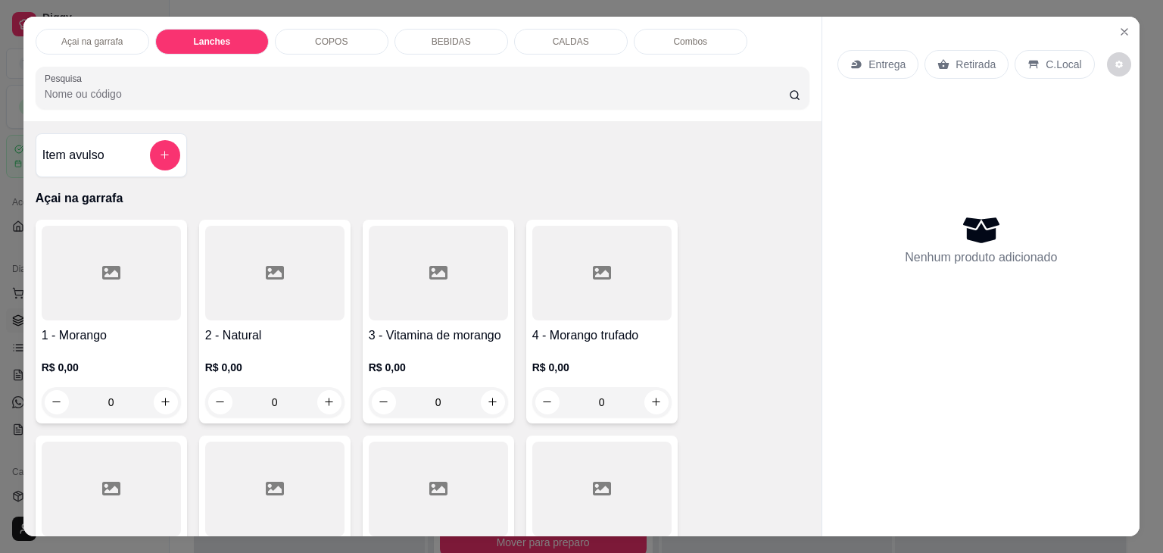
click at [211, 36] on p "Lanches" at bounding box center [211, 42] width 37 height 12
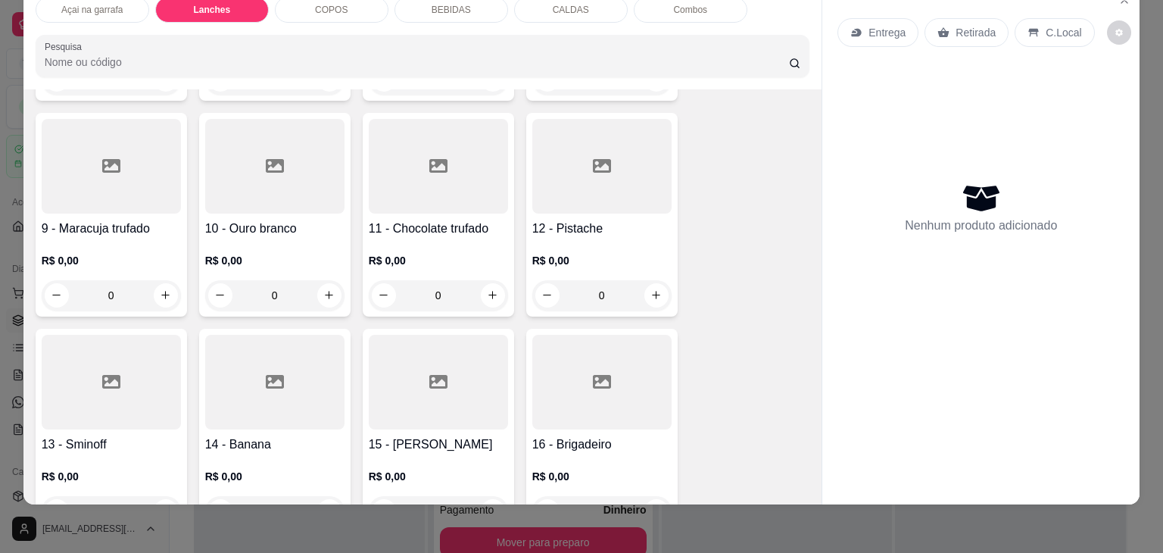
click at [325, 4] on p "COPOS" at bounding box center [331, 10] width 33 height 12
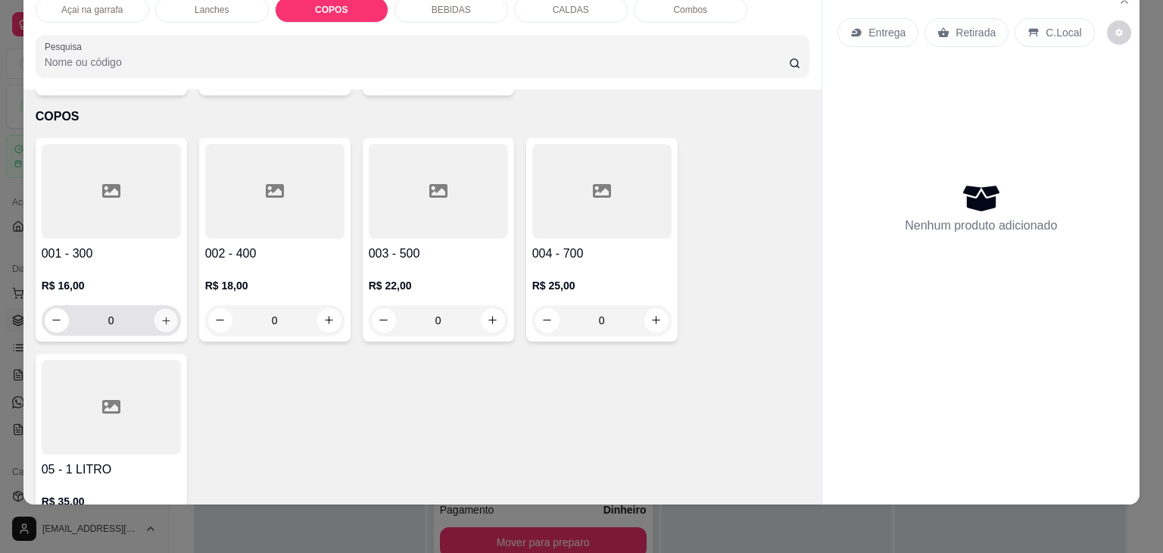
click at [163, 315] on icon "increase-product-quantity" at bounding box center [165, 320] width 11 height 11
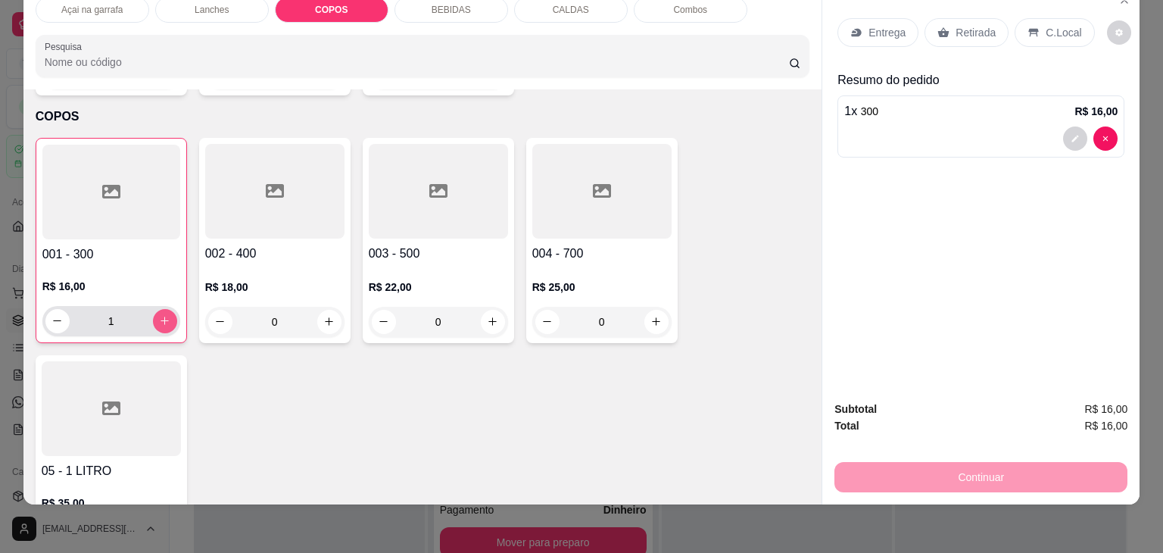
click at [163, 315] on icon "increase-product-quantity" at bounding box center [164, 320] width 11 height 11
type input "2"
click at [1029, 29] on icon at bounding box center [1034, 33] width 10 height 8
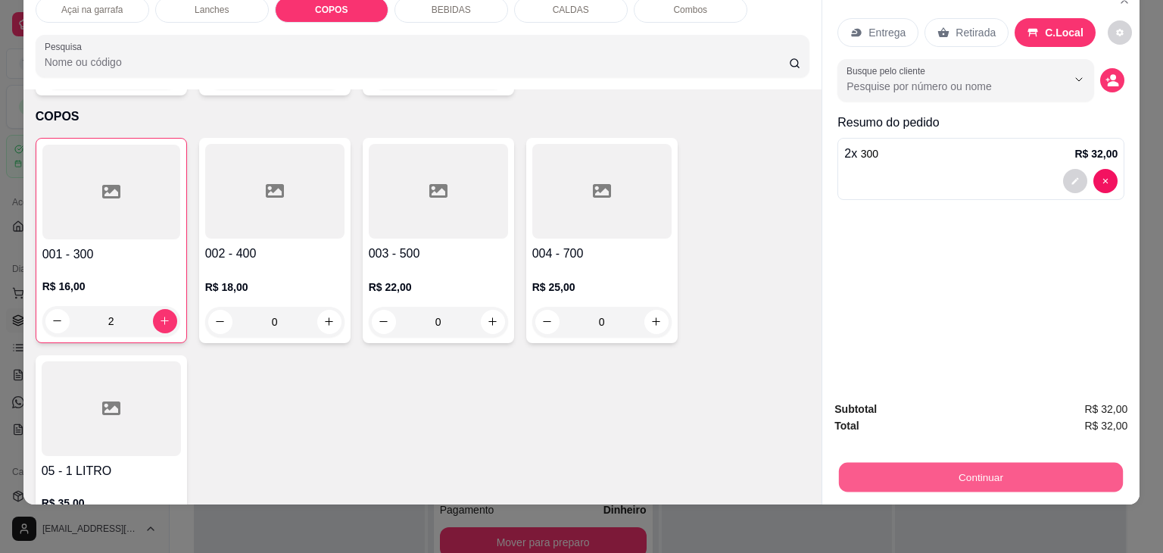
click at [954, 464] on button "Continuar" at bounding box center [981, 477] width 284 height 30
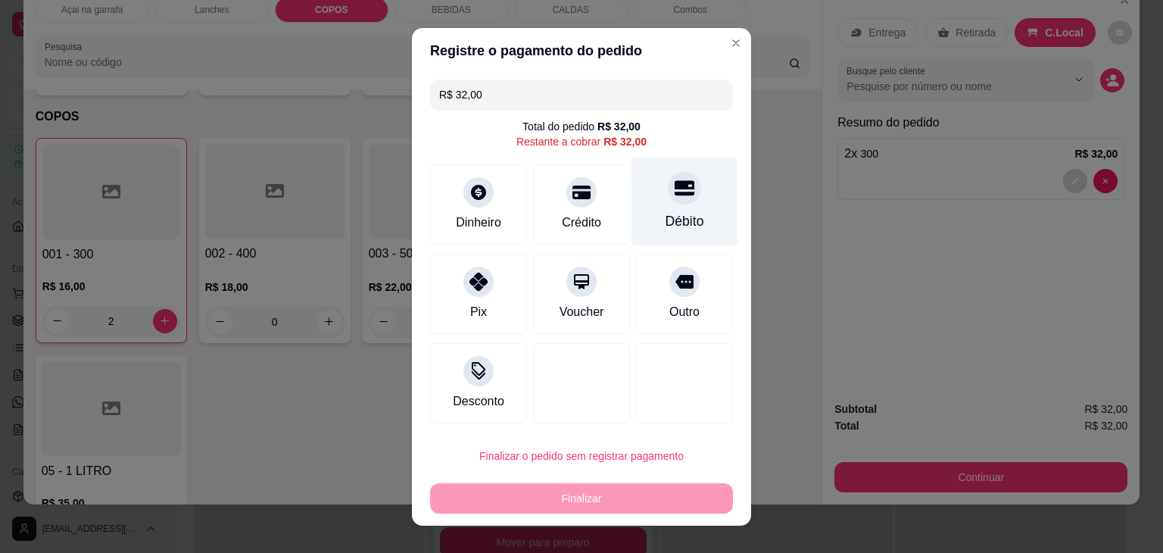
click at [674, 186] on icon at bounding box center [684, 187] width 20 height 15
type input "R$ 0,00"
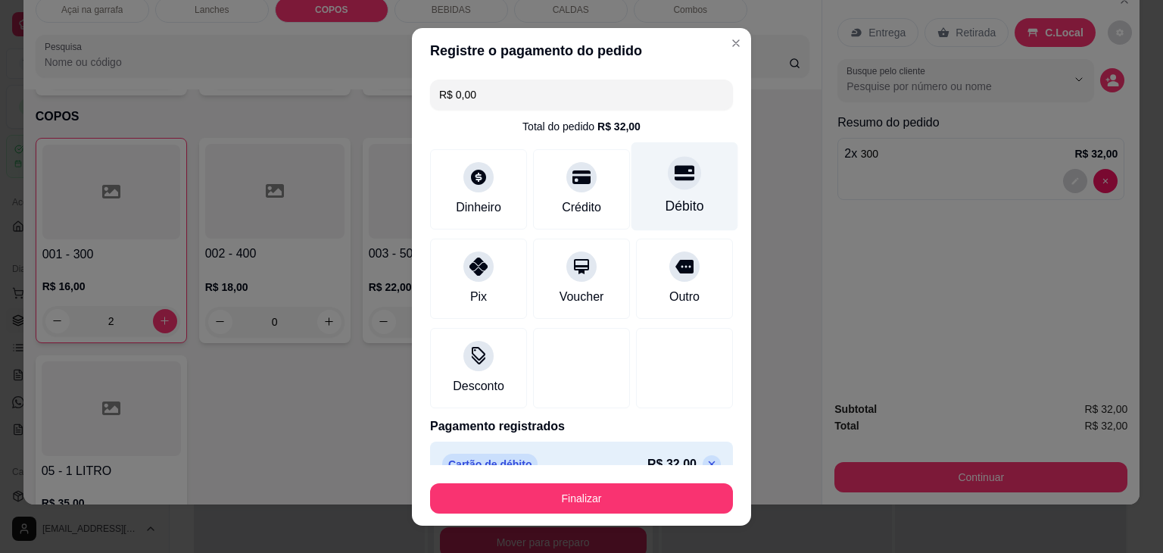
click at [643, 183] on div "Débito" at bounding box center [684, 186] width 107 height 89
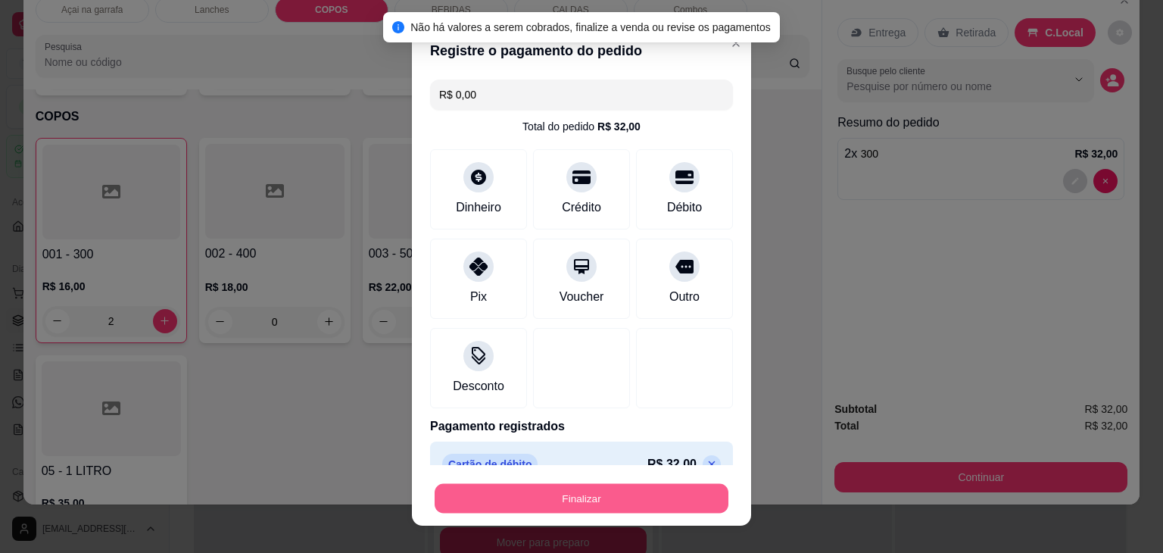
click at [536, 497] on button "Finalizar" at bounding box center [581, 498] width 294 height 30
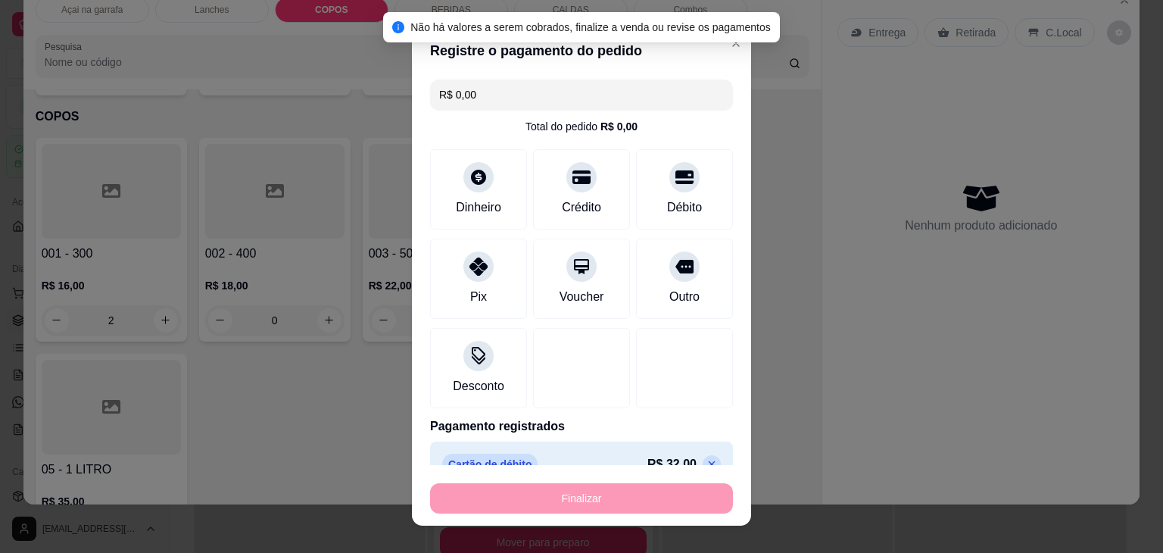
type input "0"
type input "-R$ 32,00"
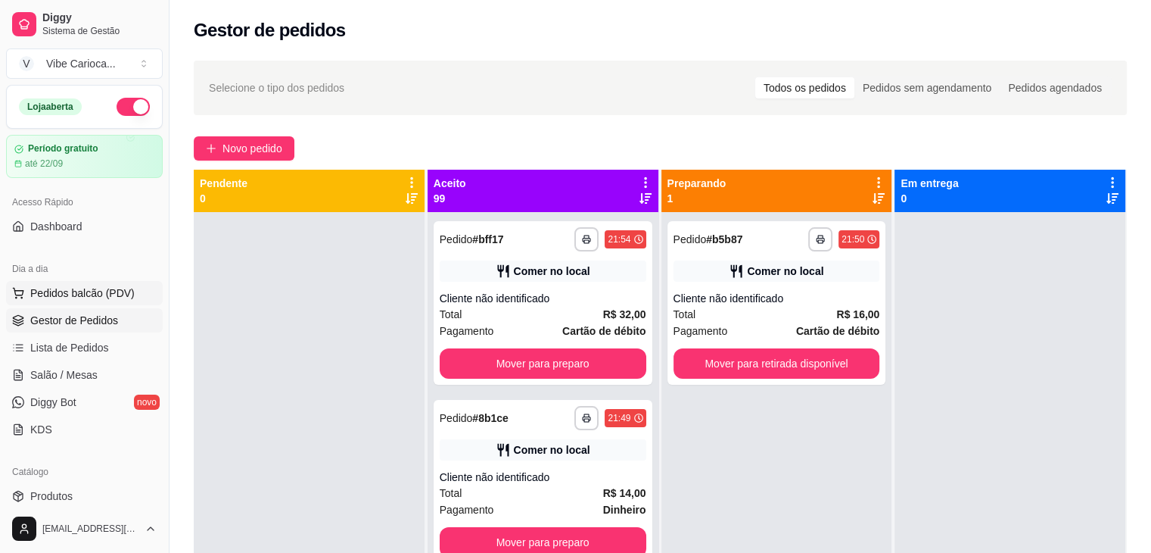
click at [90, 294] on span "Pedidos balcão (PDV)" at bounding box center [82, 292] width 104 height 15
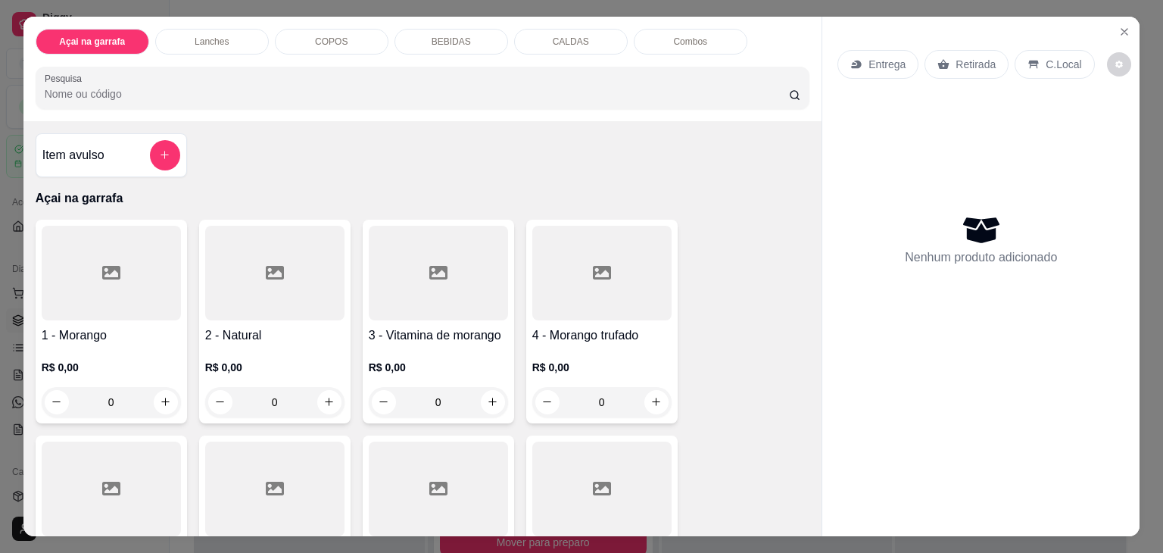
click at [647, 39] on div "Combos" at bounding box center [691, 42] width 114 height 26
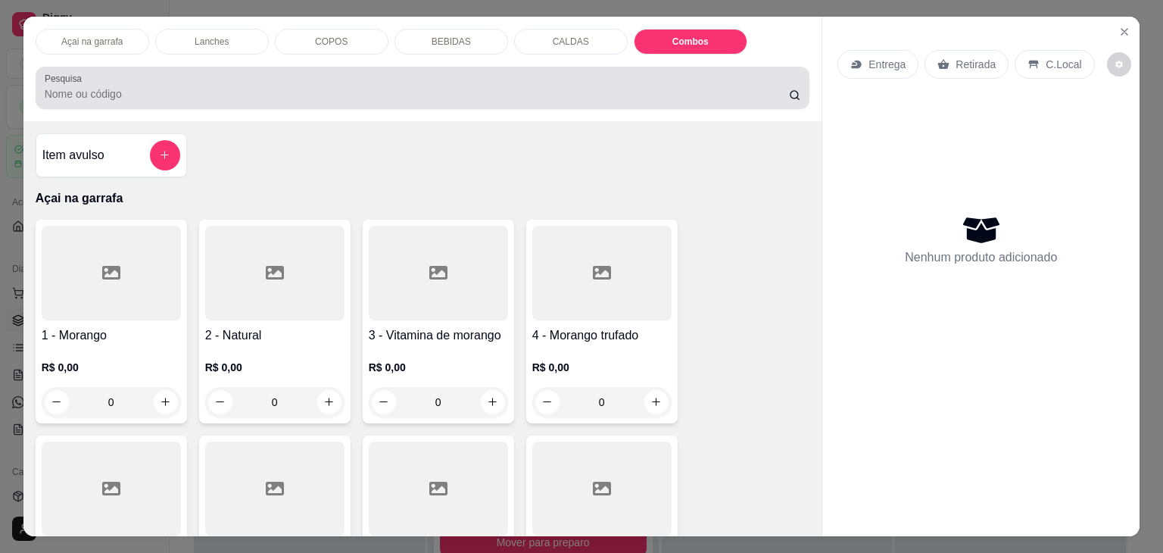
scroll to position [37, 0]
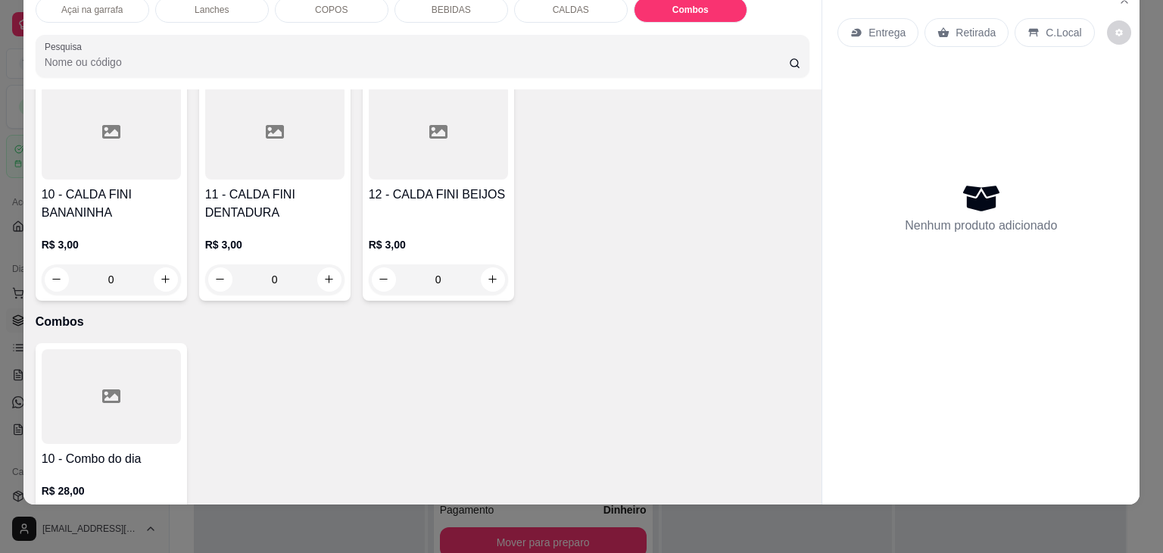
click at [109, 350] on div at bounding box center [111, 396] width 139 height 95
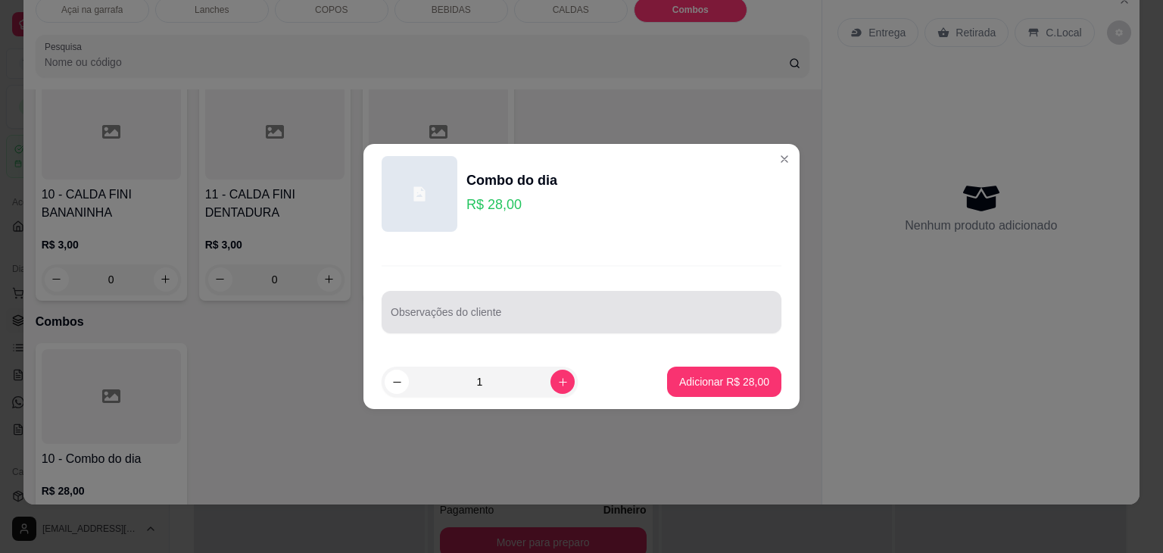
click at [531, 319] on input "Observações do cliente" at bounding box center [581, 317] width 381 height 15
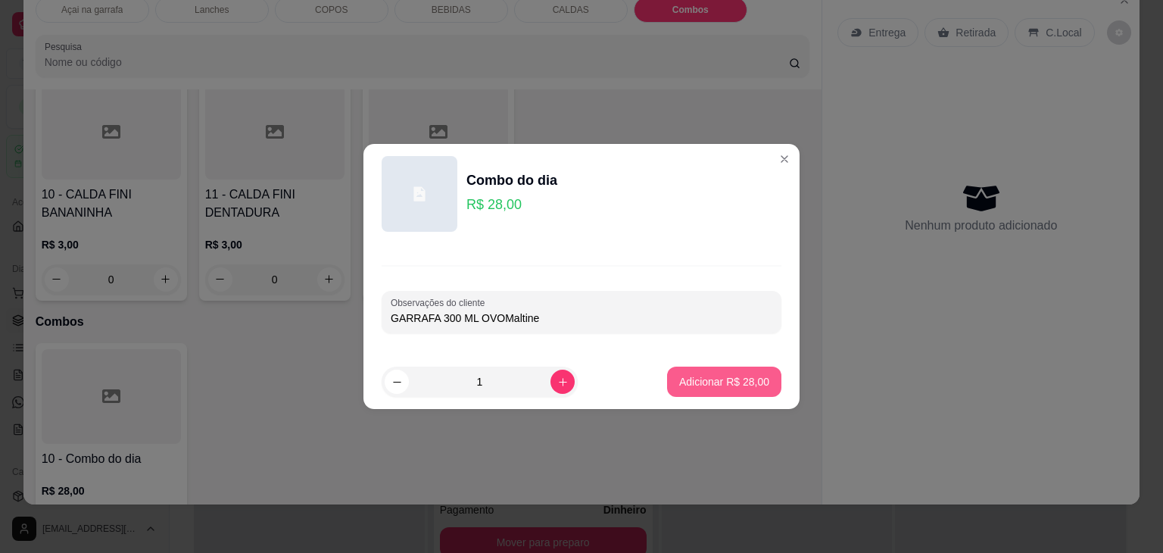
type input "GARRAFA 300 ML OVOMaltine"
click at [718, 381] on p "Adicionar R$ 28,00" at bounding box center [724, 381] width 90 height 15
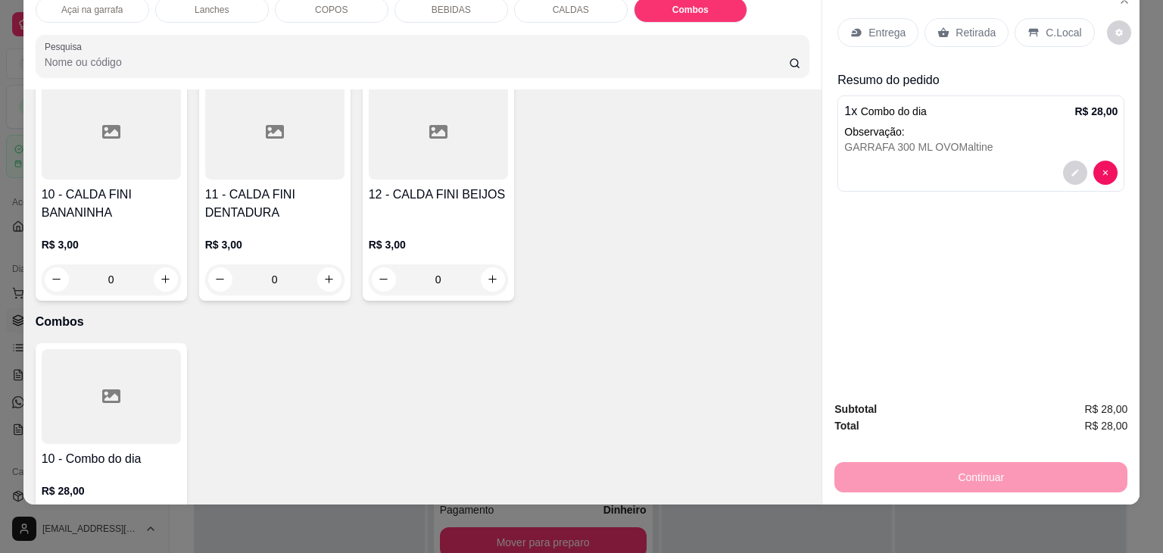
click at [1045, 25] on p "C.Local" at bounding box center [1063, 32] width 36 height 15
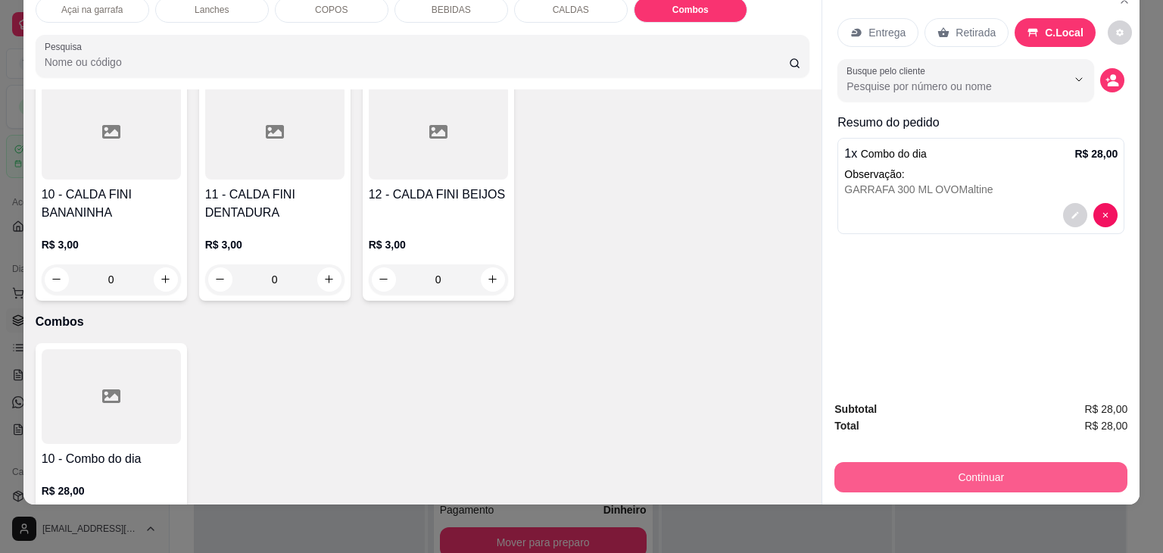
click at [926, 476] on button "Continuar" at bounding box center [980, 477] width 293 height 30
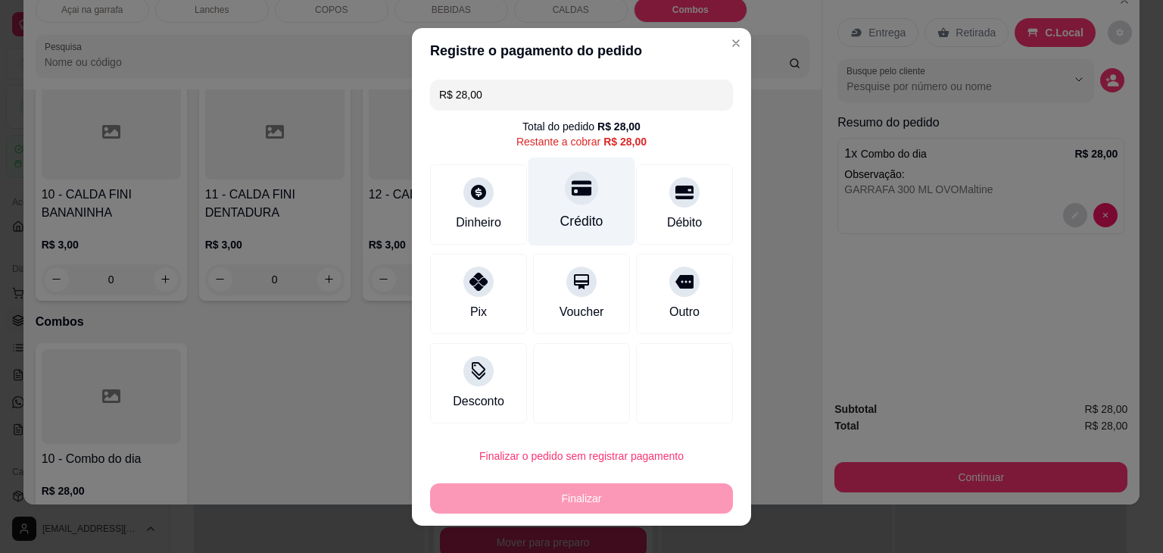
click at [559, 204] on div "Crédito" at bounding box center [581, 201] width 107 height 89
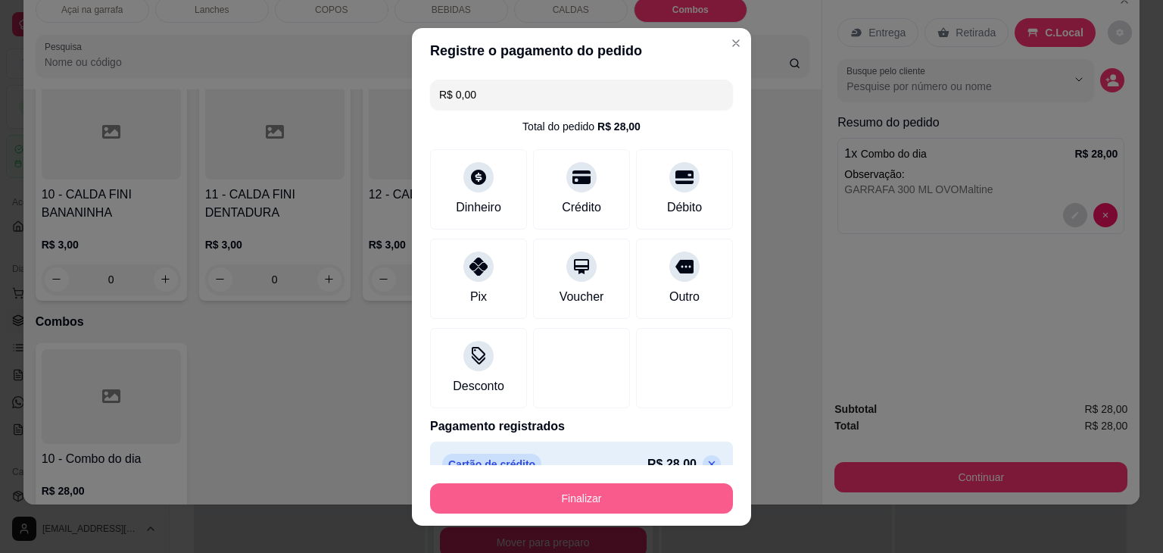
click at [533, 491] on button "Finalizar" at bounding box center [581, 498] width 303 height 30
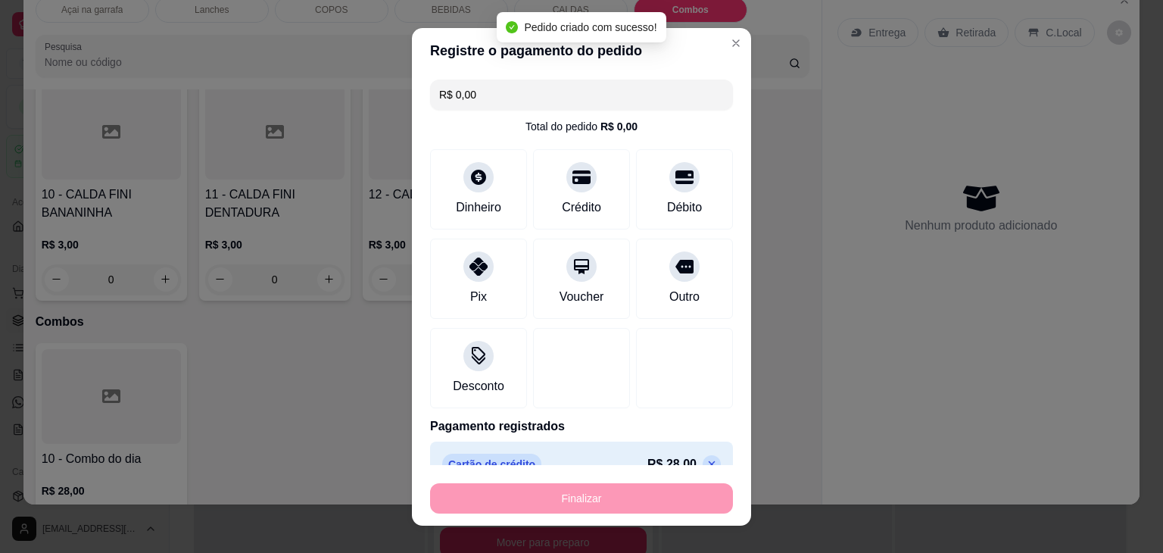
type input "-R$ 28,00"
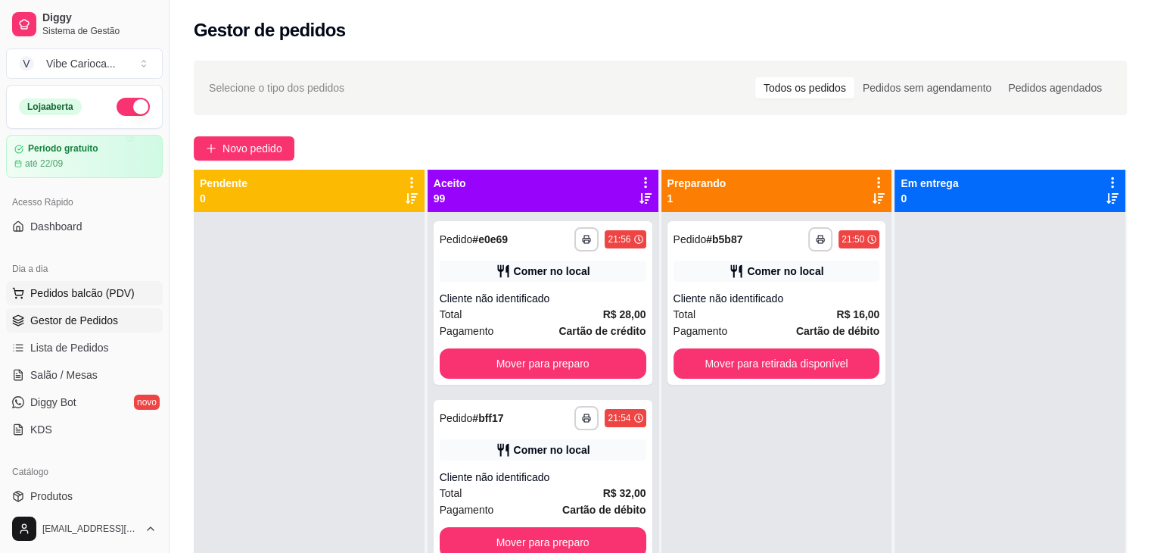
click at [101, 291] on span "Pedidos balcão (PDV)" at bounding box center [82, 292] width 104 height 15
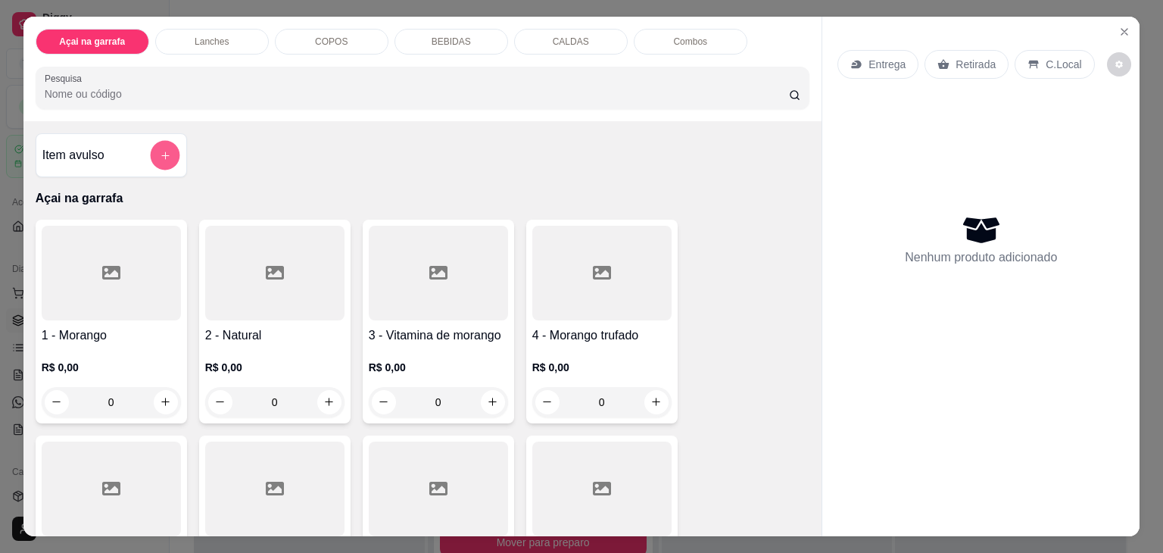
click at [167, 152] on button "add-separate-item" at bounding box center [165, 156] width 30 height 30
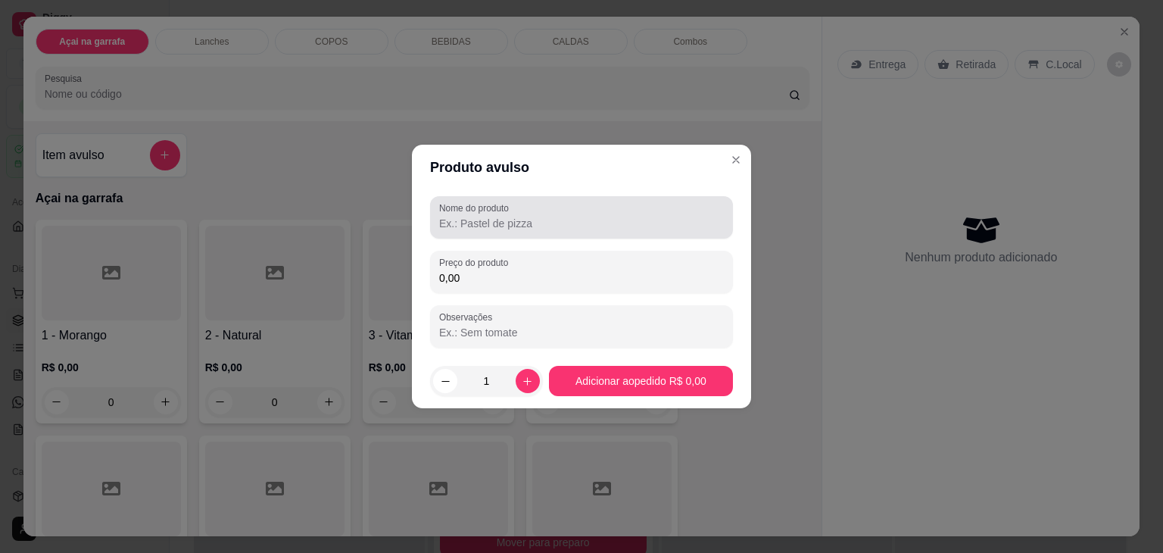
click at [587, 207] on div at bounding box center [581, 217] width 285 height 30
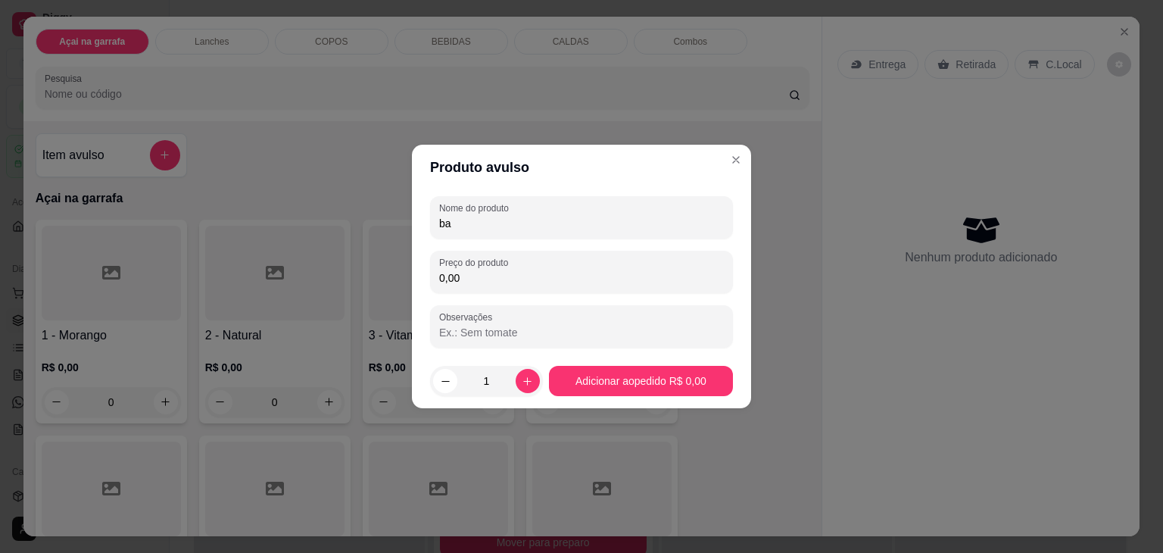
type input "b"
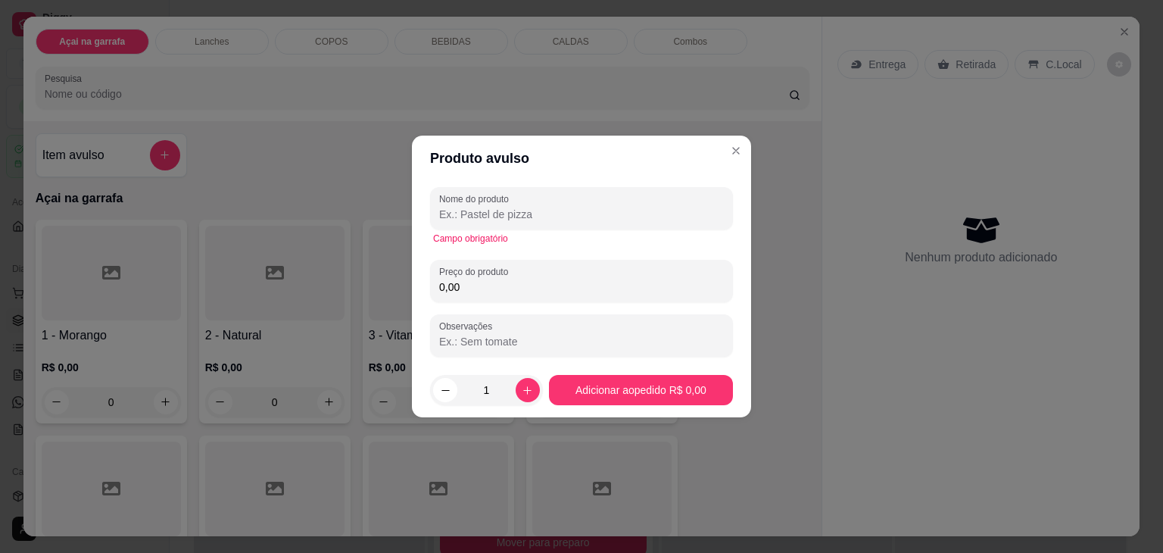
type input "b"
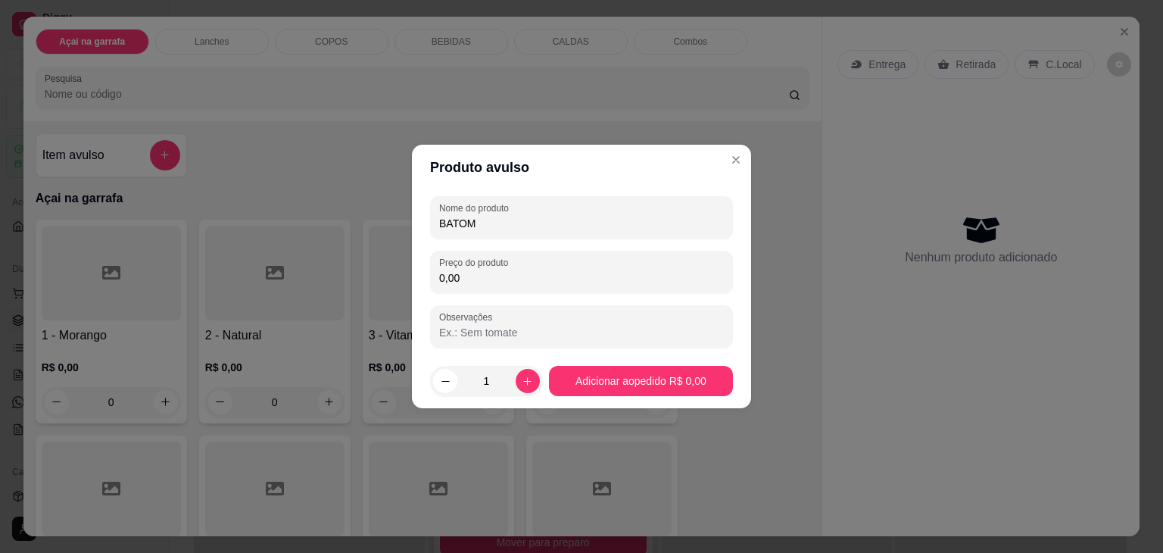
click at [464, 272] on input "0,00" at bounding box center [581, 277] width 285 height 15
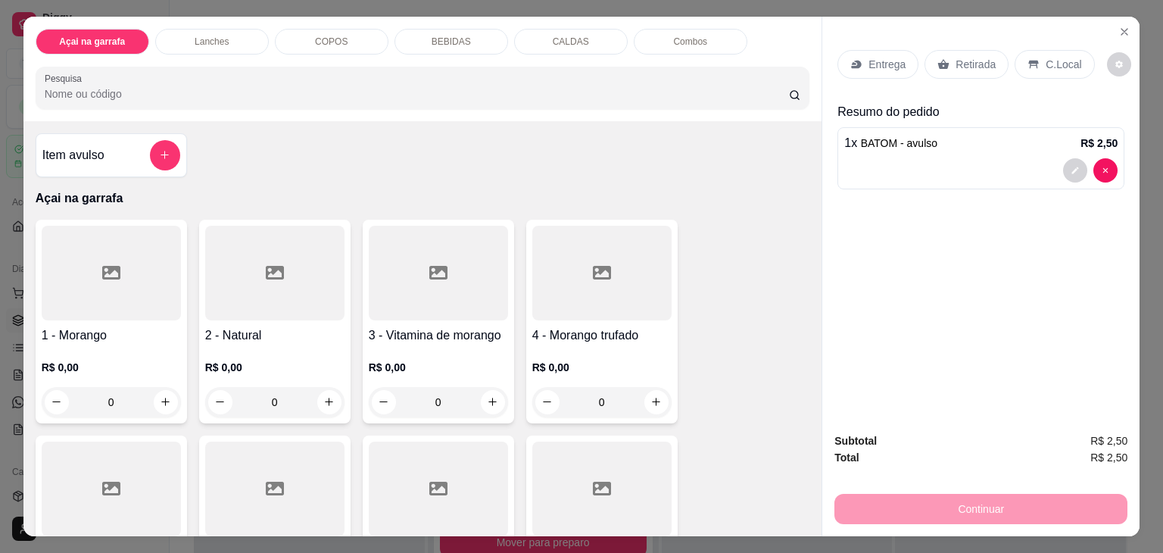
click at [1066, 58] on p "C.Local" at bounding box center [1063, 64] width 36 height 15
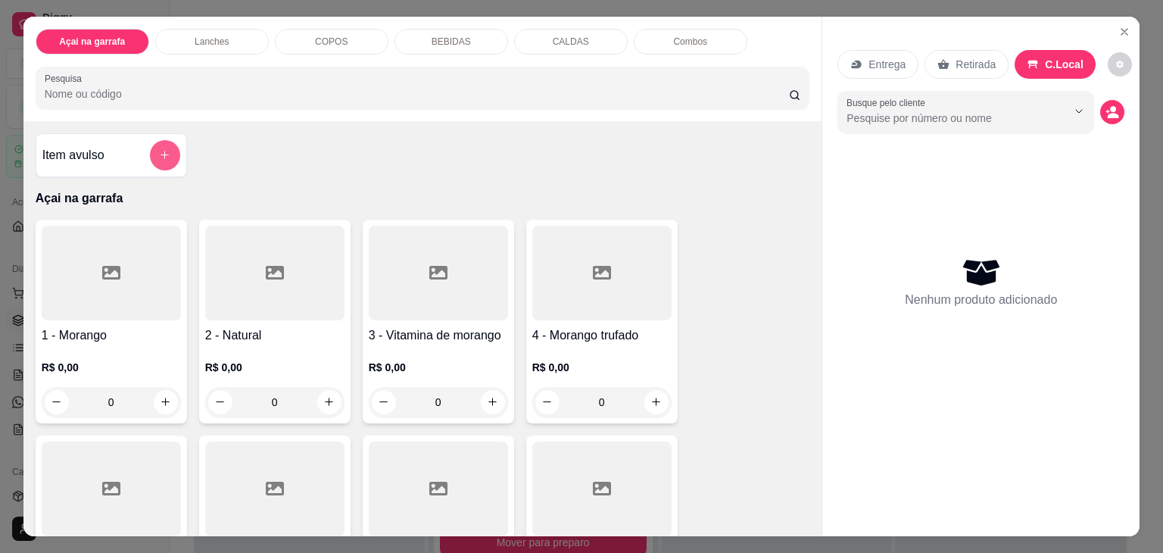
click at [171, 147] on button "add-separate-item" at bounding box center [165, 155] width 30 height 30
click at [347, 40] on div "COPOS" at bounding box center [332, 42] width 114 height 26
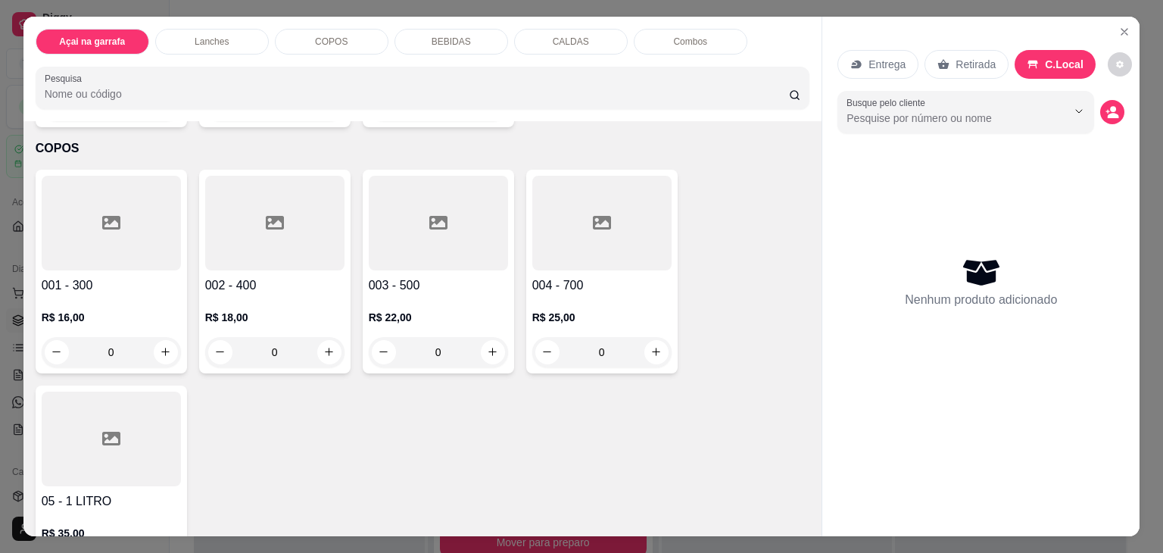
scroll to position [37, 0]
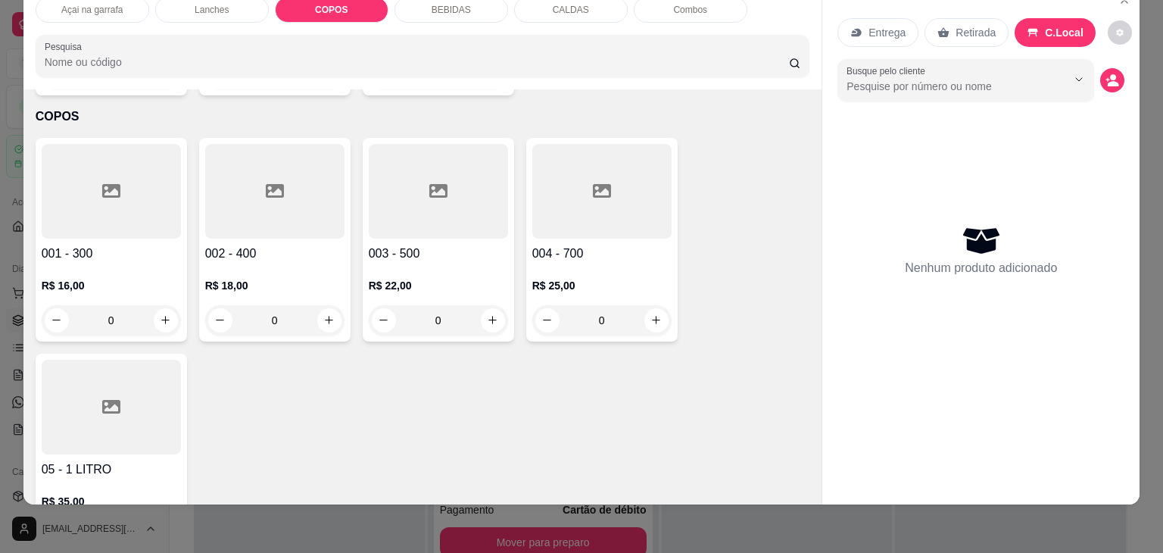
click at [429, 182] on icon at bounding box center [438, 191] width 18 height 18
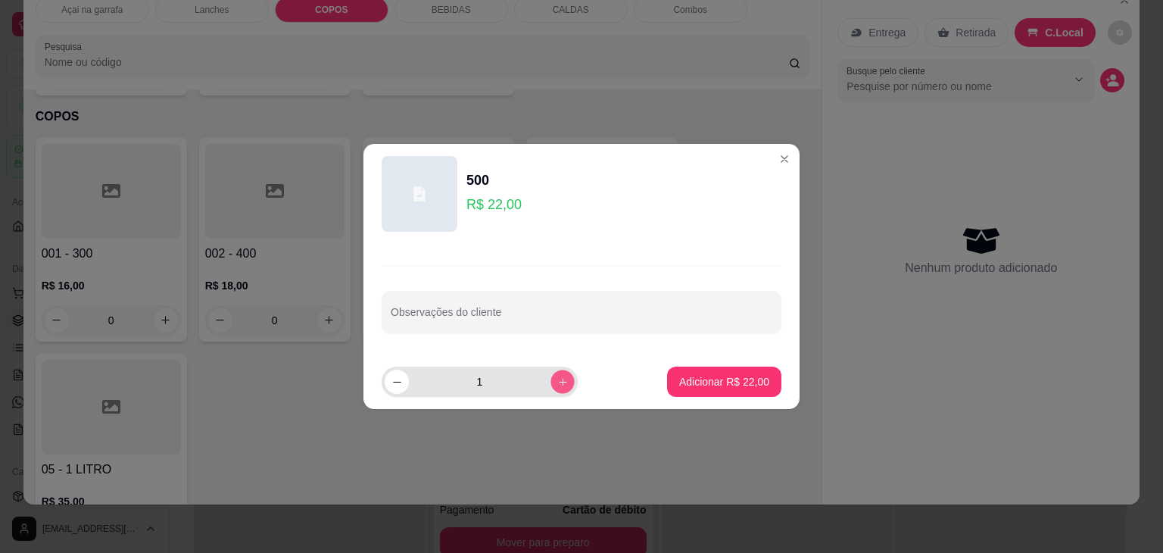
click at [557, 381] on icon "increase-product-quantity" at bounding box center [562, 381] width 11 height 11
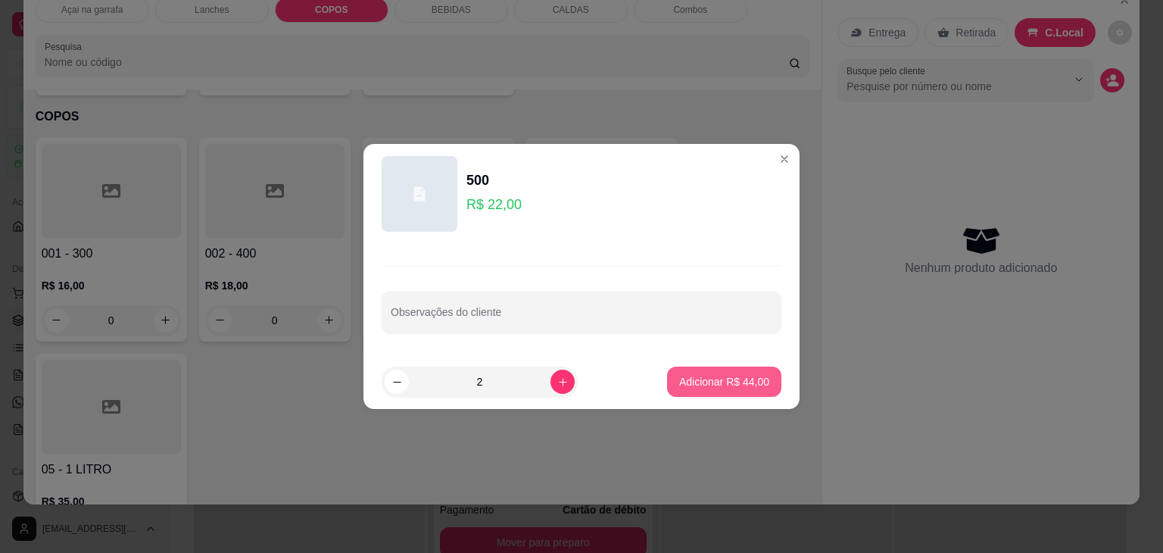
click at [708, 372] on button "Adicionar R$ 44,00" at bounding box center [724, 381] width 114 height 30
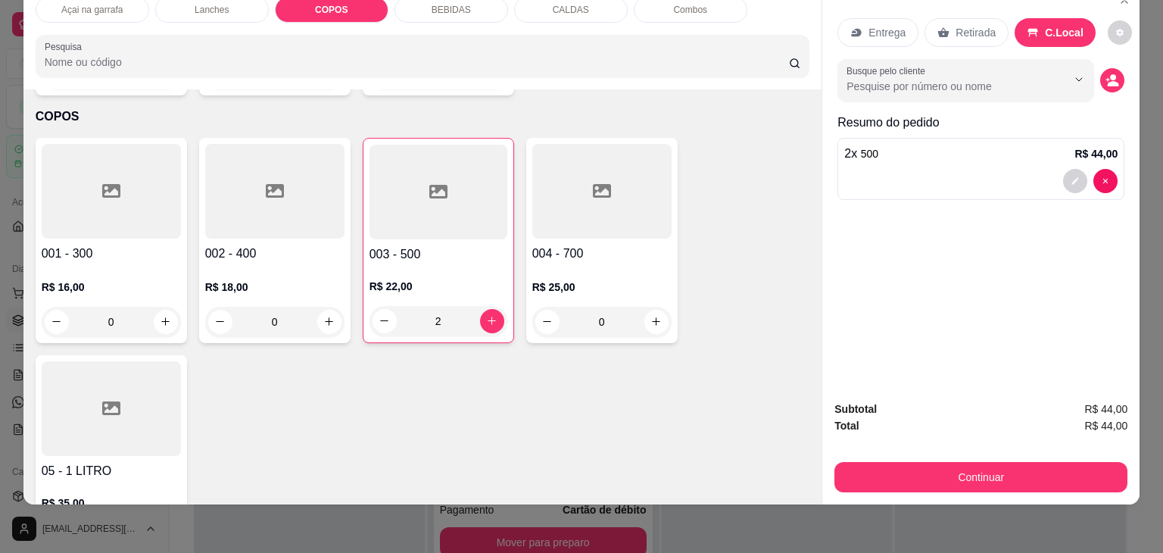
click at [1045, 25] on p "C.Local" at bounding box center [1064, 32] width 39 height 15
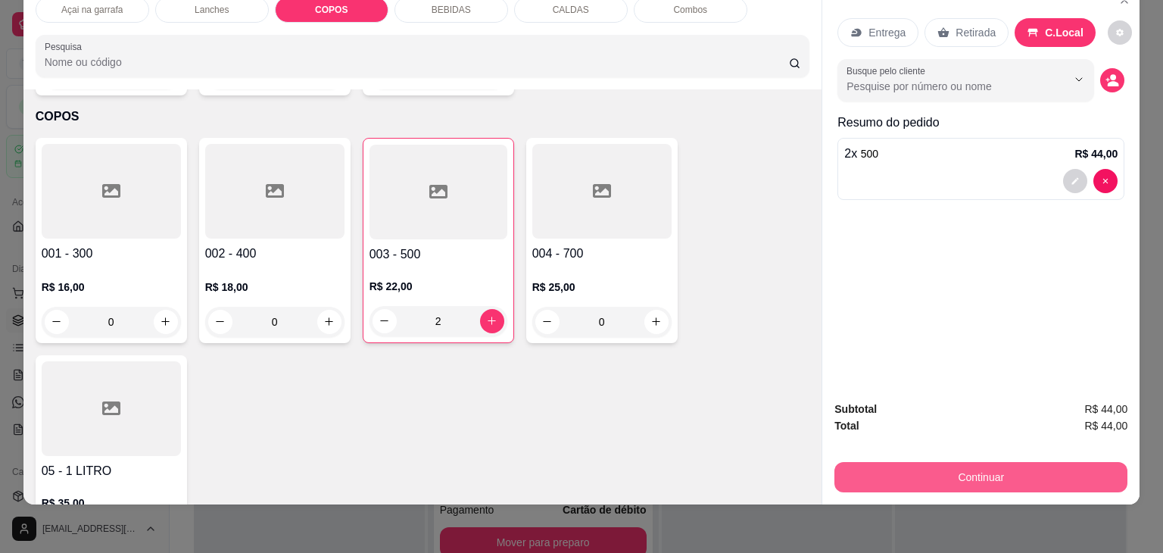
click at [955, 474] on button "Continuar" at bounding box center [980, 477] width 293 height 30
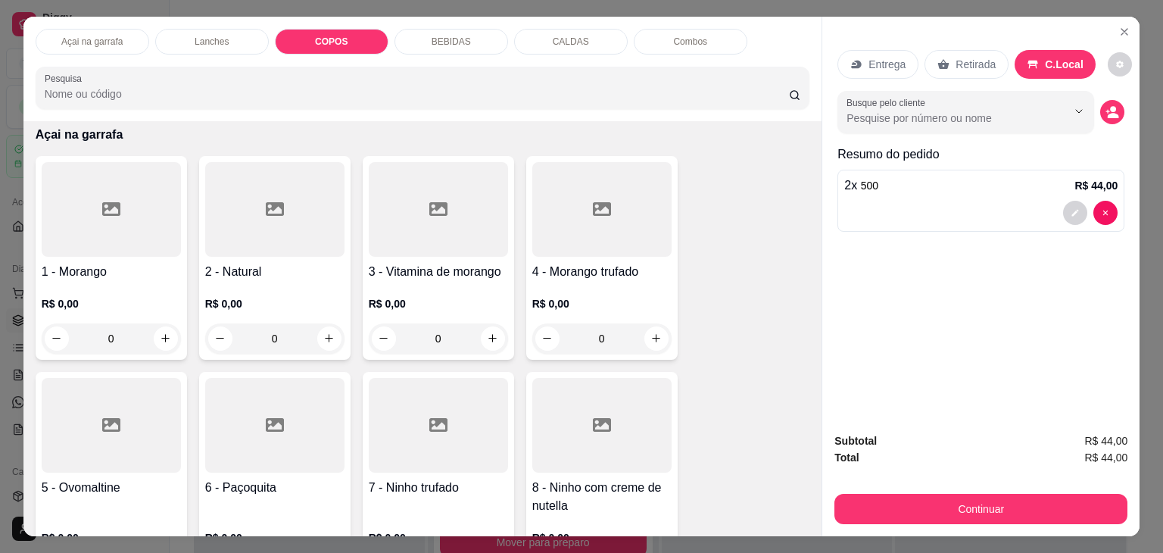
scroll to position [0, 0]
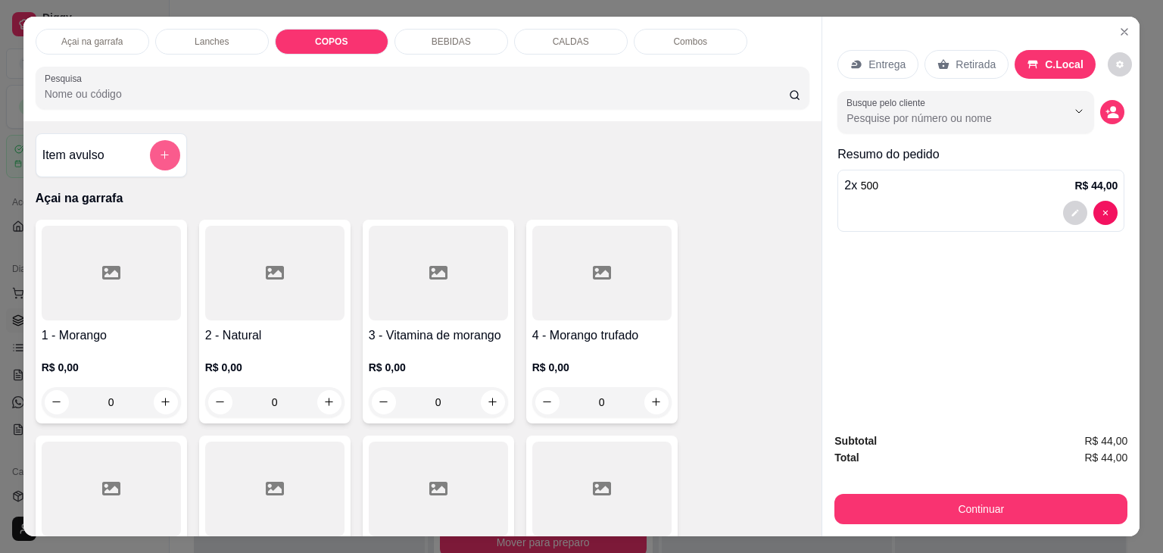
click at [157, 142] on button "add-separate-item" at bounding box center [165, 155] width 30 height 30
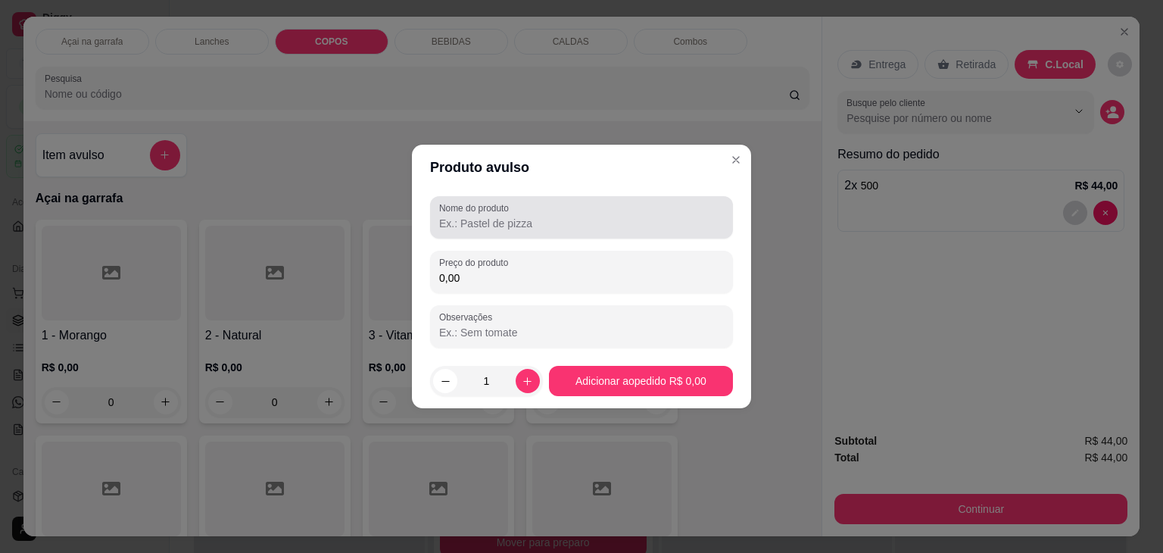
click at [535, 232] on div "Nome do produto" at bounding box center [581, 217] width 303 height 42
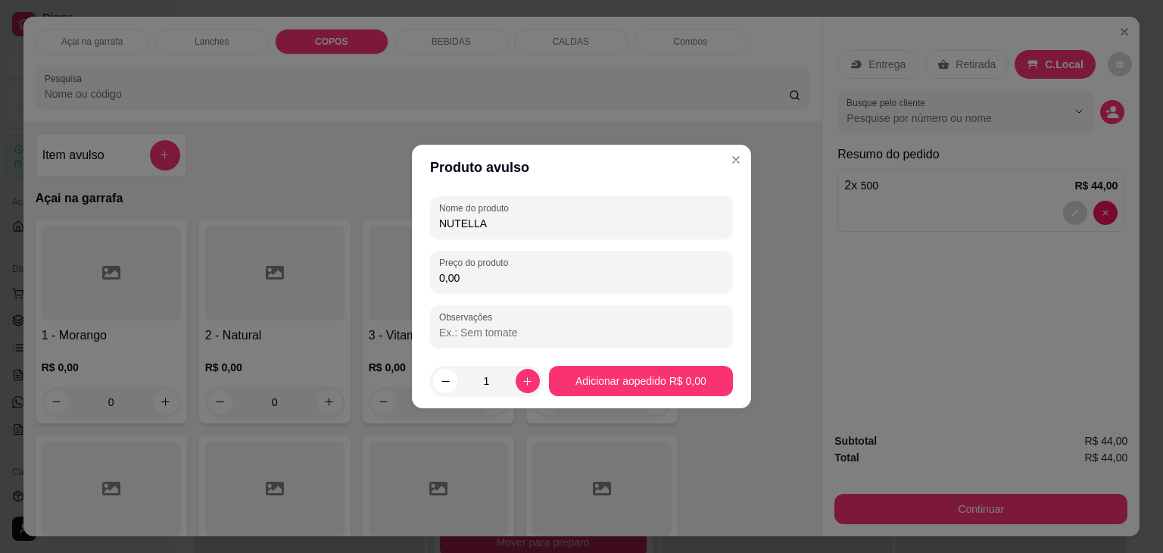
drag, startPoint x: 555, startPoint y: 274, endPoint x: 566, endPoint y: 260, distance: 17.7
click at [557, 272] on input "0,00" at bounding box center [581, 277] width 285 height 15
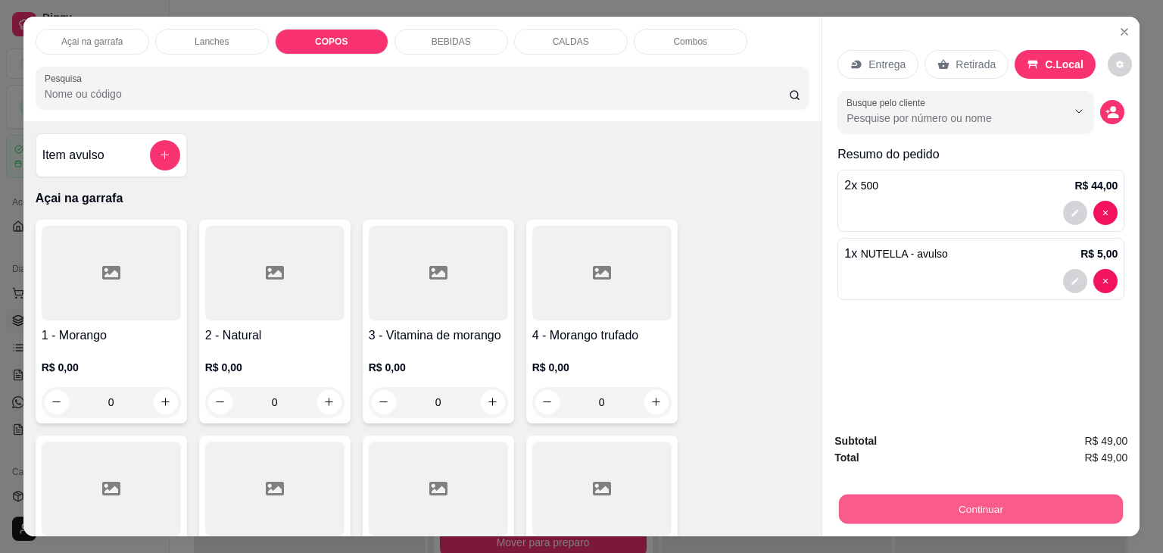
click at [1042, 497] on button "Continuar" at bounding box center [981, 509] width 284 height 30
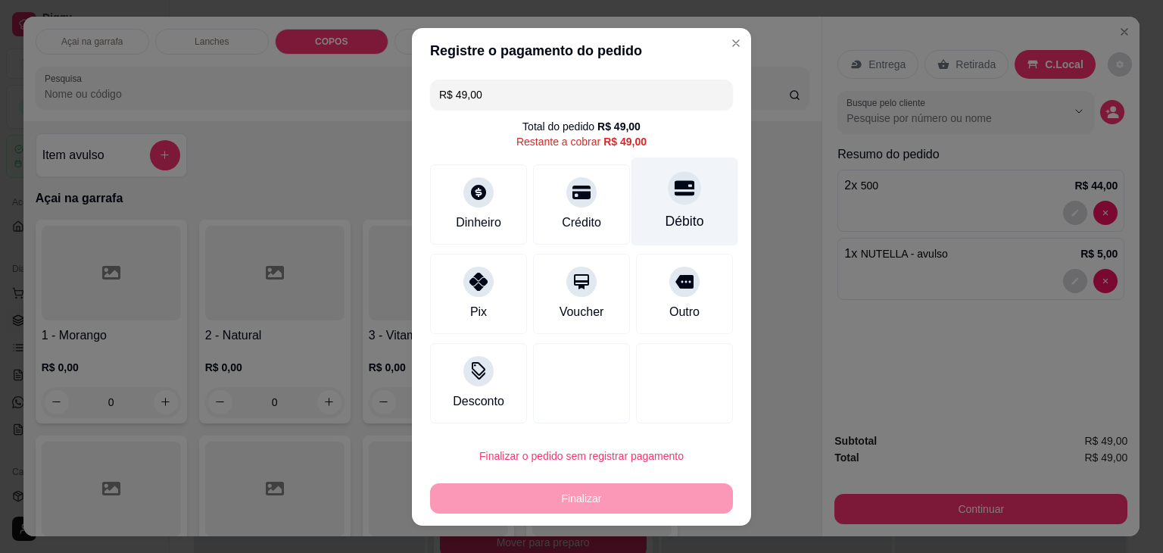
click at [690, 195] on div "Débito" at bounding box center [684, 201] width 107 height 89
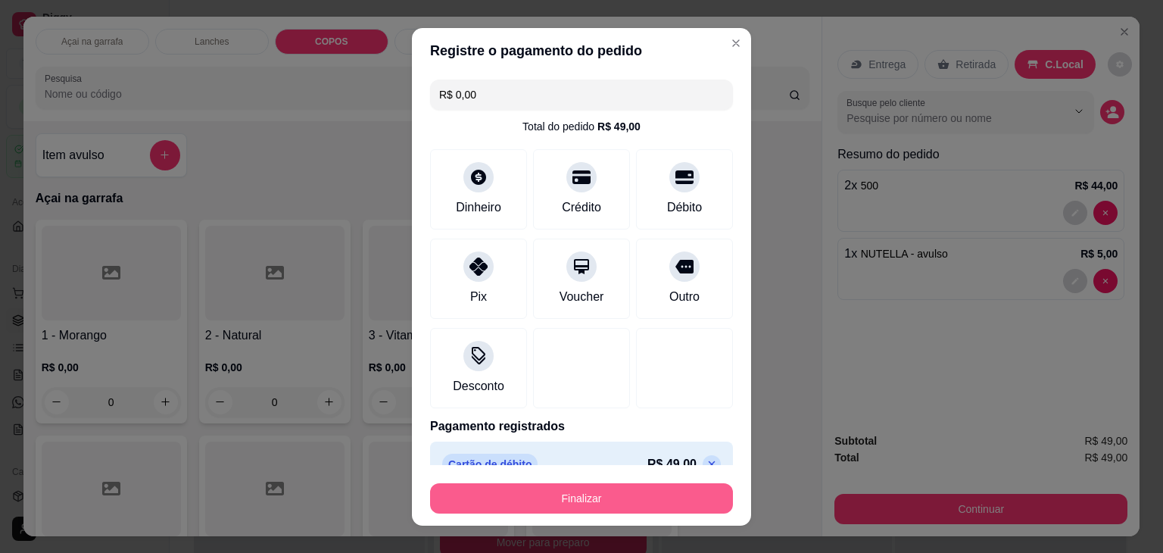
click at [562, 500] on button "Finalizar" at bounding box center [581, 498] width 303 height 30
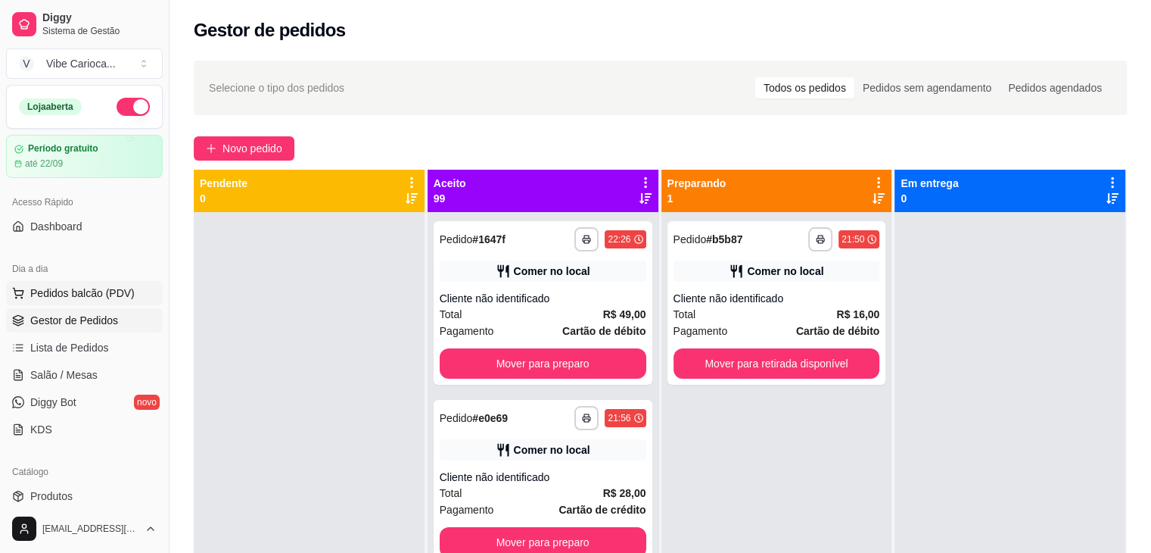
click at [81, 296] on span "Pedidos balcão (PDV)" at bounding box center [82, 292] width 104 height 15
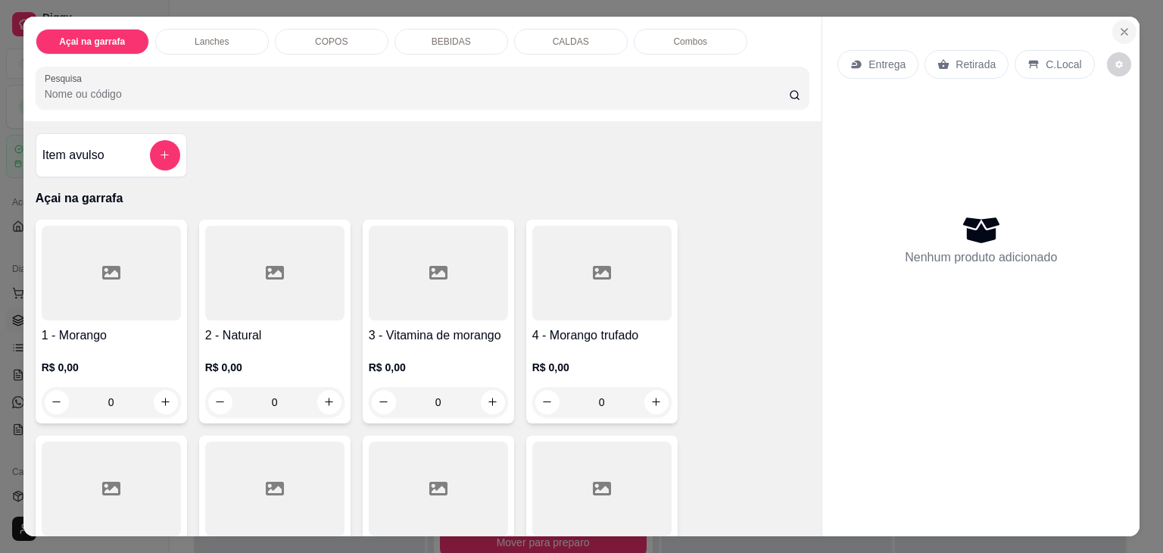
click at [1121, 29] on icon "Close" at bounding box center [1124, 32] width 6 height 6
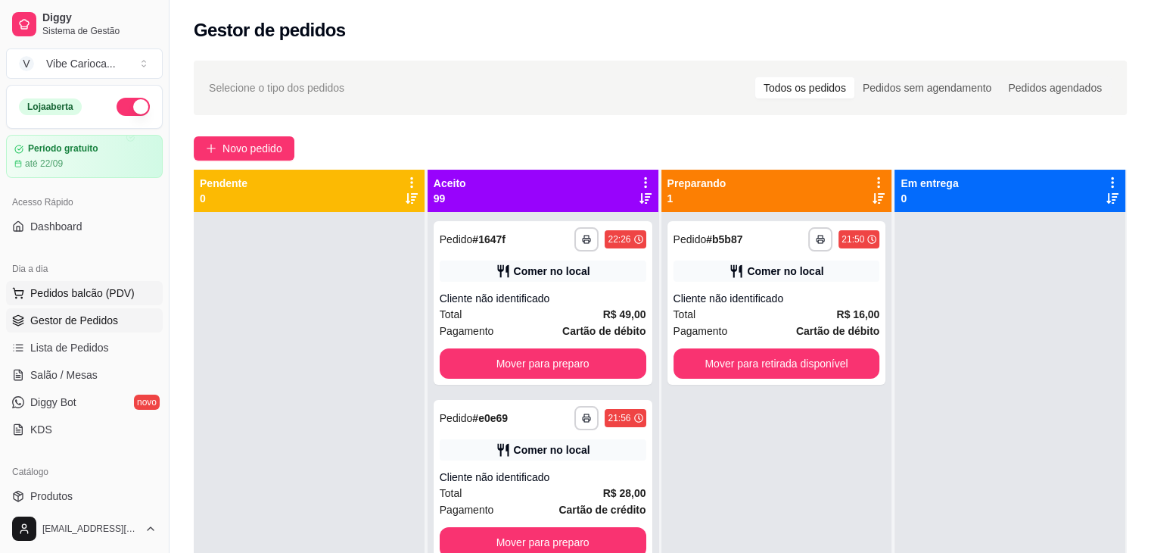
click at [62, 291] on span "Pedidos balcão (PDV)" at bounding box center [82, 292] width 104 height 15
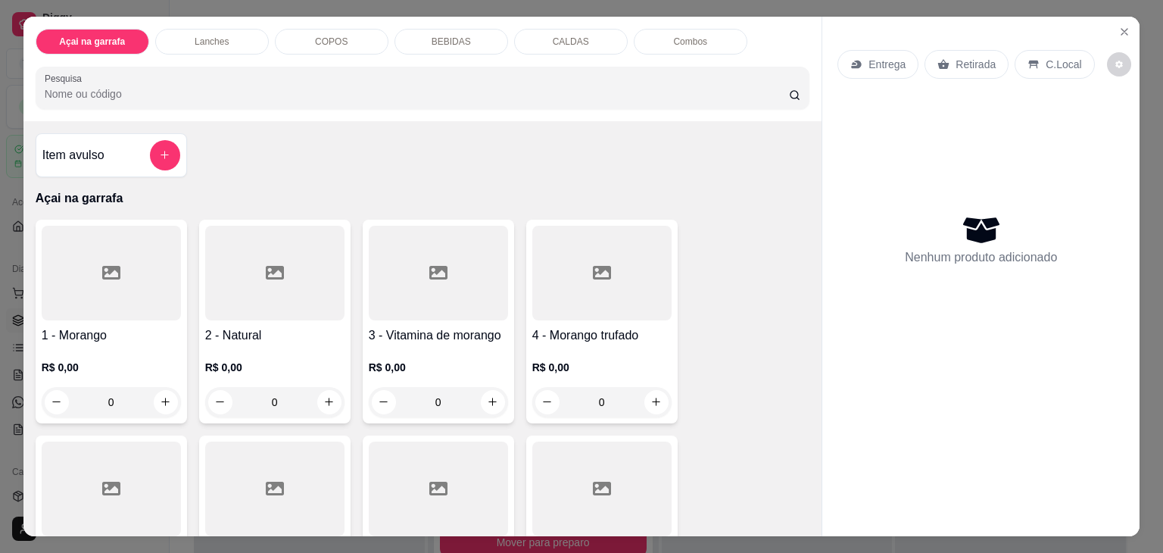
click at [318, 36] on p "COPOS" at bounding box center [331, 42] width 33 height 12
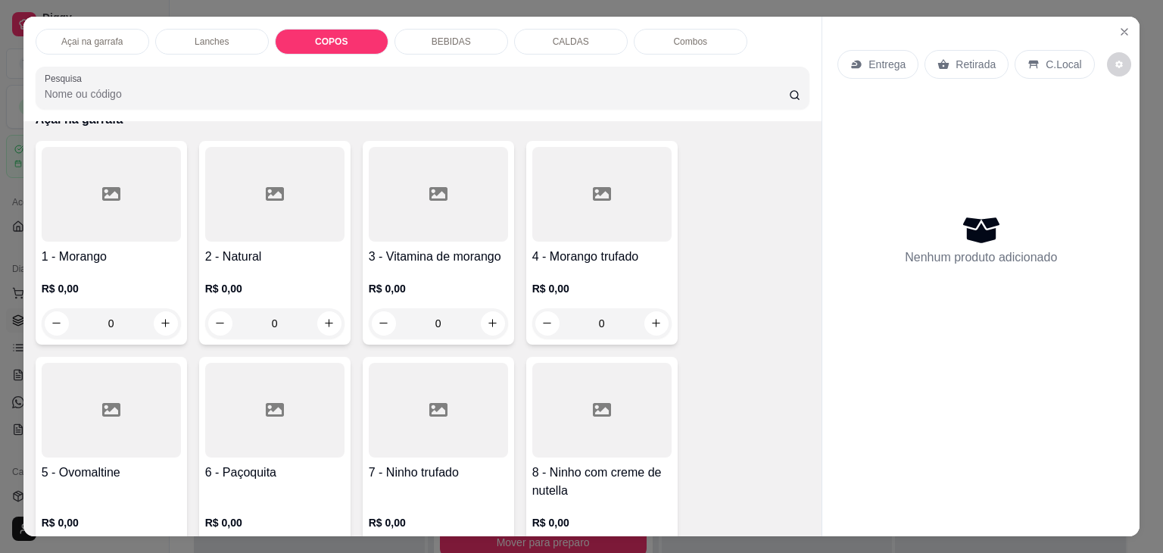
drag, startPoint x: 185, startPoint y: 39, endPoint x: 157, endPoint y: 40, distance: 28.0
click at [163, 42] on div "Lanches" at bounding box center [212, 42] width 114 height 26
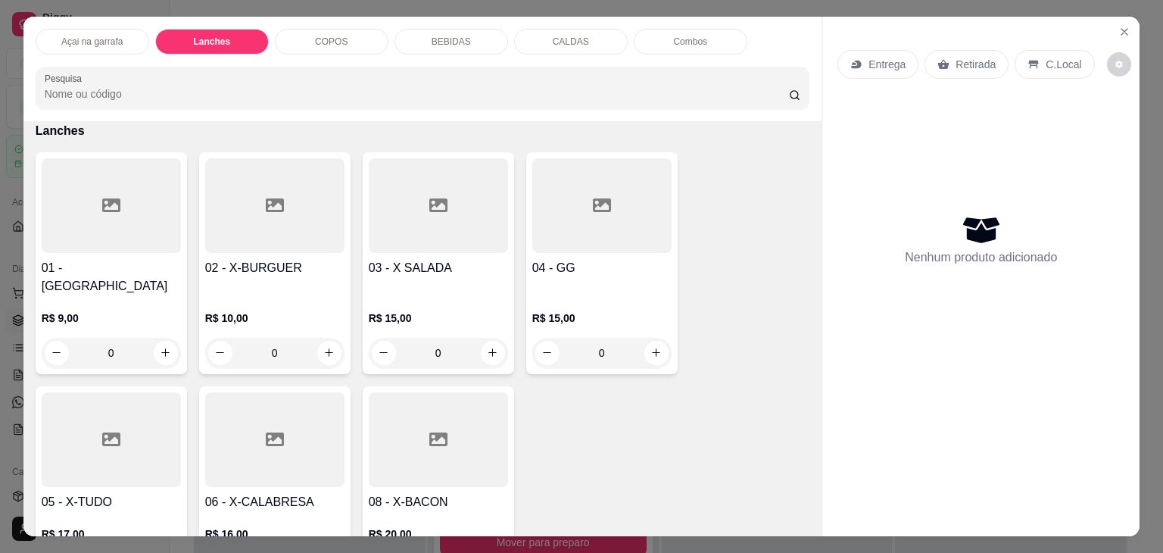
click at [106, 45] on div "Açai na garrafa" at bounding box center [93, 42] width 114 height 26
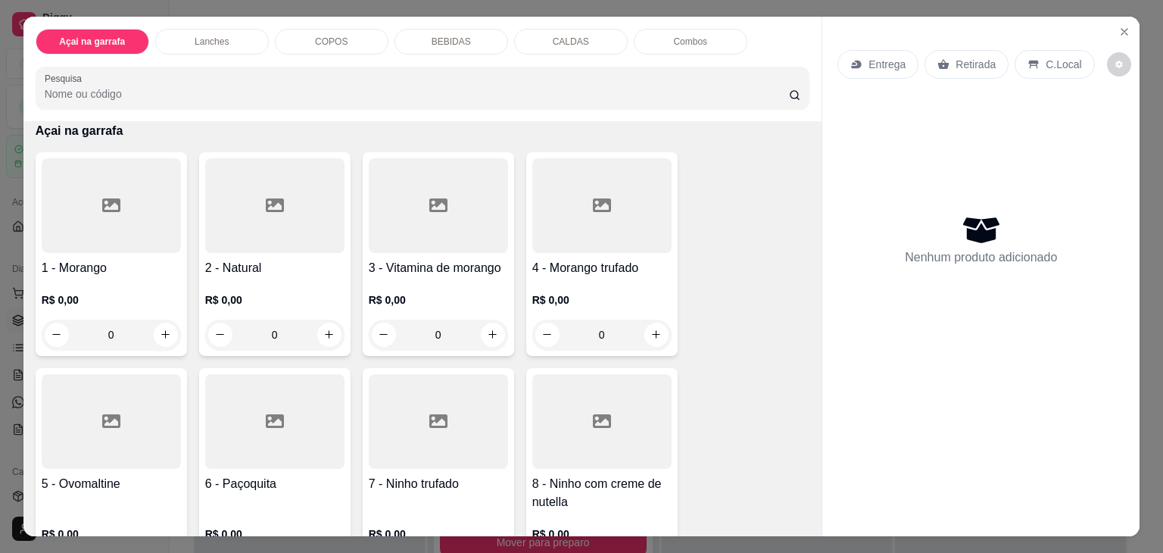
click at [302, 37] on div "COPOS" at bounding box center [332, 42] width 114 height 26
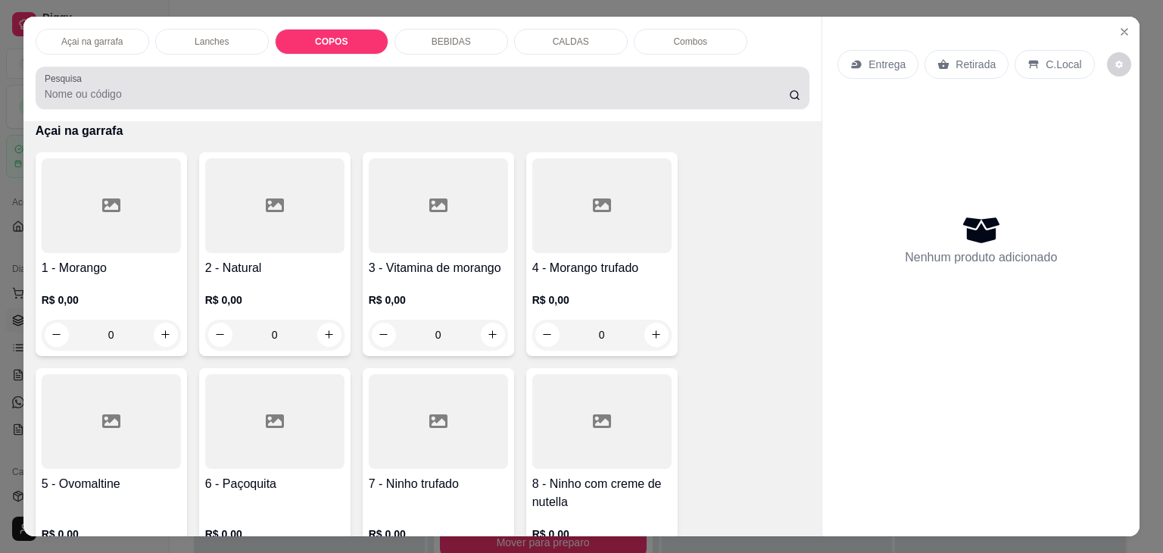
scroll to position [37, 0]
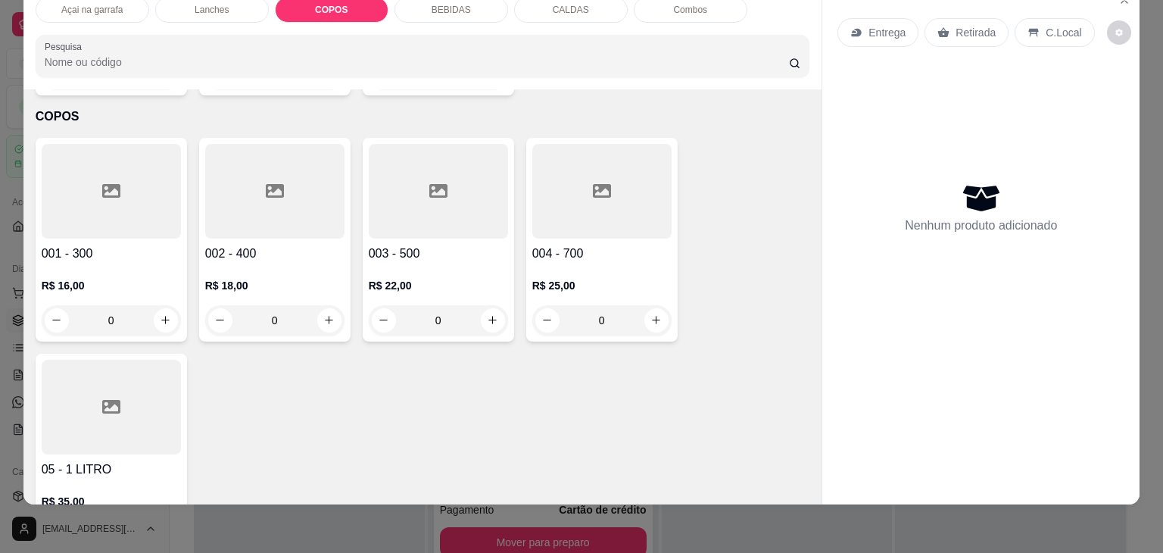
click at [254, 179] on div at bounding box center [274, 191] width 139 height 95
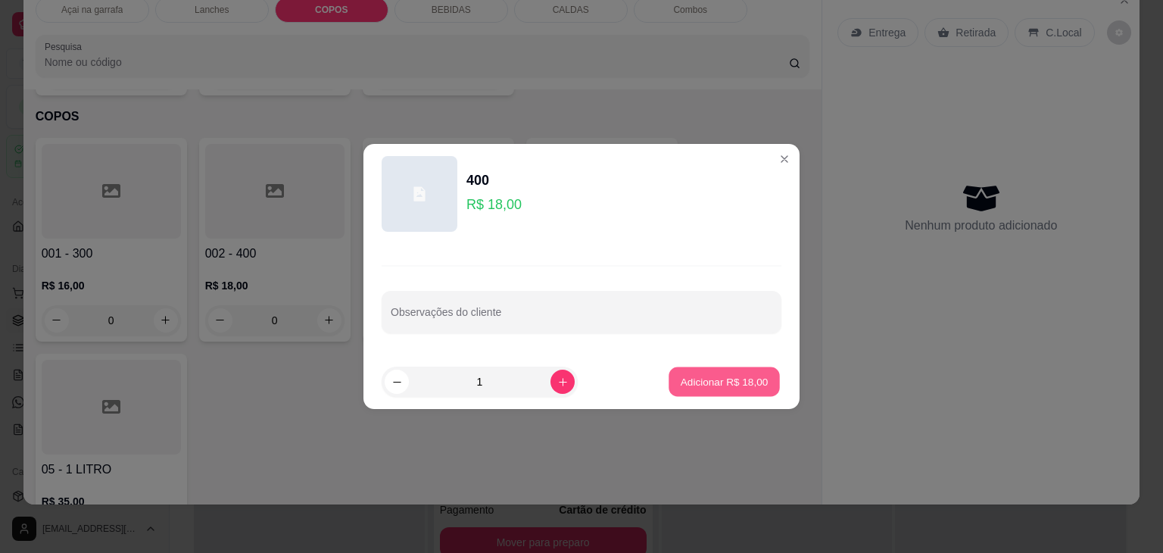
click at [668, 379] on button "Adicionar R$ 18,00" at bounding box center [723, 382] width 111 height 30
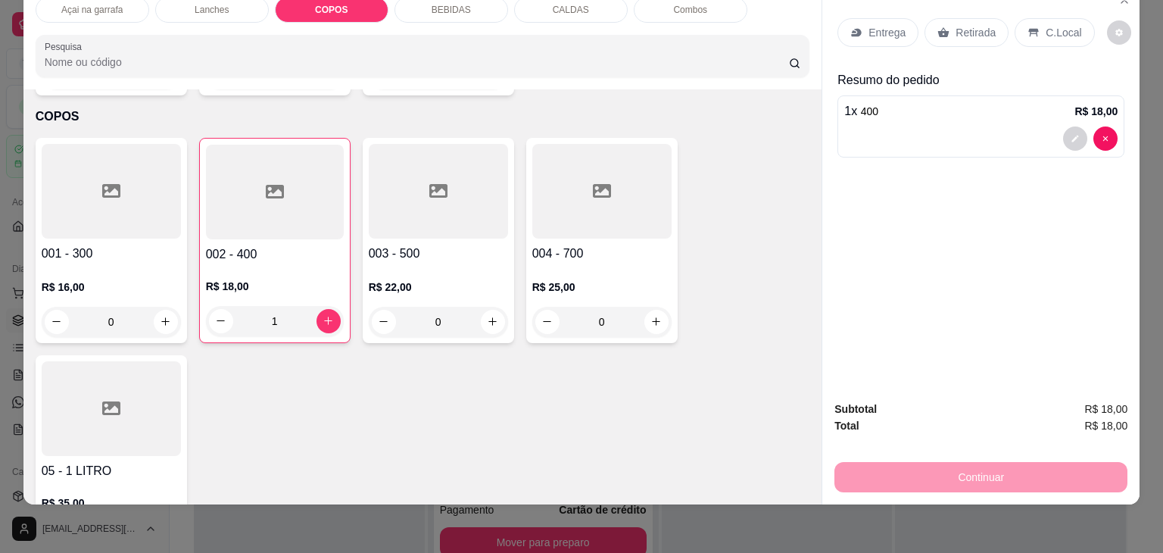
click at [1061, 36] on div "Entrega Retirada C.Local" at bounding box center [980, 32] width 287 height 53
click at [1054, 25] on p "C.Local" at bounding box center [1063, 32] width 36 height 15
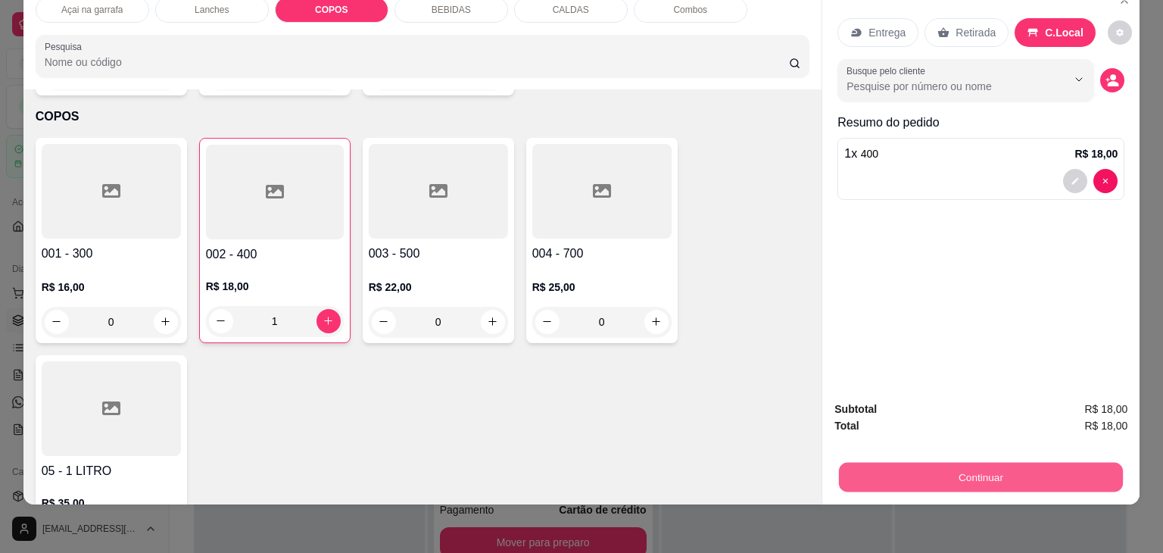
click at [1038, 477] on button "Continuar" at bounding box center [981, 477] width 284 height 30
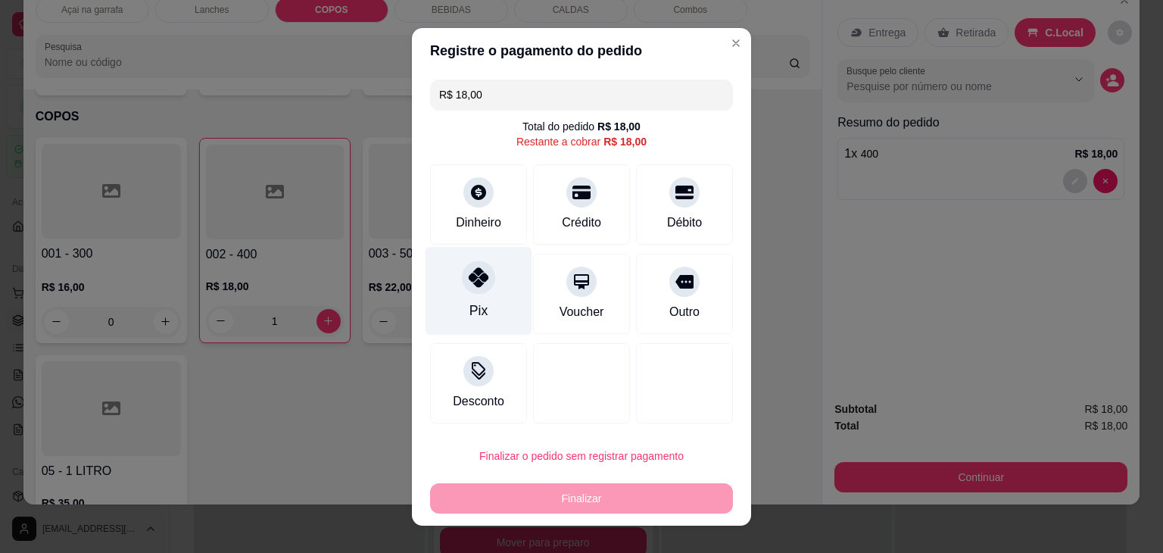
click at [490, 281] on div "Pix" at bounding box center [478, 290] width 107 height 89
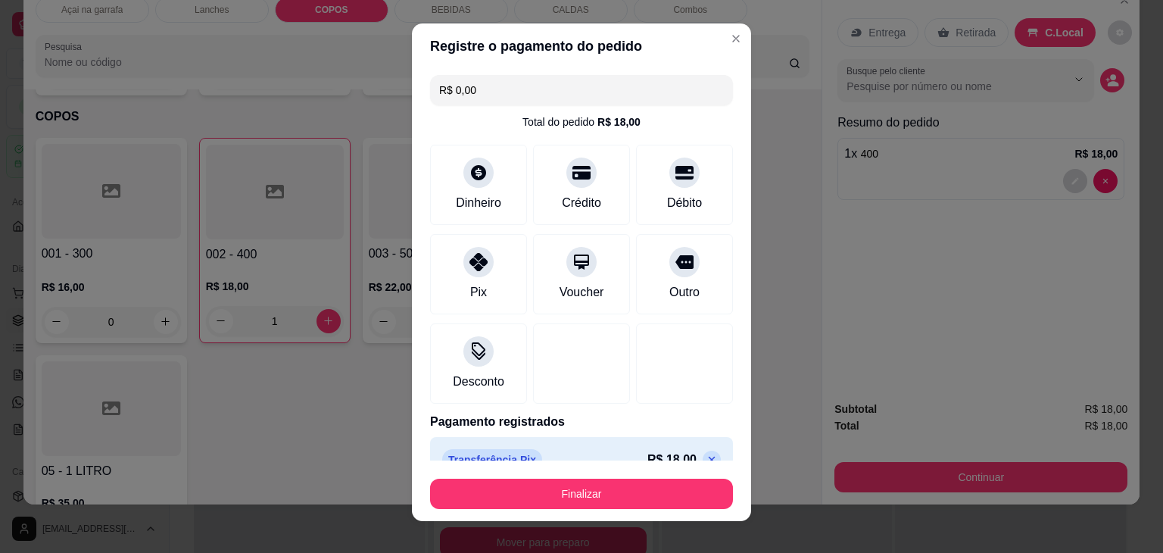
scroll to position [0, 0]
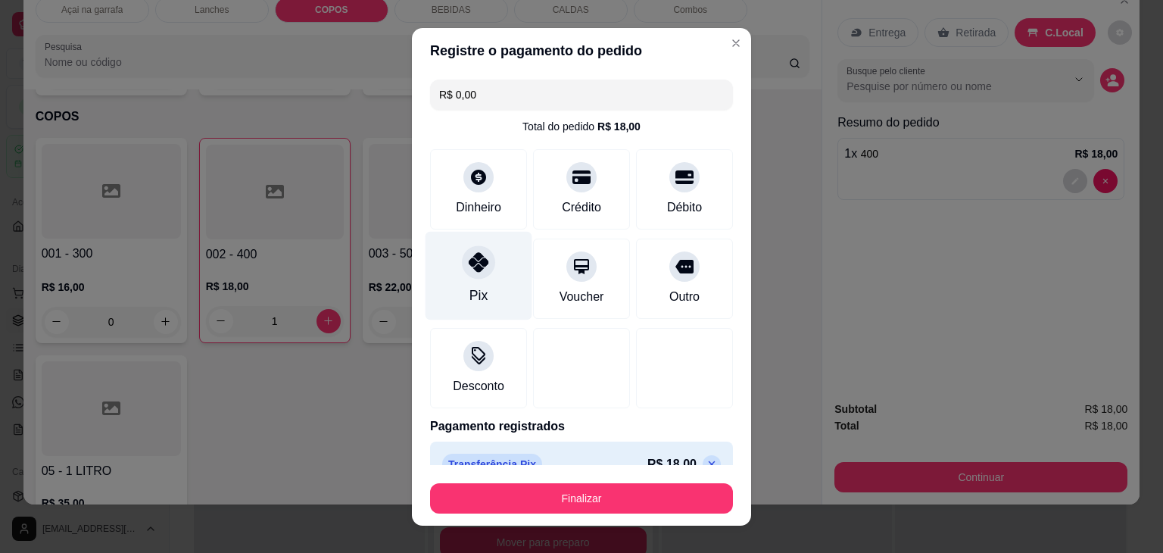
click at [471, 262] on icon at bounding box center [479, 262] width 20 height 20
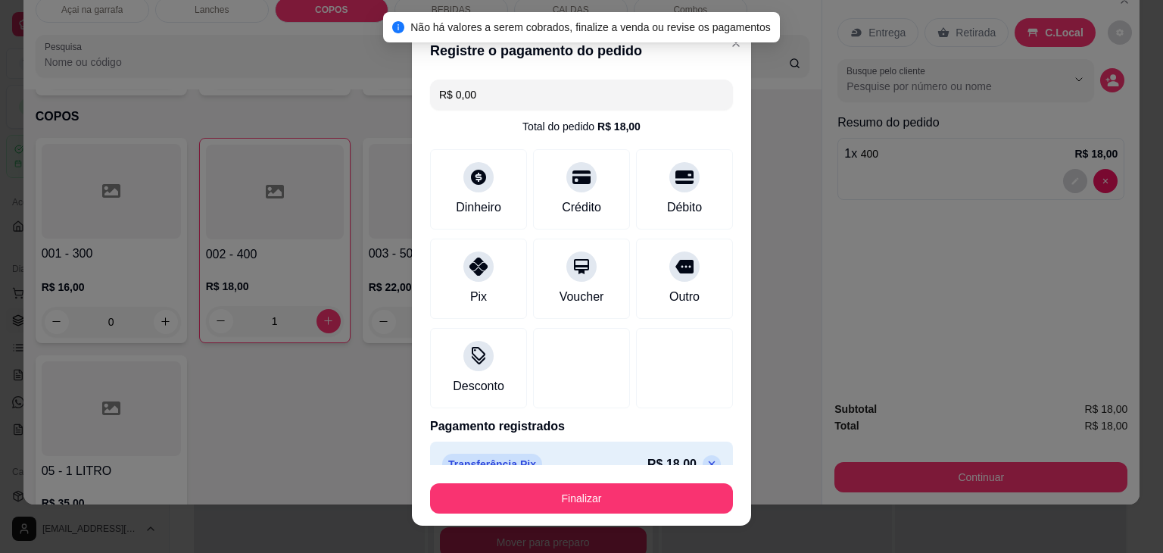
drag, startPoint x: 530, startPoint y: 481, endPoint x: 528, endPoint y: 491, distance: 10.8
click at [530, 482] on div "Finalizar" at bounding box center [581, 495] width 303 height 36
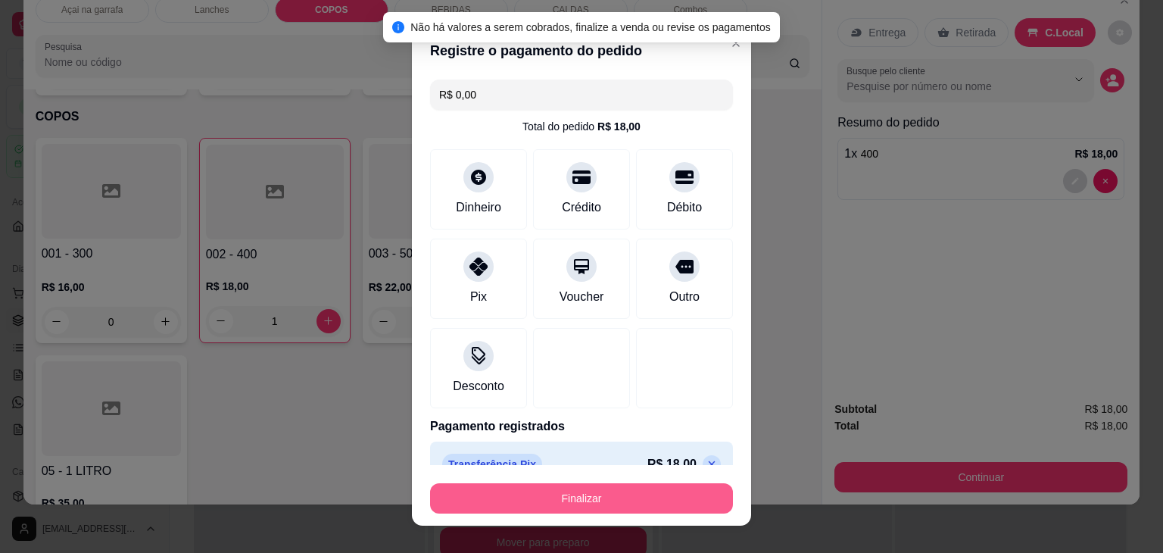
click at [527, 495] on button "Finalizar" at bounding box center [581, 498] width 303 height 30
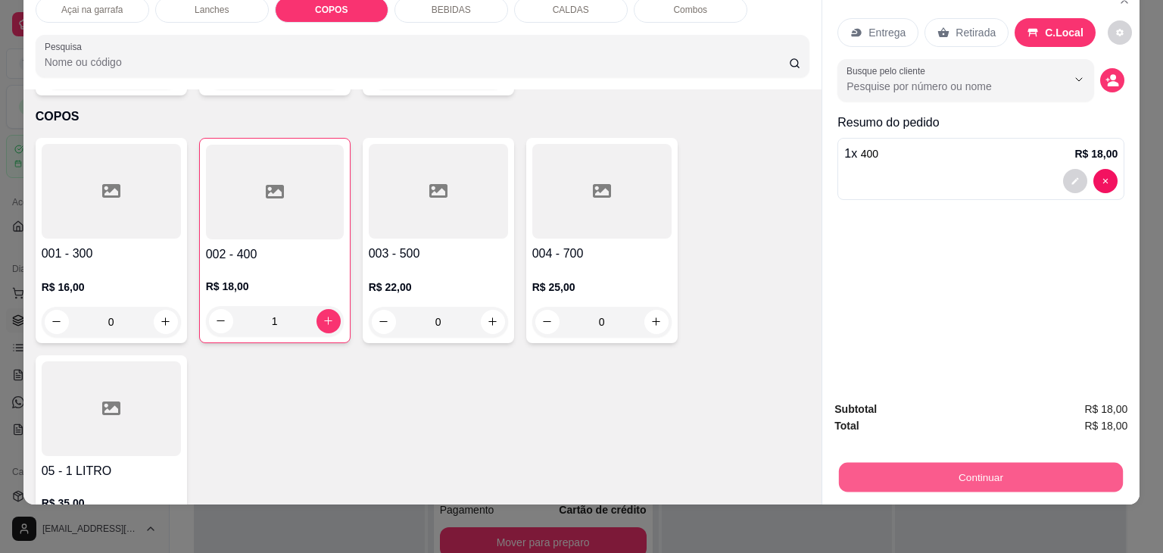
click at [902, 472] on button "Continuar" at bounding box center [981, 477] width 284 height 30
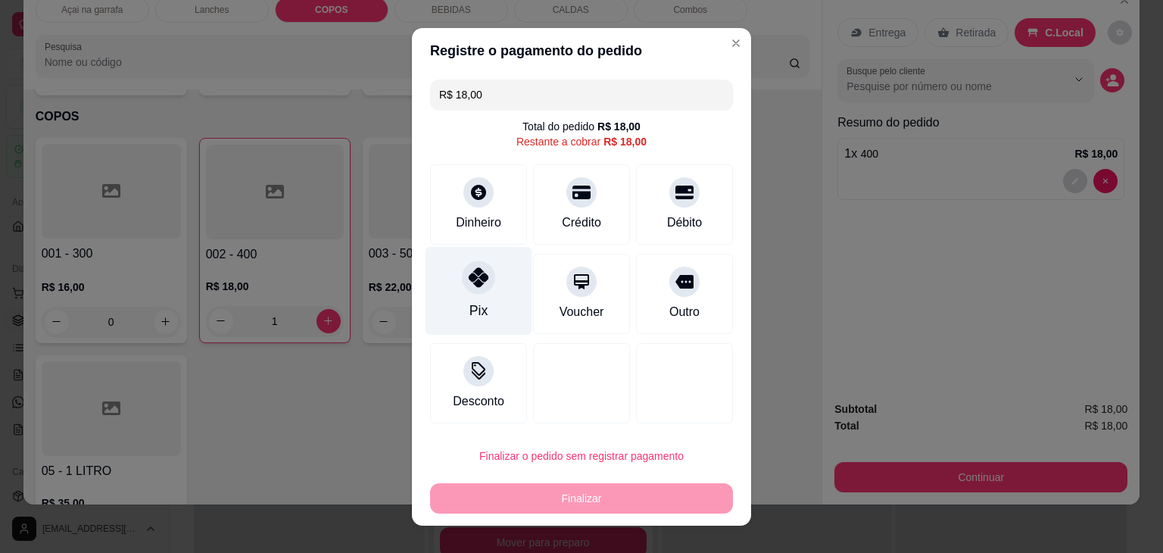
click at [463, 293] on div "Pix" at bounding box center [478, 290] width 107 height 89
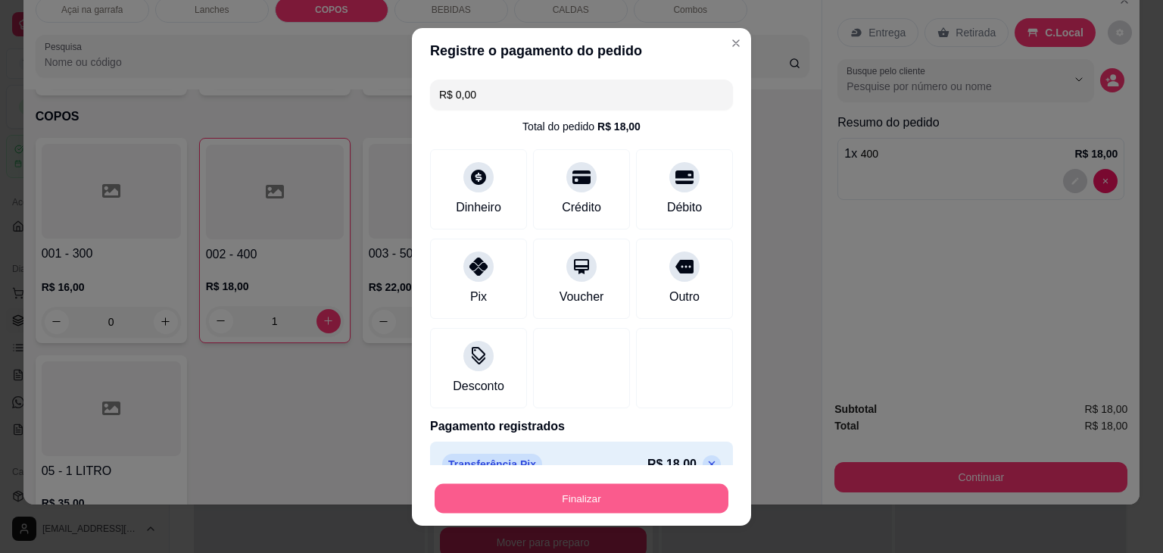
click at [571, 496] on button "Finalizar" at bounding box center [581, 498] width 294 height 30
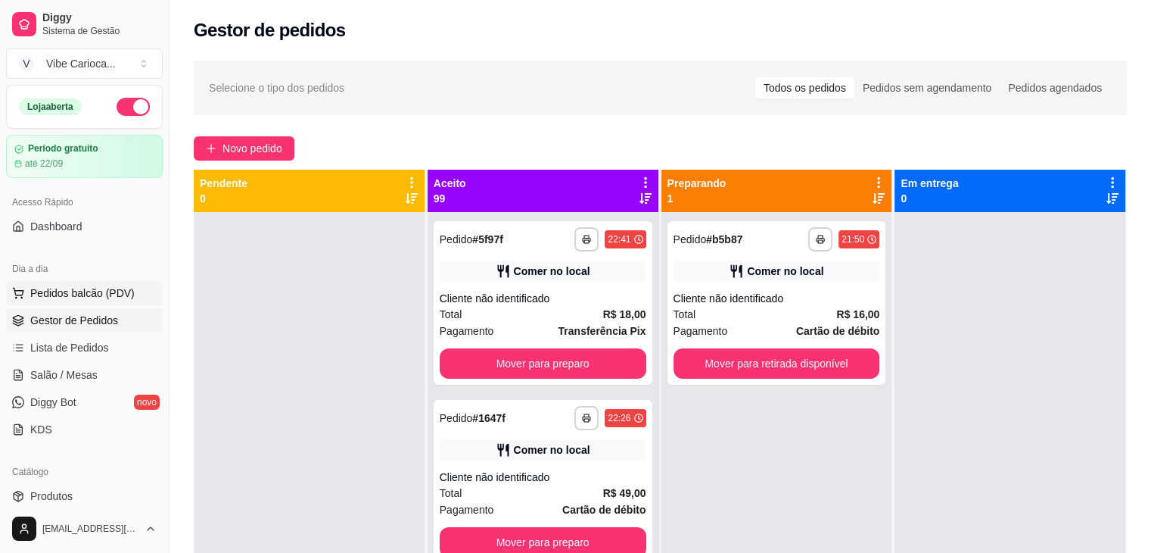
click at [36, 285] on span "Pedidos balcão (PDV)" at bounding box center [82, 292] width 104 height 15
